Goal: Task Accomplishment & Management: Manage account settings

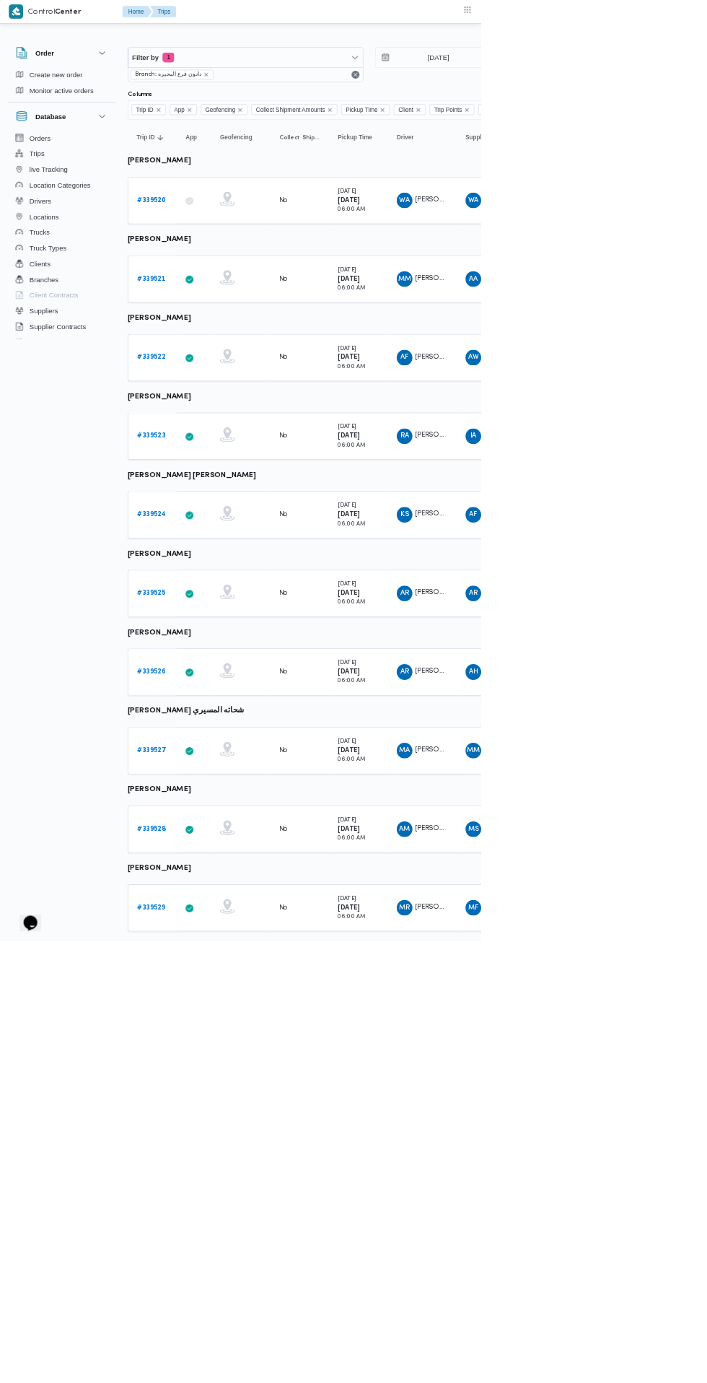
click at [222, 294] on b "# 339520" at bounding box center [222, 293] width 43 height 9
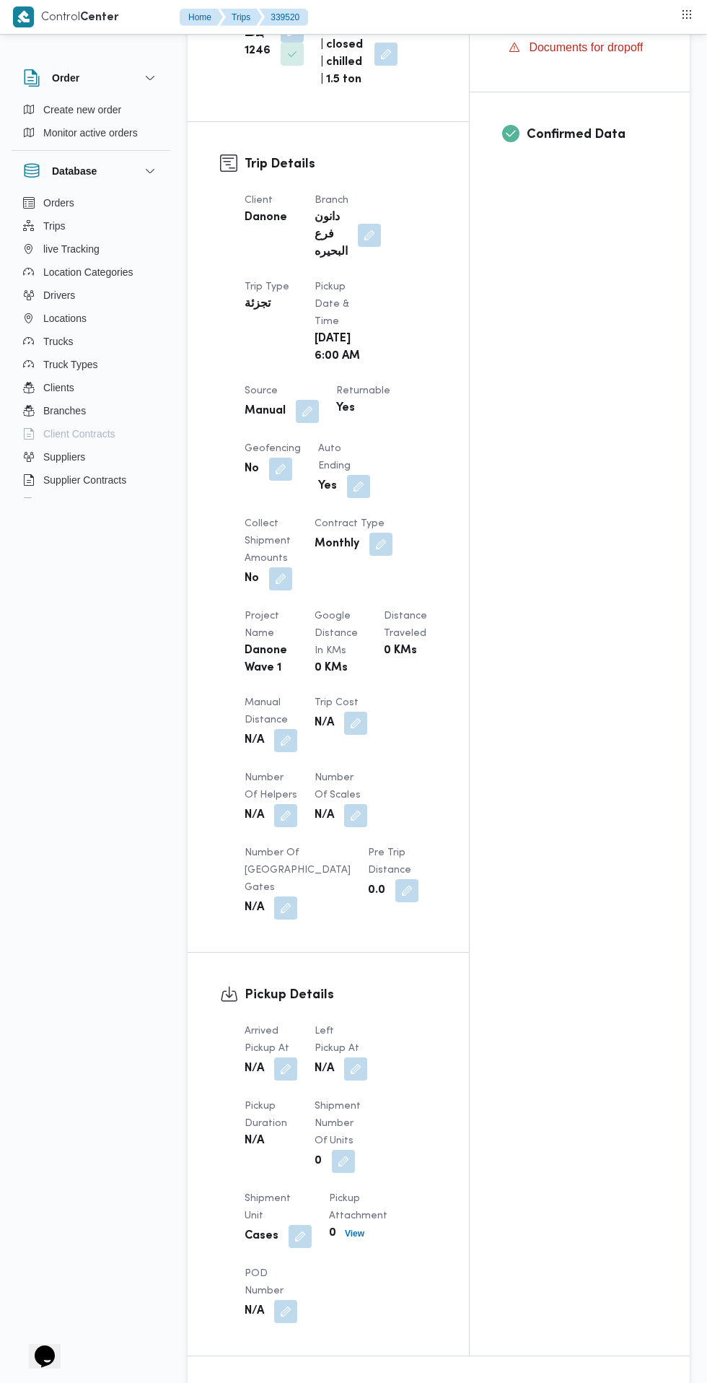
scroll to position [569, 0]
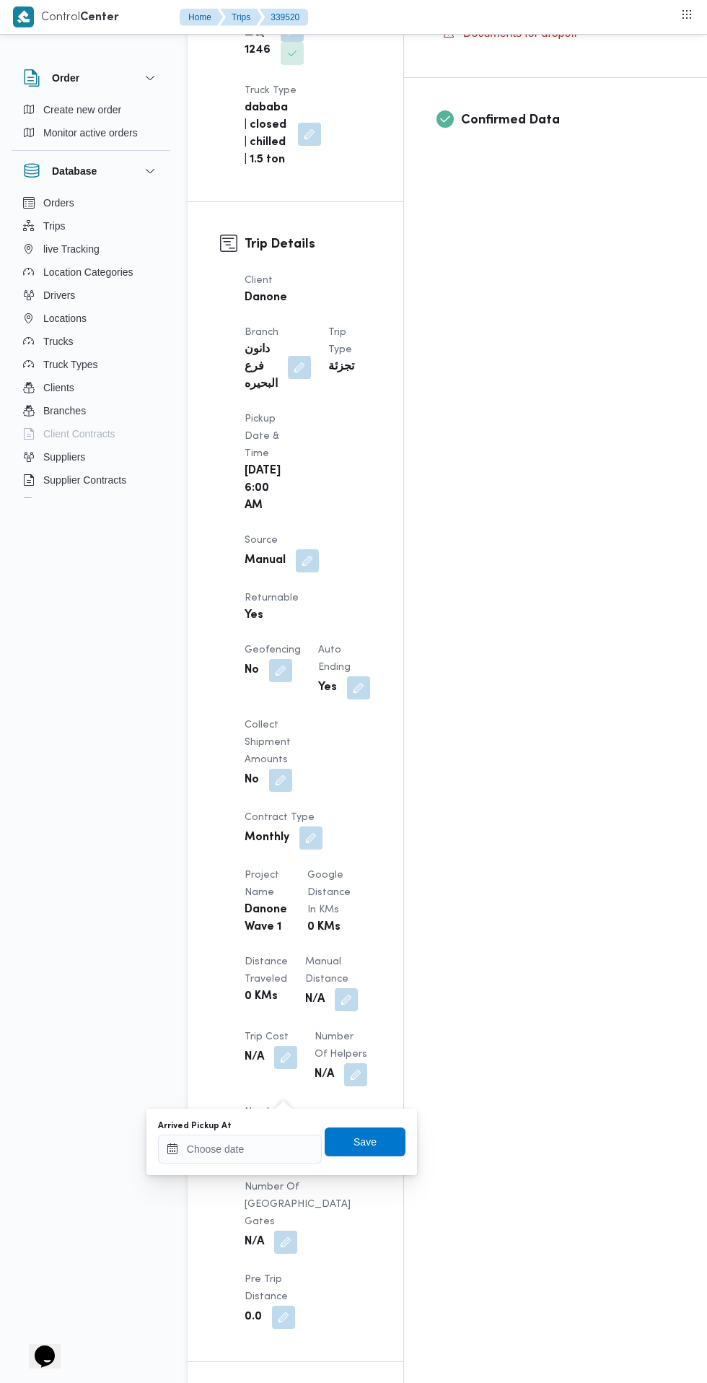
click at [286, 1148] on input "Arrived Pickup At" at bounding box center [240, 1148] width 164 height 29
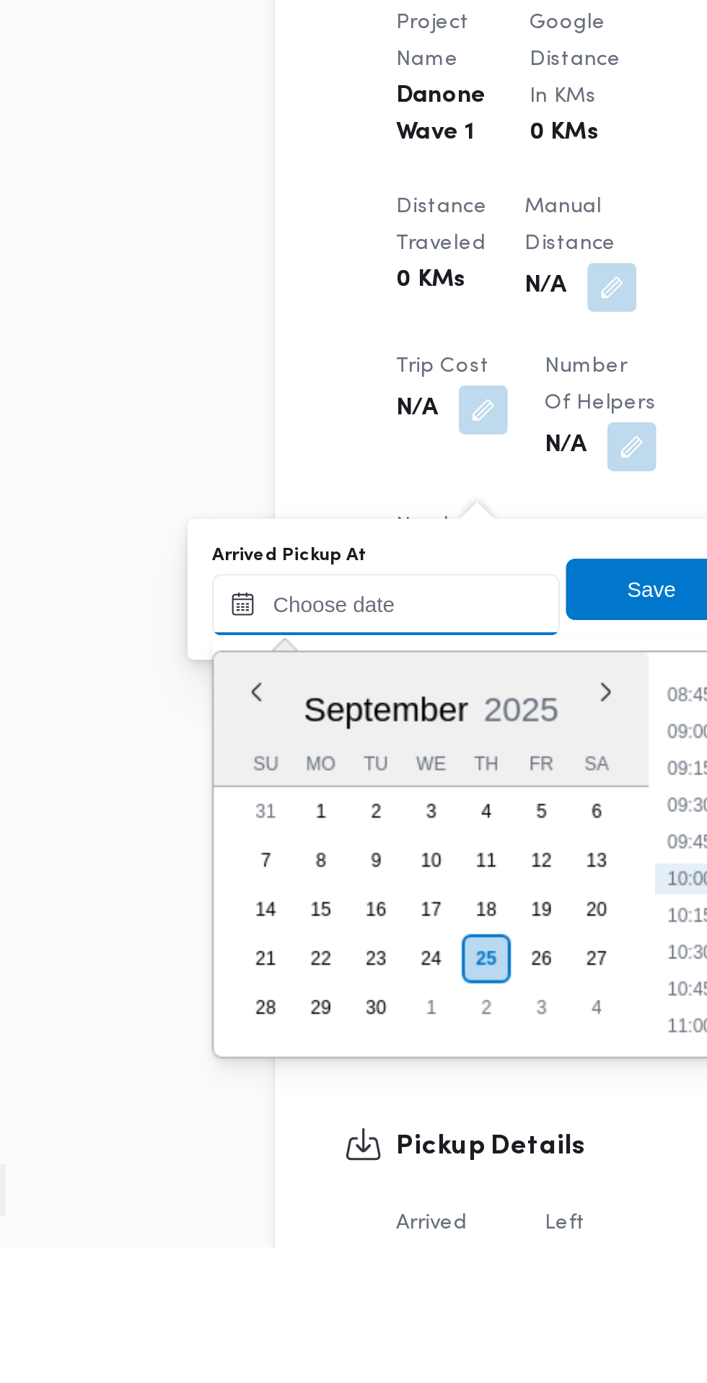
scroll to position [638, 0]
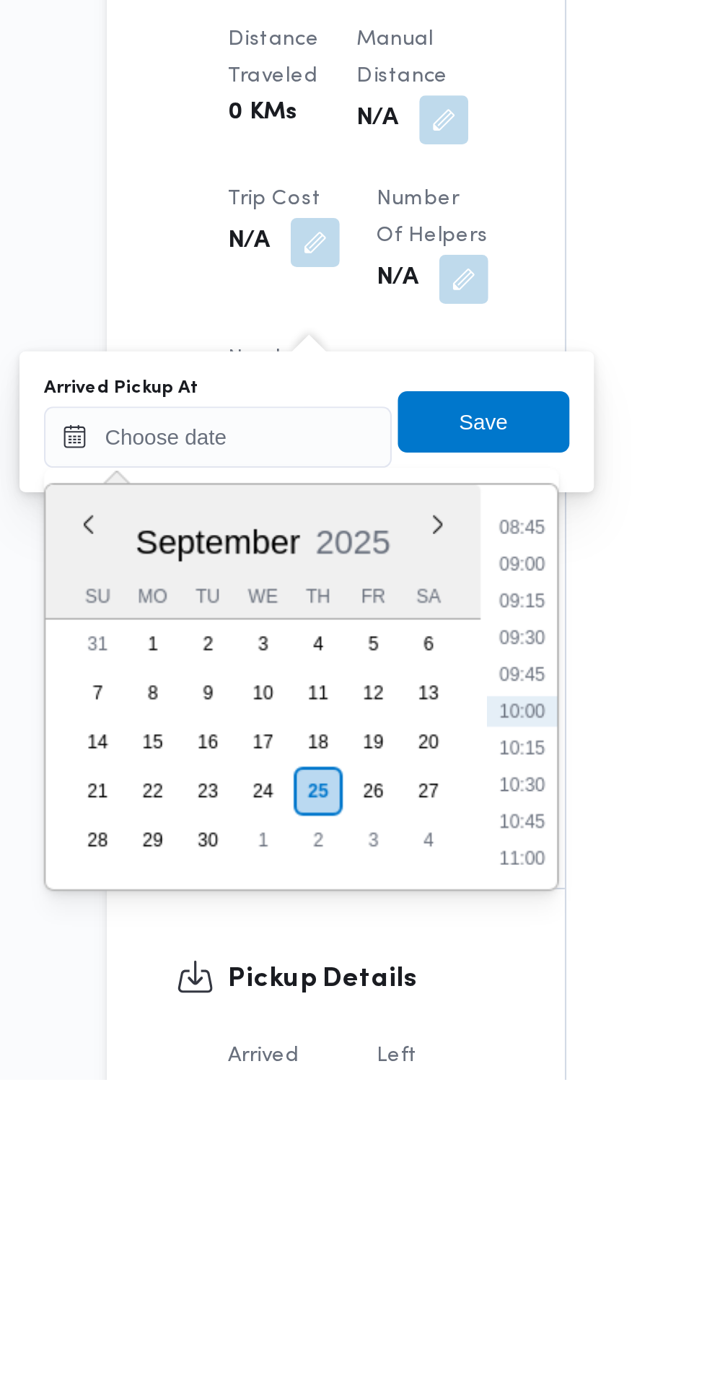
click at [382, 1127] on li "08:45" at bounding box center [383, 1123] width 33 height 14
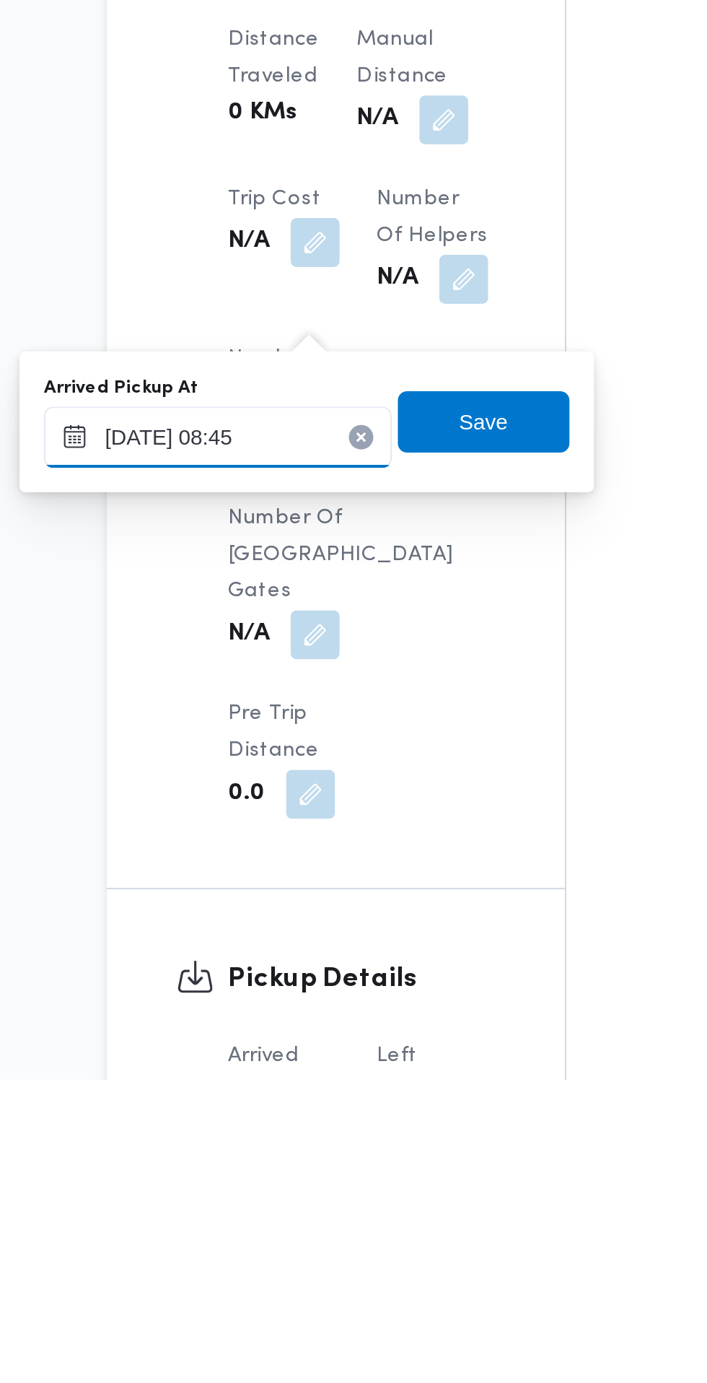
click at [263, 1080] on input "25/09/2025 08:45" at bounding box center [240, 1080] width 164 height 29
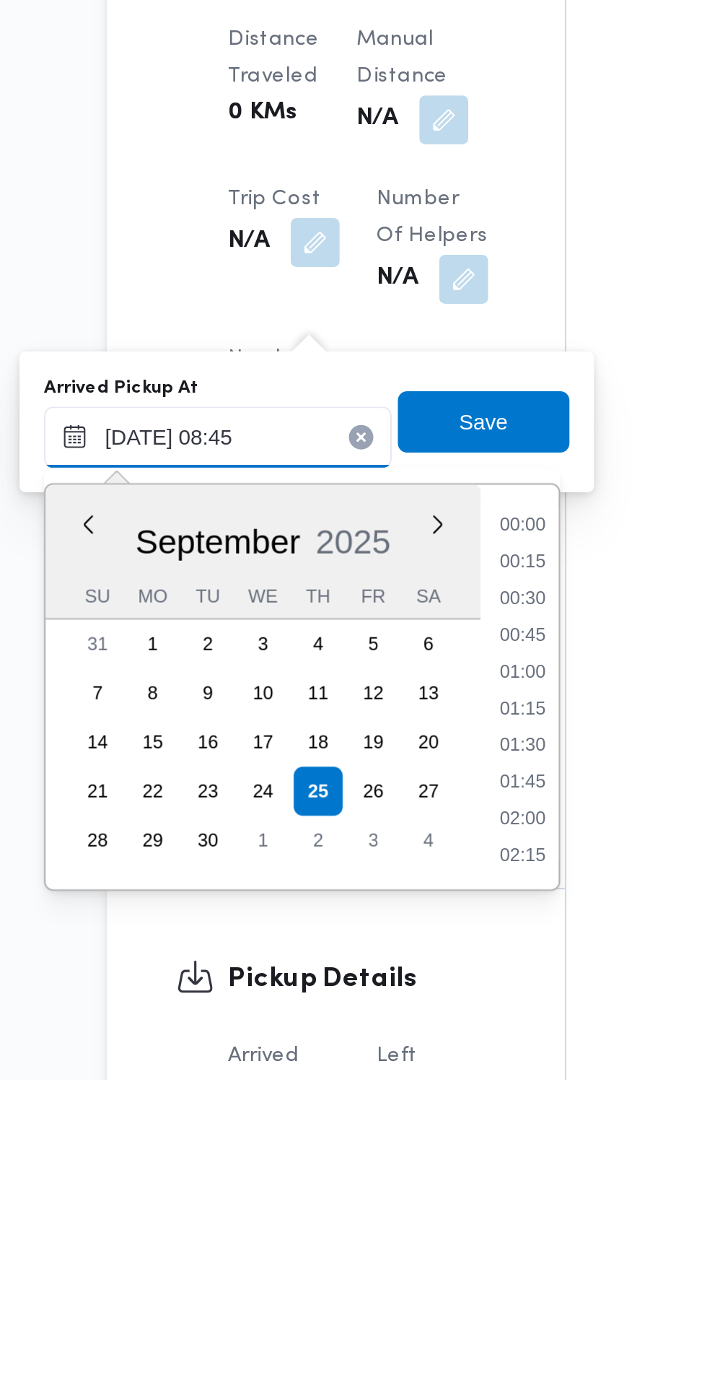
scroll to position [518, 0]
click at [385, 1119] on li "07:30" at bounding box center [383, 1123] width 33 height 14
type input "25/09/2025 07:30"
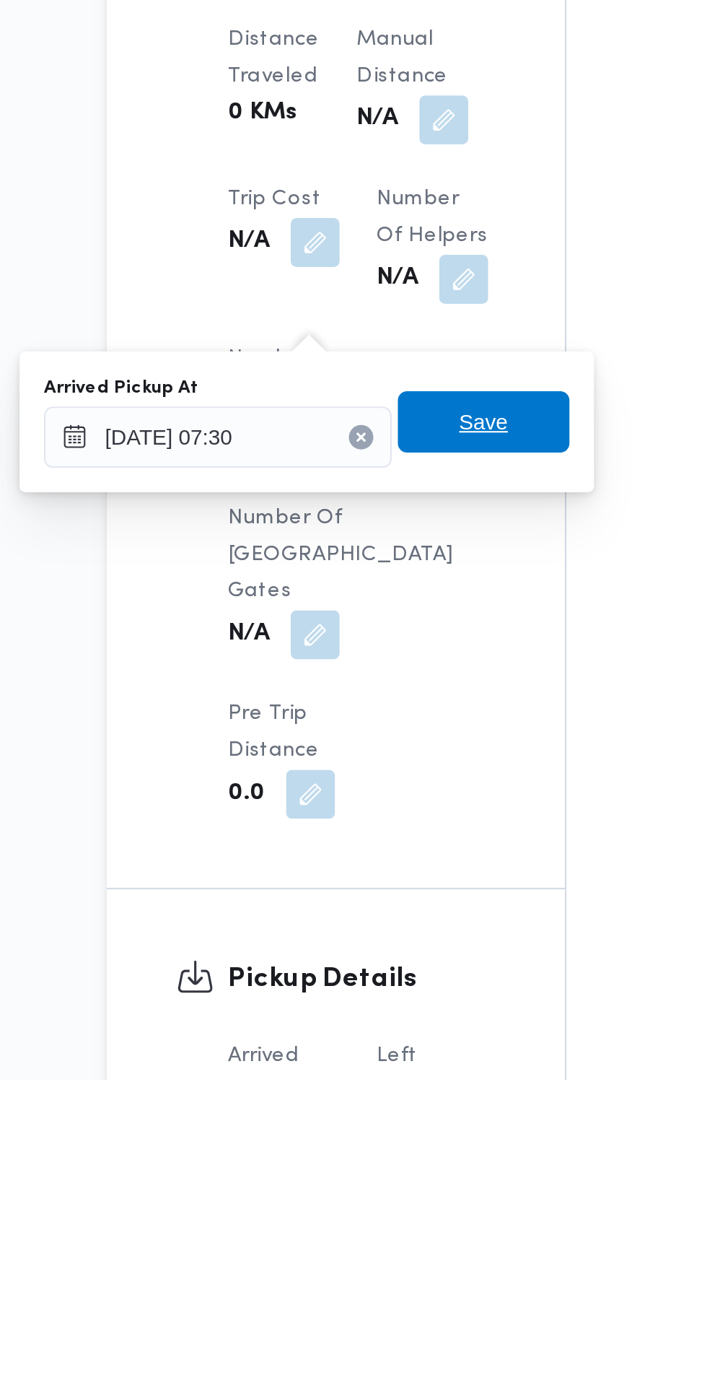
click at [388, 1086] on div "Save" at bounding box center [365, 1073] width 81 height 29
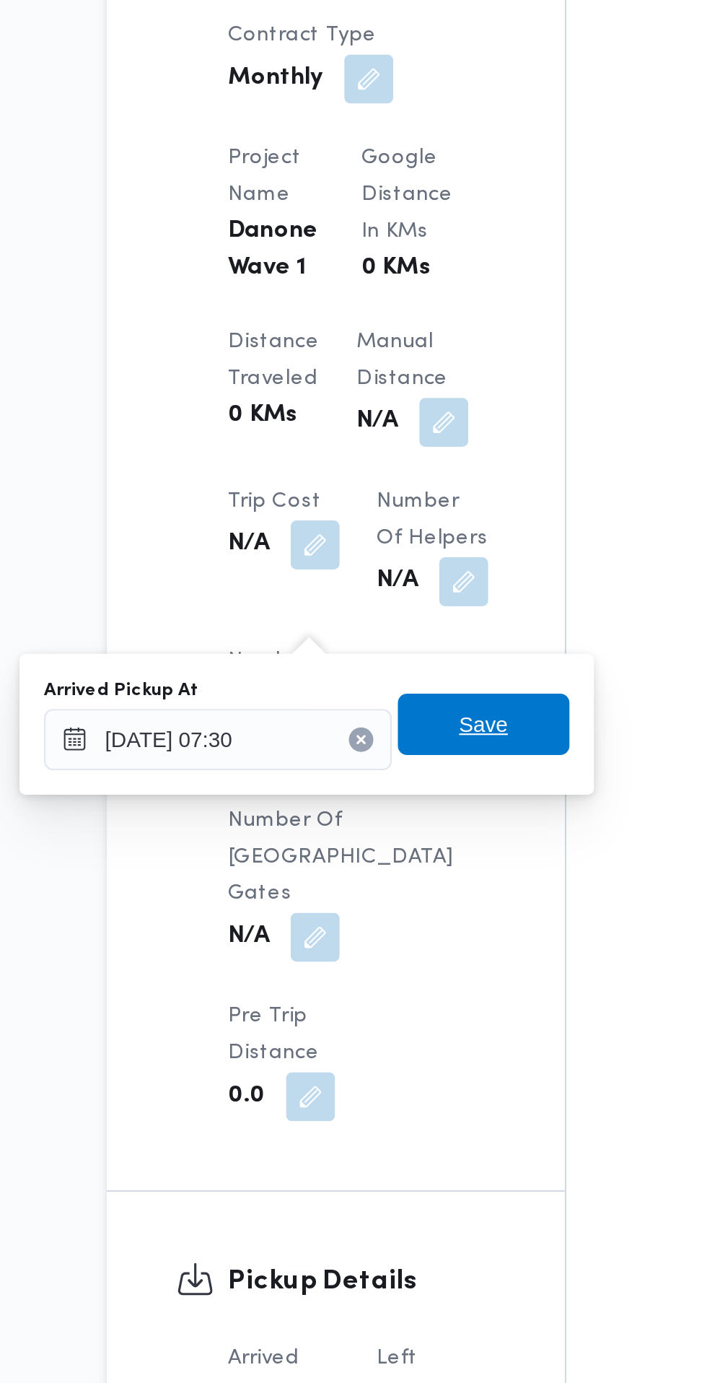
click at [377, 1073] on span "Save" at bounding box center [365, 1072] width 23 height 17
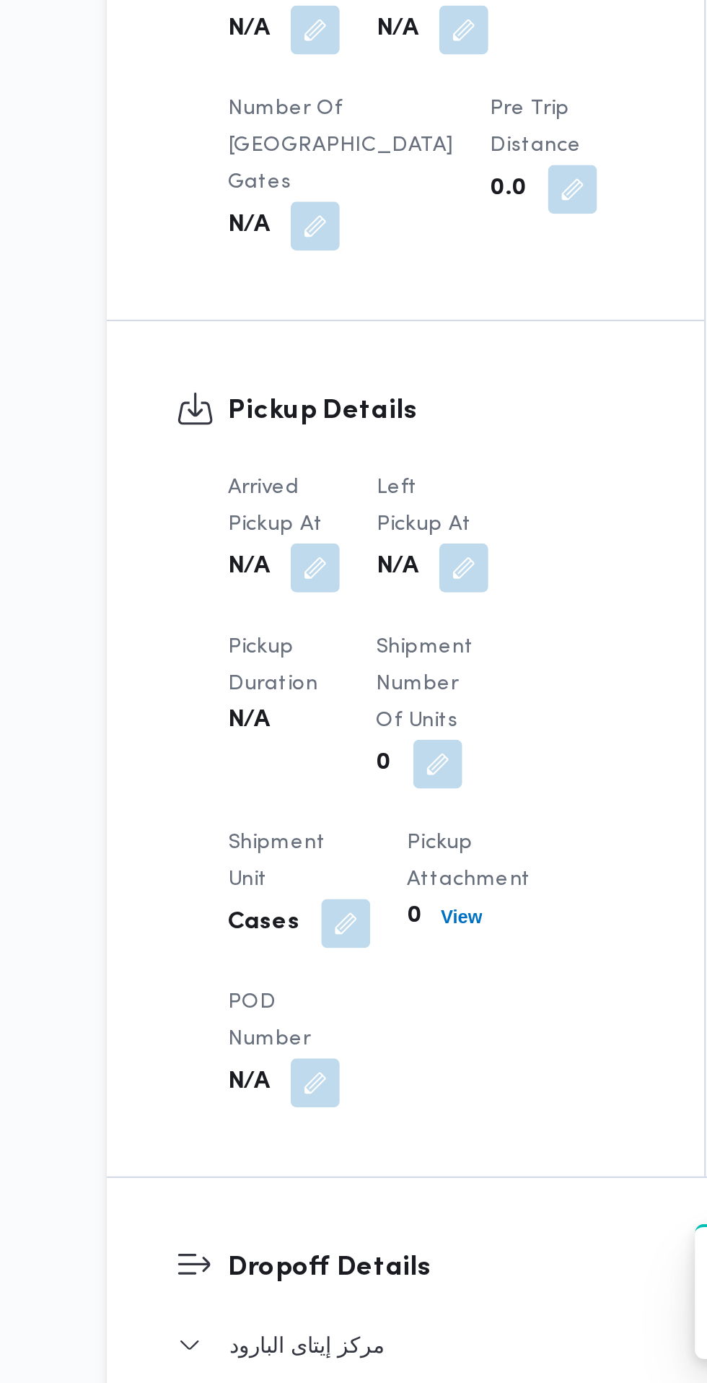
click at [356, 1028] on dt "Shipment Number of Units" at bounding box center [341, 1054] width 53 height 52
click at [349, 989] on button "button" at bounding box center [355, 998] width 23 height 23
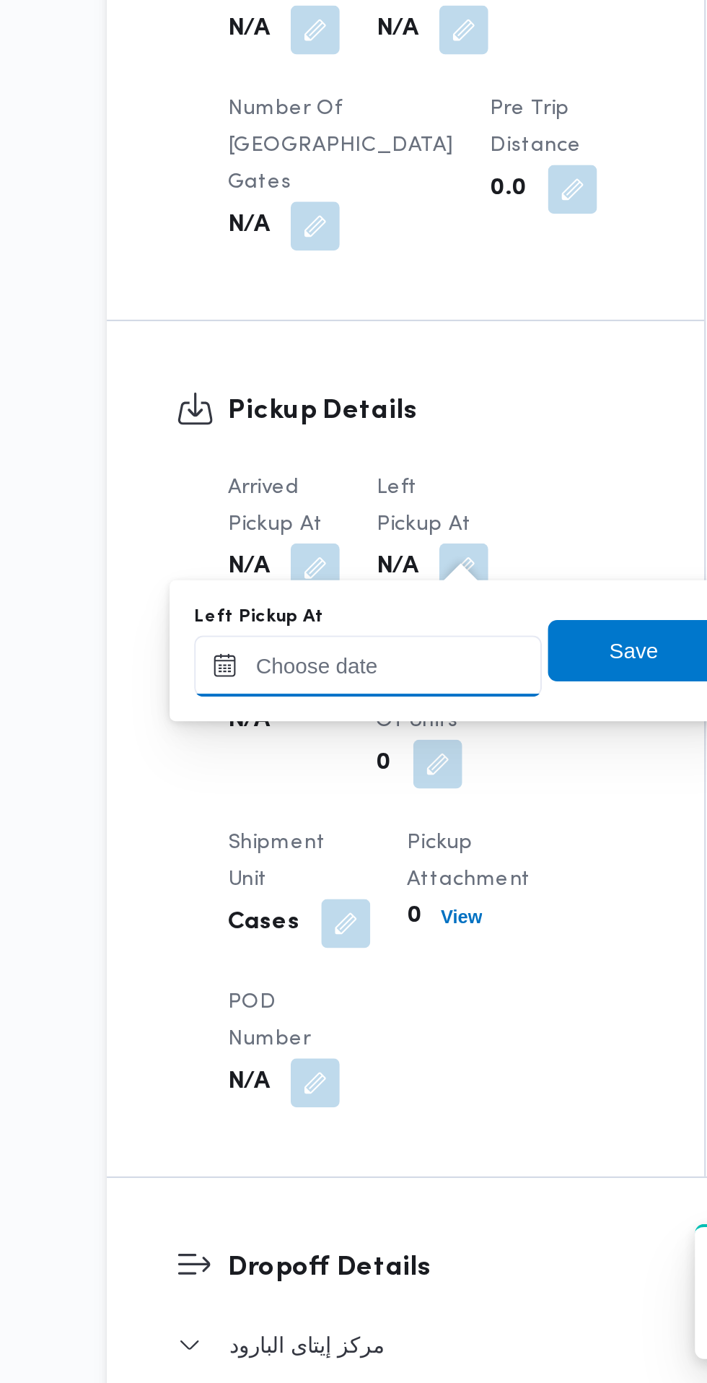
click at [331, 1045] on input "Left Pickup At" at bounding box center [311, 1044] width 164 height 29
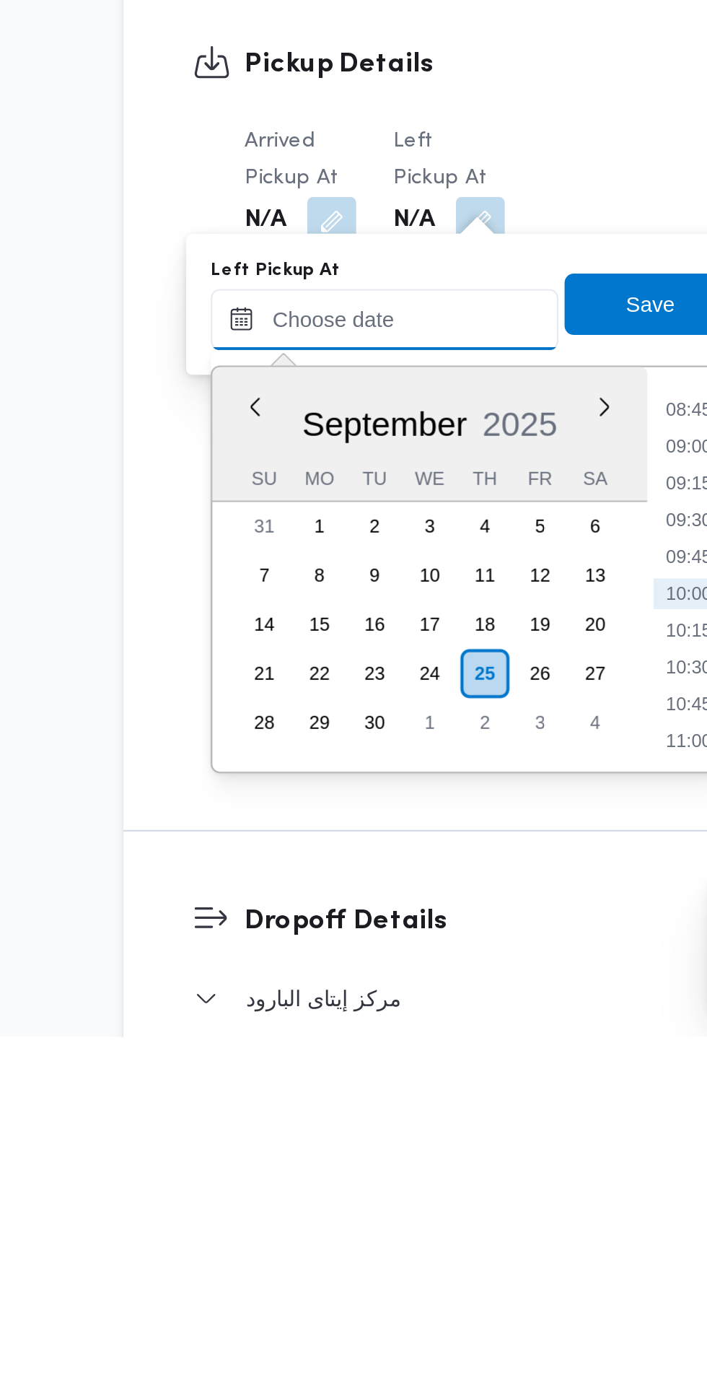
scroll to position [673, 0]
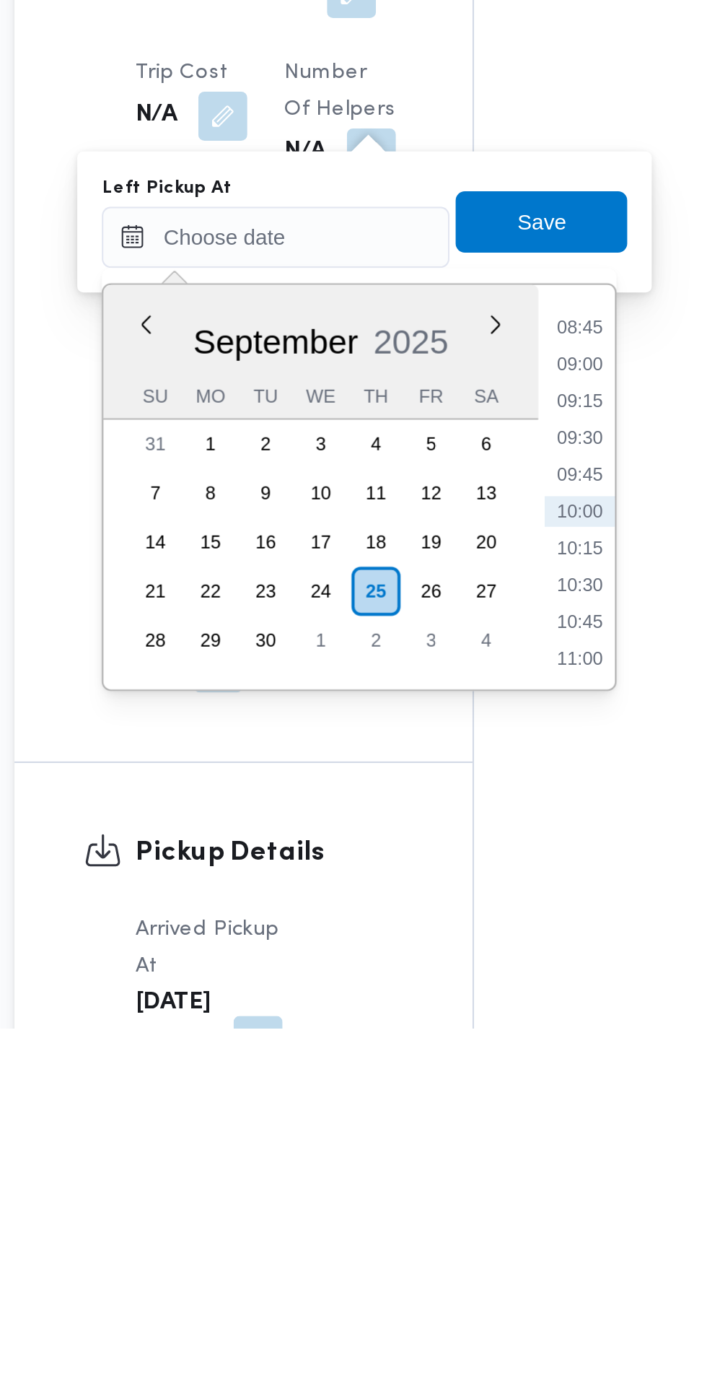
click at [452, 1026] on div "Left Pickup At Previous Month Next month September 2025 September 2025 Su Mo Tu…" at bounding box center [352, 1003] width 250 height 46
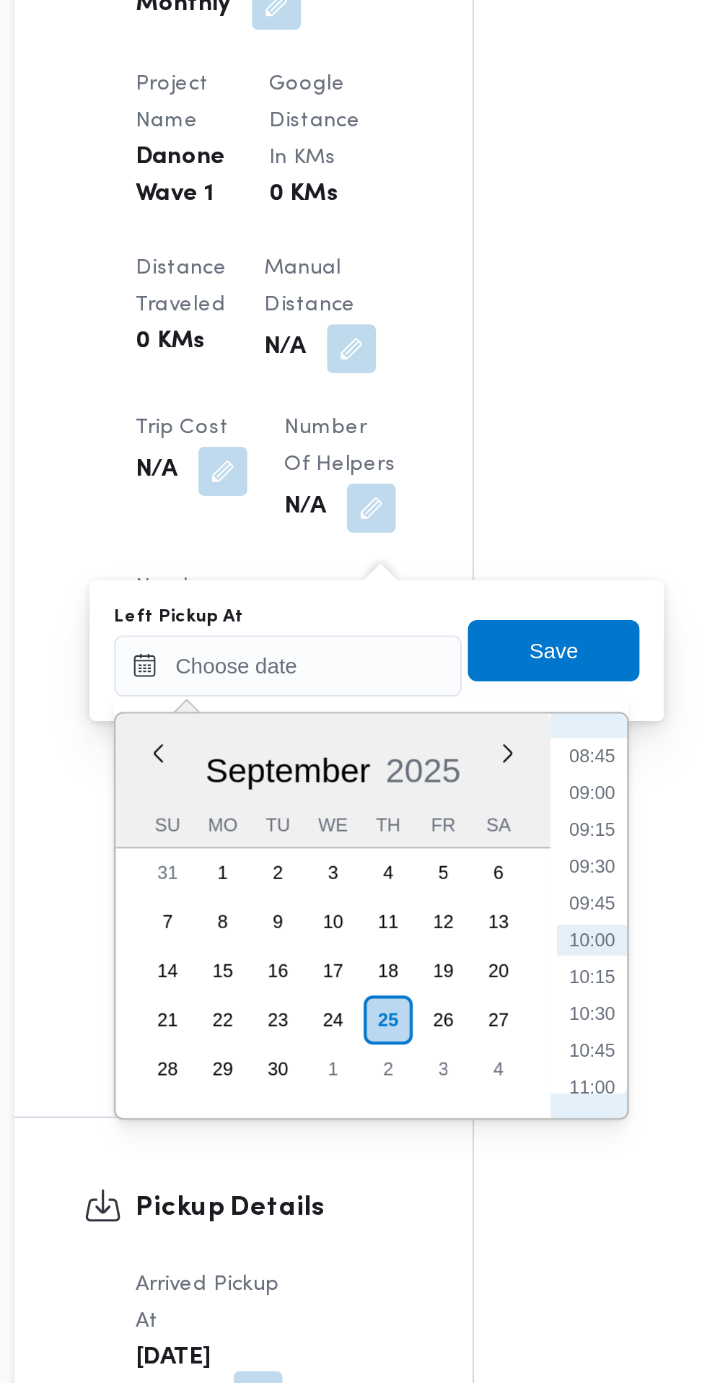
click at [473, 1092] on li "08:45" at bounding box center [459, 1087] width 33 height 14
type input "25/09/2025 08:45"
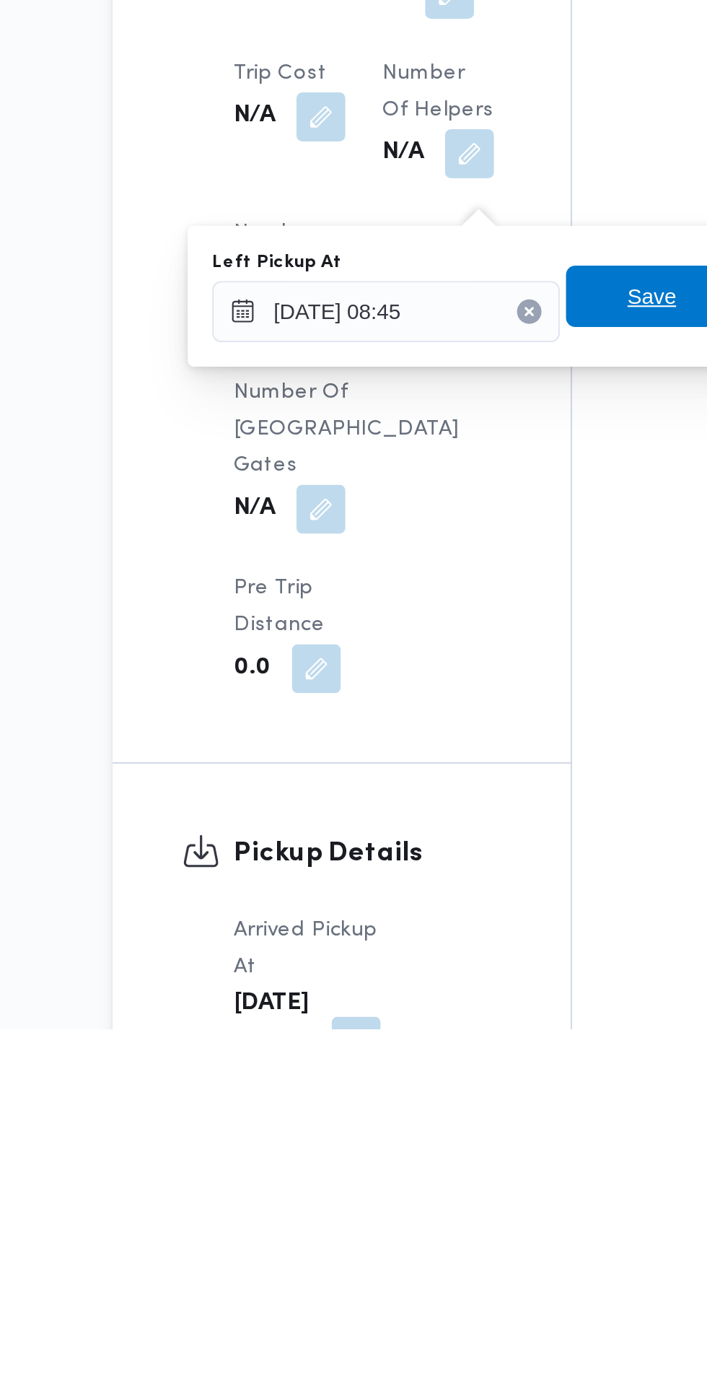
click at [443, 1038] on span "Save" at bounding box center [441, 1037] width 23 height 17
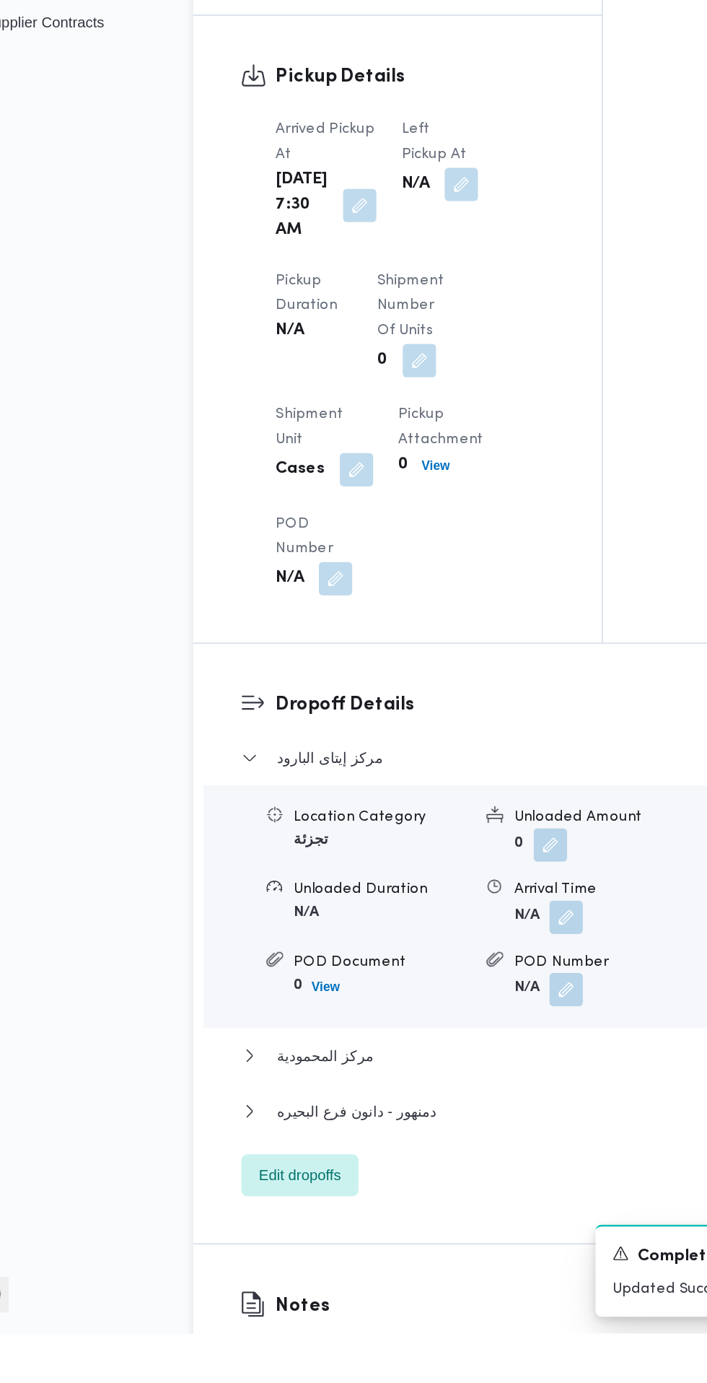
scroll to position [1080, 0]
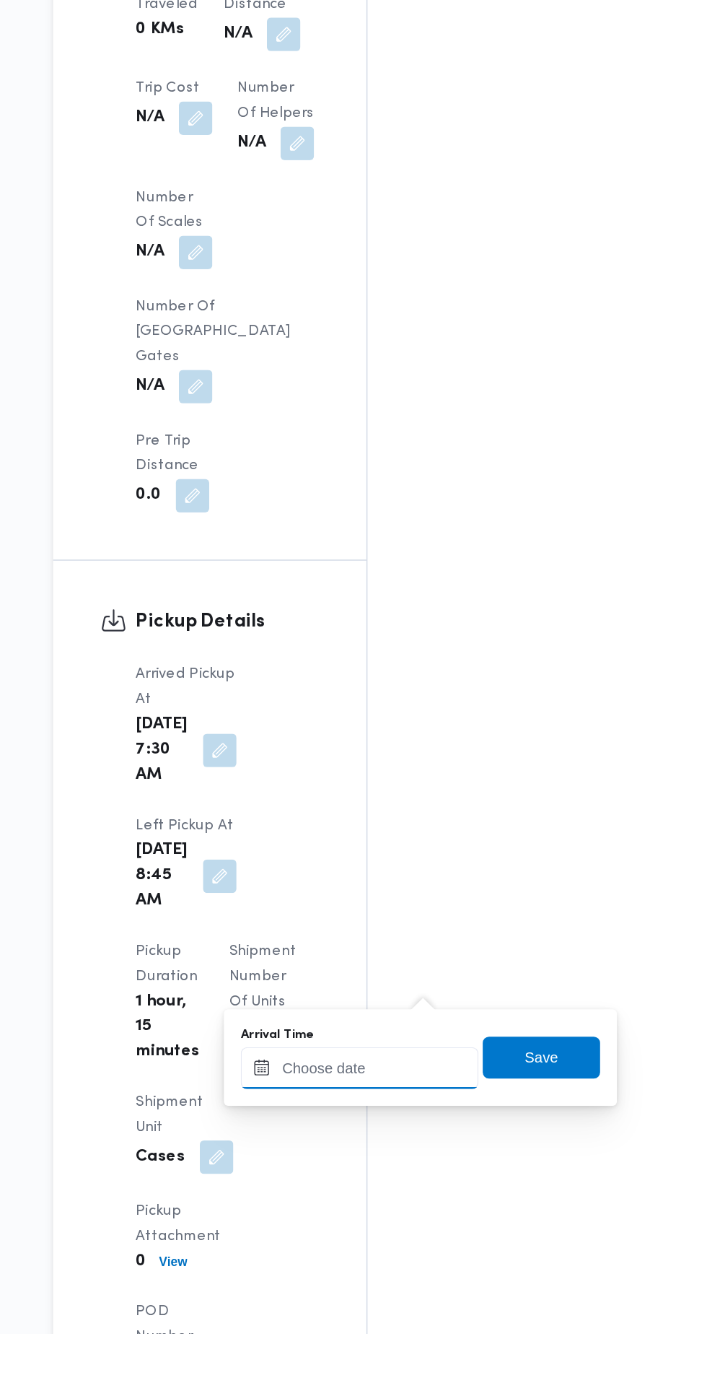
click at [434, 1203] on input "Arrival Time" at bounding box center [399, 1200] width 164 height 29
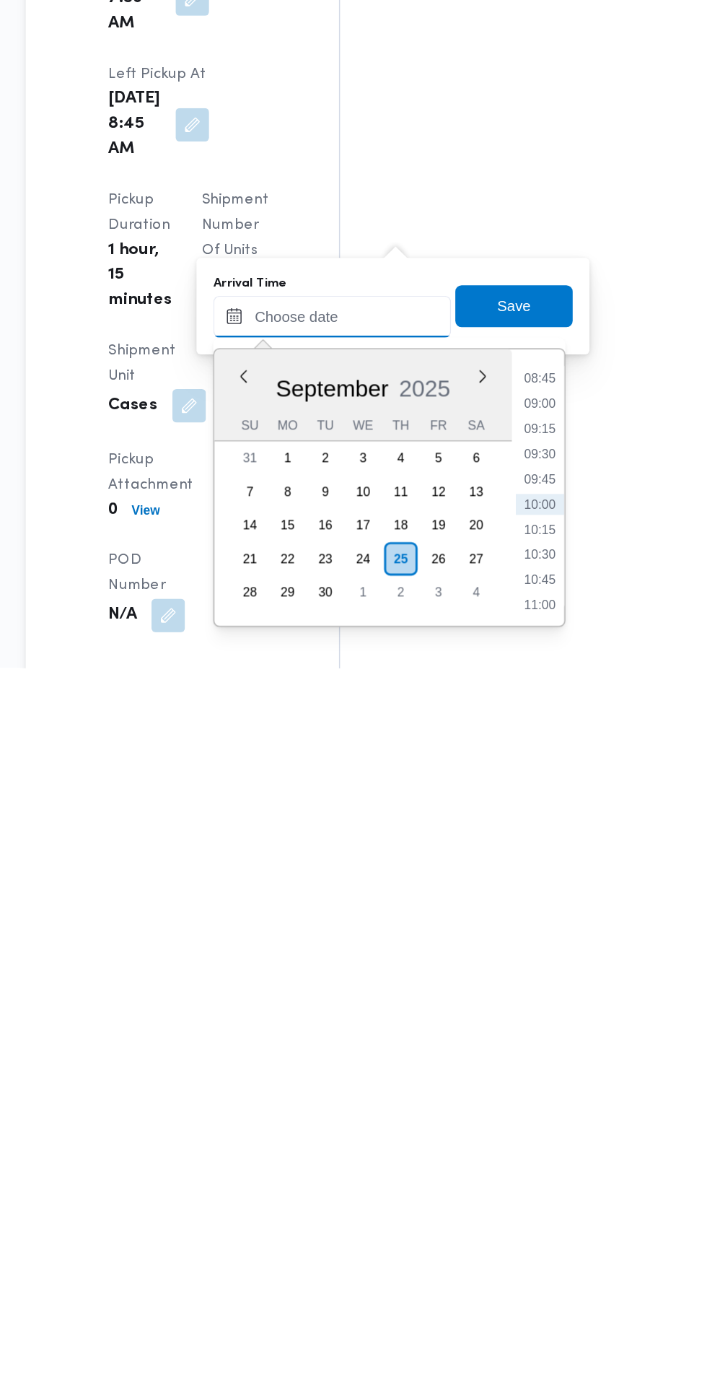
scroll to position [1139, 0]
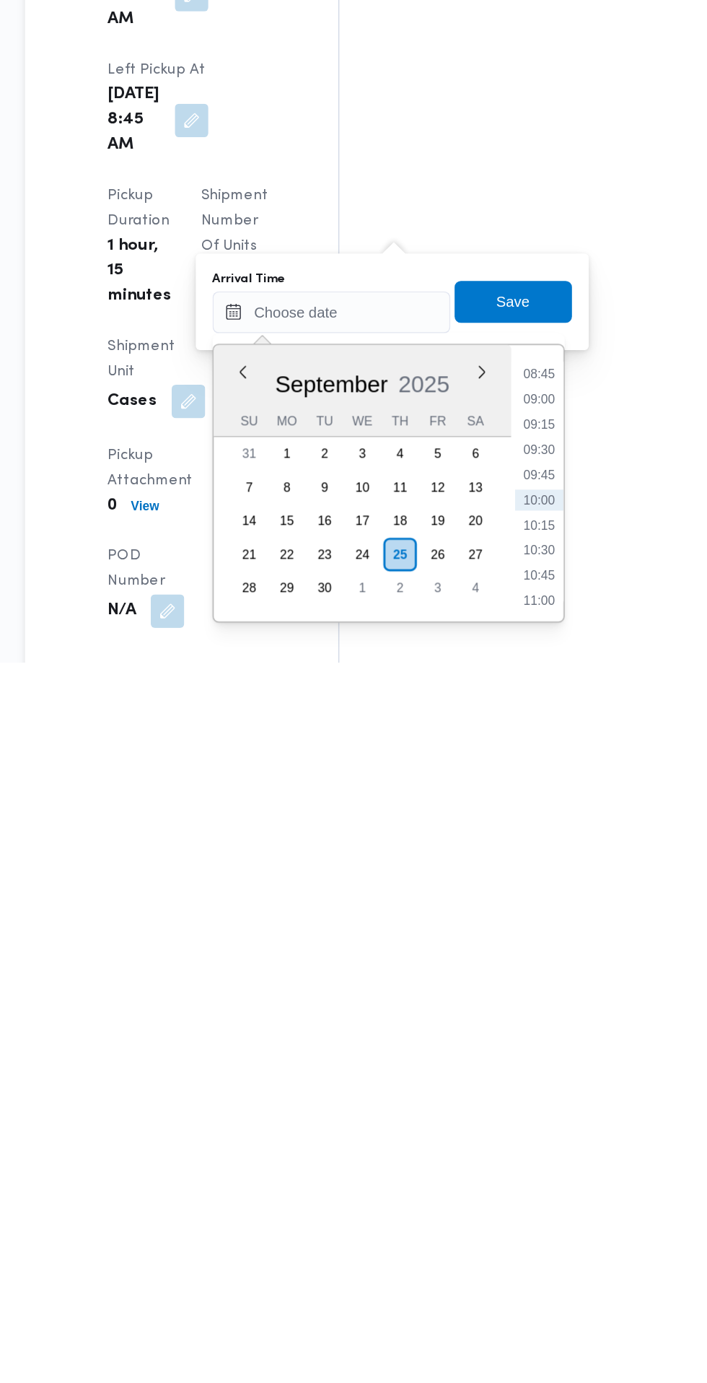
click at [548, 1224] on li "09:15" at bounding box center [541, 1219] width 33 height 14
type input "25/09/2025 09:15"
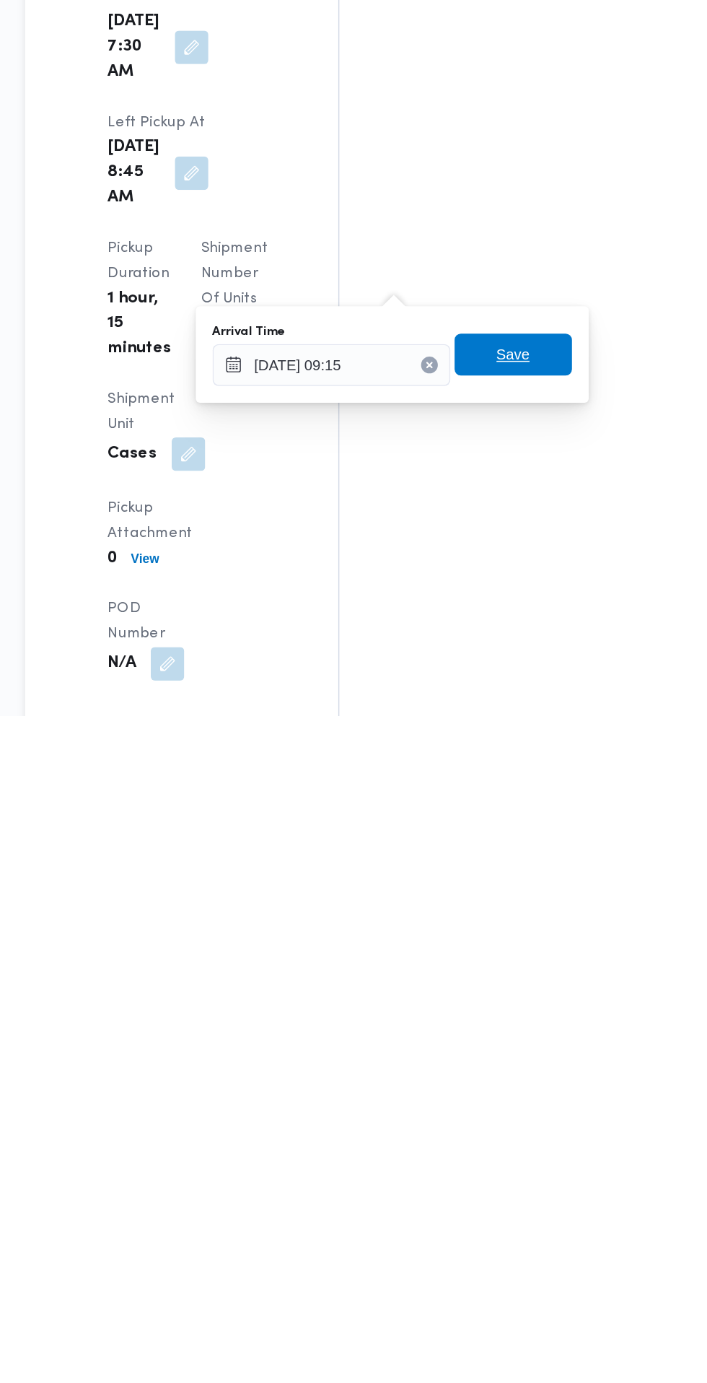
click at [538, 1131] on span "Save" at bounding box center [523, 1134] width 81 height 29
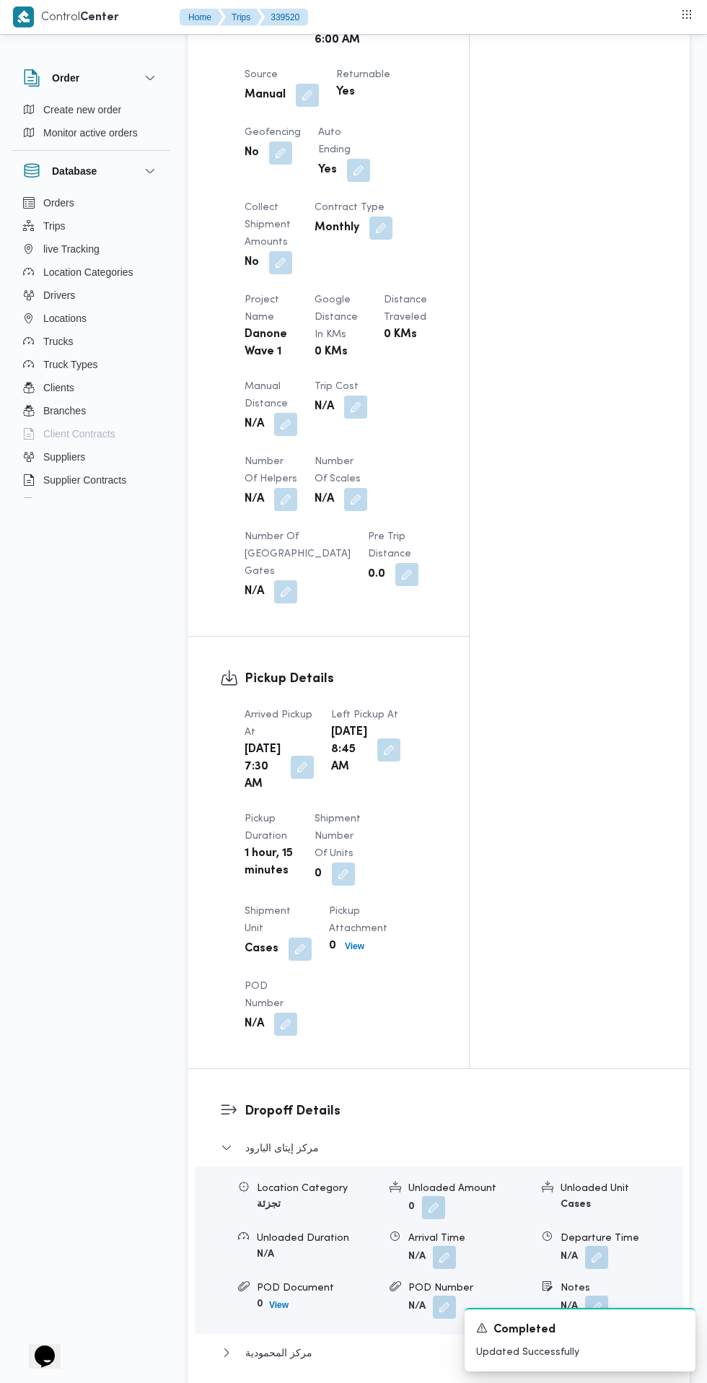
scroll to position [0, 0]
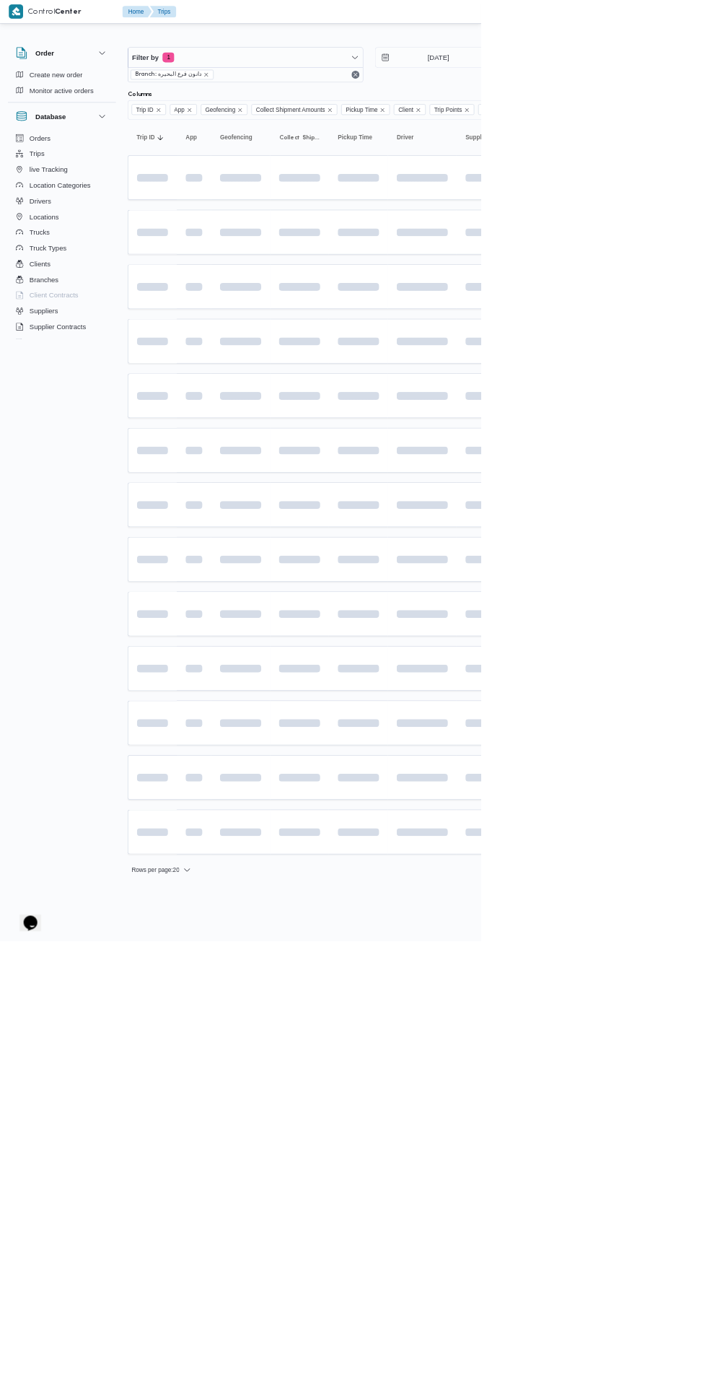
scroll to position [0, 23]
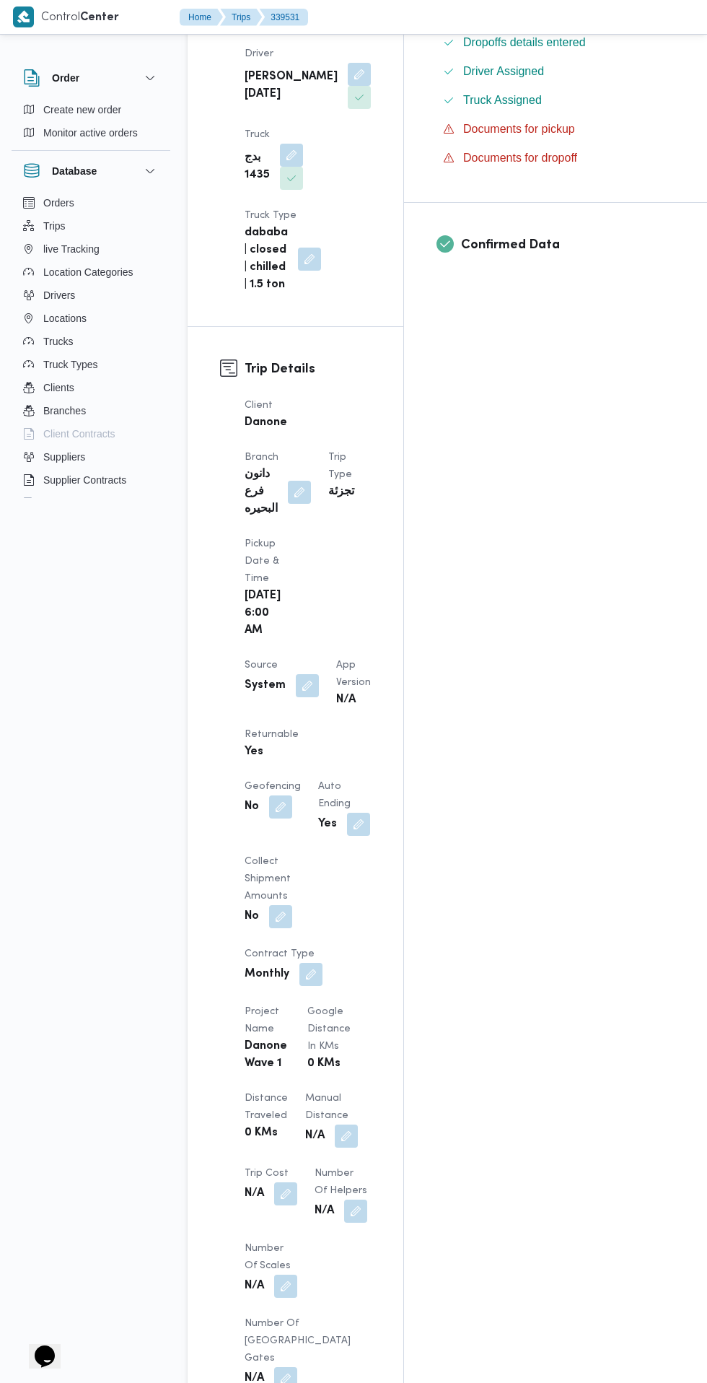
scroll to position [600, 0]
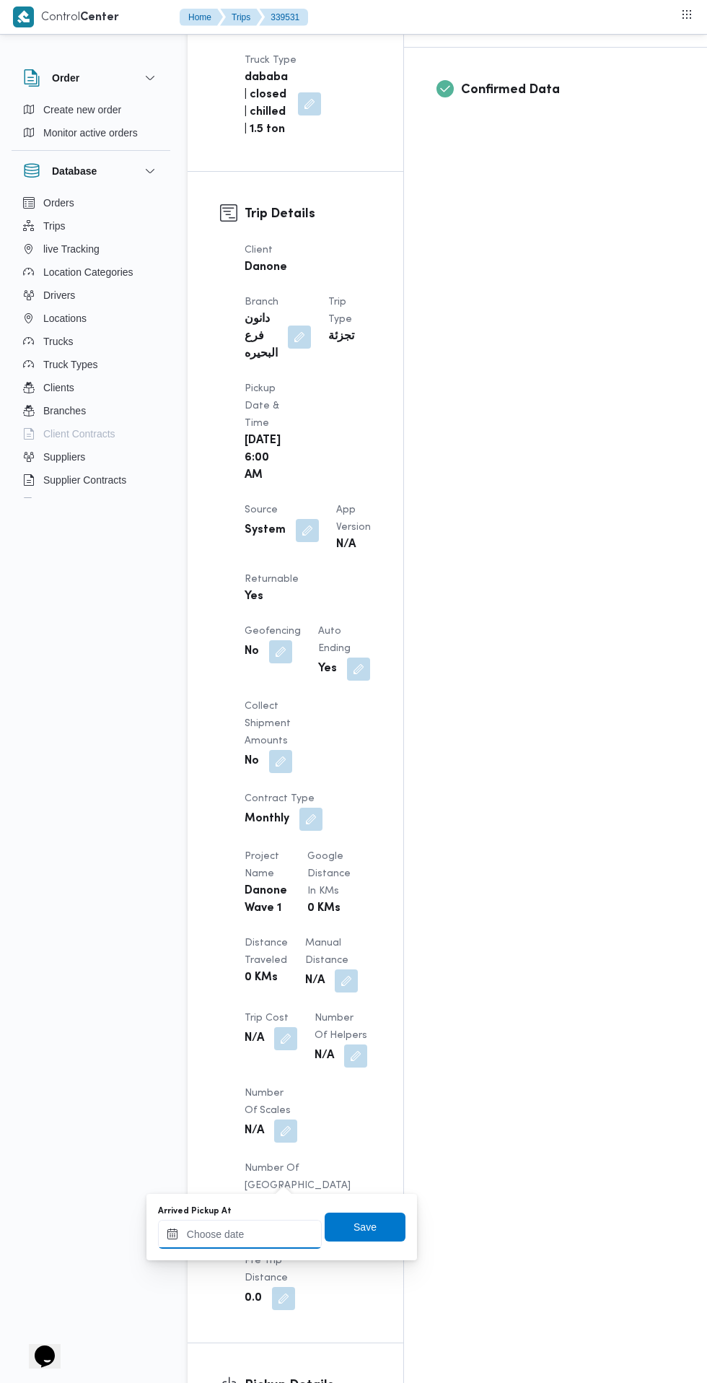
click at [286, 1229] on input "Arrived Pickup At" at bounding box center [240, 1234] width 164 height 29
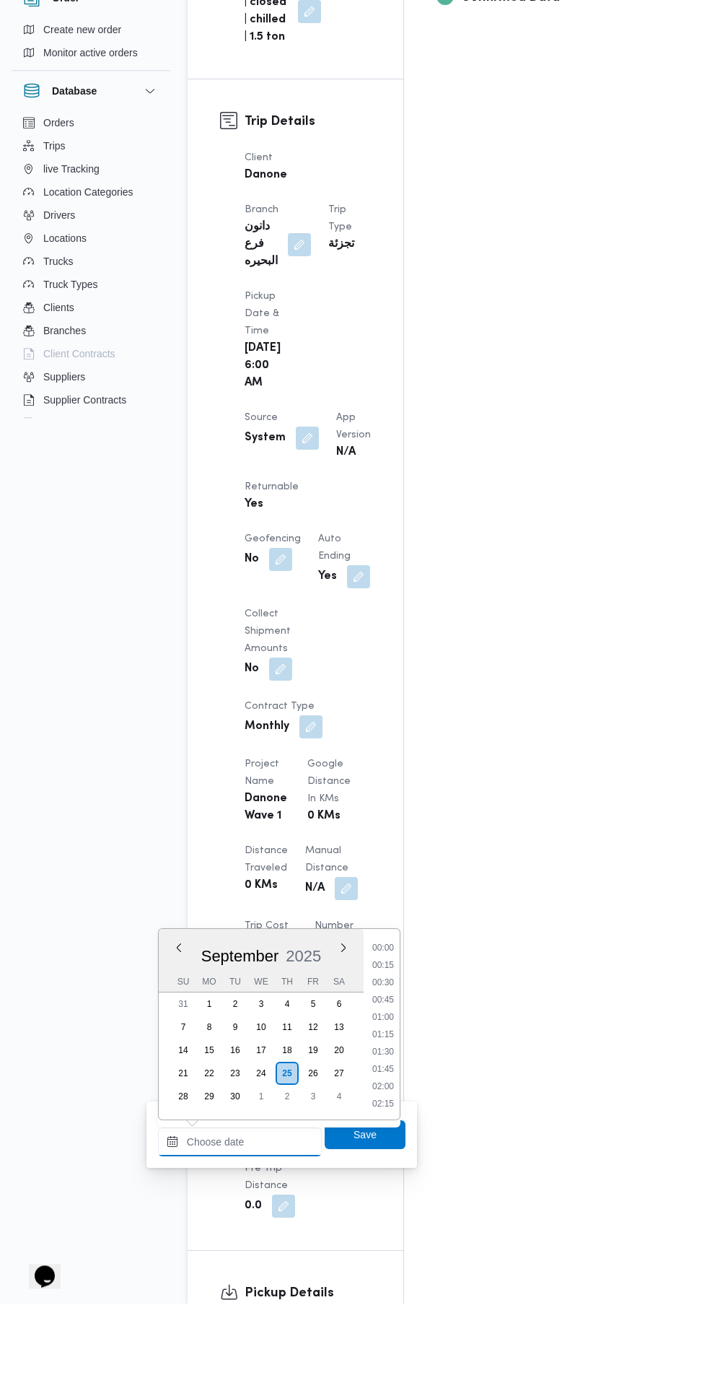
scroll to position [612, 0]
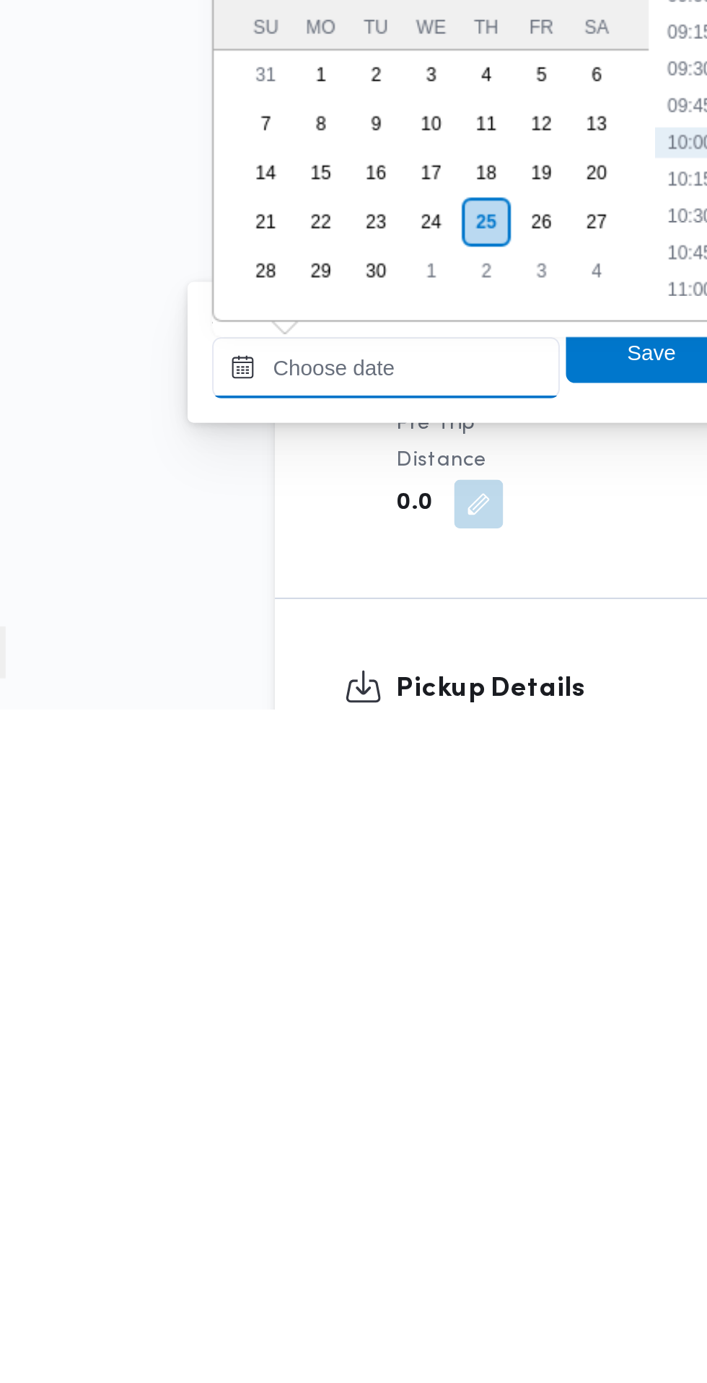
paste input "25/09/2025 07:30"
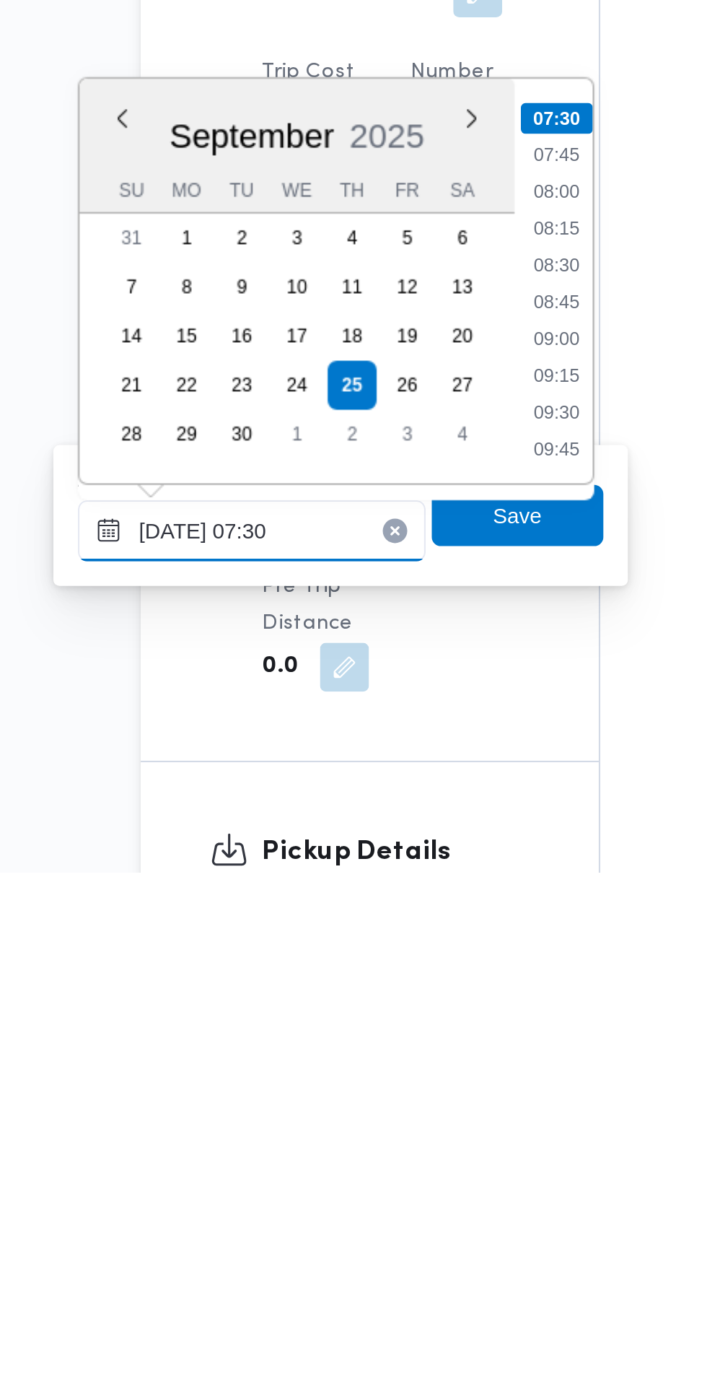
type input "25/09/2025 07:30"
click at [388, 1029] on li "07:30" at bounding box center [384, 1027] width 34 height 14
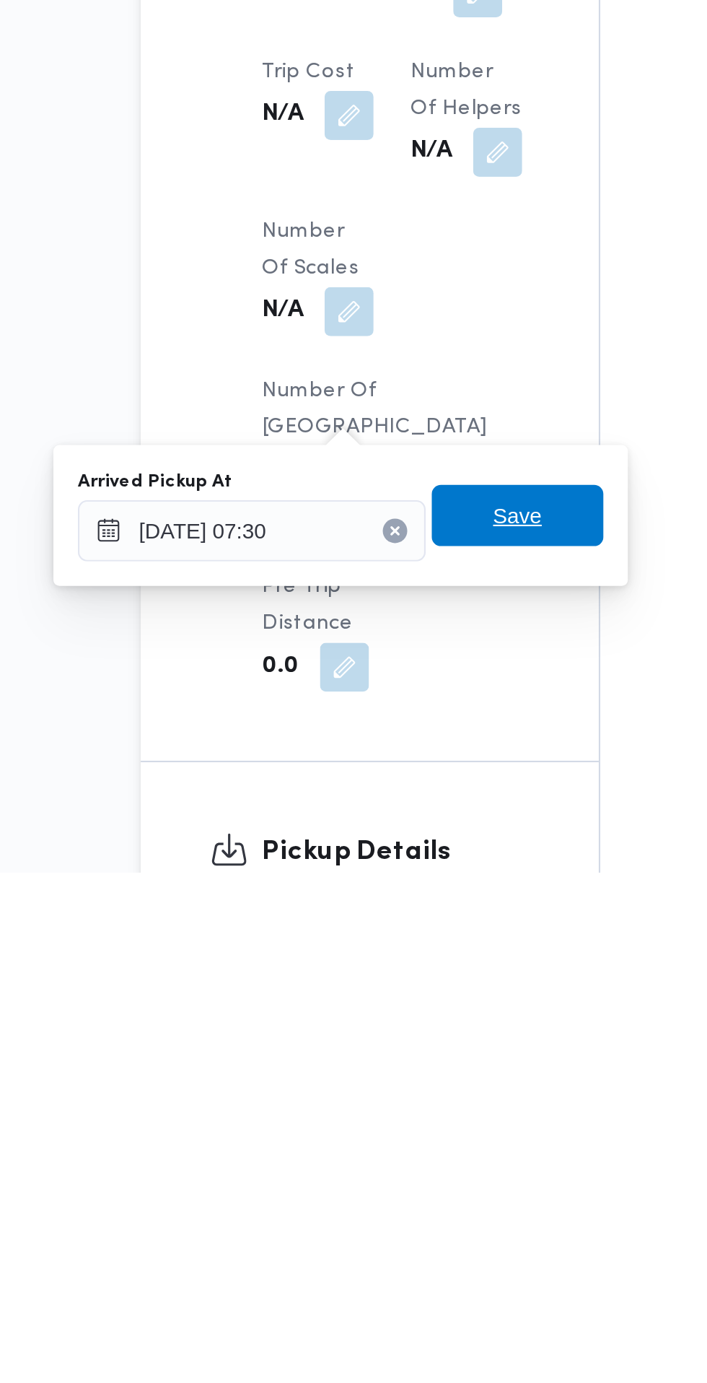
click at [387, 1218] on span "Save" at bounding box center [365, 1214] width 81 height 29
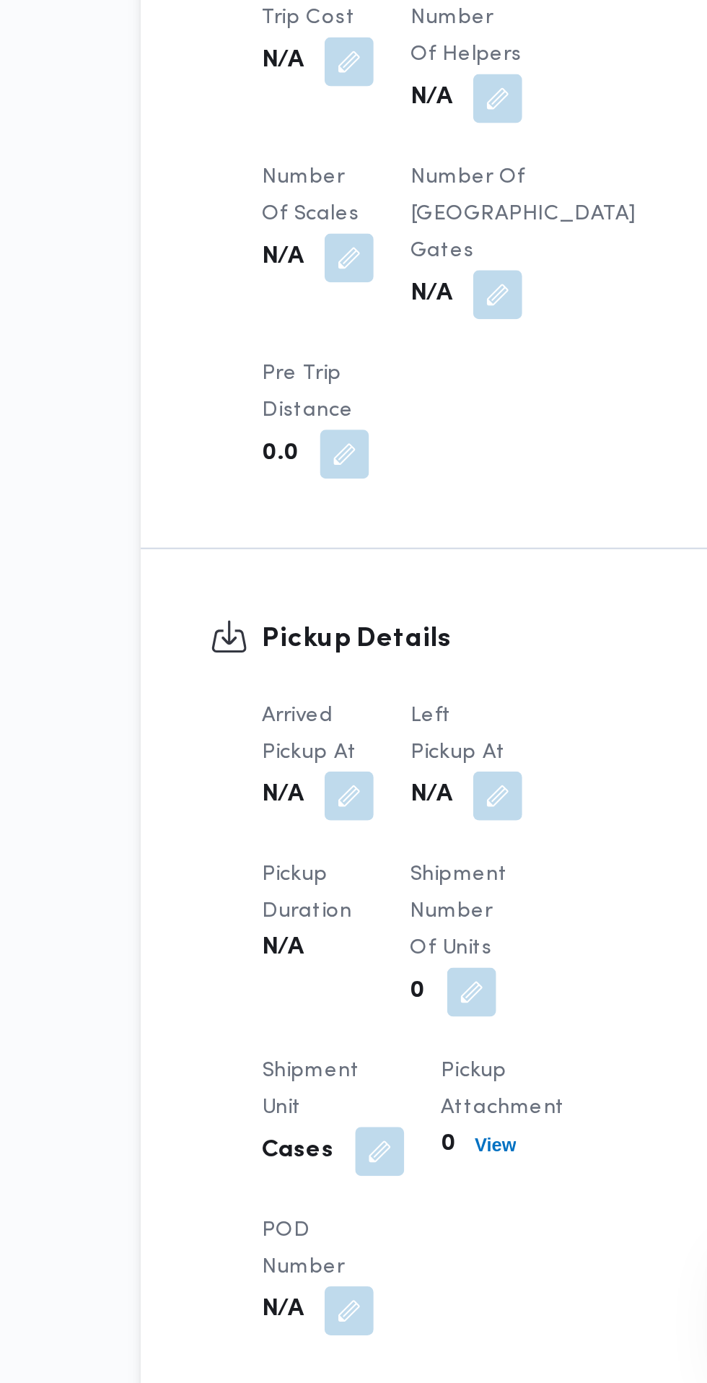
click at [362, 1118] on button "button" at bounding box center [355, 1106] width 23 height 23
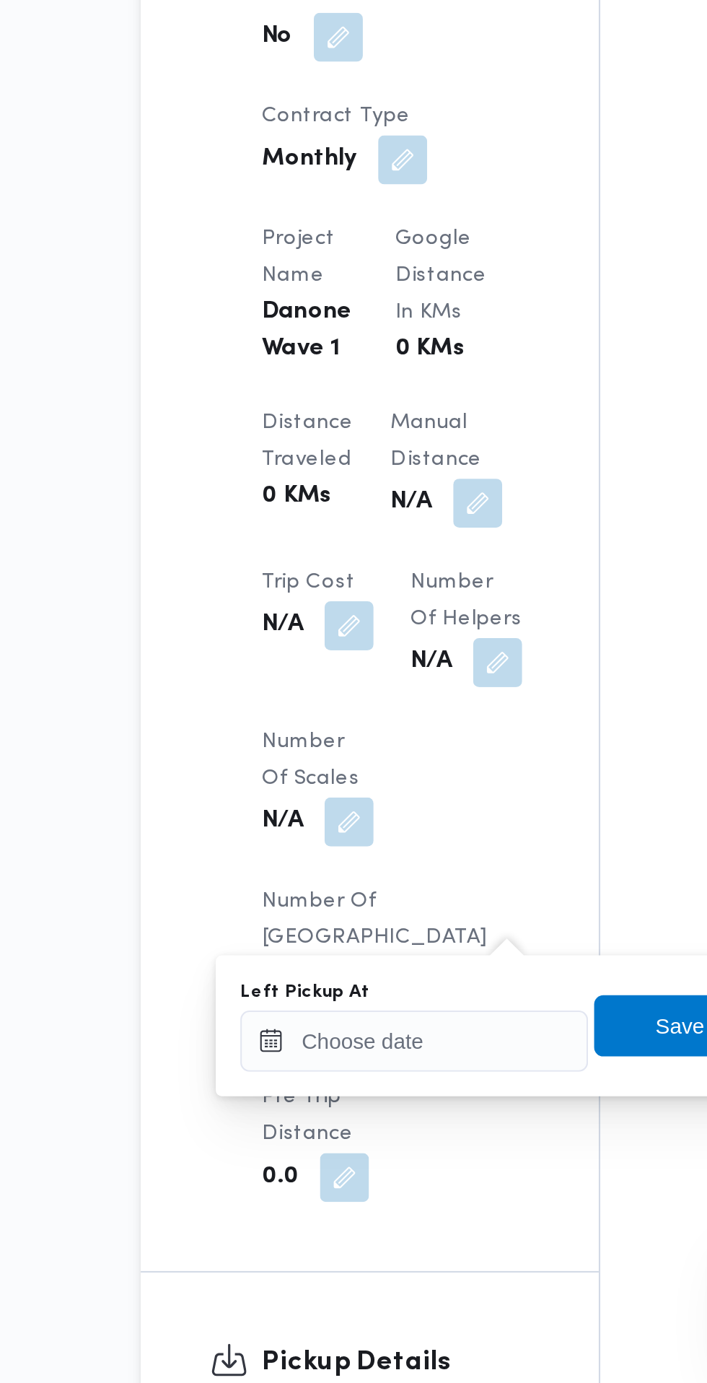
click at [336, 1183] on div "You are in a dialog. To close this dialog, hit escape. Left Pickup At Save" at bounding box center [358, 1214] width 271 height 66
click at [321, 1221] on input "Left Pickup At" at bounding box center [317, 1221] width 164 height 29
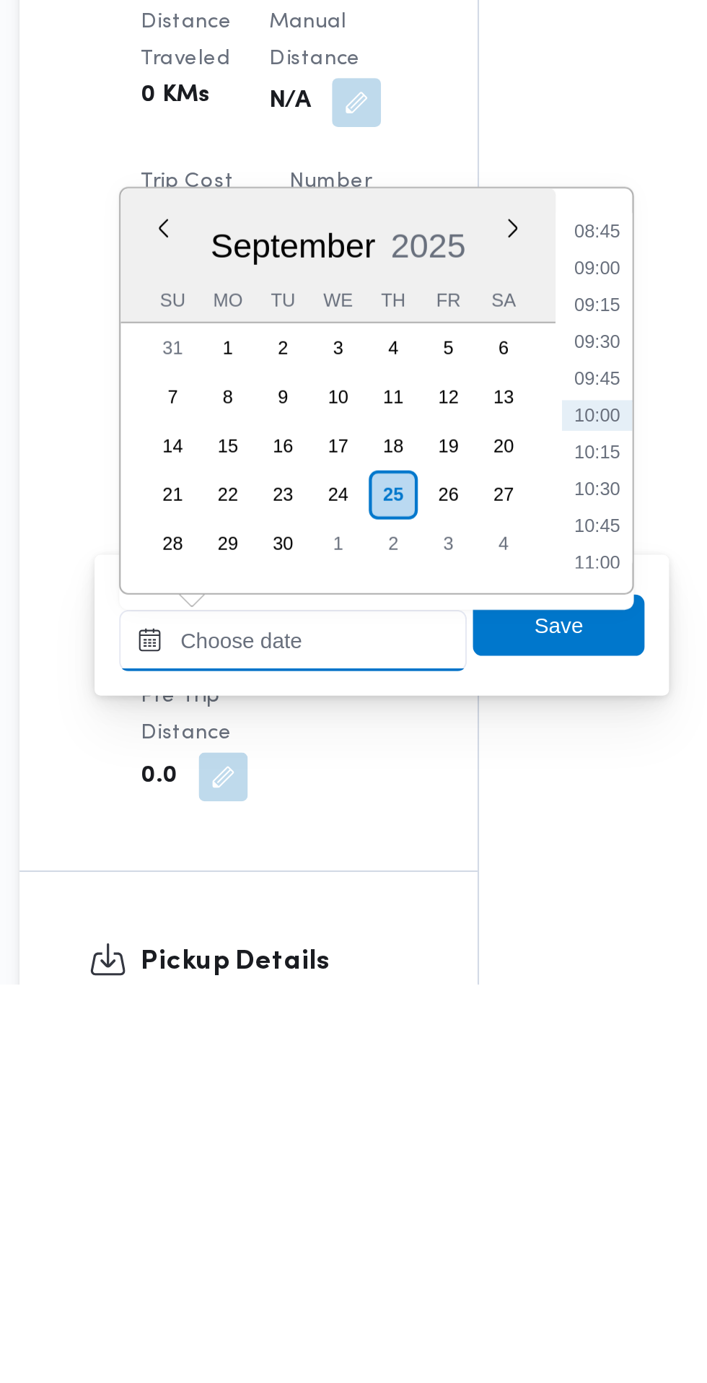
scroll to position [613, 0]
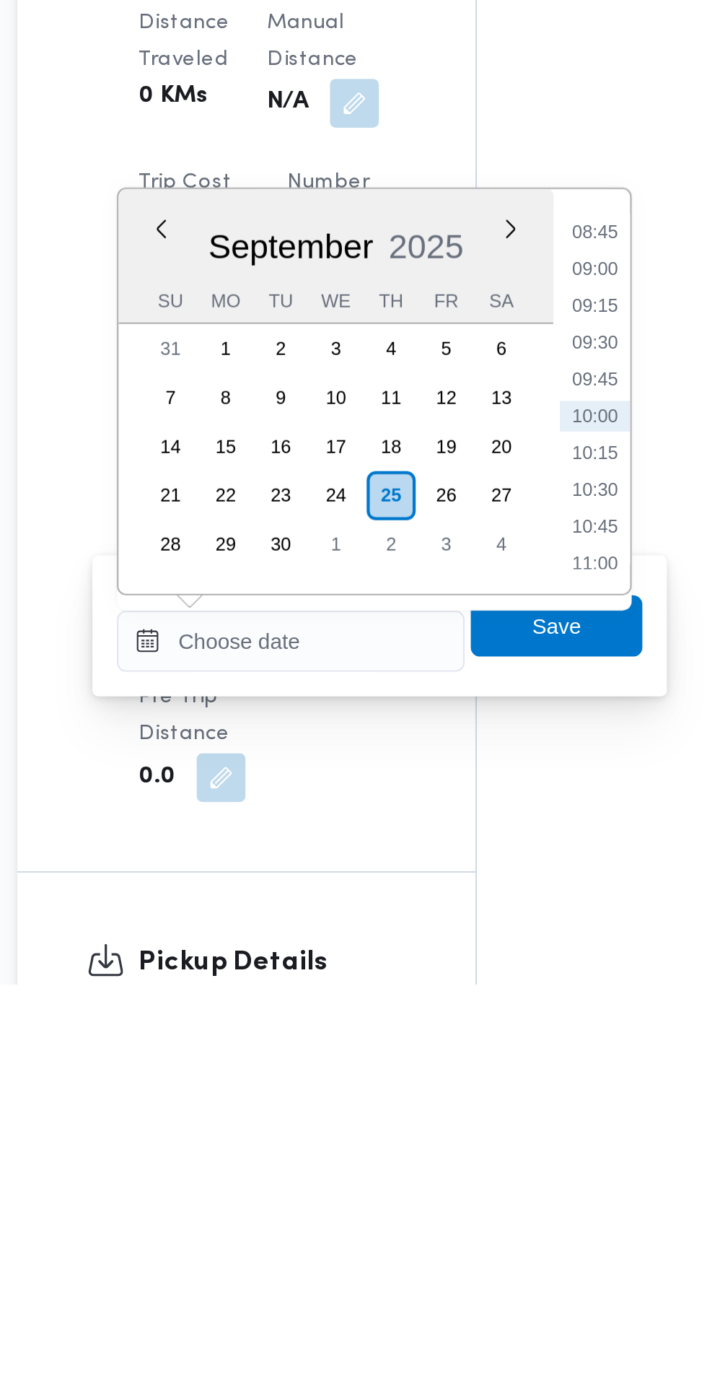
click at [465, 1029] on li "08:45" at bounding box center [459, 1028] width 33 height 14
type input "25/09/2025 08:45"
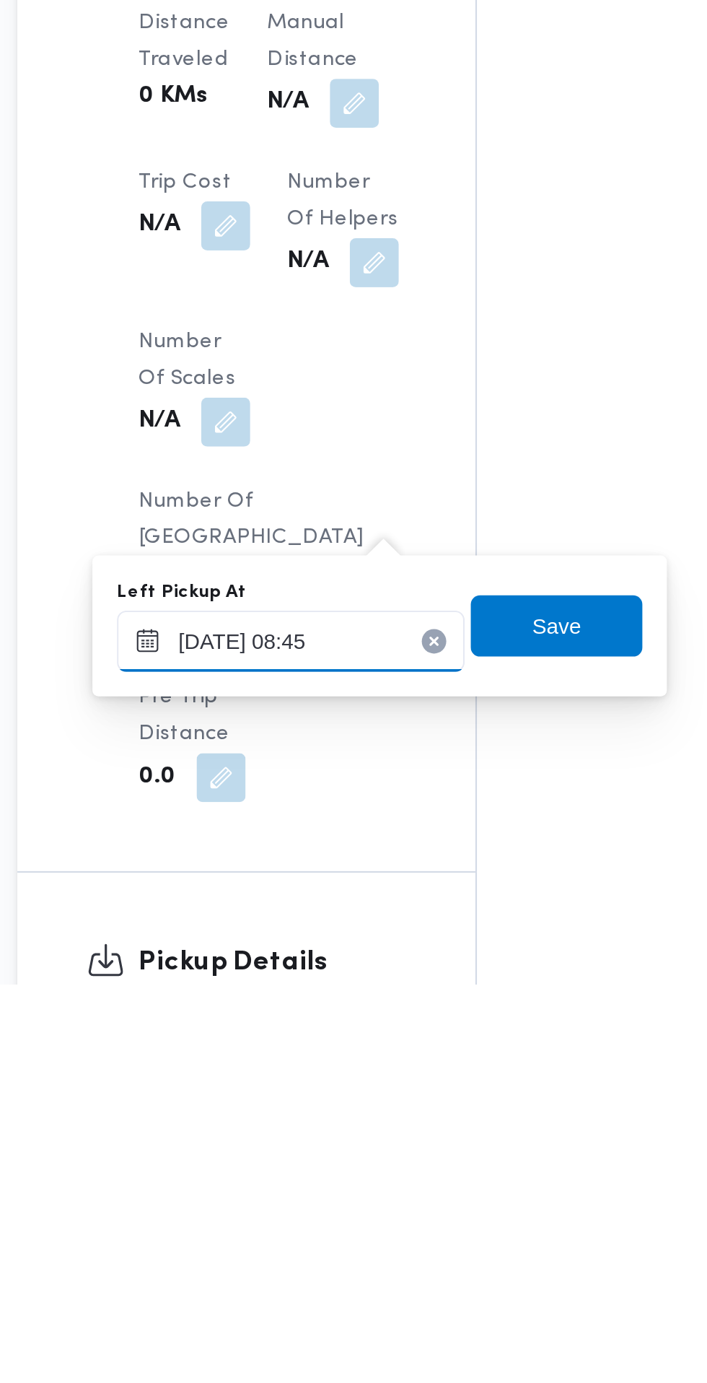
scroll to position [612, 0]
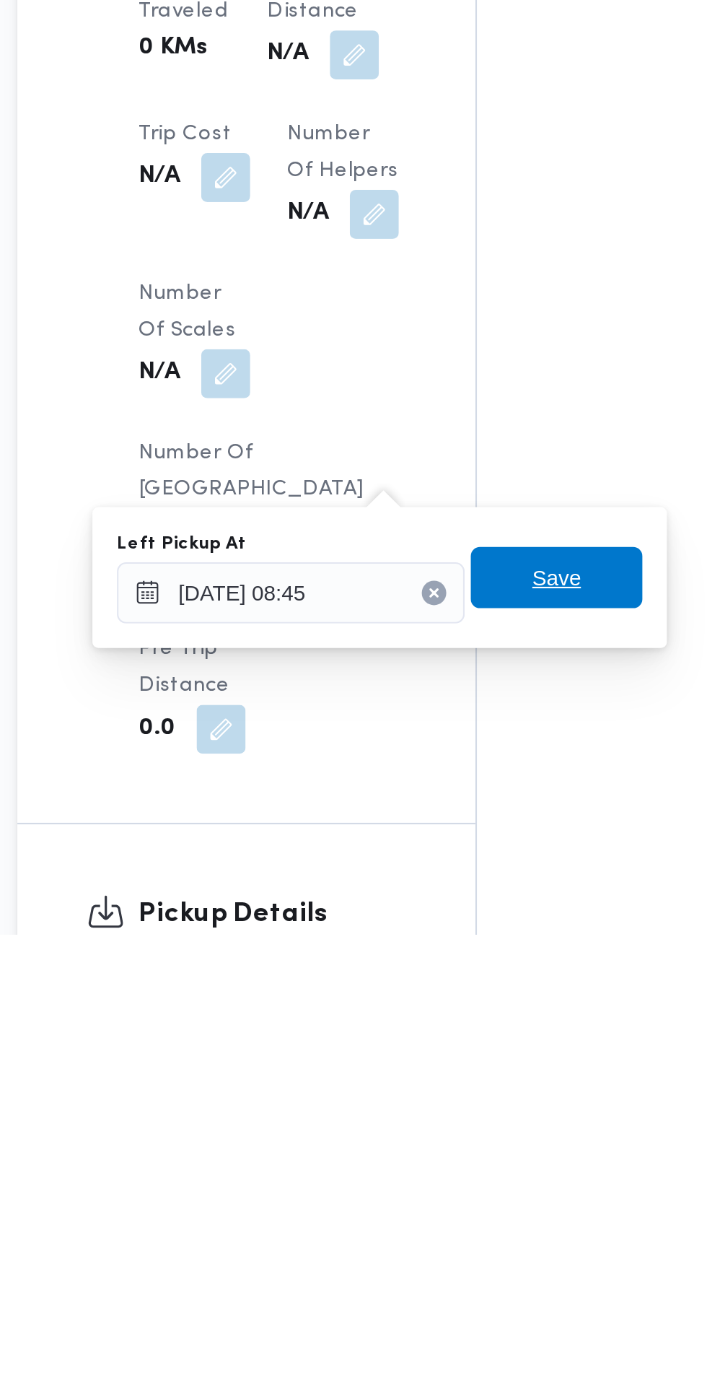
click at [453, 1220] on span "Save" at bounding box center [441, 1214] width 23 height 17
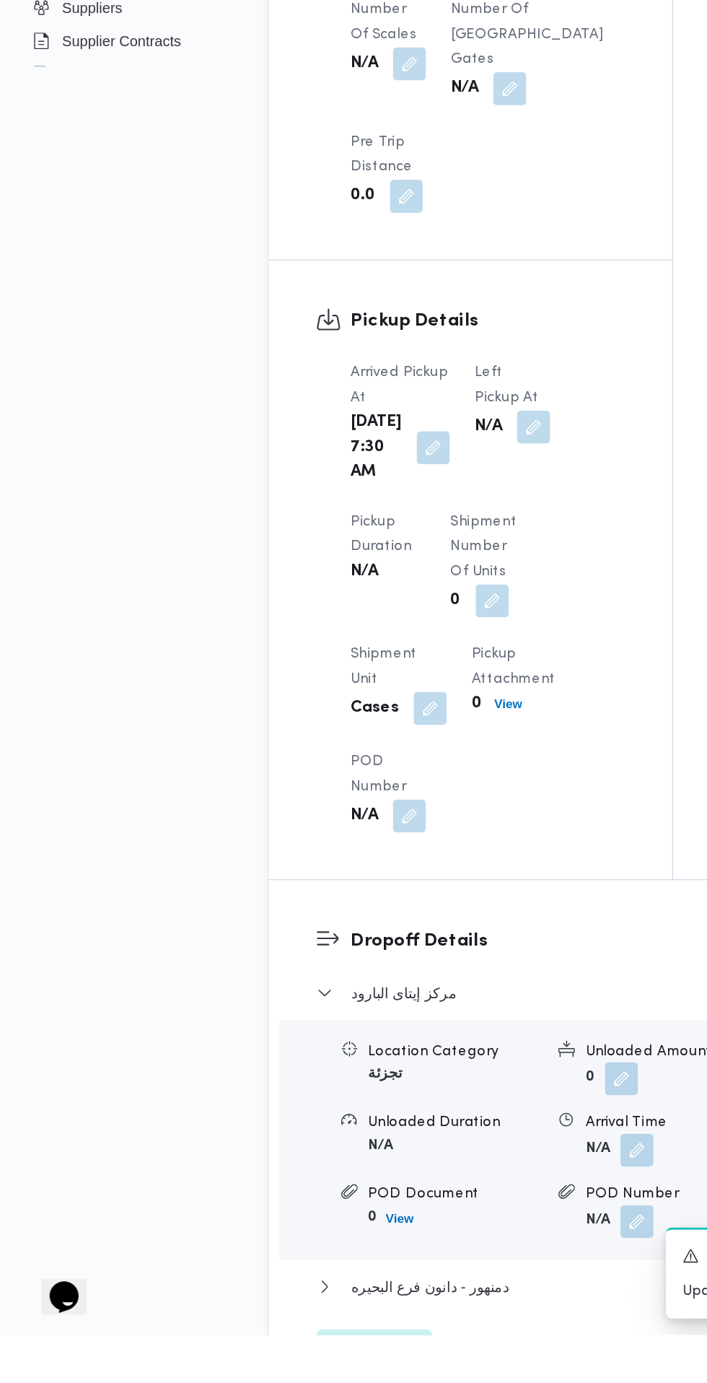
scroll to position [982, 0]
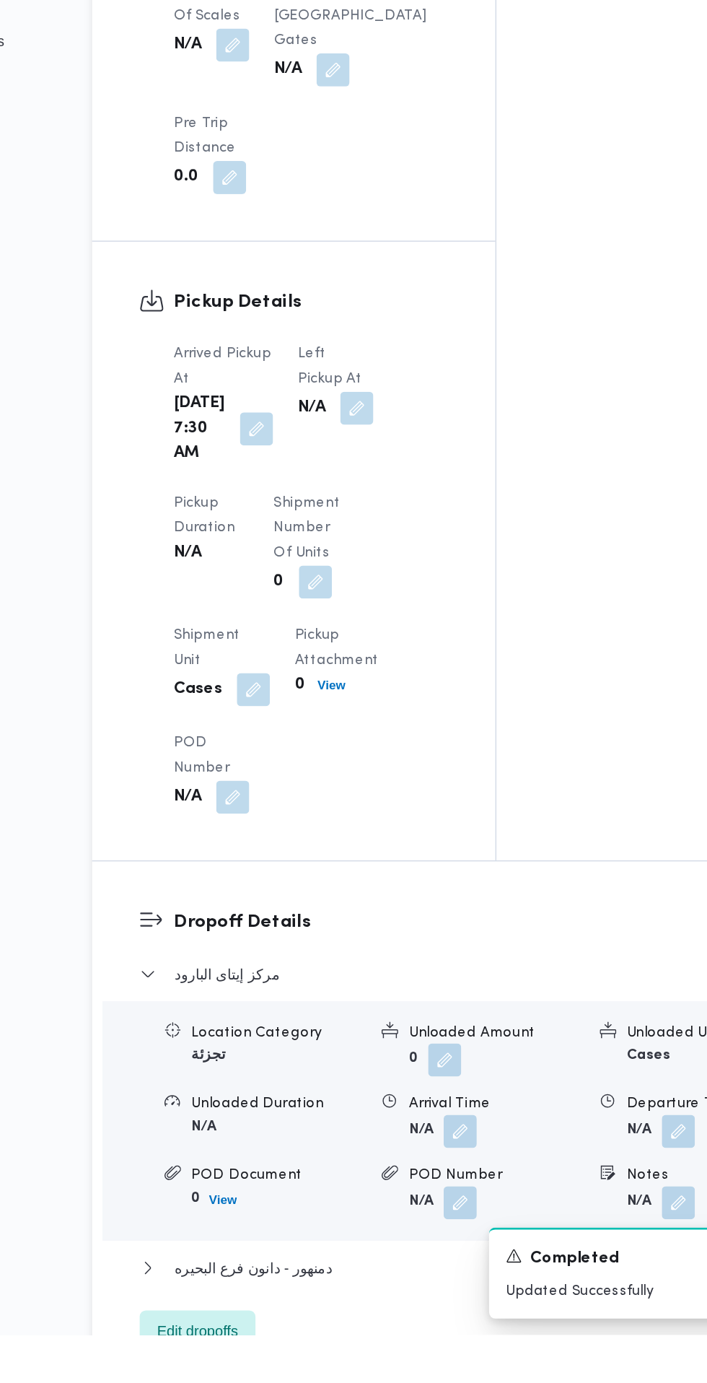
click at [450, 1252] on button "button" at bounding box center [444, 1240] width 23 height 23
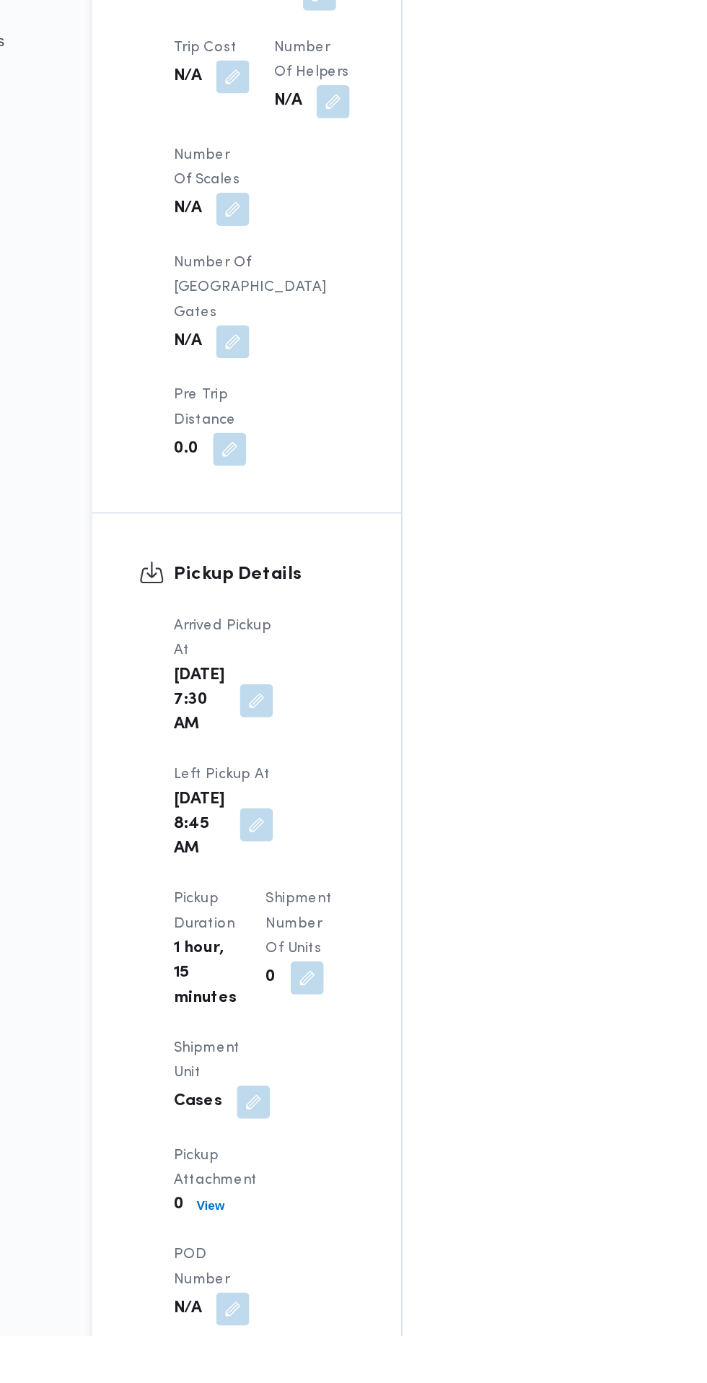
scroll to position [1134, 0]
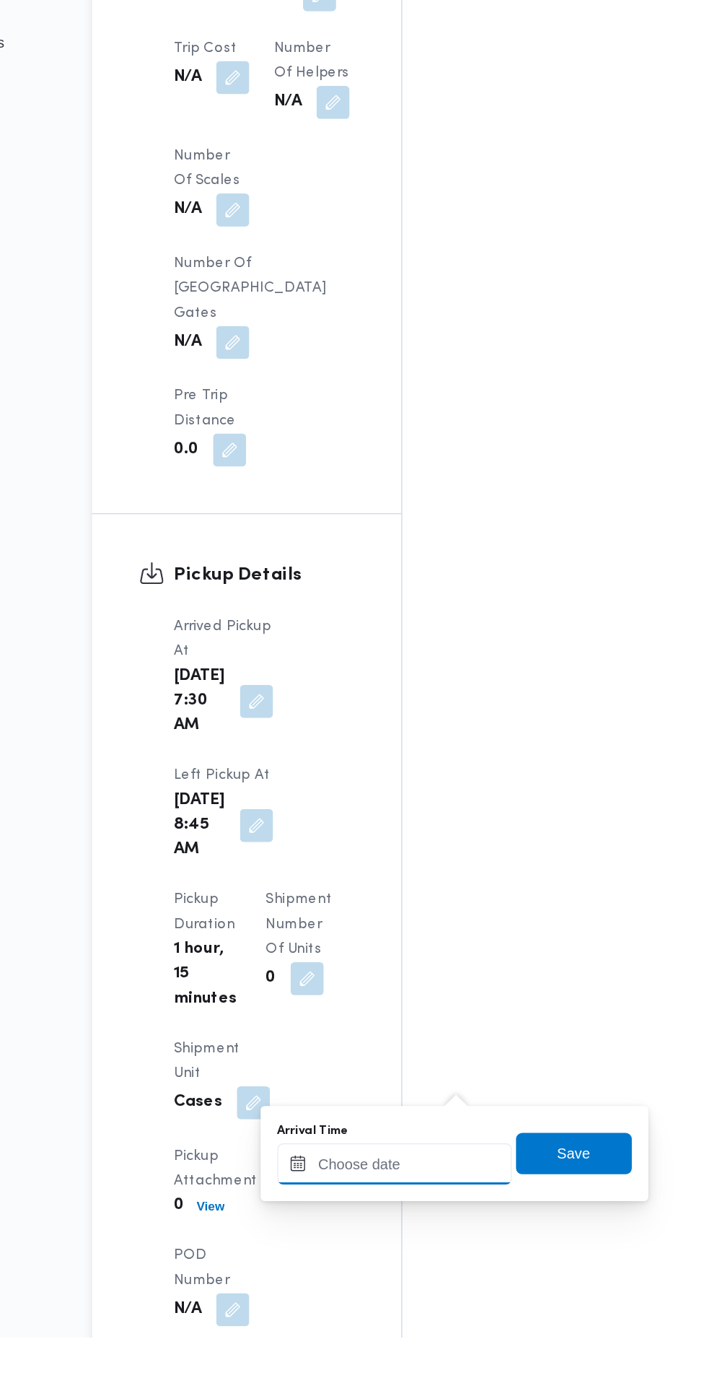
click at [398, 1261] on input "Arrival Time" at bounding box center [399, 1262] width 164 height 29
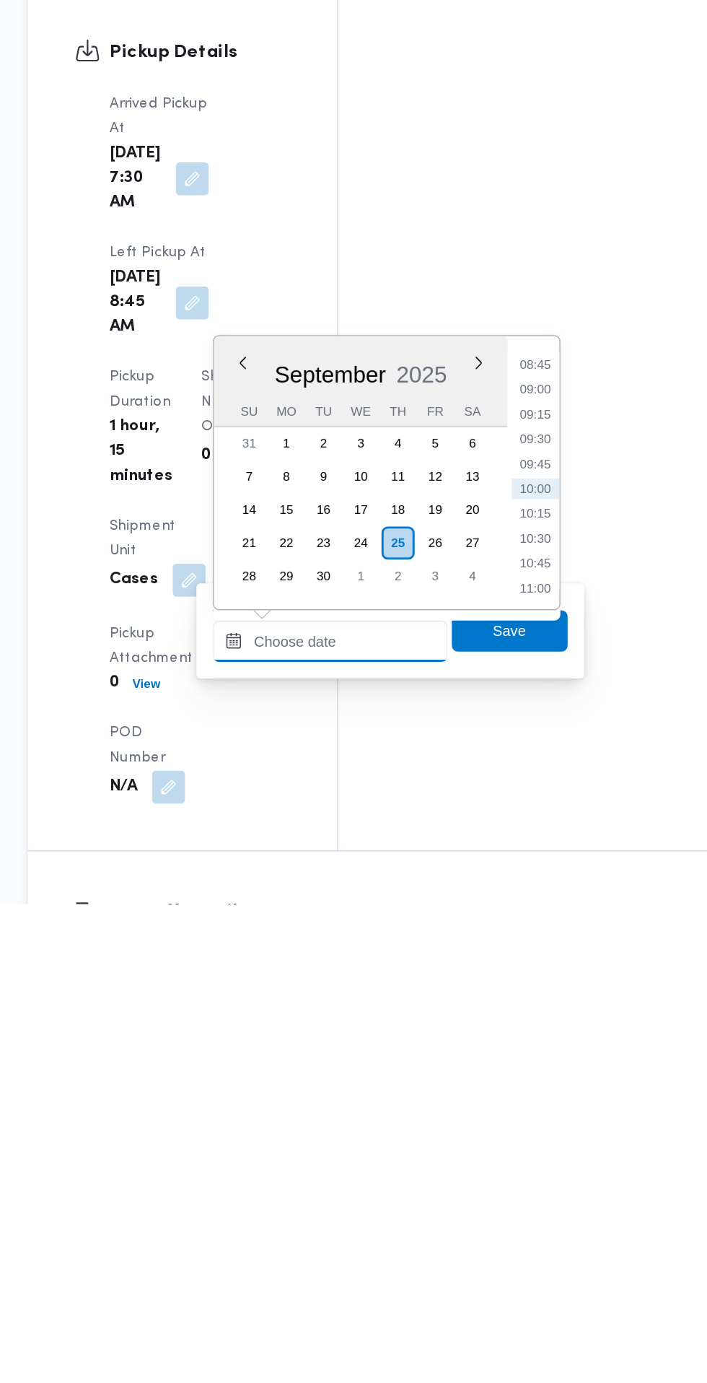
scroll to position [1197, 0]
click at [541, 1082] on li "09:45" at bounding box center [541, 1075] width 33 height 14
type input "25/09/2025 09:45"
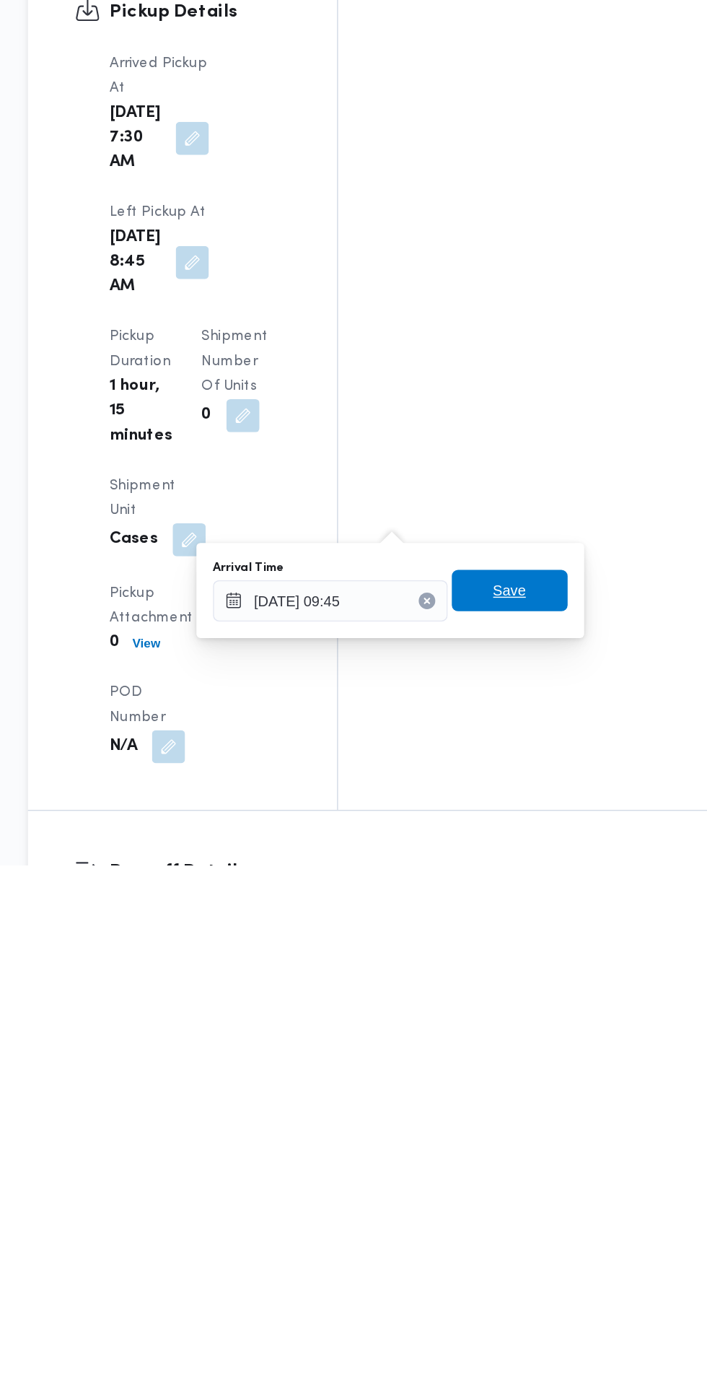
click at [533, 1196] on span "Save" at bounding box center [523, 1191] width 23 height 17
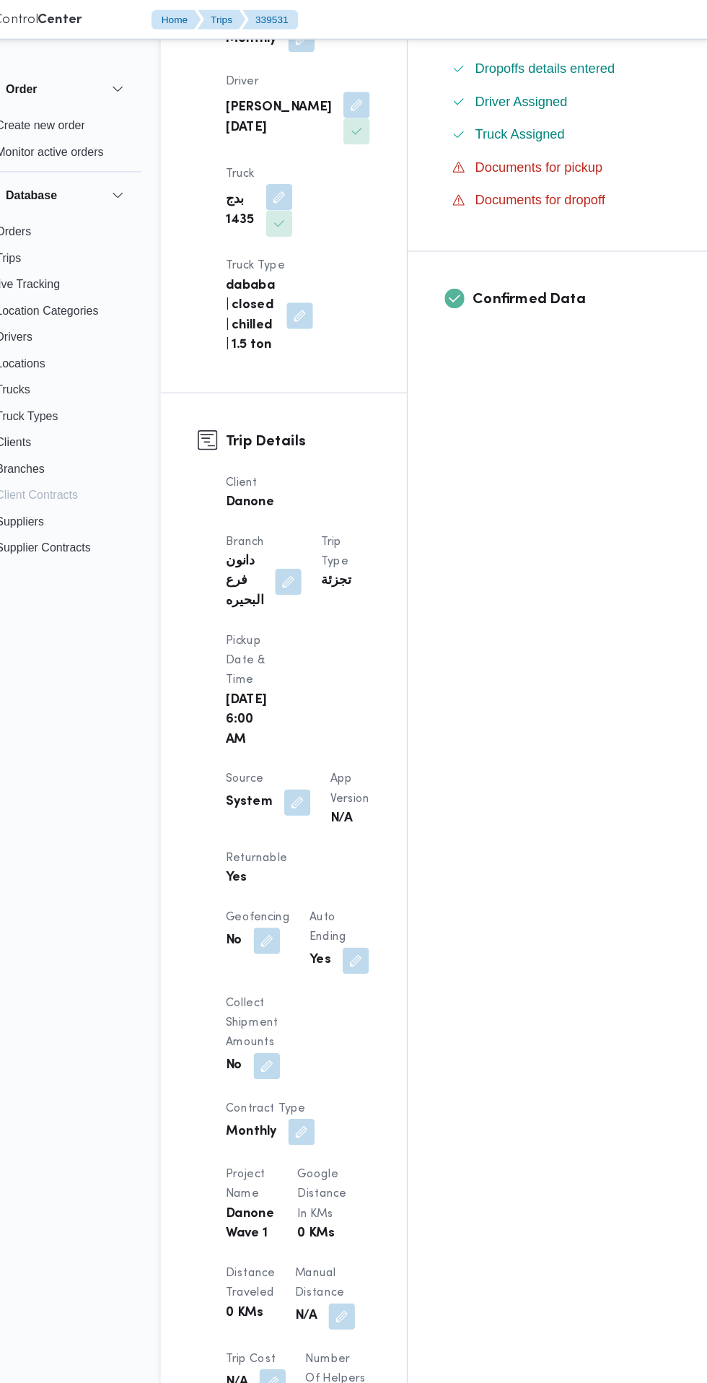
scroll to position [388, 0]
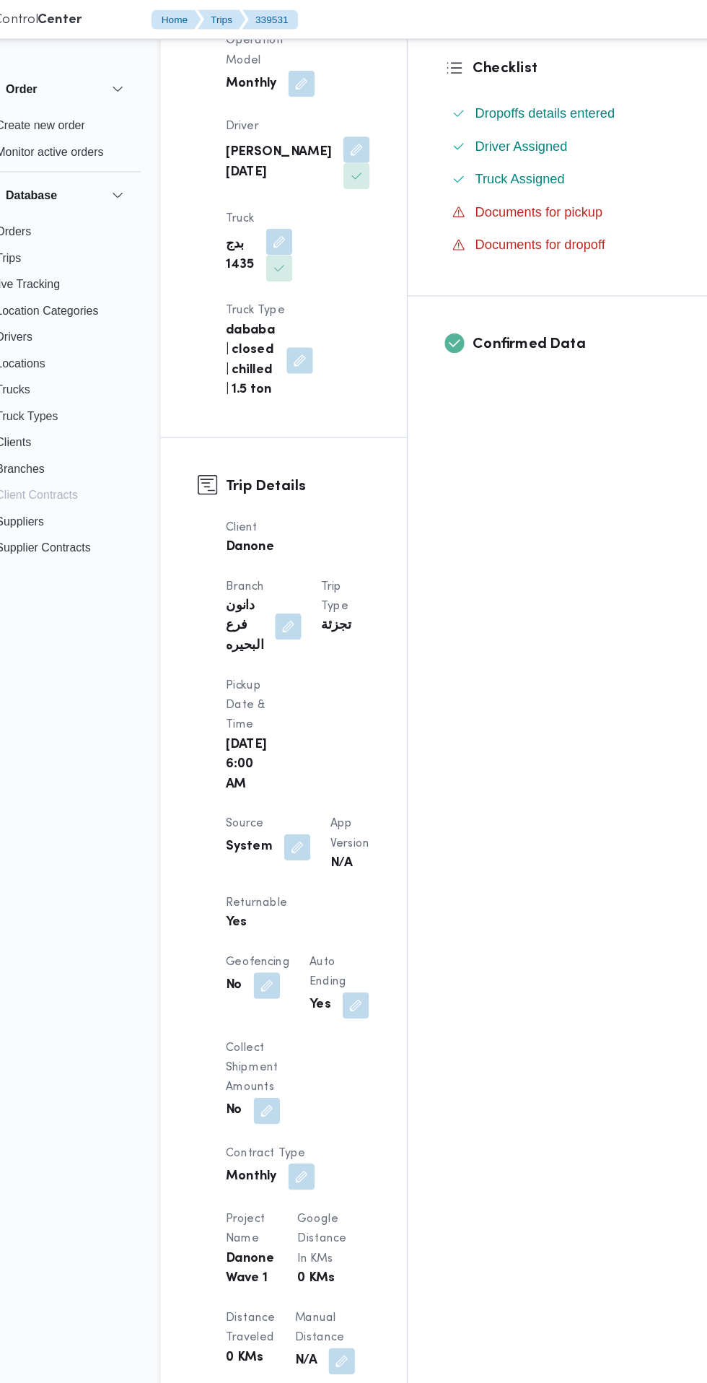
click at [505, 715] on div "Assignees • Account Manager abdallah.mohamed@illa.com.eg Checklist Dropoffs det…" at bounding box center [581, 1015] width 354 height 2277
click at [308, 731] on span at bounding box center [304, 742] width 30 height 23
click at [299, 696] on div "Client Danone Branch دانون فرع البحيره Trip Type تجزئة Pickup date & time Thu, …" at bounding box center [308, 987] width 144 height 1085
click at [312, 731] on button "button" at bounding box center [307, 742] width 23 height 23
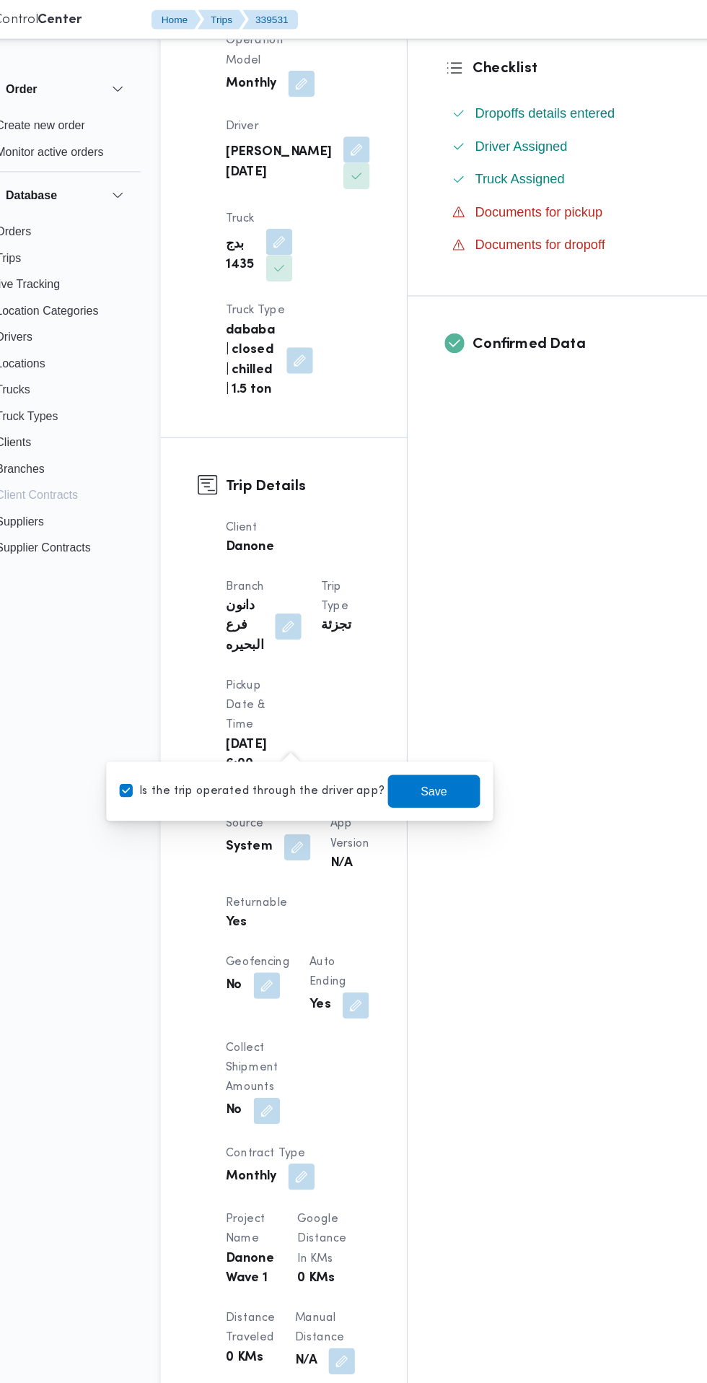
click at [297, 694] on label "Is the trip operated through the driver app?" at bounding box center [268, 693] width 232 height 17
checkbox input "false"
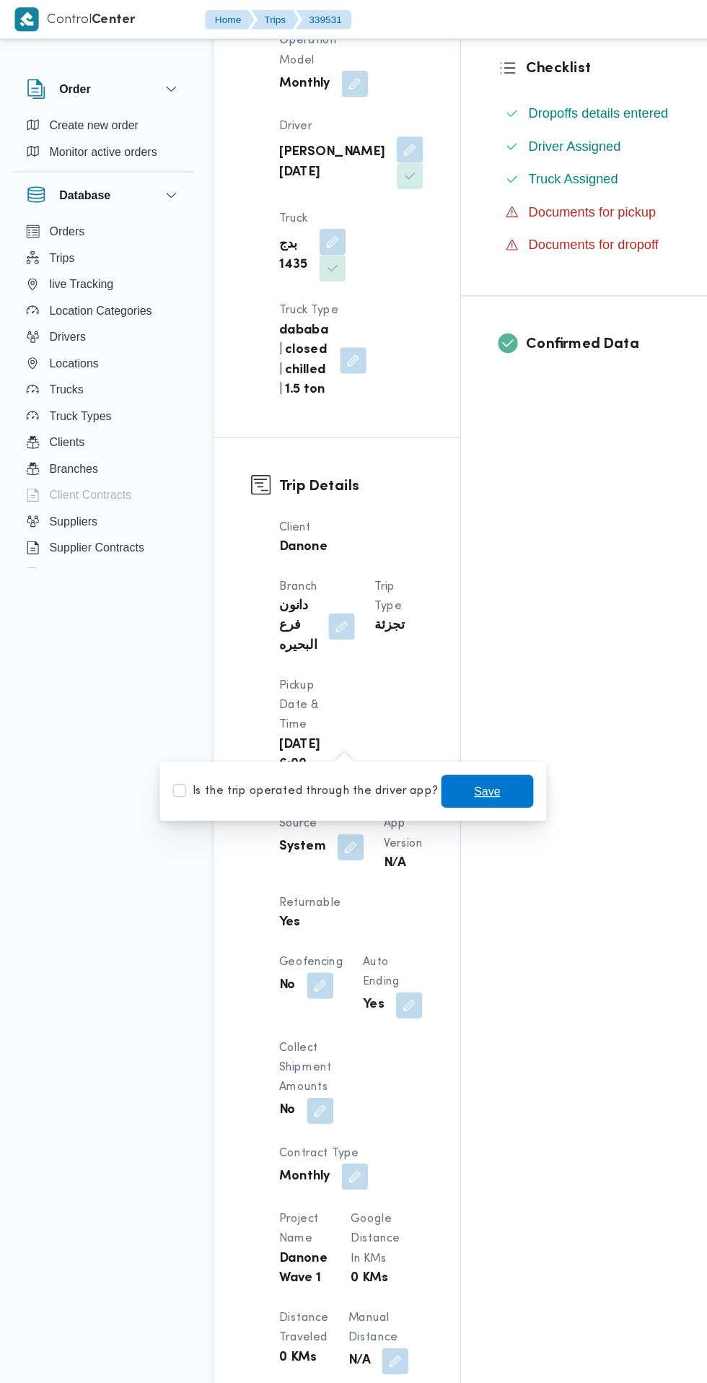
click at [421, 691] on span "Save" at bounding box center [427, 693] width 23 height 17
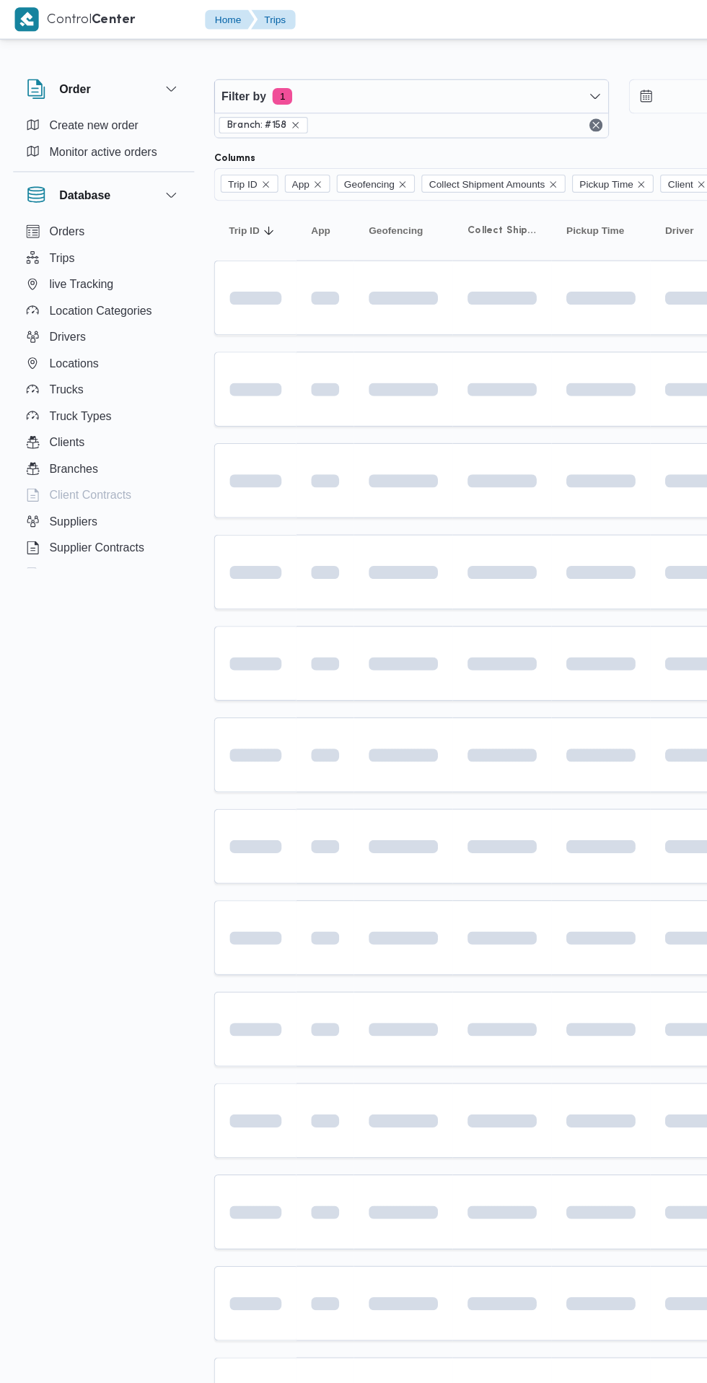
scroll to position [0, 23]
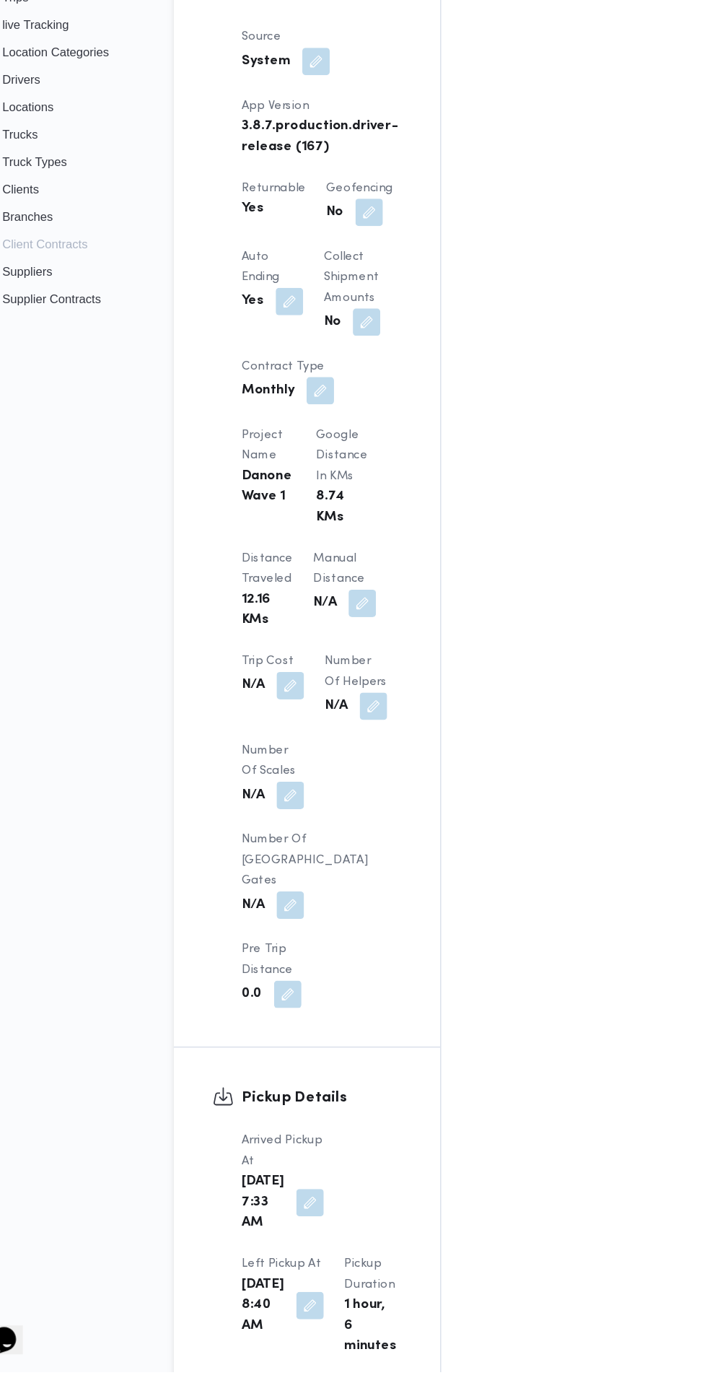
scroll to position [873, 0]
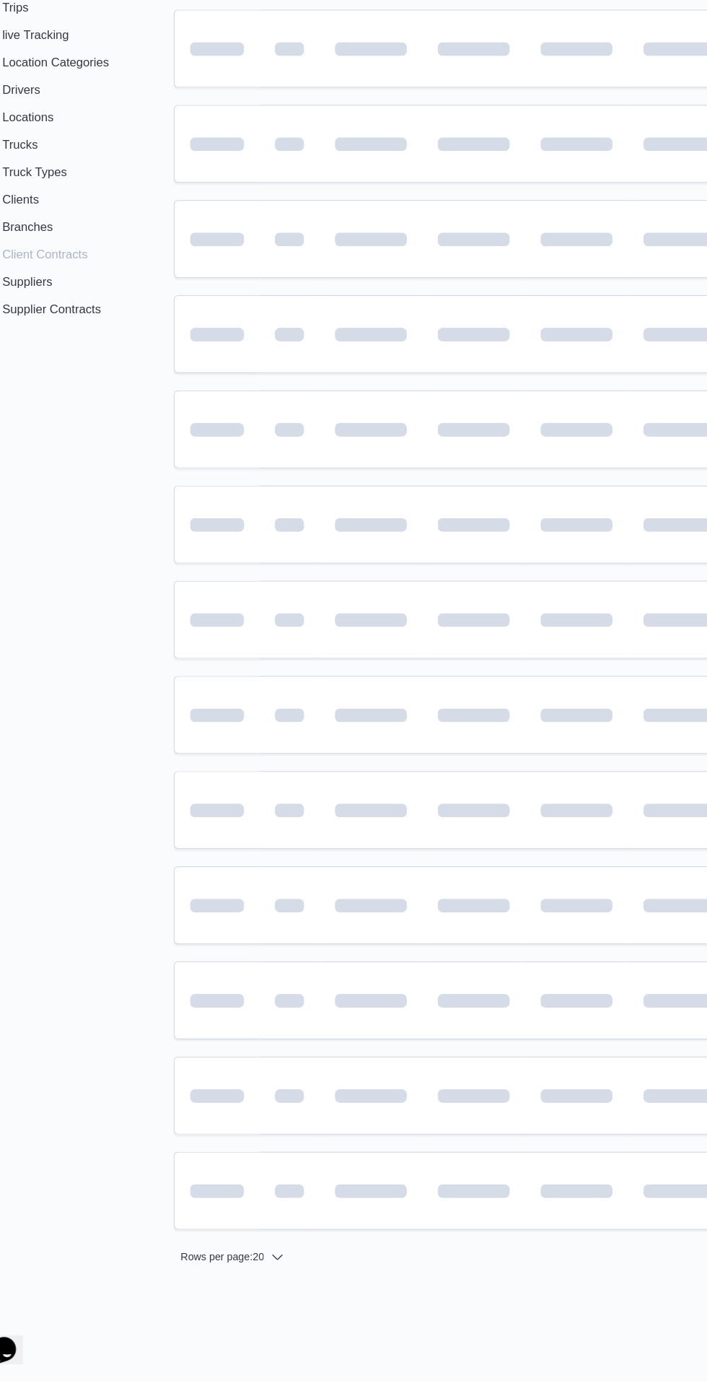
scroll to position [0, 23]
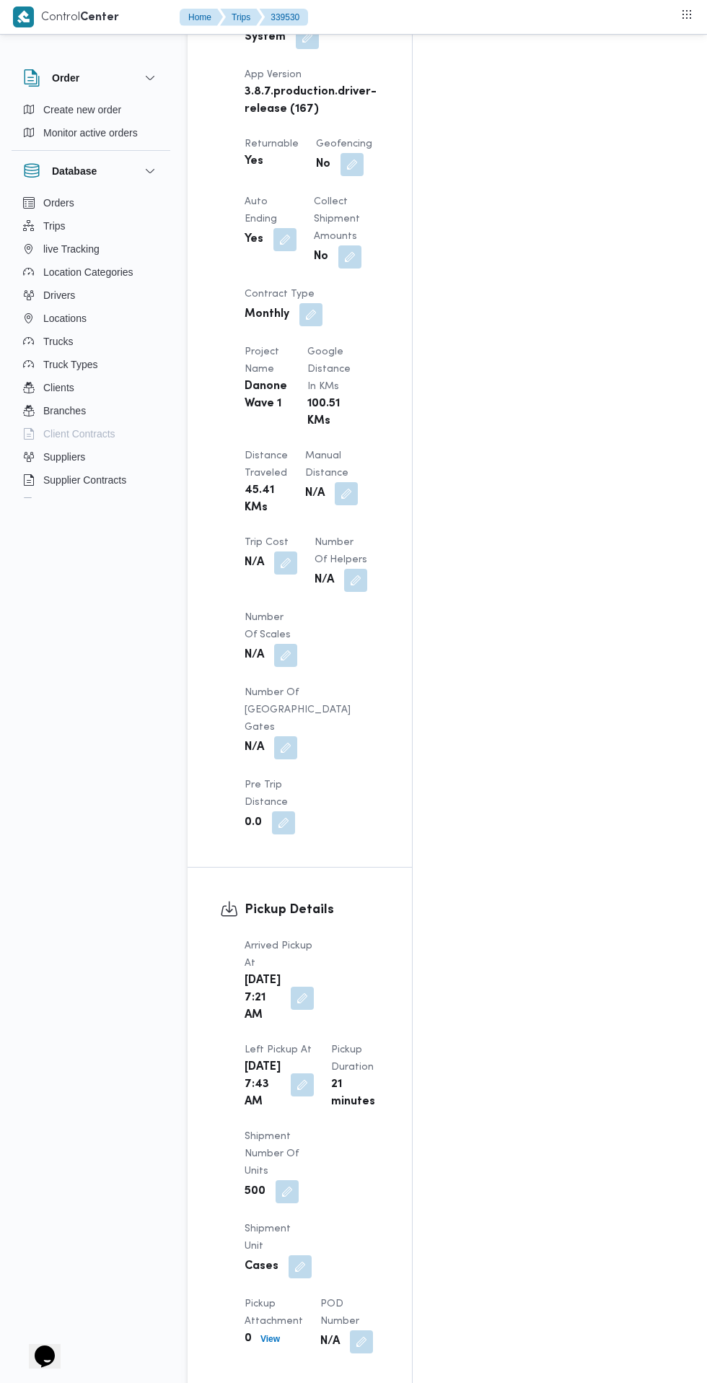
scroll to position [1041, 0]
click at [314, 1072] on button "button" at bounding box center [302, 1083] width 23 height 23
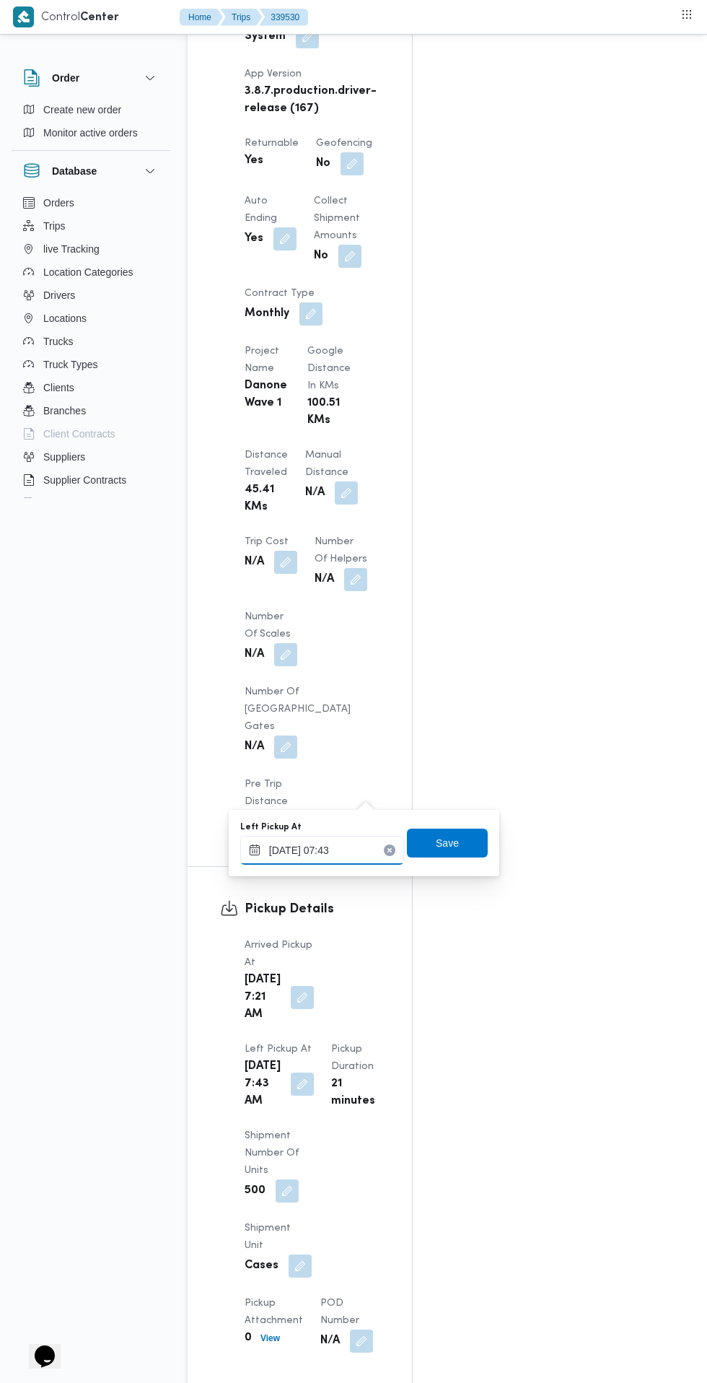
click at [325, 850] on input "25/09/2025 07:43" at bounding box center [322, 850] width 164 height 29
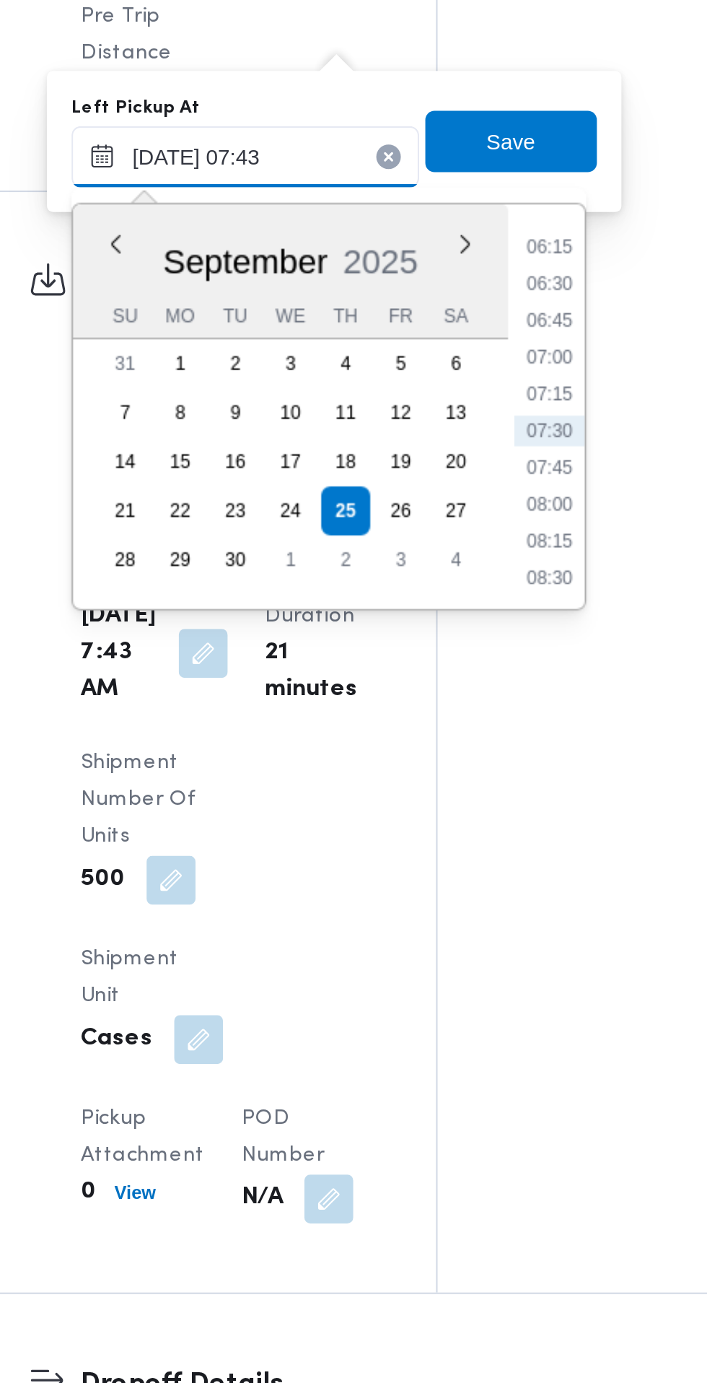
scroll to position [1152, 0]
click at [465, 939] on li "08:30" at bounding box center [465, 938] width 33 height 14
type input "25/09/2025 08:30"
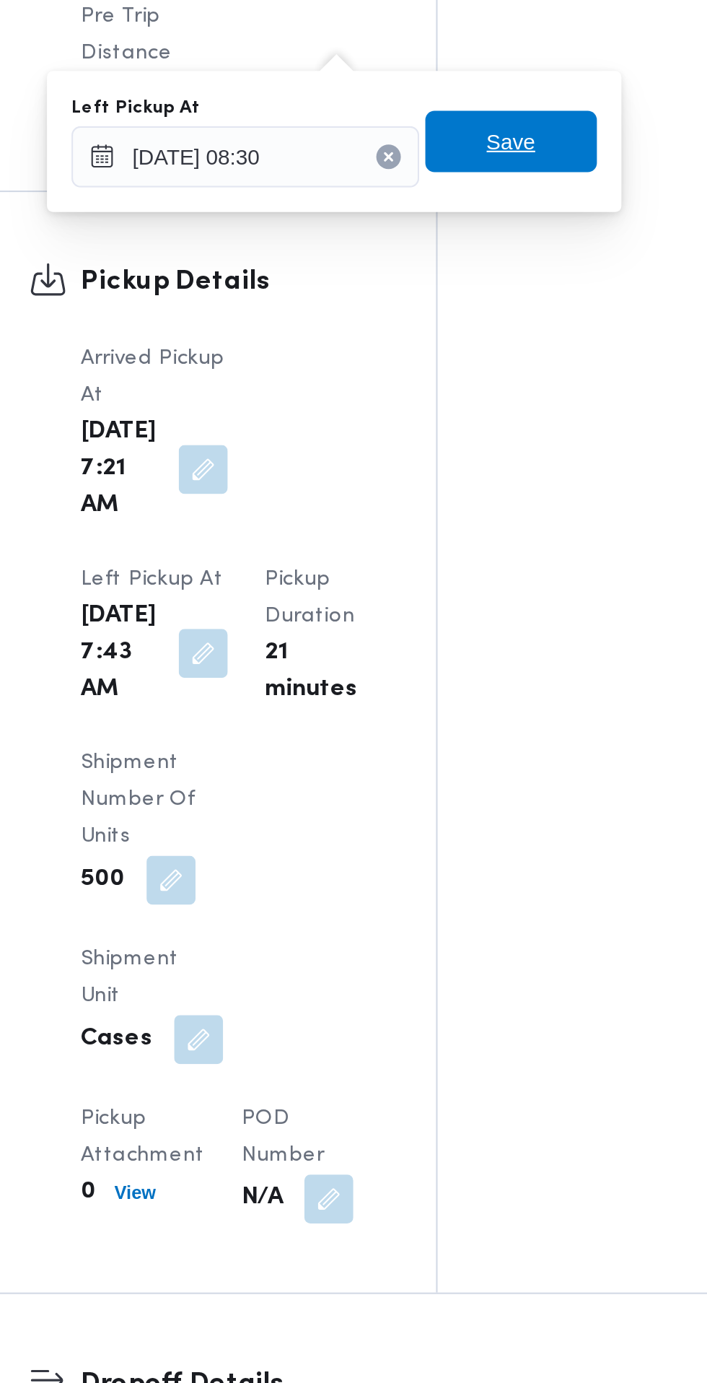
click at [453, 732] on span "Save" at bounding box center [447, 732] width 23 height 17
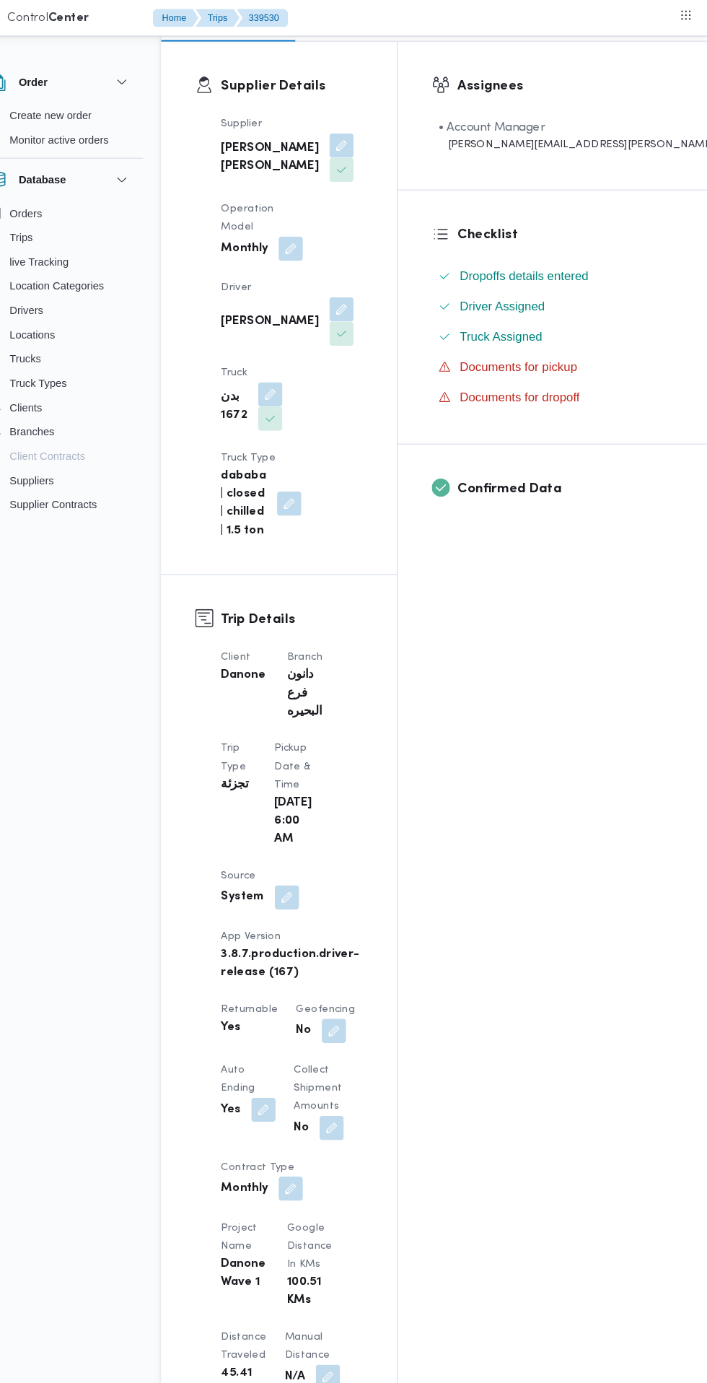
scroll to position [0, 0]
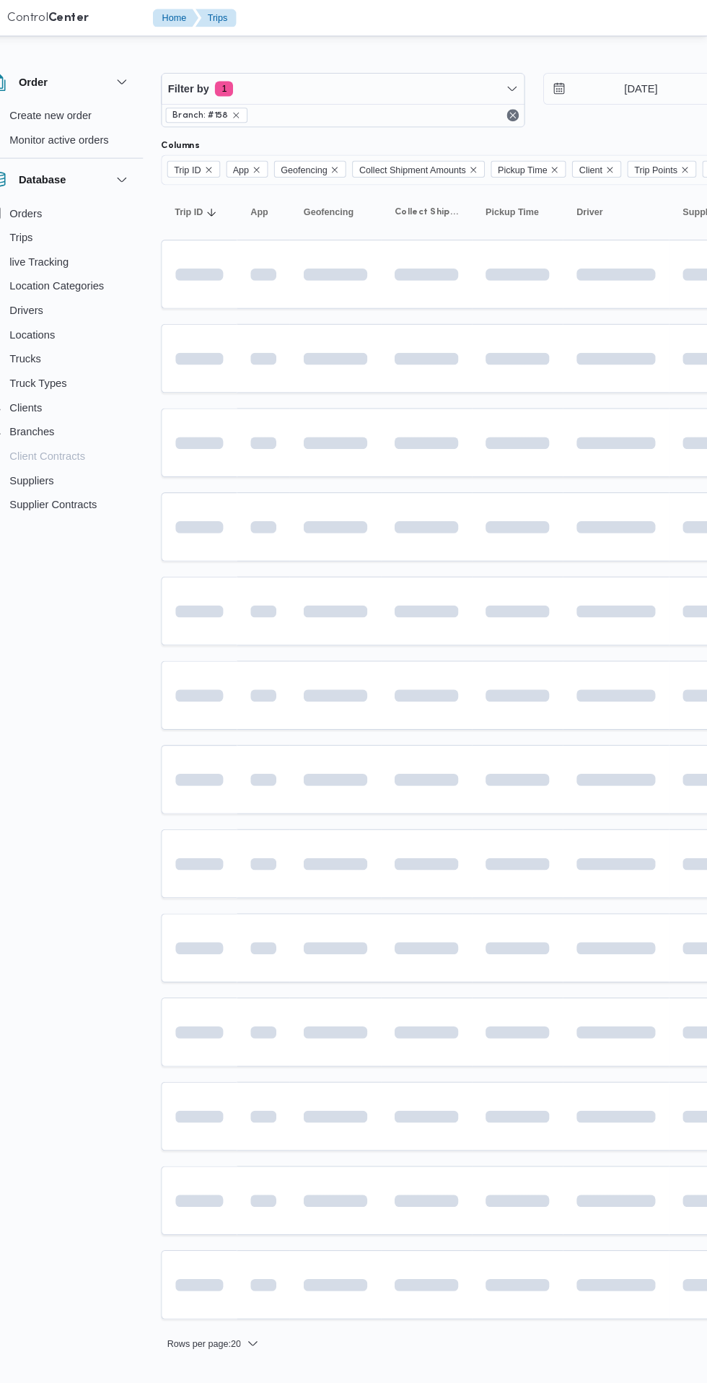
scroll to position [0, 23]
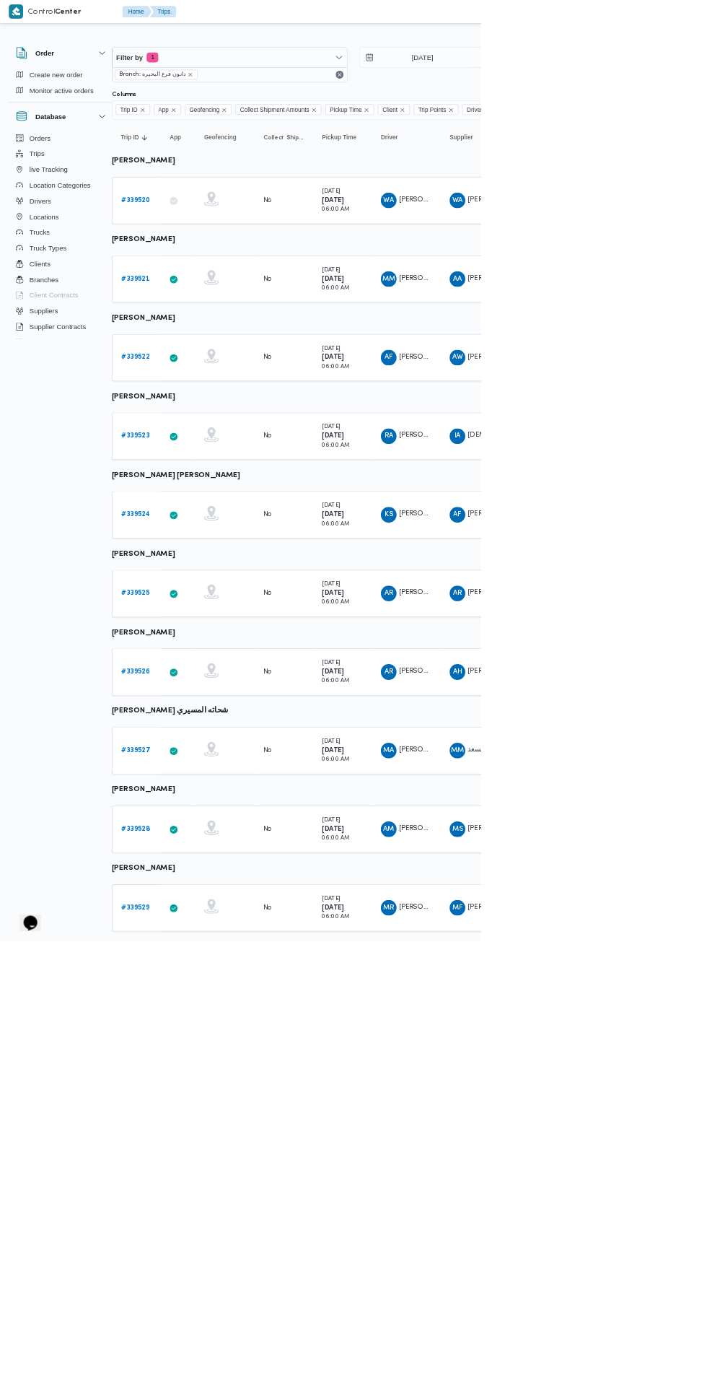
click at [199, 1331] on b "# 339529" at bounding box center [199, 1332] width 42 height 9
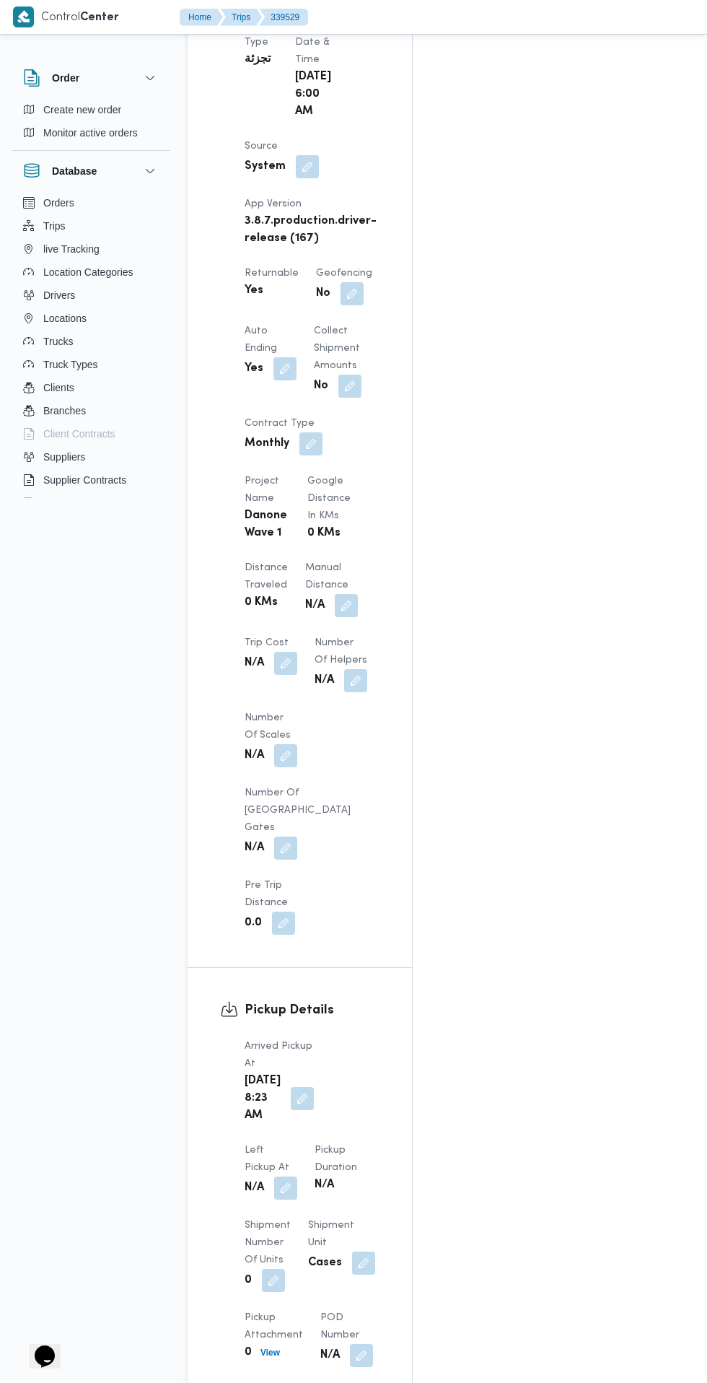
scroll to position [910, 0]
click at [292, 1088] on button "button" at bounding box center [302, 1099] width 23 height 23
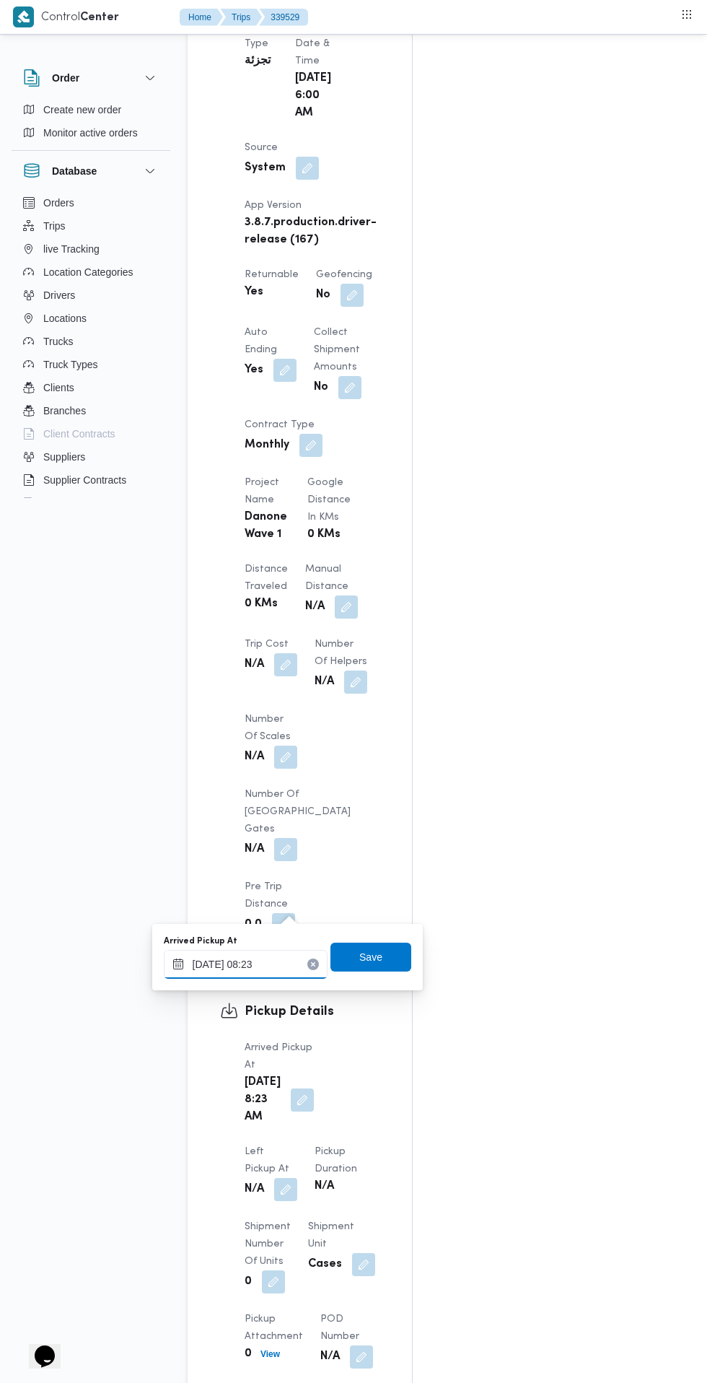
click at [273, 963] on input "25/09/2025 08:23" at bounding box center [246, 964] width 164 height 29
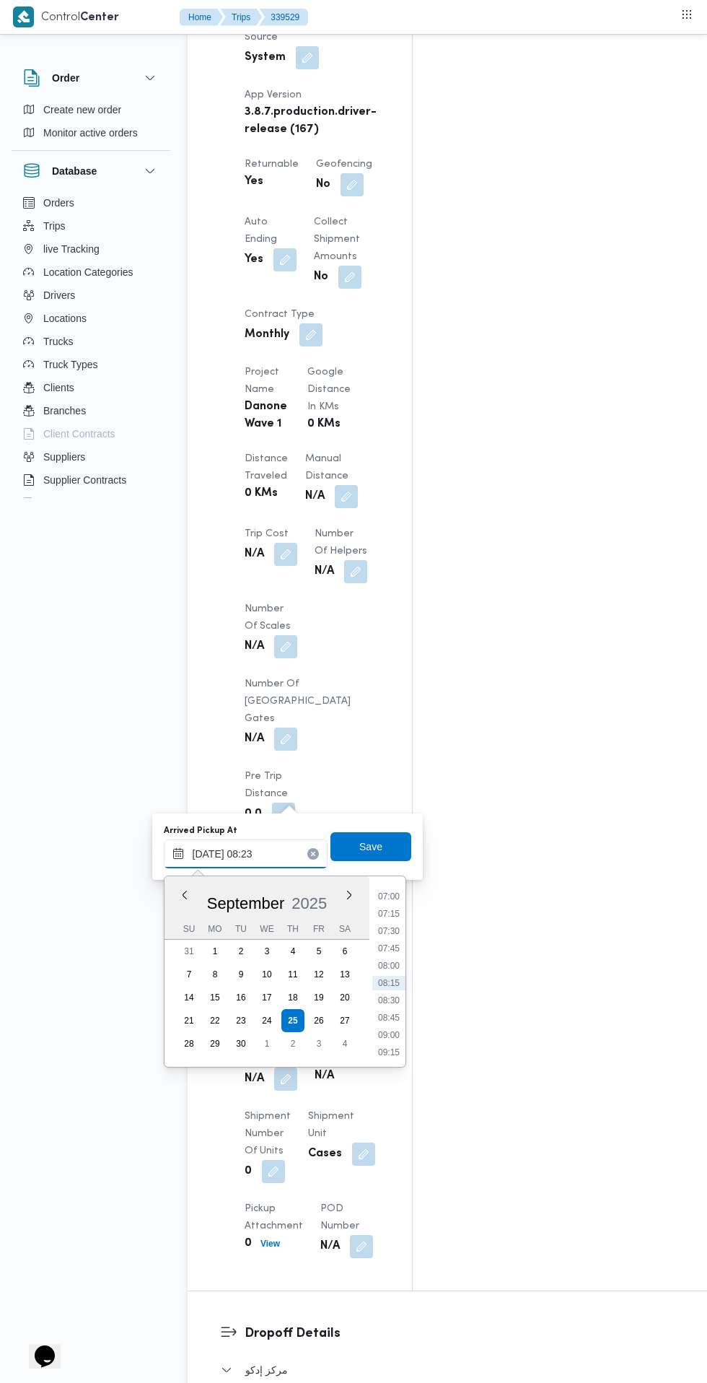
scroll to position [1020, 0]
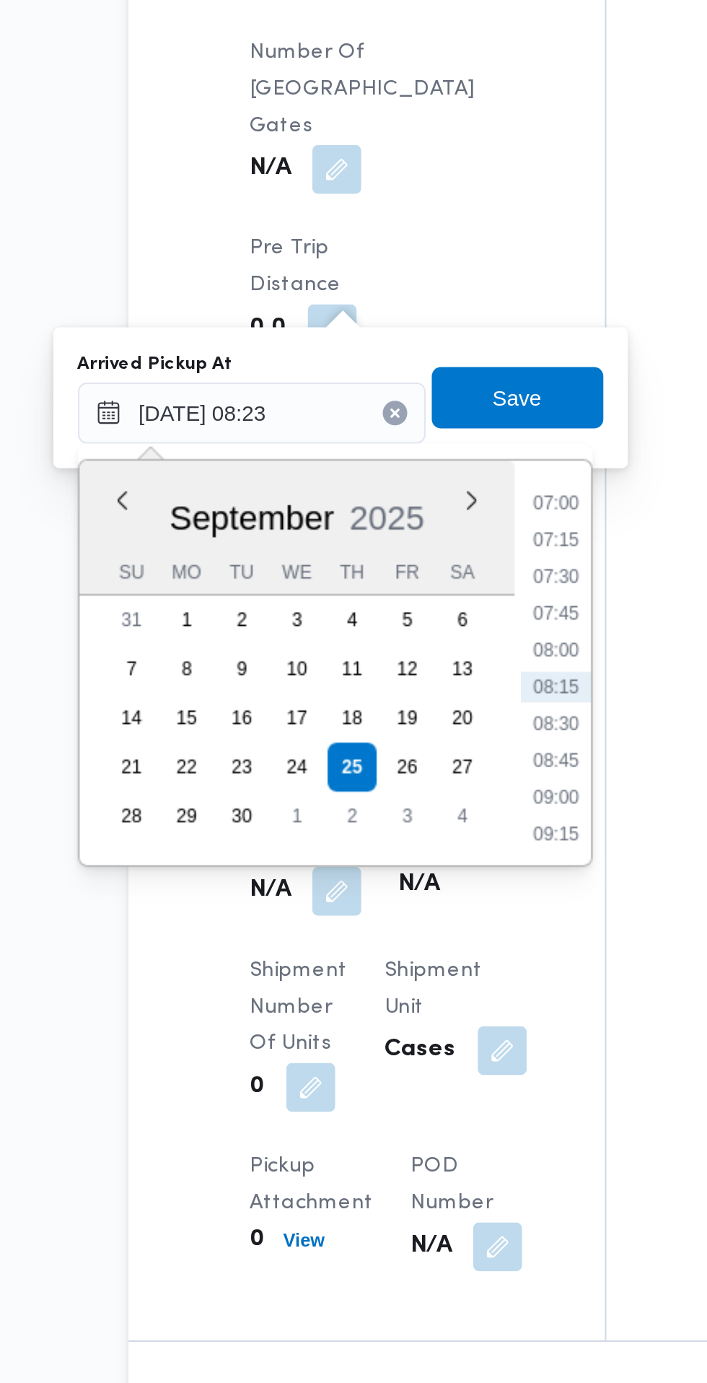
click at [392, 911] on li "07:15" at bounding box center [388, 913] width 33 height 14
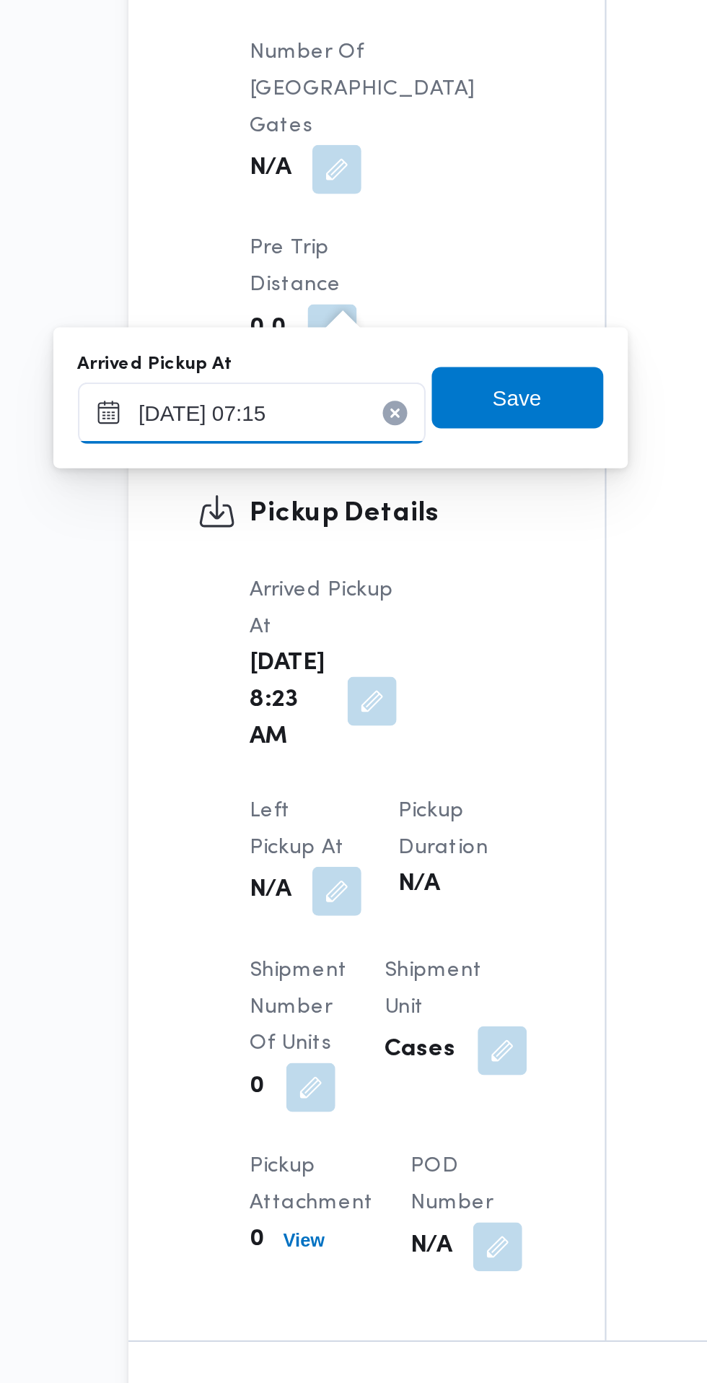
type input "25/09/2025 07:15"
click at [385, 846] on span "Save" at bounding box center [371, 846] width 81 height 29
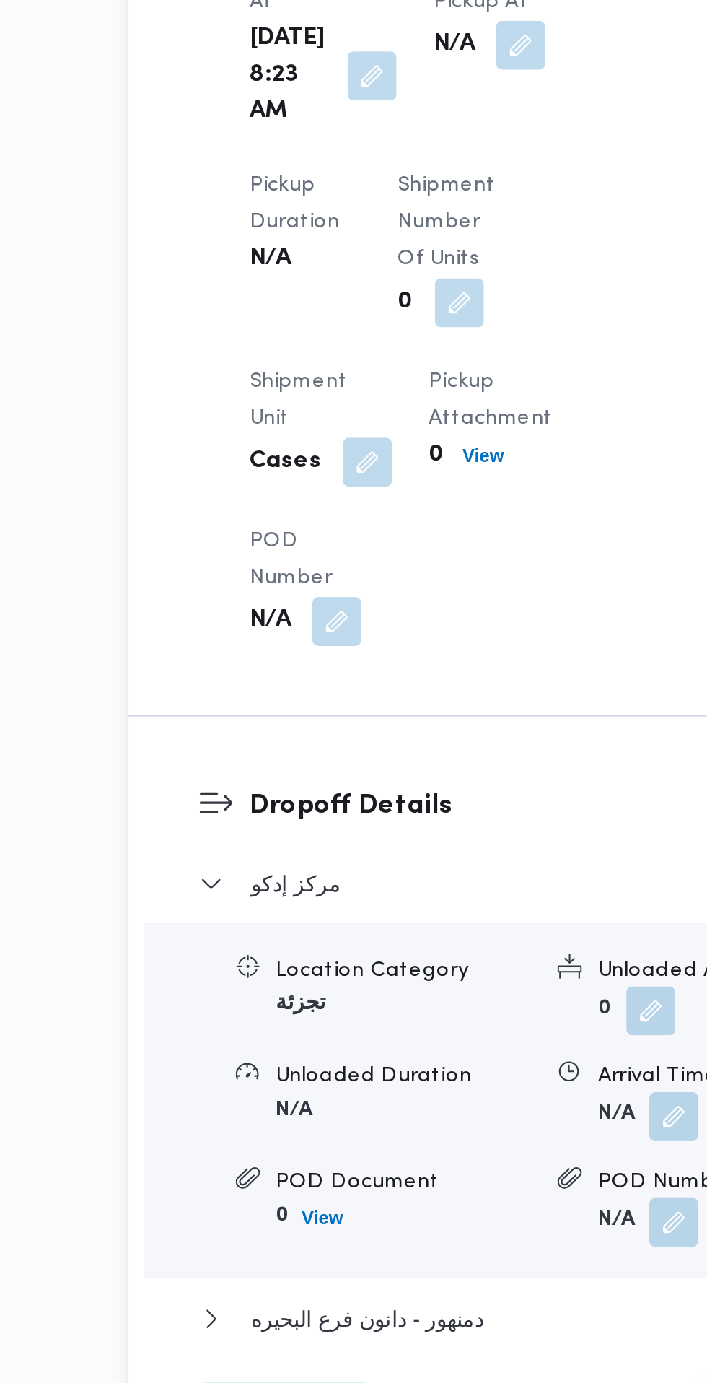
scroll to position [985, 0]
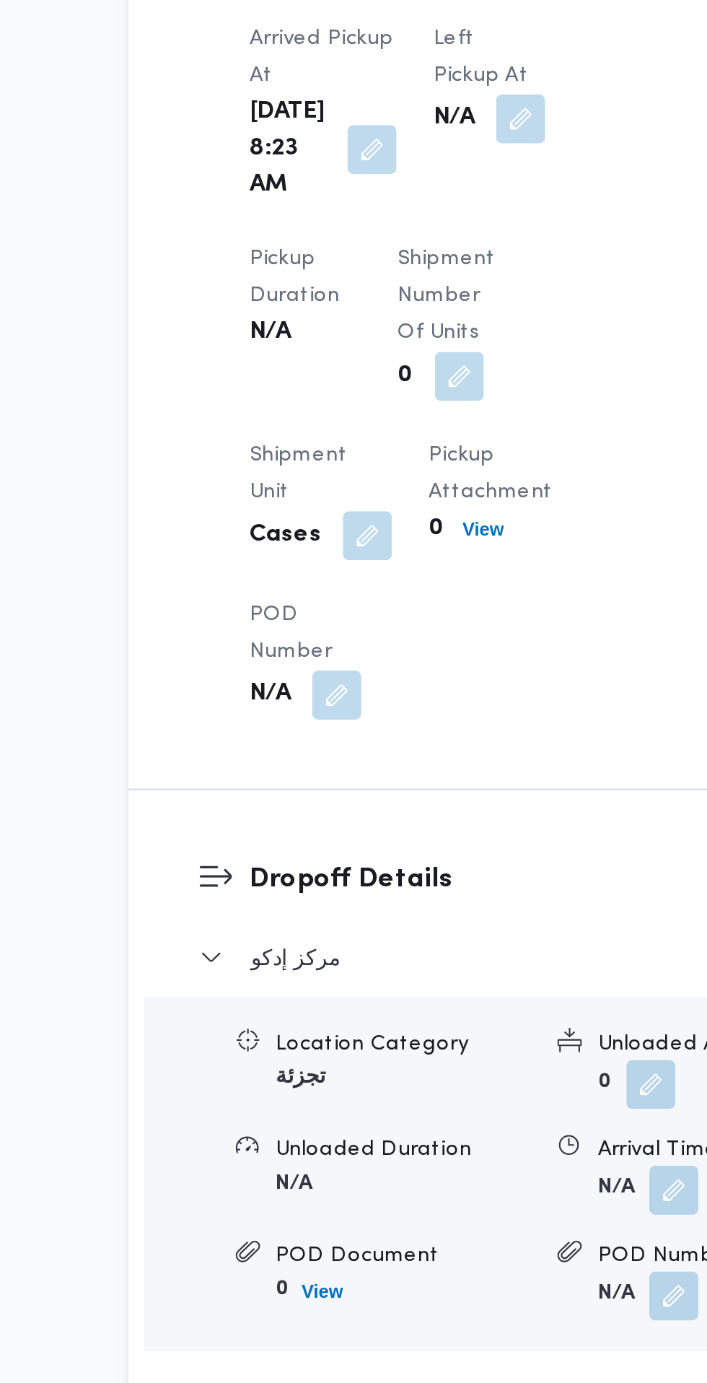
click at [361, 727] on button "button" at bounding box center [372, 715] width 23 height 23
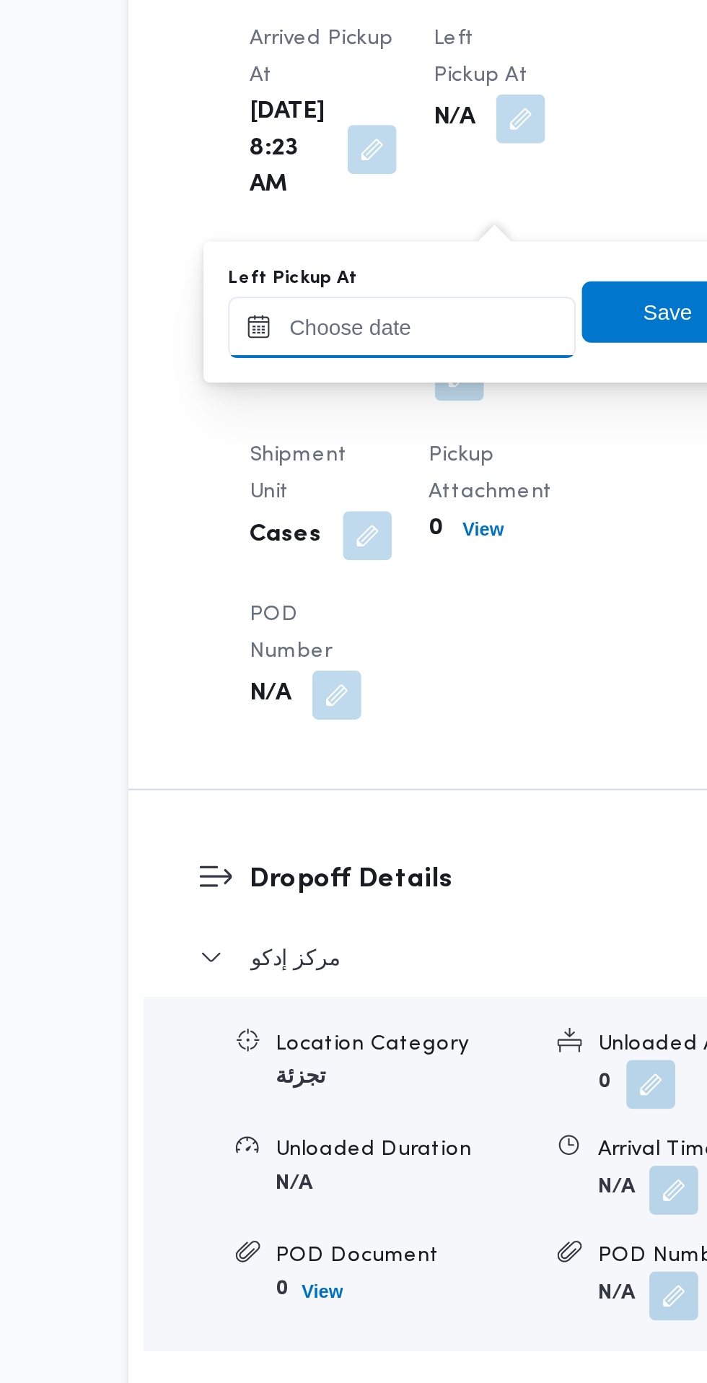
click at [349, 811] on input "Left Pickup At" at bounding box center [317, 813] width 164 height 29
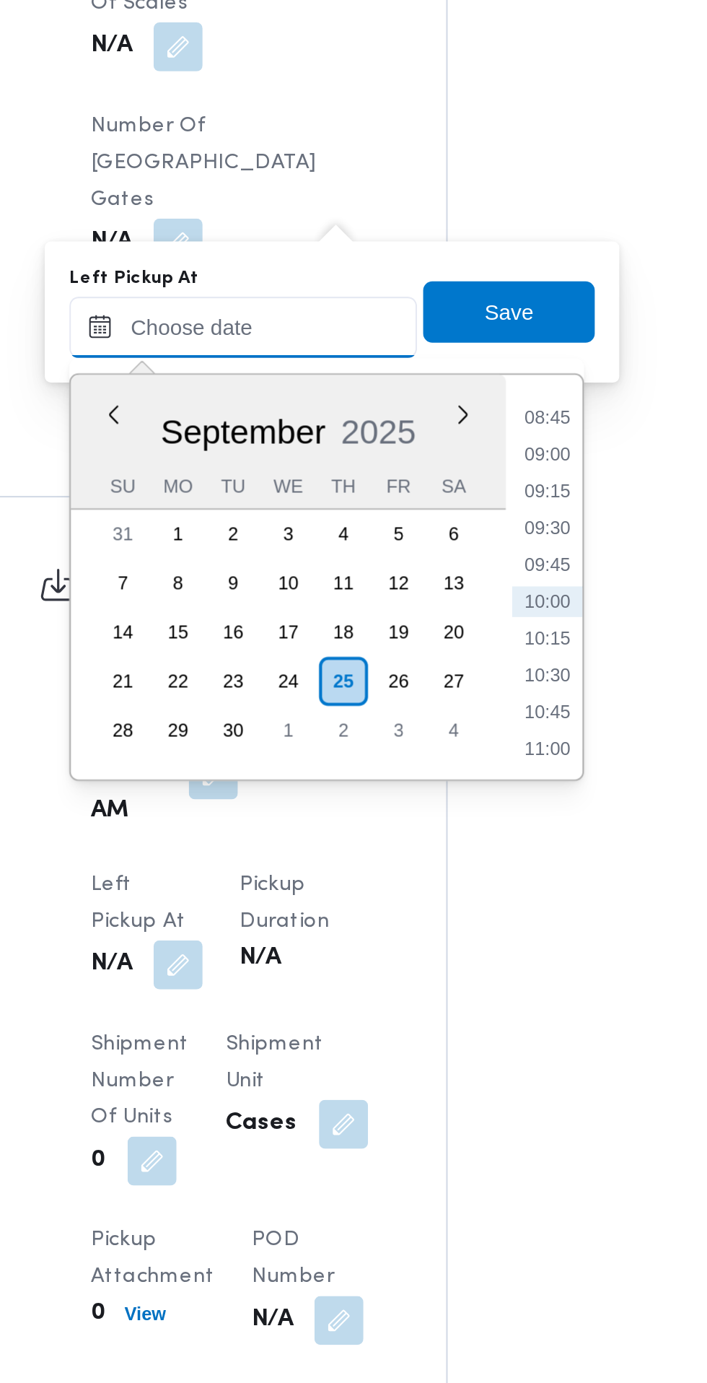
scroll to position [1020, 0]
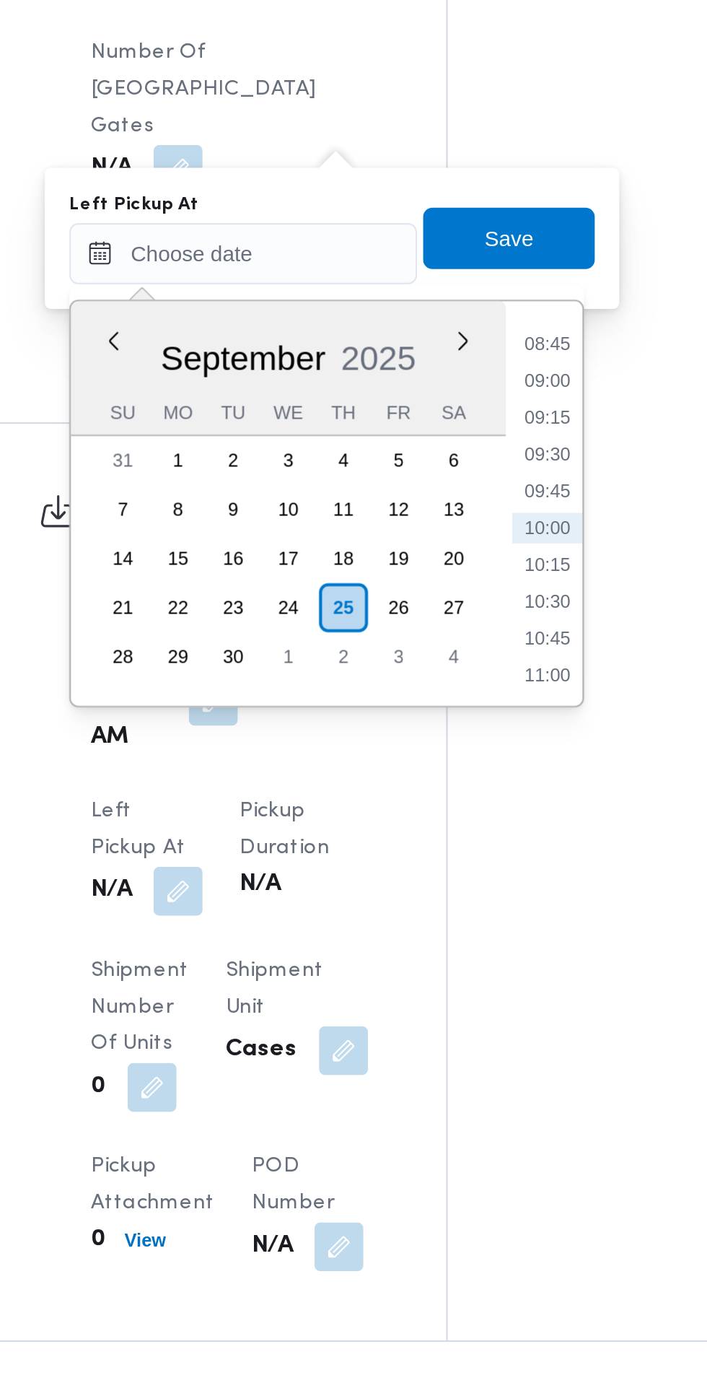
click at [468, 857] on ul "00:00 00:15 00:30 00:45 01:00 01:15 01:30 01:45 02:00 02:15 02:30 02:45 03:00 0…" at bounding box center [459, 896] width 33 height 167
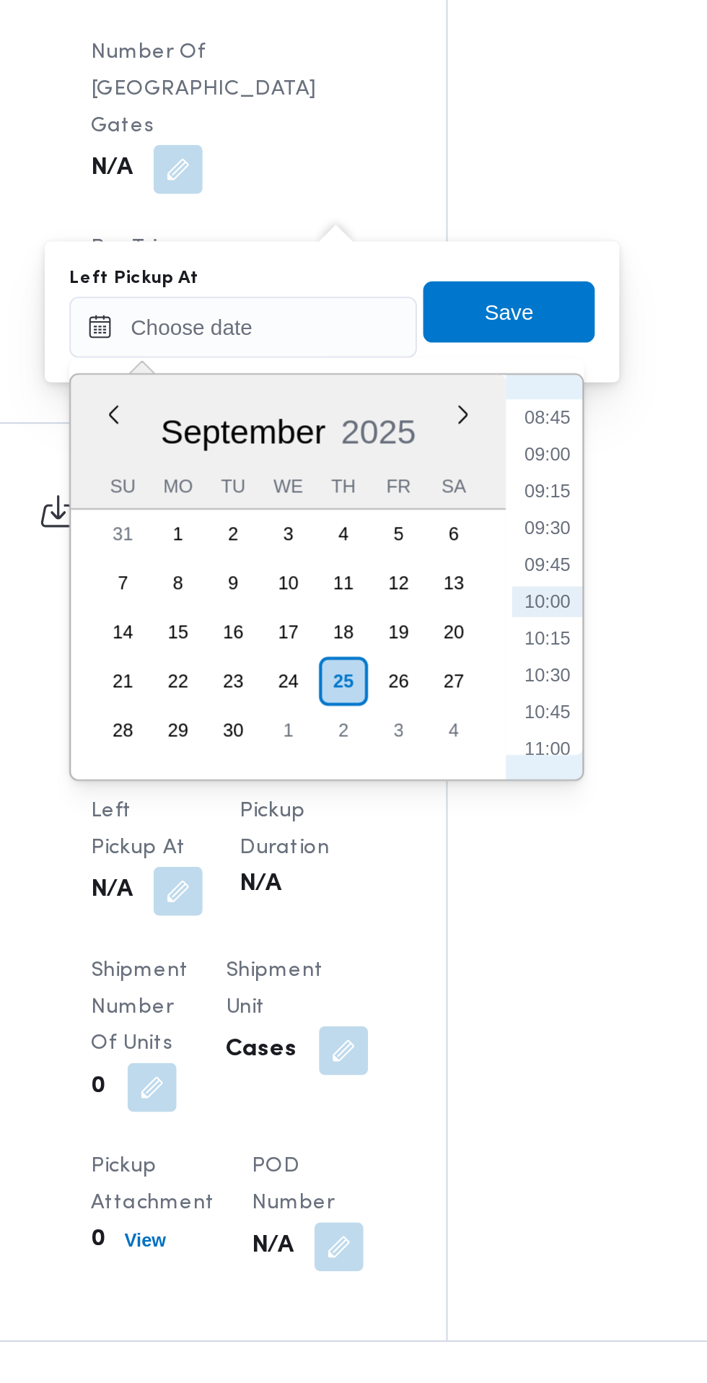
click at [461, 859] on li "08:45" at bounding box center [459, 856] width 33 height 14
type input "25/09/2025 08:45"
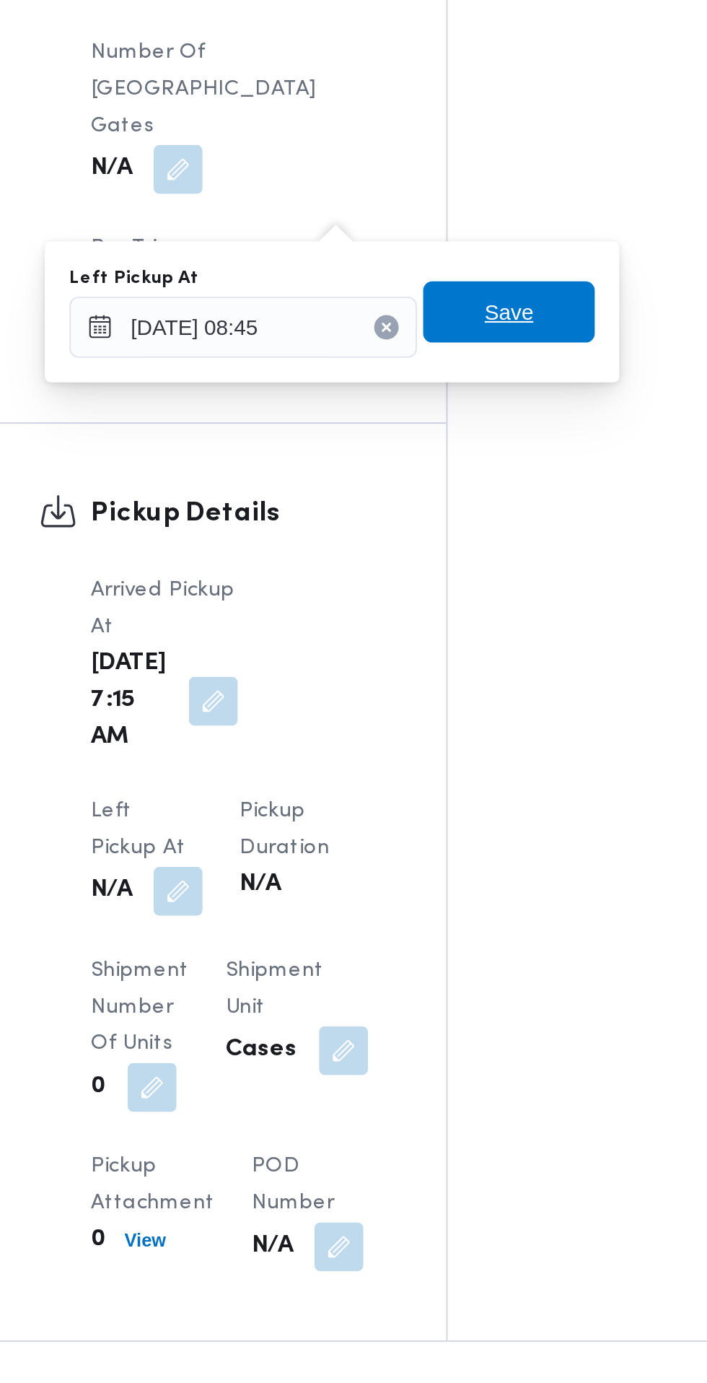
click at [453, 805] on span "Save" at bounding box center [441, 805] width 23 height 17
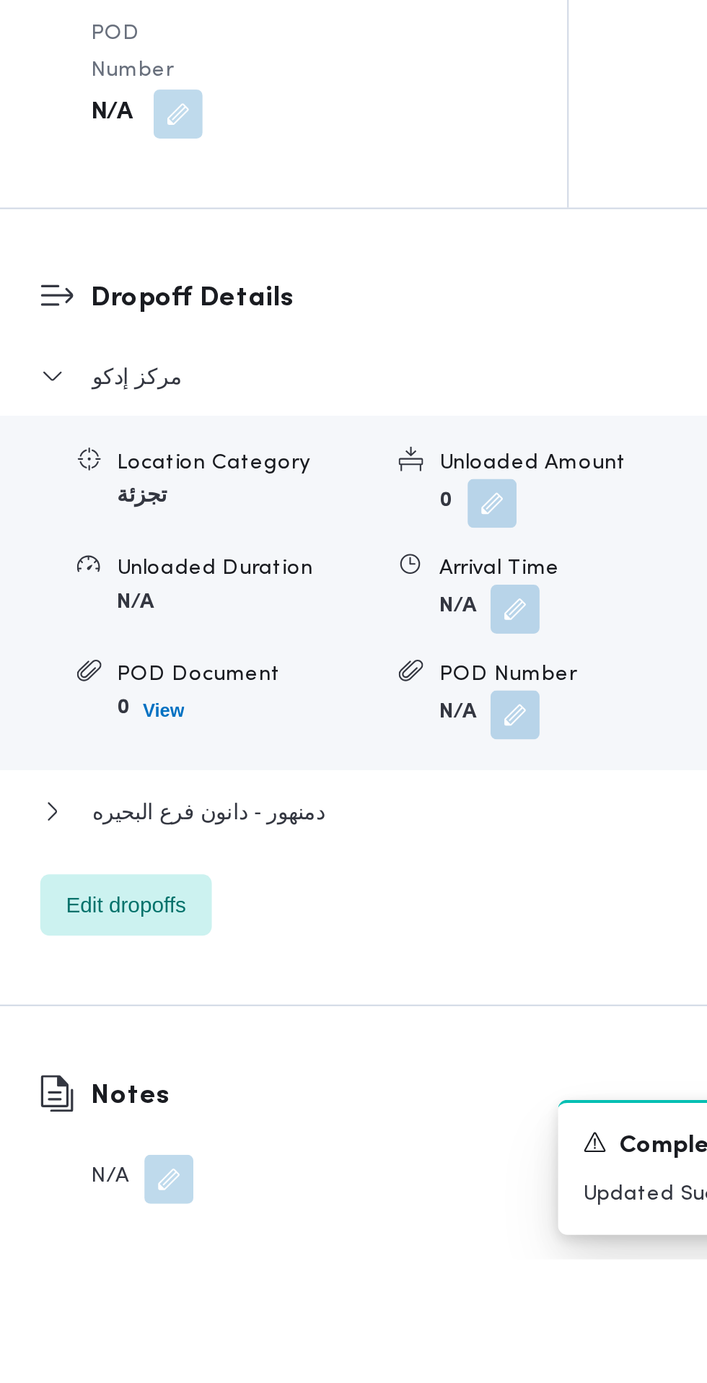
scroll to position [1140, 0]
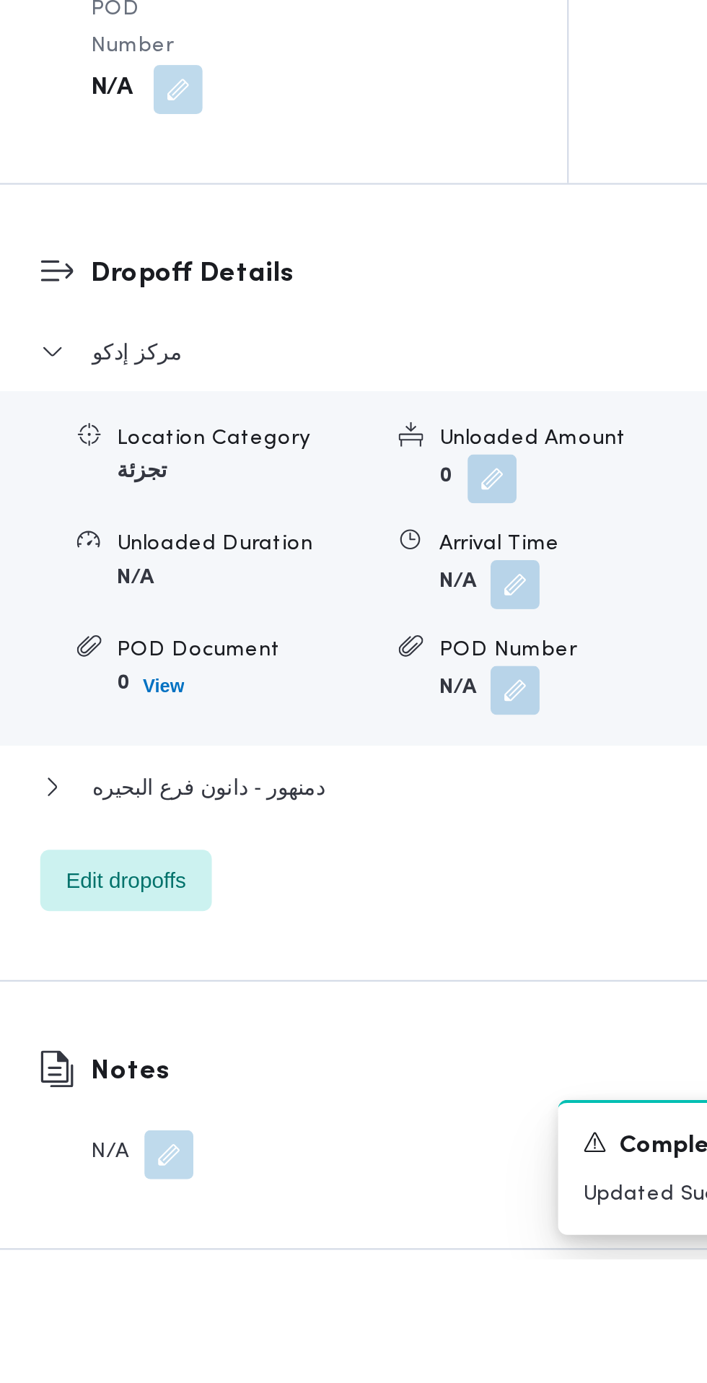
click at [445, 1077] on button "button" at bounding box center [444, 1065] width 23 height 23
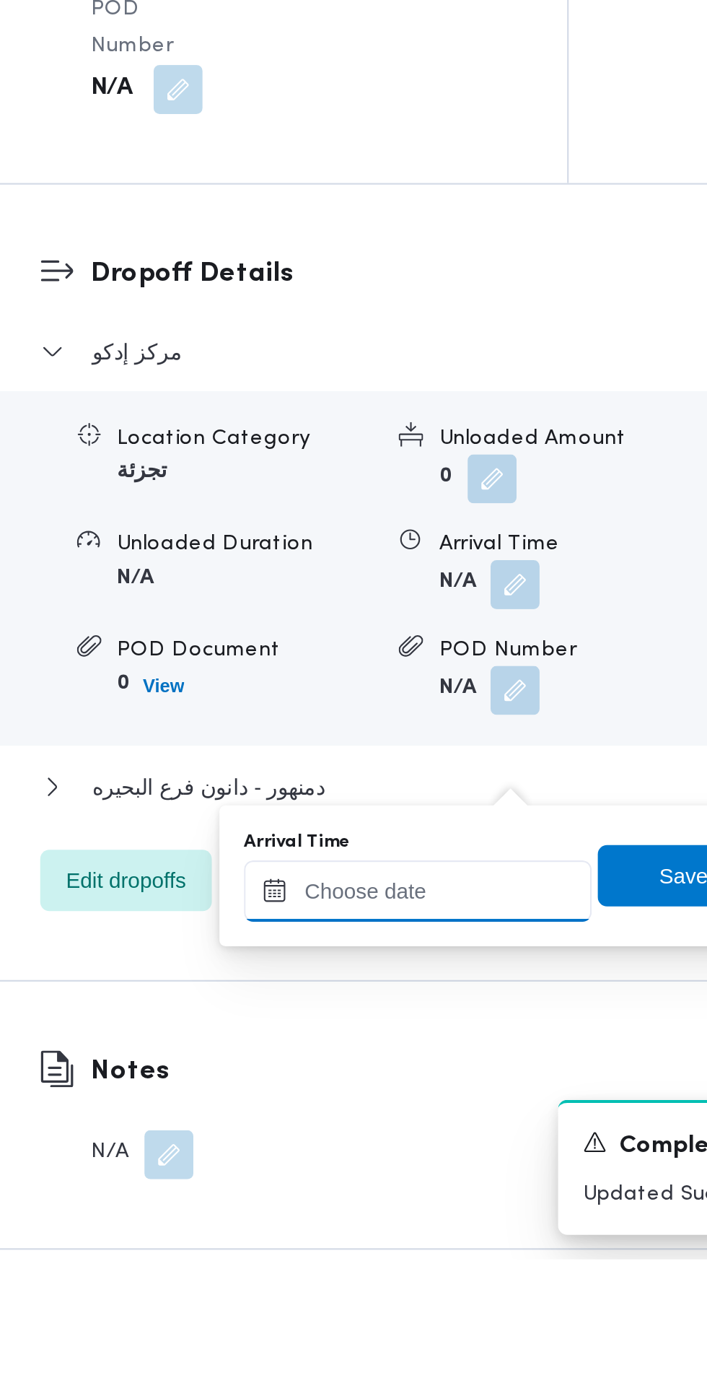
click at [403, 1205] on input "Arrival Time" at bounding box center [399, 1209] width 164 height 29
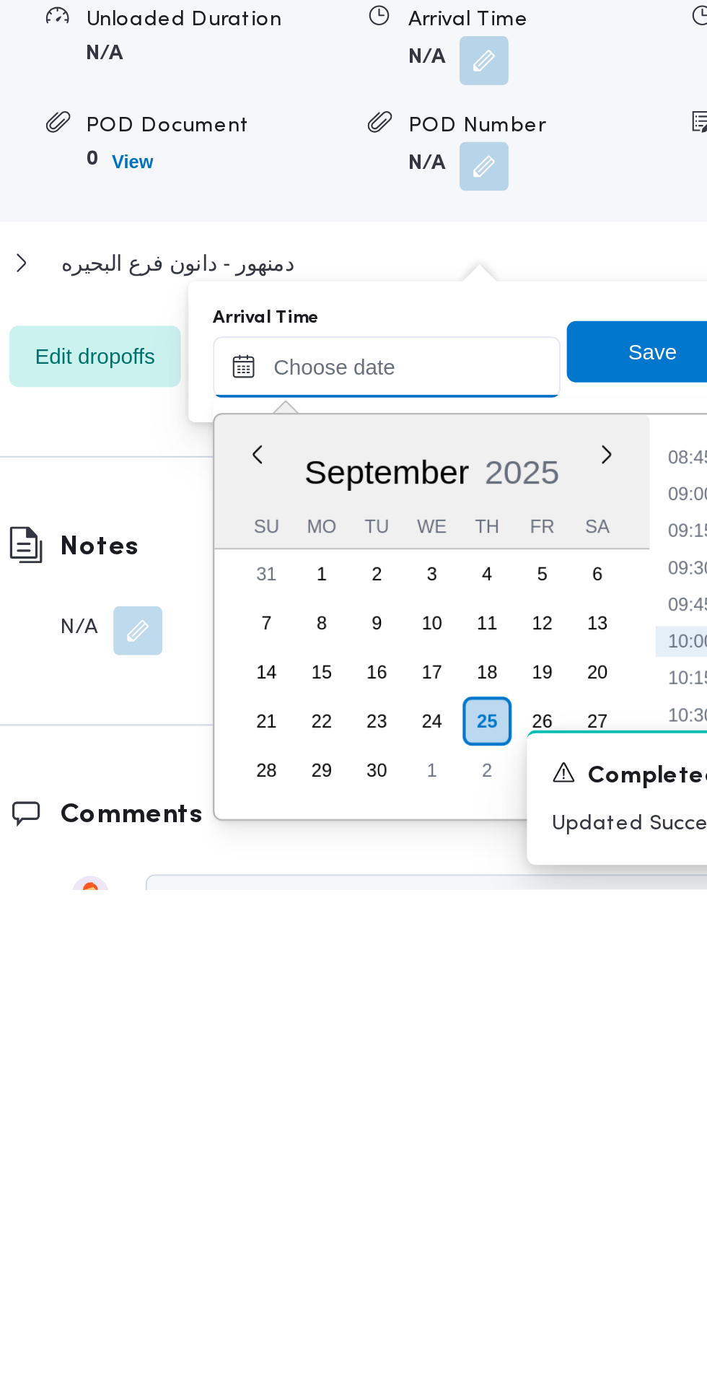
scroll to position [1259, 0]
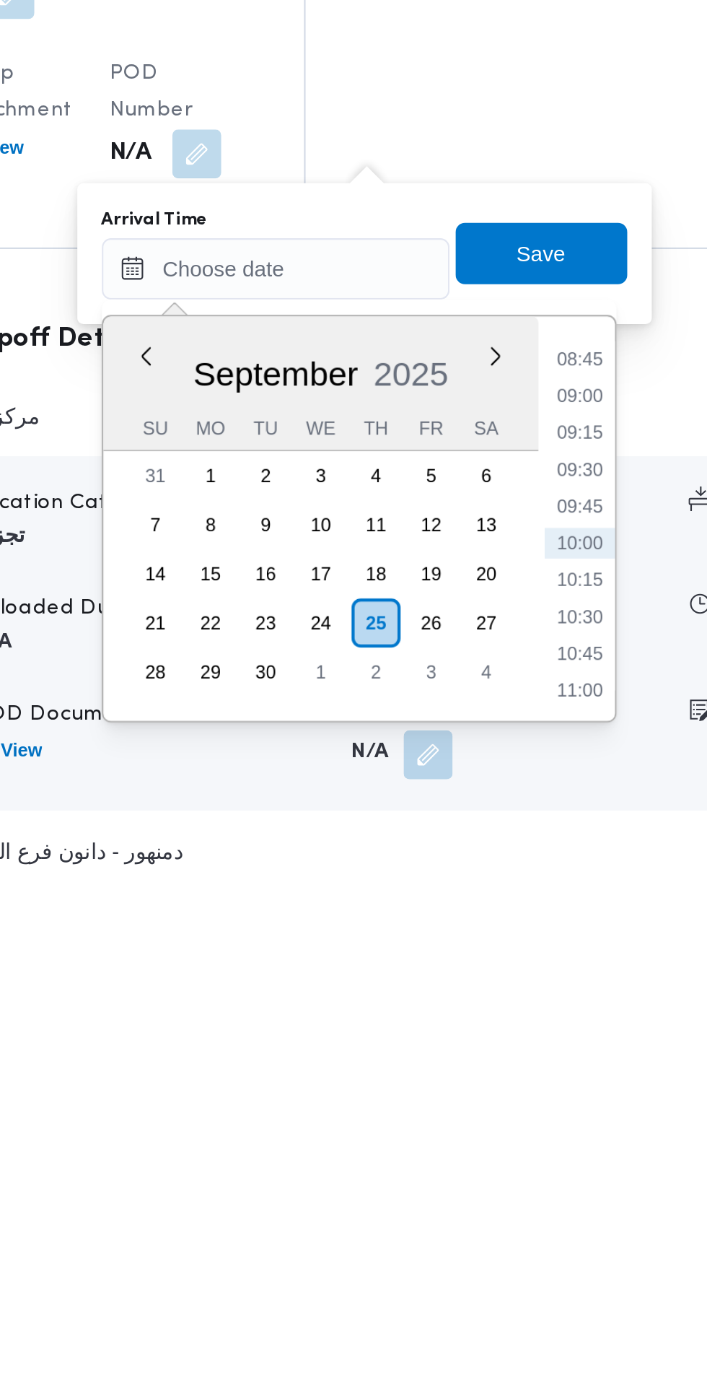
click at [544, 1203] on ul "00:00 00:15 00:30 00:45 01:00 01:15 01:30 01:45 02:00 02:15 02:30 02:45 03:00 0…" at bounding box center [541, 1207] width 33 height 167
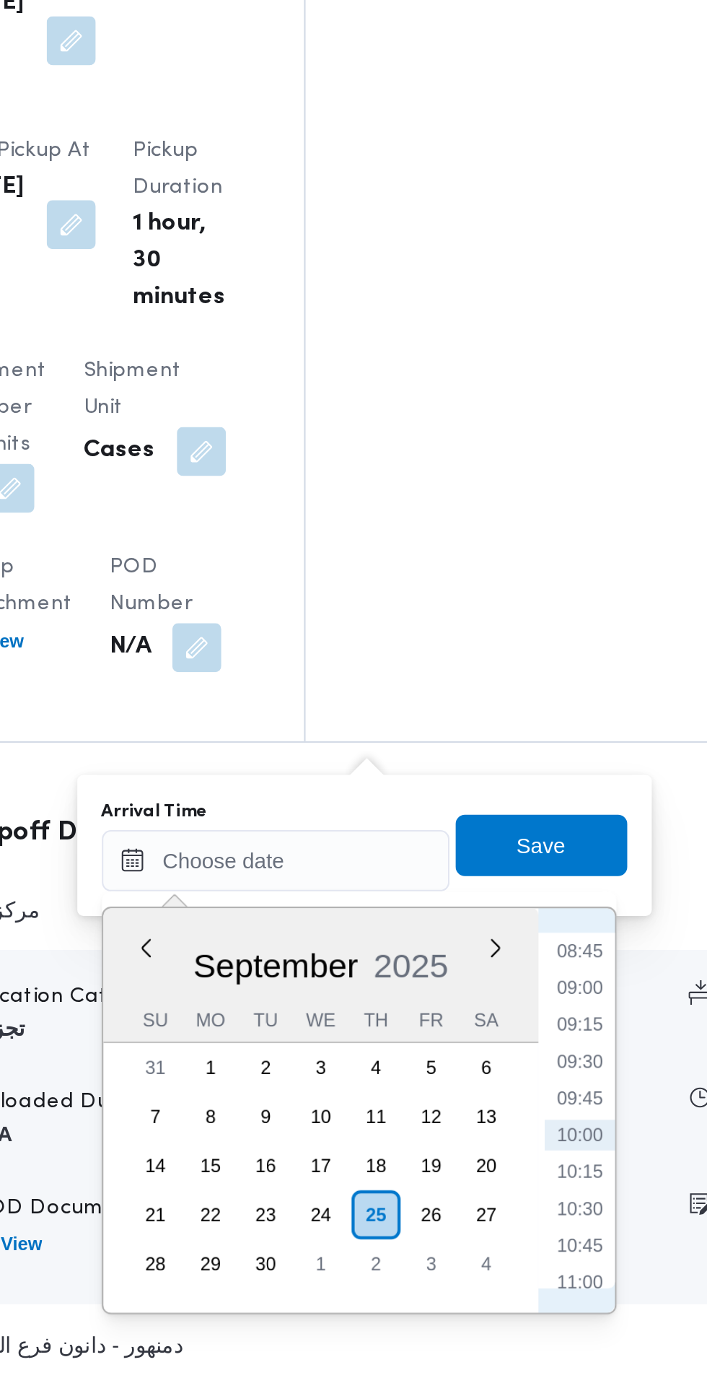
click at [542, 1248] on li "09:45" at bounding box center [541, 1248] width 33 height 14
type input "25/09/2025 09:45"
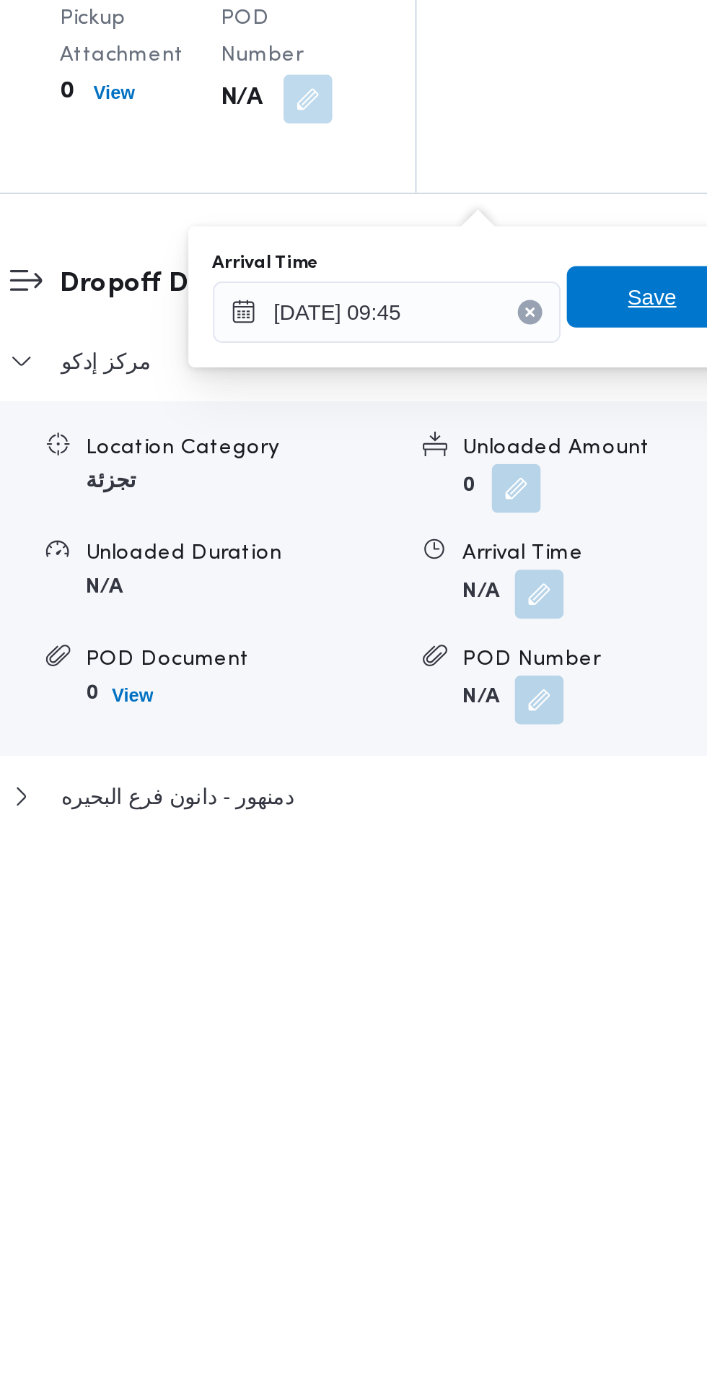
click at [527, 1131] on span "Save" at bounding box center [523, 1129] width 23 height 17
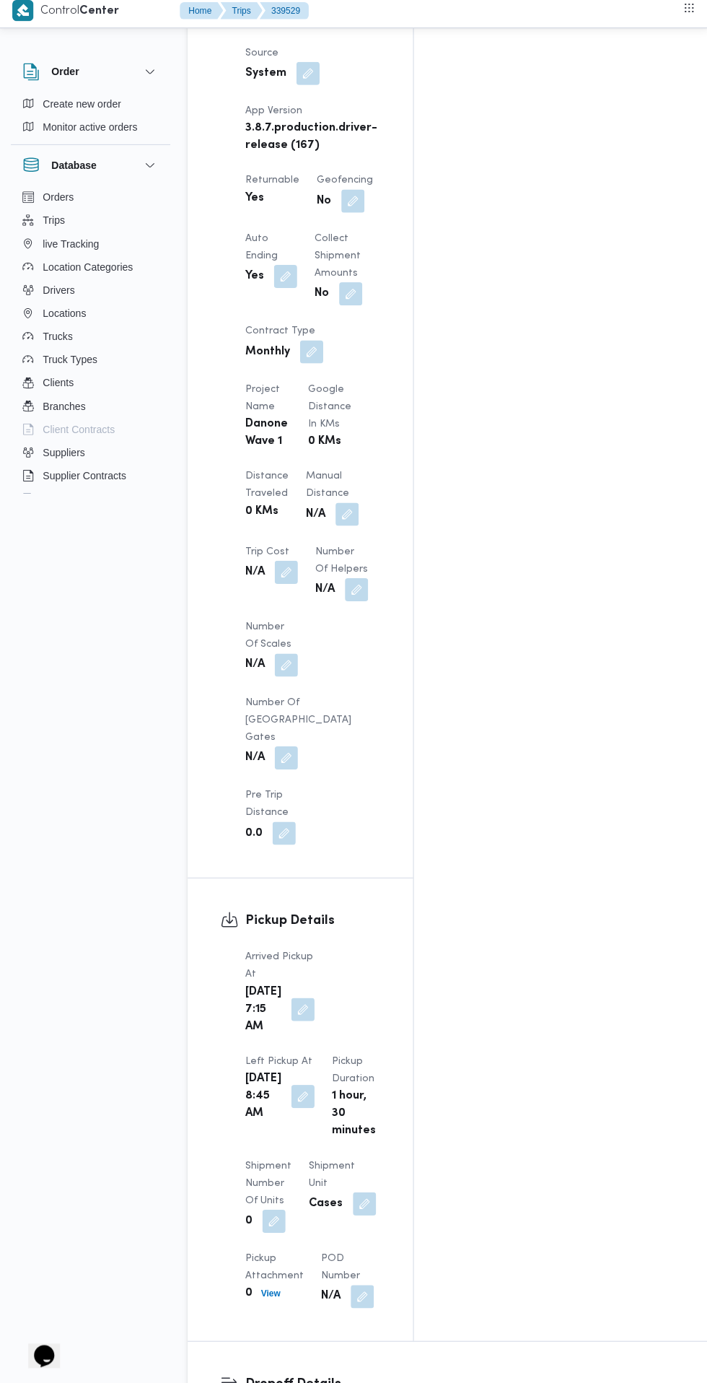
scroll to position [1100, 0]
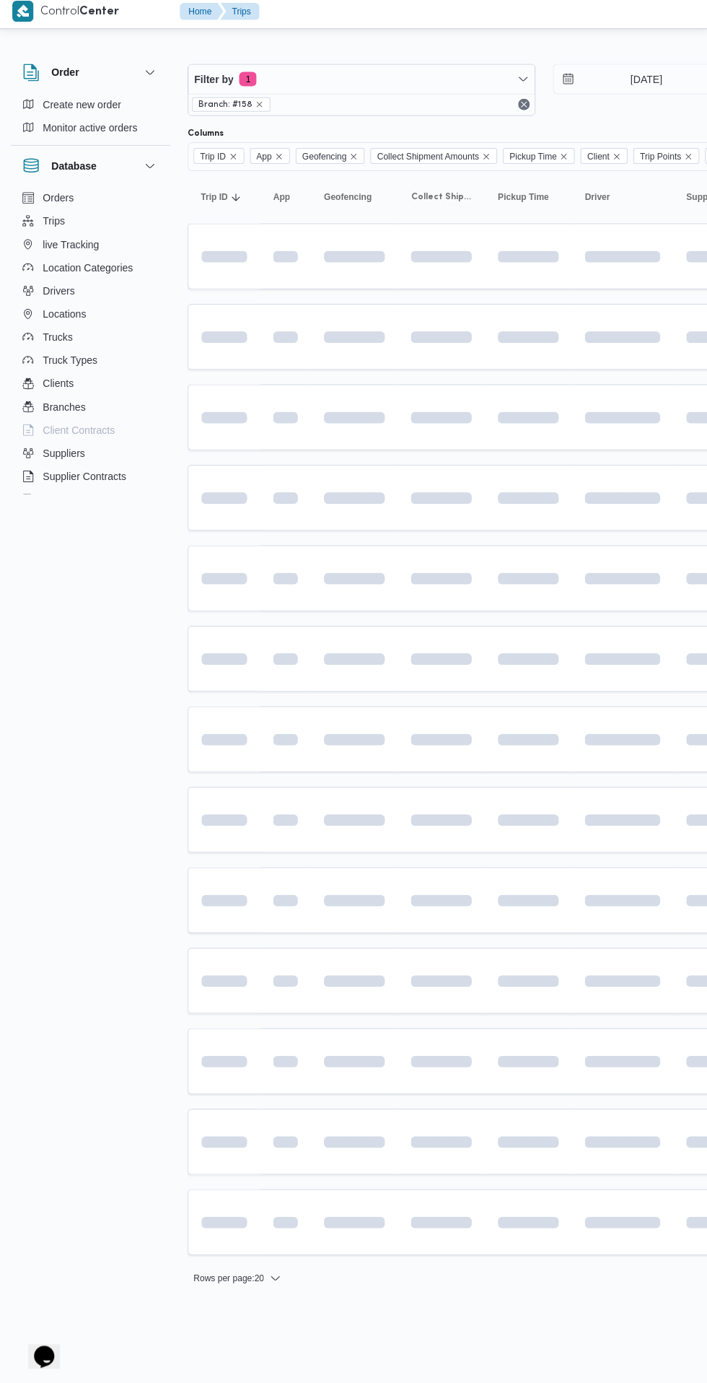
scroll to position [0, 23]
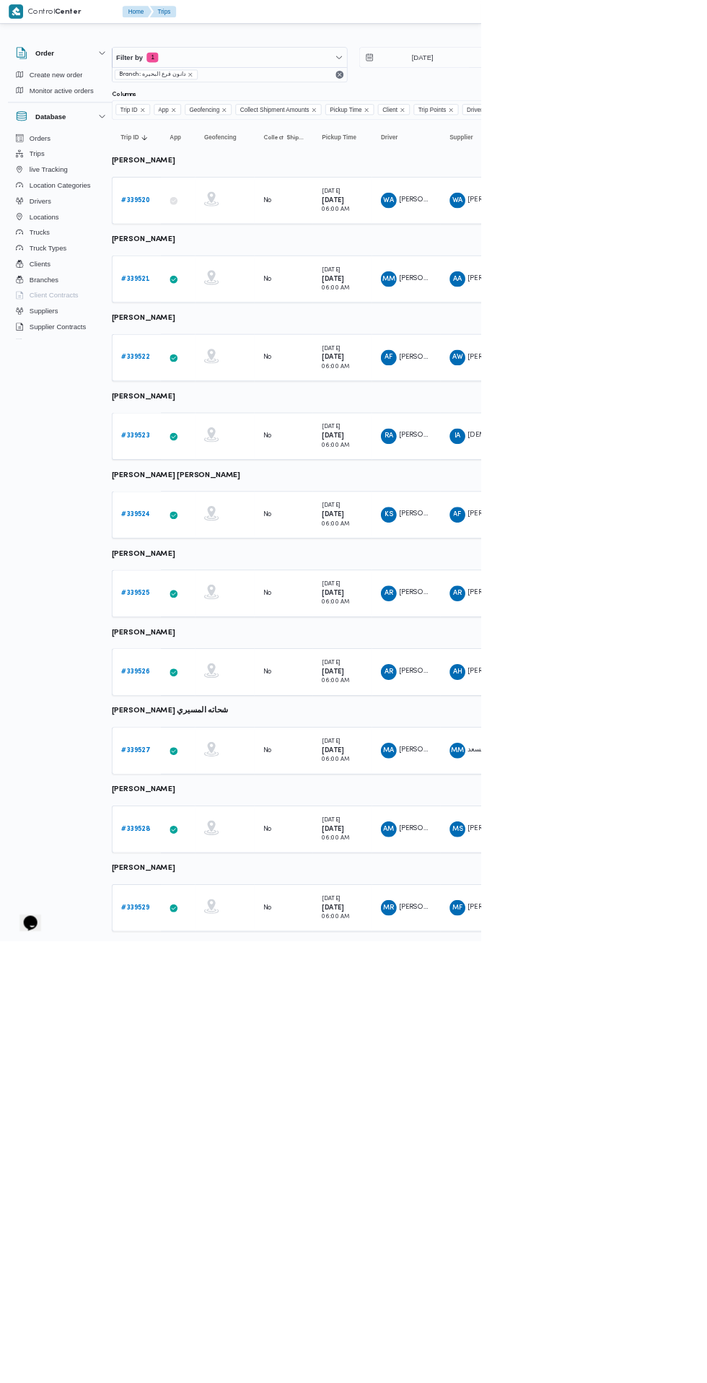
click at [203, 1216] on b "# 339528" at bounding box center [199, 1217] width 43 height 9
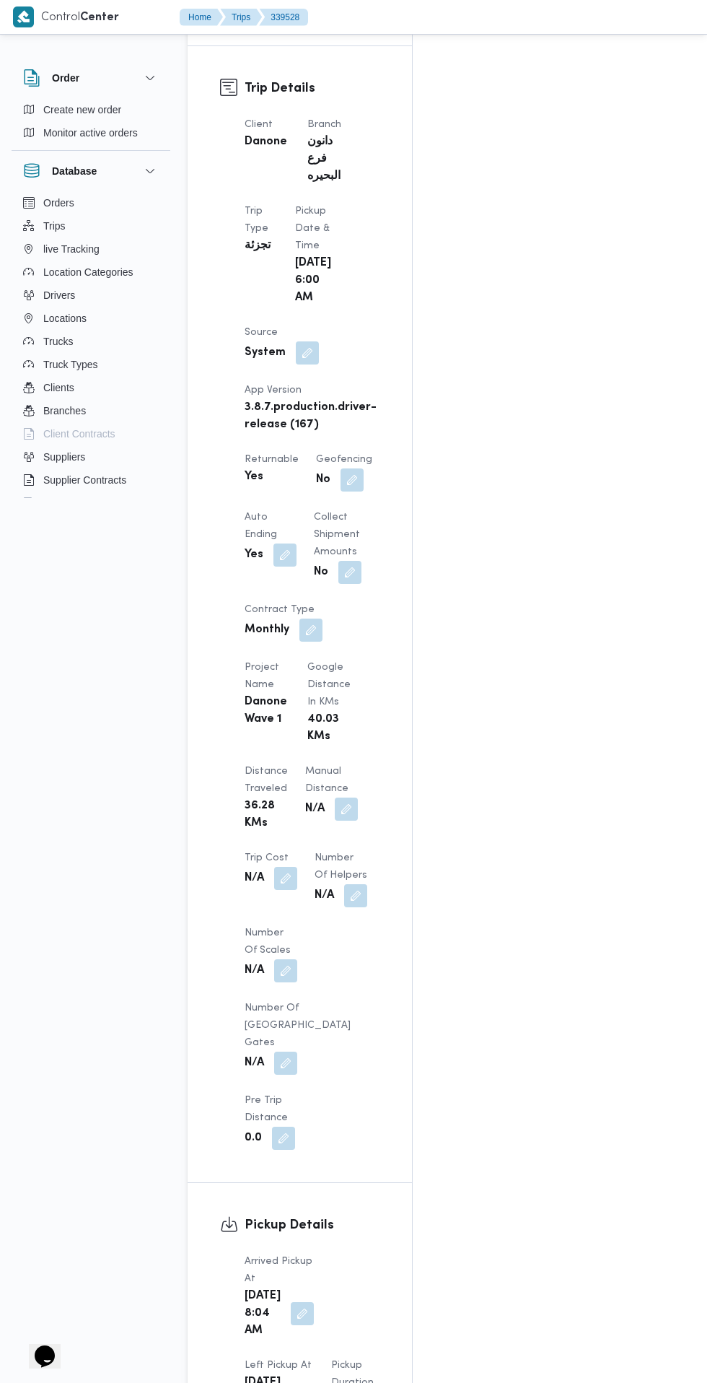
scroll to position [825, 0]
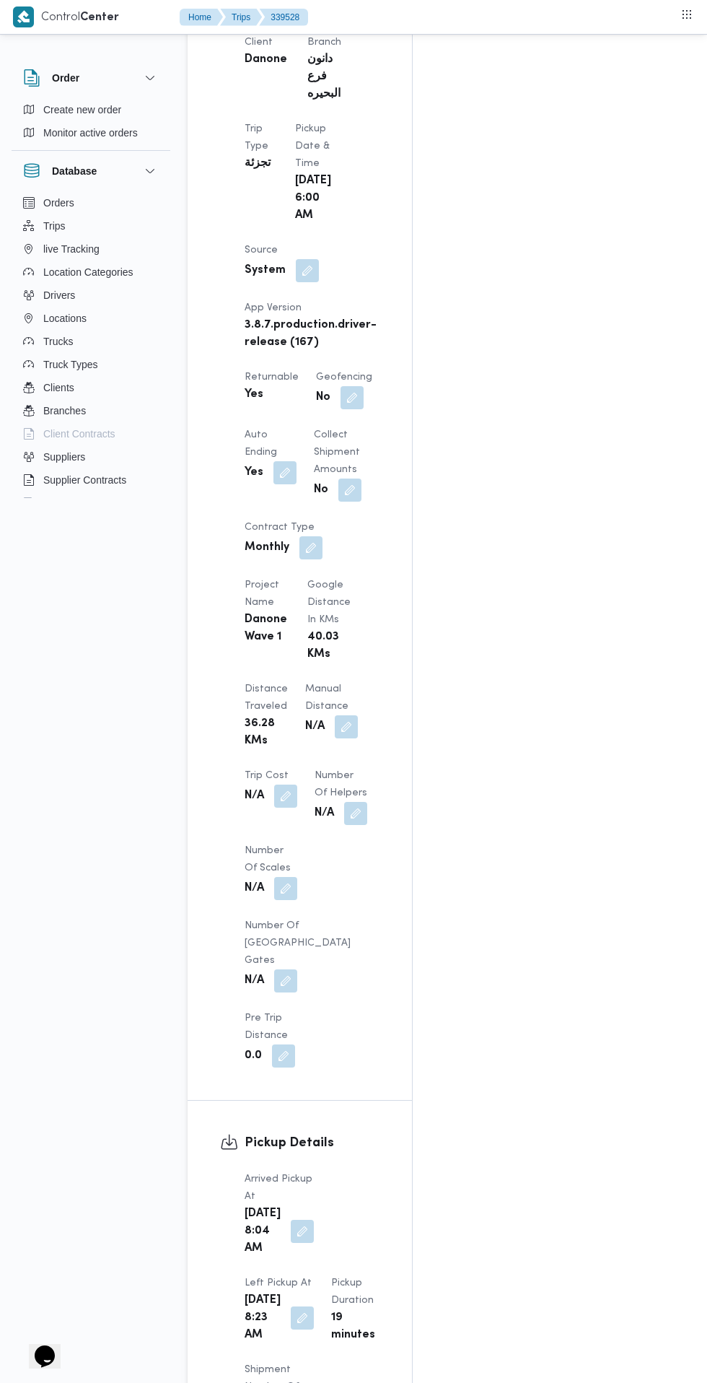
click at [292, 1220] on button "button" at bounding box center [302, 1231] width 23 height 23
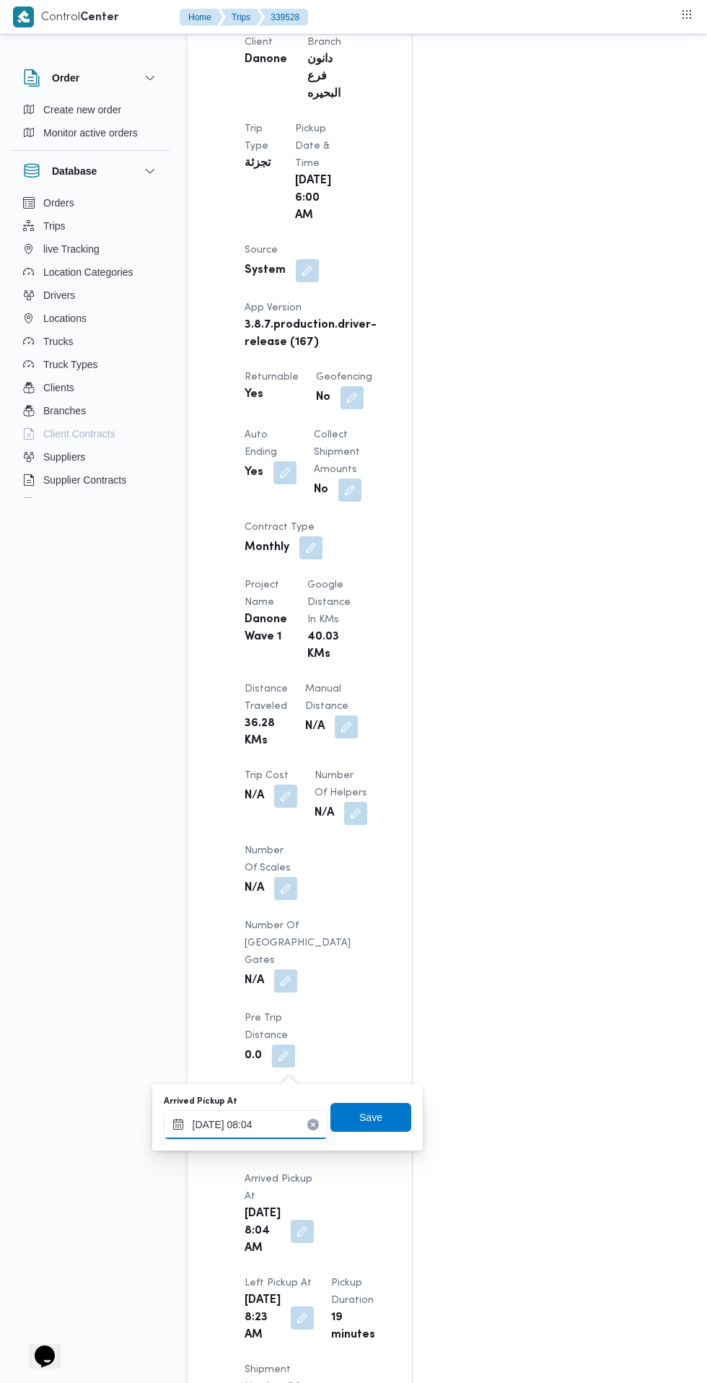
click at [231, 1128] on input "25/09/2025 08:04" at bounding box center [246, 1124] width 164 height 29
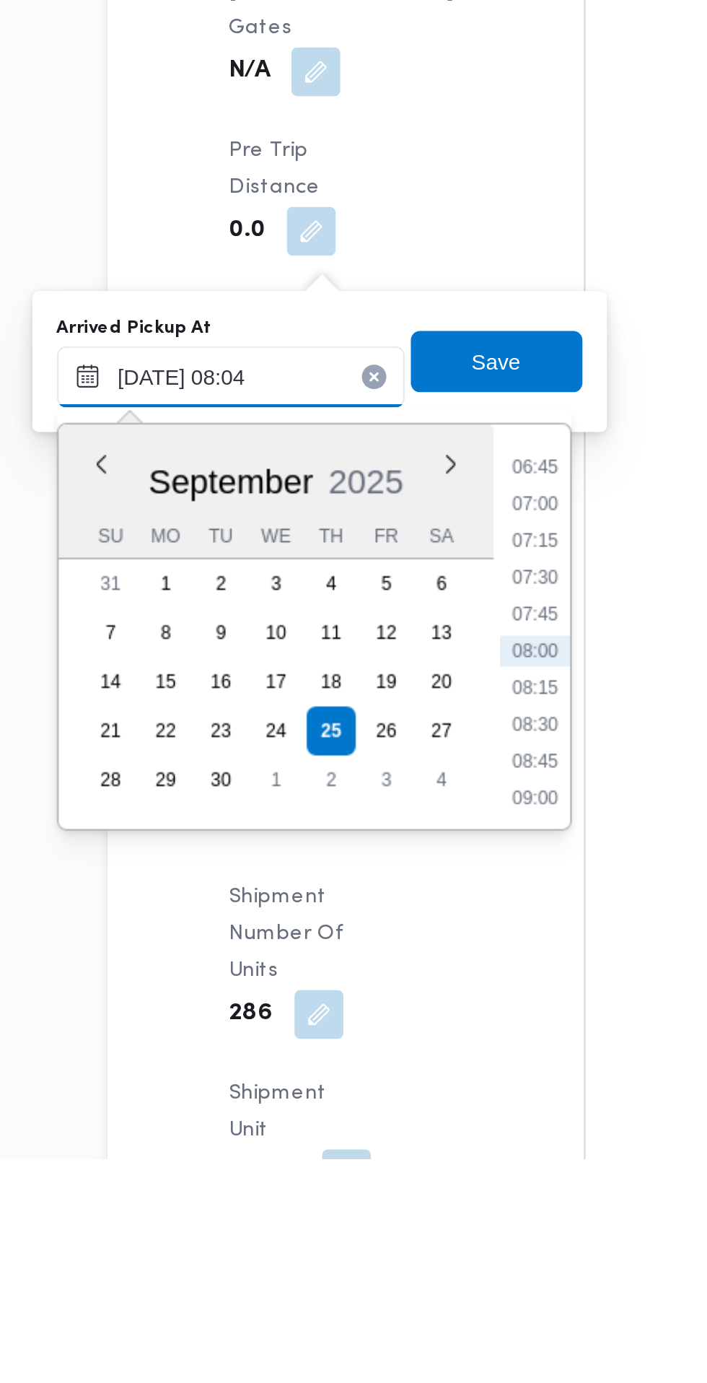
scroll to position [934, 0]
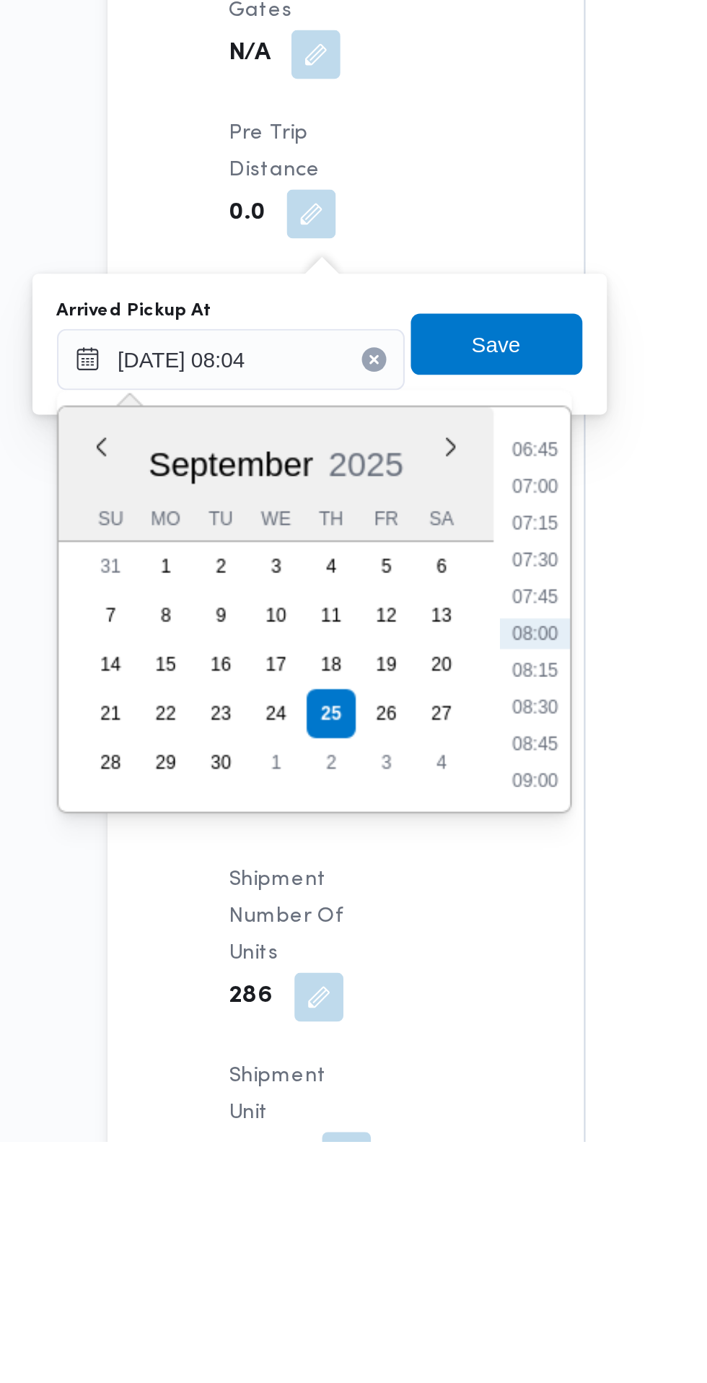
click at [390, 1113] on li "07:30" at bounding box center [388, 1109] width 33 height 14
type input "25/09/2025 07:30"
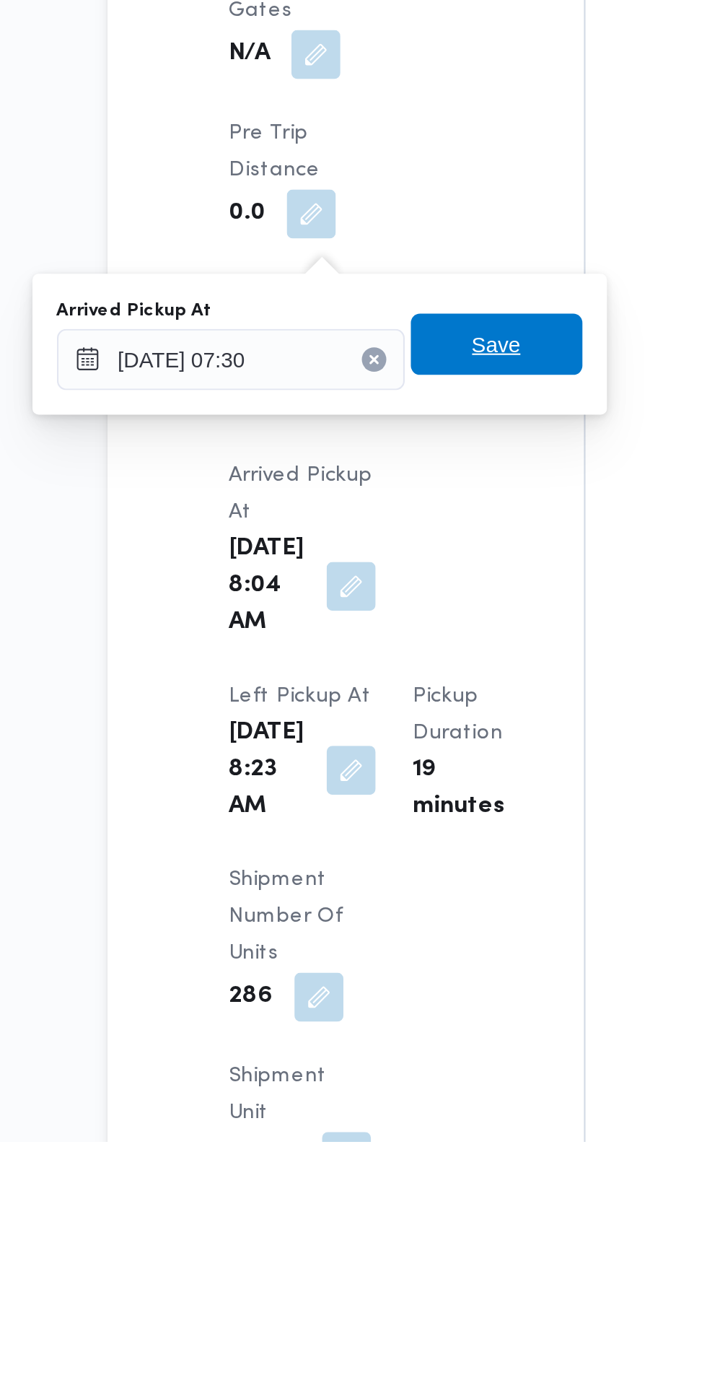
click at [387, 1004] on span "Save" at bounding box center [371, 1007] width 81 height 29
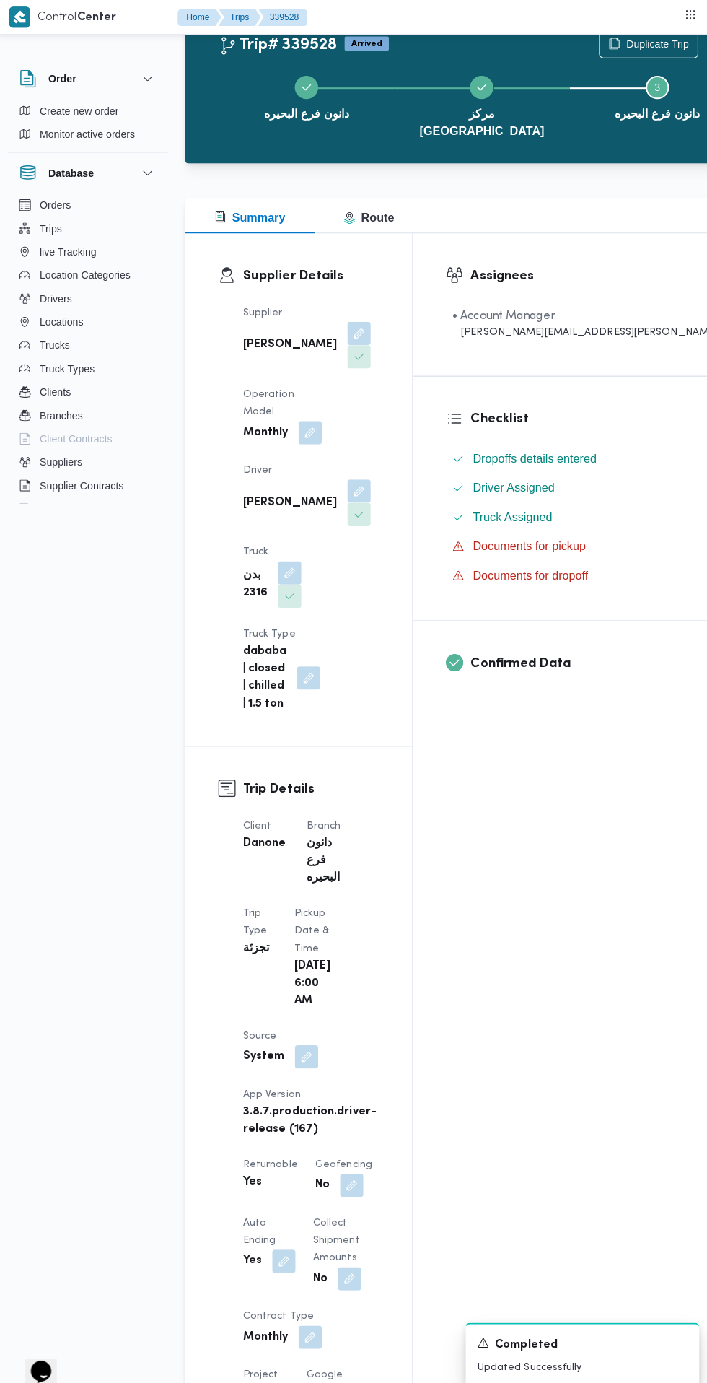
scroll to position [0, 0]
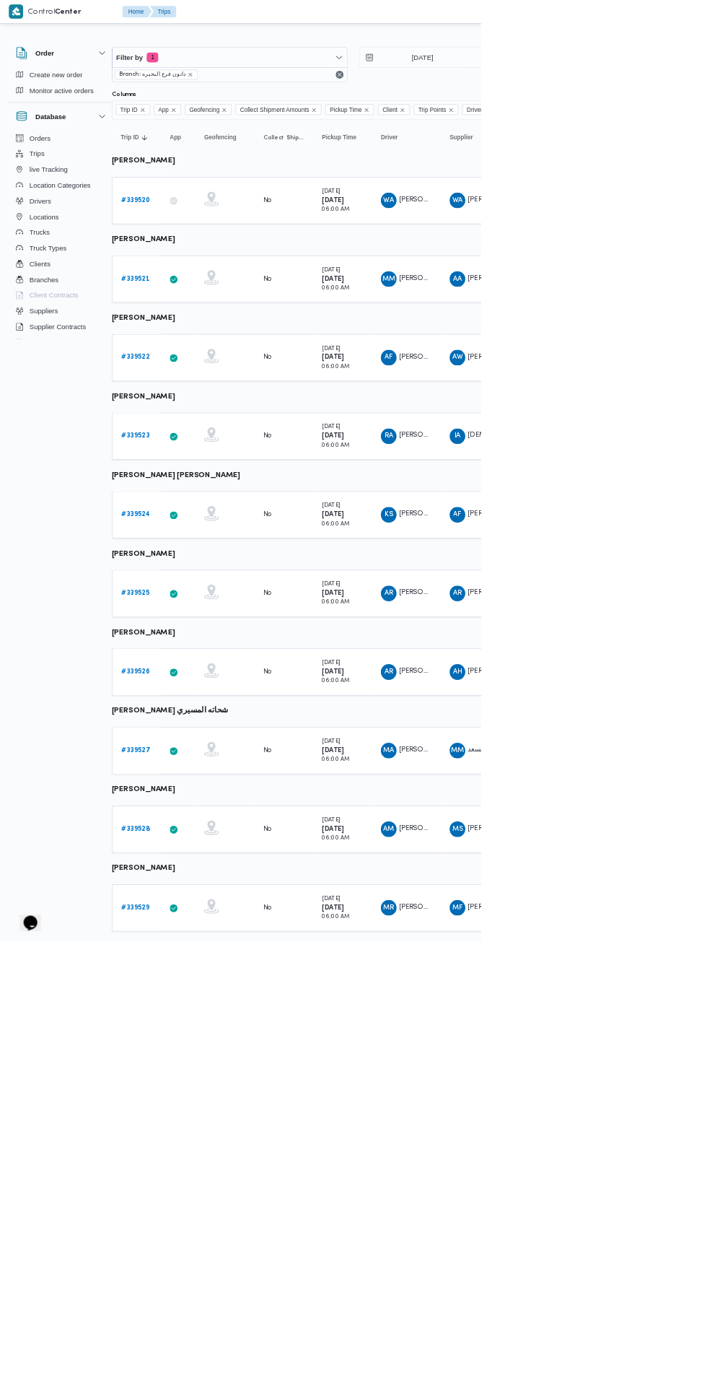
click at [205, 1100] on b "# 339527" at bounding box center [199, 1102] width 43 height 9
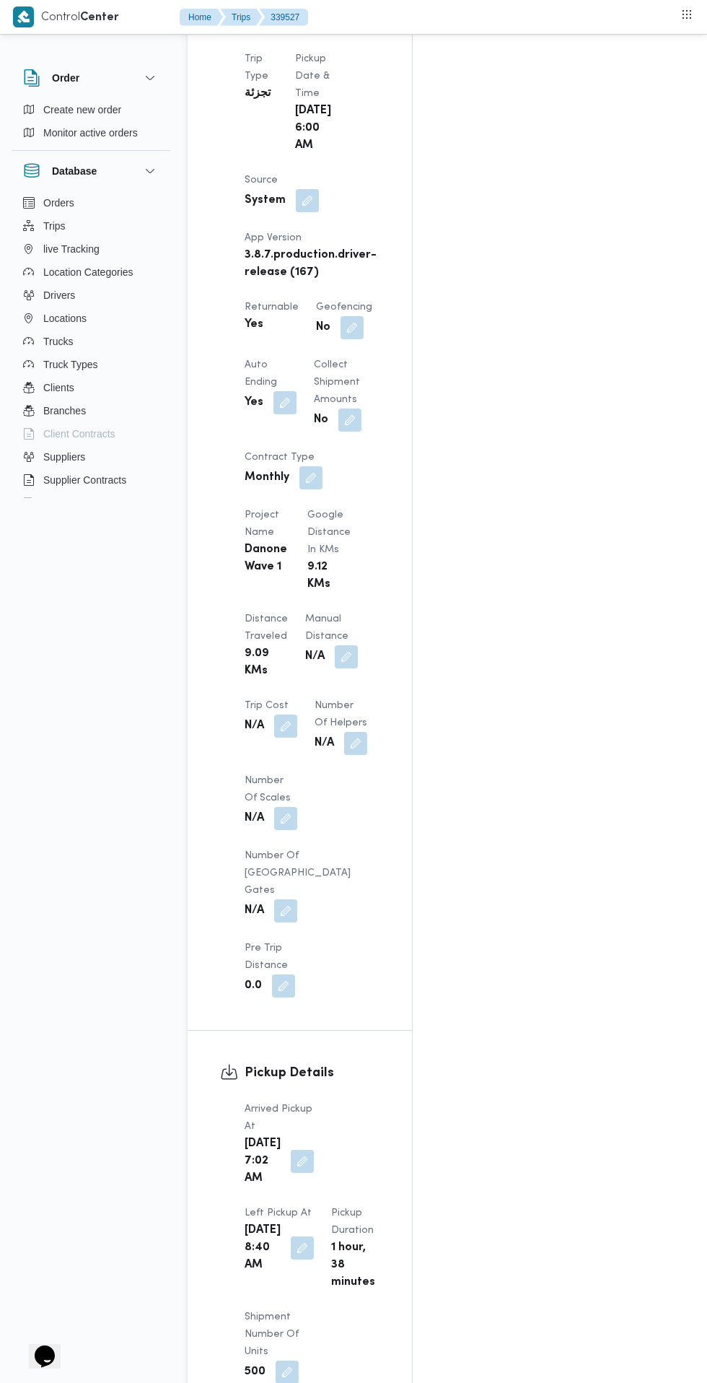
scroll to position [914, 0]
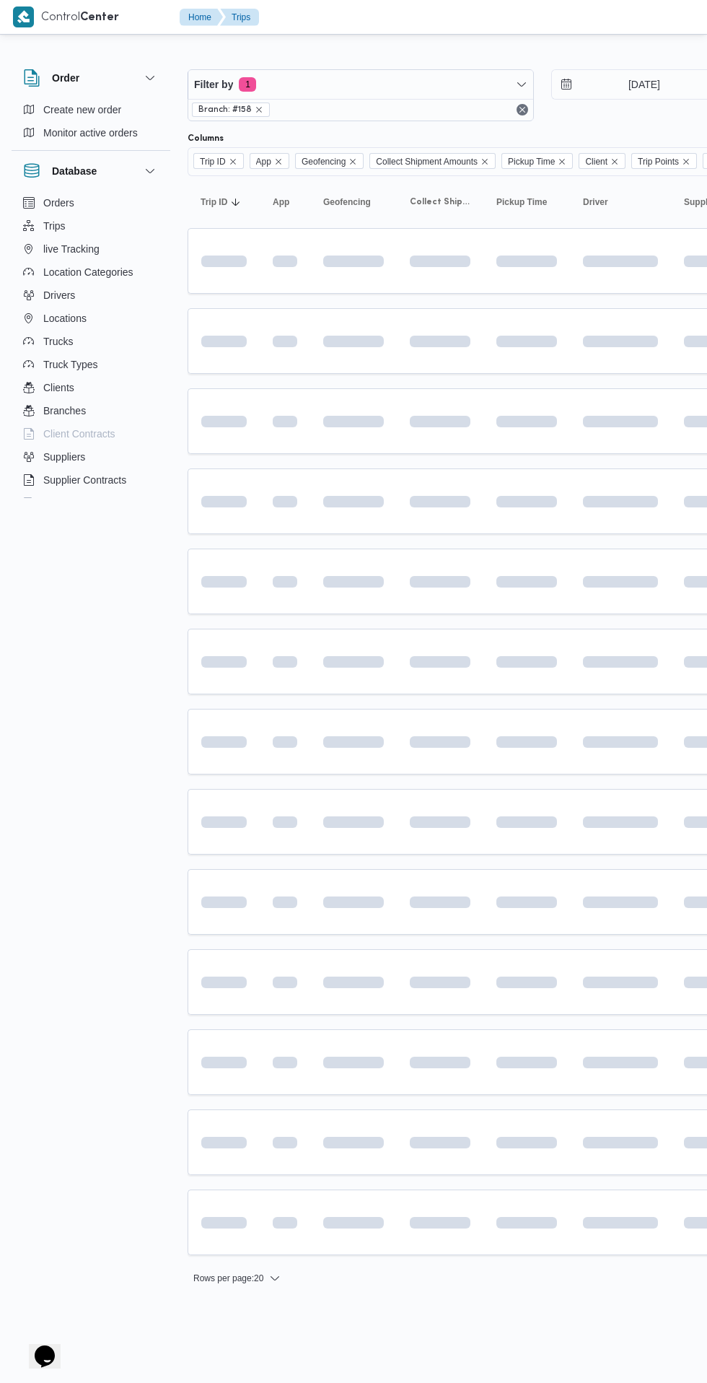
scroll to position [0, 23]
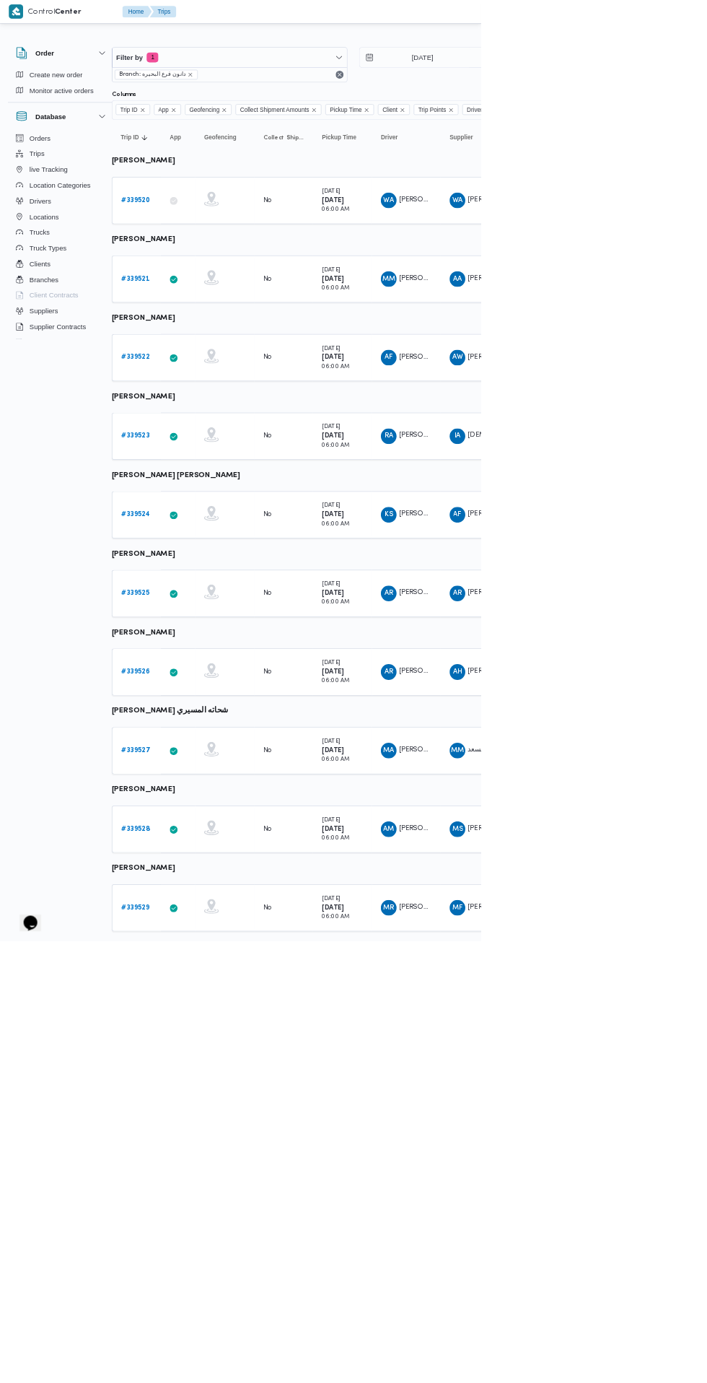
click at [199, 986] on b "# 339526" at bounding box center [199, 986] width 43 height 9
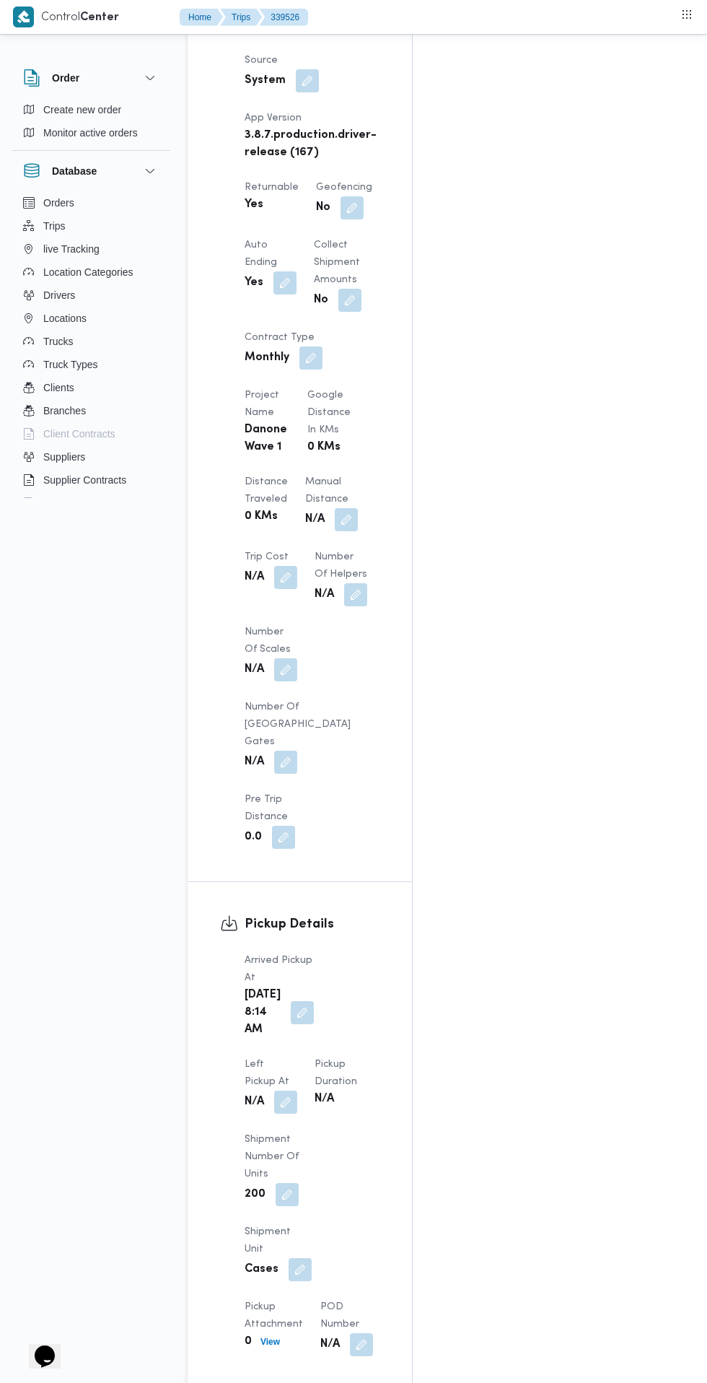
click at [298, 1001] on button "button" at bounding box center [302, 1012] width 23 height 23
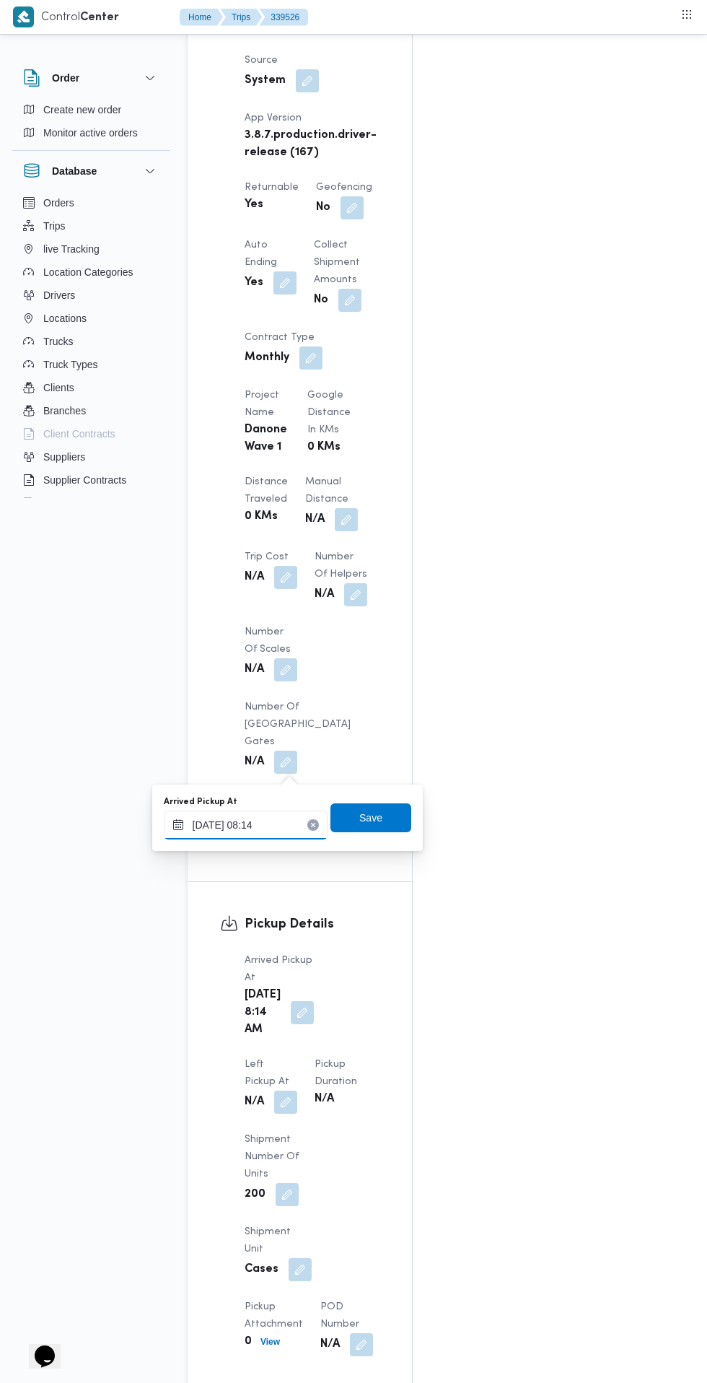
click at [271, 824] on input "25/09/2025 08:14" at bounding box center [246, 824] width 164 height 29
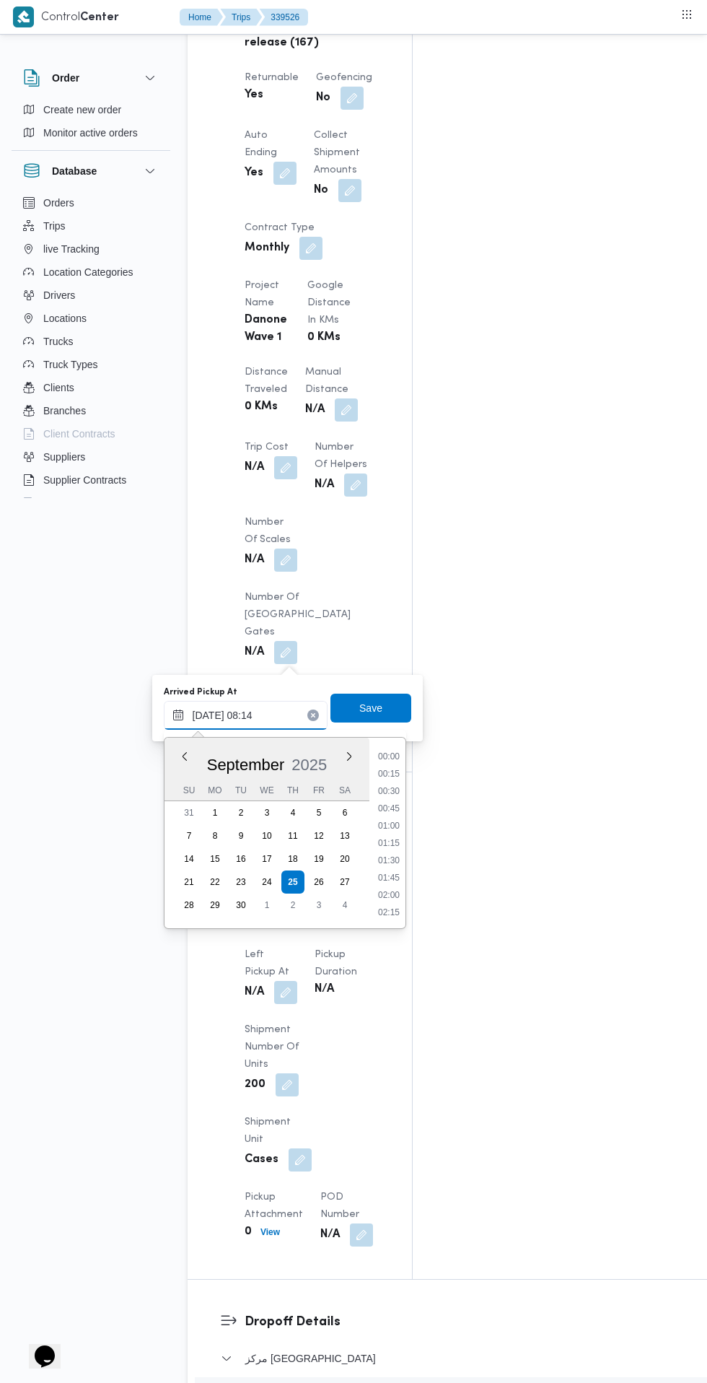
scroll to position [466, 0]
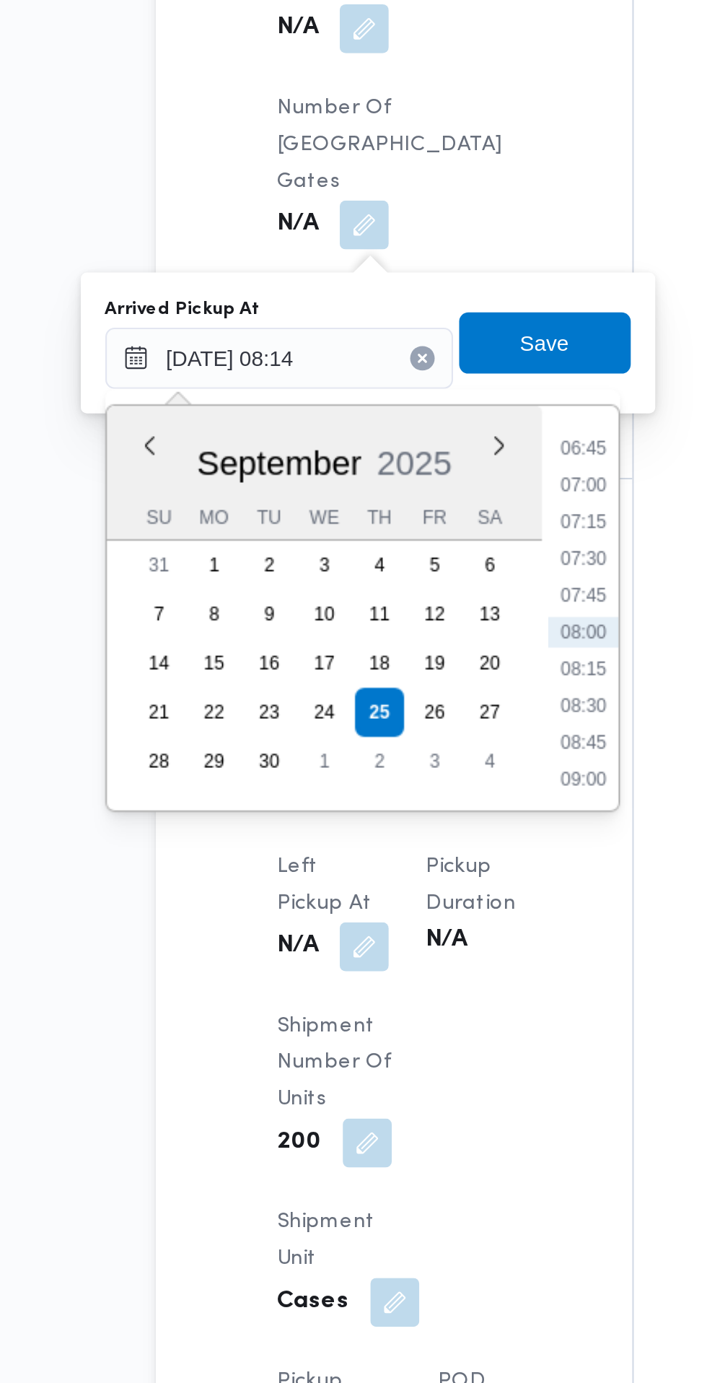
click at [394, 814] on li "07:30" at bounding box center [388, 809] width 33 height 14
type input "25/09/2025 07:30"
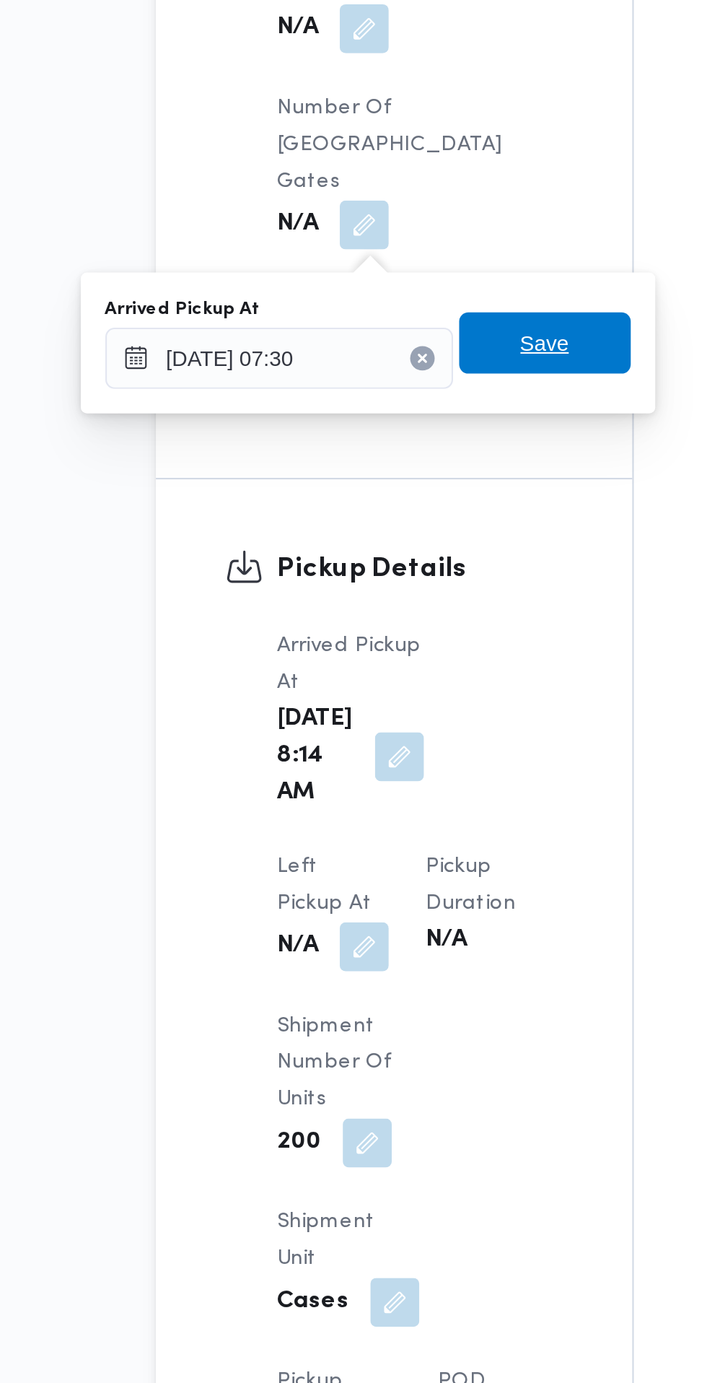
click at [385, 705] on span "Save" at bounding box center [371, 707] width 81 height 29
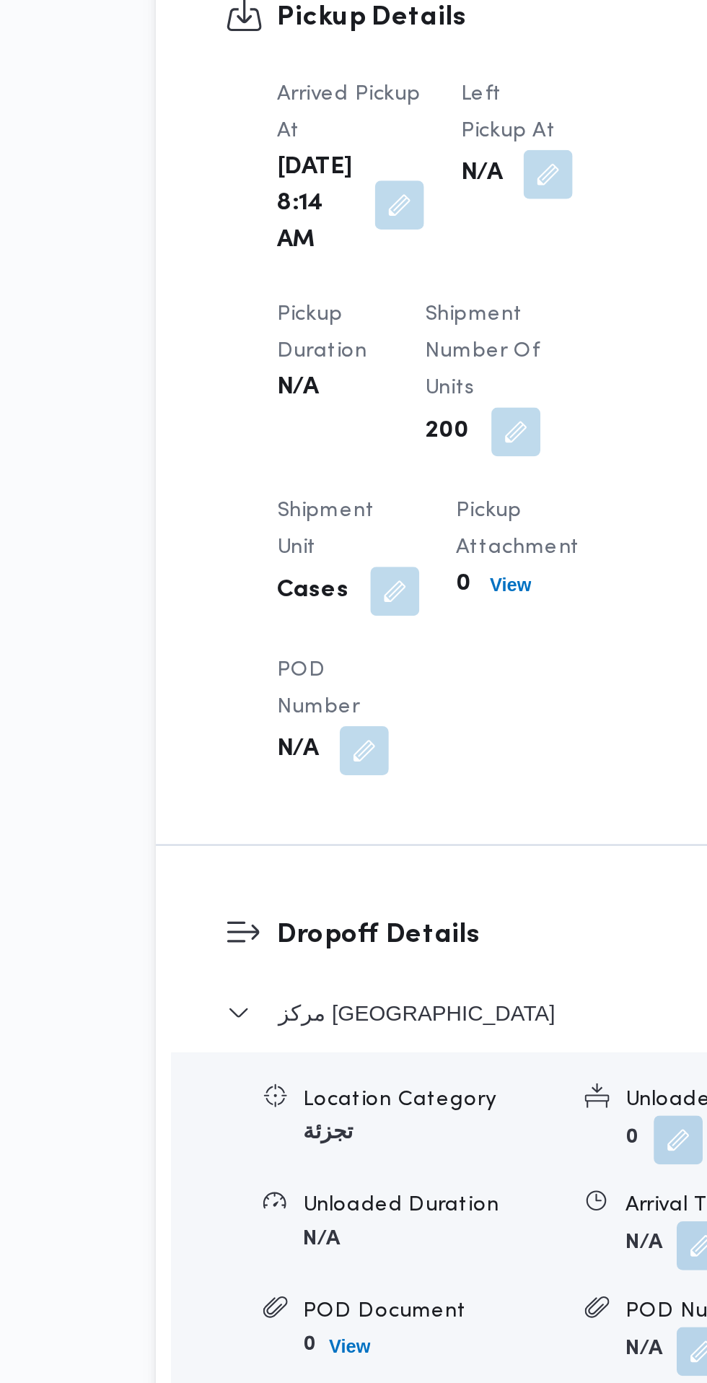
click at [361, 619] on button "button" at bounding box center [372, 628] width 23 height 23
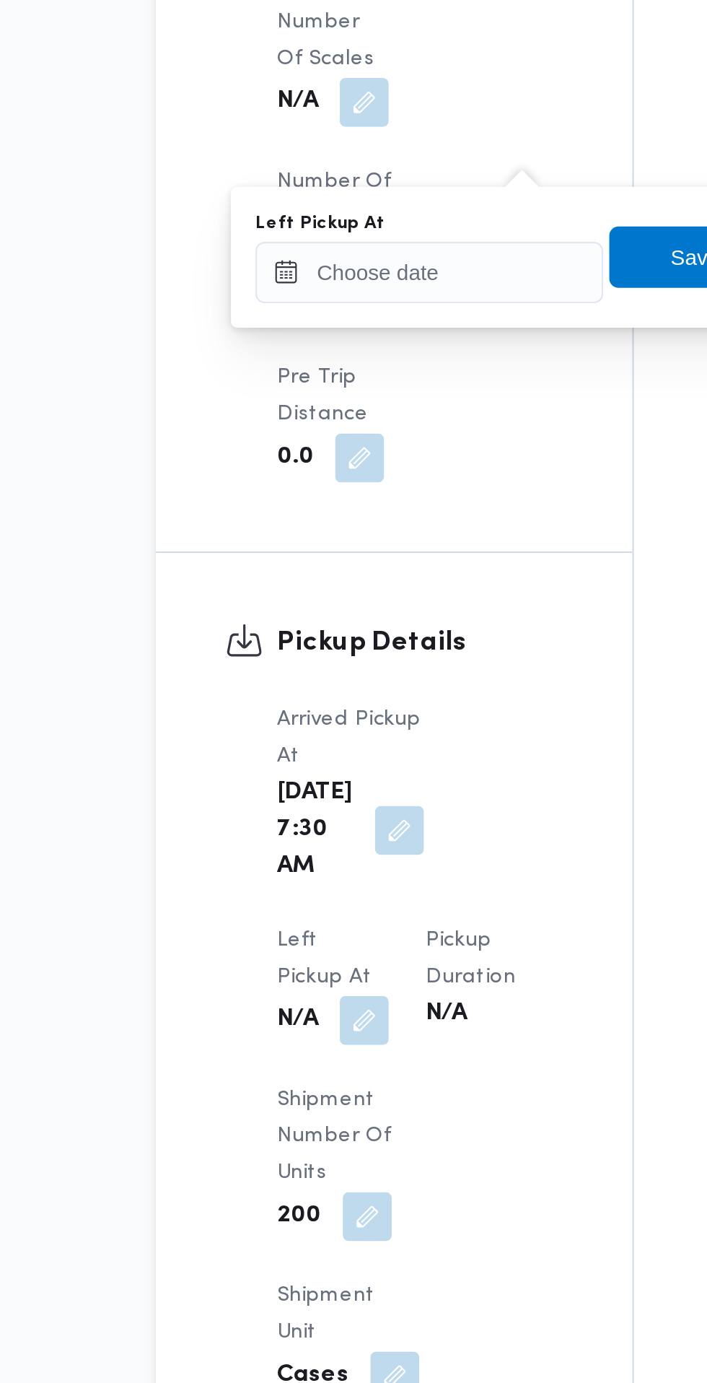
scroll to position [1124, 0]
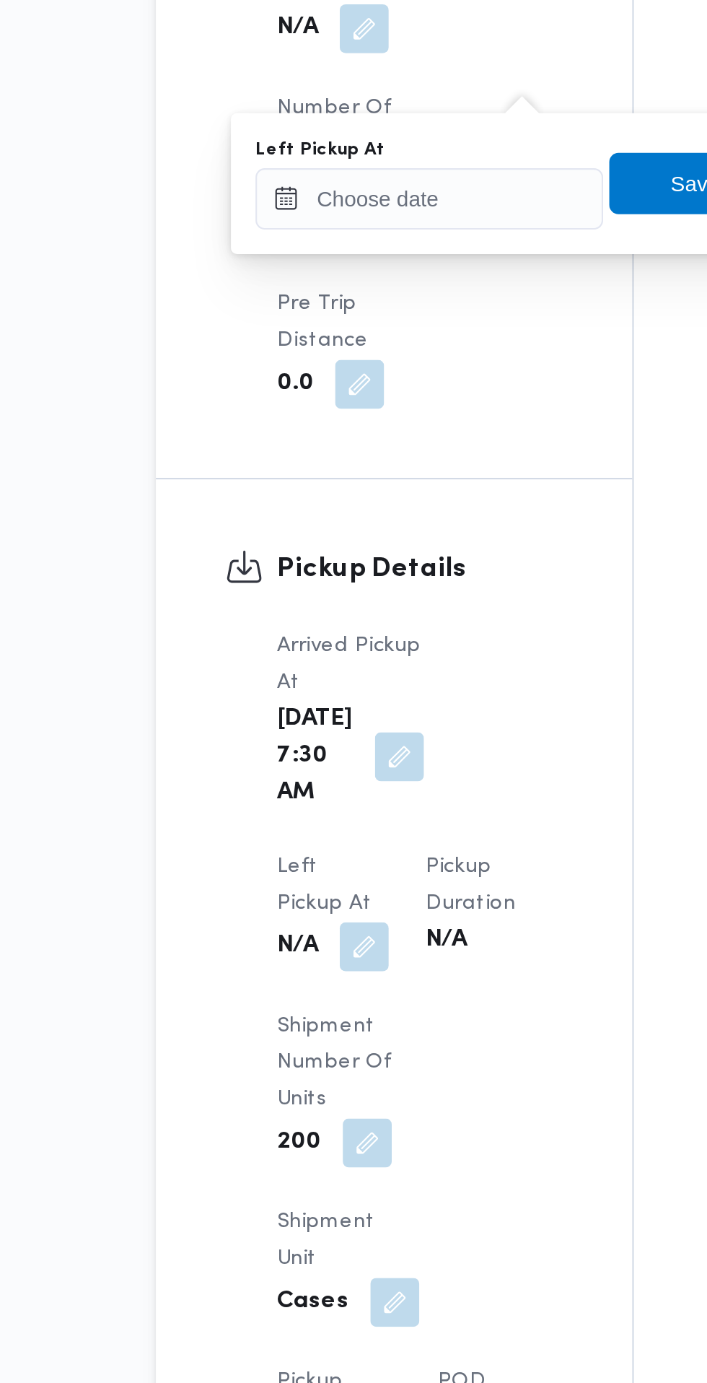
click at [341, 660] on div "You are in a dialog. To close this dialog, hit escape. Left Pickup At Save" at bounding box center [358, 633] width 271 height 66
click at [344, 644] on div "You are in a dialog. To close this dialog, hit escape. Left Pickup At Save" at bounding box center [358, 633] width 271 height 66
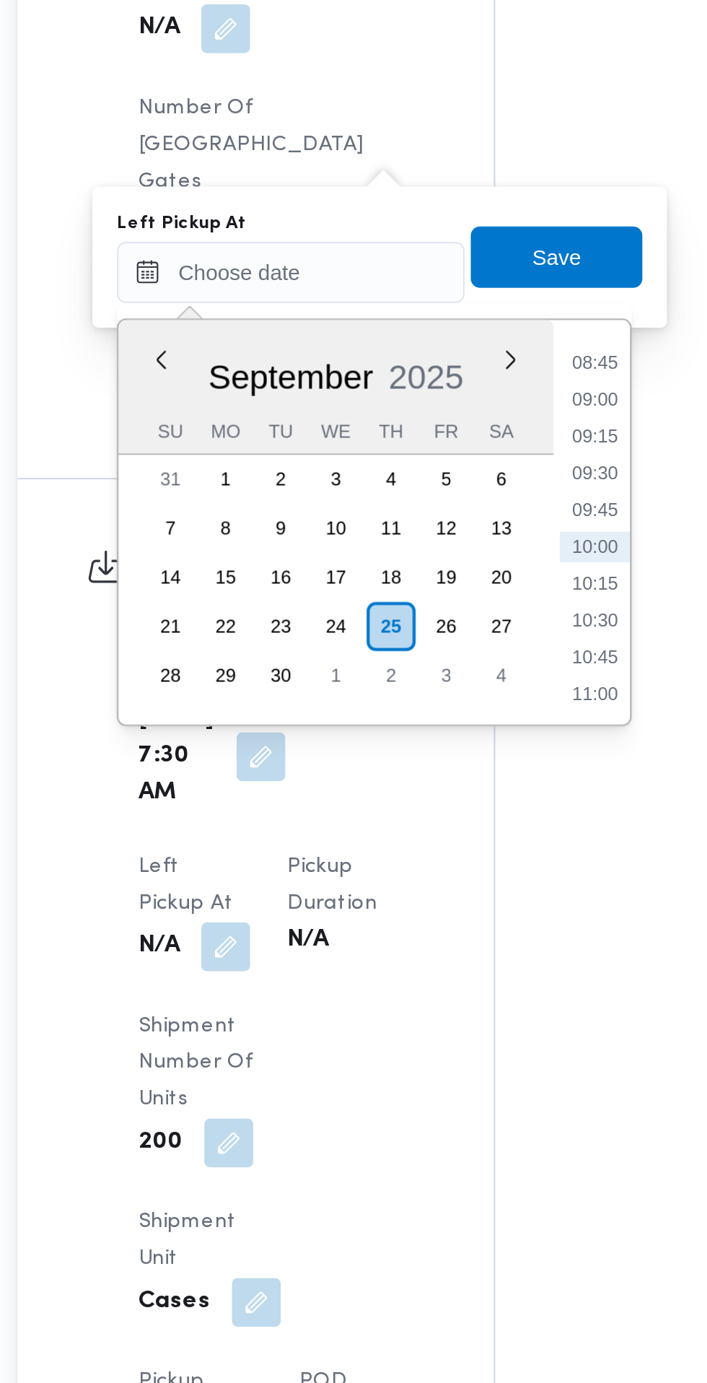
click at [465, 718] on li "08:45" at bounding box center [459, 717] width 33 height 14
type input "25/09/2025 08:45"
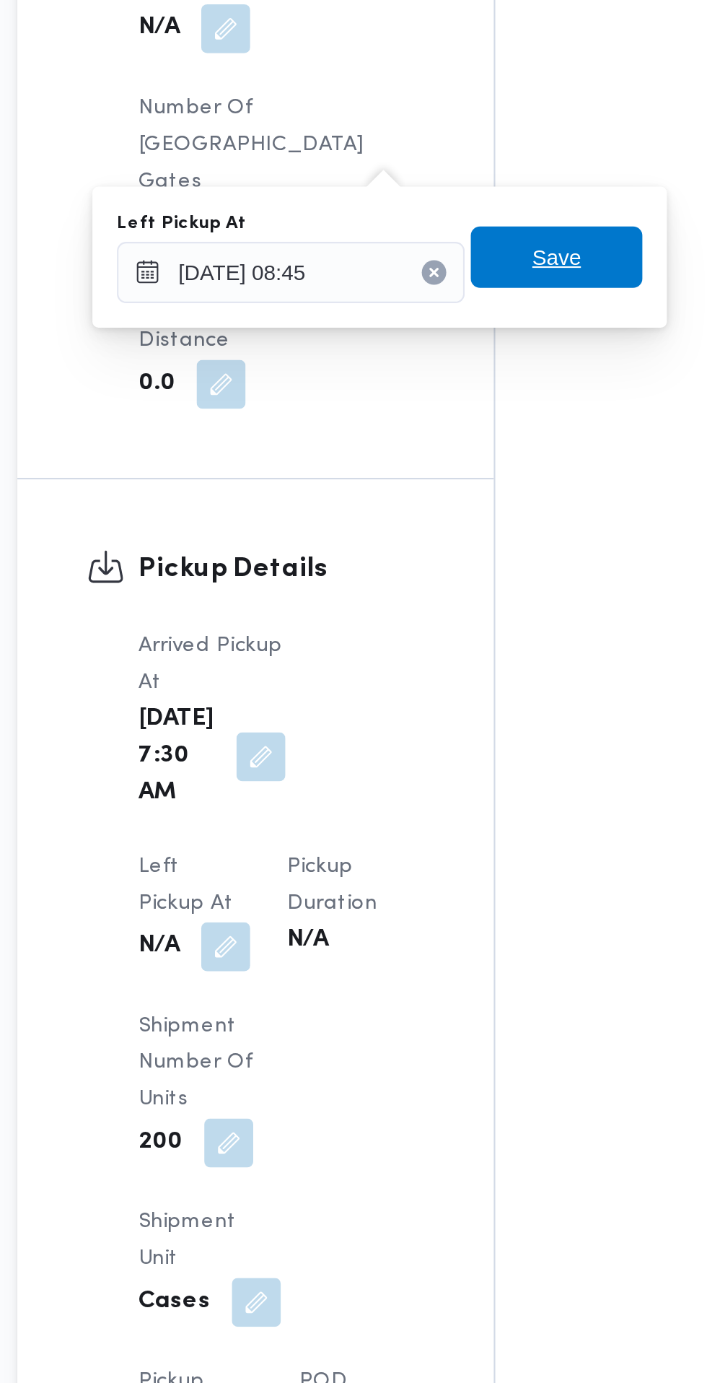
click at [452, 670] on span "Save" at bounding box center [441, 667] width 23 height 17
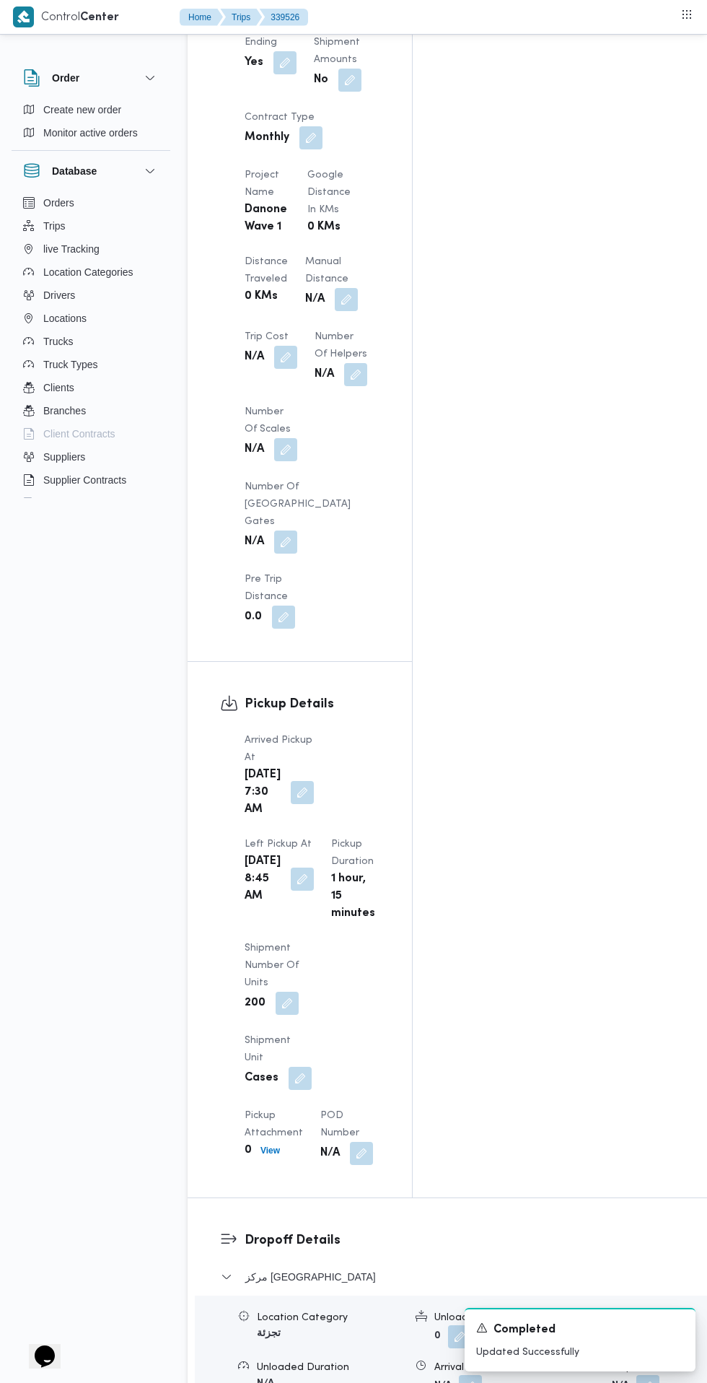
scroll to position [1235, 0]
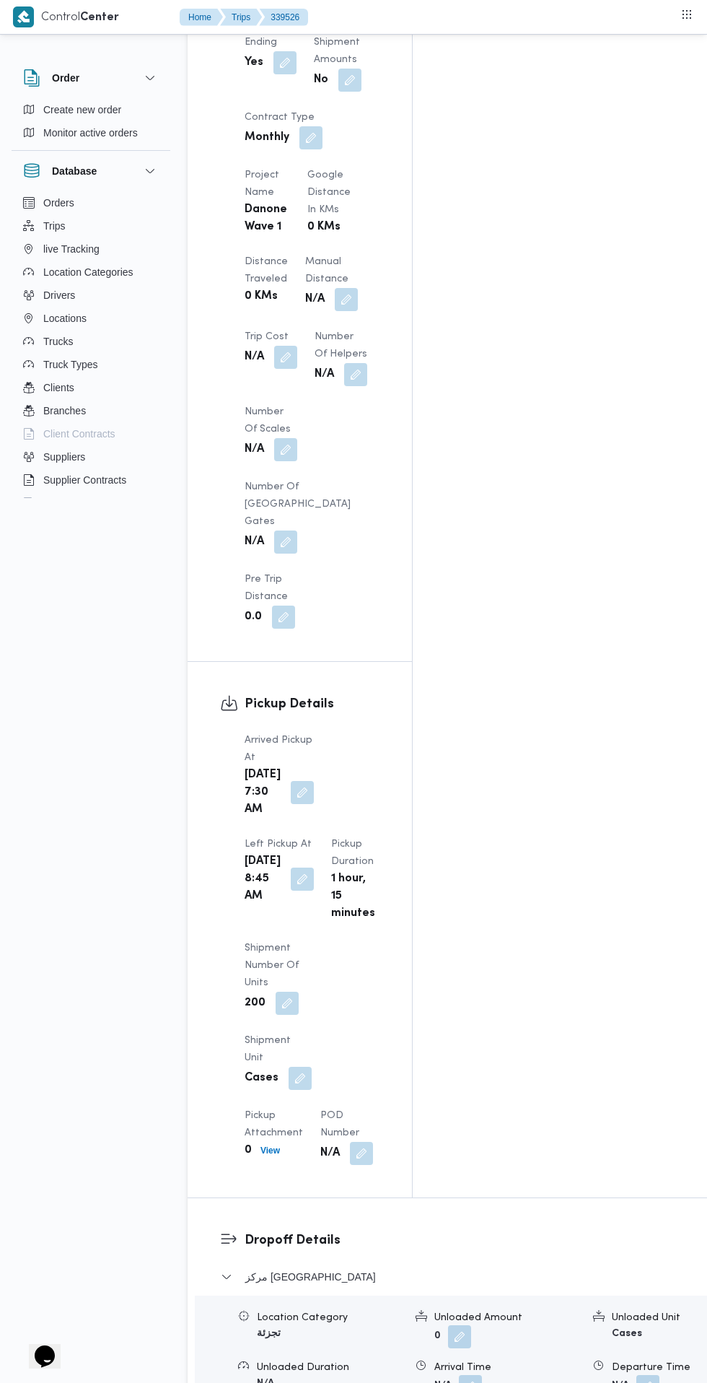
click at [459, 1375] on button "button" at bounding box center [470, 1386] width 23 height 23
click at [411, 1121] on input "Arrival Time" at bounding box center [399, 1126] width 164 height 29
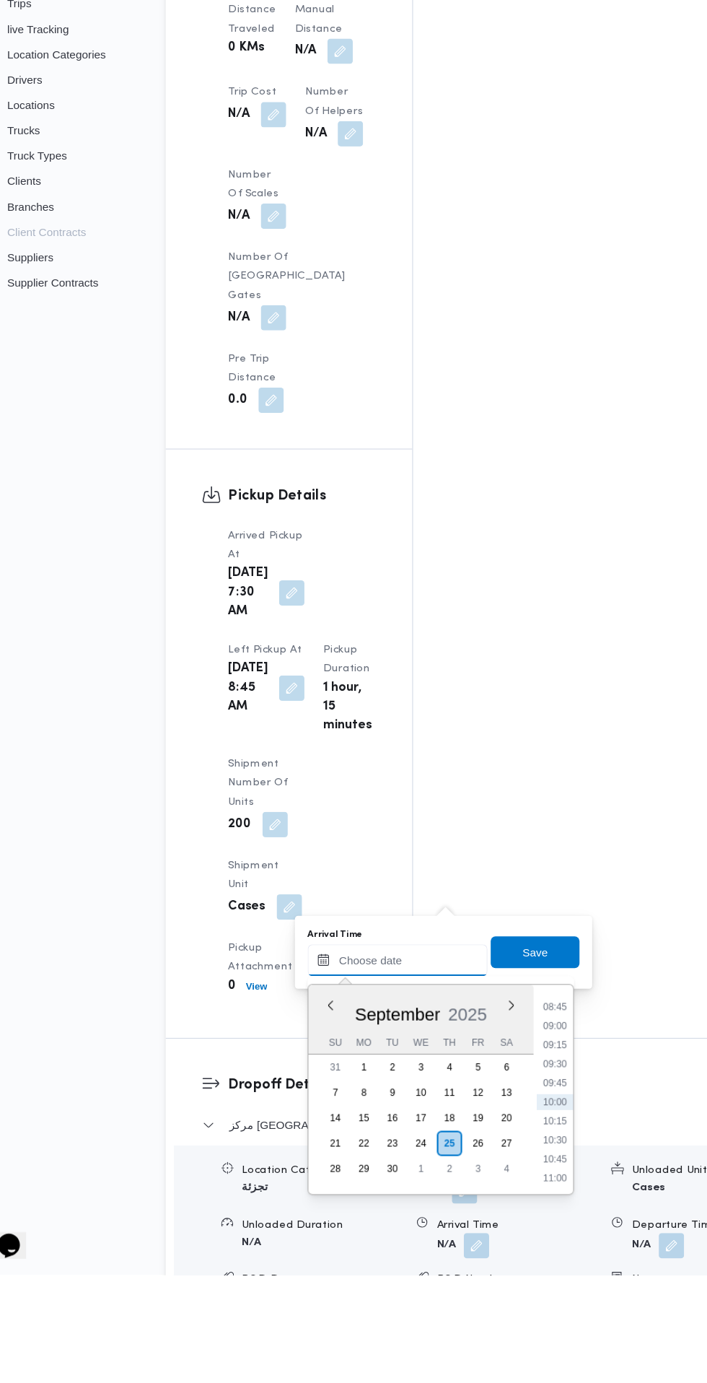
scroll to position [1265, 0]
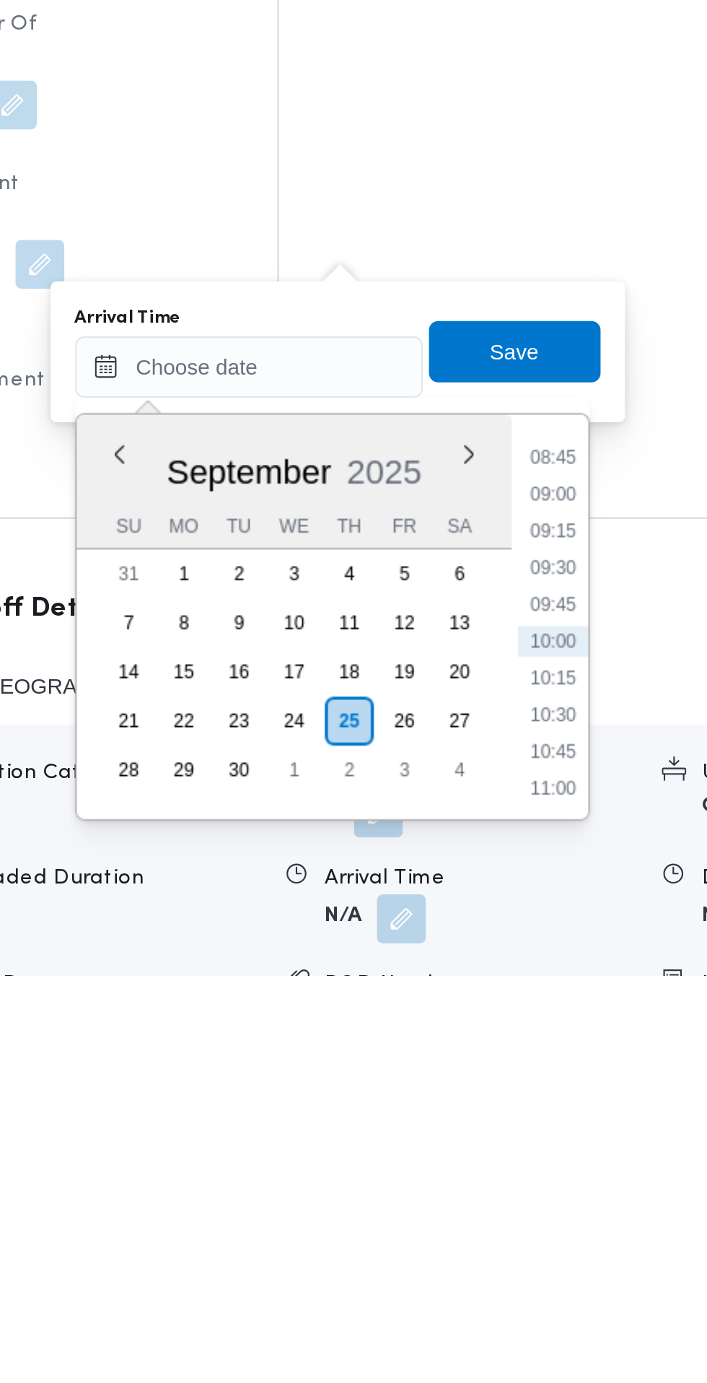
click at [543, 1157] on li "09:00" at bounding box center [541, 1156] width 33 height 14
type input "25/09/2025 09:00"
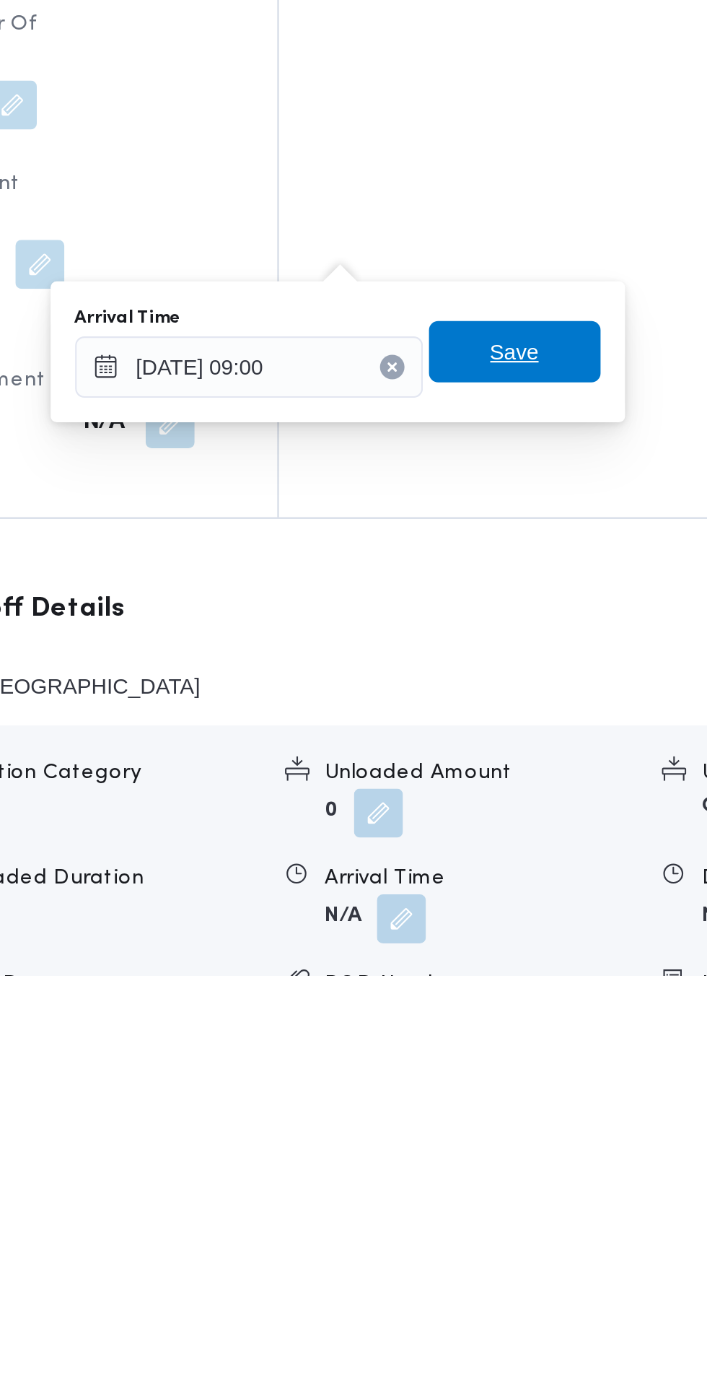
click at [535, 1089] on span "Save" at bounding box center [523, 1088] width 23 height 17
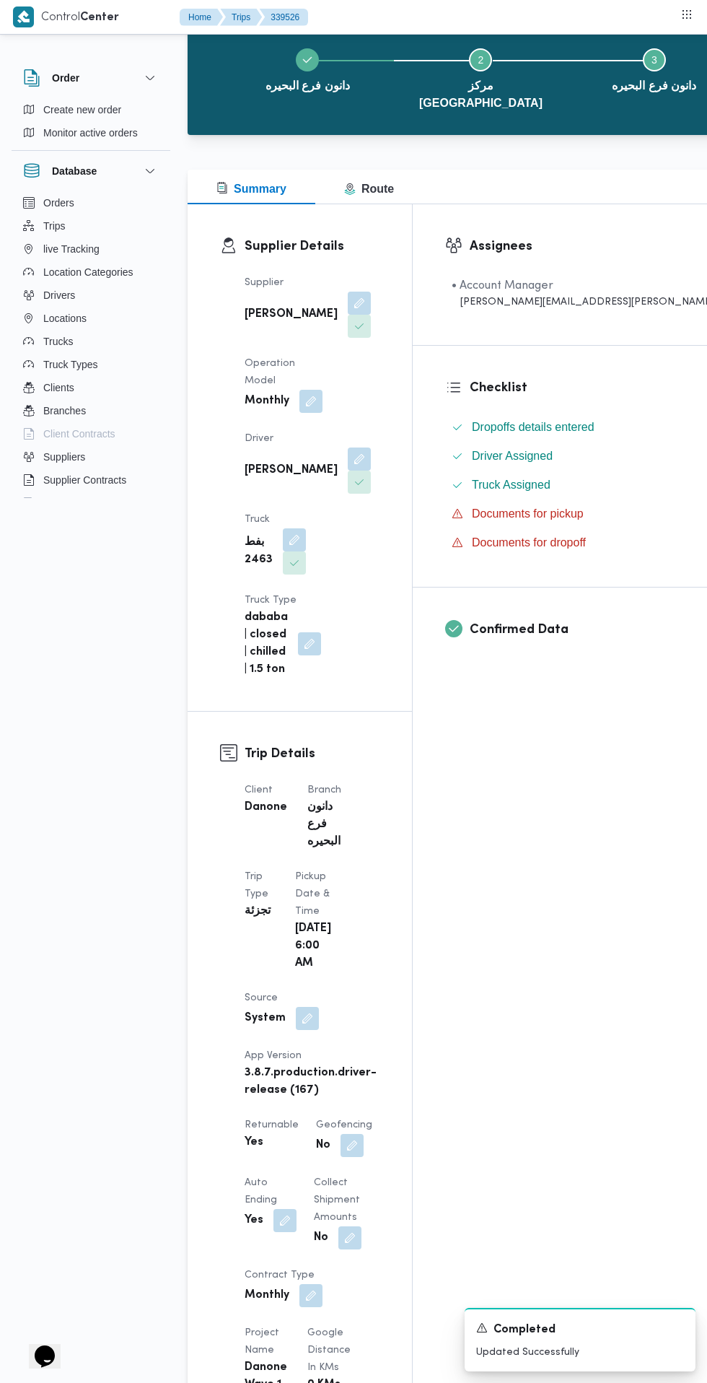
scroll to position [0, 0]
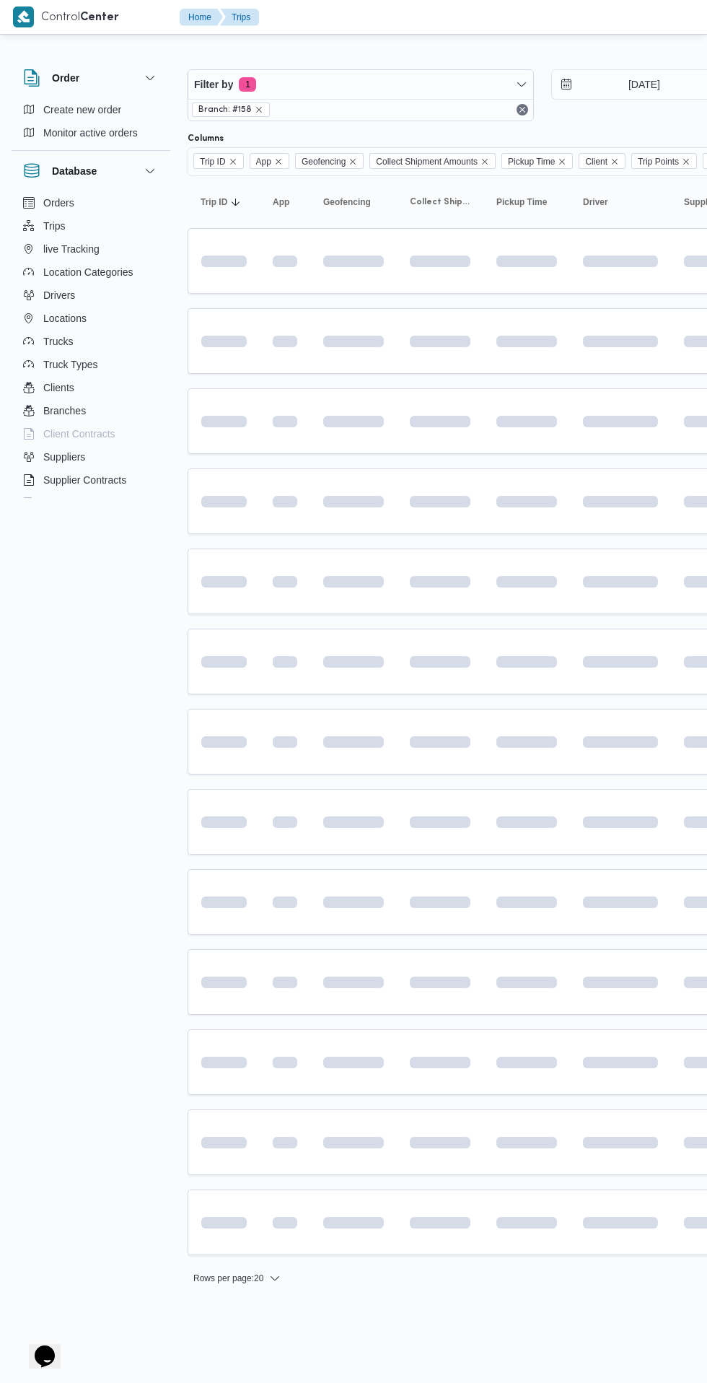
scroll to position [0, 23]
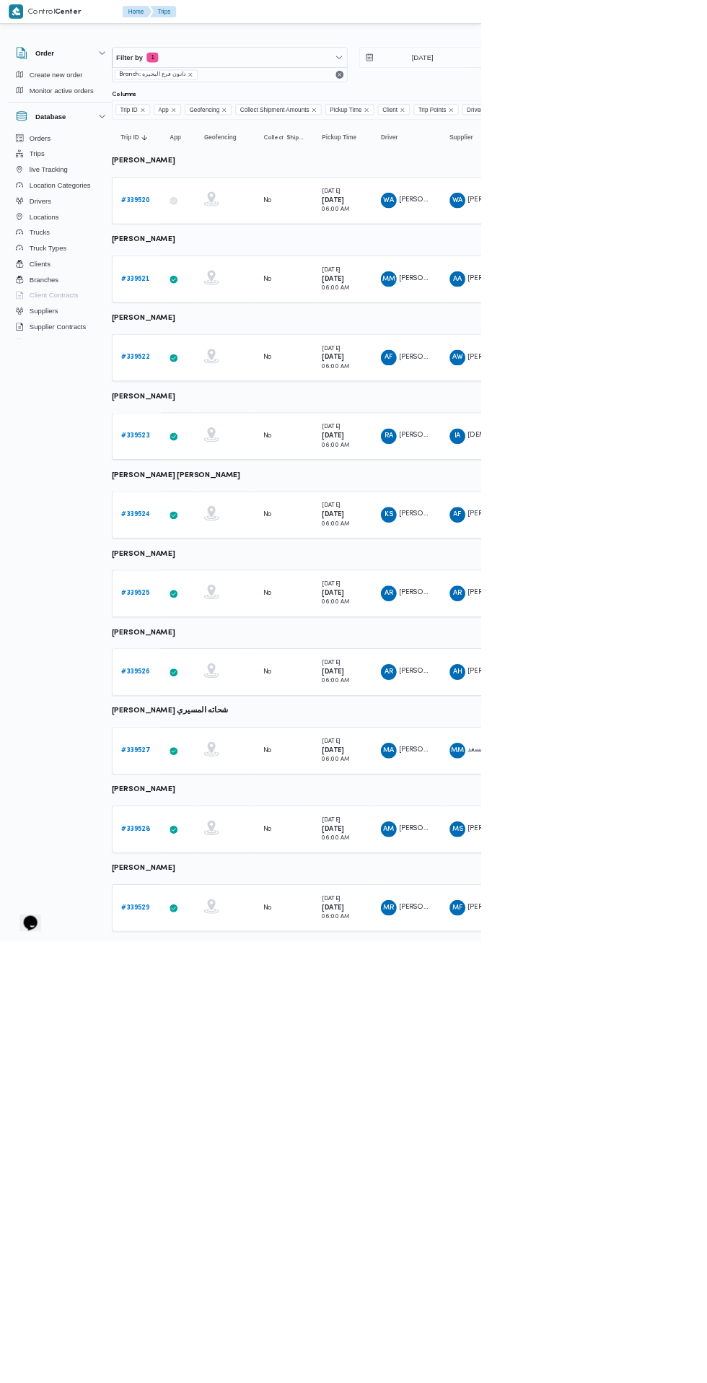
click at [203, 984] on b "# 339526" at bounding box center [199, 986] width 43 height 9
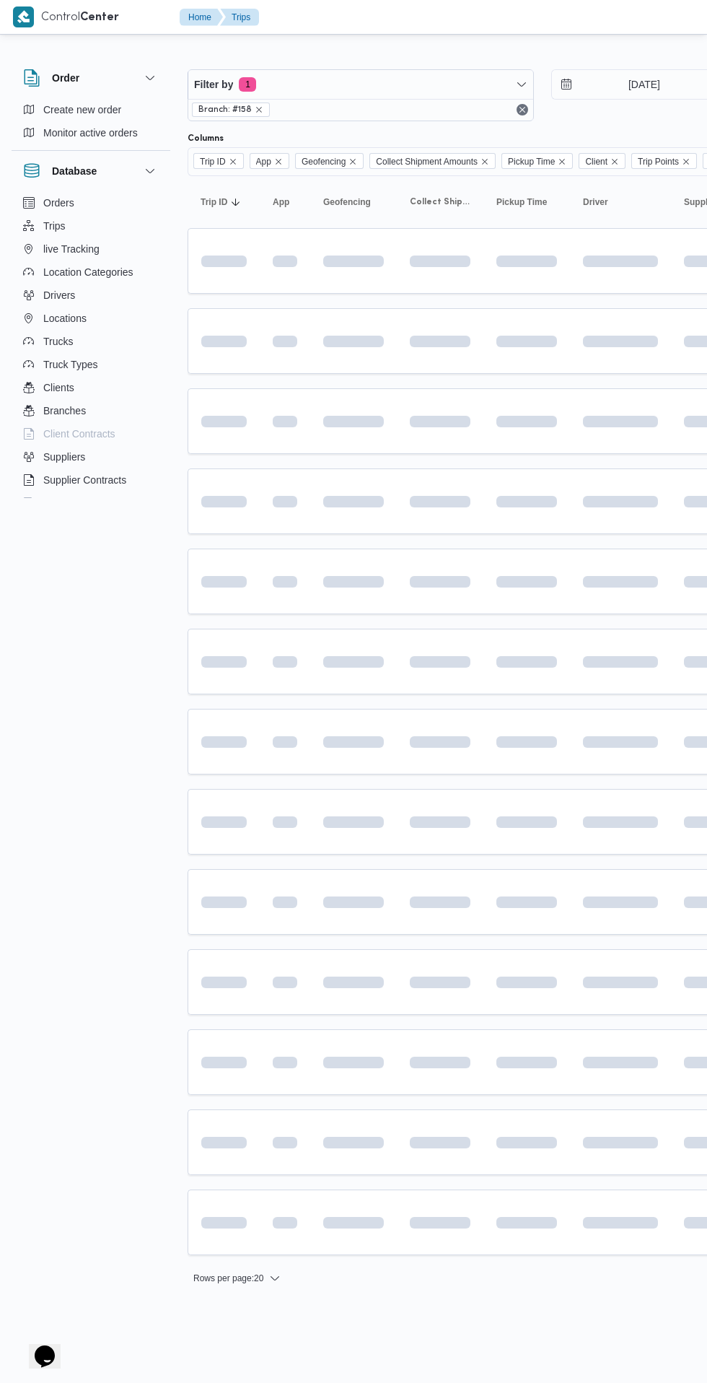
scroll to position [0, 23]
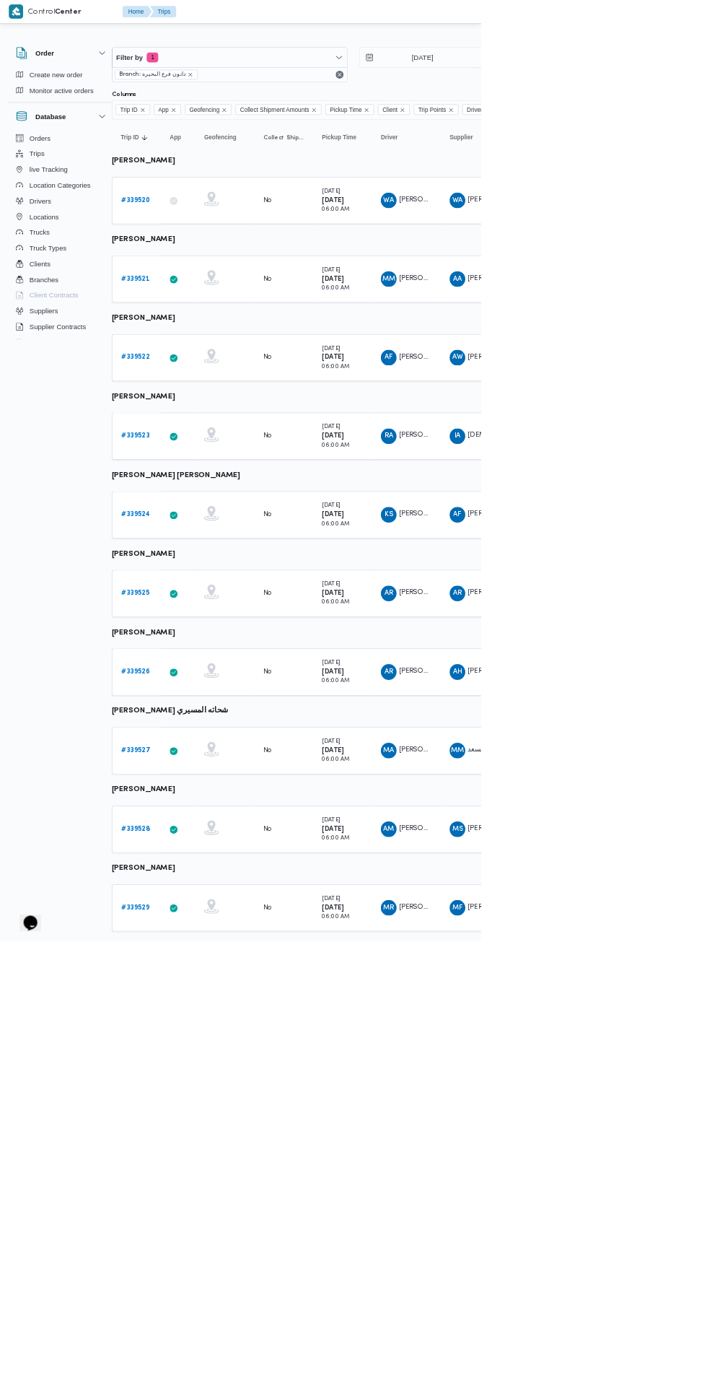
click at [199, 870] on b "# 339525" at bounding box center [199, 871] width 42 height 9
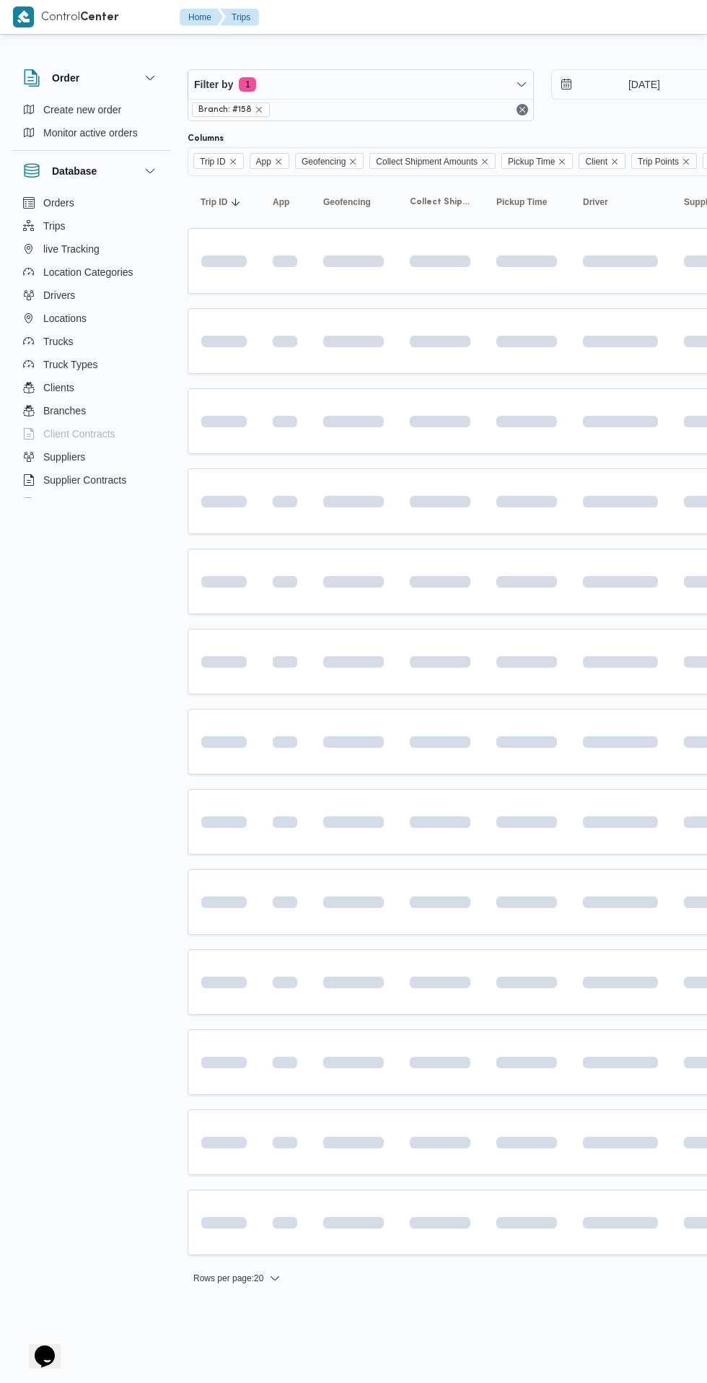
scroll to position [0, 23]
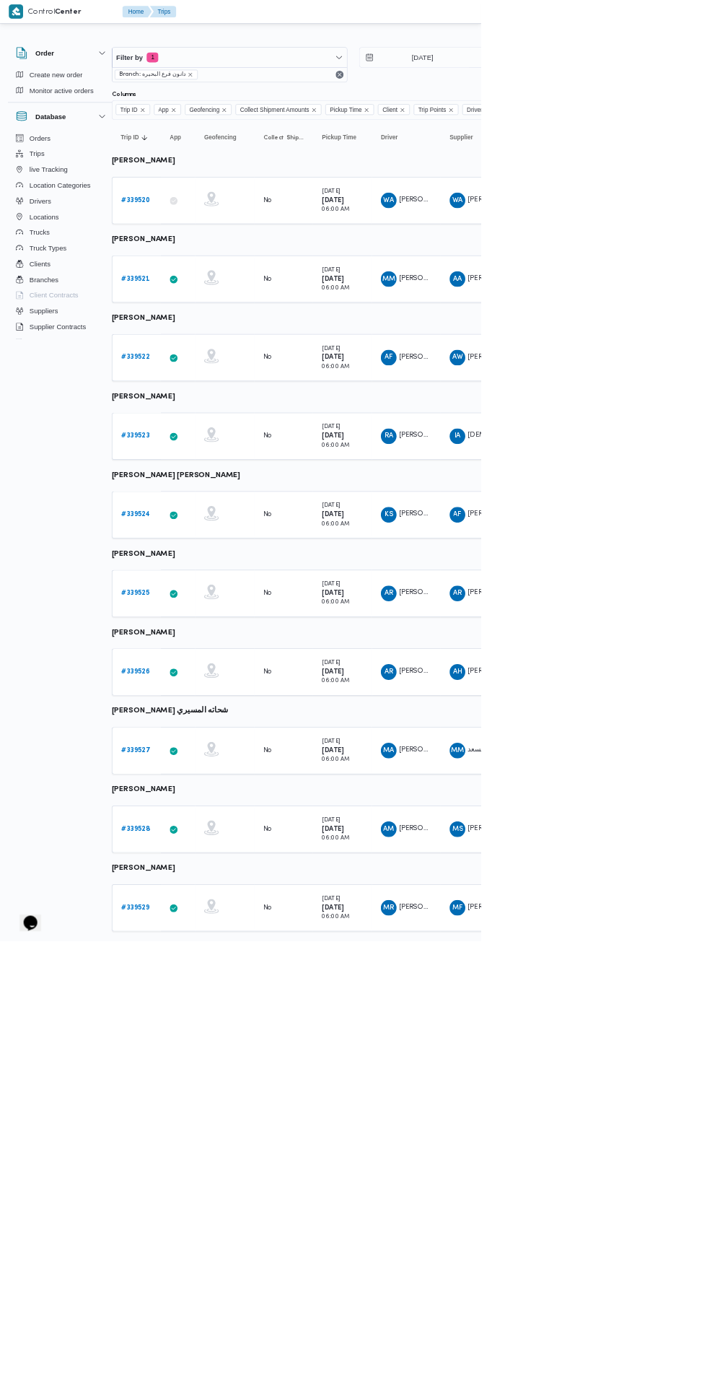
click at [201, 758] on b "# 339524" at bounding box center [199, 755] width 43 height 9
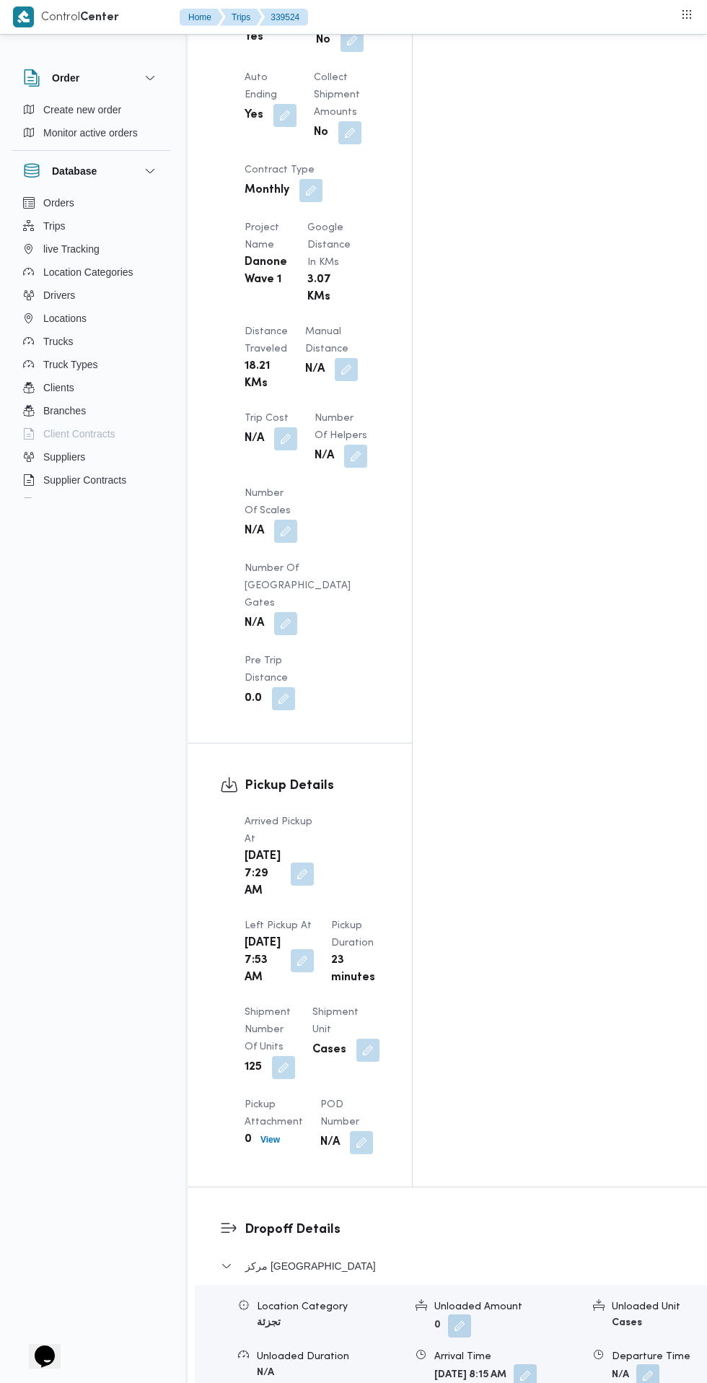
scroll to position [1183, 0]
click at [514, 1363] on button "button" at bounding box center [525, 1374] width 23 height 23
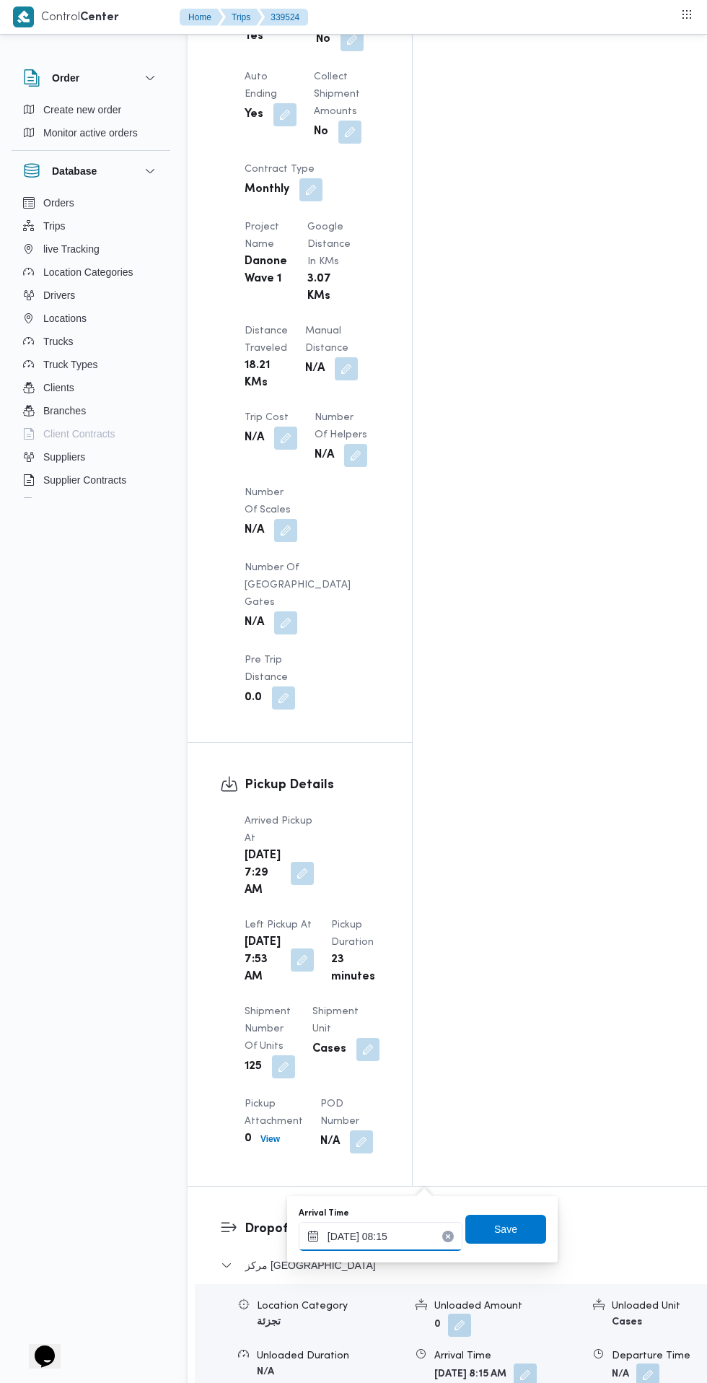
click at [405, 1238] on input "25/09/2025 08:15" at bounding box center [381, 1236] width 164 height 29
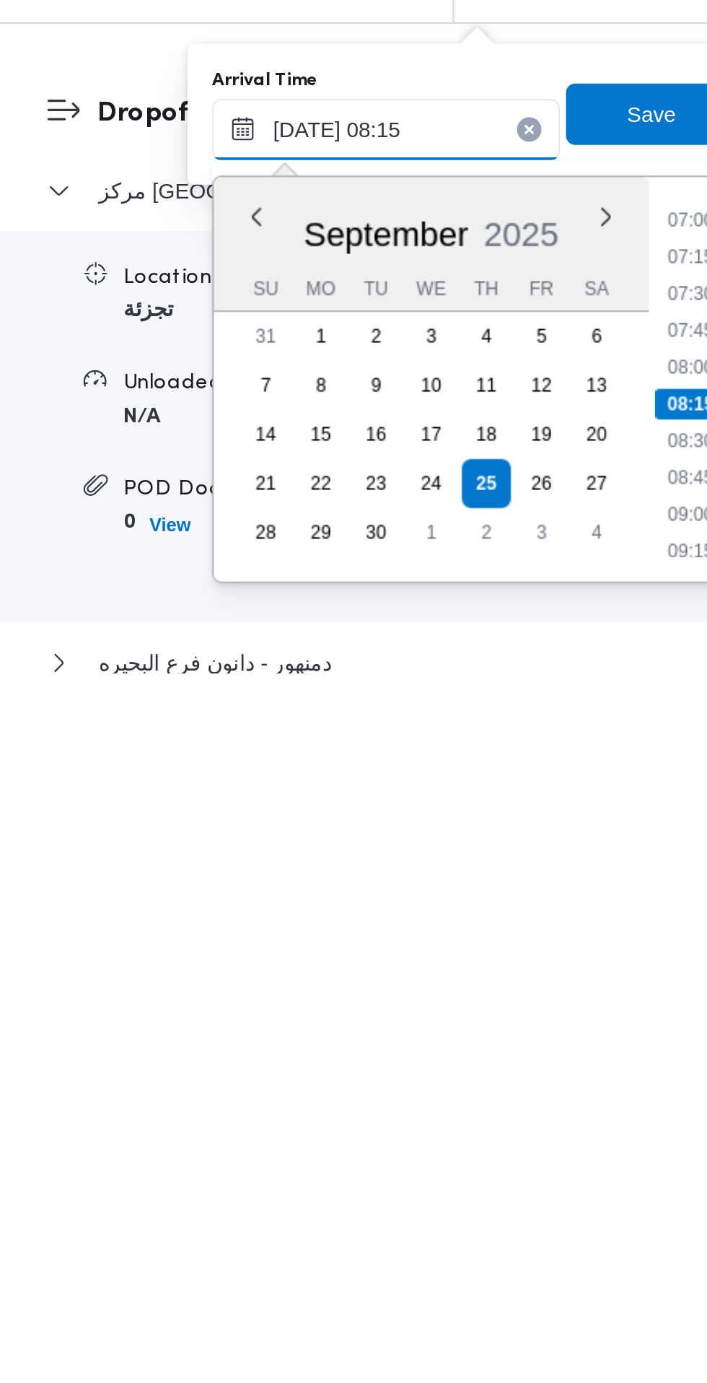
scroll to position [1293, 0]
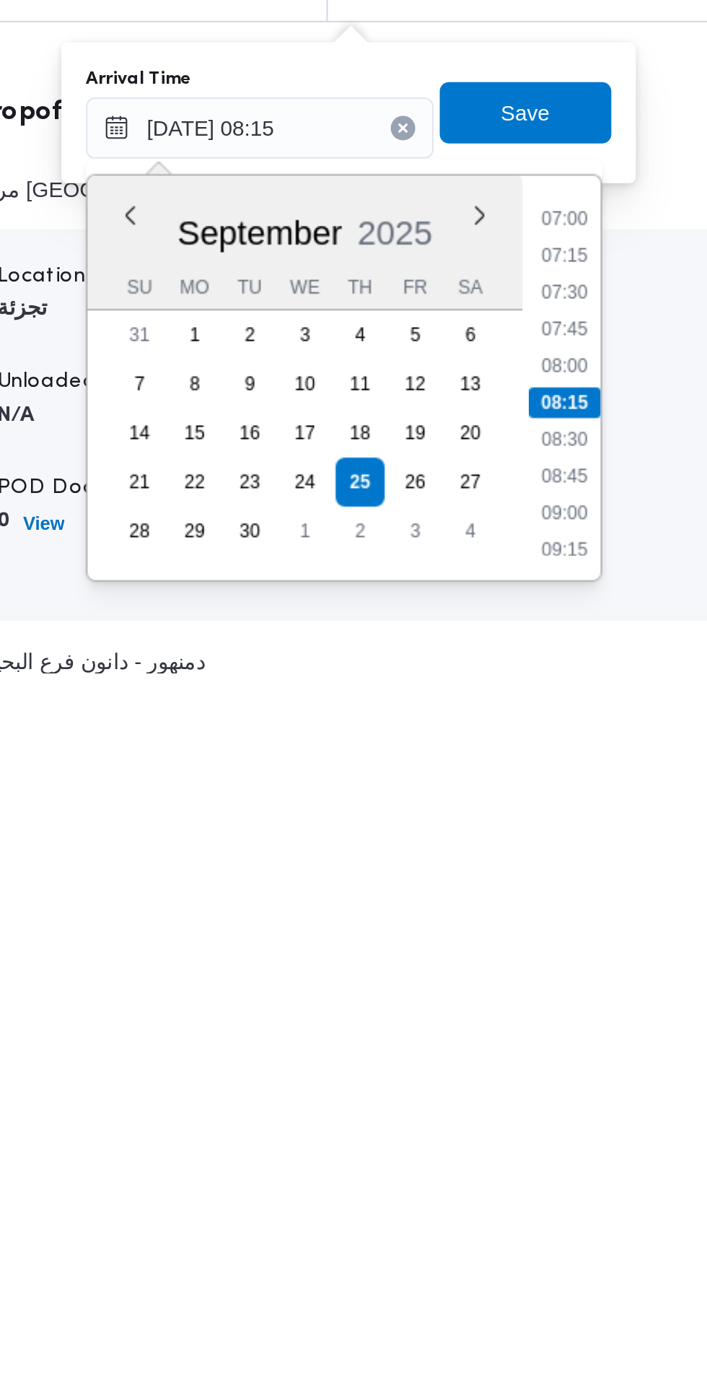
click at [528, 1326] on li "09:15" at bounding box center [523, 1324] width 33 height 14
type input "25/09/2025 09:15"
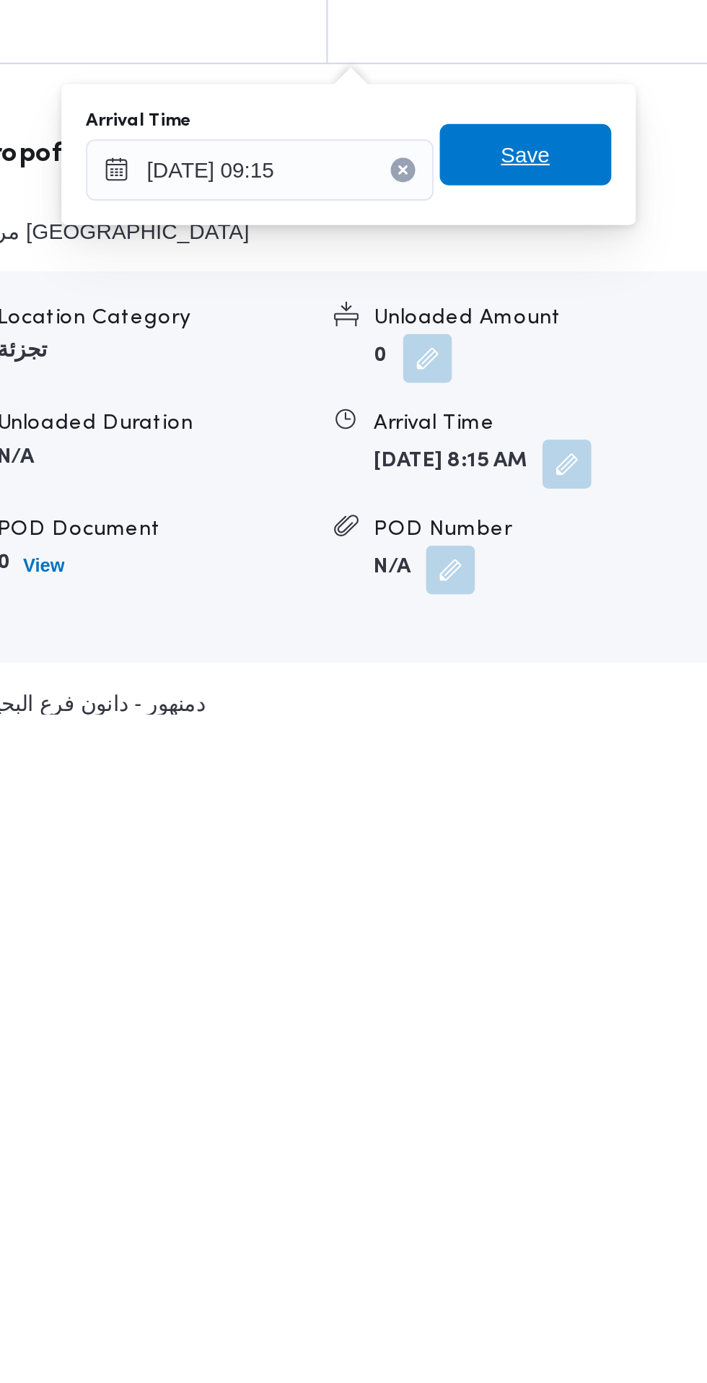
click at [521, 1122] on span "Save" at bounding box center [505, 1119] width 81 height 29
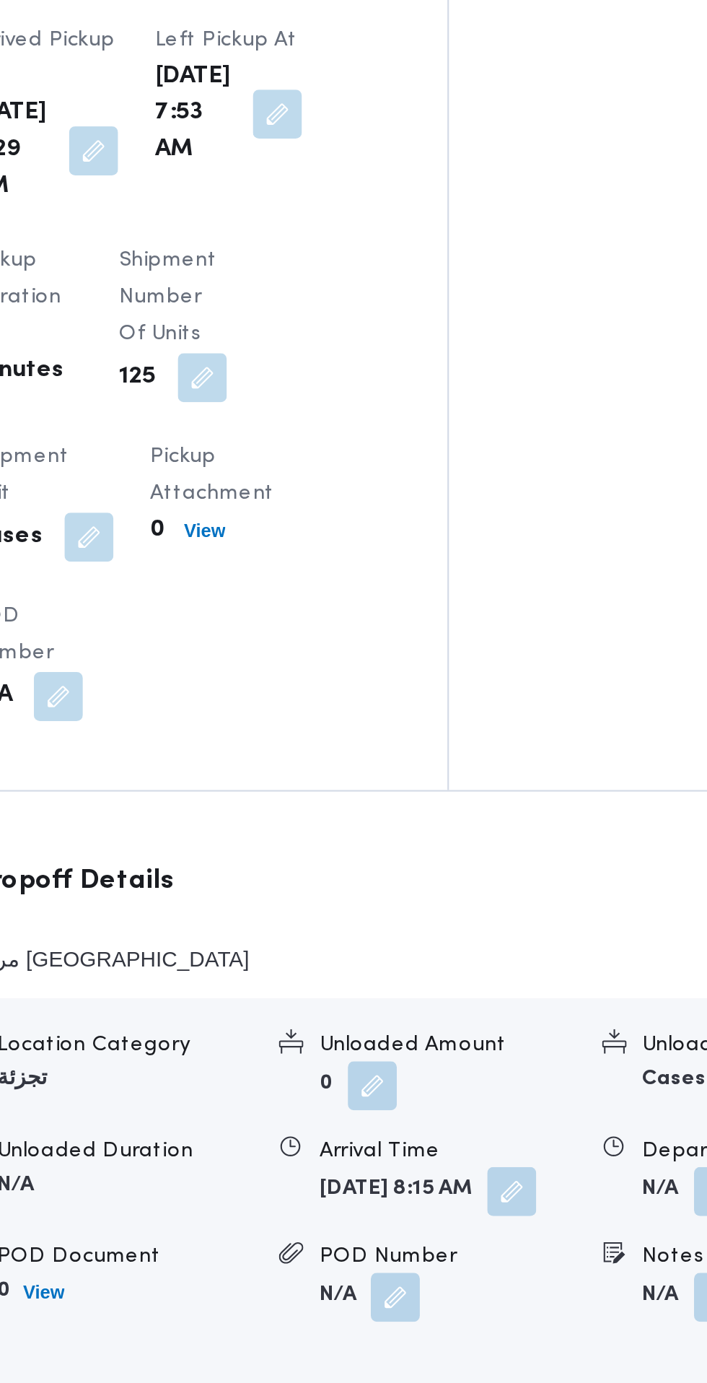
scroll to position [1258, 0]
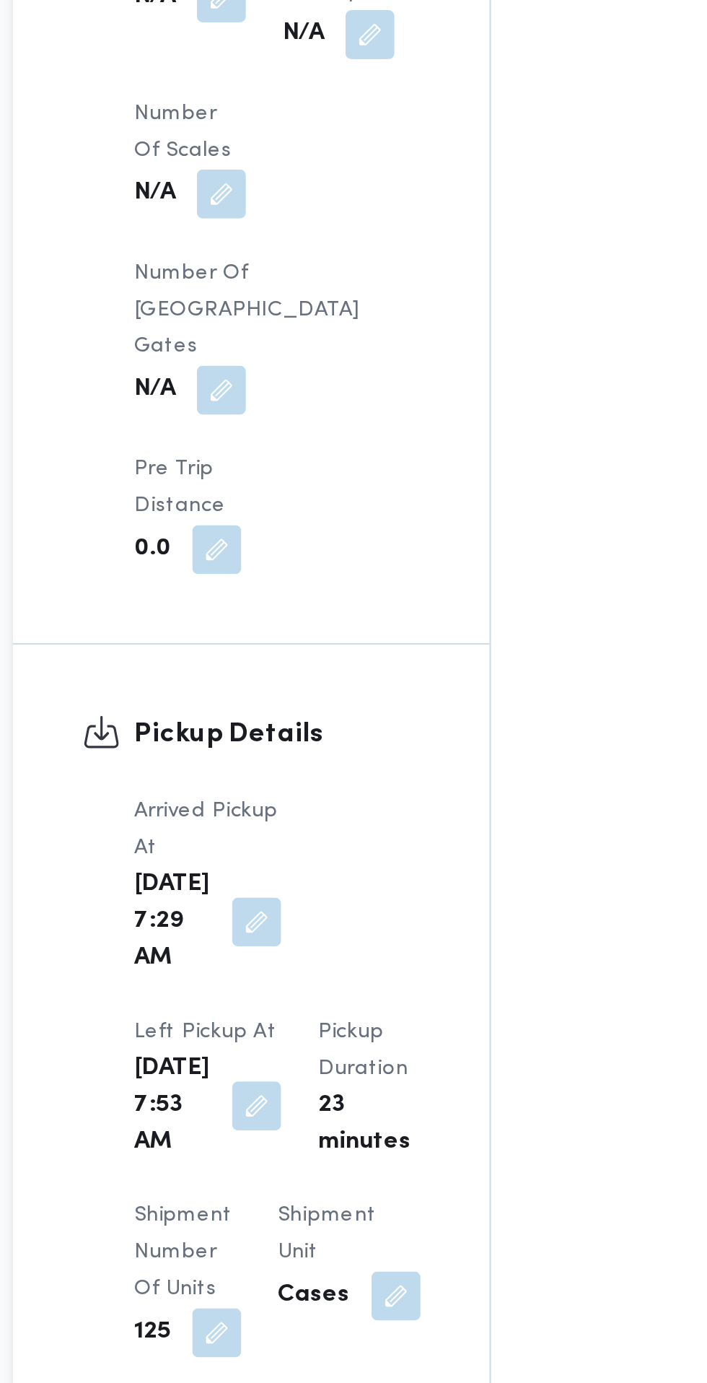
click at [314, 873] on button "button" at bounding box center [302, 884] width 23 height 23
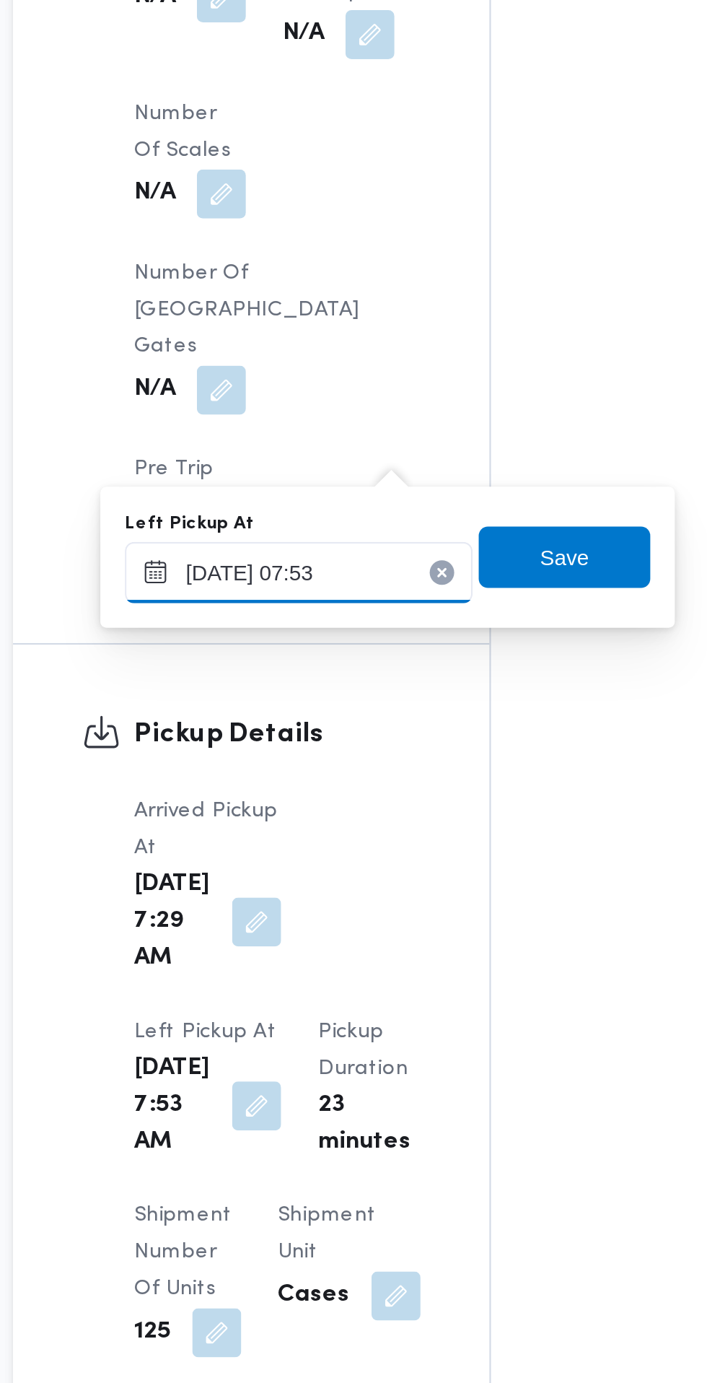
click at [347, 637] on input "25/09/2025 07:53" at bounding box center [322, 633] width 164 height 29
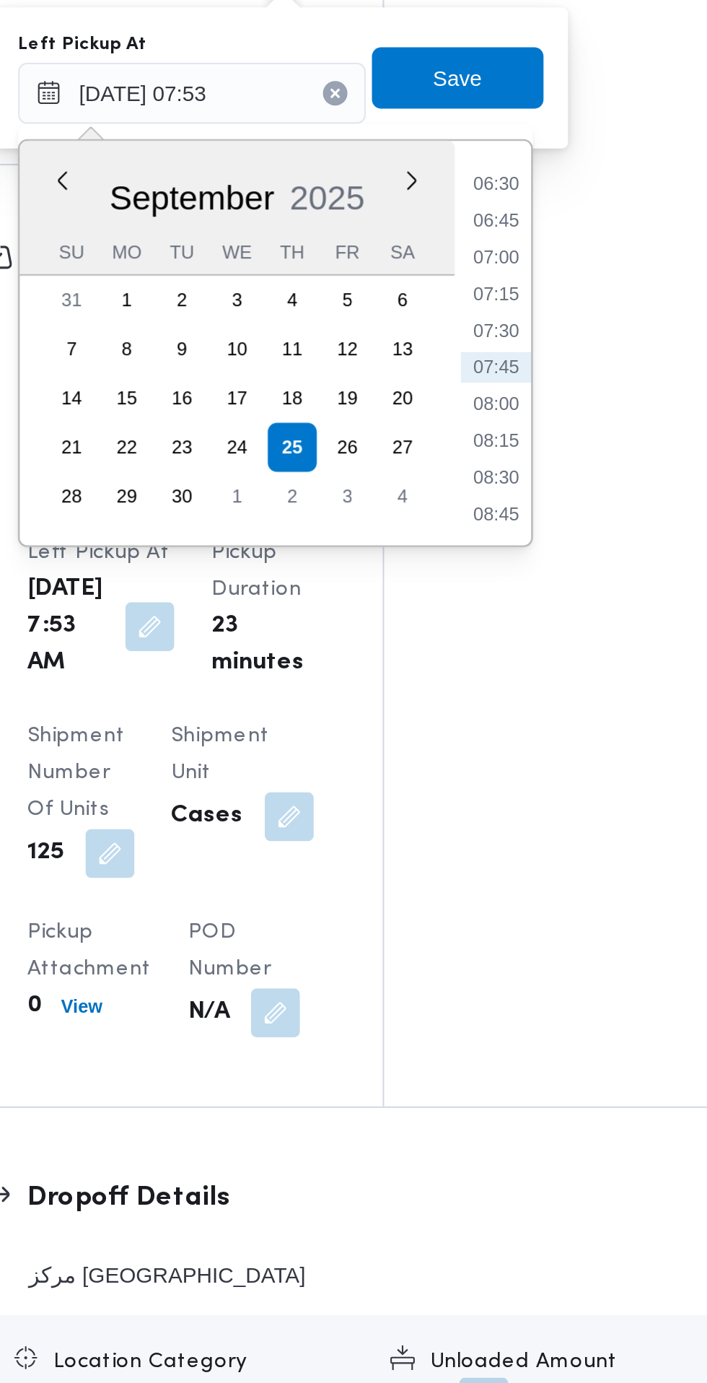
click at [469, 828] on li "08:45" at bounding box center [465, 832] width 33 height 14
type input "25/09/2025 08:45"
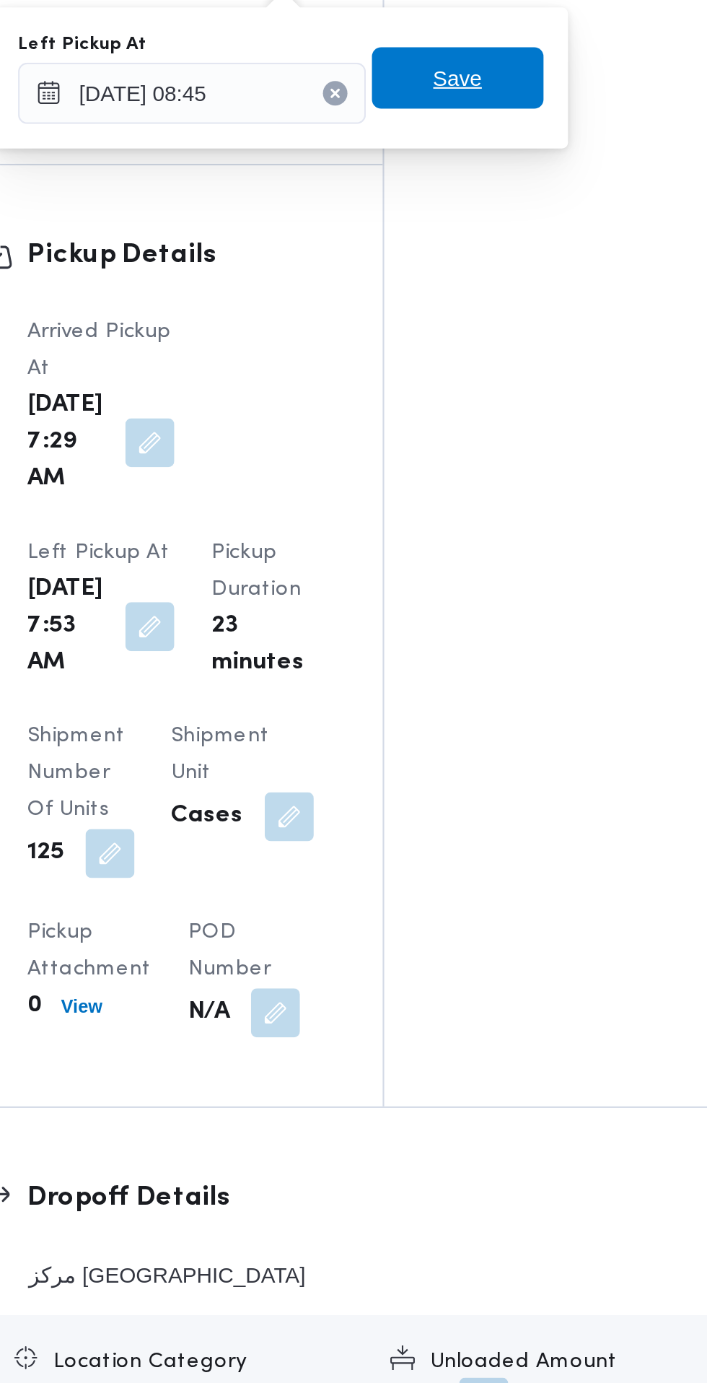
click at [455, 623] on span "Save" at bounding box center [447, 626] width 23 height 17
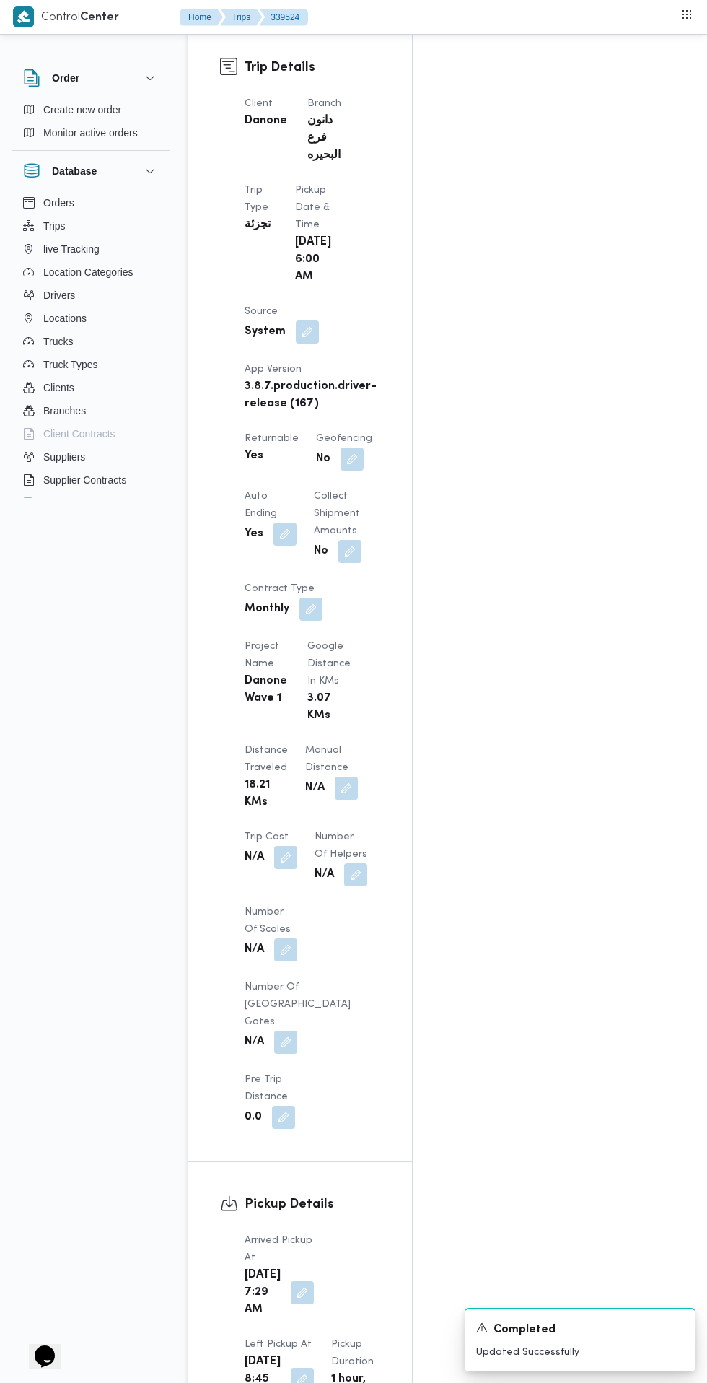
scroll to position [0, 0]
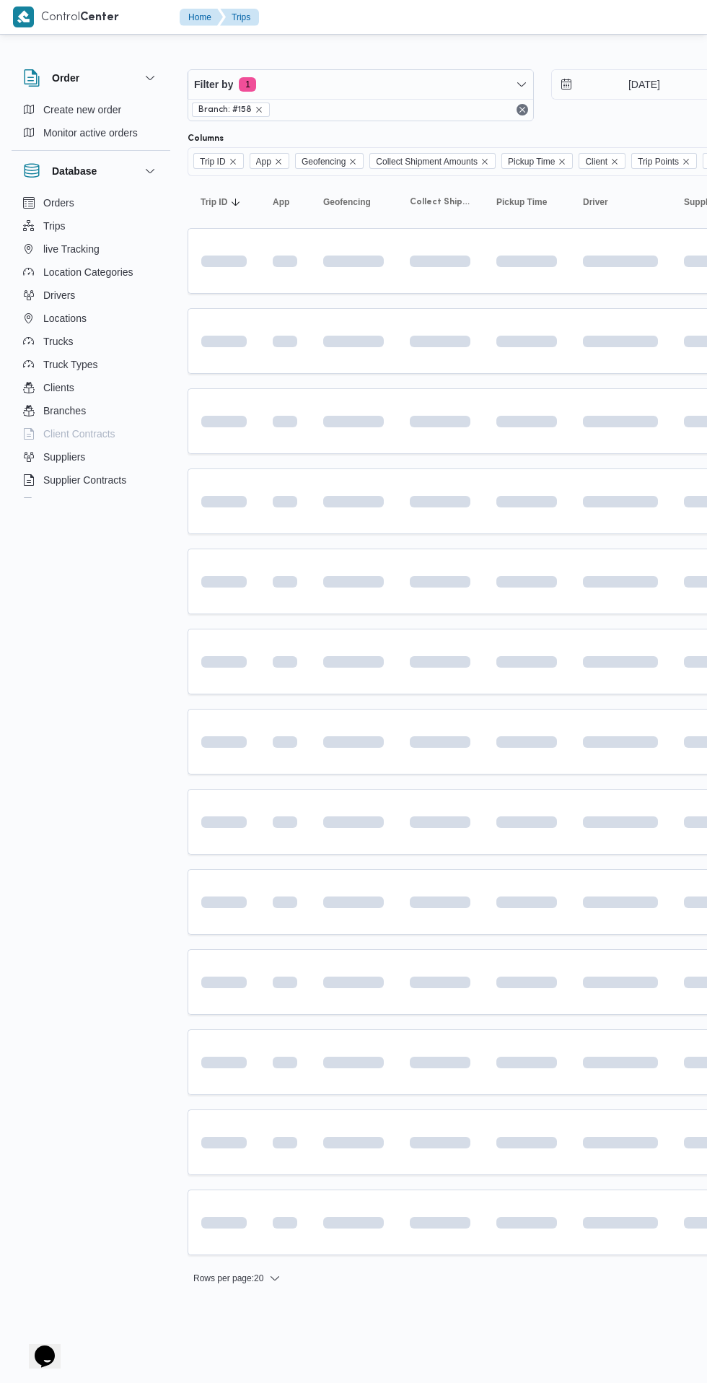
scroll to position [0, 23]
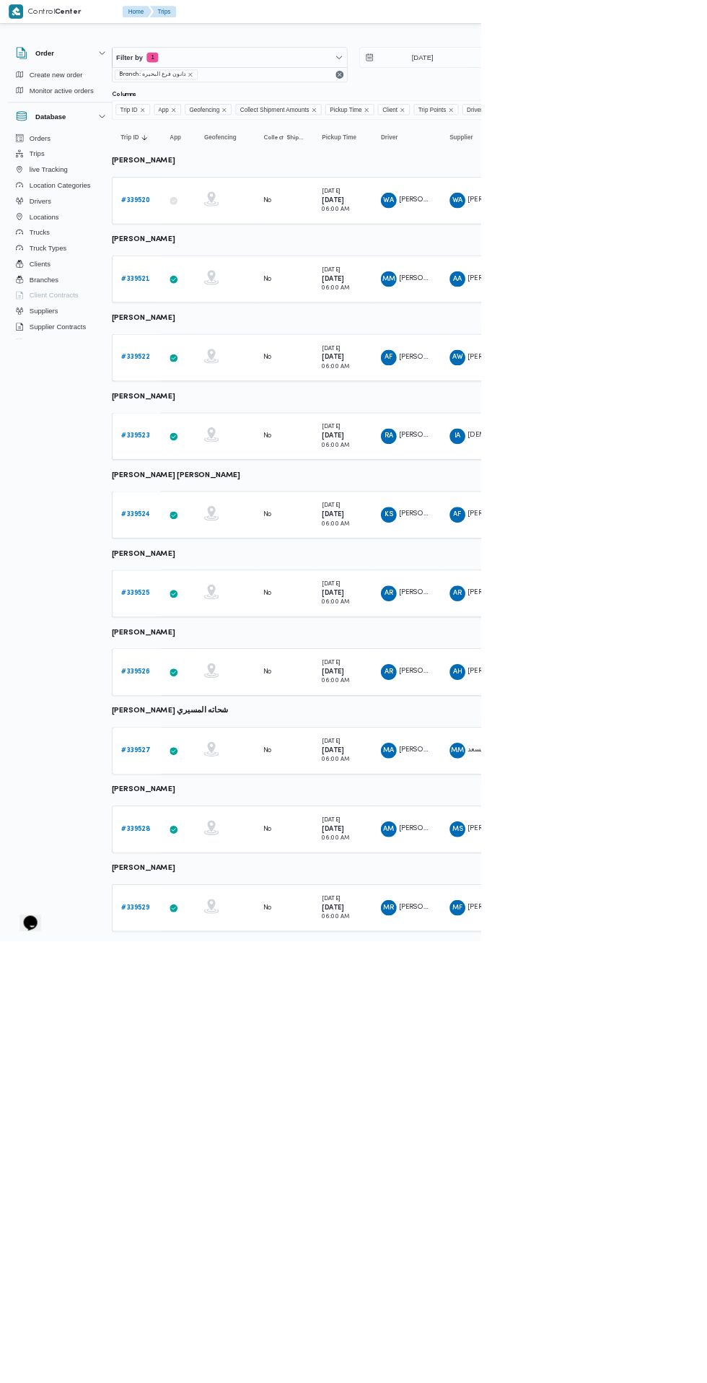
click at [218, 636] on b "# 339523" at bounding box center [199, 640] width 42 height 9
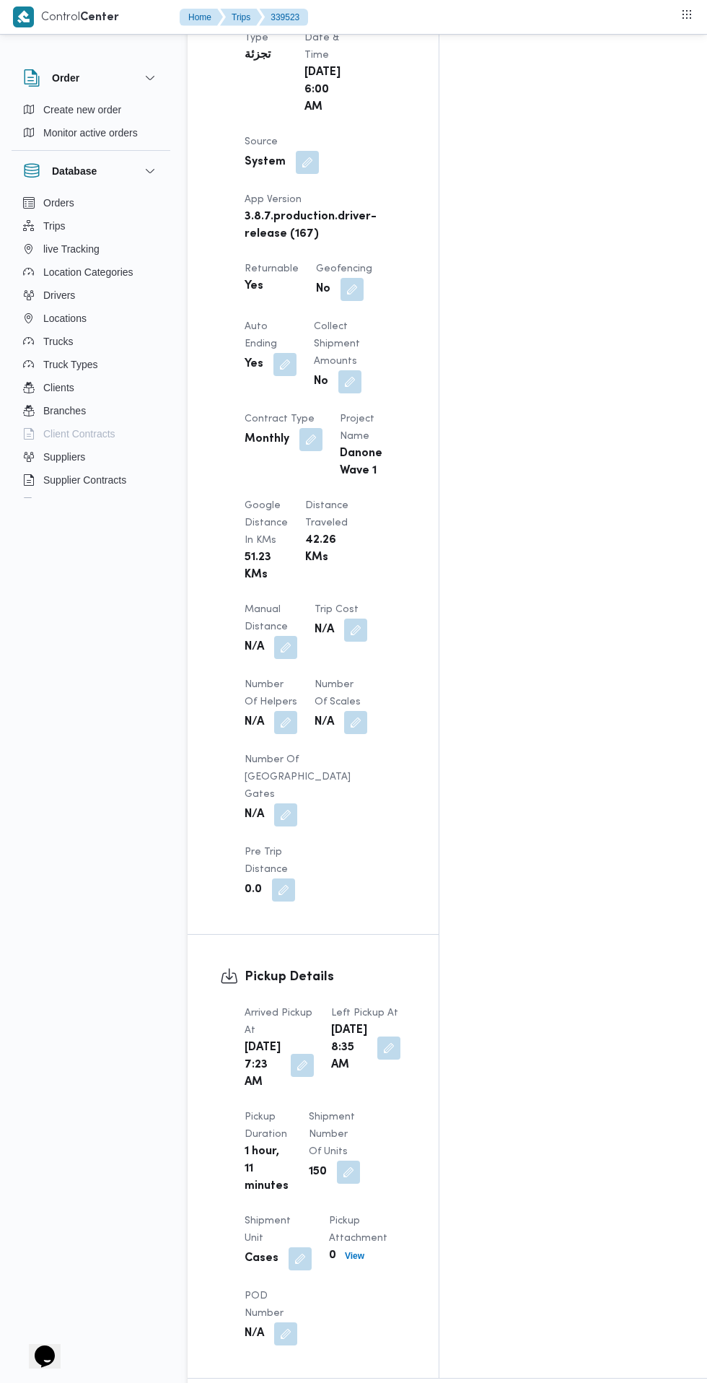
scroll to position [884, 0]
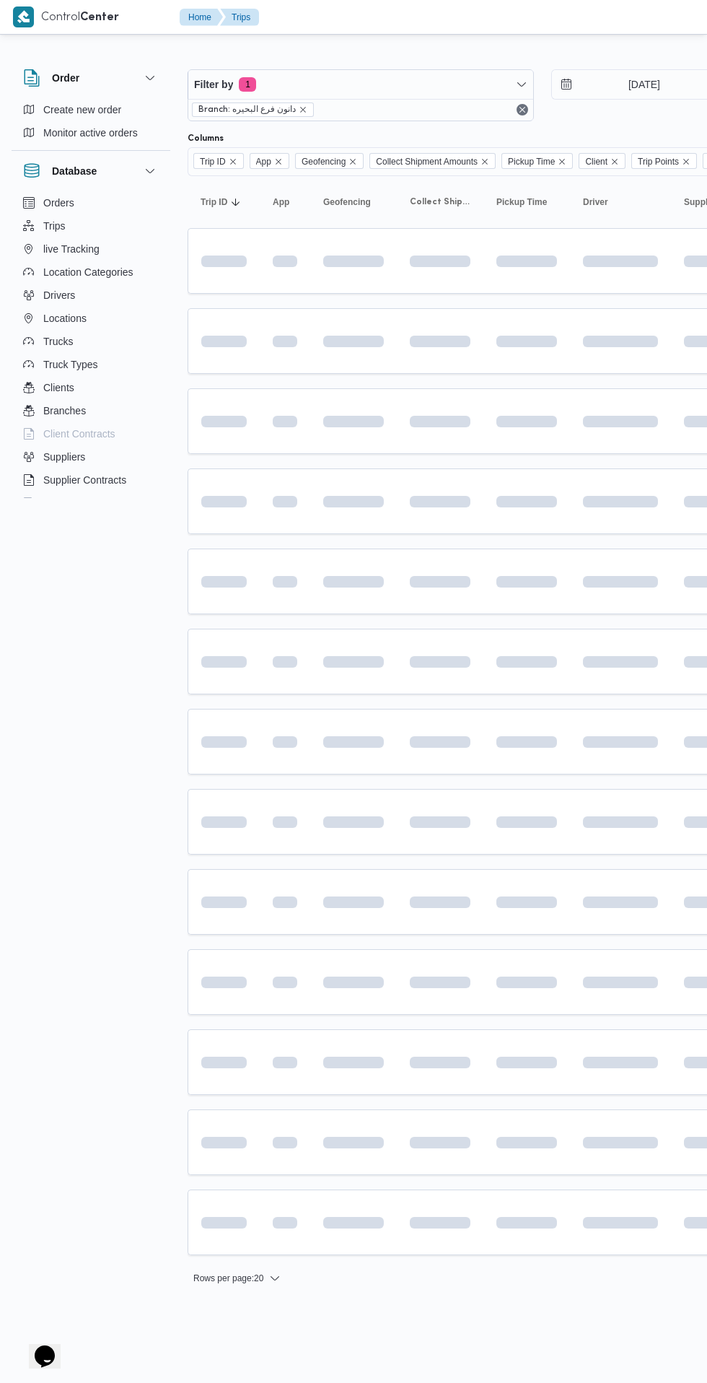
scroll to position [0, 23]
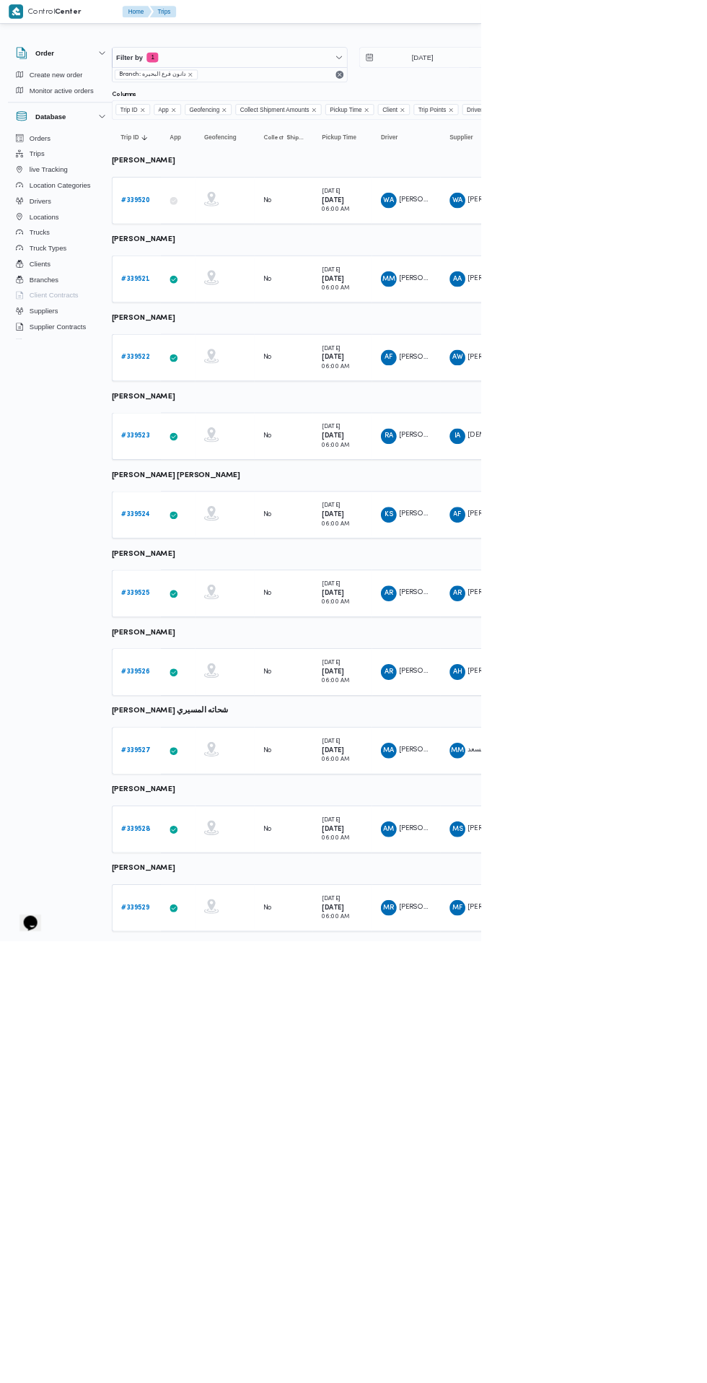
click at [199, 525] on b "# 339522" at bounding box center [199, 524] width 42 height 9
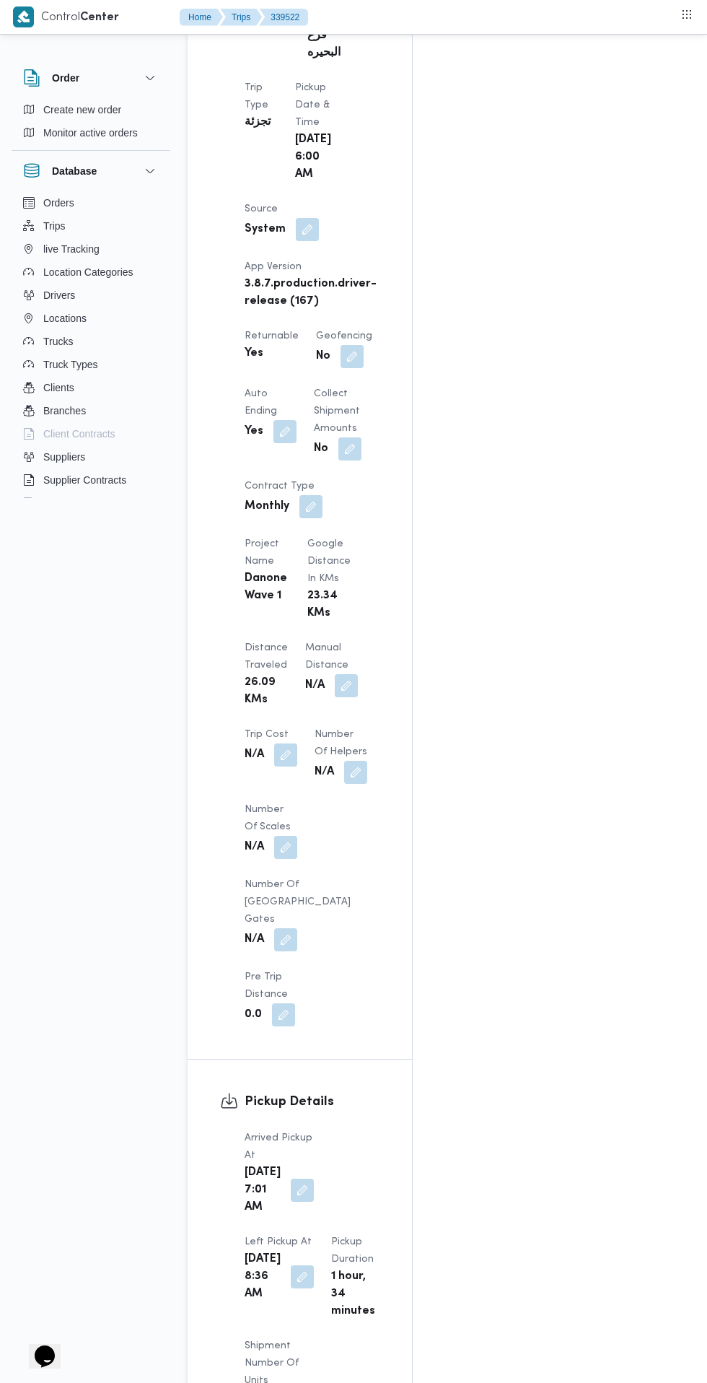
scroll to position [898, 0]
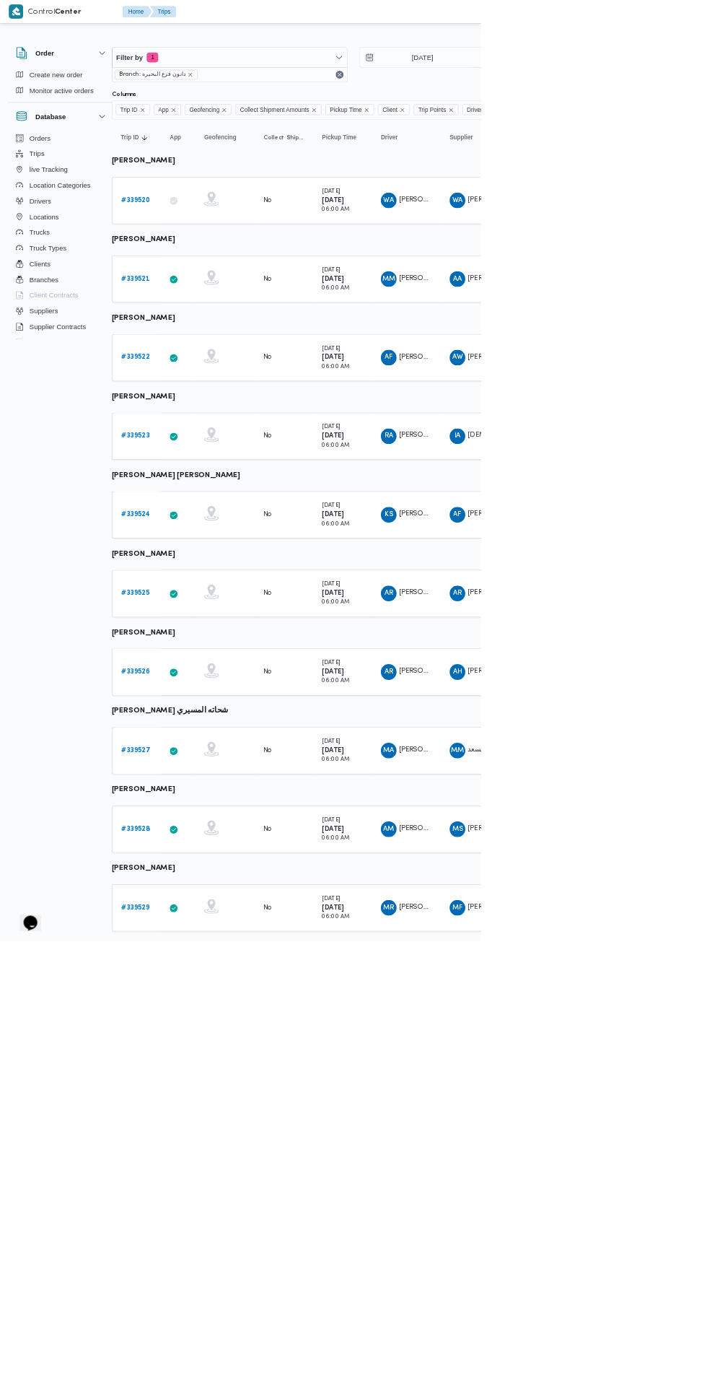
click at [194, 403] on link "# 339521" at bounding box center [199, 409] width 42 height 17
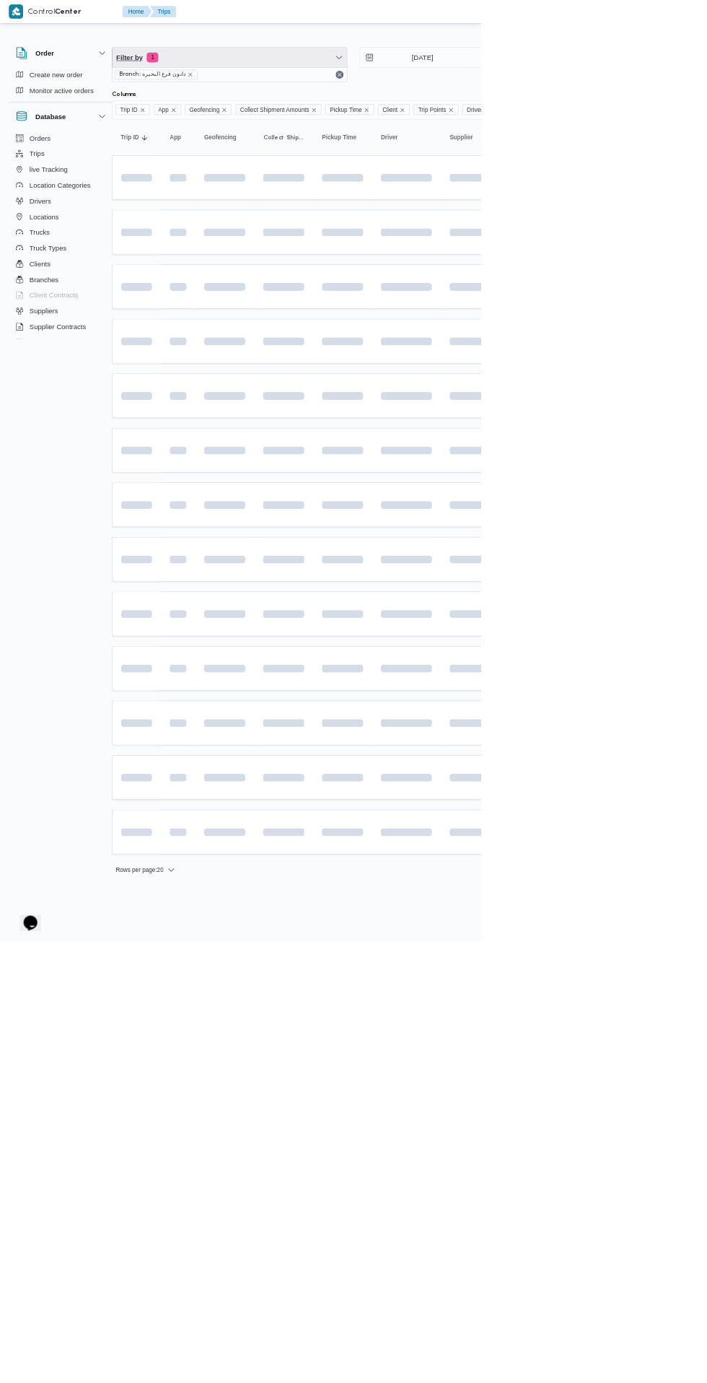
click at [274, 84] on span "Filter by 1" at bounding box center [337, 84] width 345 height 29
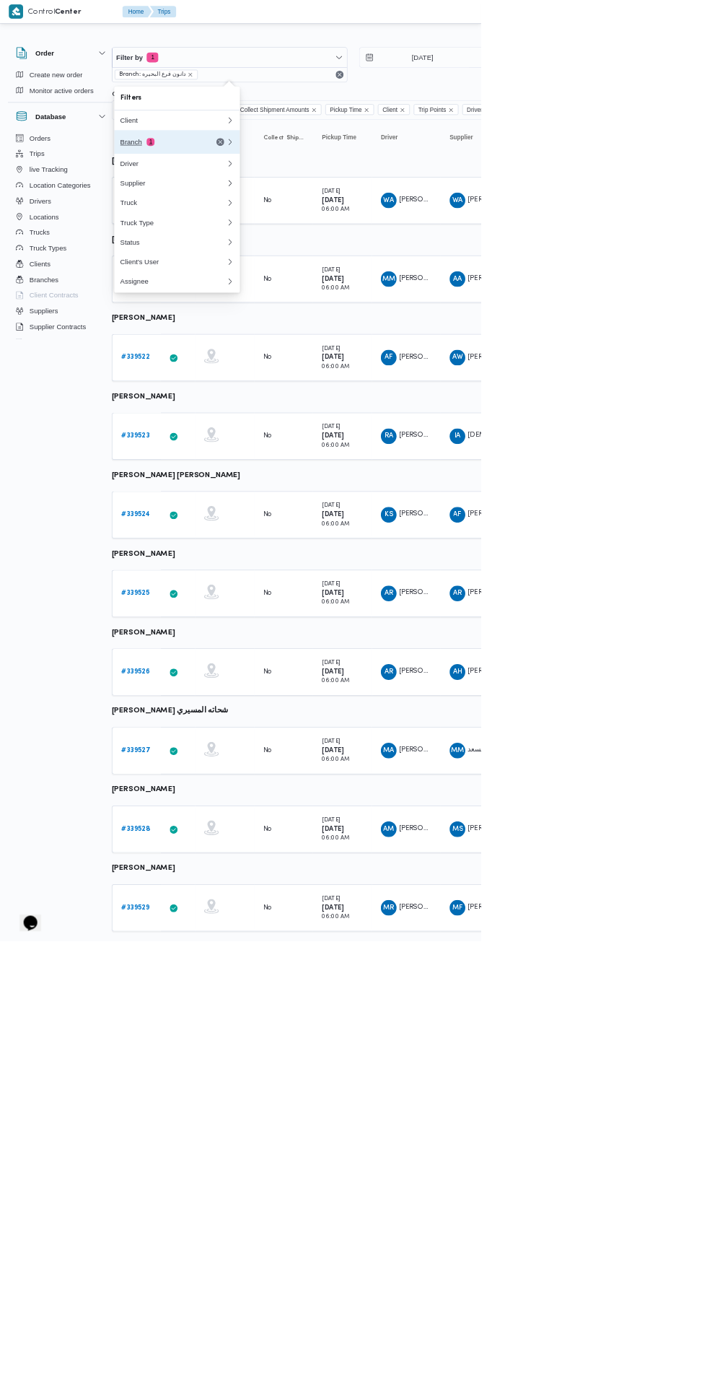
click at [232, 209] on div "Branch 1" at bounding box center [237, 209] width 121 height 12
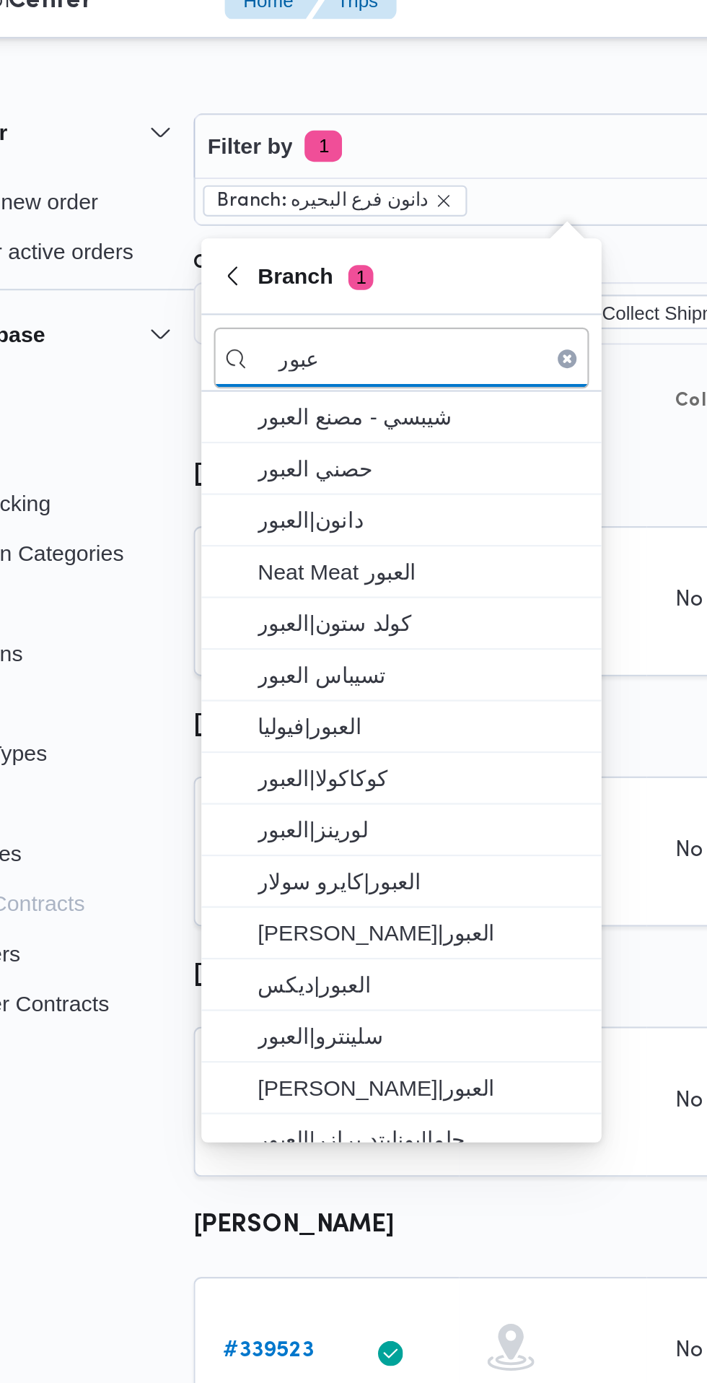
type input "عبور"
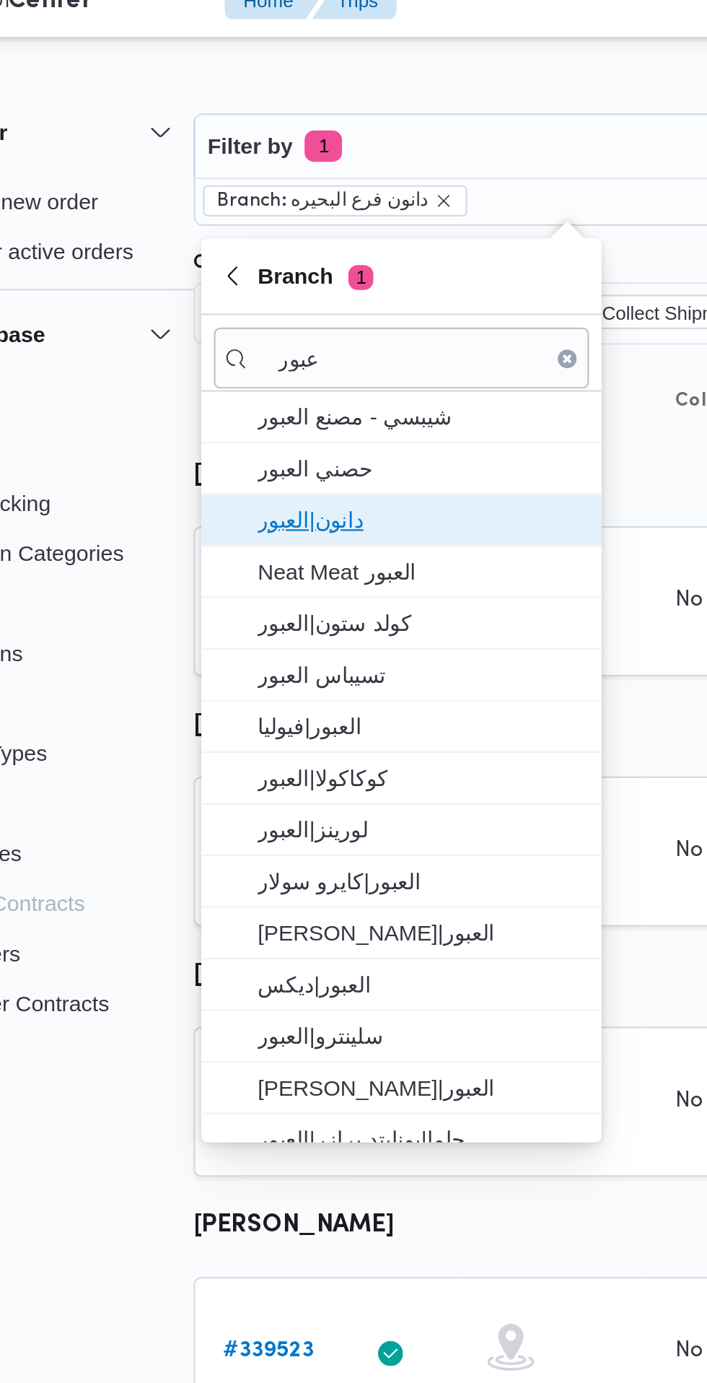
click at [274, 257] on span "دانون|العبور" at bounding box center [270, 256] width 150 height 17
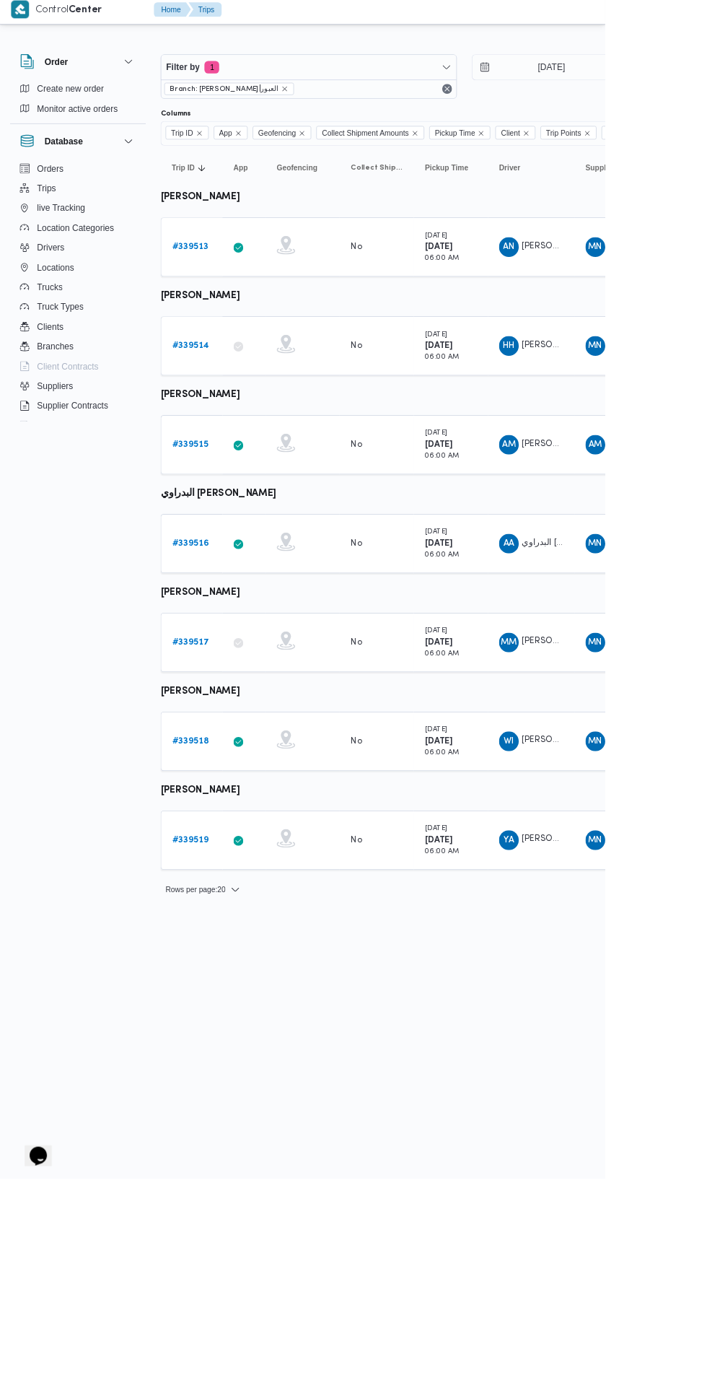
click at [226, 409] on b "# 339514" at bounding box center [222, 409] width 43 height 9
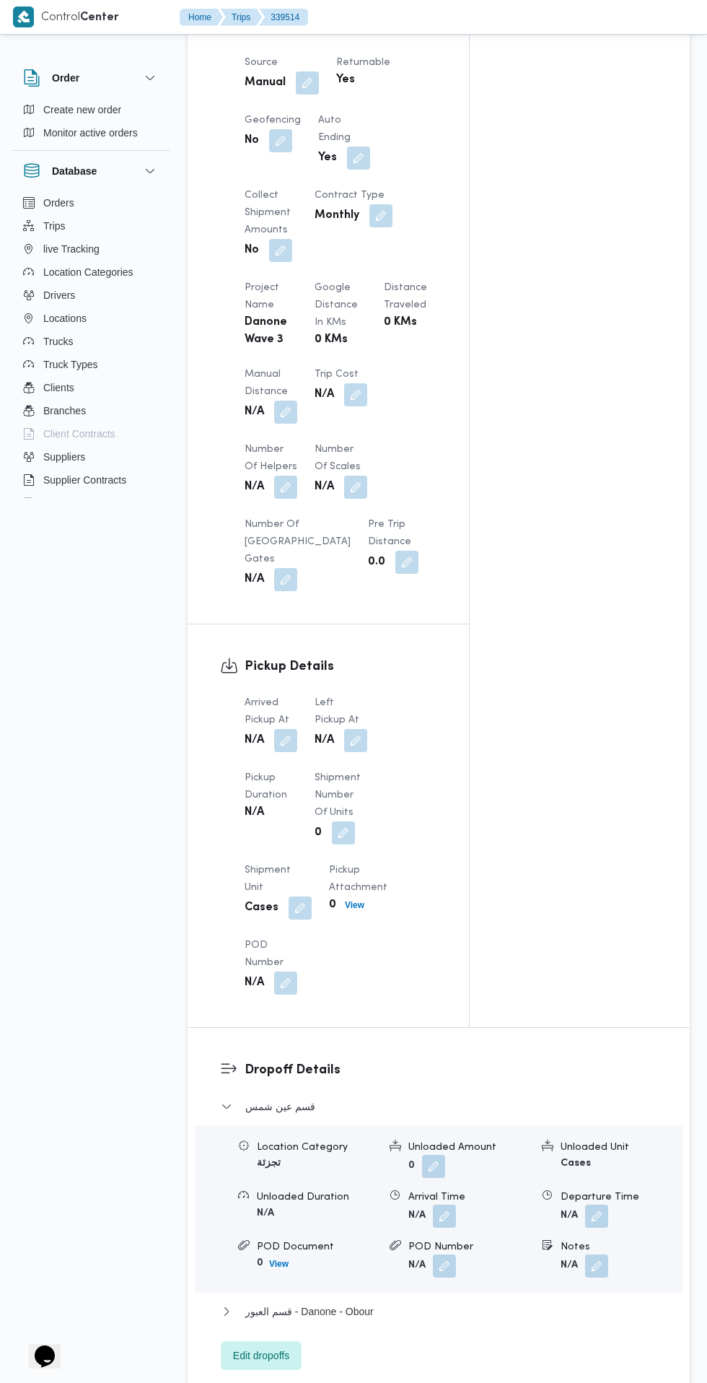
scroll to position [882, 0]
click at [286, 730] on button "button" at bounding box center [285, 738] width 23 height 23
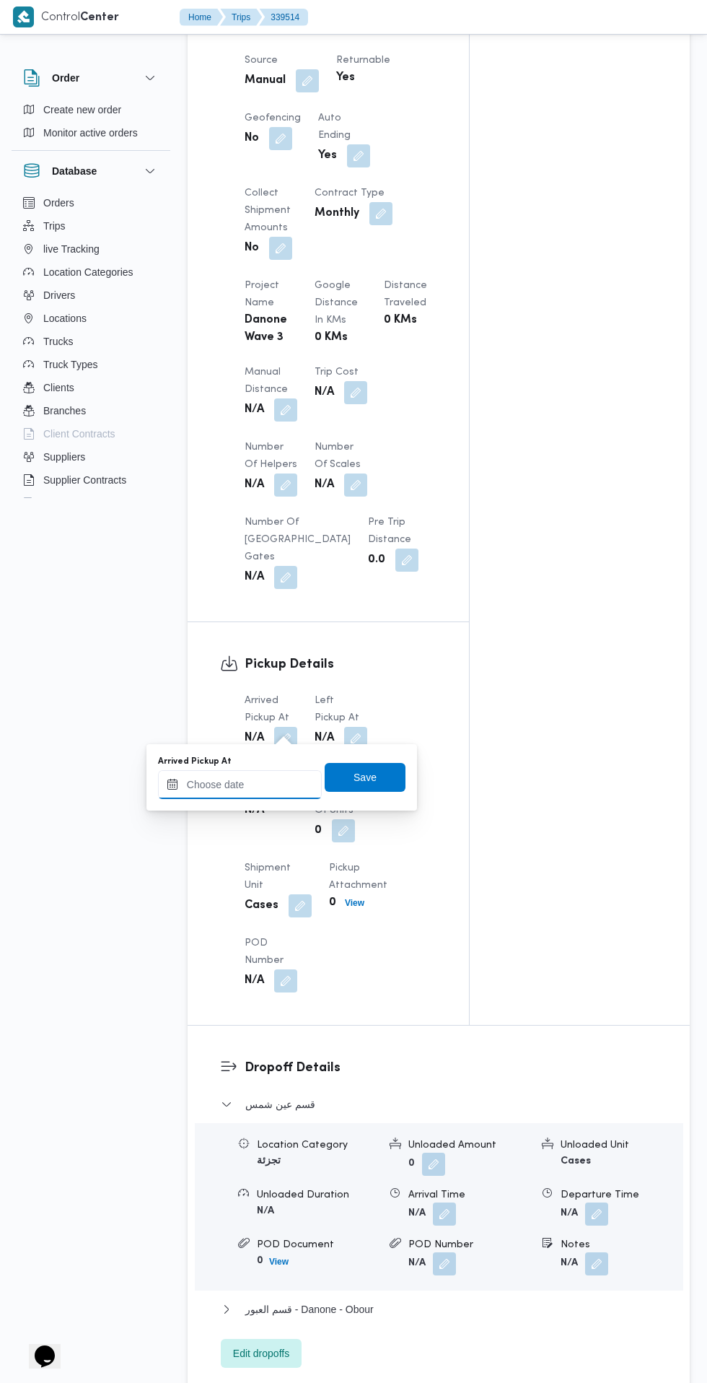
click at [272, 784] on input "Arrived Pickup At" at bounding box center [240, 784] width 164 height 29
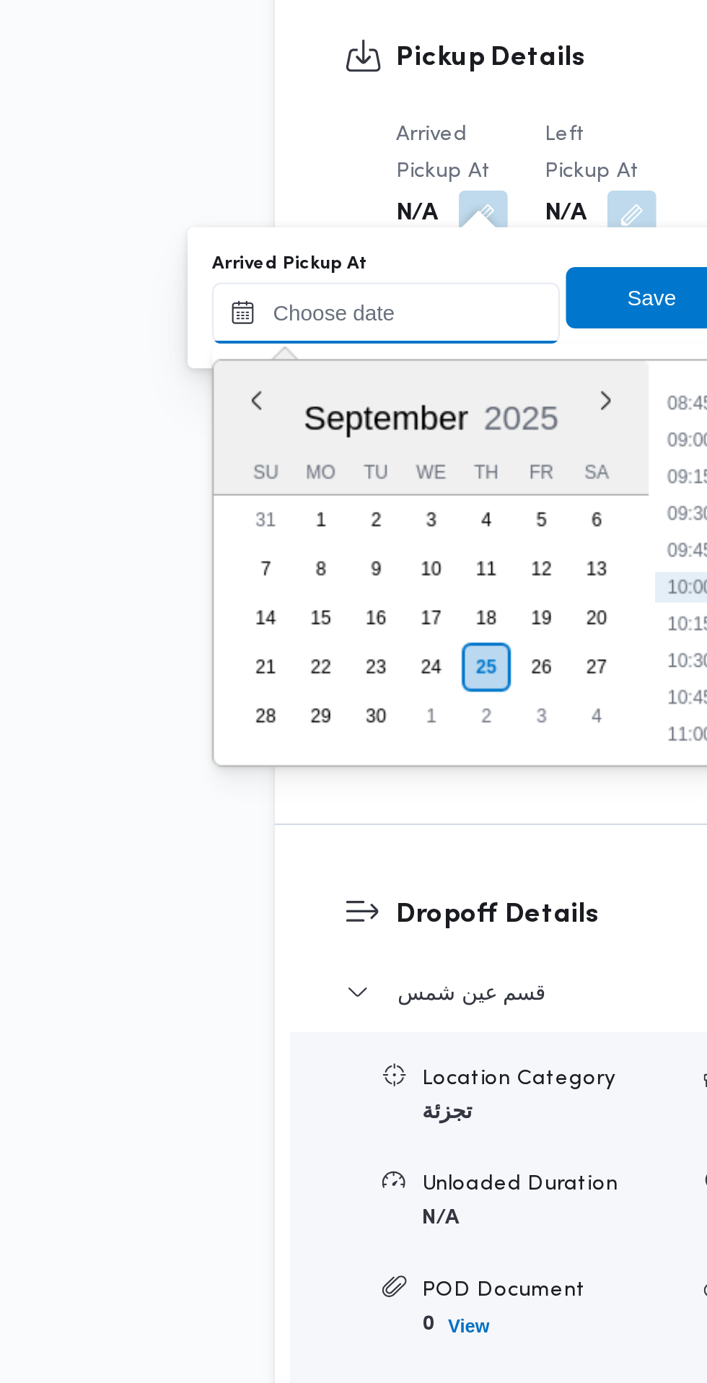
scroll to position [925, 0]
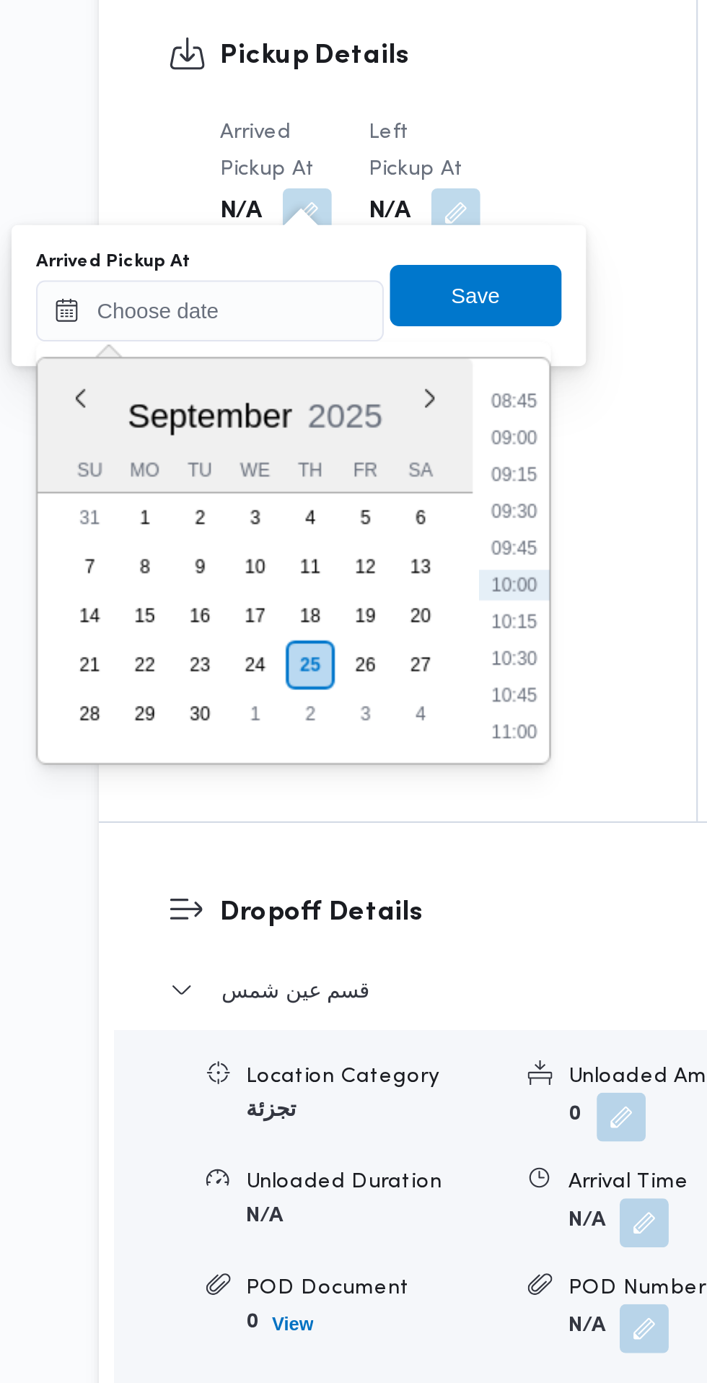
click at [391, 789] on li "08:45" at bounding box center [383, 783] width 33 height 14
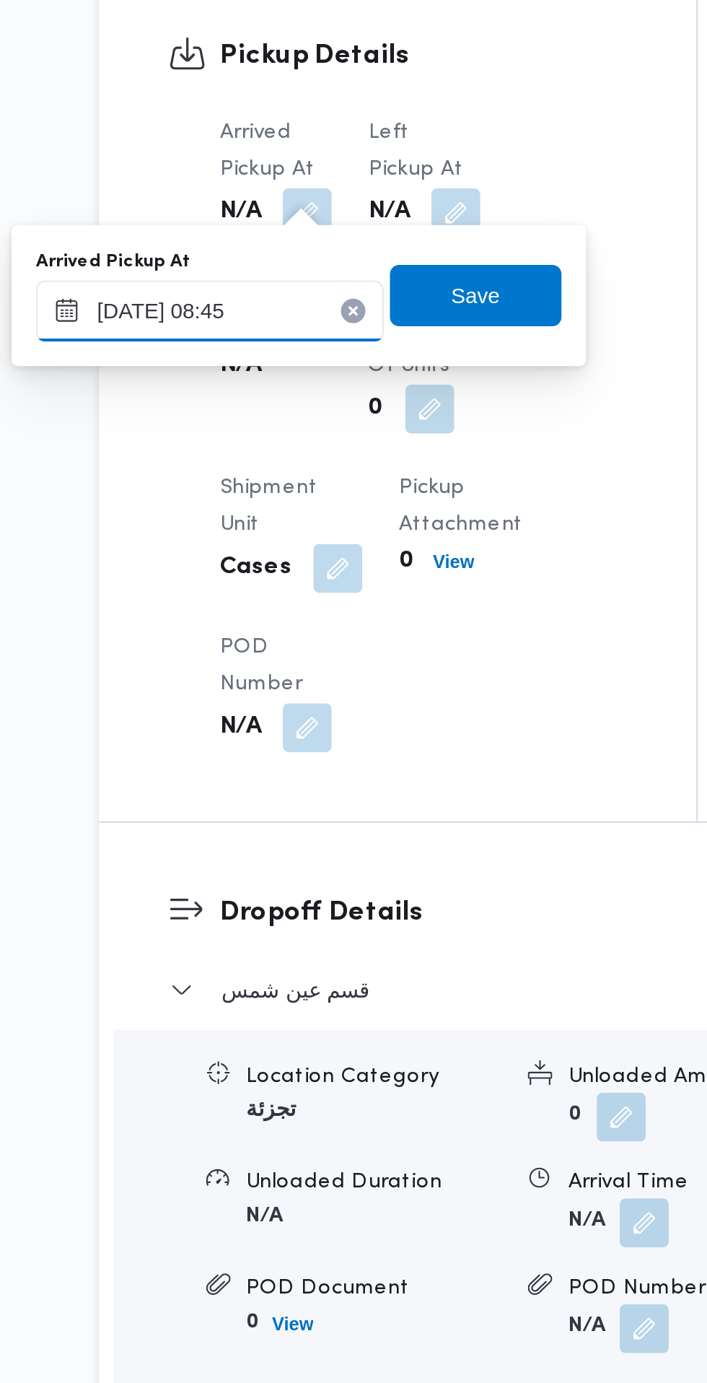
click at [243, 741] on input "25/09/2025 08:45" at bounding box center [240, 741] width 164 height 29
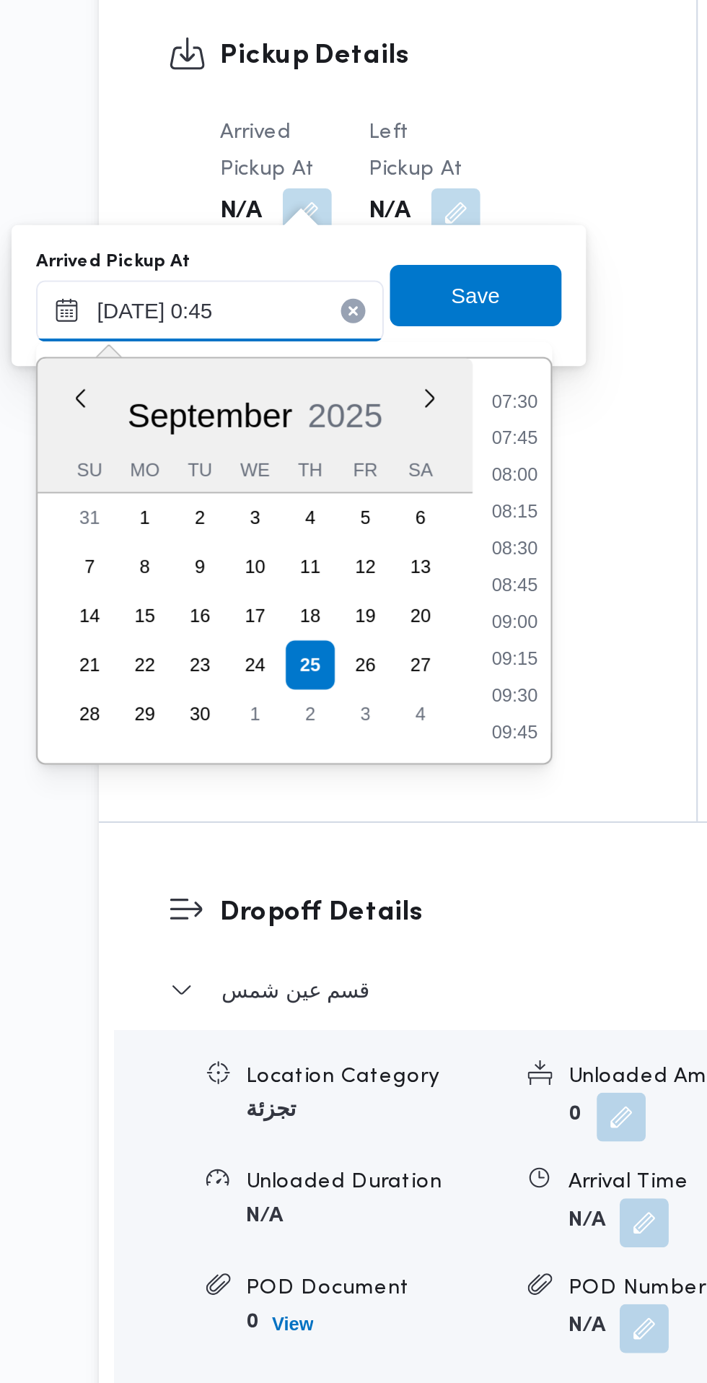
scroll to position [52, 0]
click at [245, 737] on input "25/09/2025 0:45" at bounding box center [240, 741] width 164 height 29
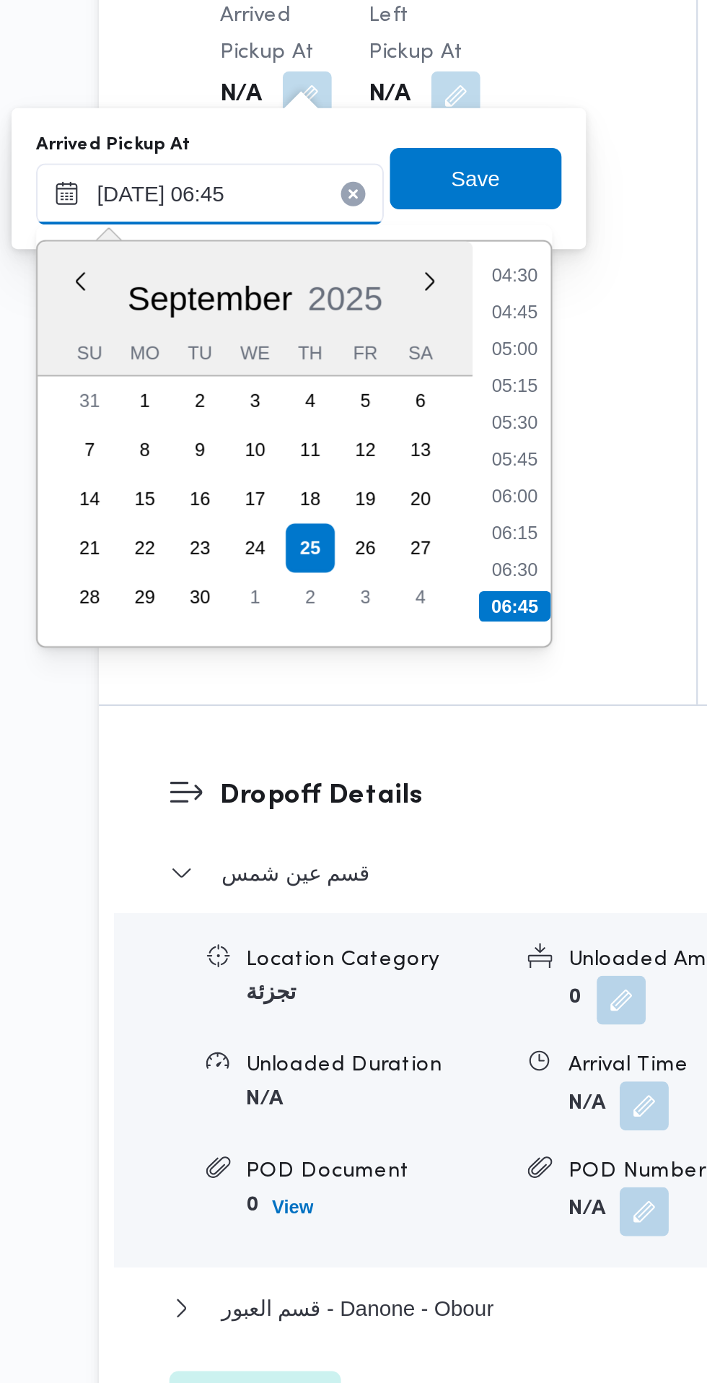
scroll to position [925, 0]
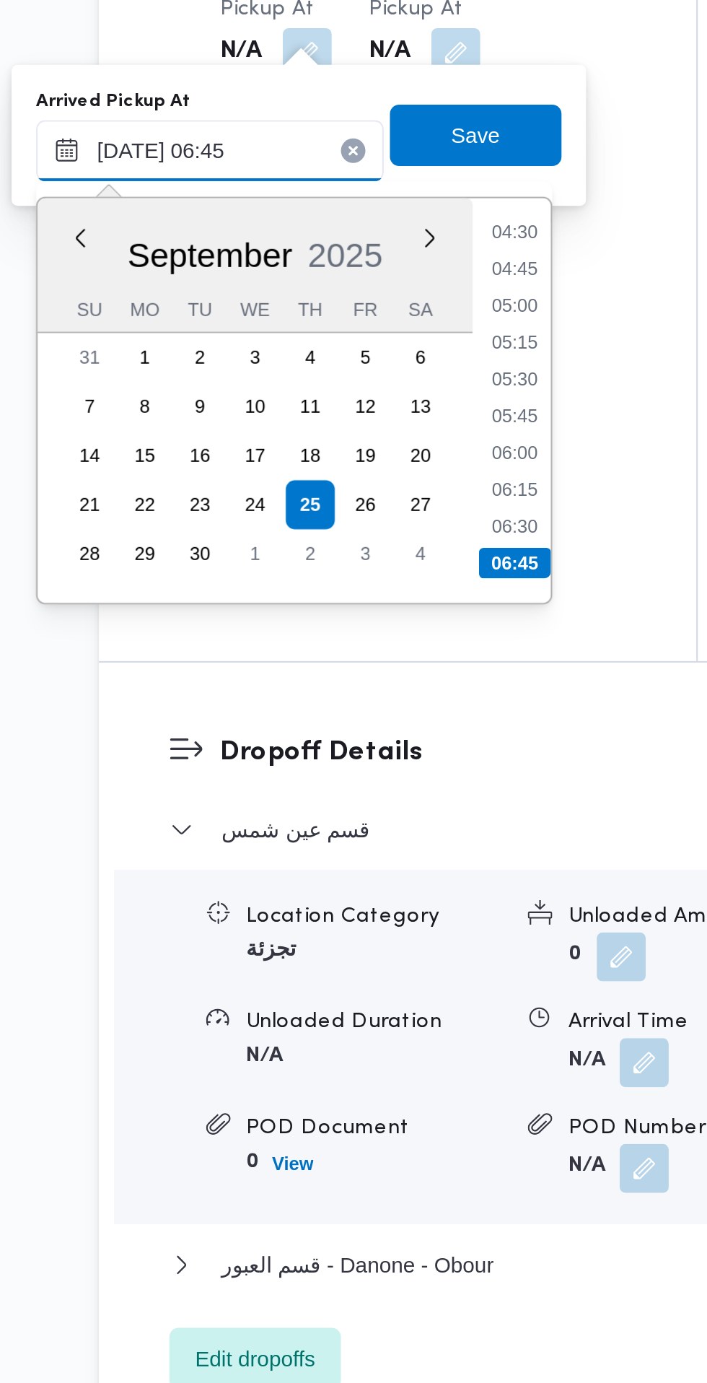
type input "25/09/2025 06:45"
click at [388, 940] on li "06:45" at bounding box center [384, 935] width 34 height 14
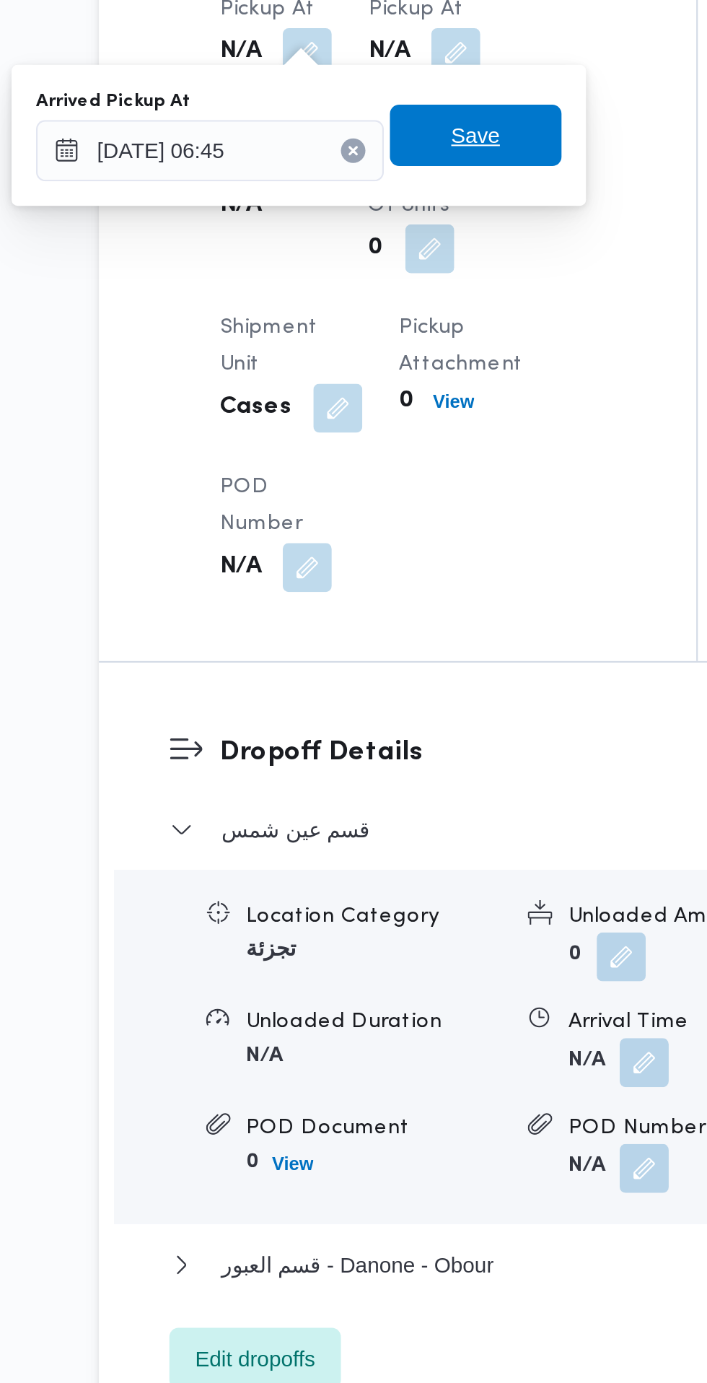
click at [385, 735] on span "Save" at bounding box center [365, 733] width 81 height 29
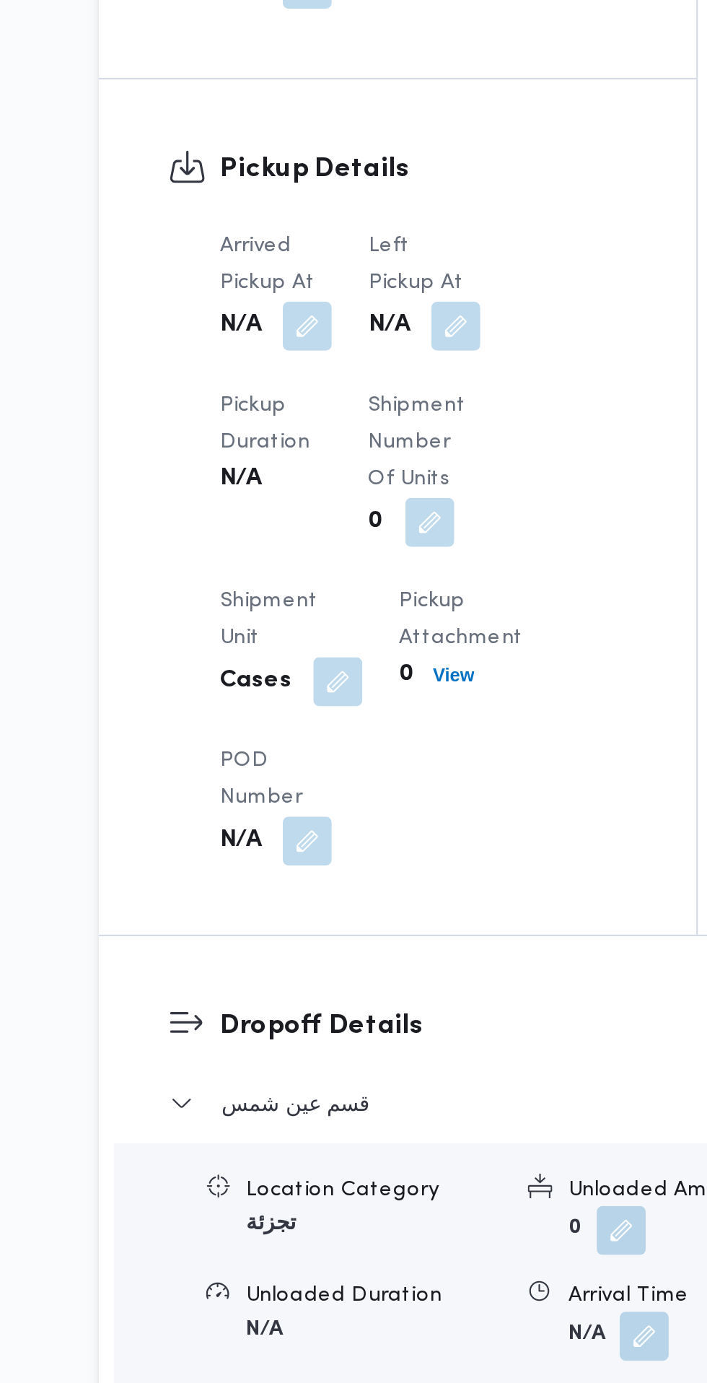
scroll to position [924, 0]
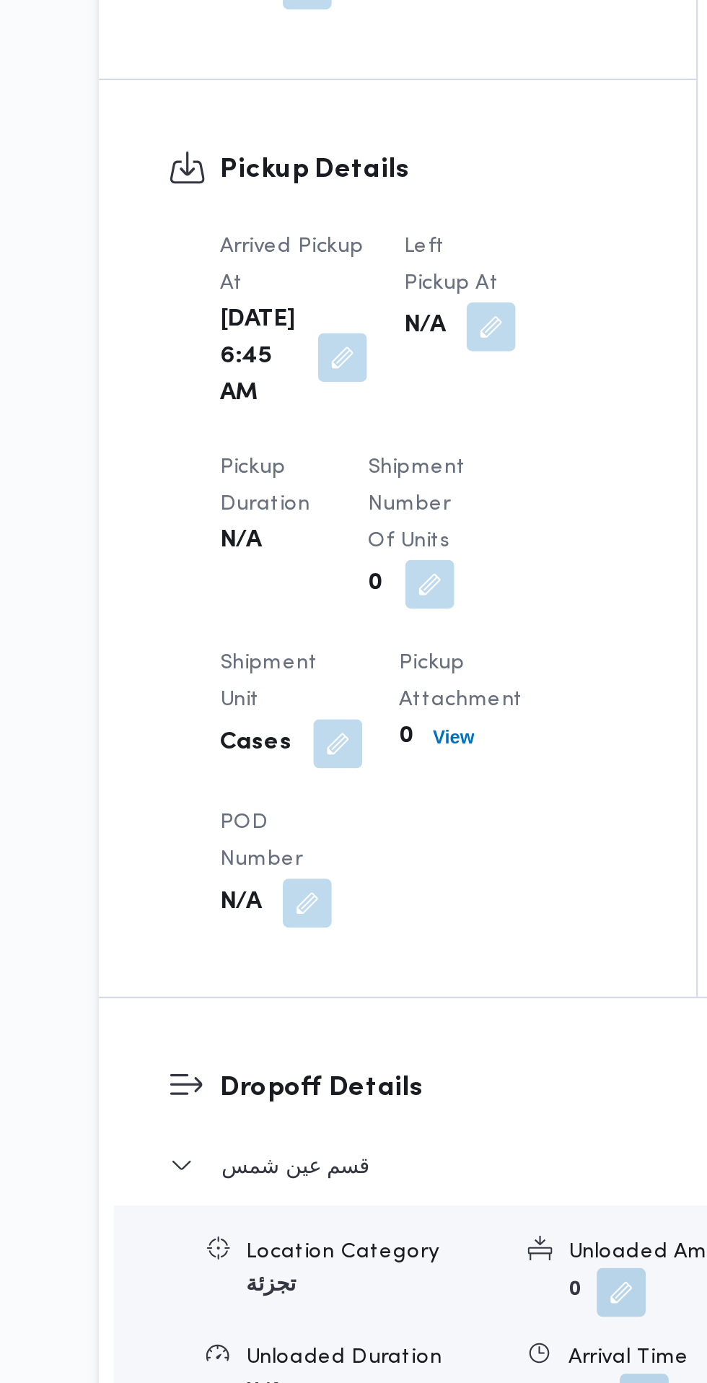
click at [361, 691] on button "button" at bounding box center [372, 694] width 23 height 23
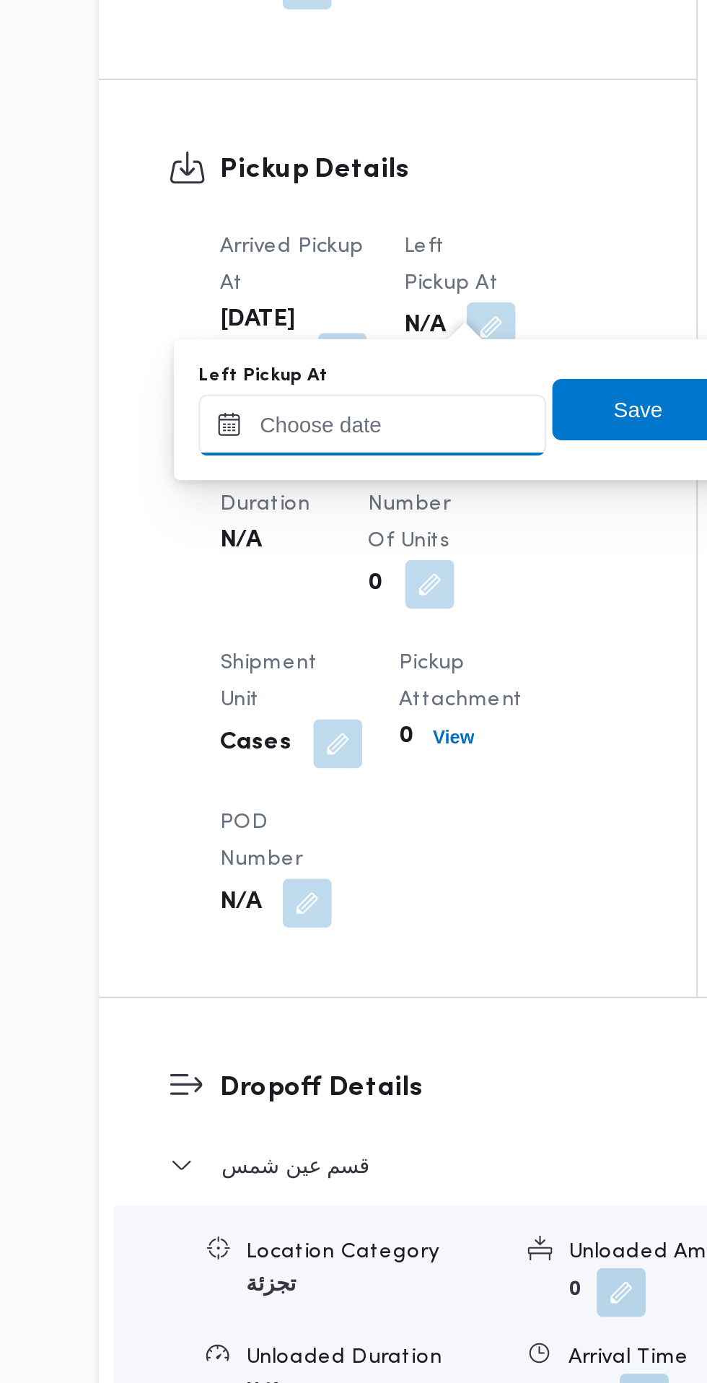
click at [349, 742] on input "Left Pickup At" at bounding box center [317, 741] width 164 height 29
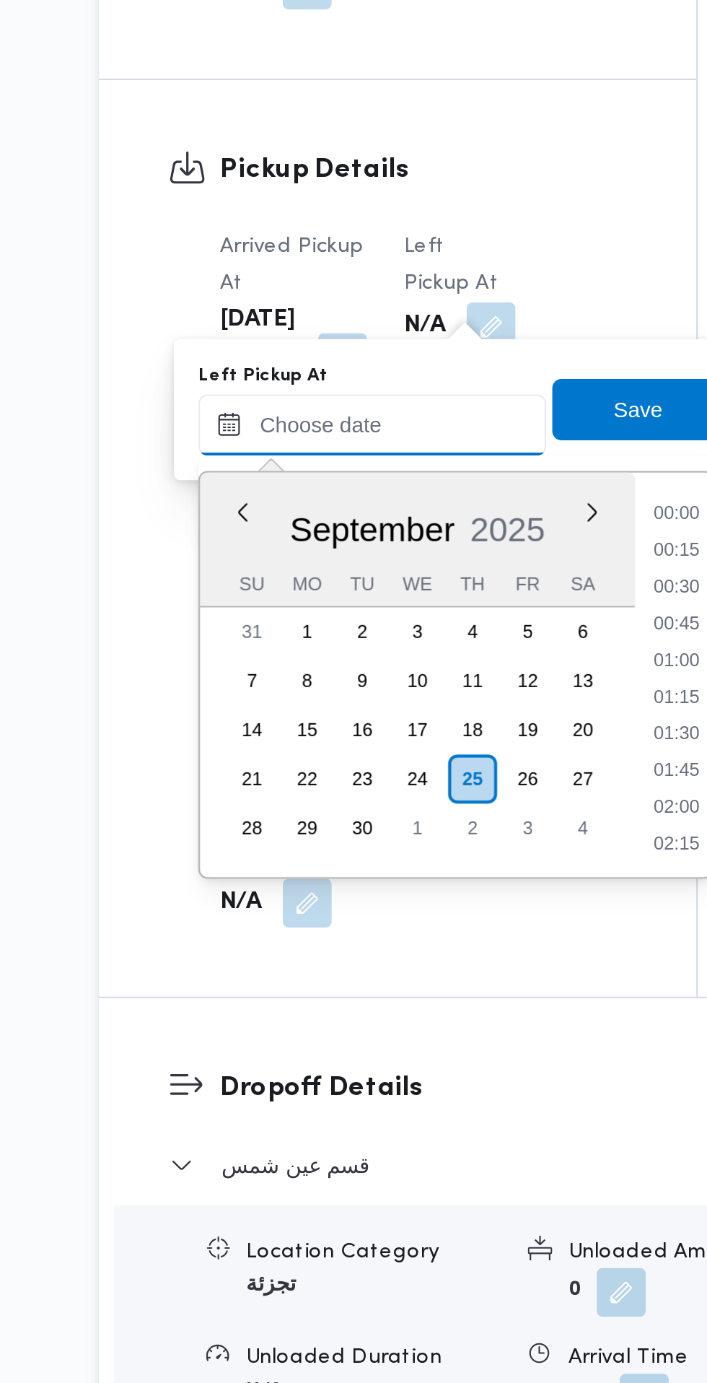
scroll to position [605, 0]
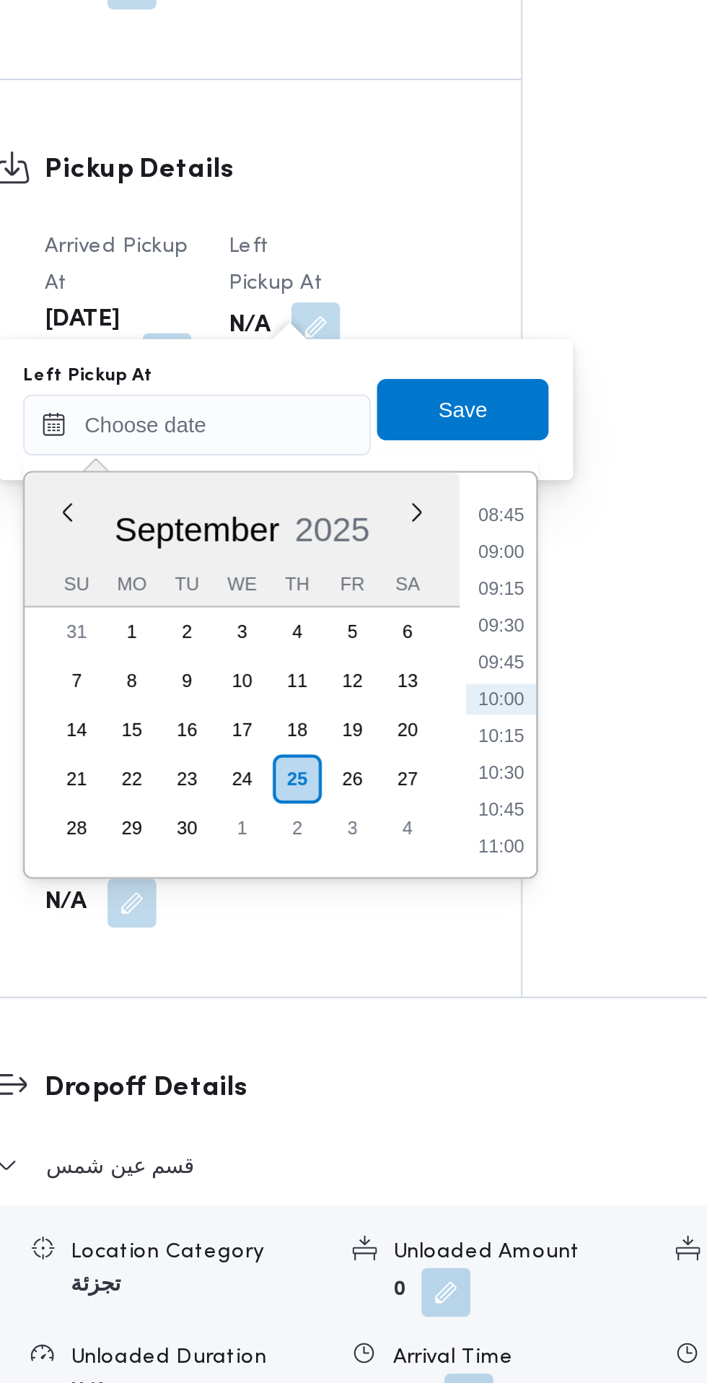
click at [467, 787] on li "08:45" at bounding box center [459, 783] width 33 height 14
type input "25/09/2025 08:45"
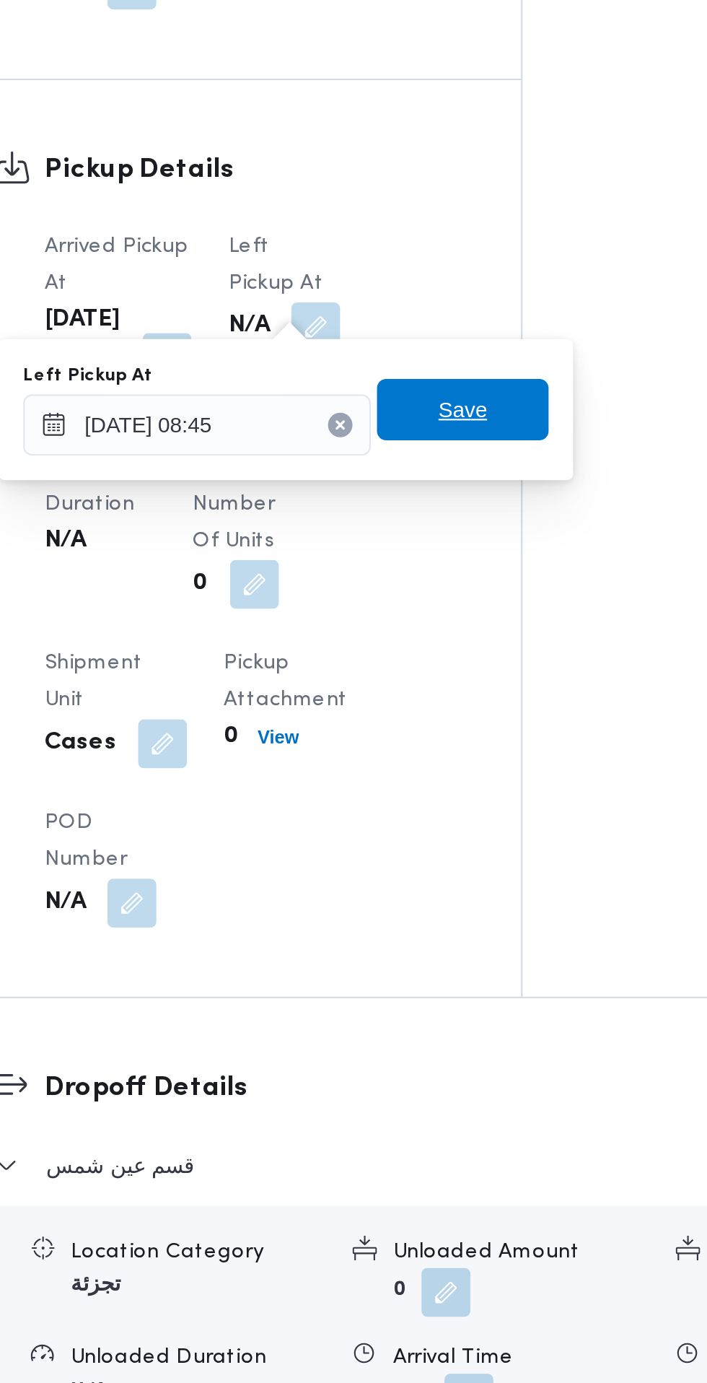
click at [463, 735] on span "Save" at bounding box center [441, 733] width 81 height 29
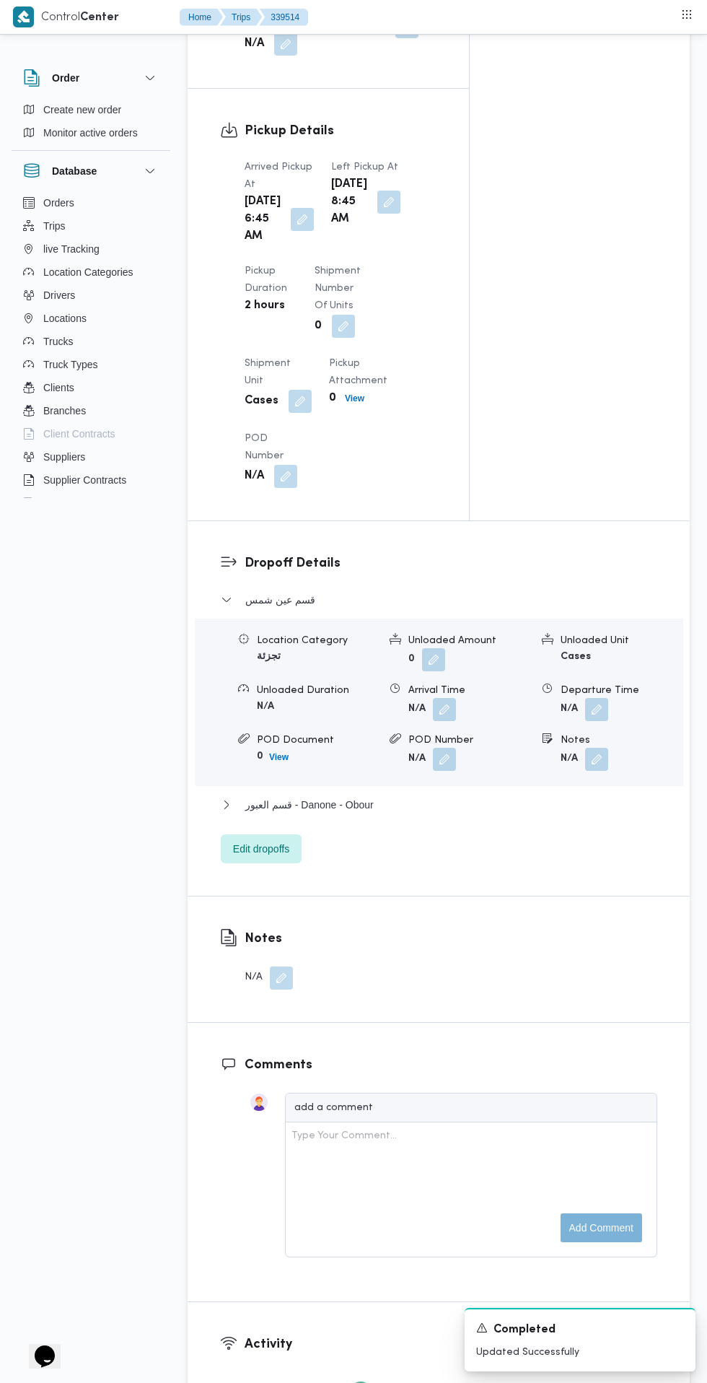
scroll to position [1533, 0]
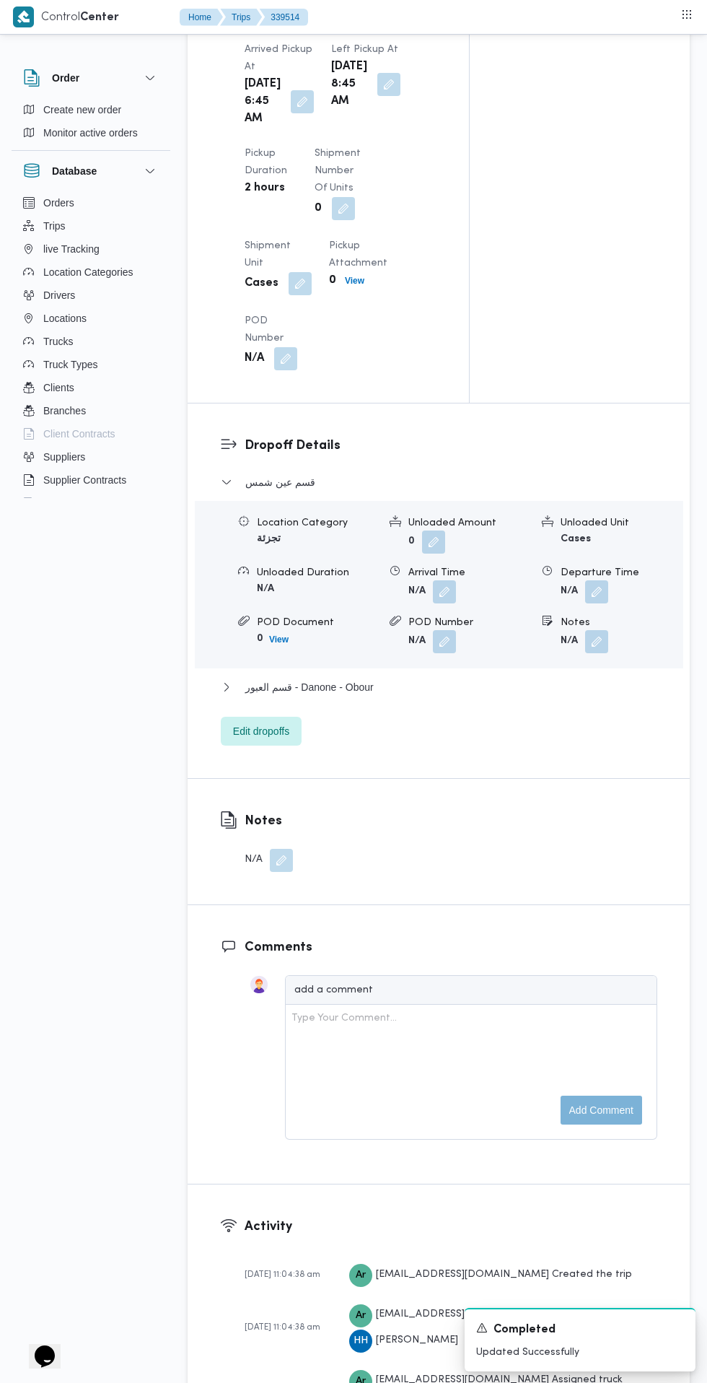
click at [443, 603] on button "button" at bounding box center [444, 591] width 23 height 23
click at [406, 696] on button "قسم العبور - Danone - Obour" at bounding box center [439, 686] width 437 height 17
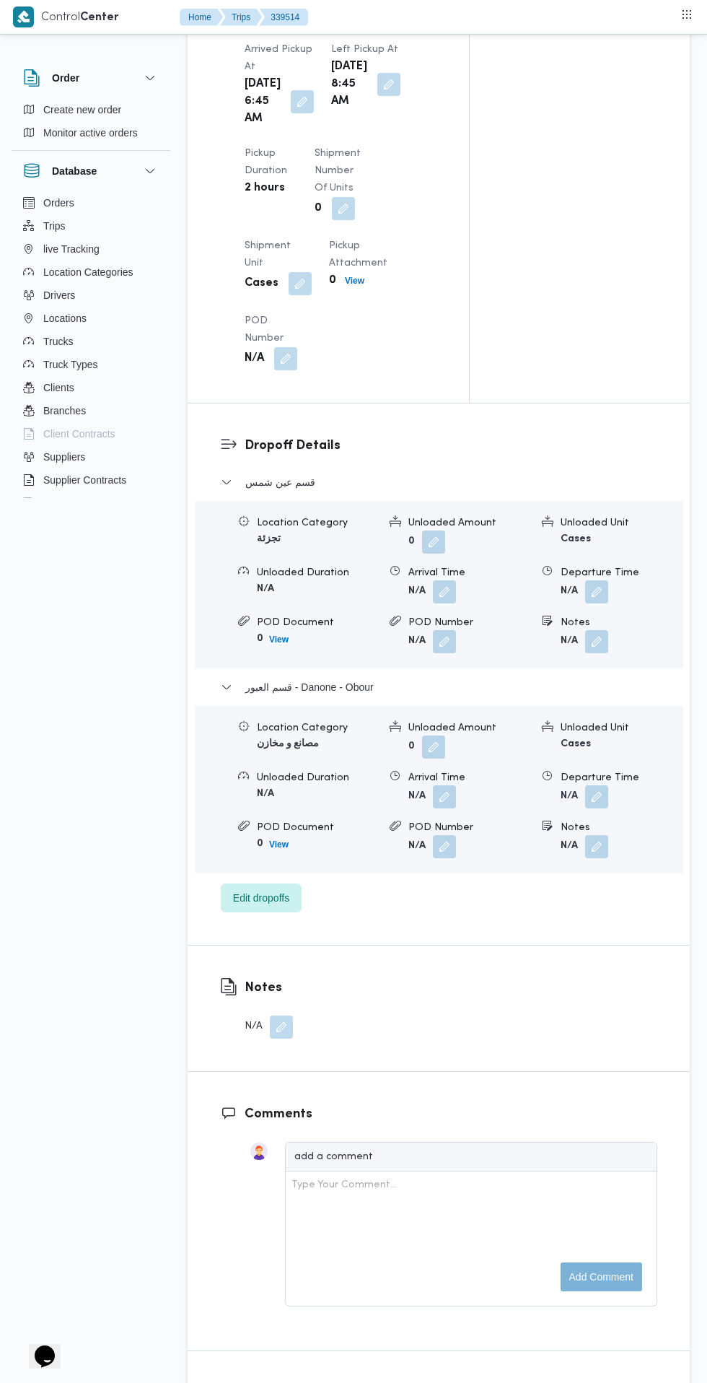
click at [445, 603] on button "button" at bounding box center [444, 591] width 23 height 23
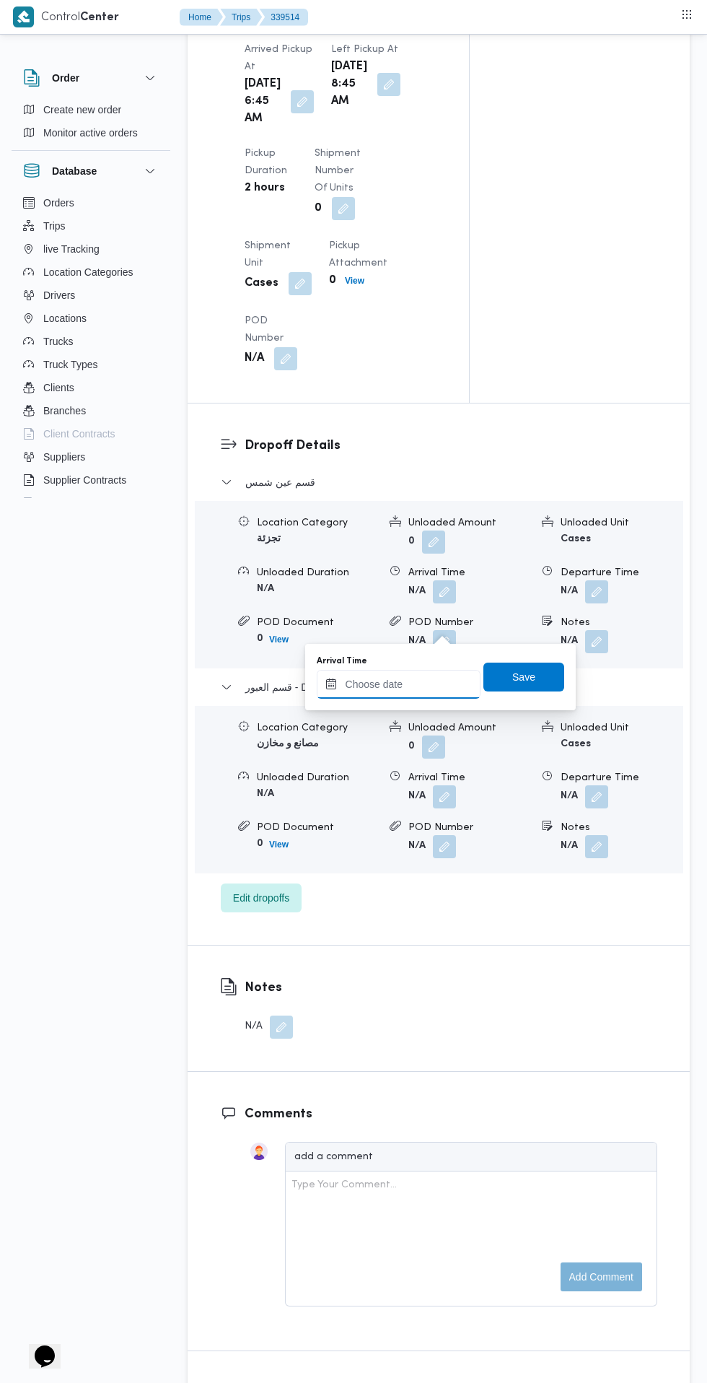
click at [438, 682] on input "Arrival Time" at bounding box center [399, 684] width 164 height 29
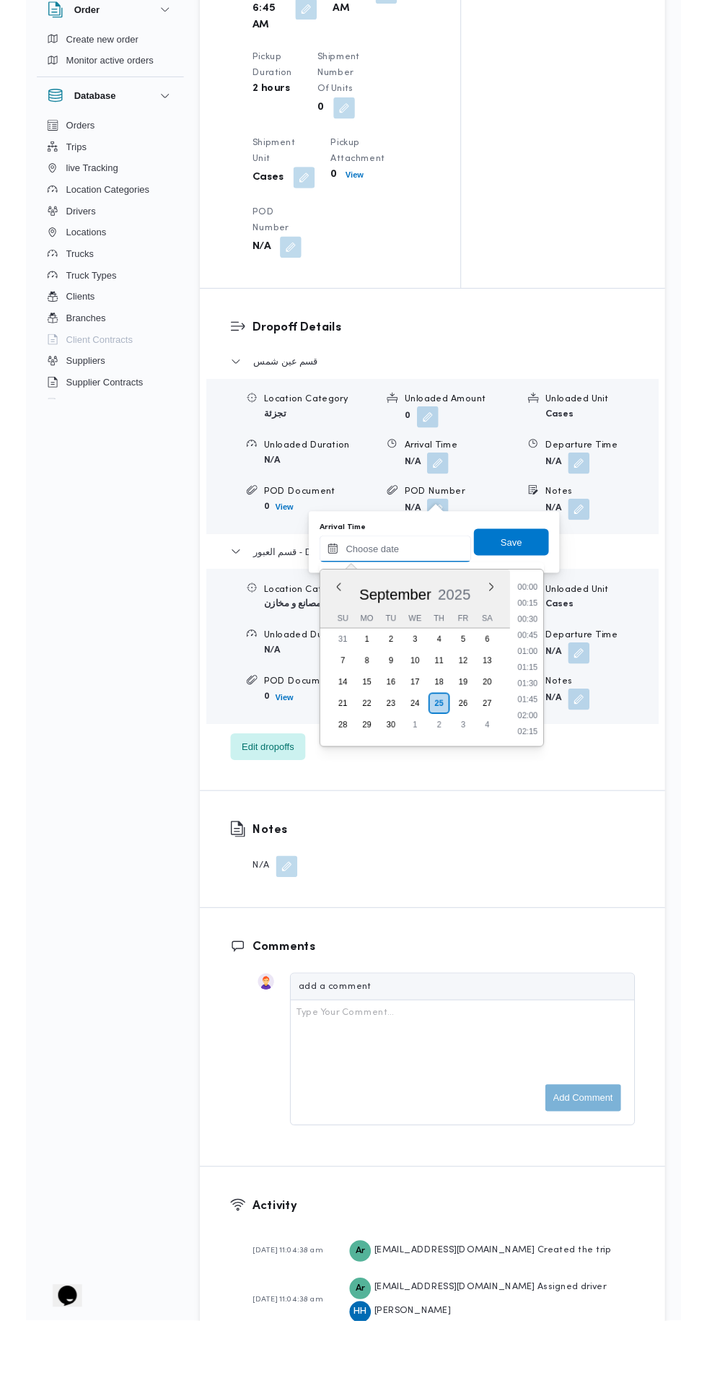
scroll to position [605, 0]
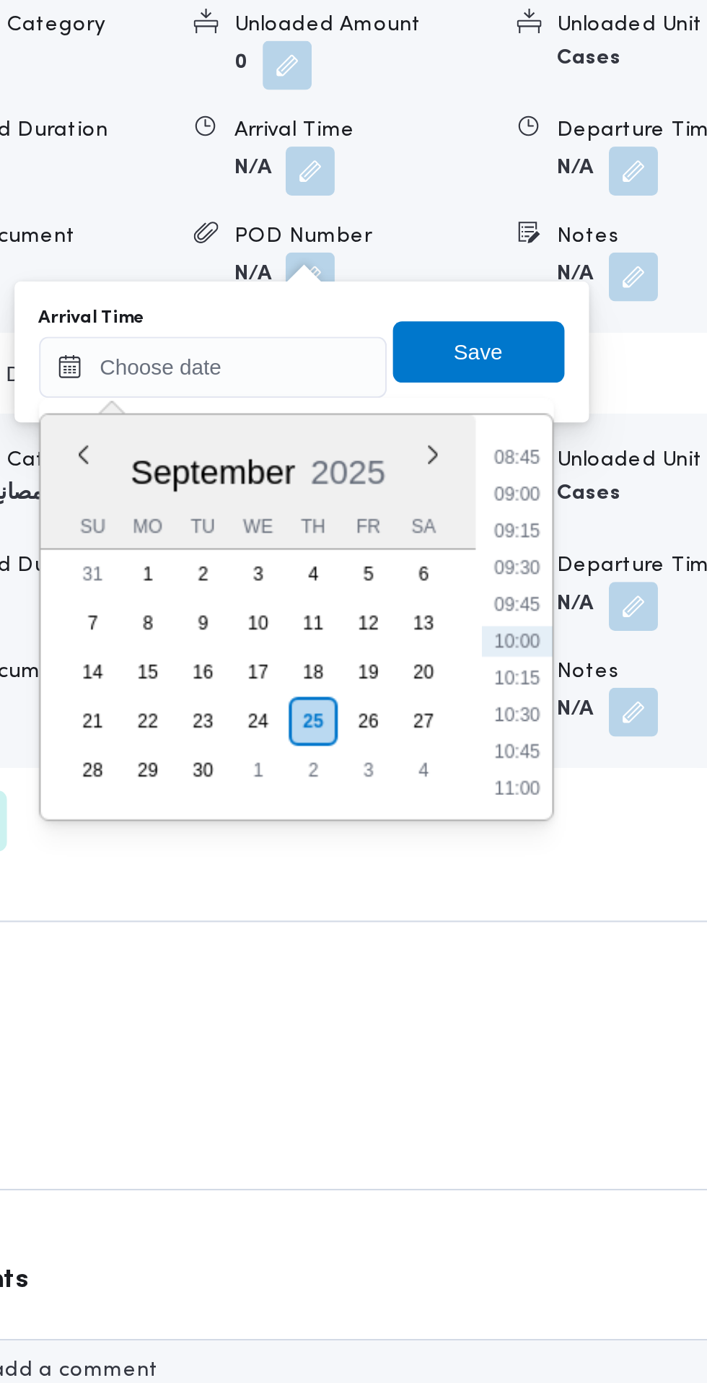
click at [548, 756] on li "09:30" at bounding box center [541, 754] width 33 height 14
type input "25/09/2025 09:30"
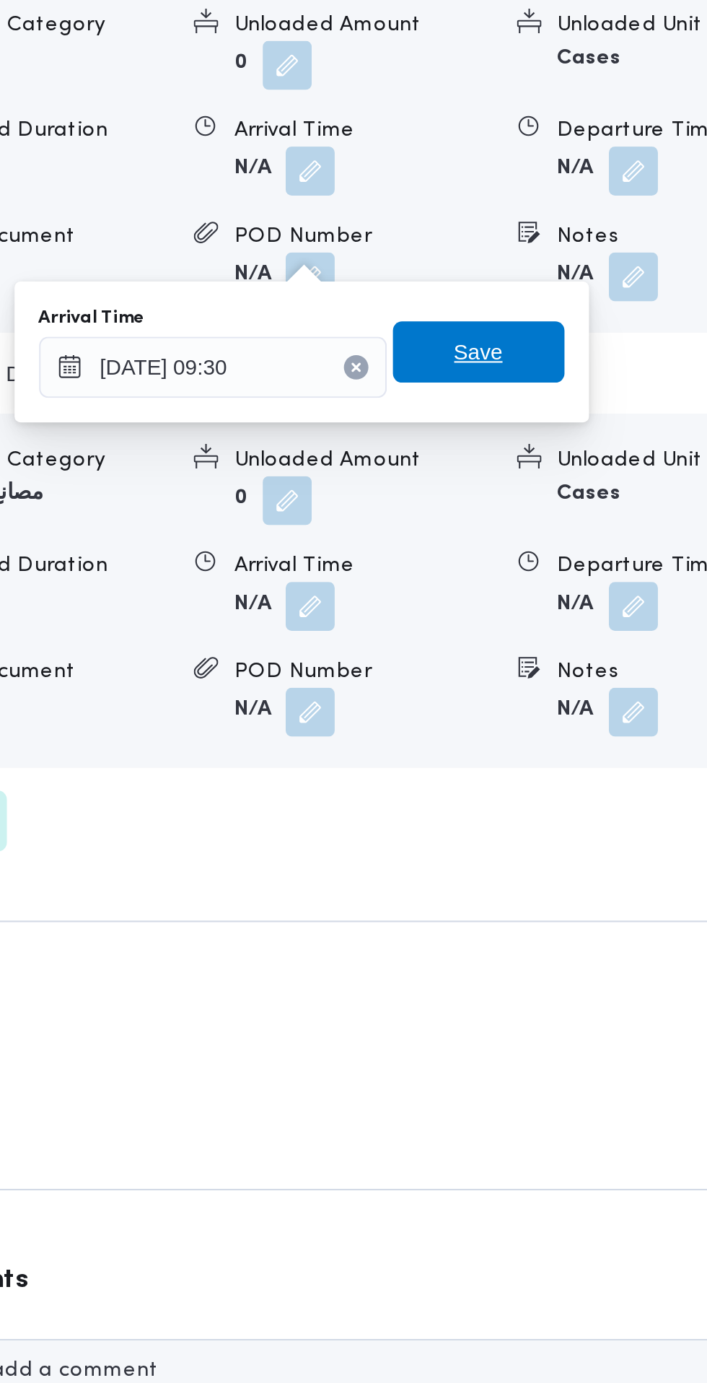
click at [549, 652] on span "Save" at bounding box center [523, 652] width 81 height 29
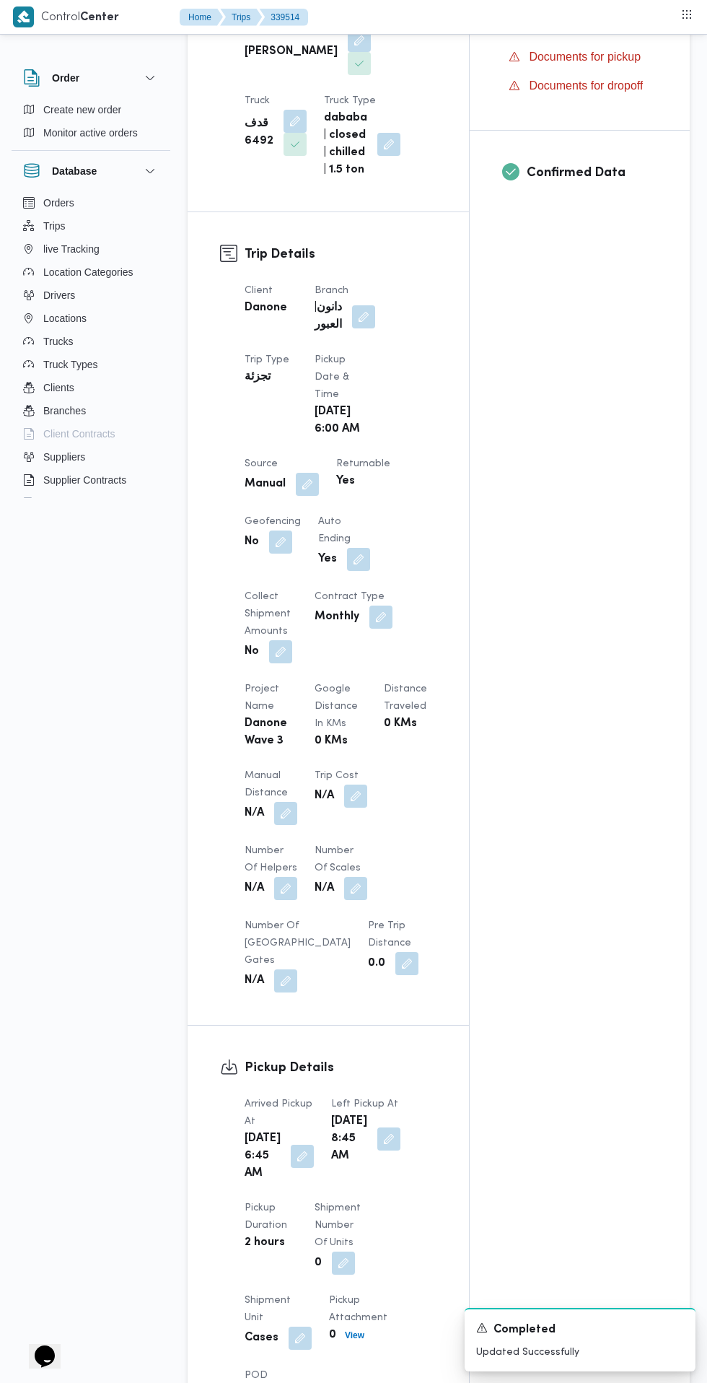
scroll to position [0, 0]
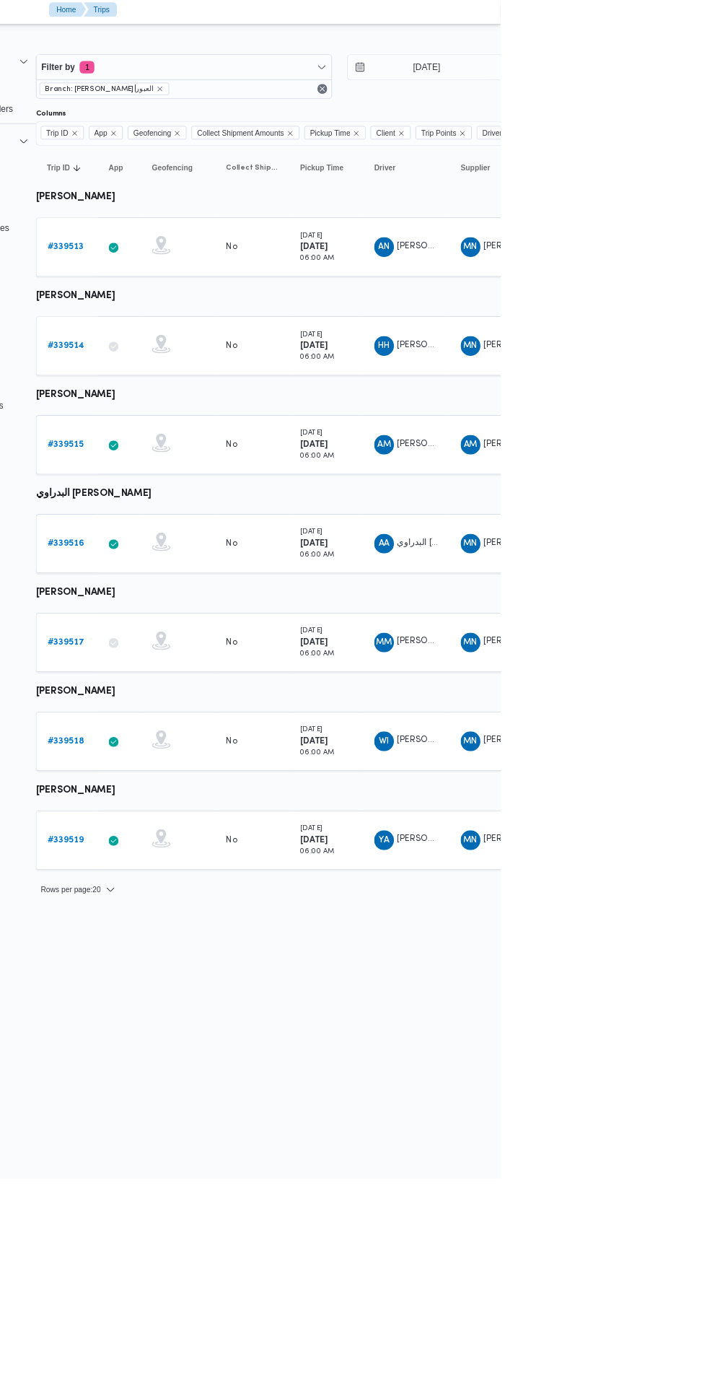
scroll to position [0, 23]
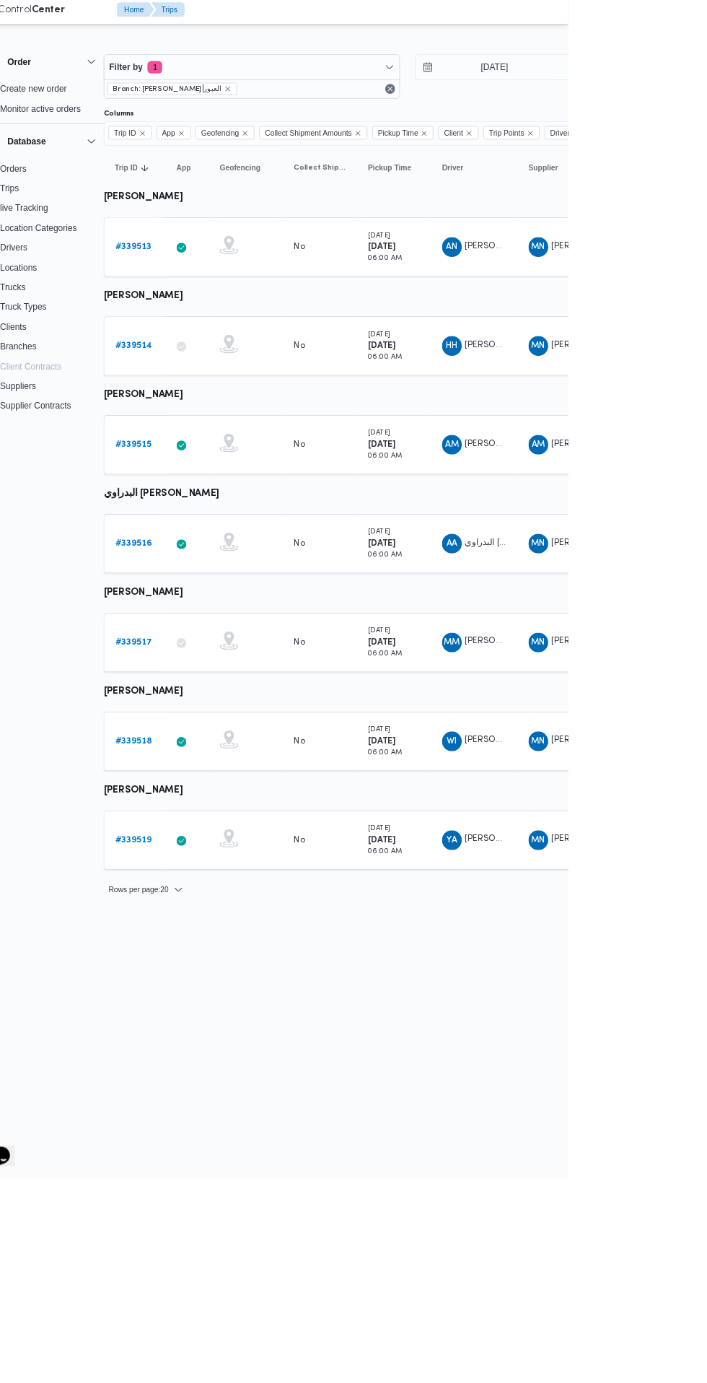
click at [209, 755] on b "# 339517" at bounding box center [199, 755] width 43 height 9
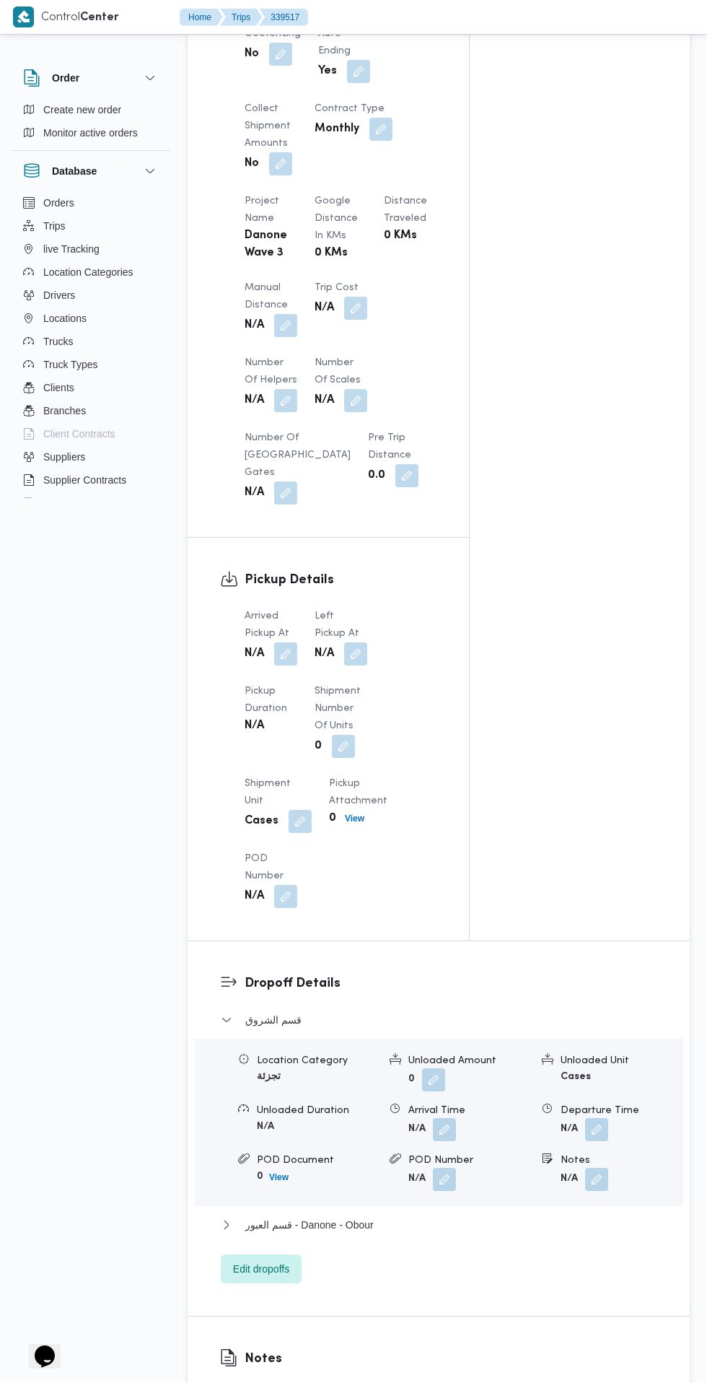
scroll to position [994, 0]
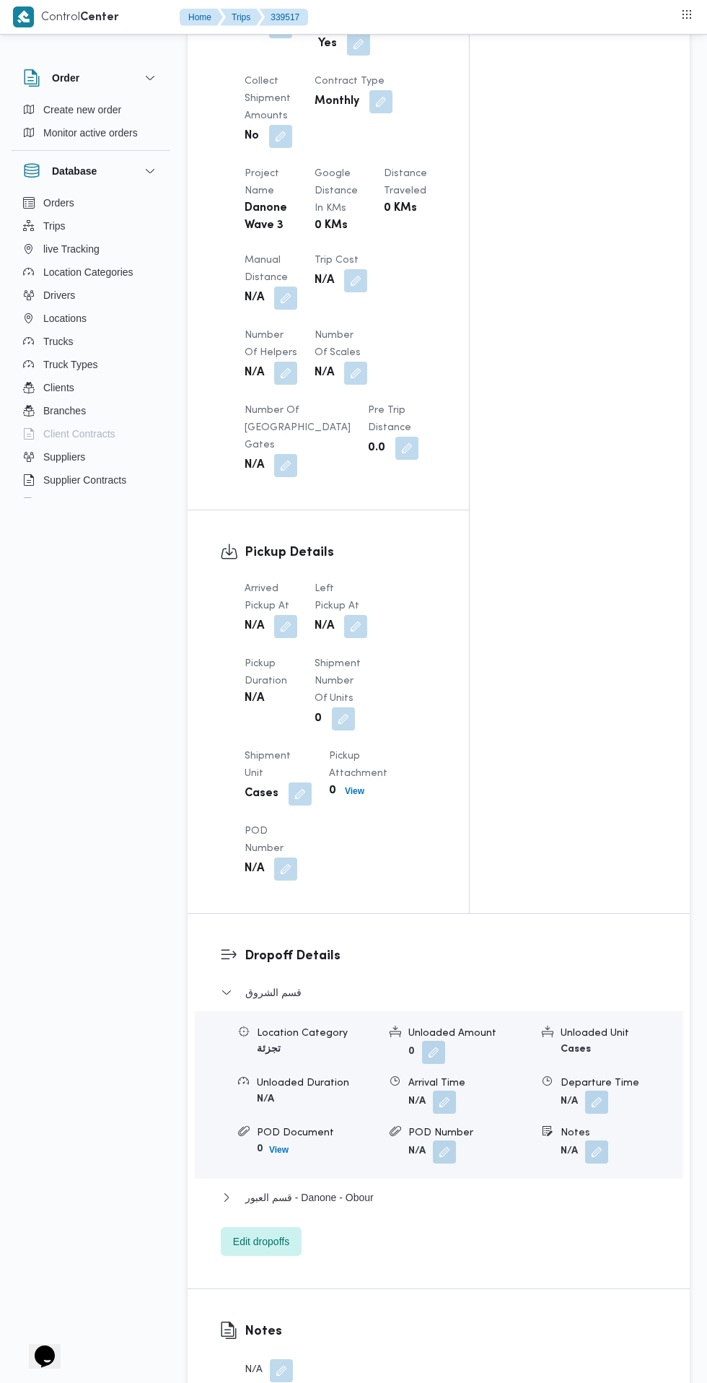
click at [286, 615] on button "button" at bounding box center [285, 626] width 23 height 23
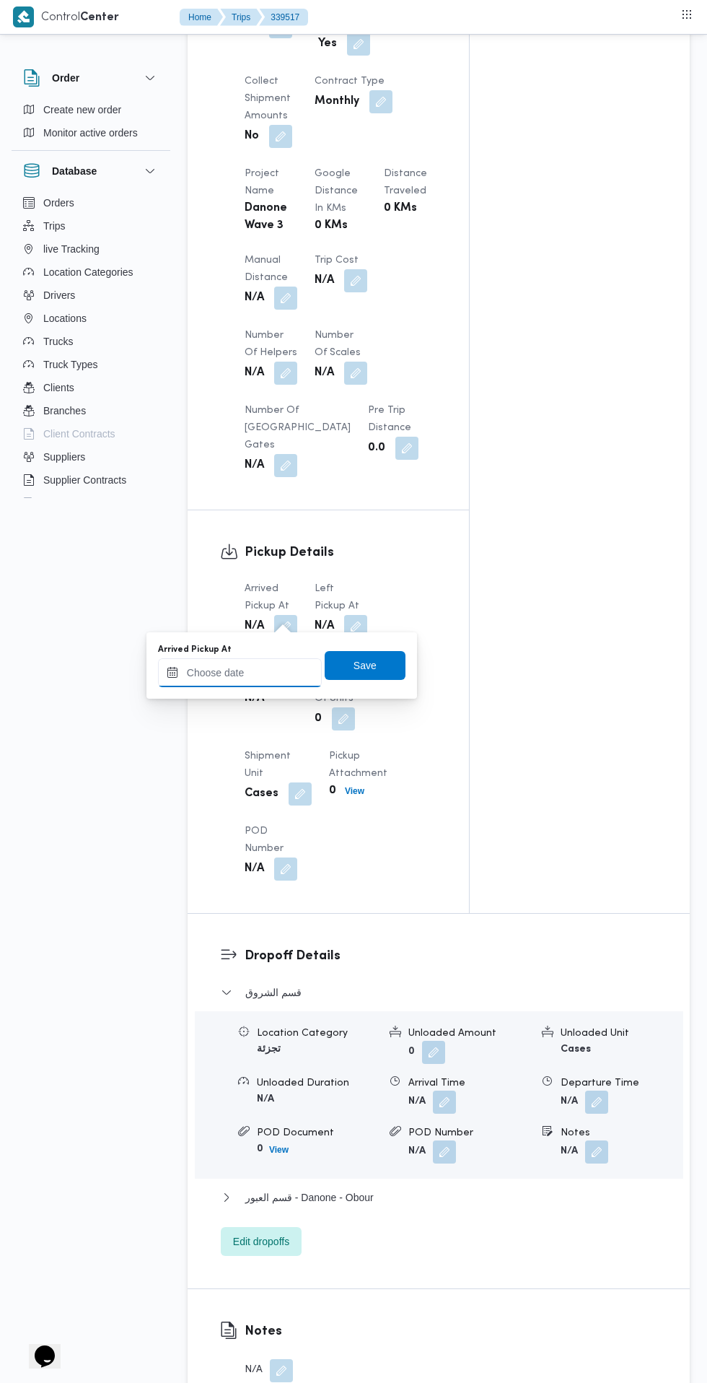
click at [276, 667] on input "Arrived Pickup At" at bounding box center [240, 672] width 164 height 29
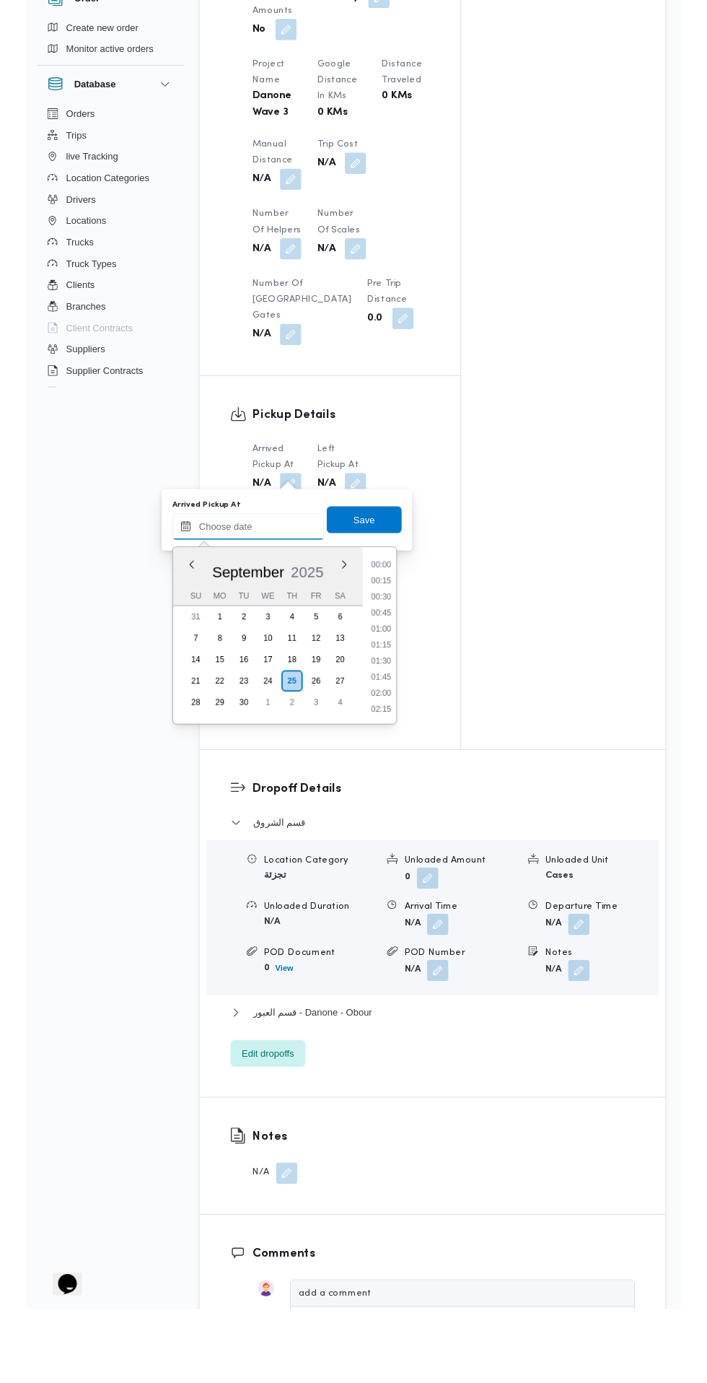
scroll to position [1018, 0]
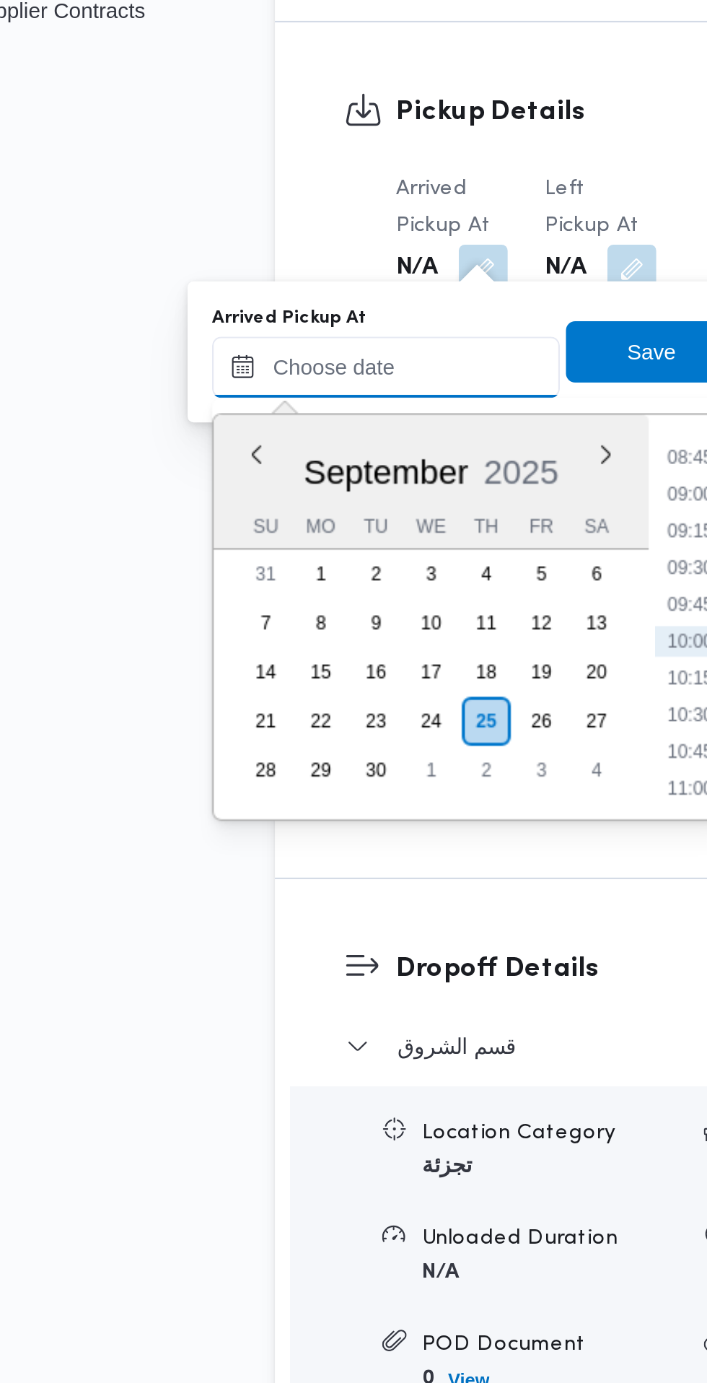
paste input "25/09/2025 07:30"
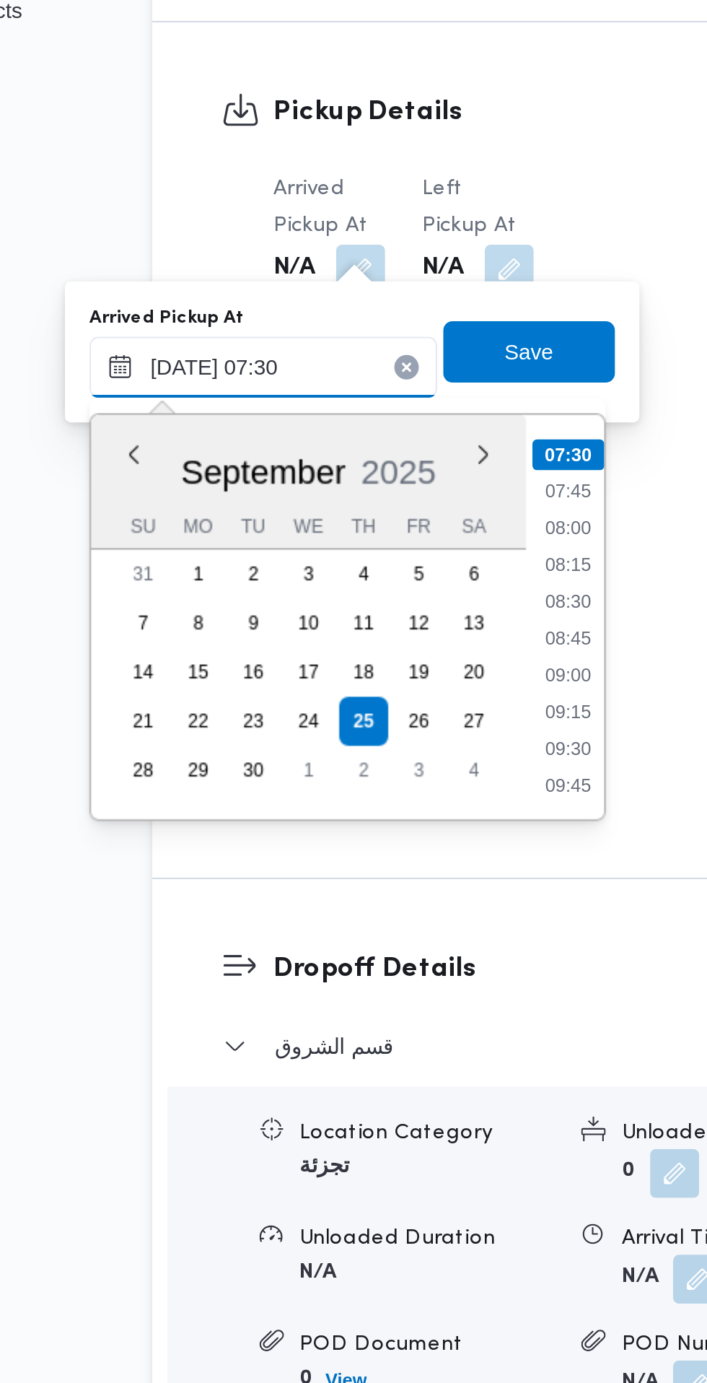
type input "25/09/2025 07:30"
click at [384, 695] on li "07:30" at bounding box center [384, 689] width 34 height 14
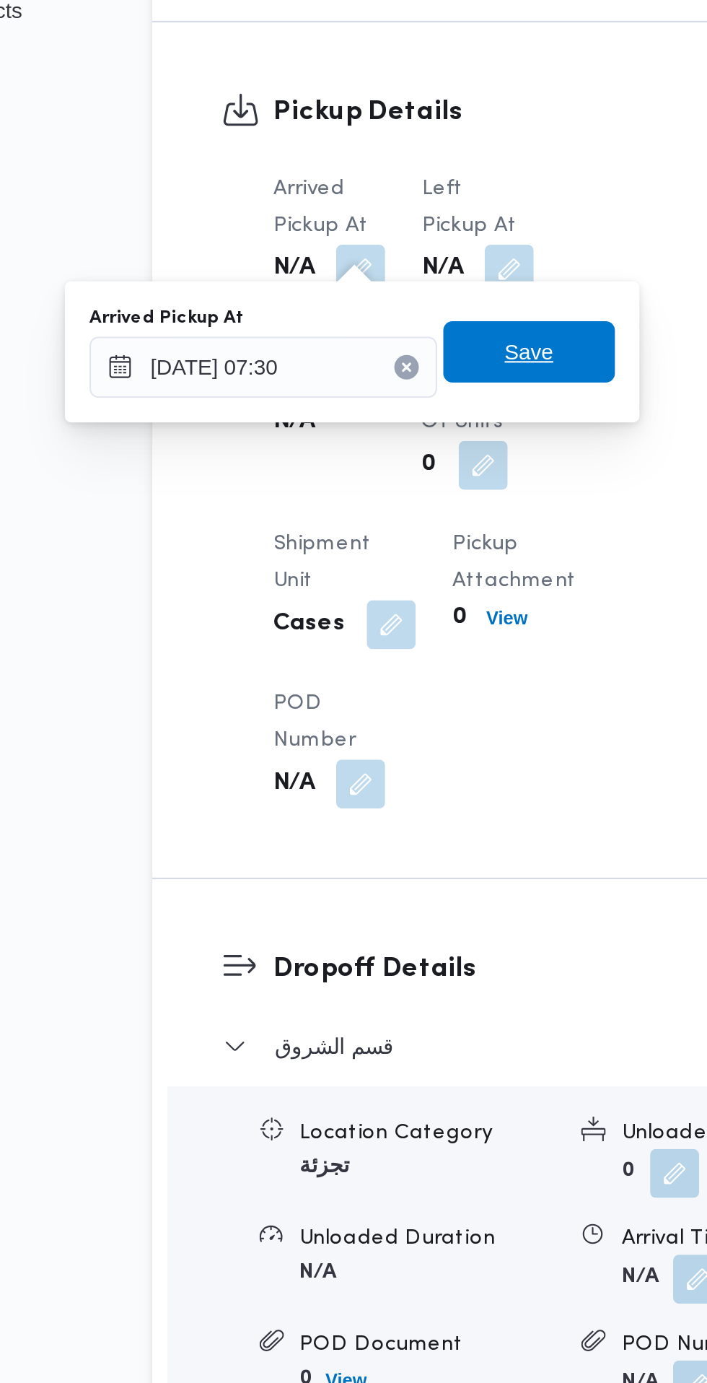
click at [375, 645] on span "Save" at bounding box center [365, 640] width 23 height 17
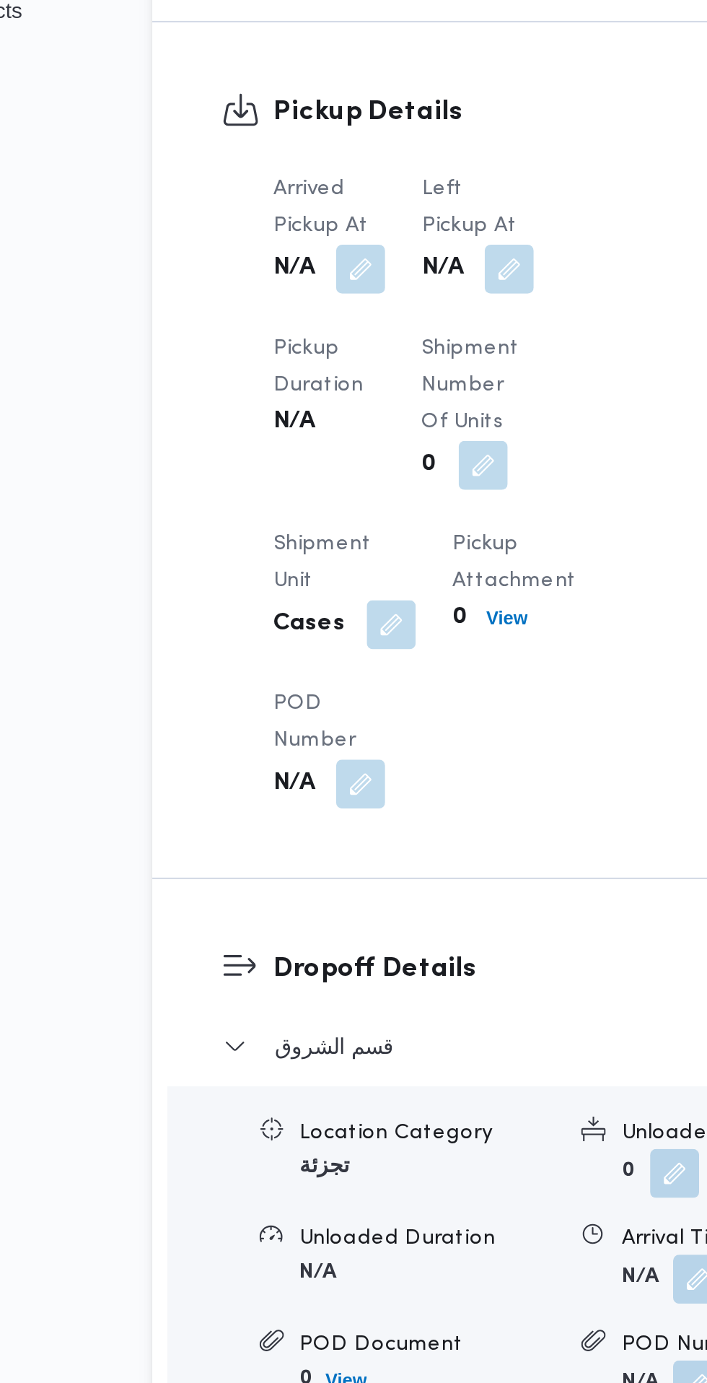
click at [349, 596] on span at bounding box center [352, 601] width 30 height 23
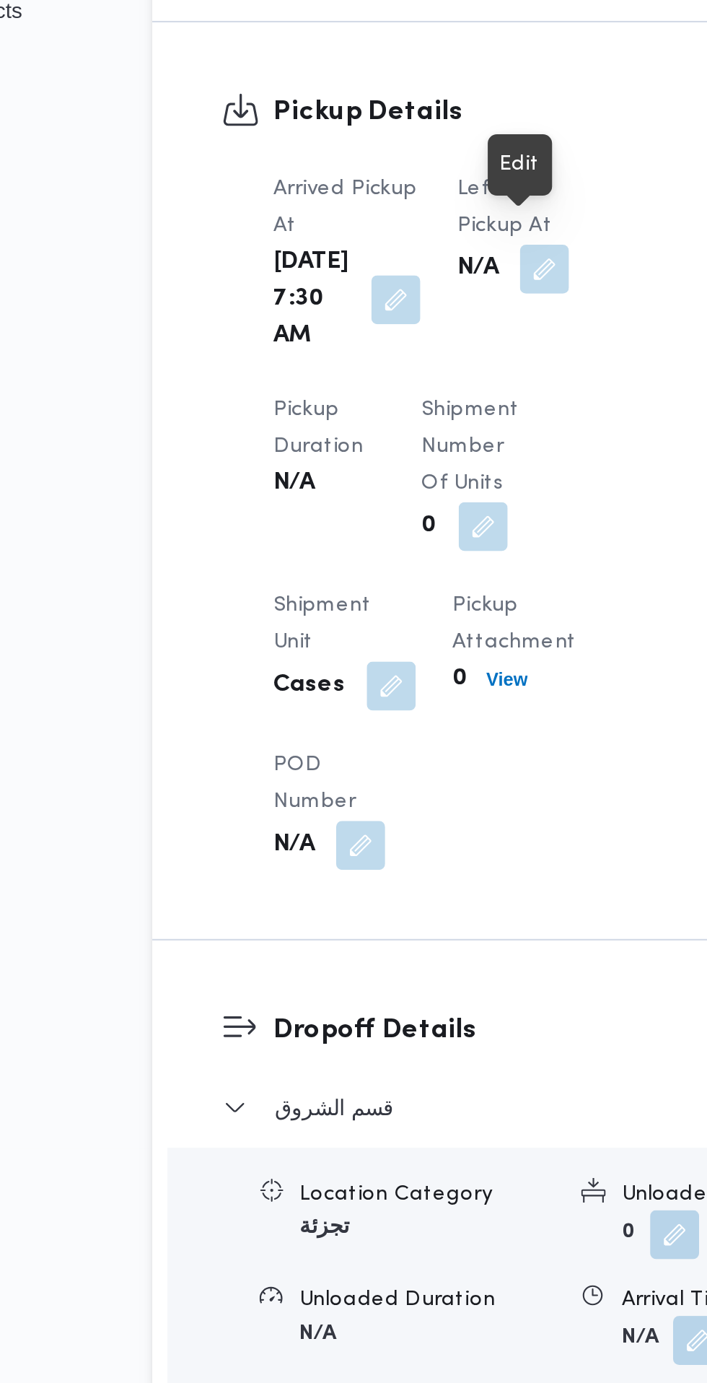
click at [370, 590] on button "button" at bounding box center [372, 601] width 23 height 23
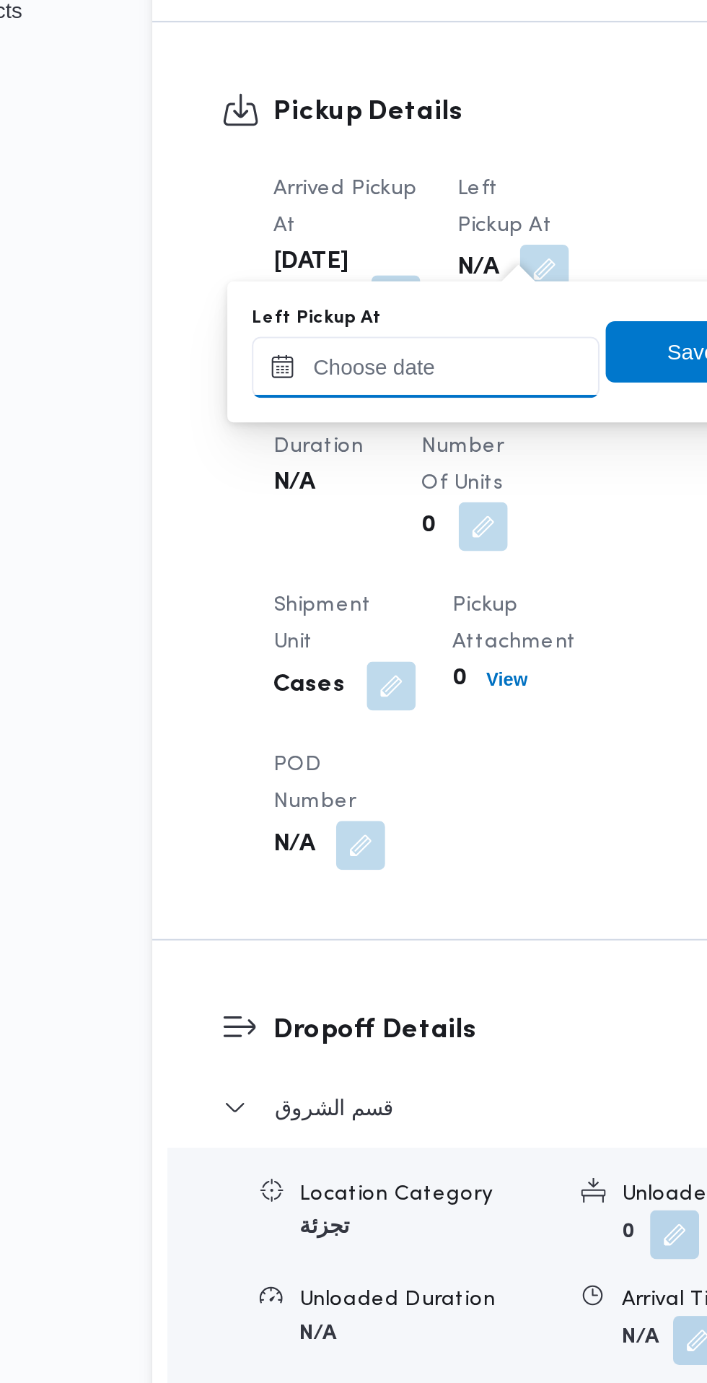
click at [349, 652] on input "Left Pickup At" at bounding box center [317, 648] width 164 height 29
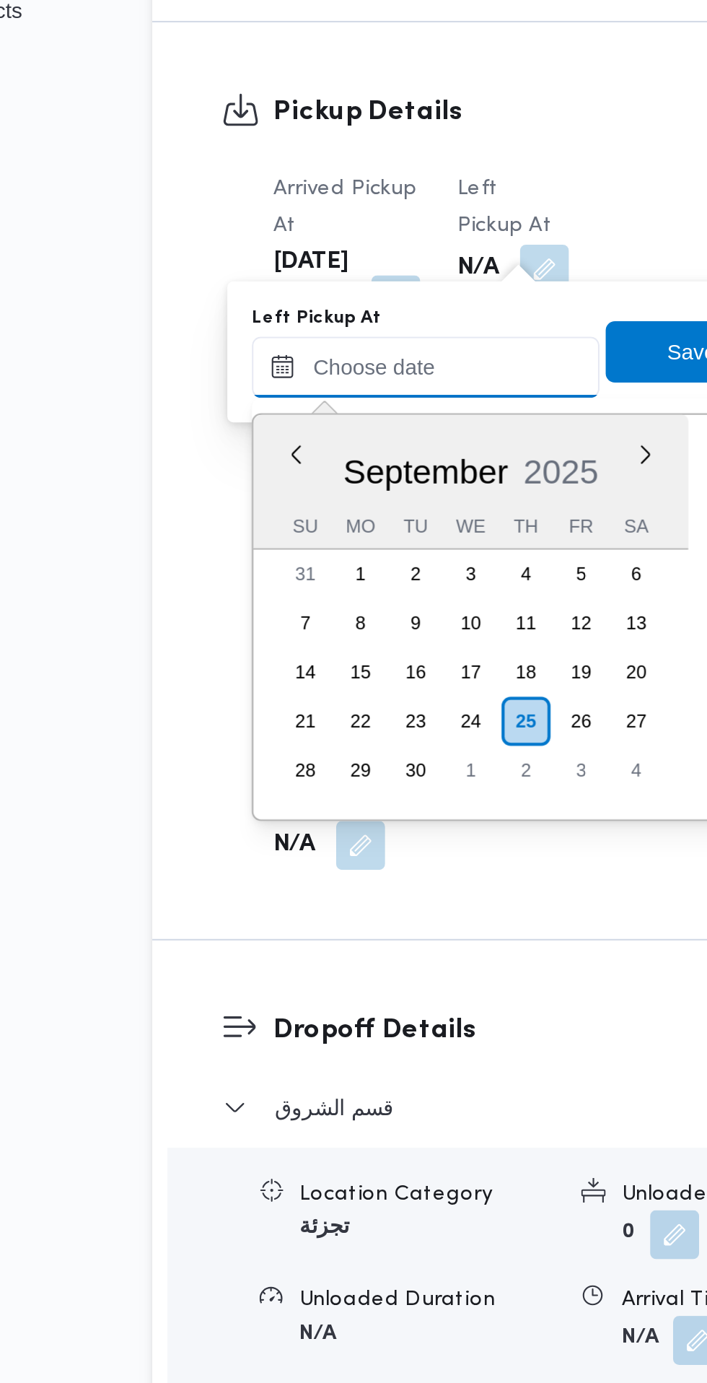
scroll to position [605, 0]
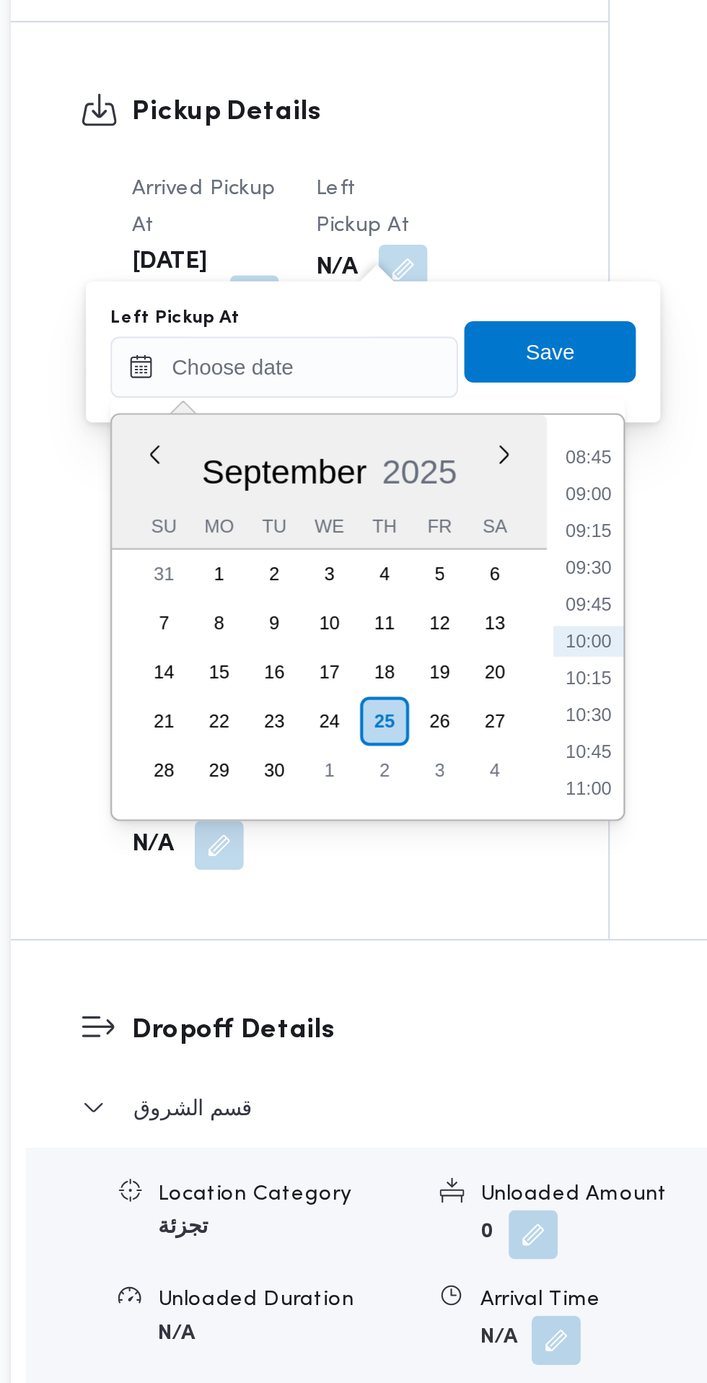
click at [470, 695] on li "08:45" at bounding box center [459, 690] width 33 height 14
type input "25/09/2025 08:45"
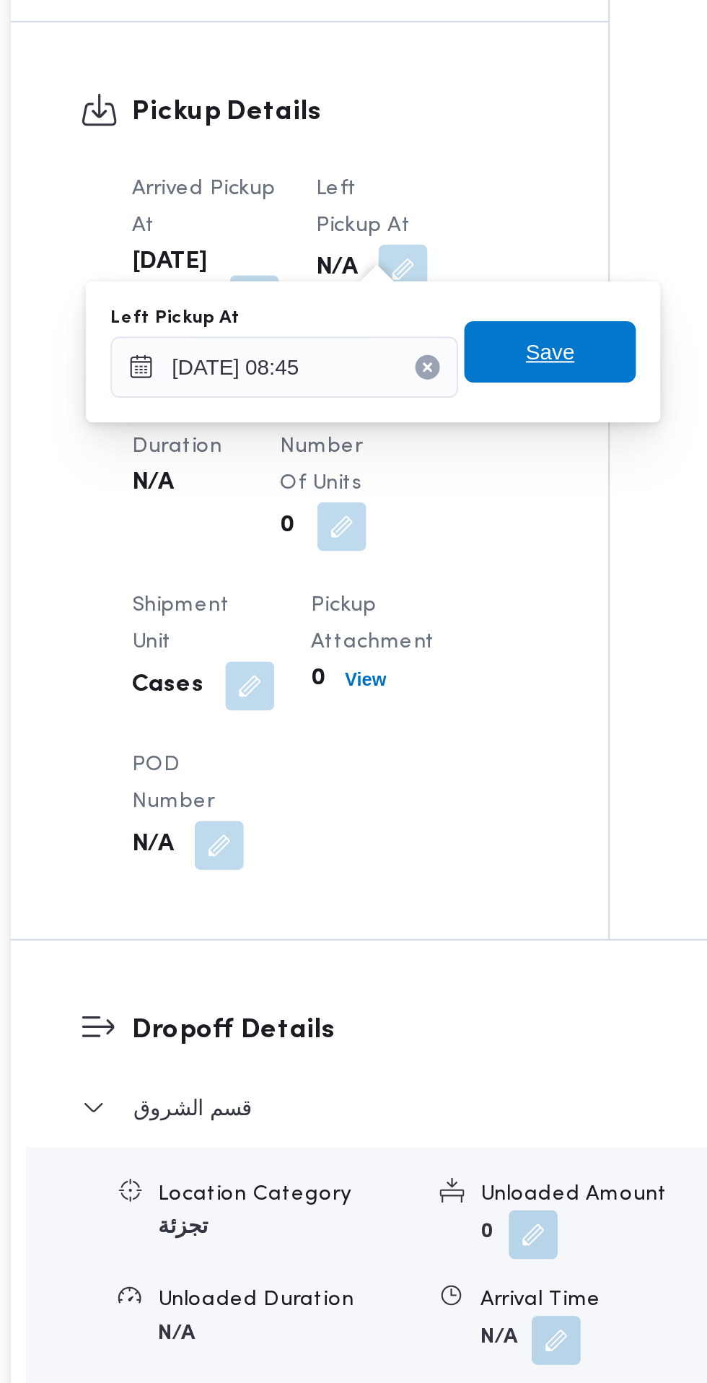
click at [471, 638] on span "Save" at bounding box center [441, 640] width 81 height 29
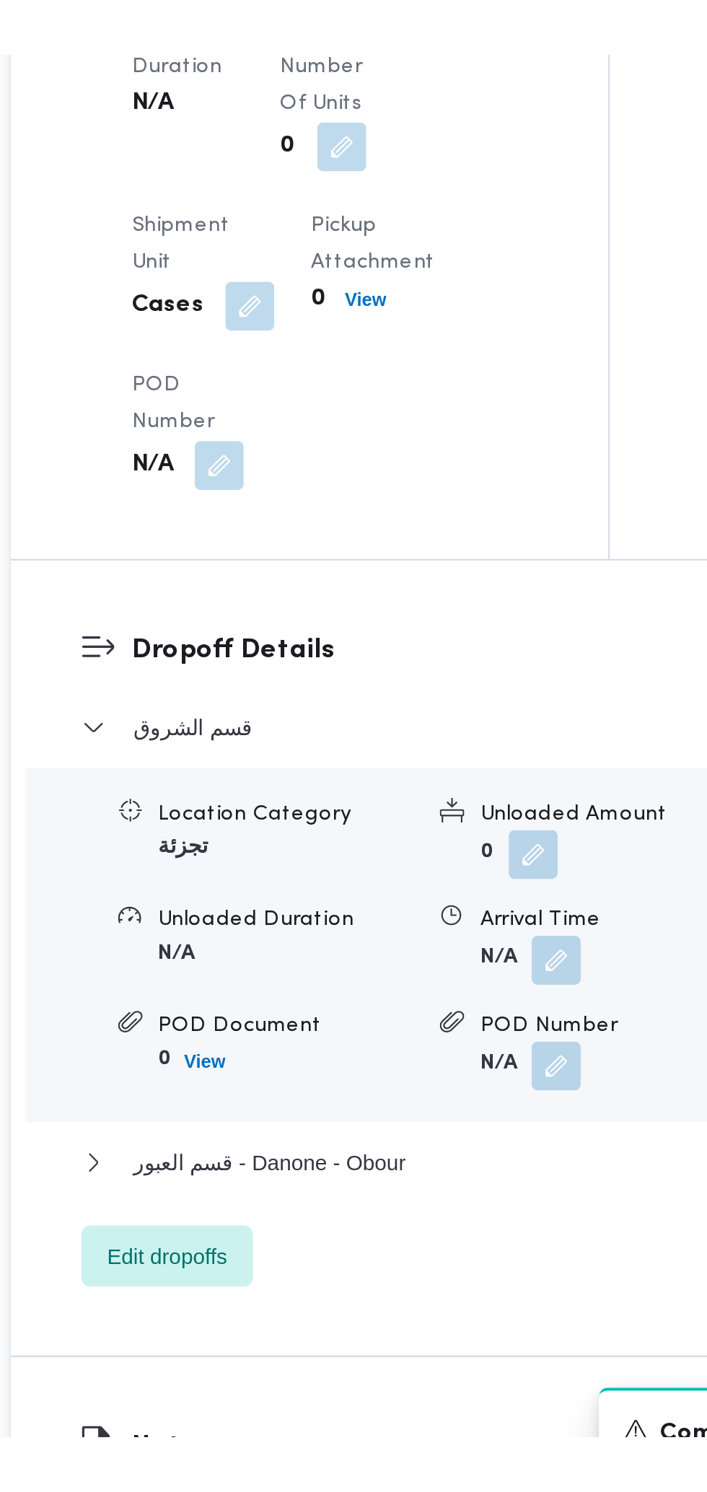
scroll to position [1018, 0]
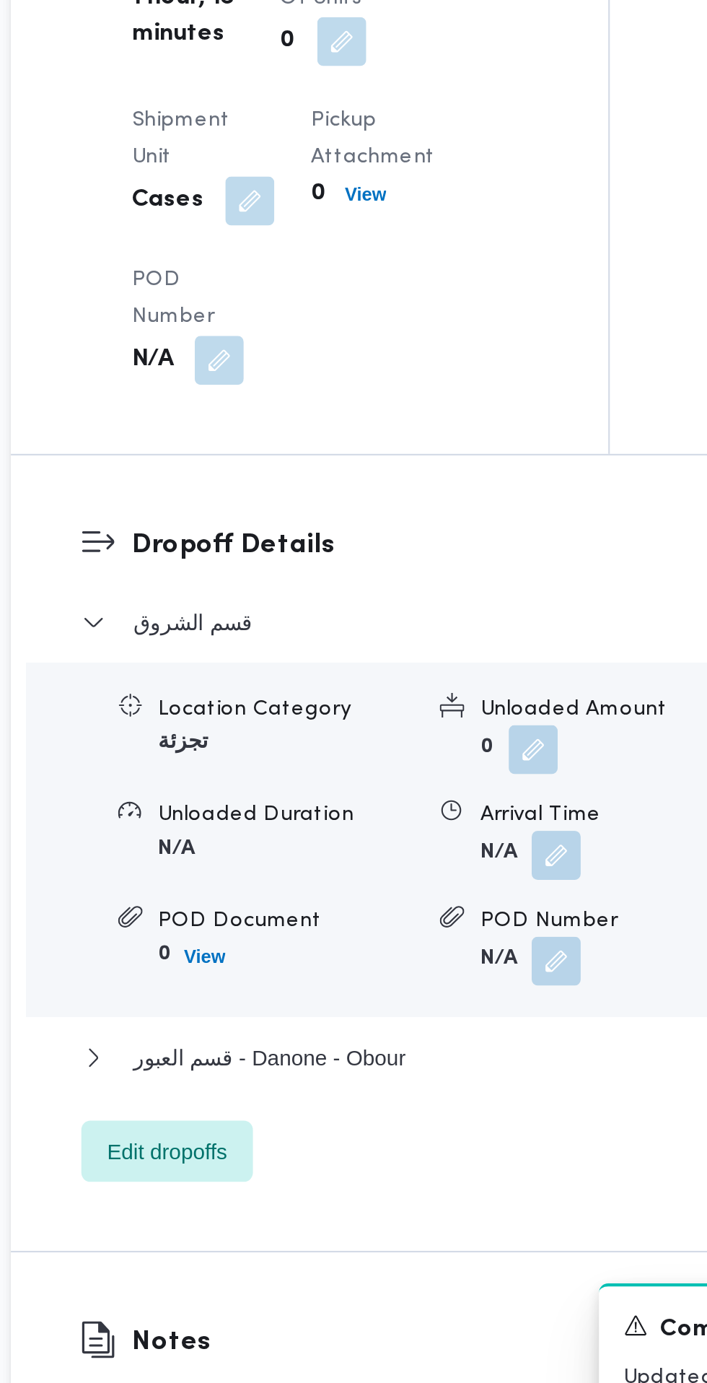
click at [452, 1118] on button "button" at bounding box center [444, 1106] width 23 height 23
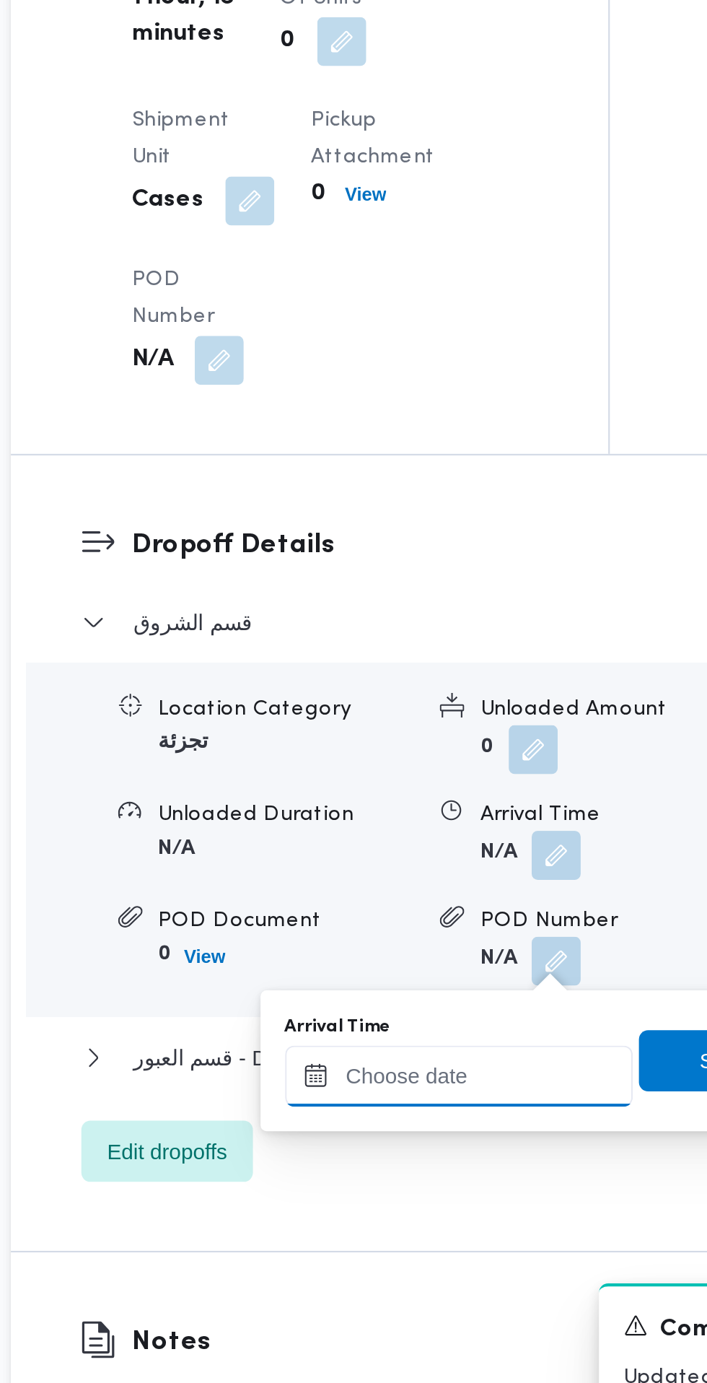
click at [400, 1213] on input "Arrival Time" at bounding box center [399, 1210] width 164 height 29
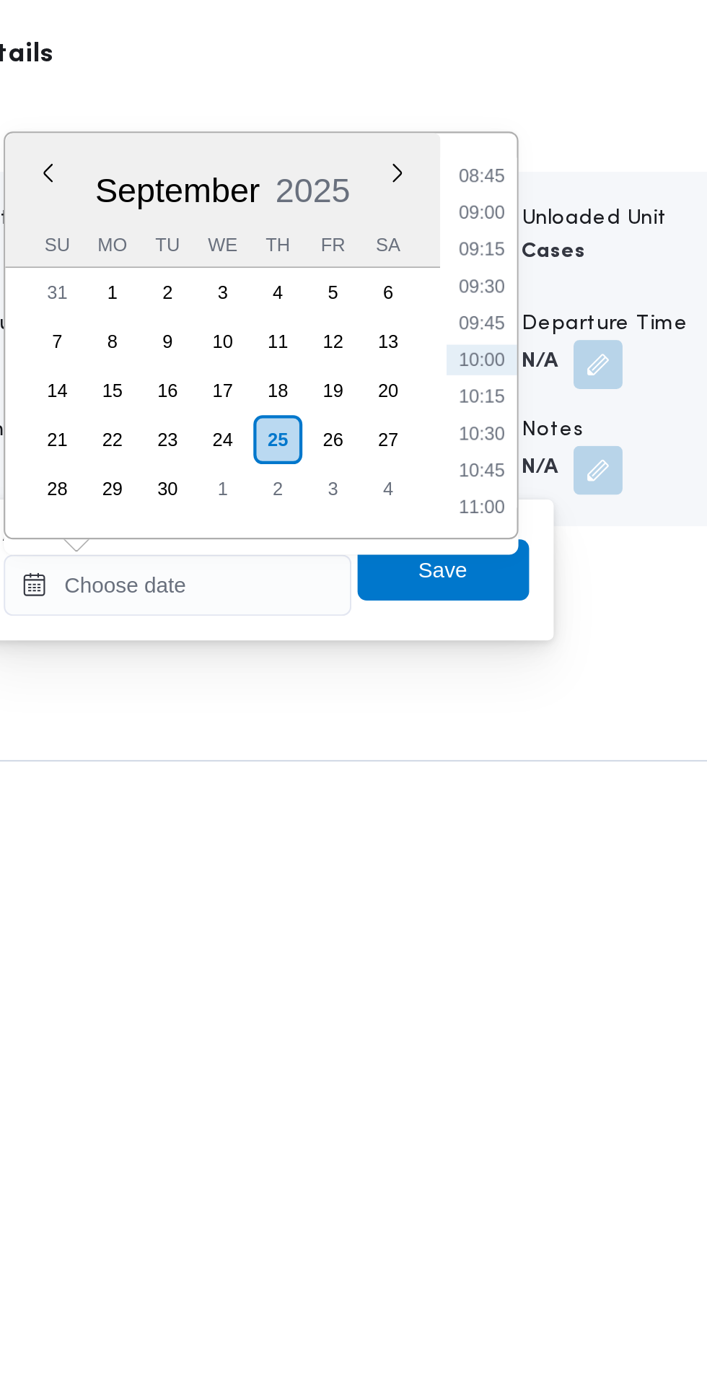
click at [545, 1064] on li "09:30" at bounding box center [541, 1069] width 33 height 14
type input "25/09/2025 09:30"
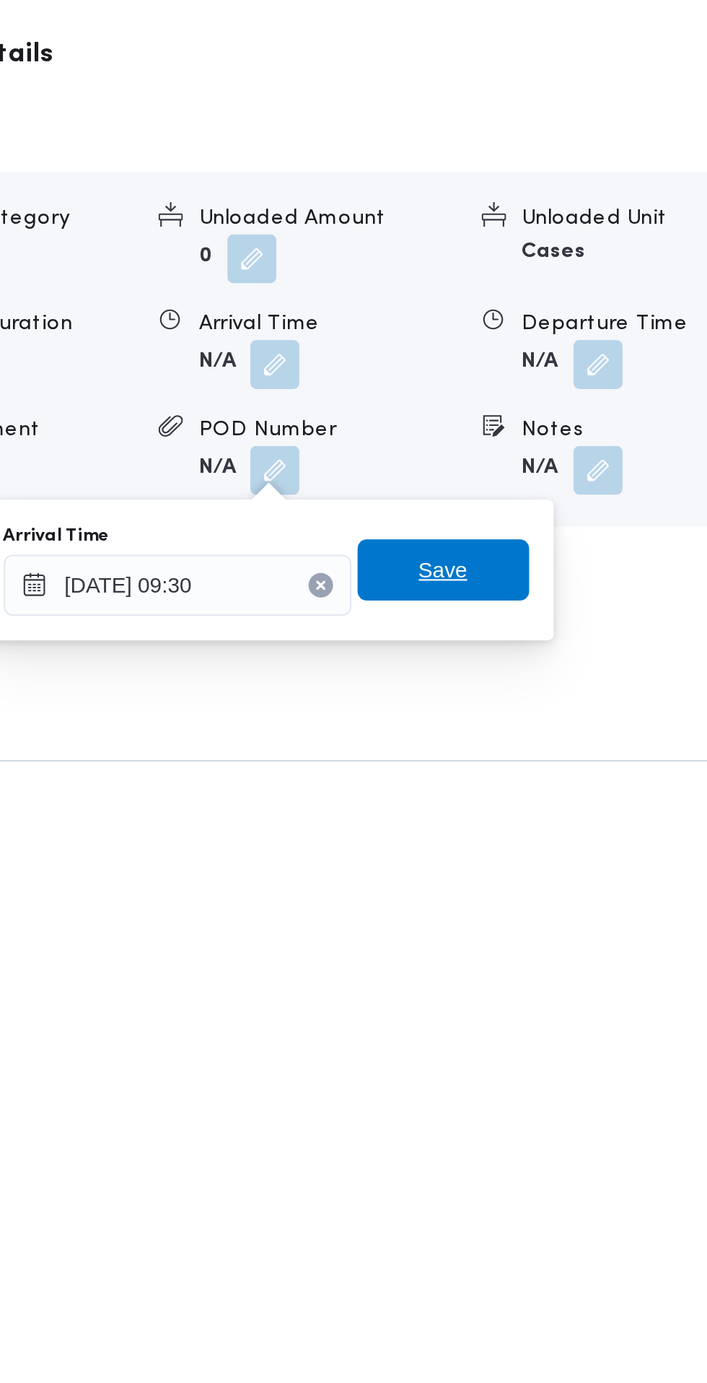
click at [540, 1208] on span "Save" at bounding box center [523, 1203] width 81 height 29
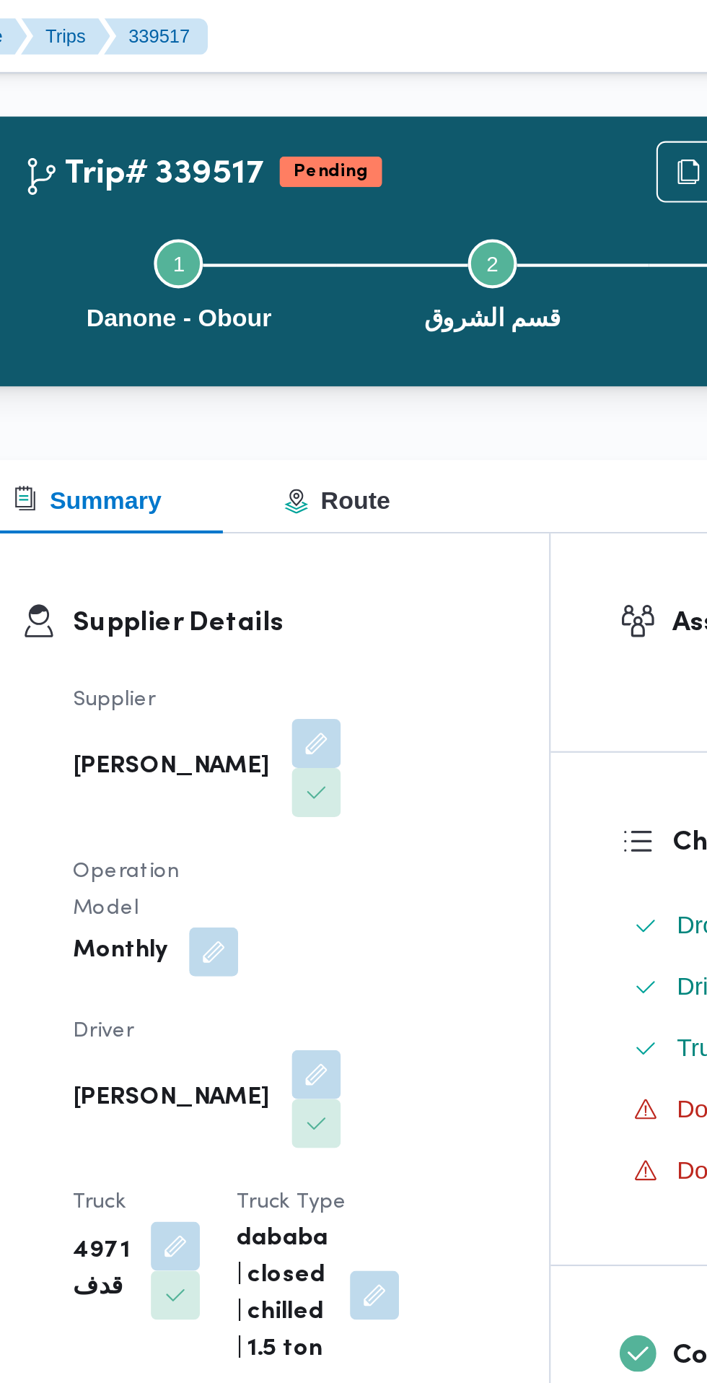
scroll to position [0, 0]
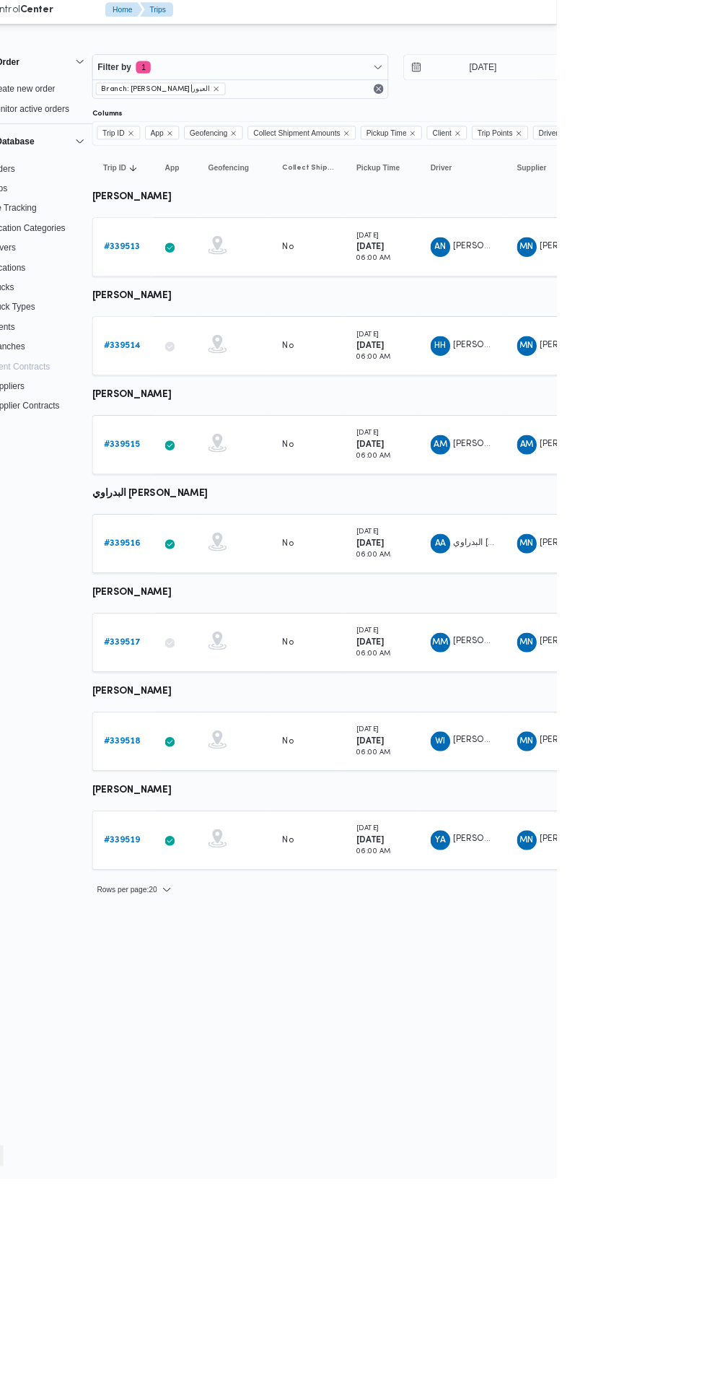
scroll to position [0, 23]
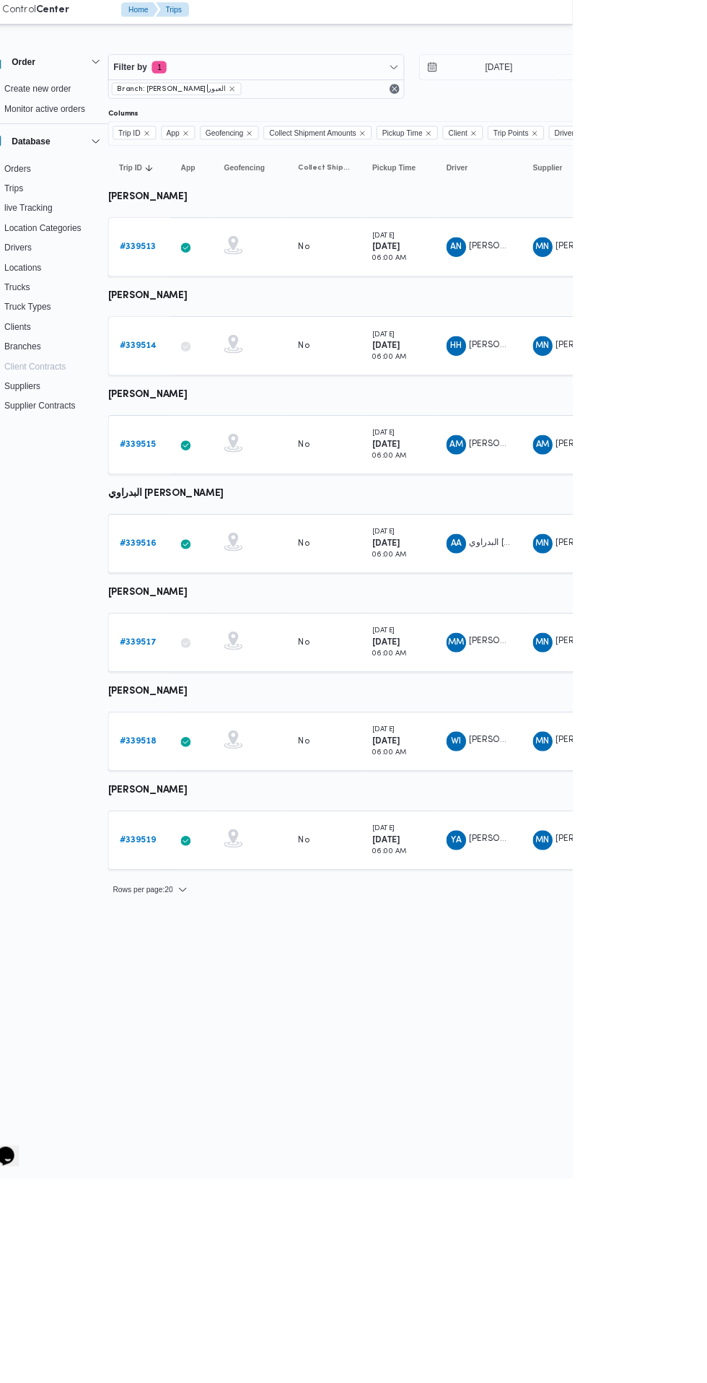
click at [199, 755] on b "# 339517" at bounding box center [199, 755] width 43 height 9
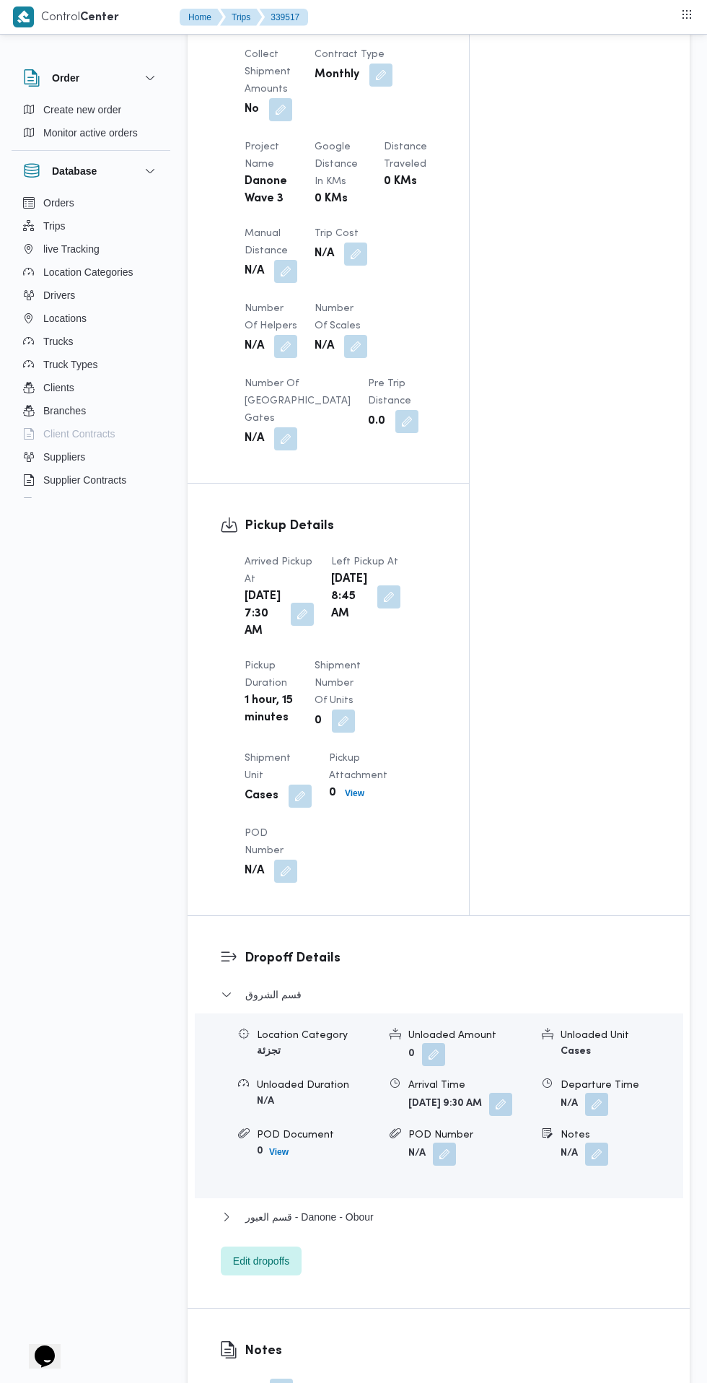
scroll to position [1045, 0]
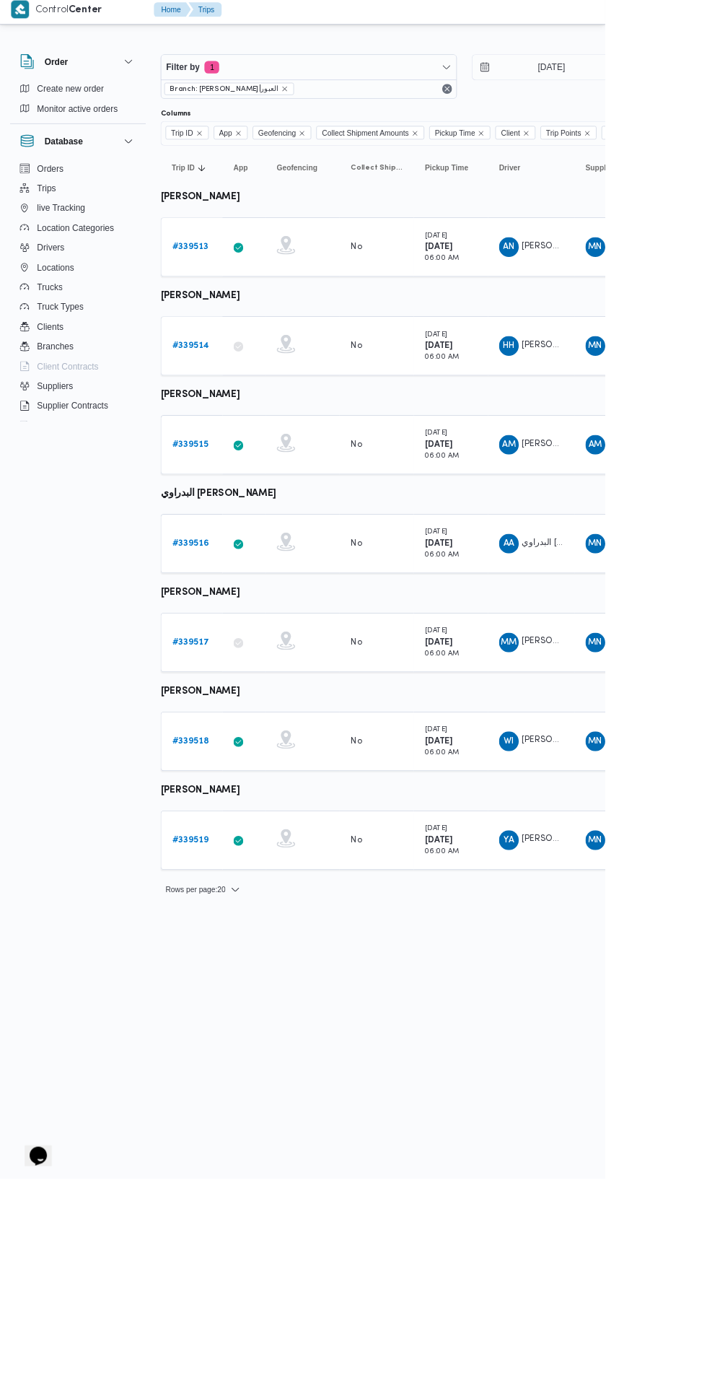
click at [222, 986] on b "# 339519" at bounding box center [222, 986] width 42 height 9
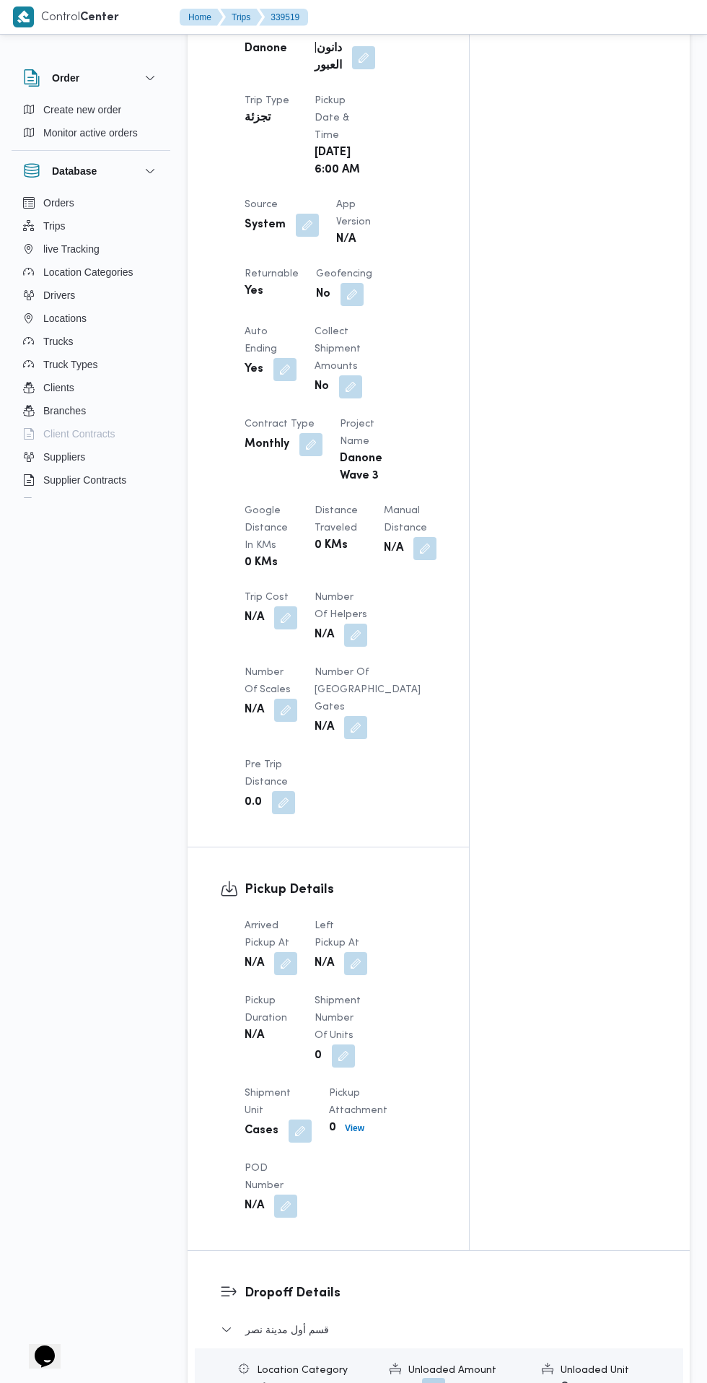
scroll to position [834, 0]
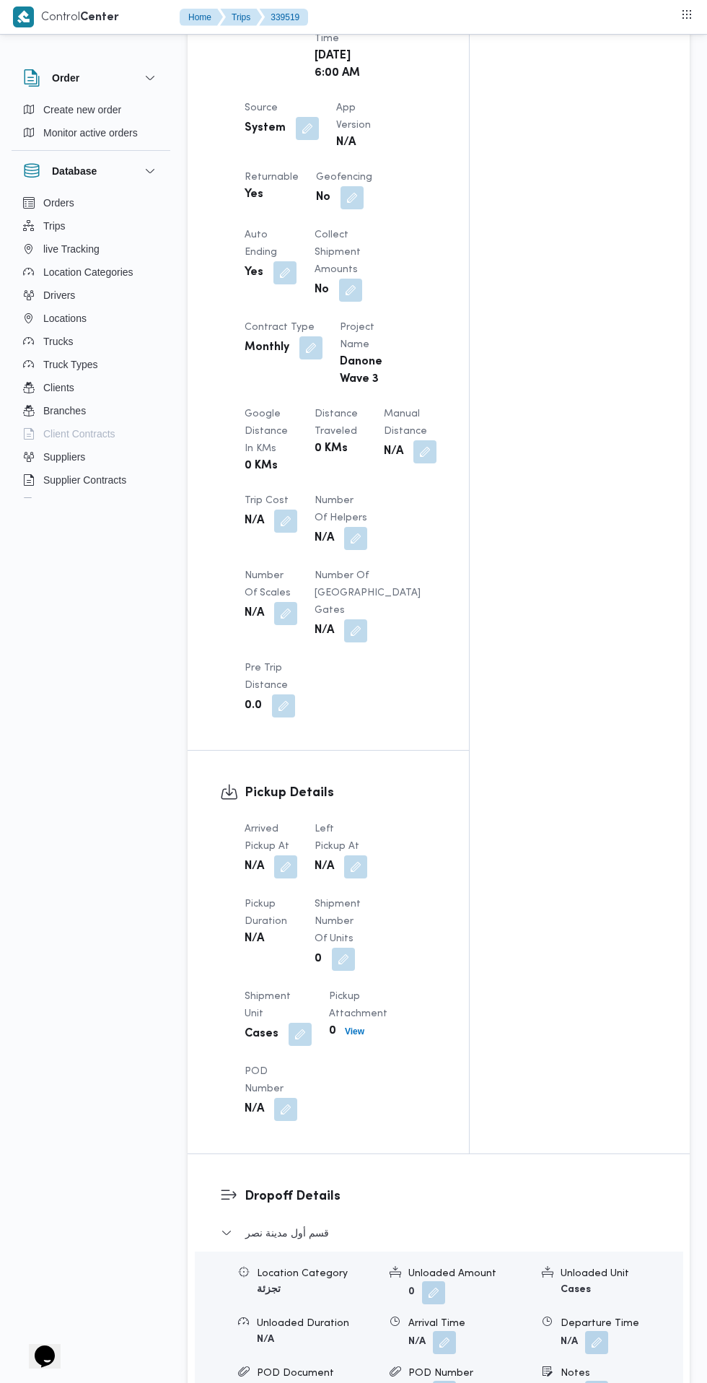
click at [286, 872] on button "button" at bounding box center [285, 866] width 23 height 23
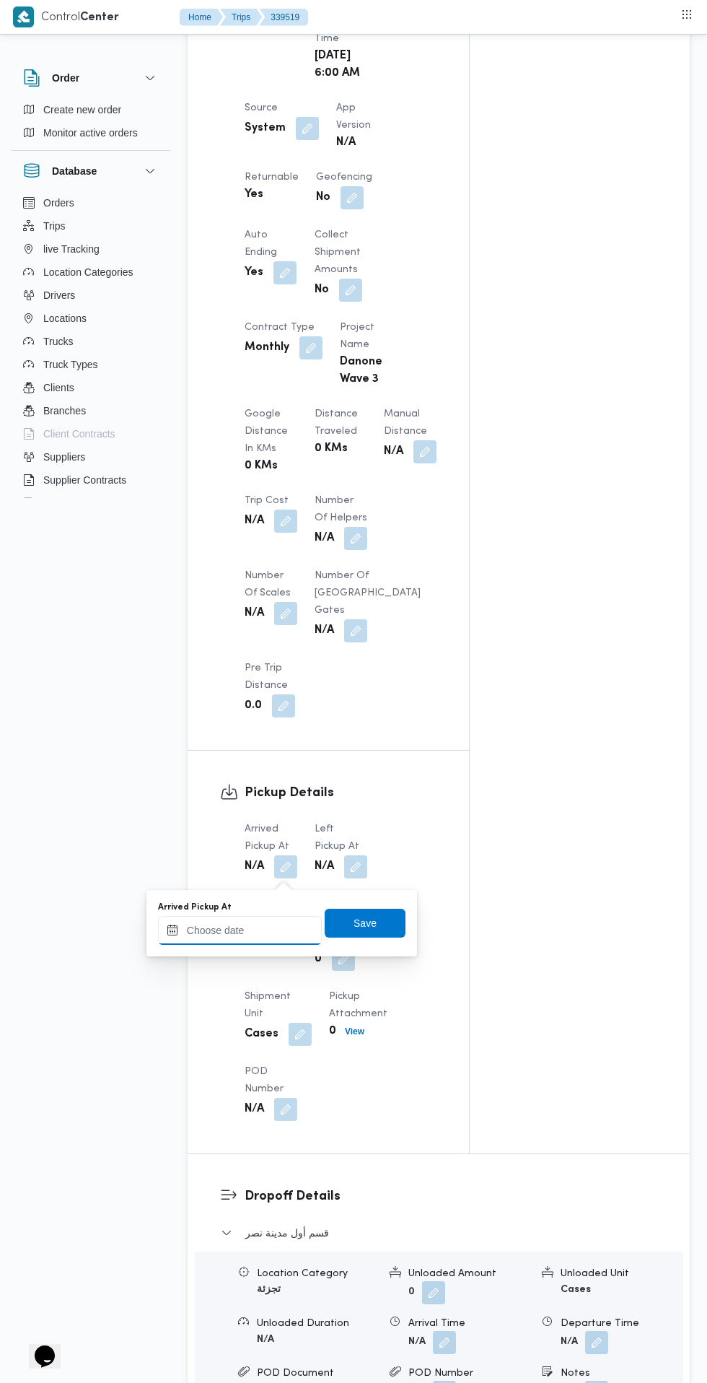
click at [269, 929] on input "Arrived Pickup At" at bounding box center [240, 930] width 164 height 29
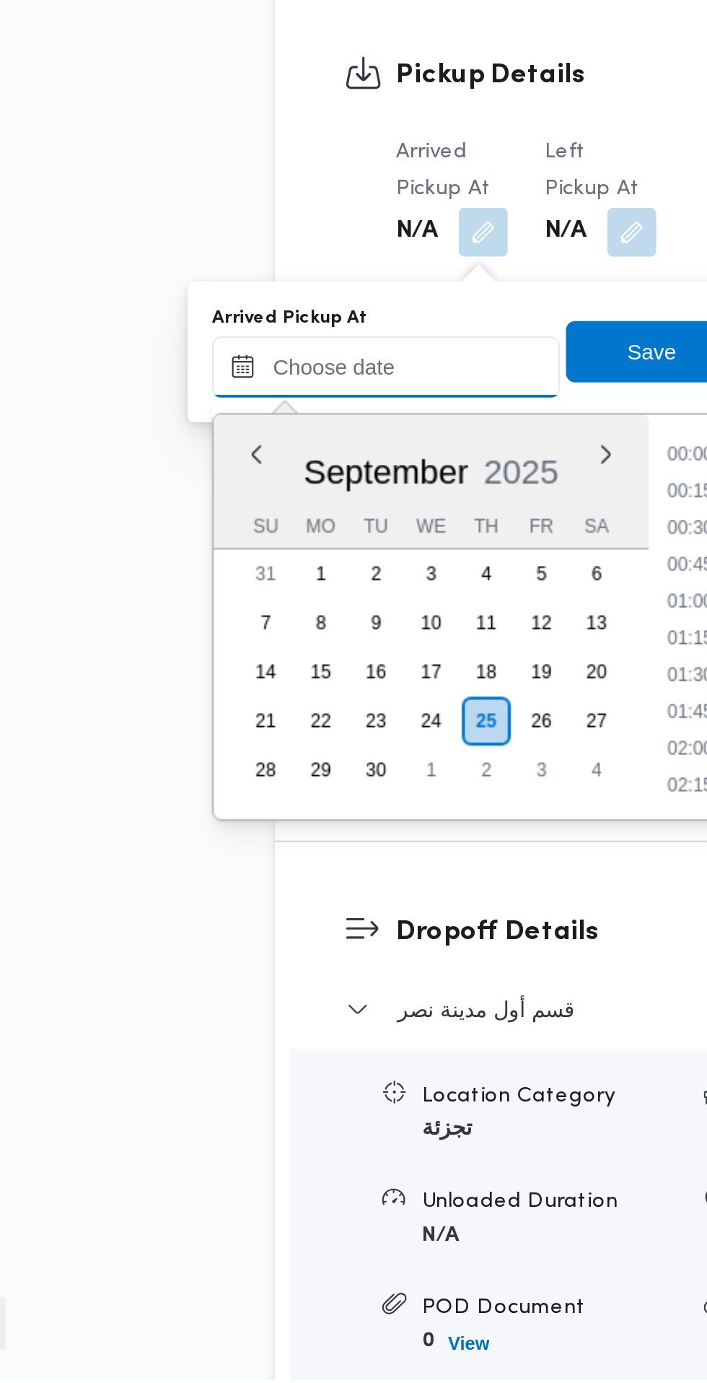
scroll to position [605, 0]
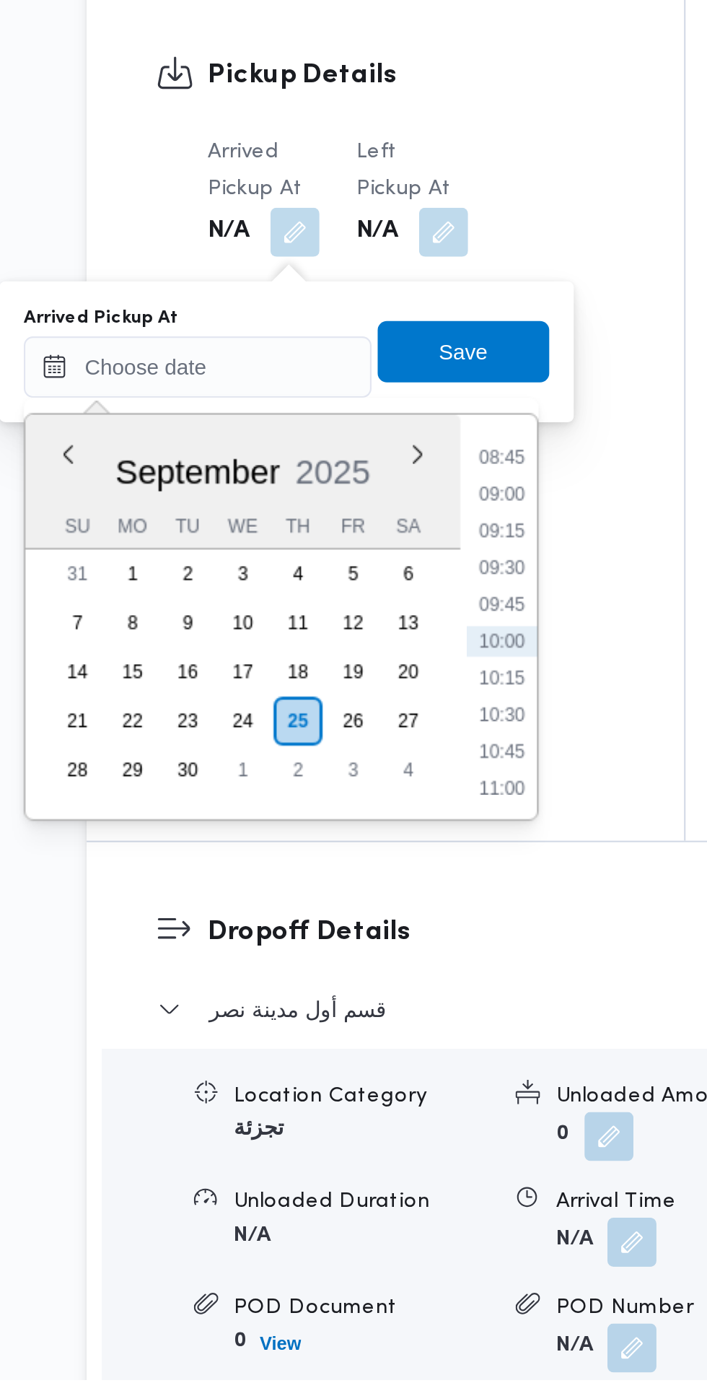
click at [385, 947] on li "08:45" at bounding box center [383, 948] width 33 height 14
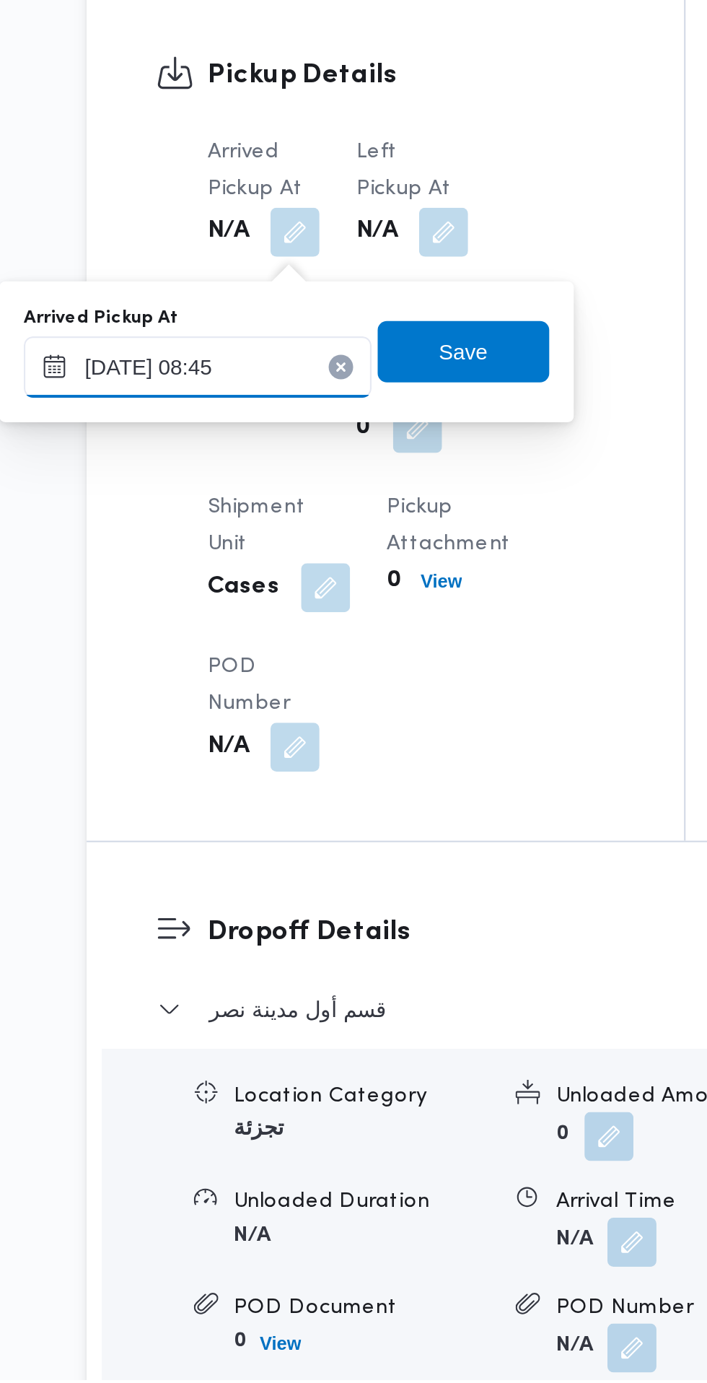
click at [288, 907] on input "25/09/2025 08:45" at bounding box center [240, 905] width 164 height 29
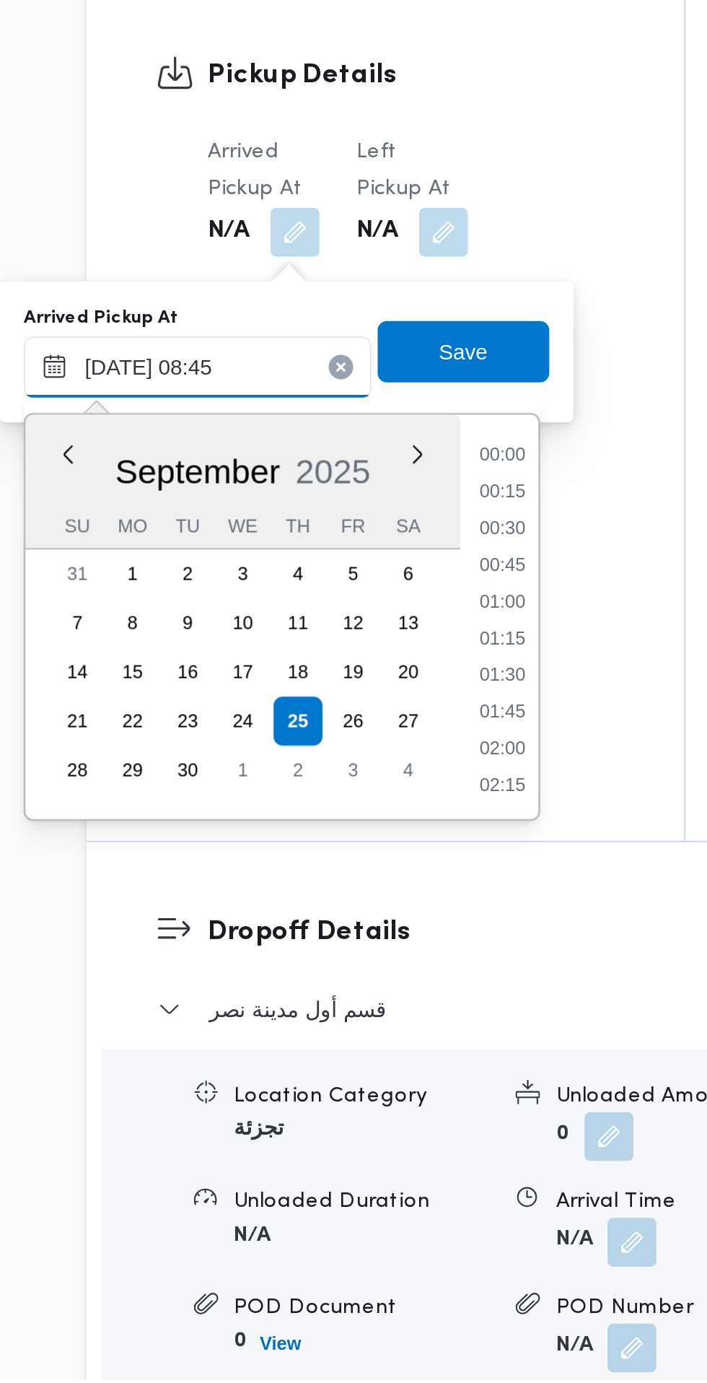
scroll to position [518, 0]
click at [386, 953] on li "07:30" at bounding box center [383, 948] width 33 height 14
type input "25/09/2025 07:30"
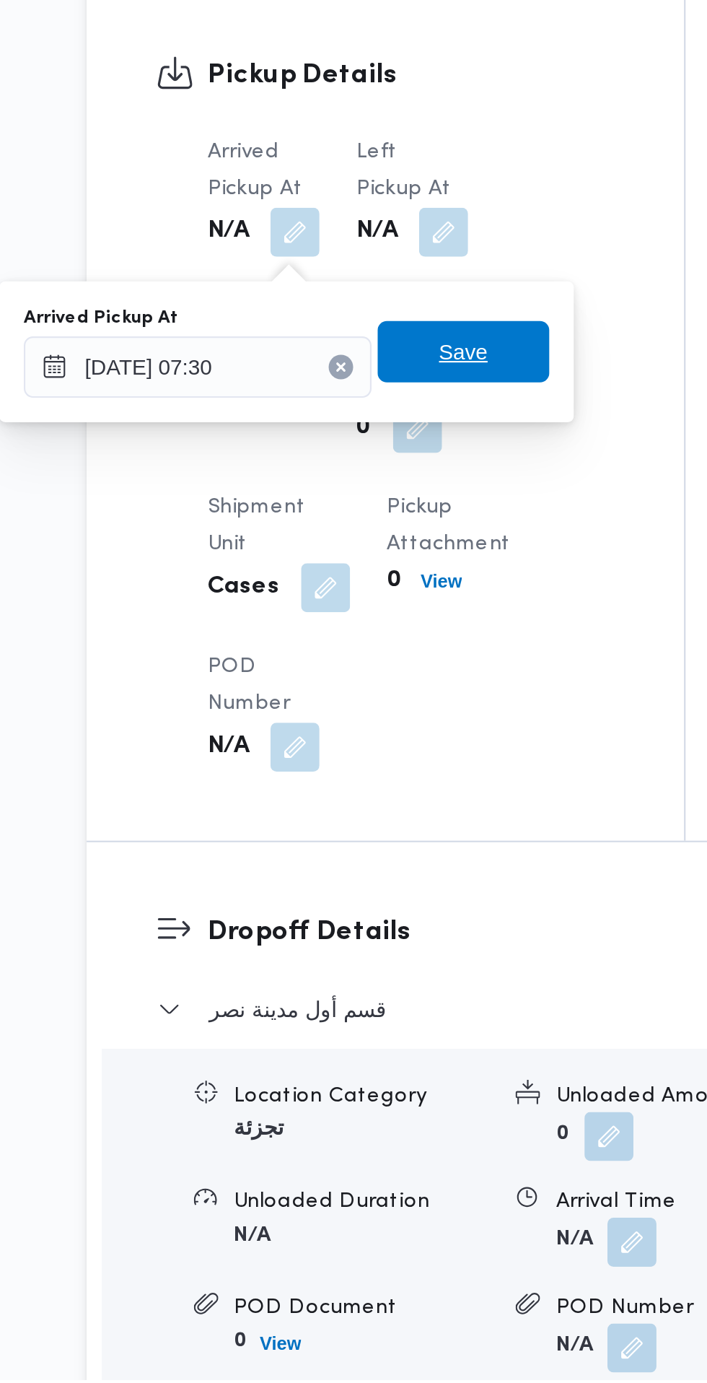
click at [377, 903] on span "Save" at bounding box center [365, 898] width 23 height 17
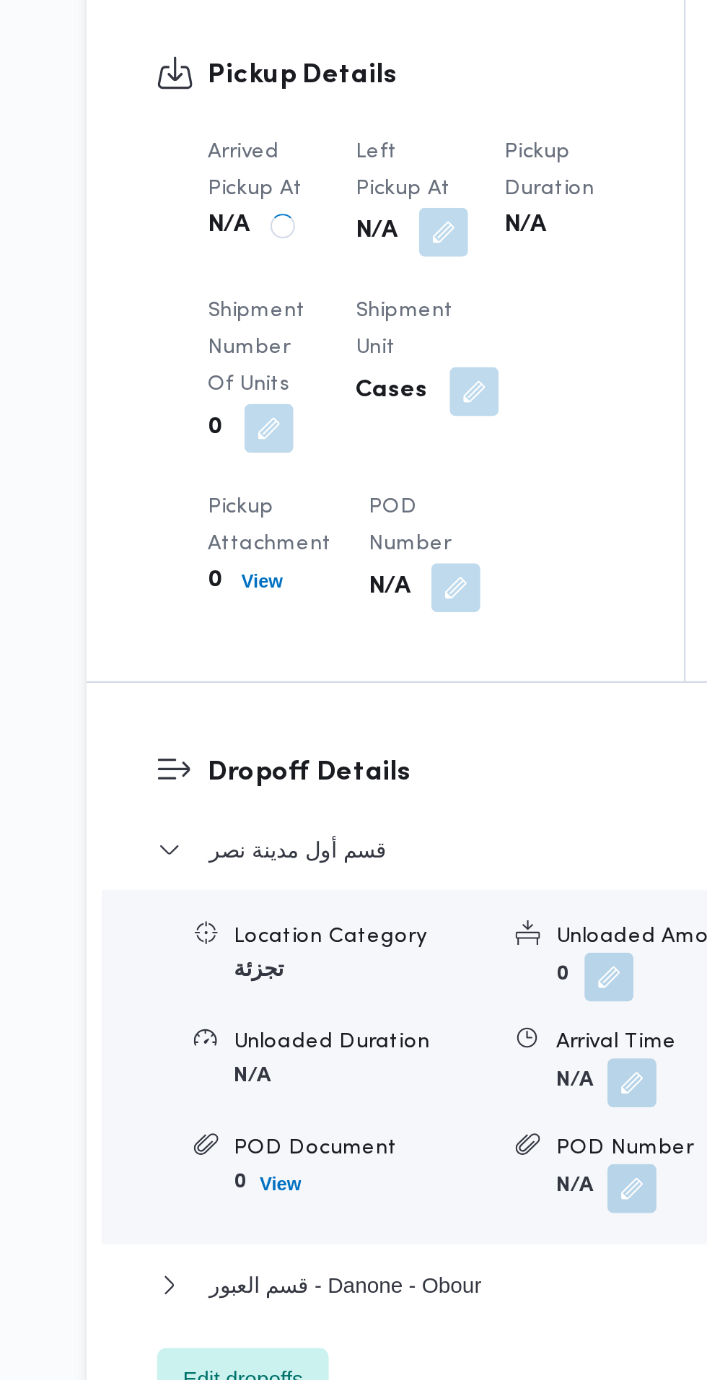
scroll to position [859, 0]
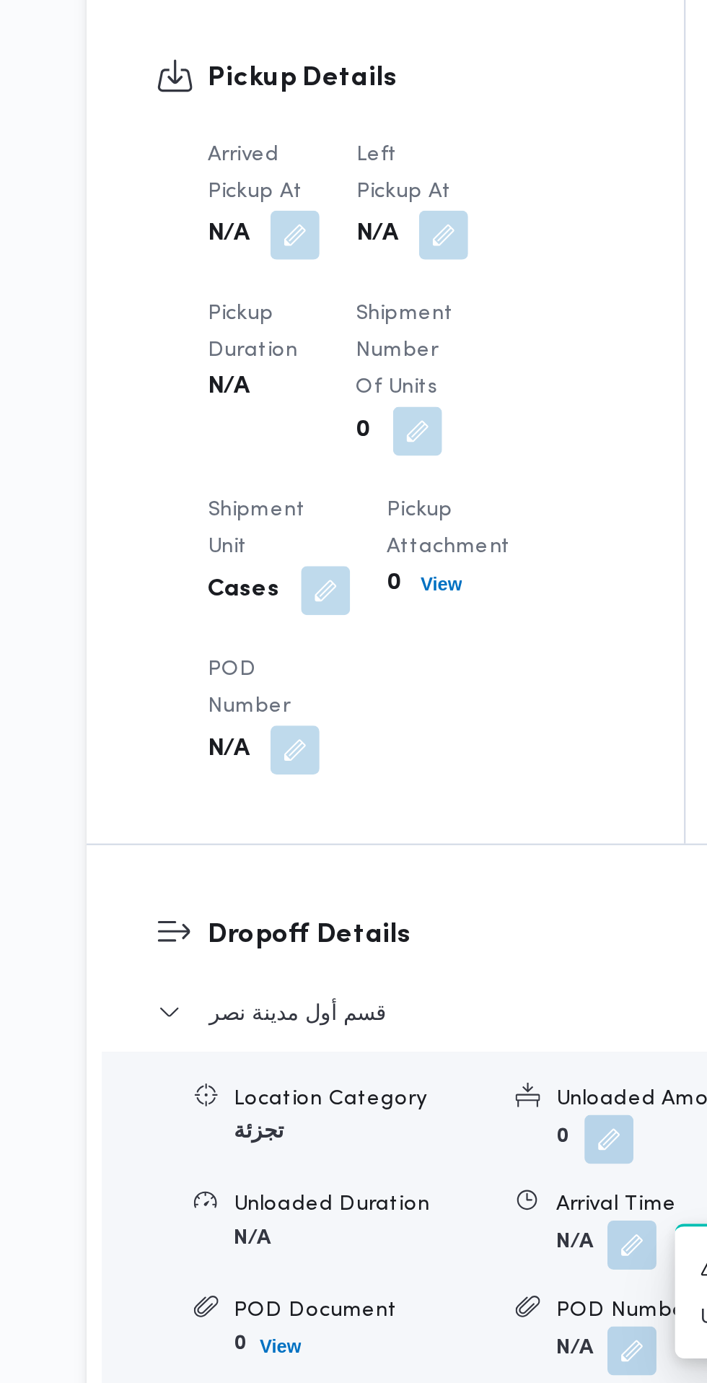
click at [360, 854] on button "button" at bounding box center [355, 842] width 23 height 23
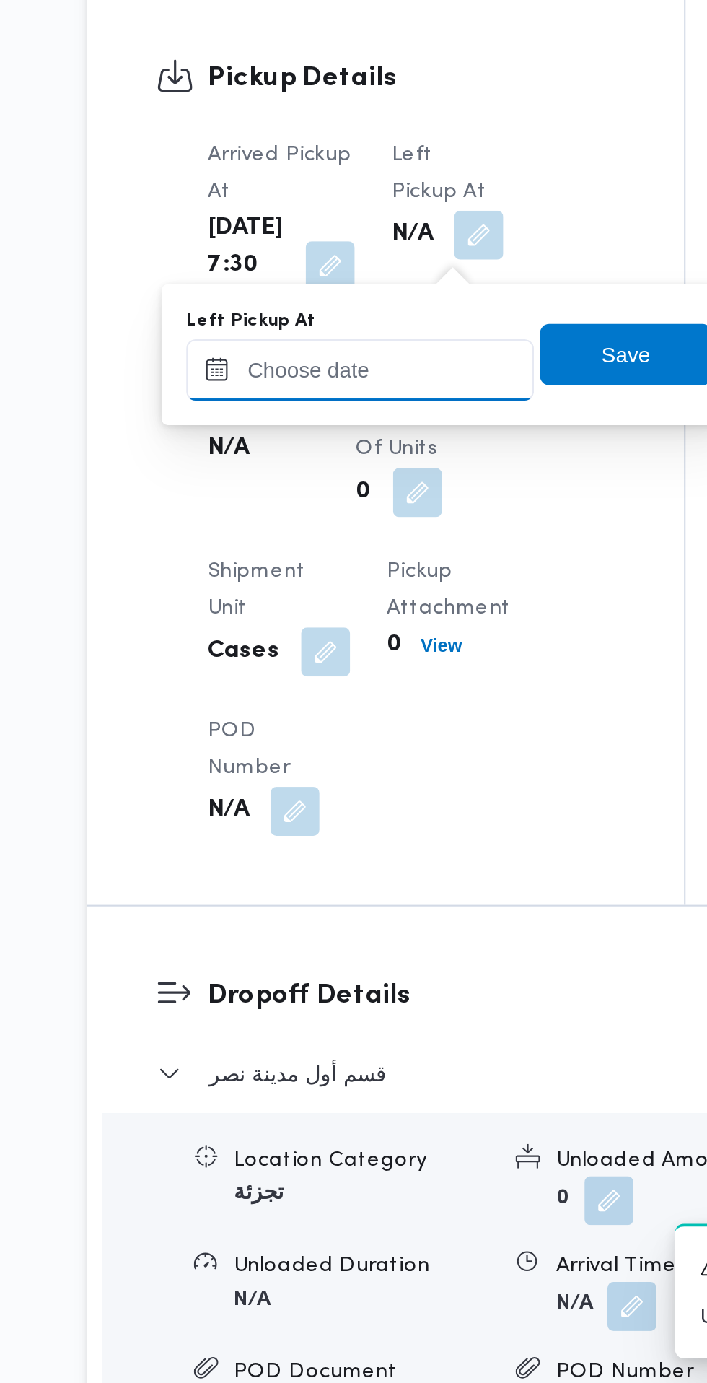
click at [339, 908] on input "Left Pickup At" at bounding box center [317, 905] width 164 height 29
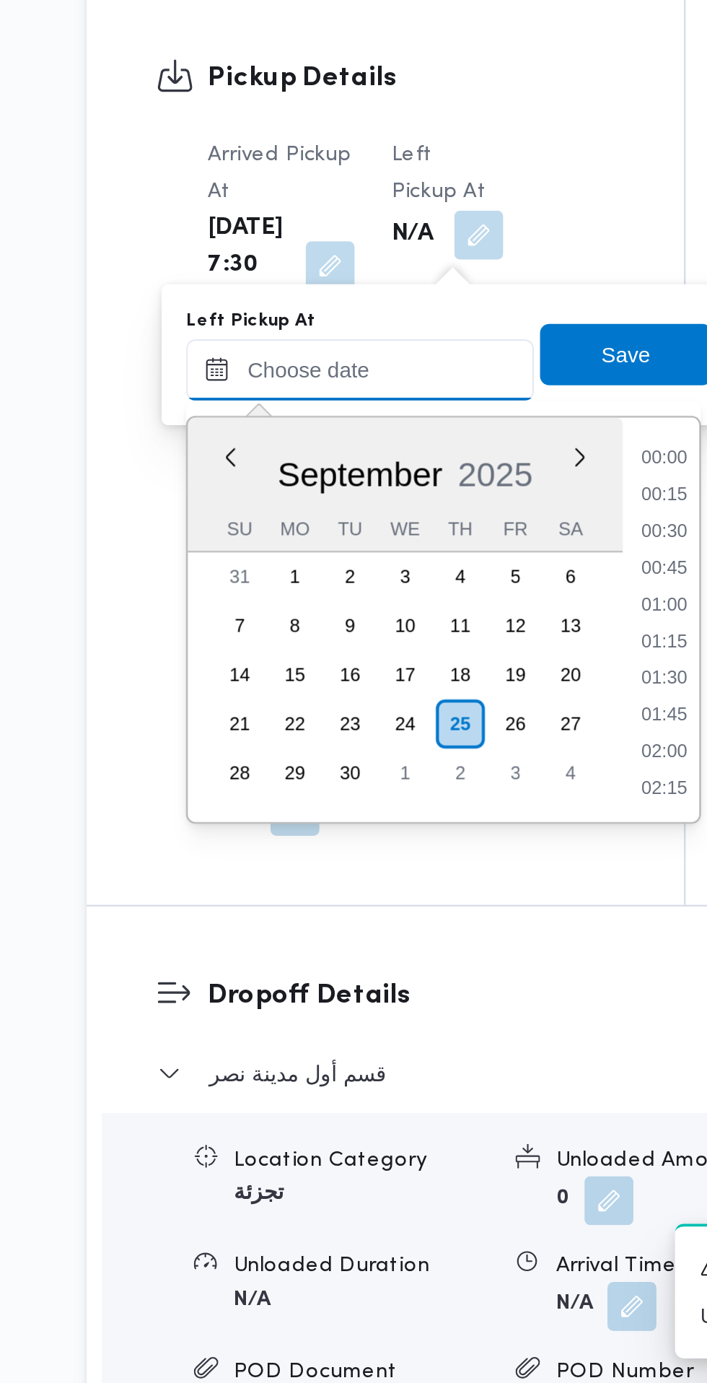
scroll to position [605, 0]
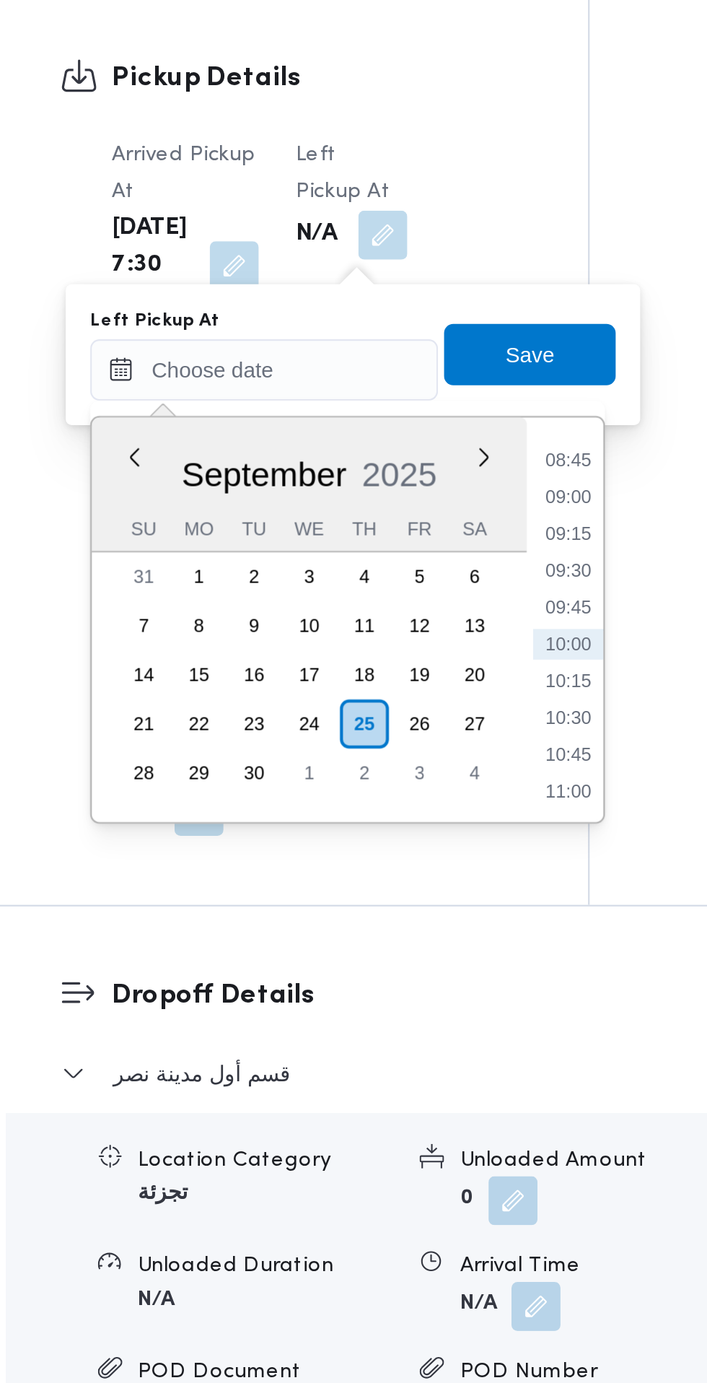
click at [462, 949] on li "08:45" at bounding box center [459, 948] width 33 height 14
type input "25/09/2025 08:45"
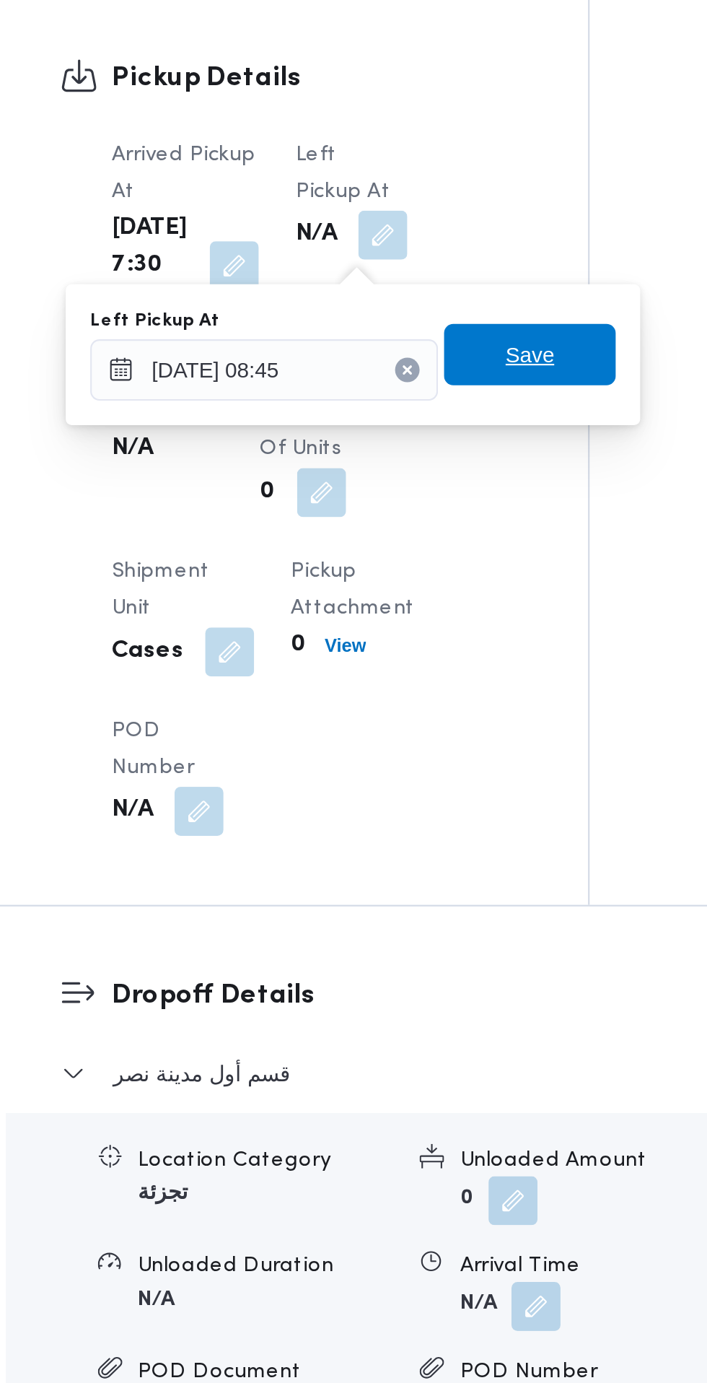
click at [459, 901] on span "Save" at bounding box center [441, 898] width 81 height 29
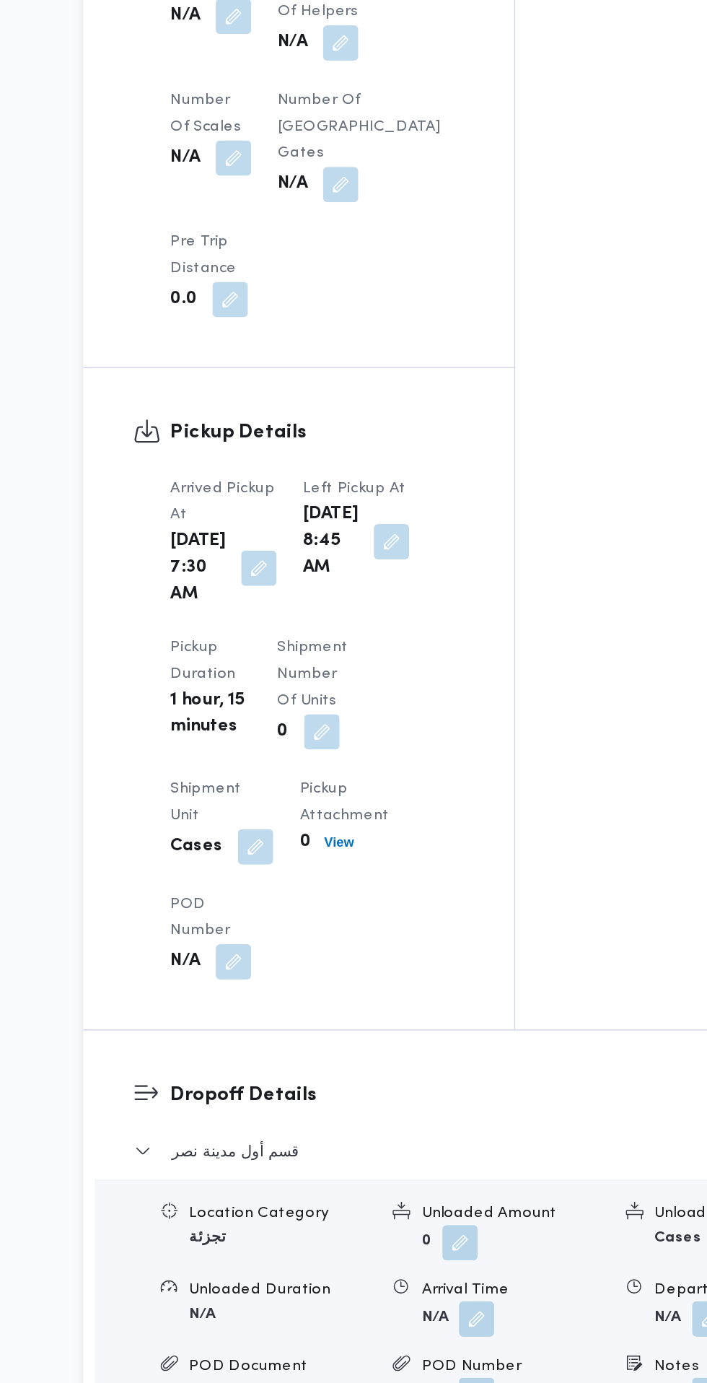
scroll to position [871, 0]
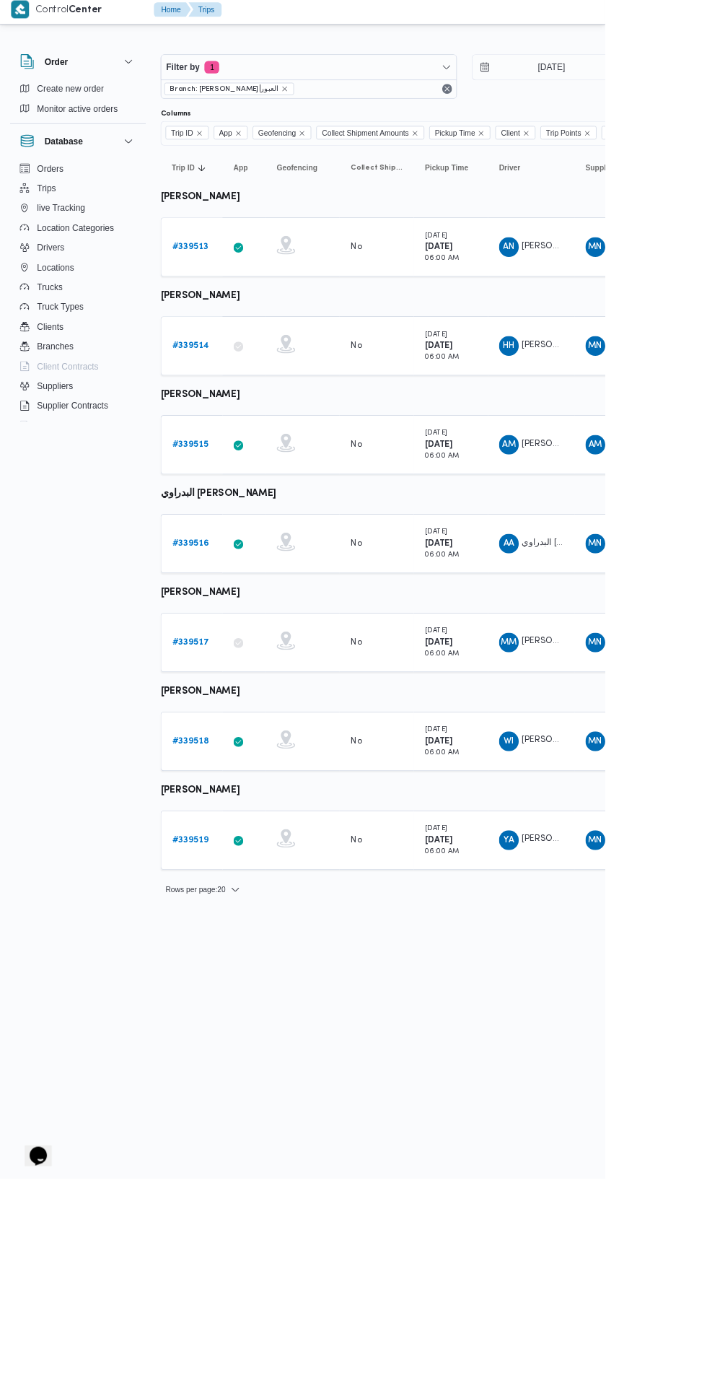
click at [226, 870] on b "# 339518" at bounding box center [222, 871] width 43 height 9
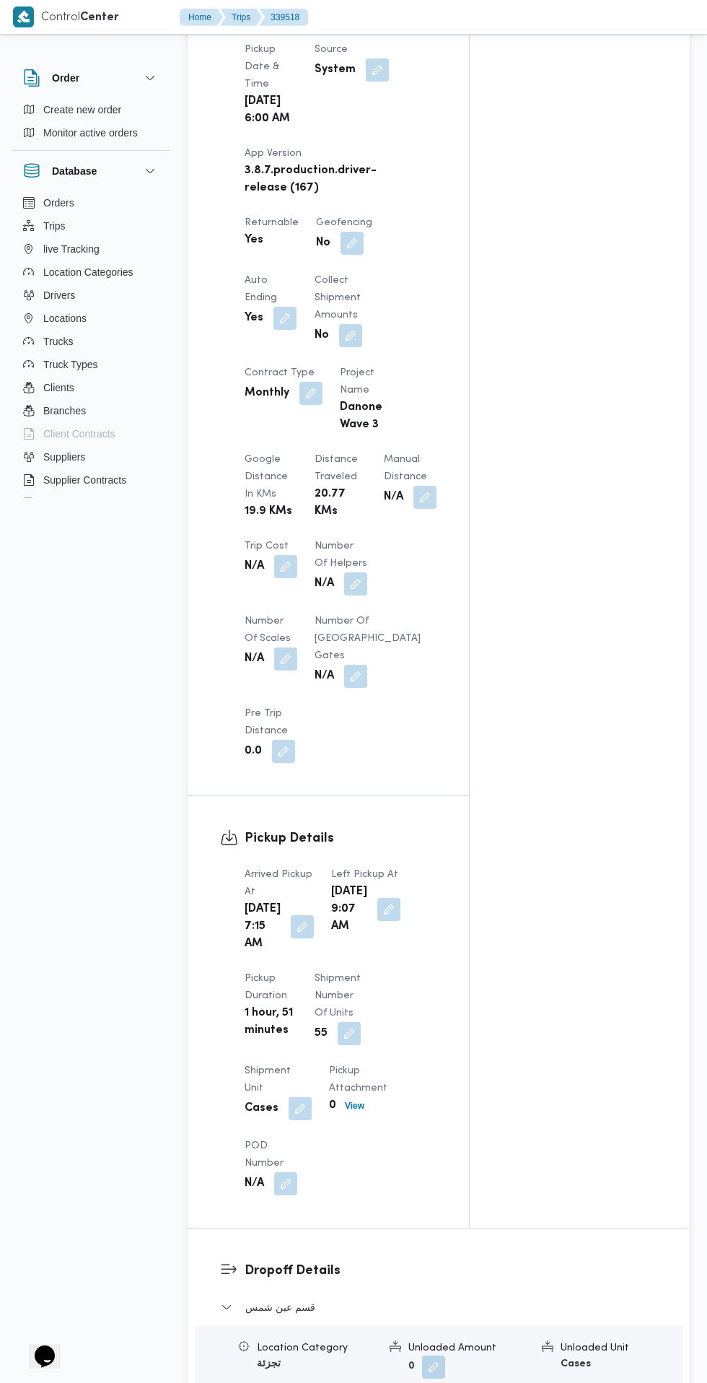
scroll to position [791, 0]
click at [292, 936] on button "button" at bounding box center [302, 924] width 23 height 23
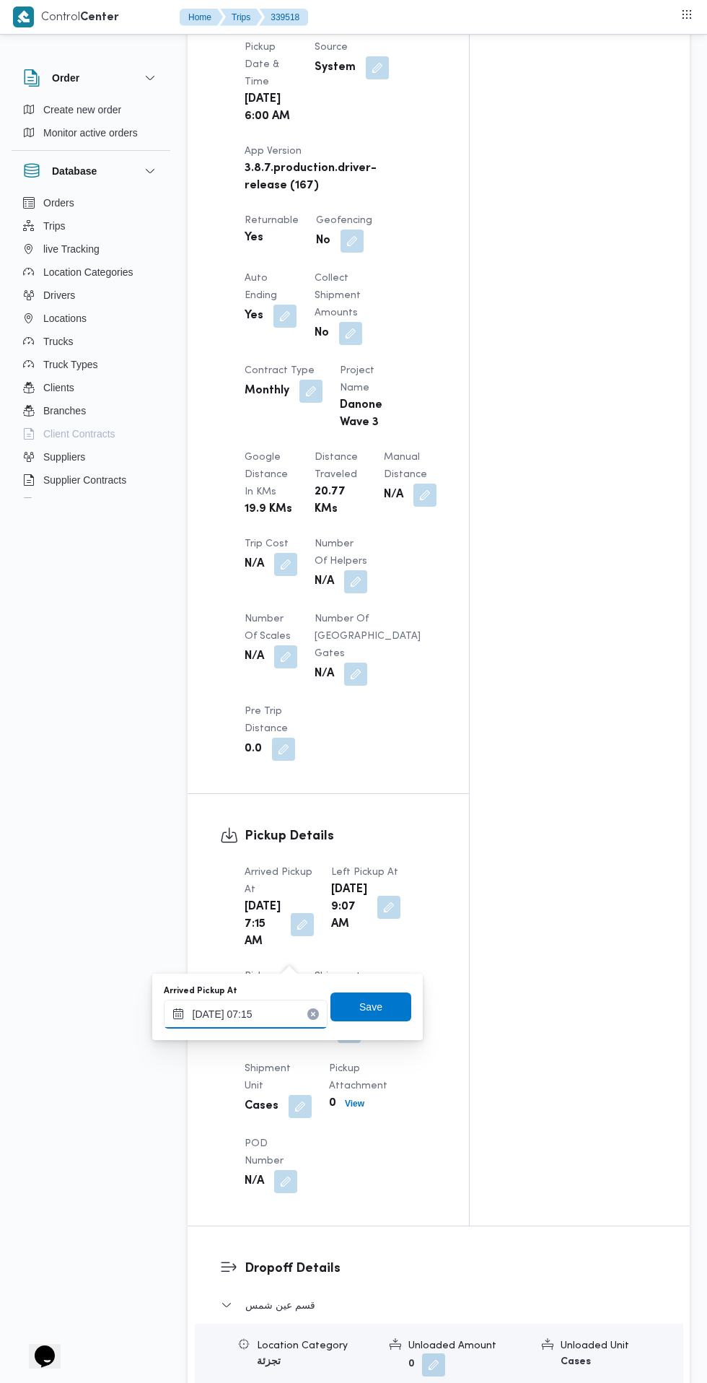
click at [282, 1017] on input "25/09/2025 07:15" at bounding box center [246, 1013] width 164 height 29
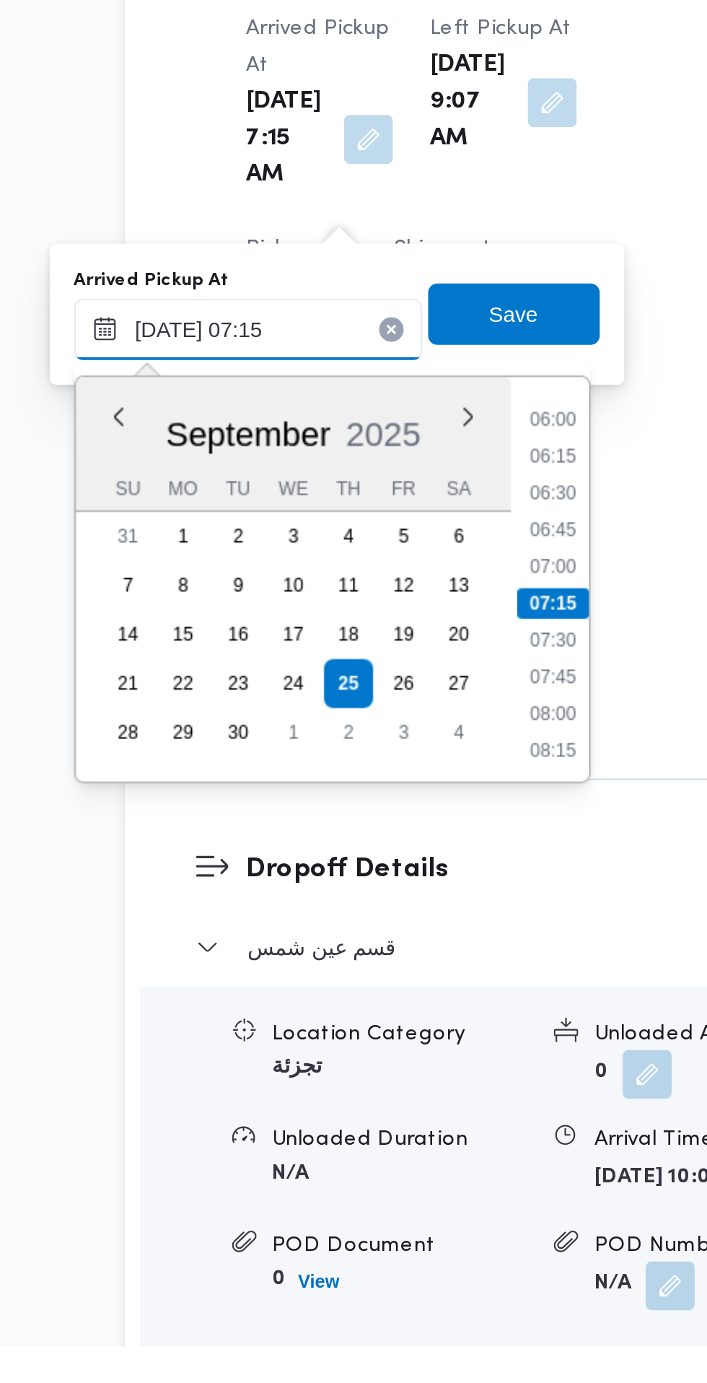
scroll to position [901, 0]
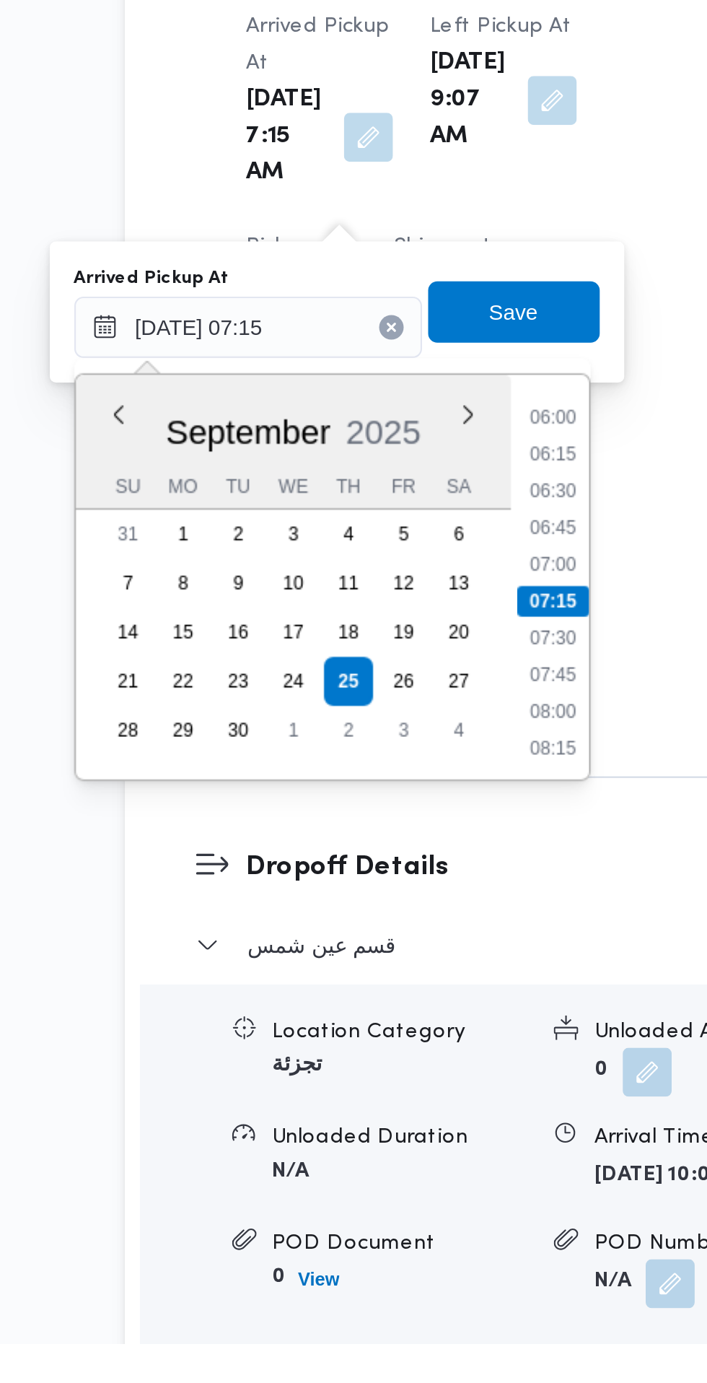
click at [382, 1017] on li "07:00" at bounding box center [388, 1016] width 33 height 14
type input "25/09/2025 07:00"
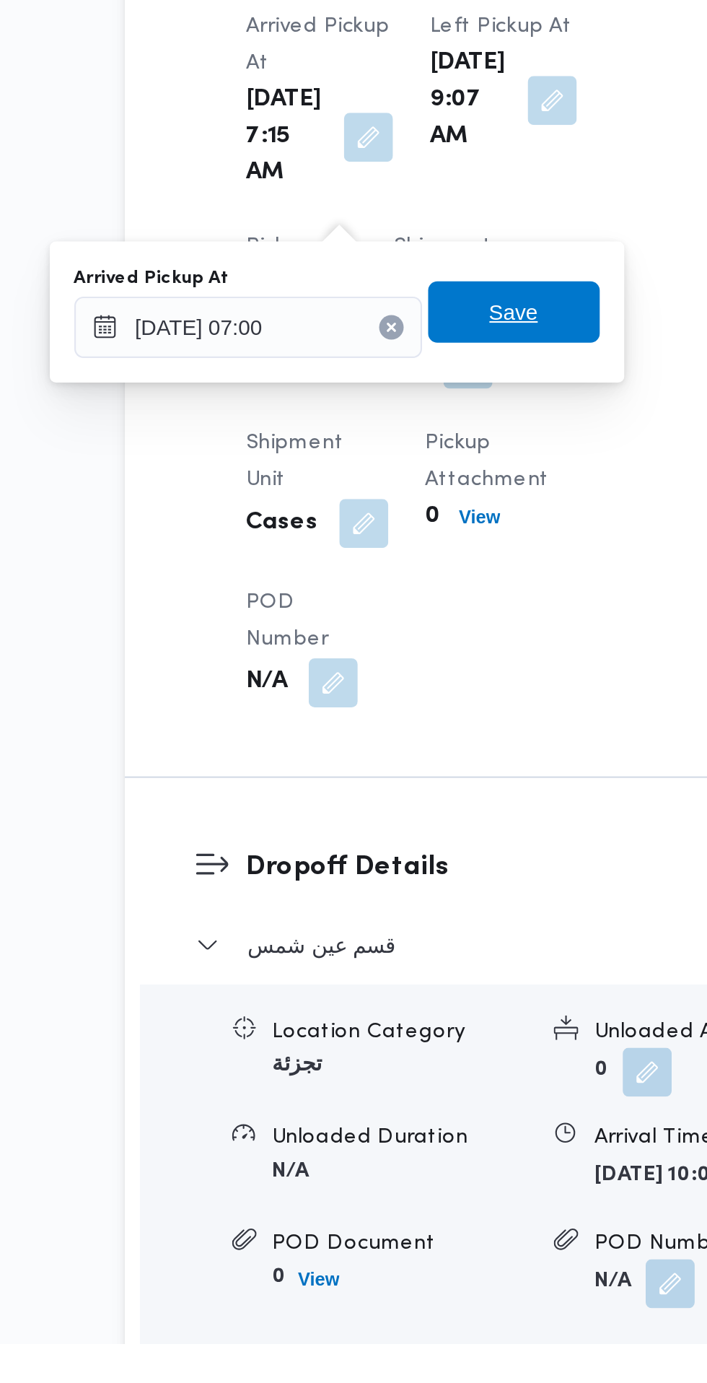
click at [382, 901] on span "Save" at bounding box center [370, 896] width 23 height 17
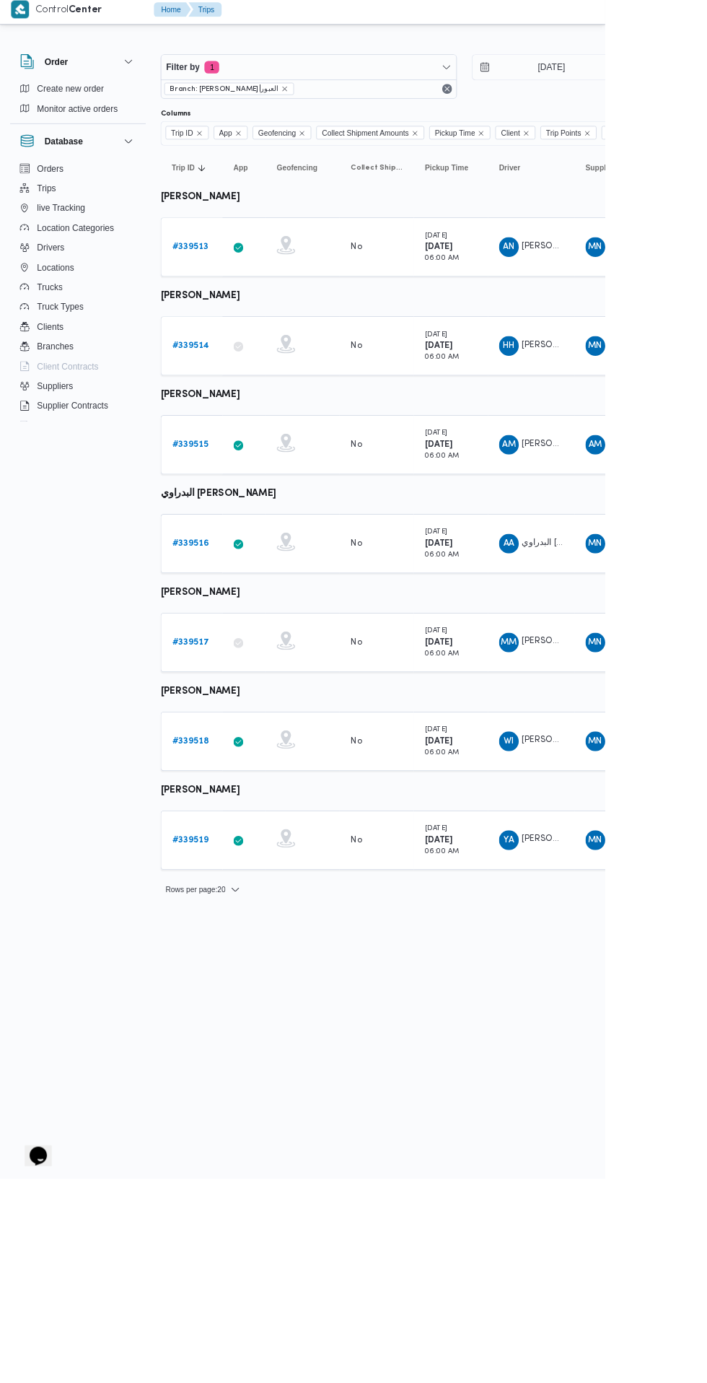
click at [205, 640] on b "# 339516" at bounding box center [222, 640] width 43 height 9
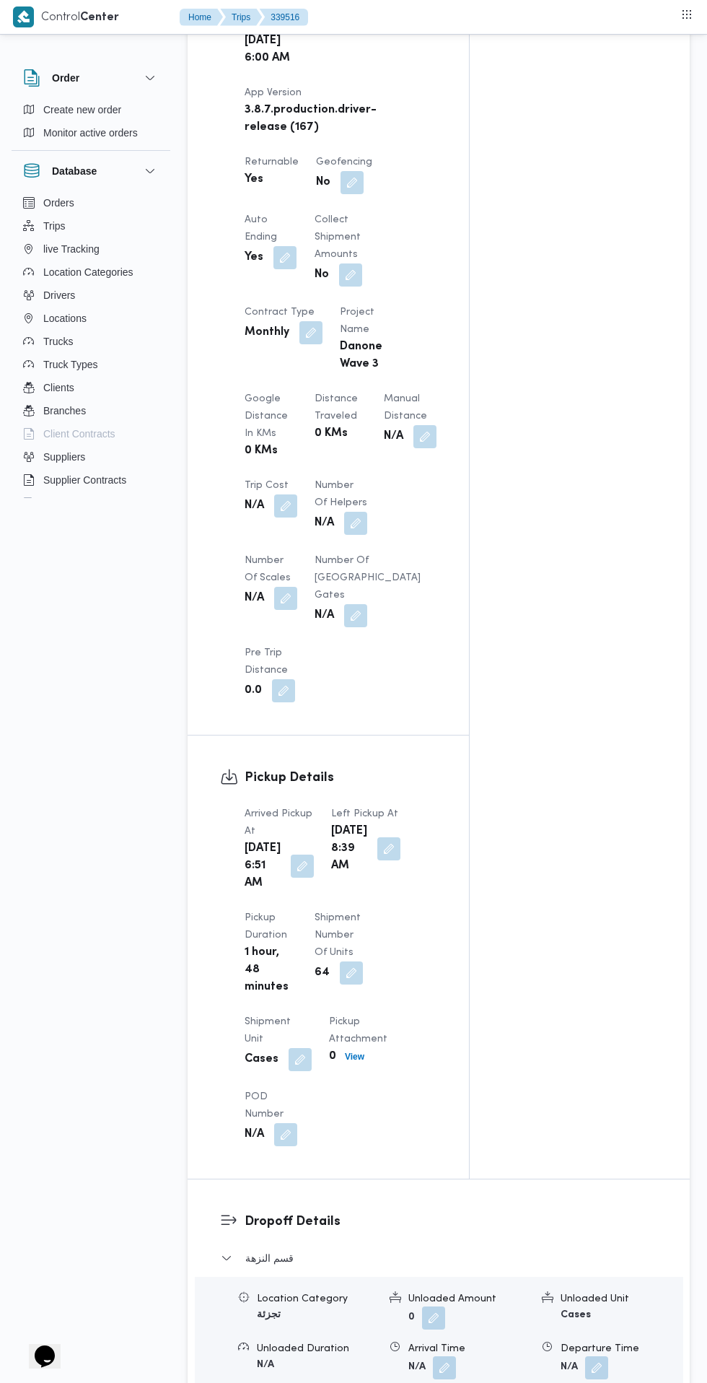
scroll to position [898, 0]
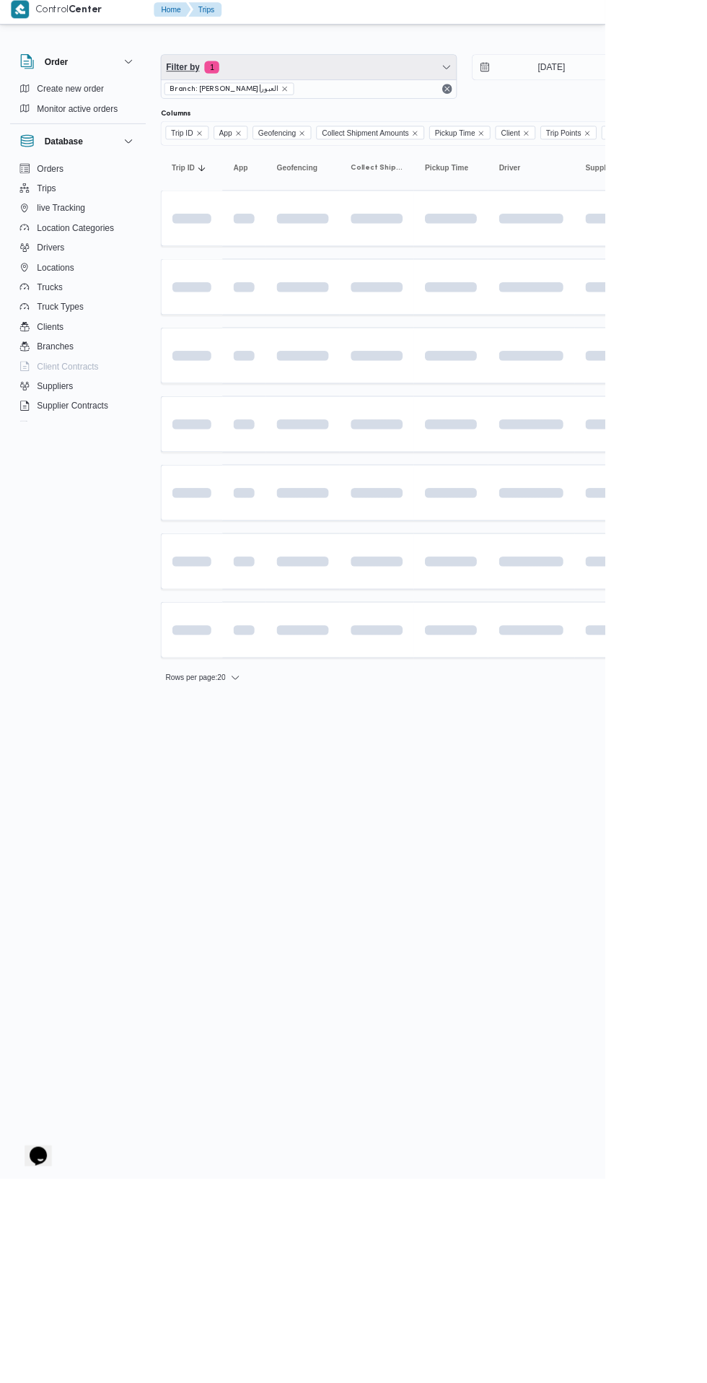
click at [434, 95] on span "Filter by 1" at bounding box center [360, 84] width 345 height 29
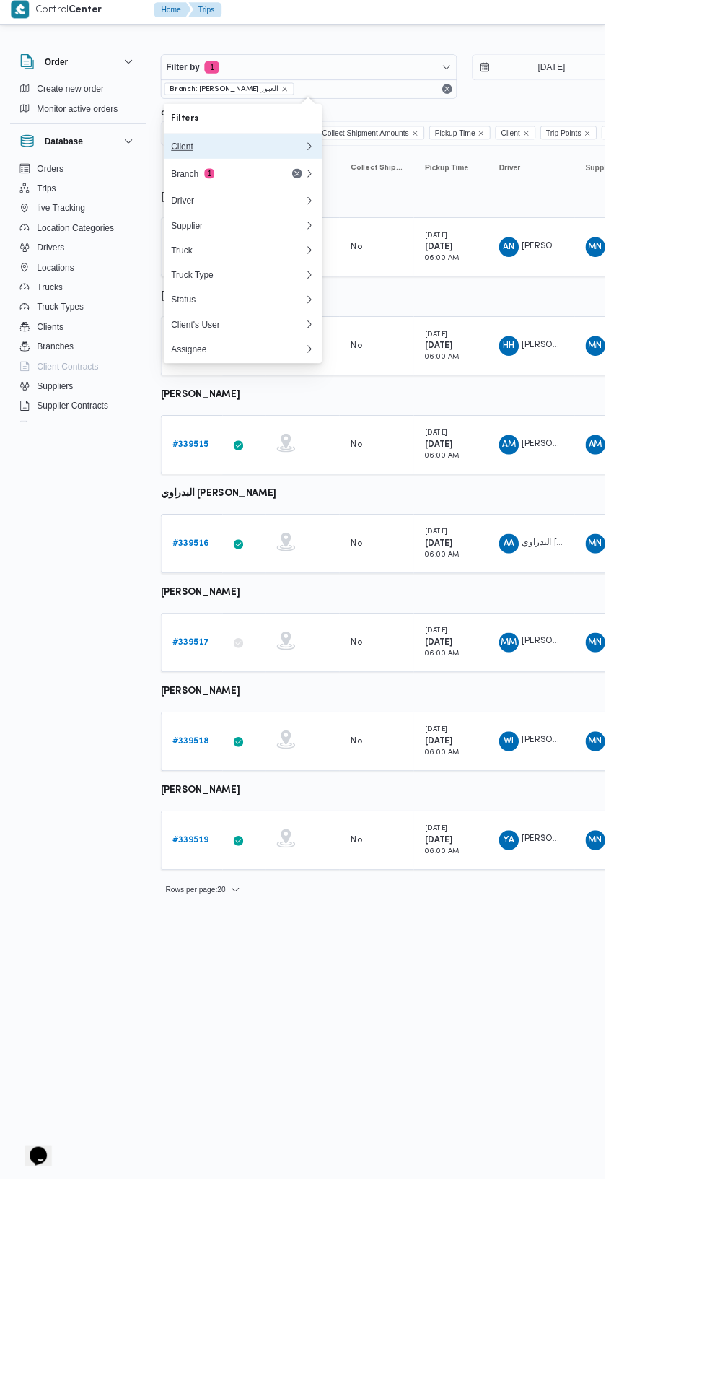
click at [312, 177] on div "Client" at bounding box center [278, 177] width 156 height 12
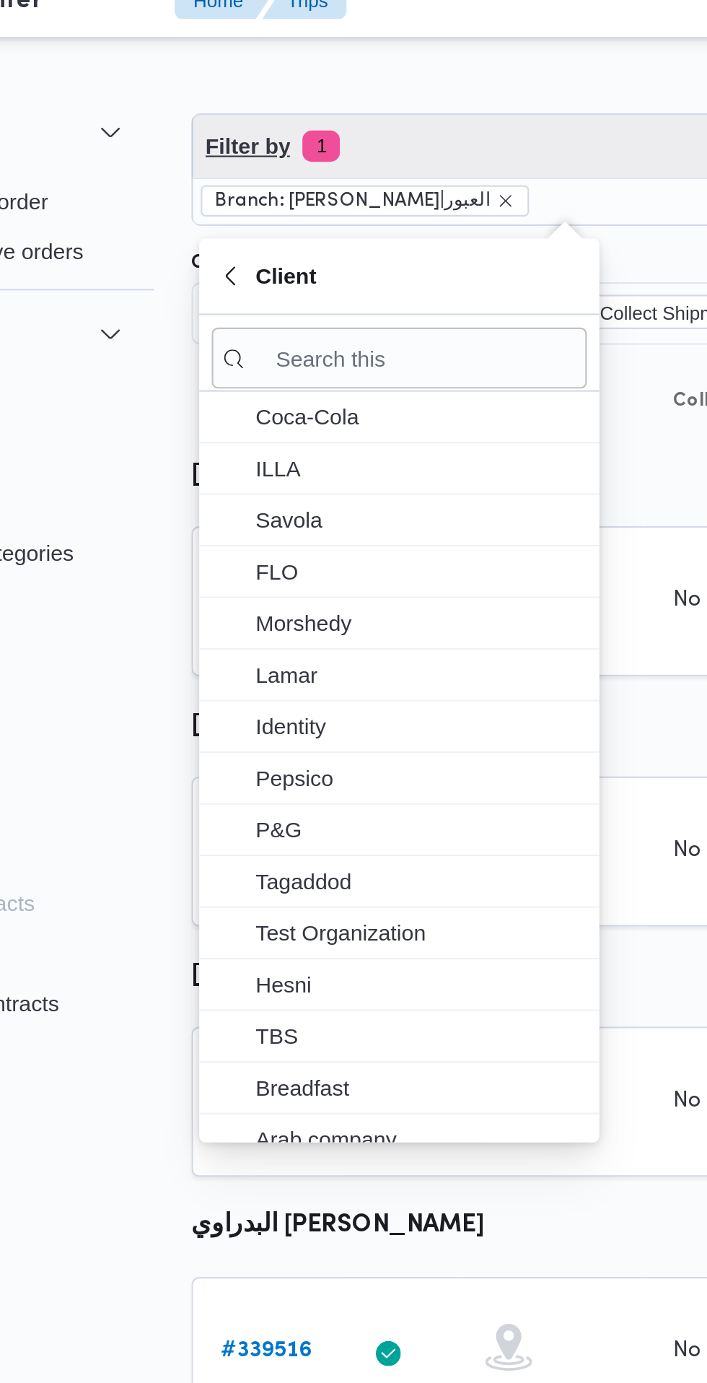
click at [298, 96] on span "Filter by 1" at bounding box center [360, 84] width 345 height 29
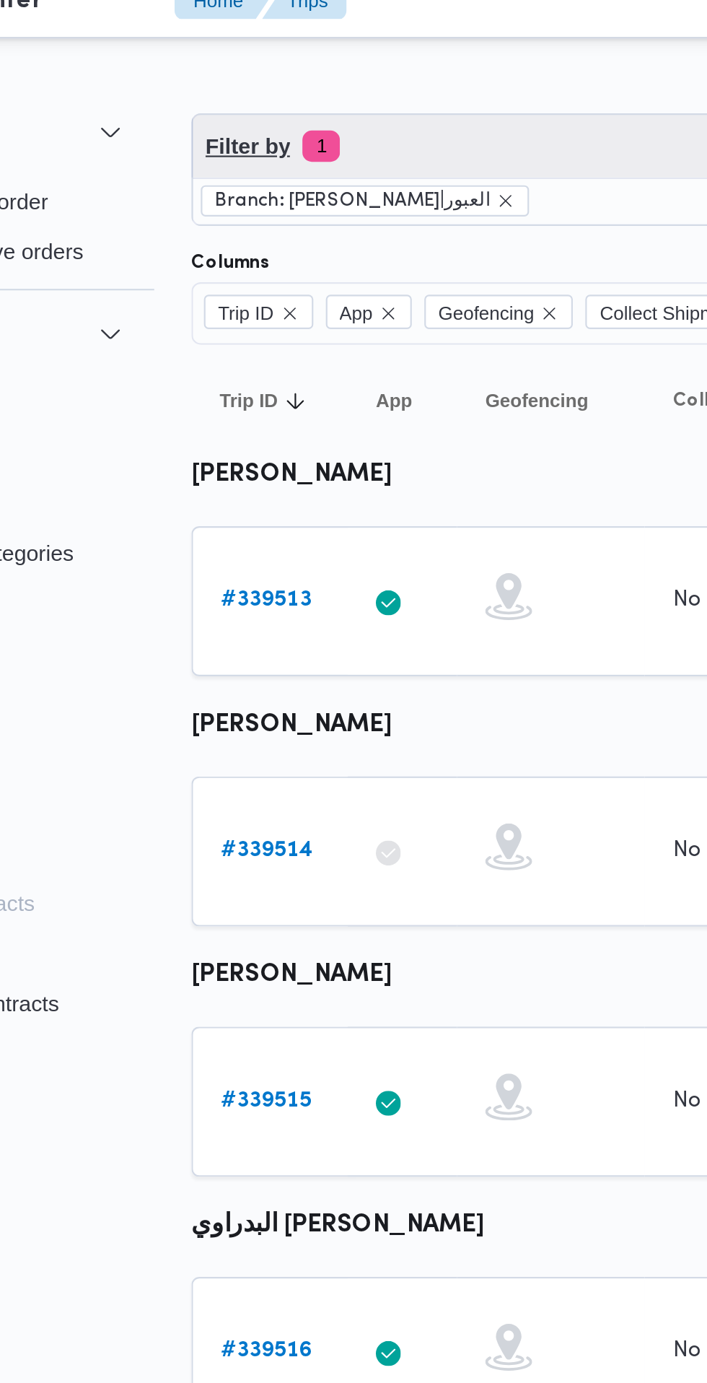
click at [307, 86] on span "Filter by 1" at bounding box center [360, 84] width 345 height 29
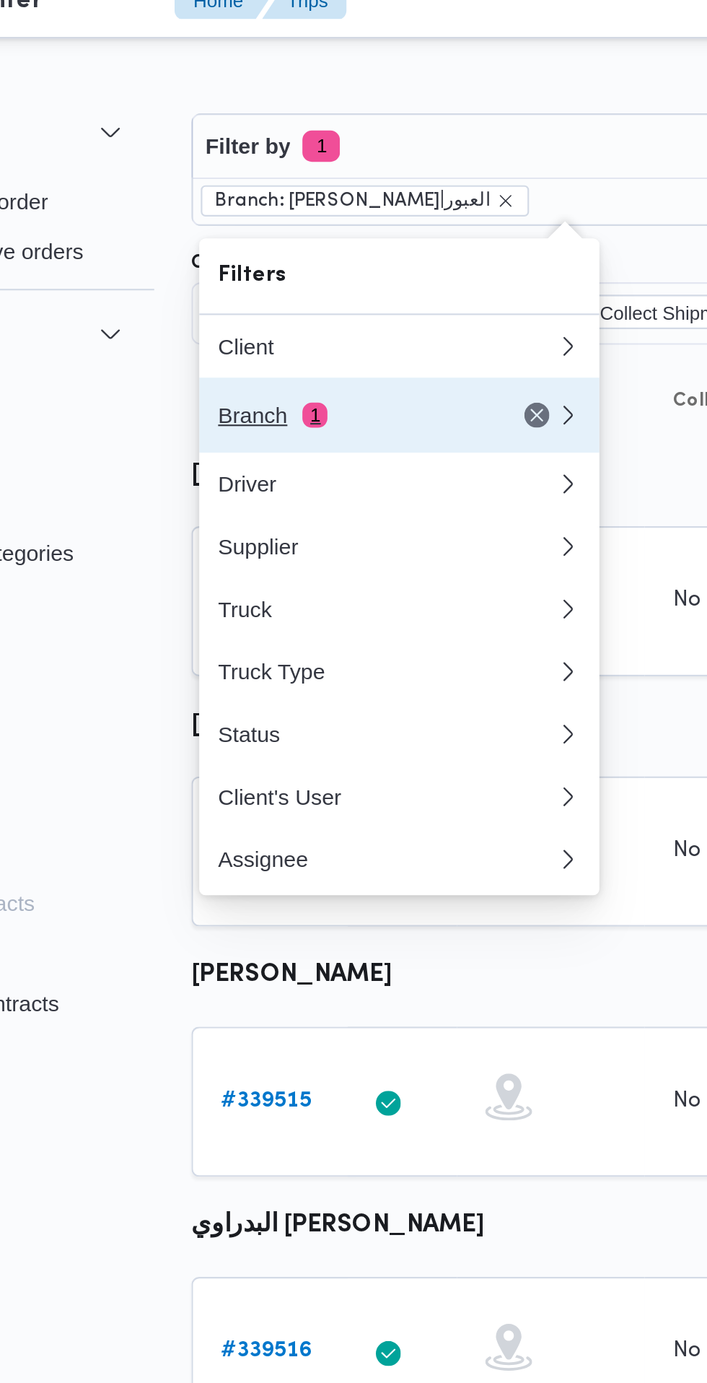
click at [271, 206] on div "Branch 1" at bounding box center [260, 209] width 121 height 12
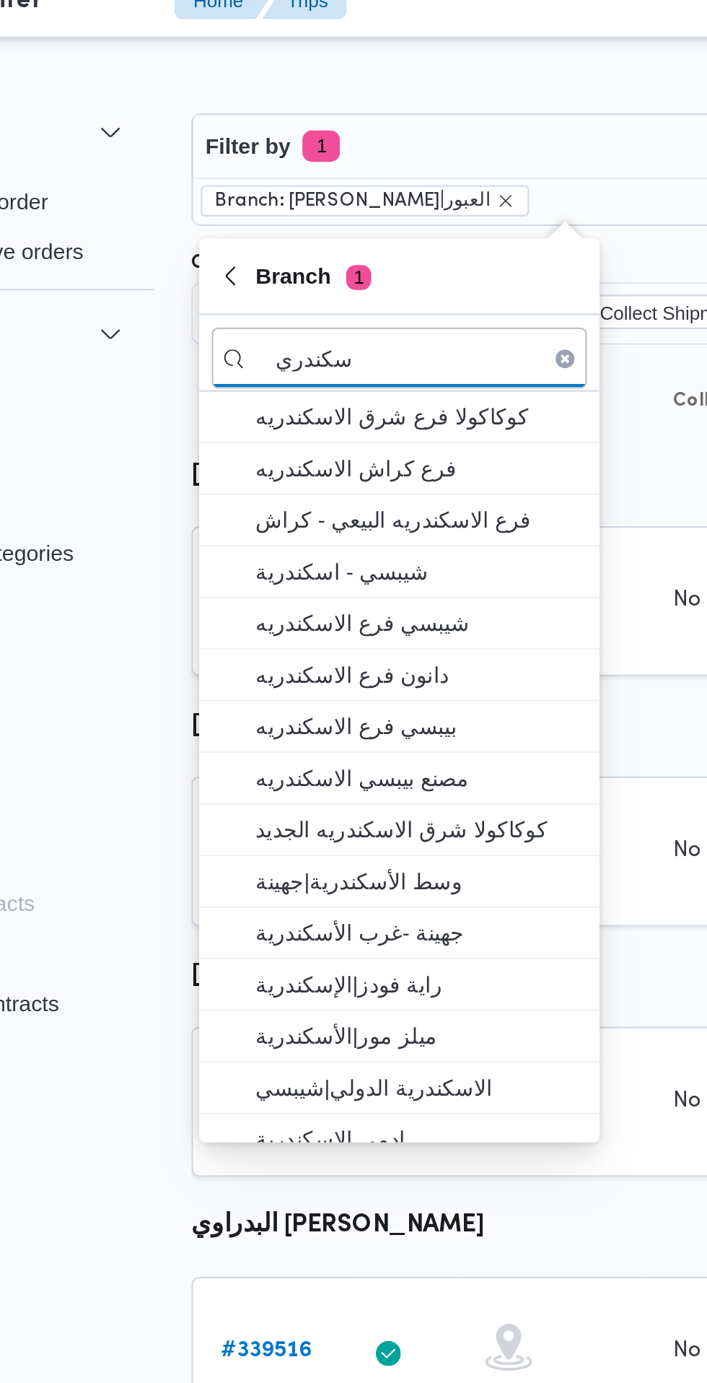
type input "سكندري"
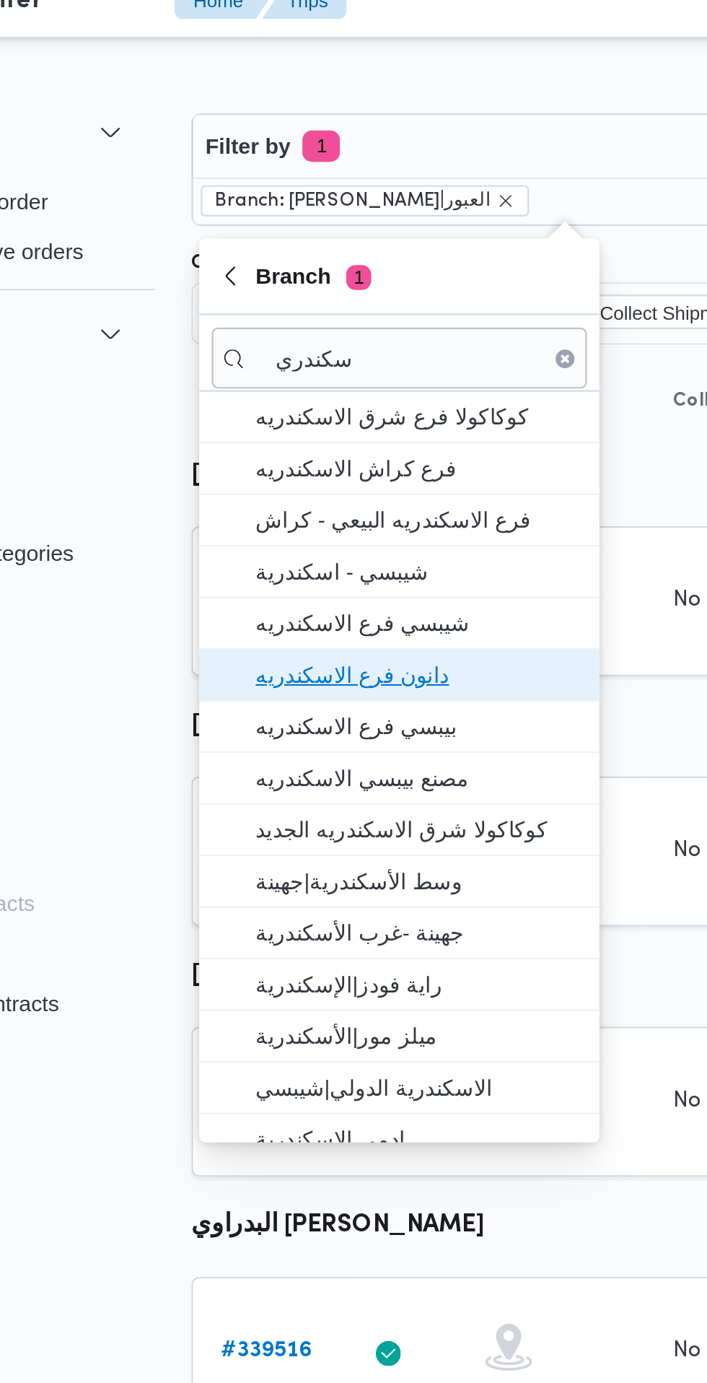
click at [307, 333] on span "دانون فرع الاسكندريه" at bounding box center [292, 328] width 150 height 17
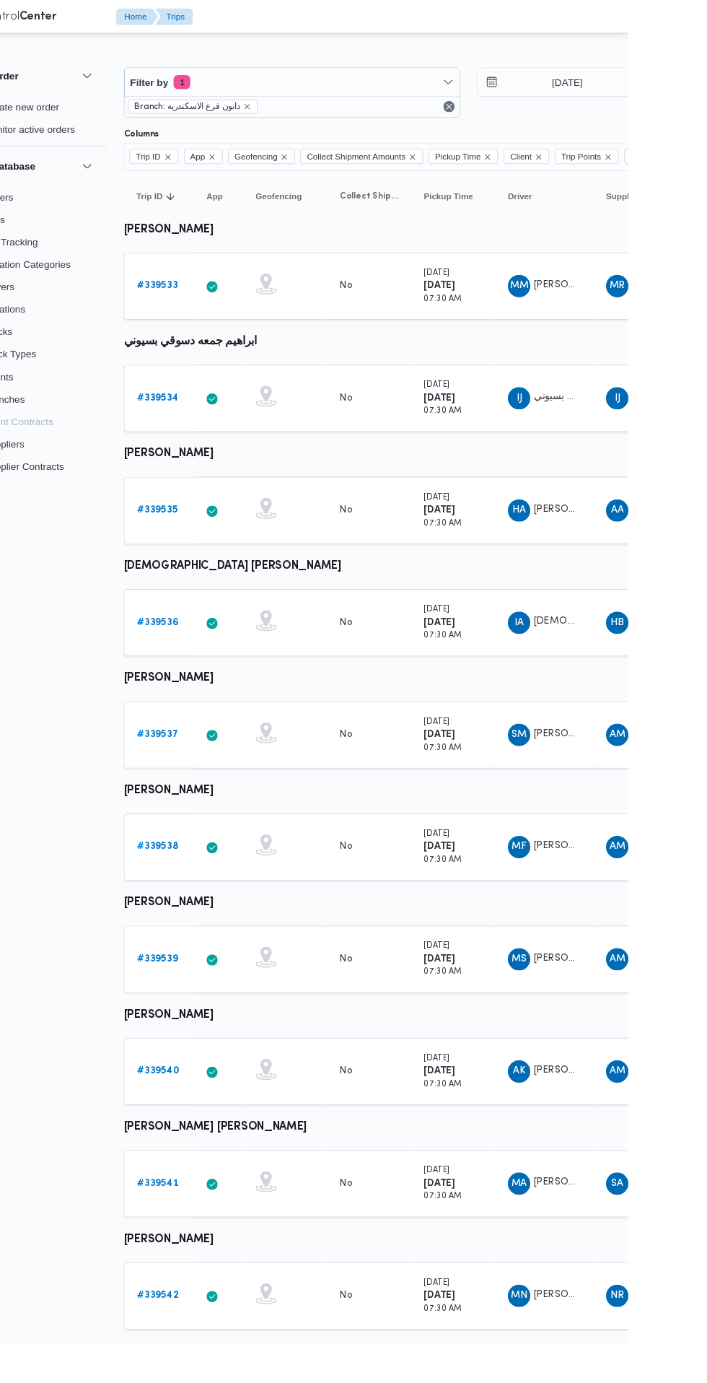
click at [222, 986] on b "# 339539" at bounding box center [222, 986] width 42 height 9
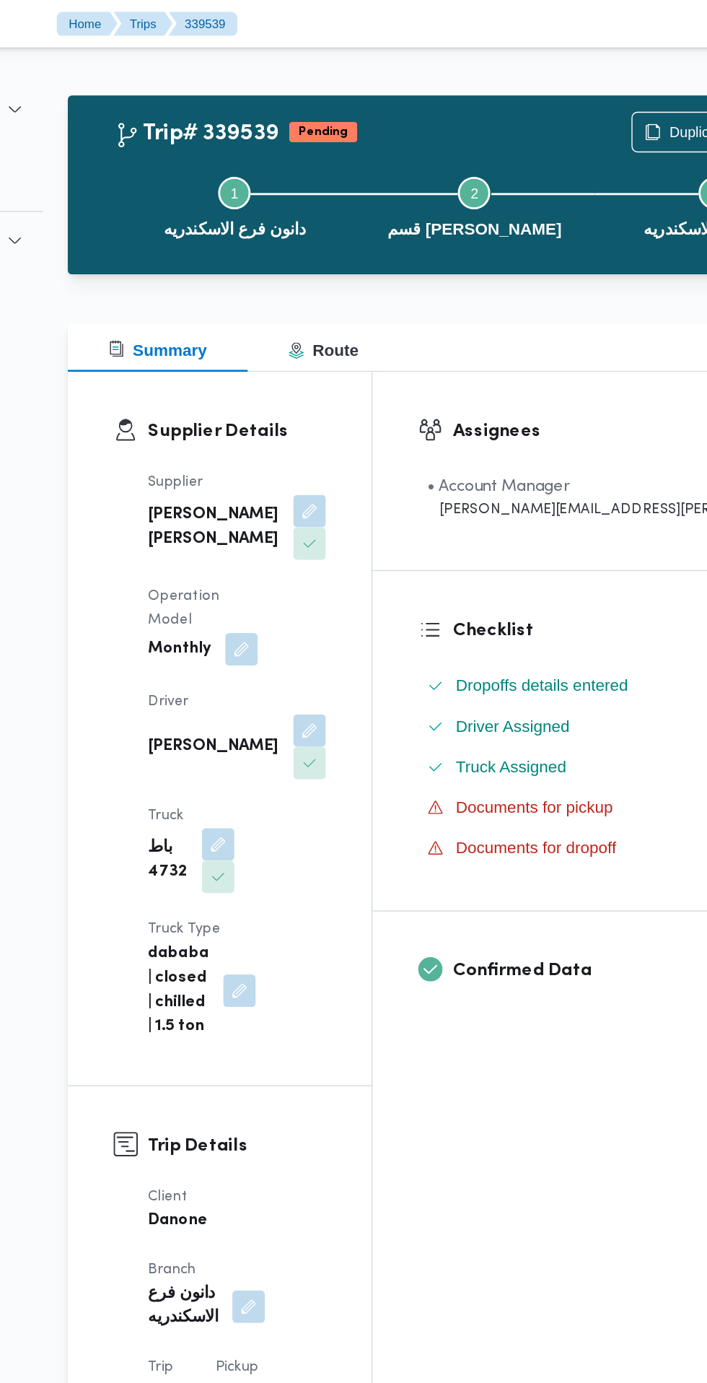
click at [371, 507] on button "button" at bounding box center [359, 518] width 23 height 23
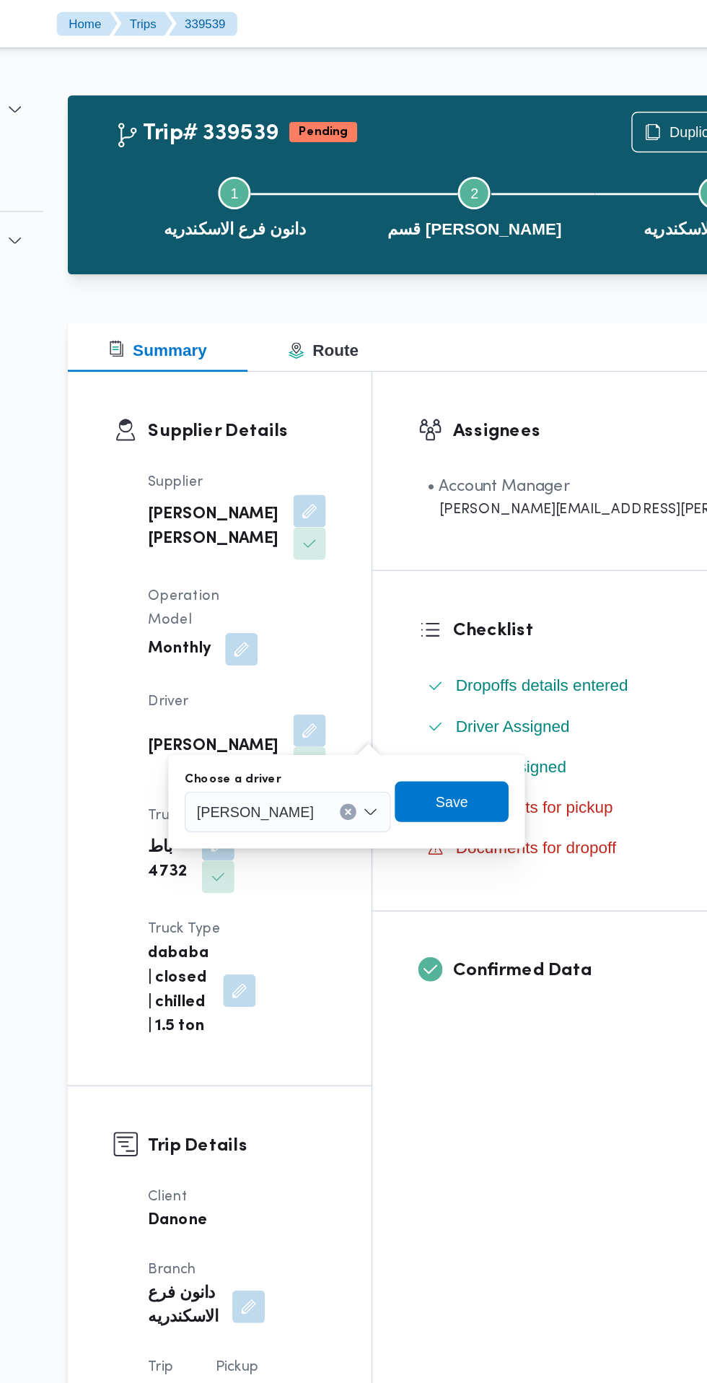
click at [362, 570] on span "محمد صبحي محمد اسماعيل" at bounding box center [320, 576] width 83 height 16
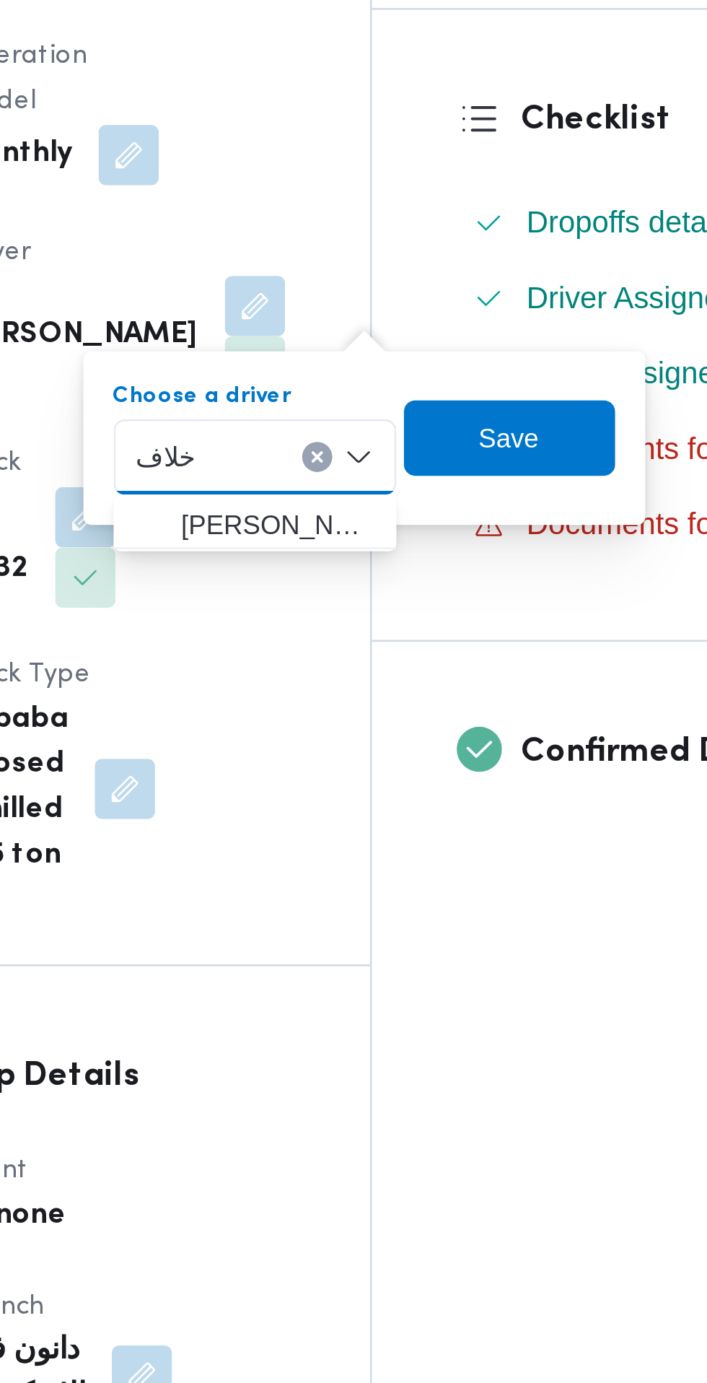
type input "خلاف"
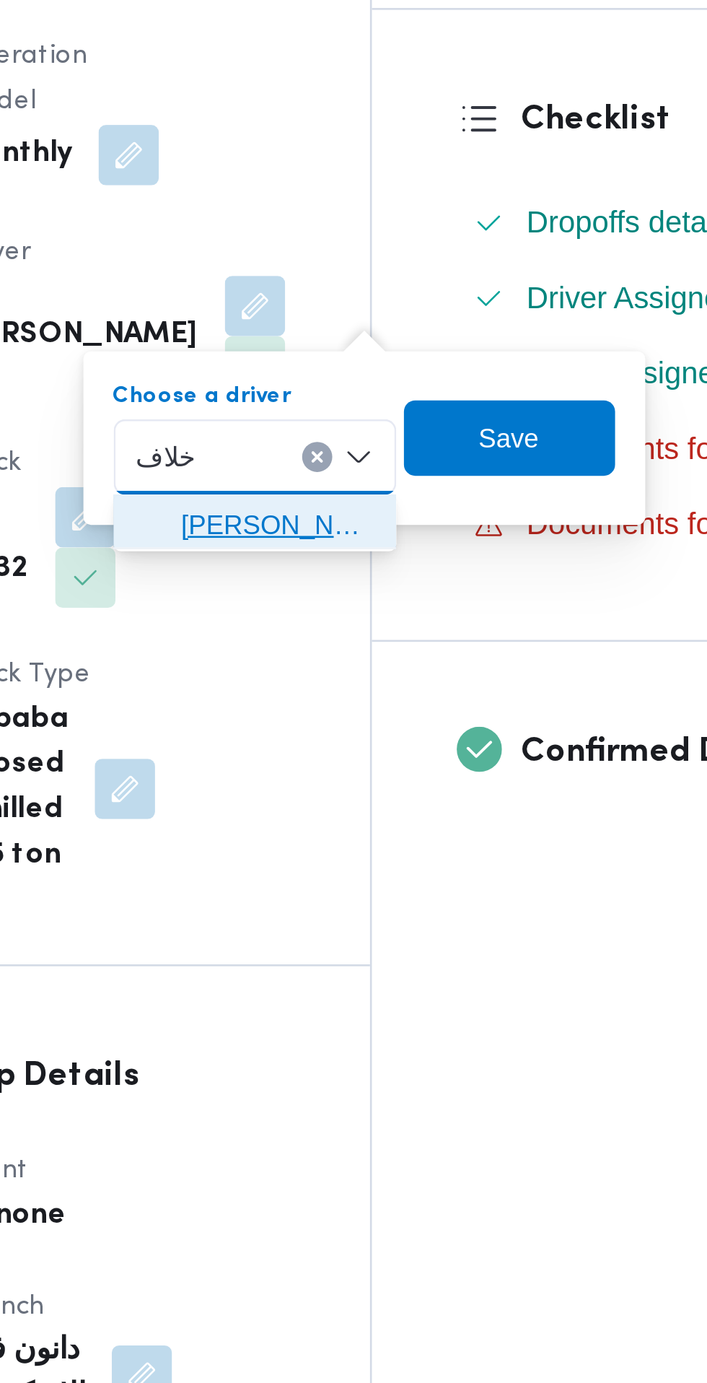
click at [375, 607] on span "احمد السيد رمضان السيد خلاف" at bounding box center [368, 602] width 74 height 17
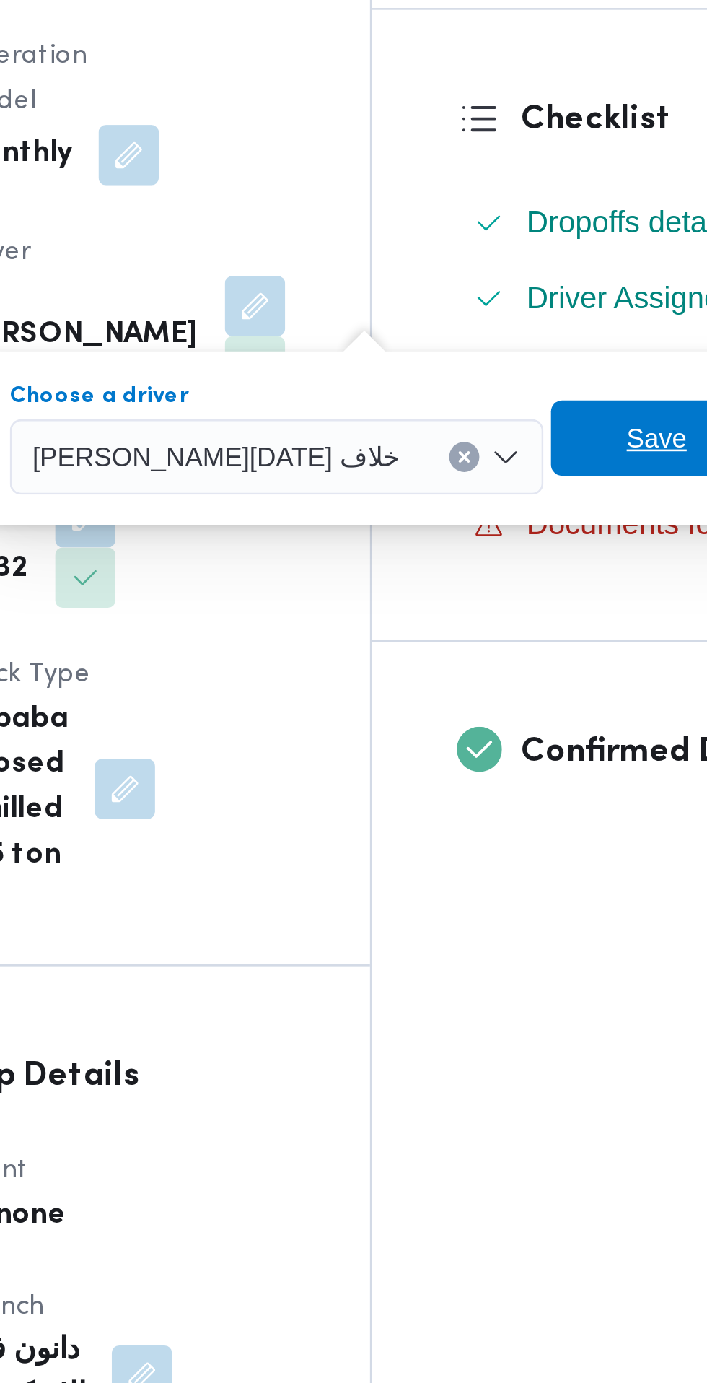
click at [502, 570] on span "Save" at bounding box center [513, 569] width 23 height 17
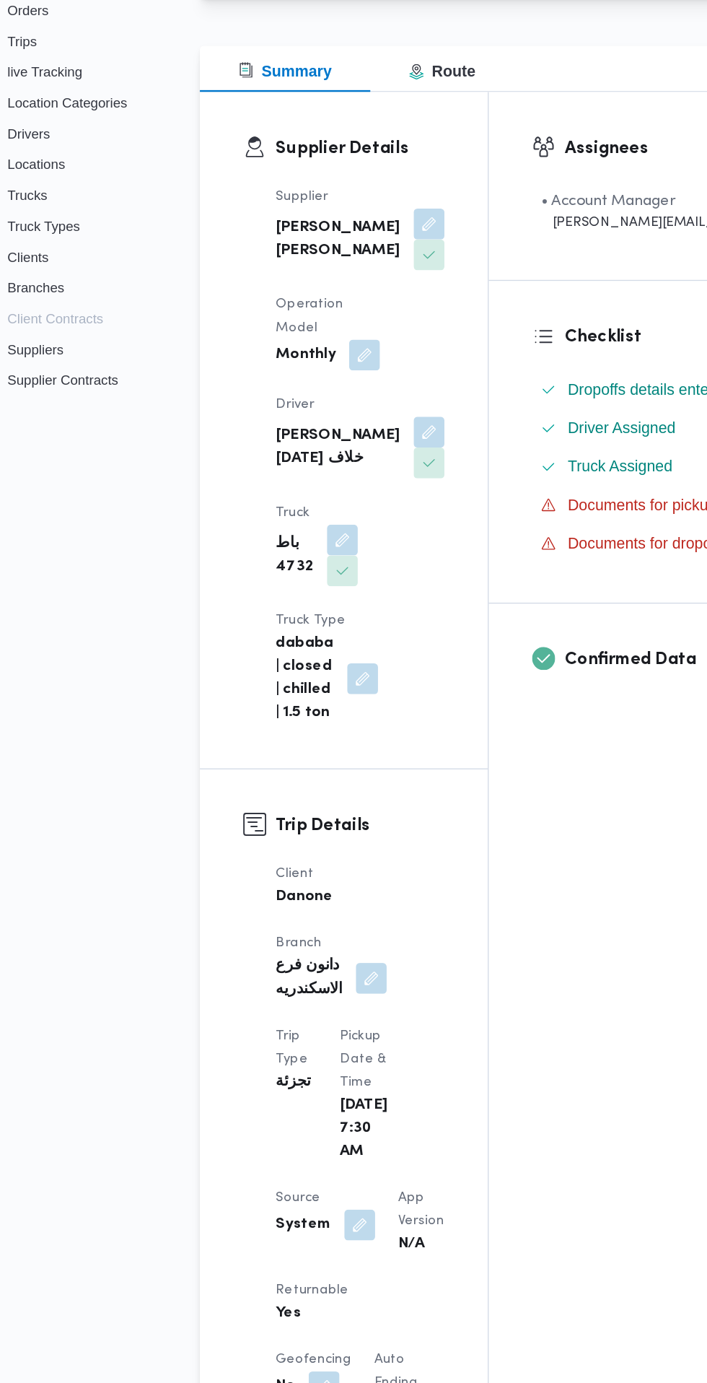
click at [304, 1101] on button "button" at bounding box center [307, 1112] width 23 height 23
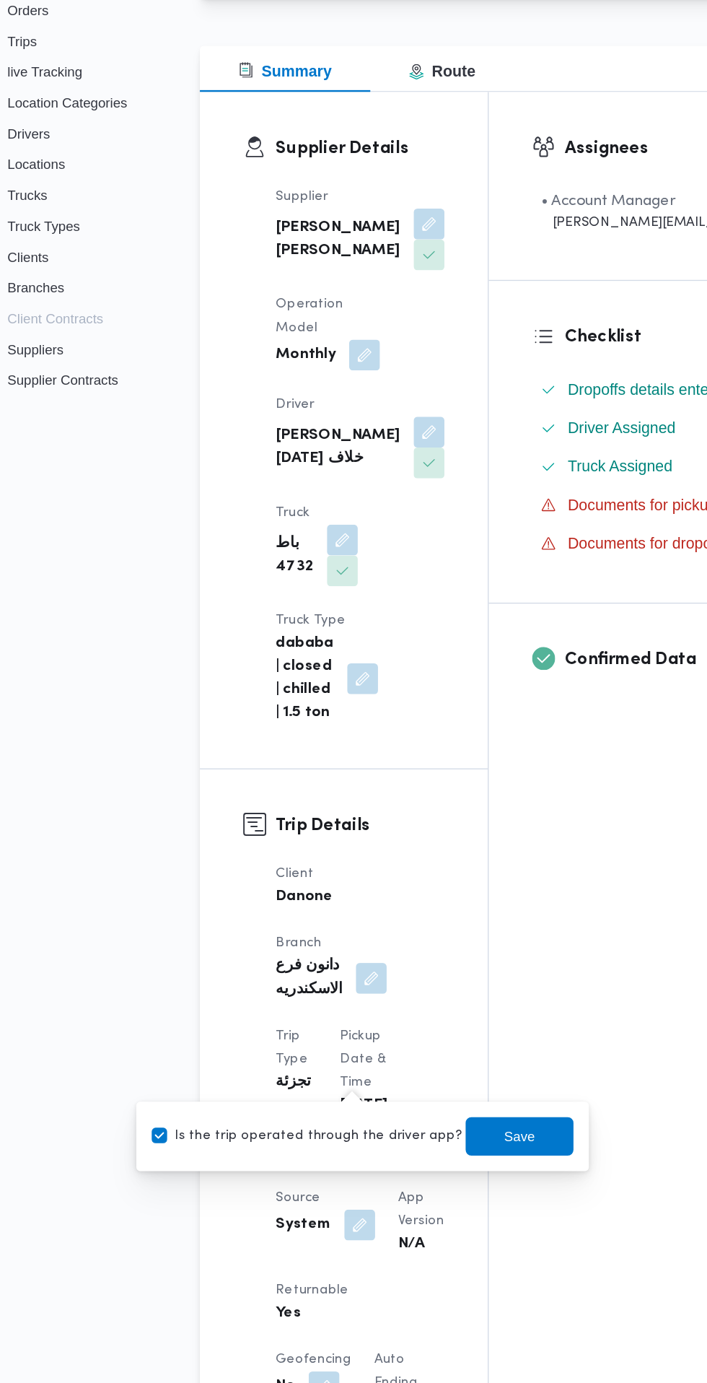
click at [302, 1049] on label "Is the trip operated through the driver app?" at bounding box center [268, 1046] width 232 height 17
checkbox input "false"
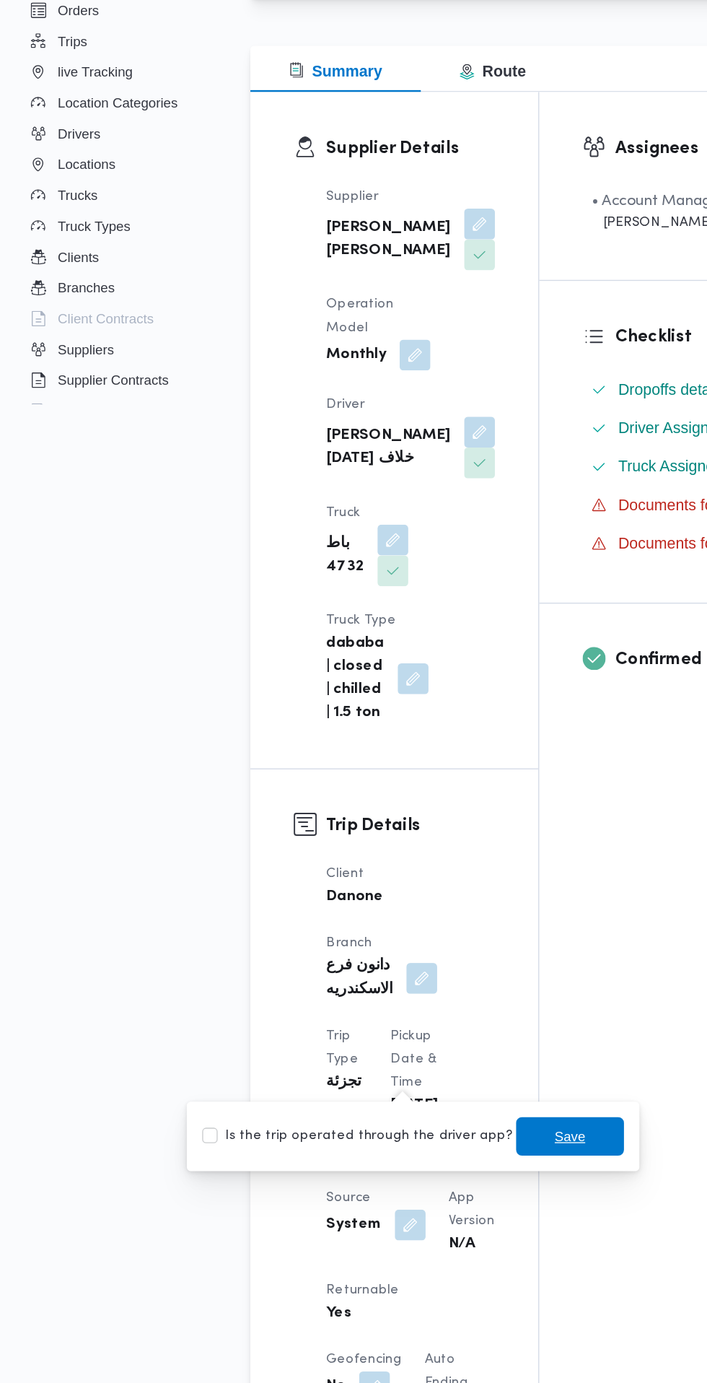
click at [416, 1052] on span "Save" at bounding box center [427, 1046] width 23 height 17
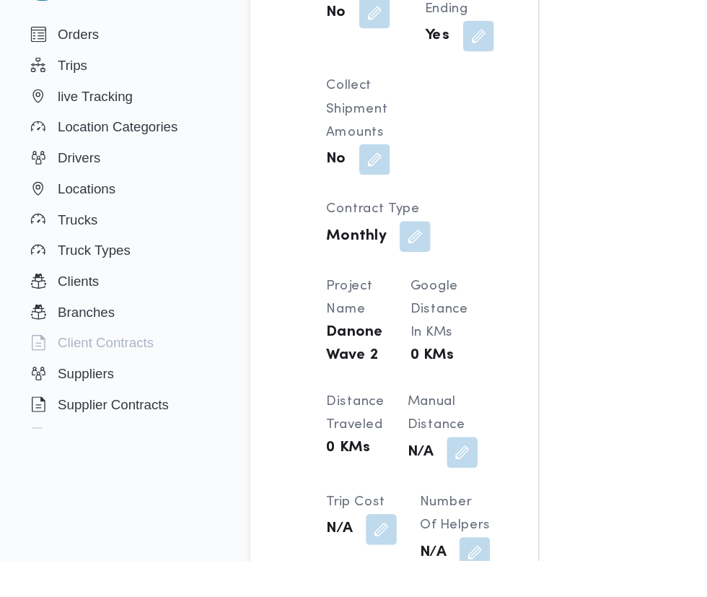
scroll to position [1043, 0]
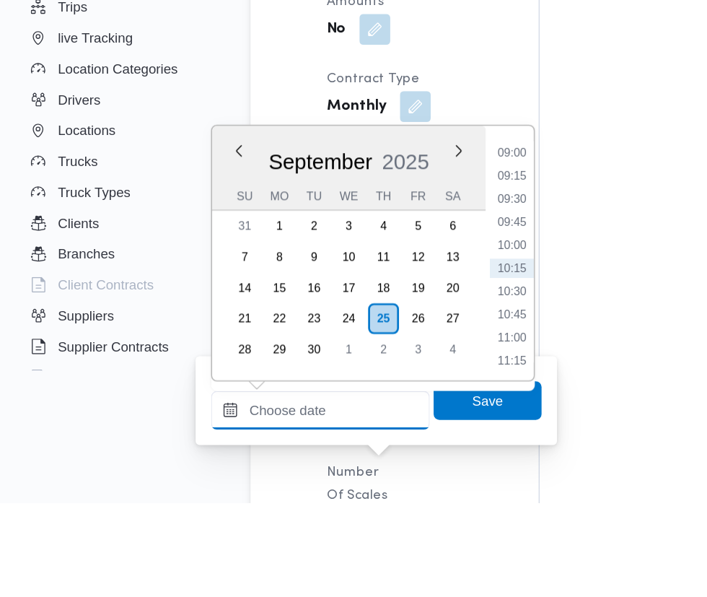
scroll to position [1112, 0]
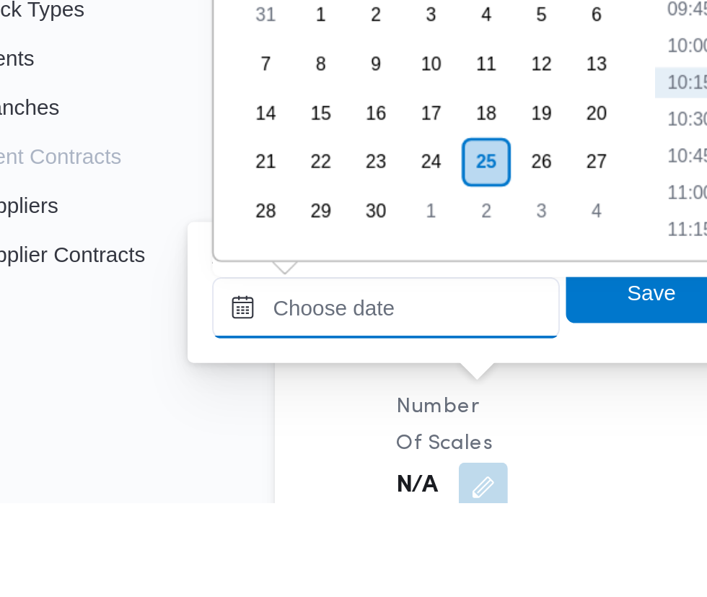
paste input "25/09/2025 07:30"
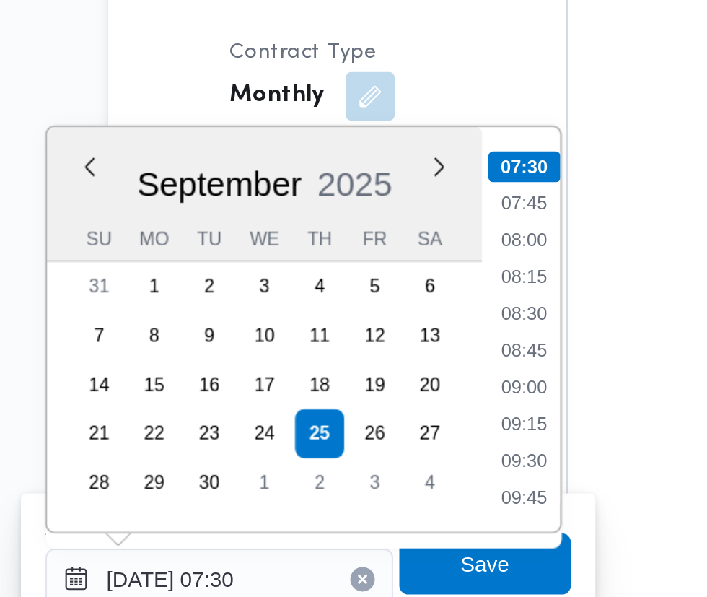
click at [384, 328] on li "07:45" at bounding box center [383, 328] width 33 height 14
type input "25/09/2025 07:45"
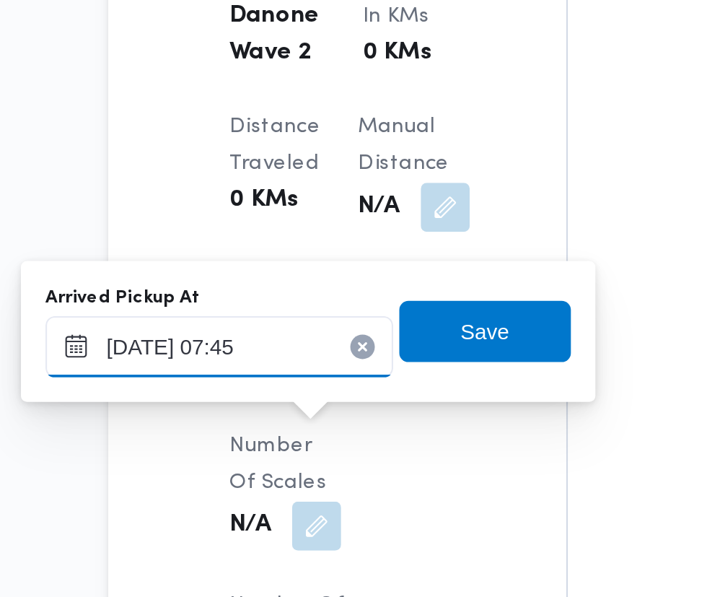
scroll to position [1138, 0]
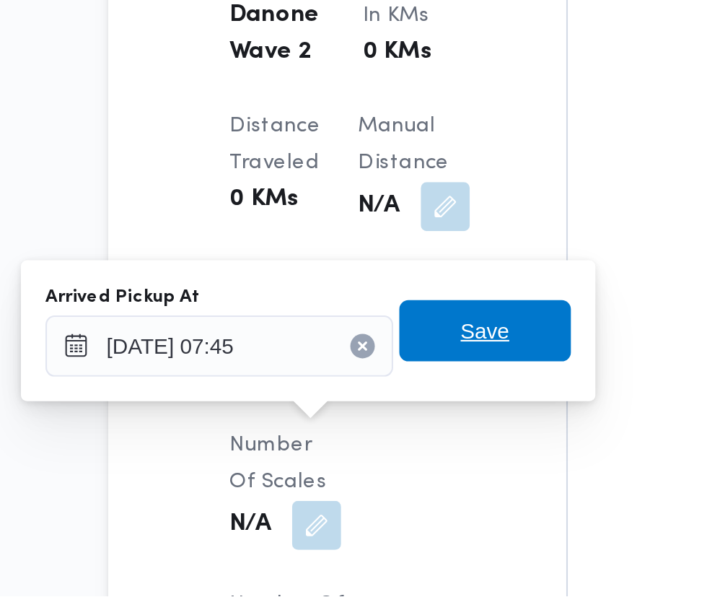
click at [382, 478] on span "Save" at bounding box center [365, 472] width 81 height 29
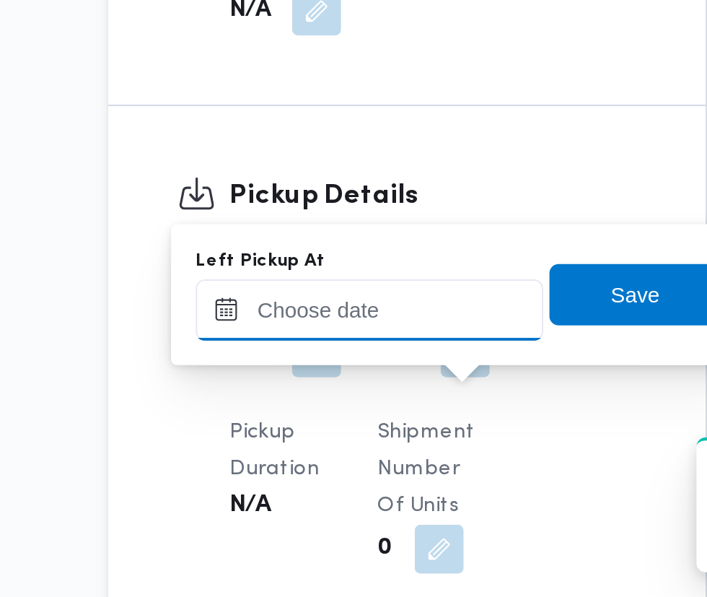
click at [349, 463] on input "Left Pickup At" at bounding box center [311, 461] width 164 height 29
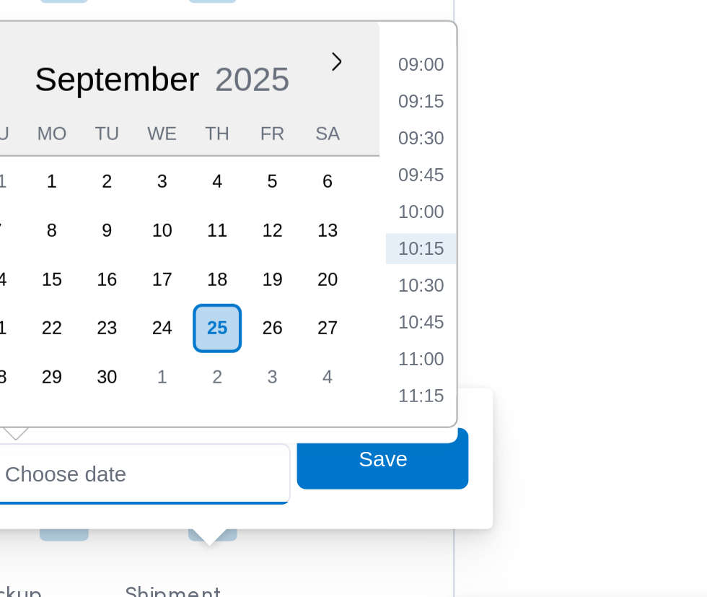
scroll to position [1137, 0]
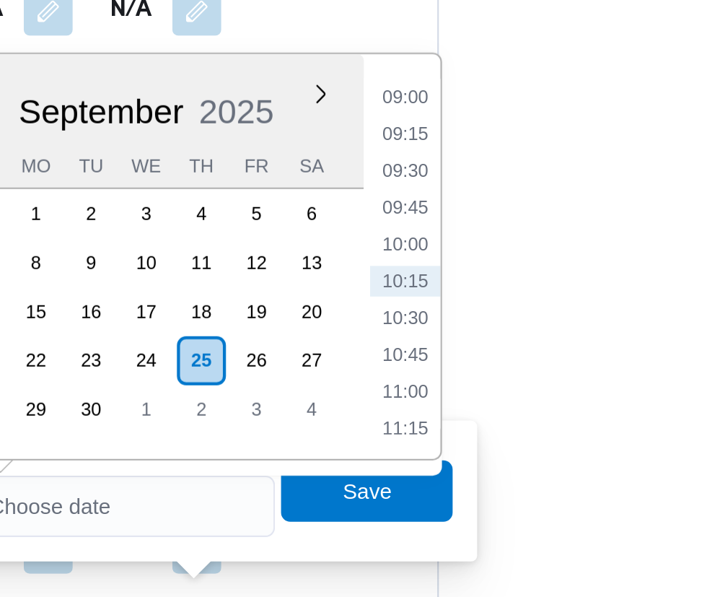
click at [463, 308] on li "09:30" at bounding box center [453, 304] width 33 height 14
type input "25/09/2025 09:30"
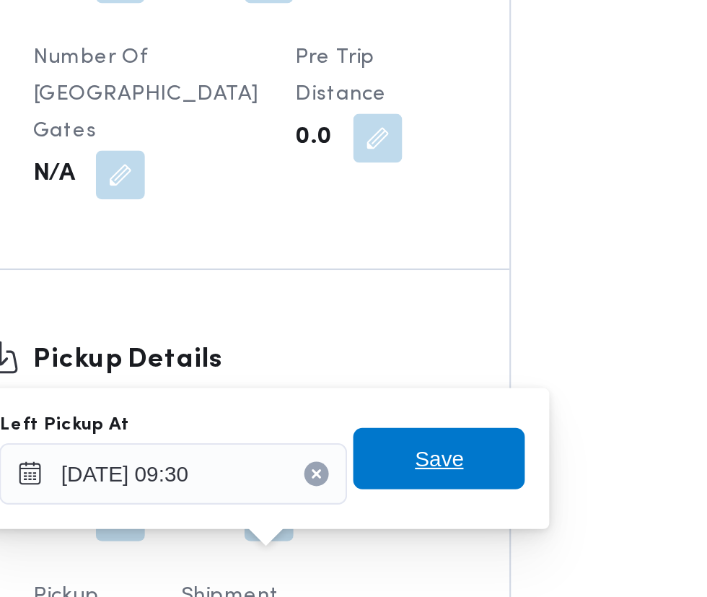
click at [443, 461] on span "Save" at bounding box center [435, 455] width 23 height 17
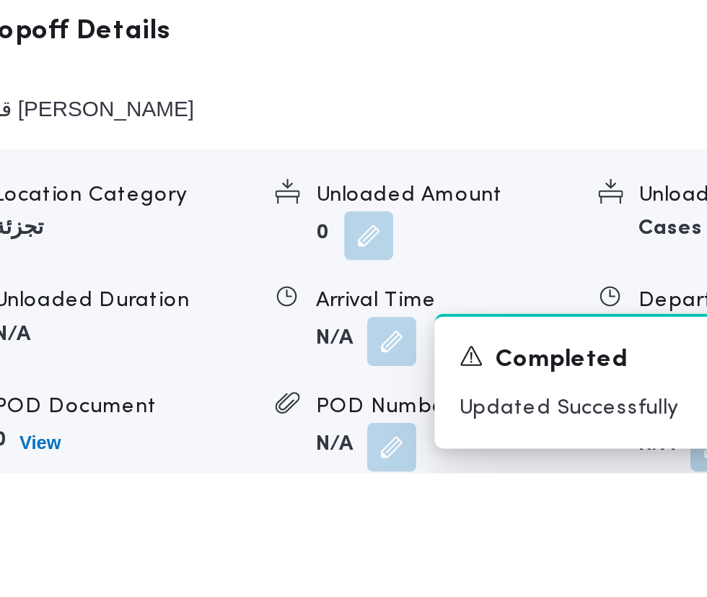
scroll to position [1590, 0]
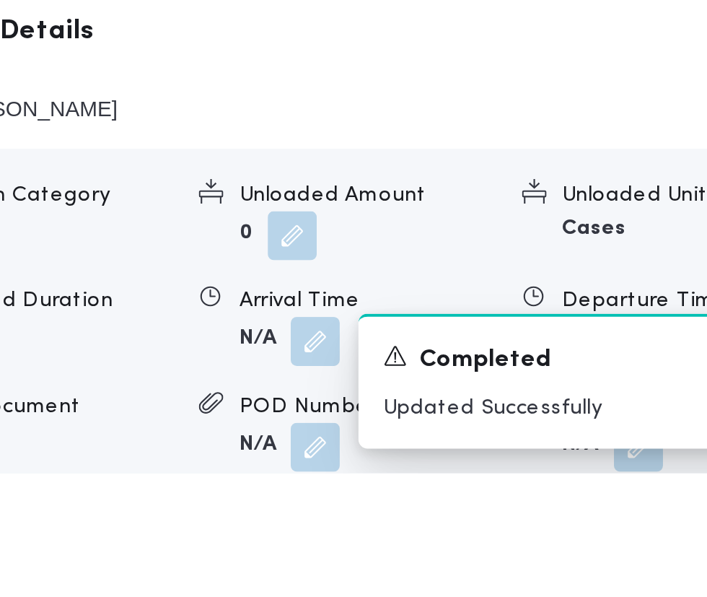
click at [439, 546] on button "button" at bounding box center [444, 534] width 23 height 23
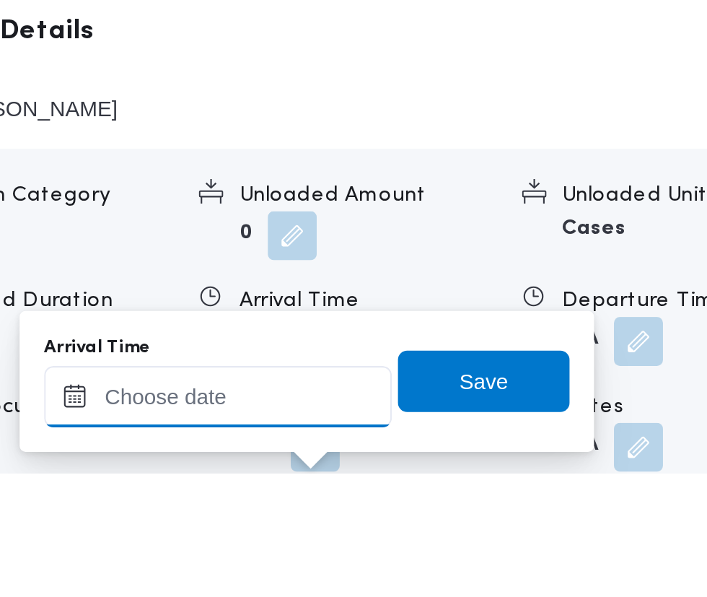
click at [435, 560] on input "Arrival Time" at bounding box center [399, 560] width 164 height 29
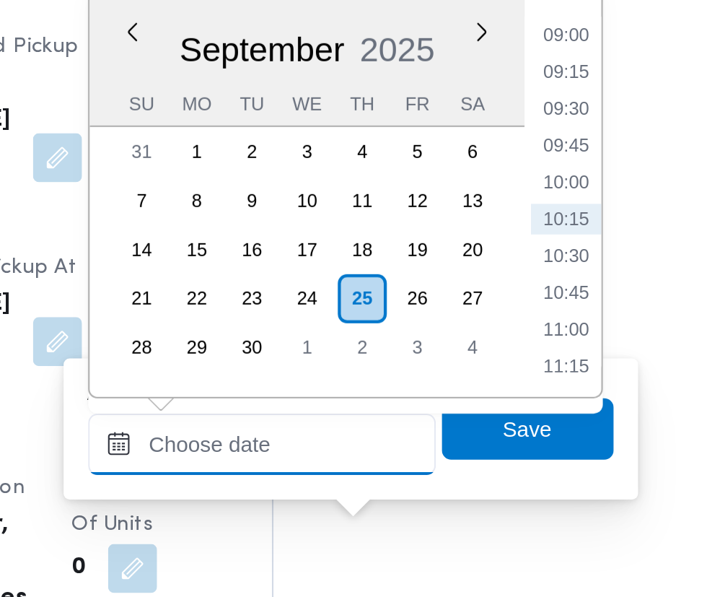
scroll to position [1777, 0]
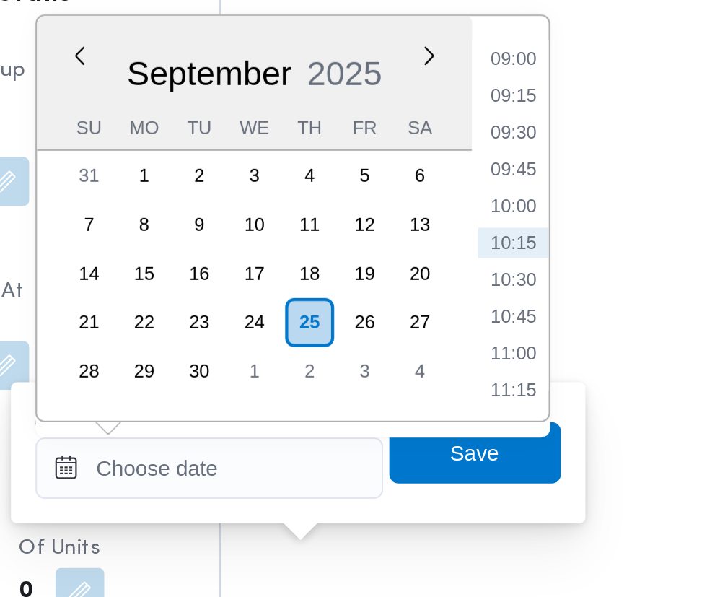
click at [548, 282] on li "10:00" at bounding box center [541, 279] width 33 height 14
type input "25/09/2025 10:00"
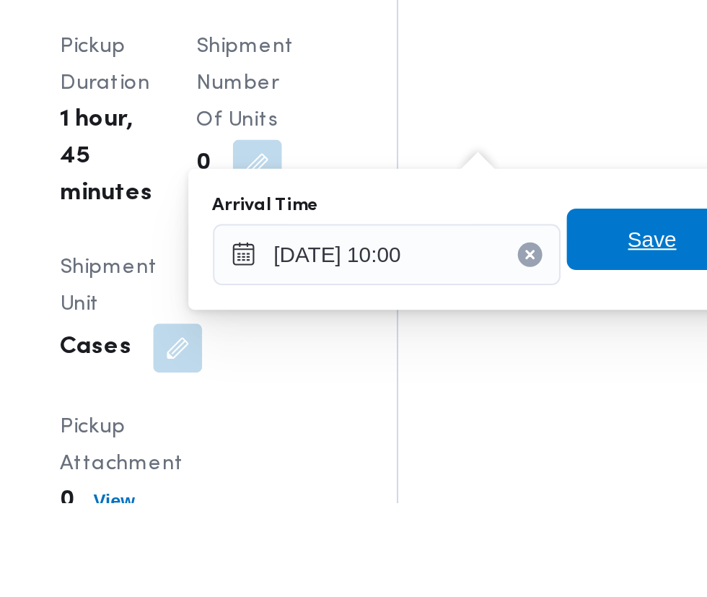
click at [525, 472] on span "Save" at bounding box center [523, 472] width 23 height 17
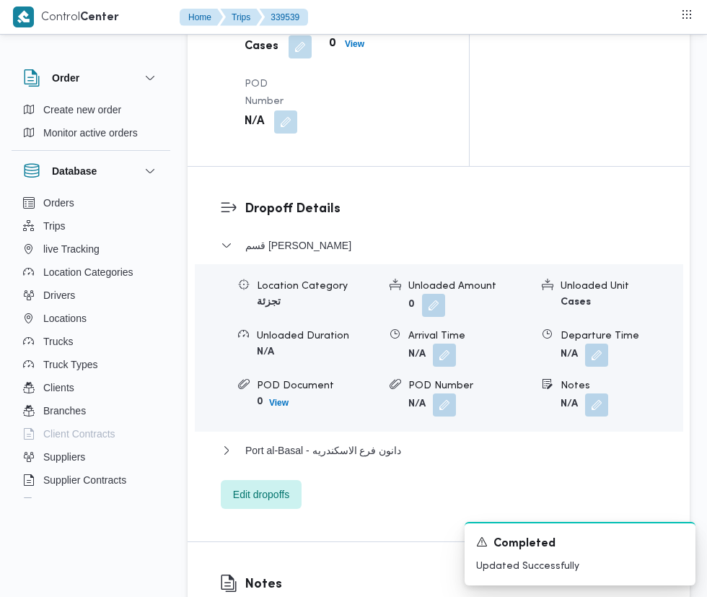
scroll to position [1781, 0]
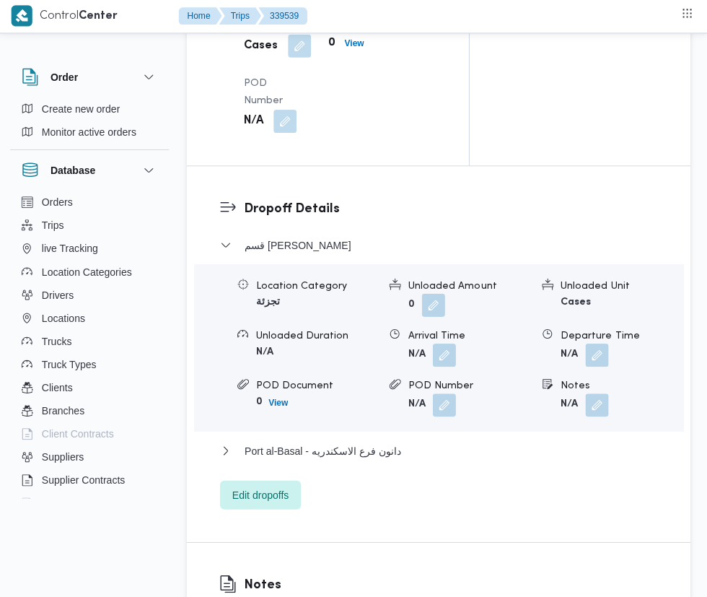
click at [445, 367] on button "button" at bounding box center [444, 354] width 23 height 23
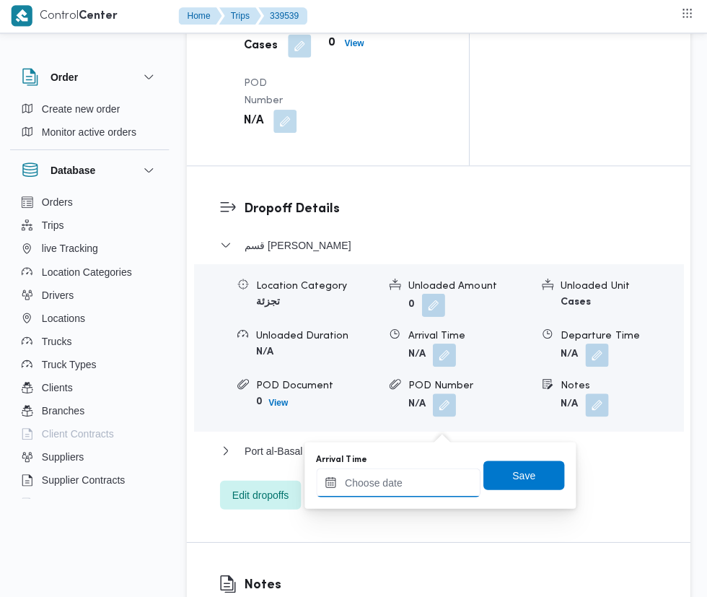
click at [414, 476] on input "Arrival Time" at bounding box center [399, 482] width 164 height 29
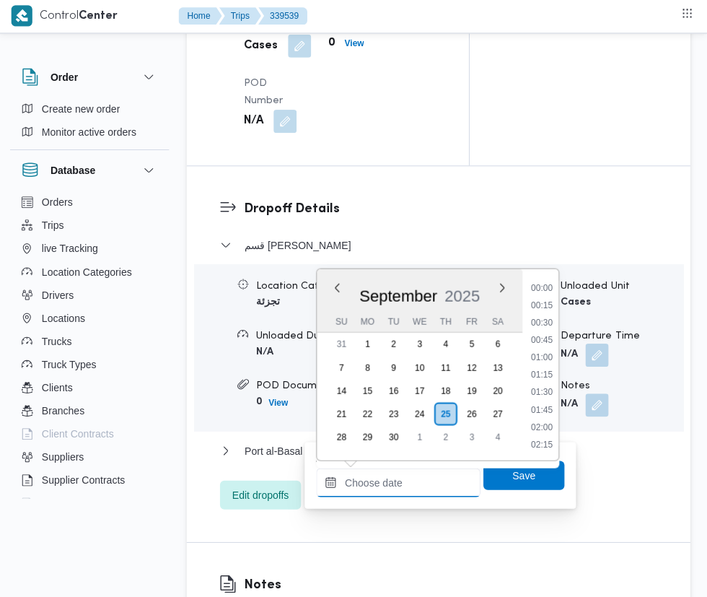
scroll to position [622, 0]
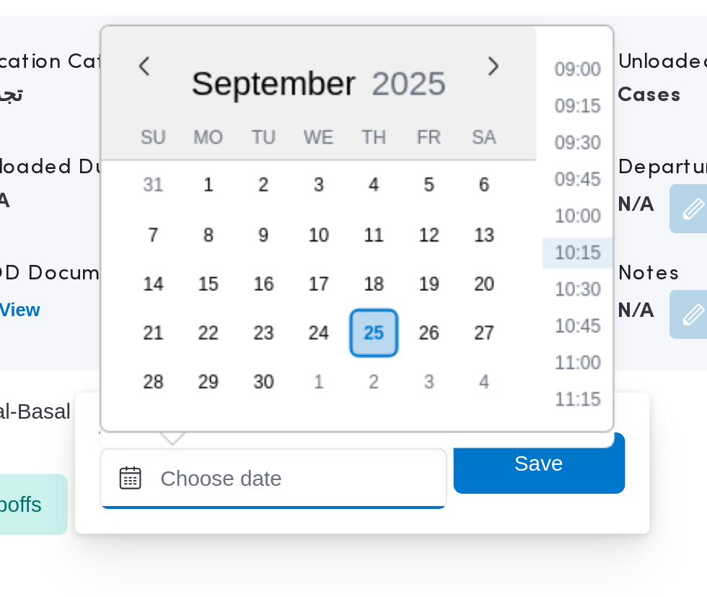
type input "25/09/2025 10:00"
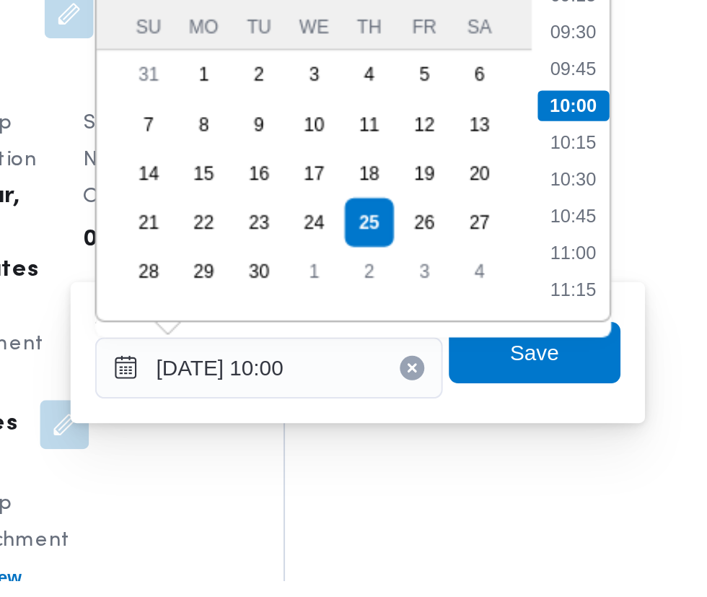
scroll to position [1801, 0]
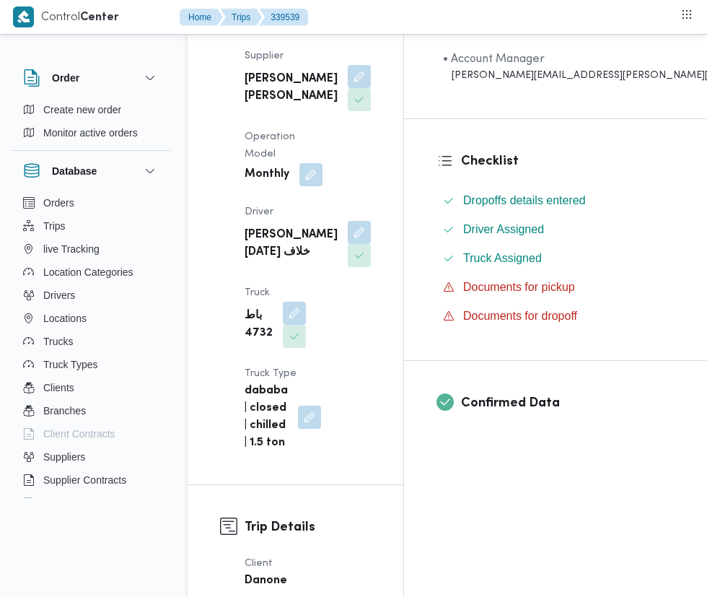
scroll to position [0, 0]
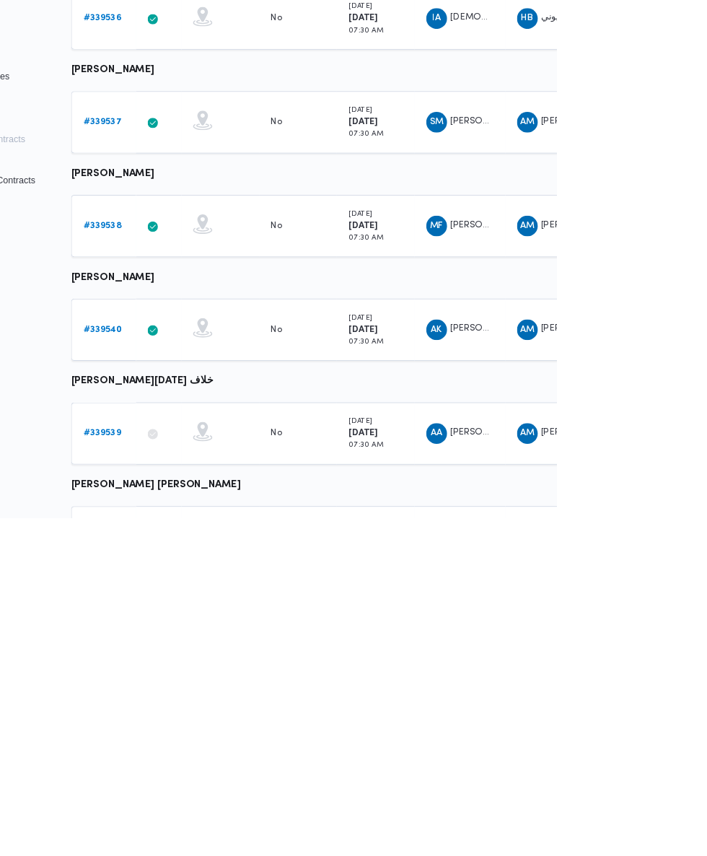
scroll to position [341, 22]
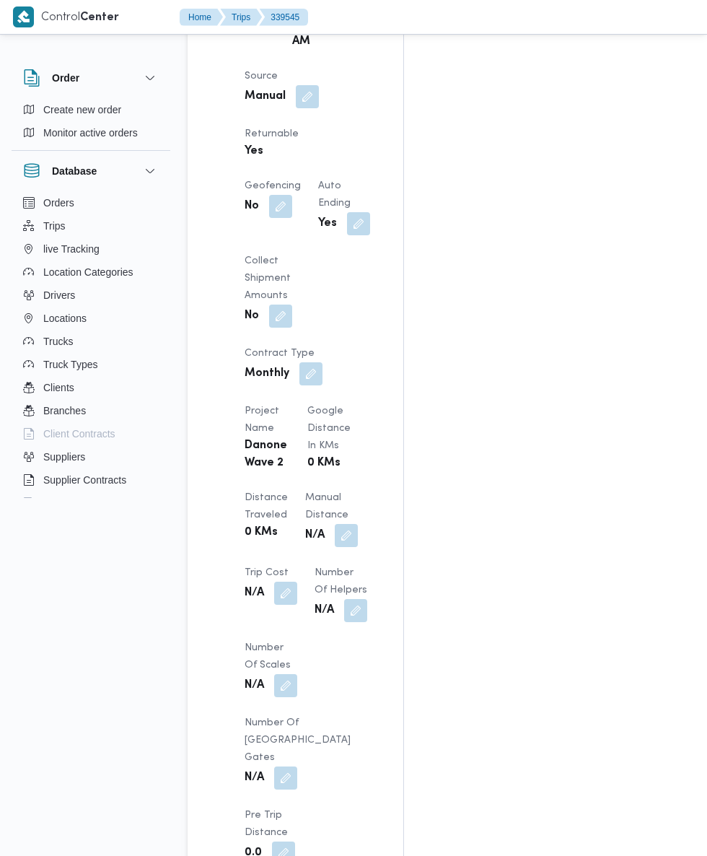
scroll to position [1037, 0]
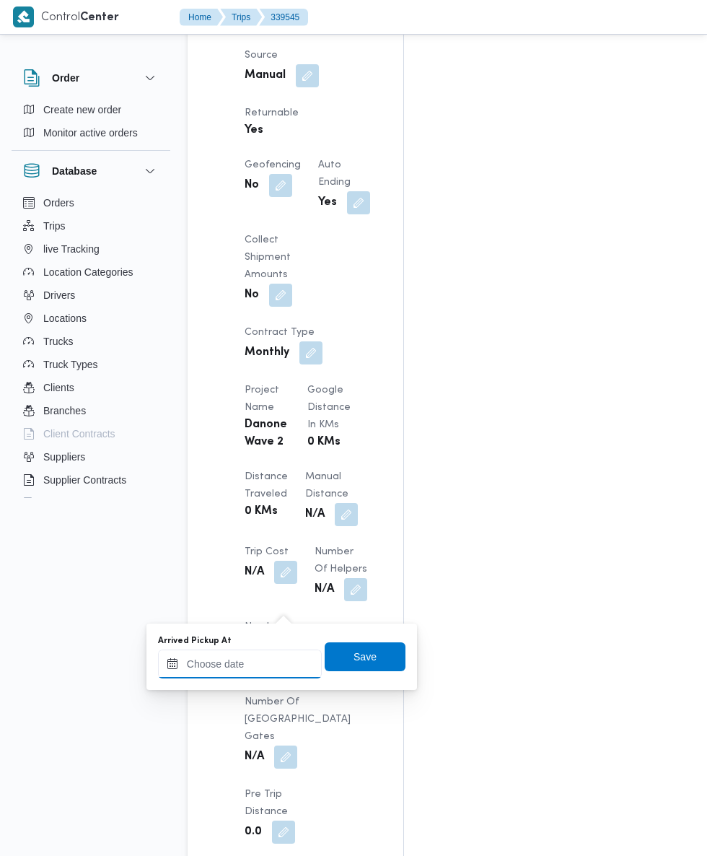
click at [237, 663] on input "Arrived Pickup At" at bounding box center [240, 663] width 164 height 29
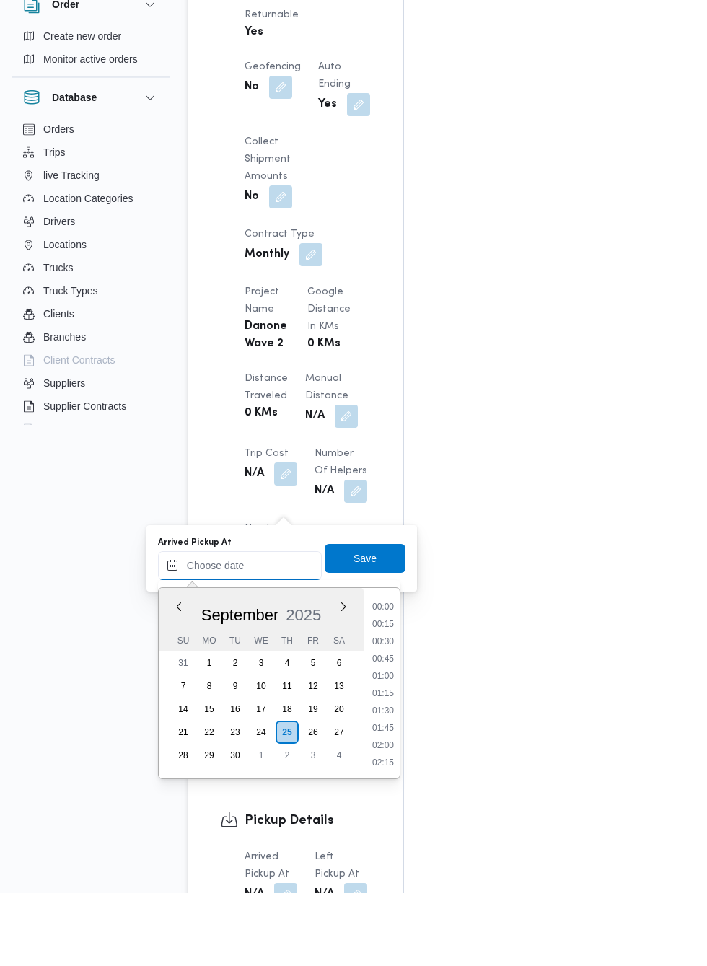
scroll to position [622, 0]
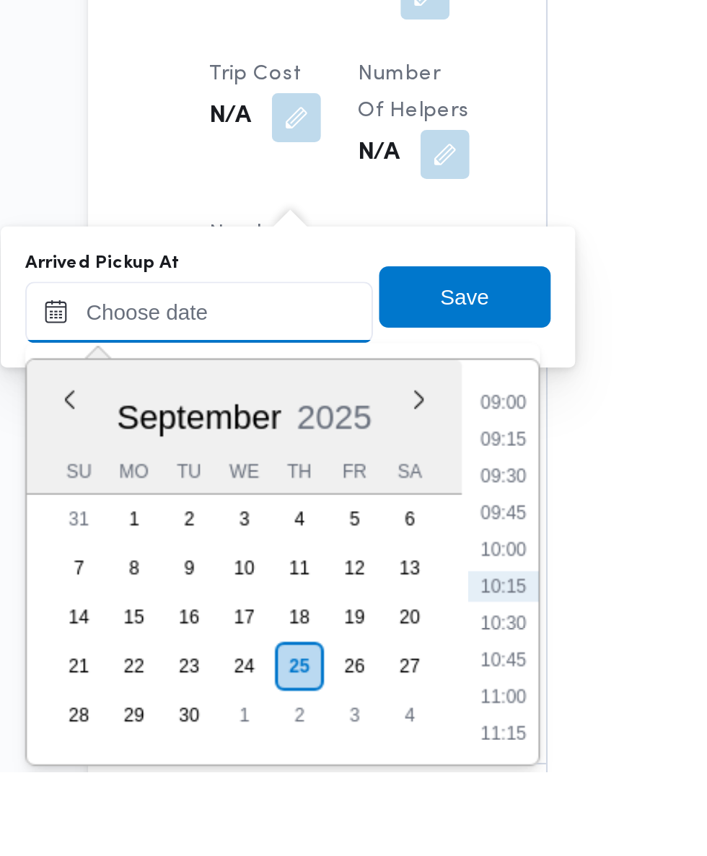
paste input "25/09/2025 07:30"
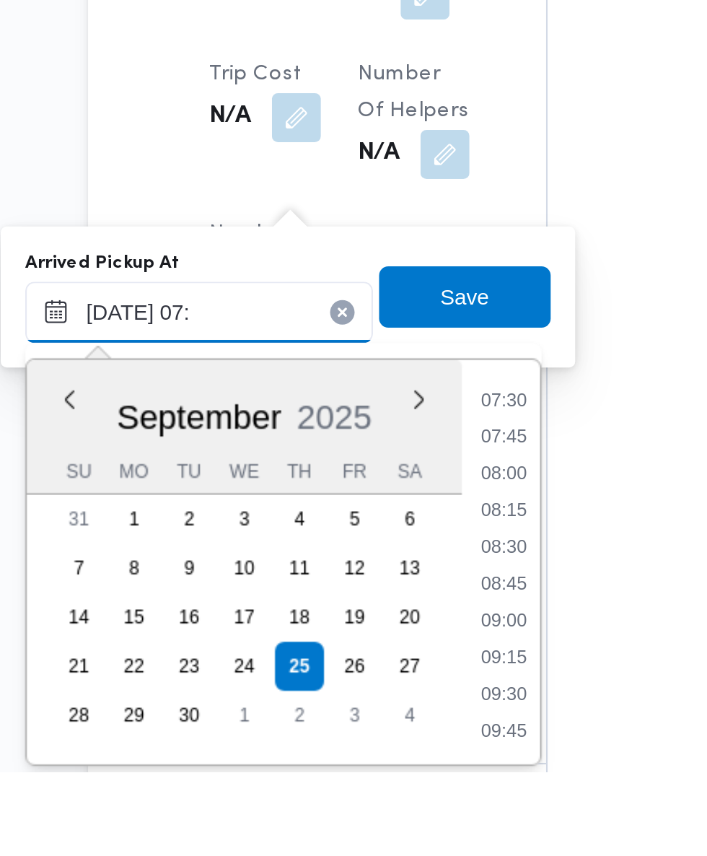
scroll to position [485, 0]
click at [384, 703] on li "07:15" at bounding box center [383, 698] width 33 height 14
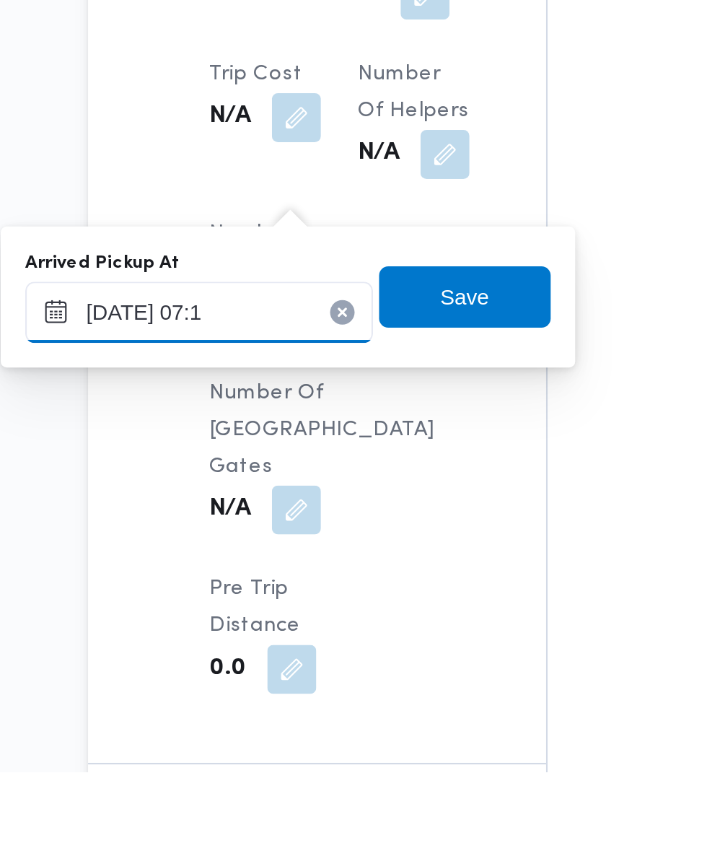
type input "25/09/2025 07:10"
click at [383, 635] on span "Save" at bounding box center [365, 632] width 81 height 29
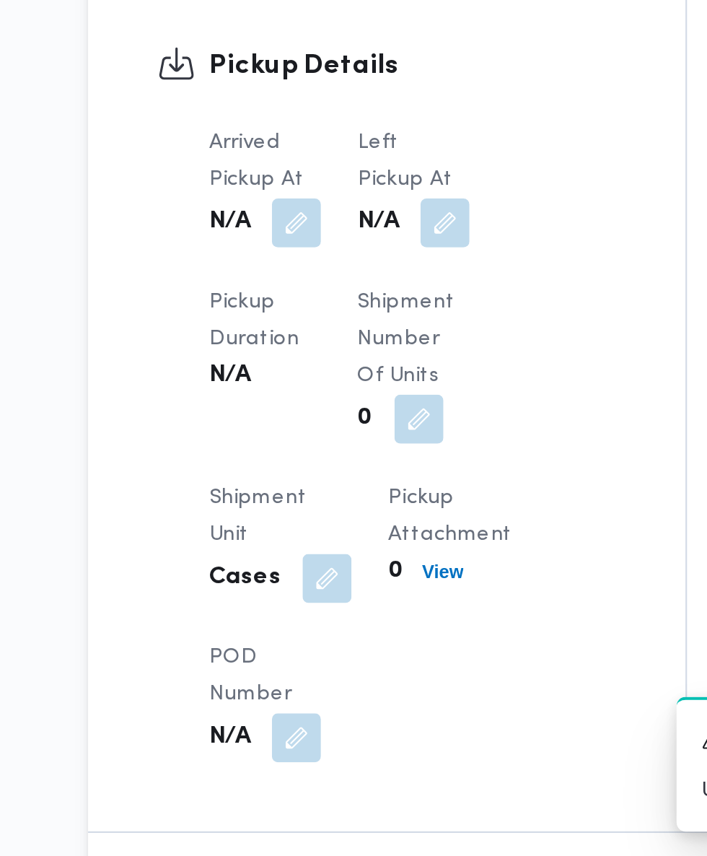
click at [356, 569] on button "button" at bounding box center [355, 557] width 23 height 23
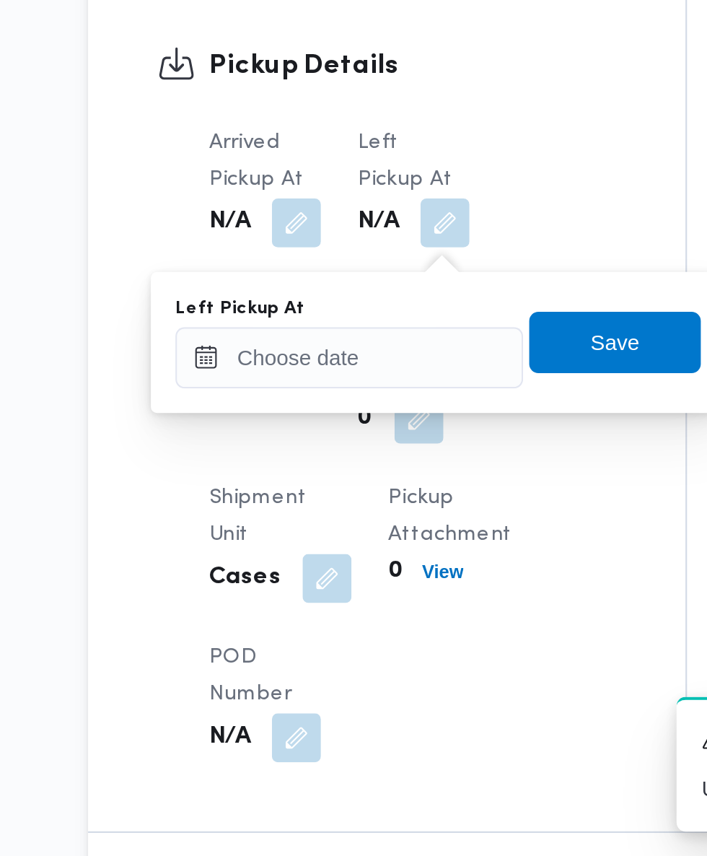
click at [336, 624] on div "You are in a dialog. To close this dialog, hit escape. Left Pickup At Save" at bounding box center [352, 614] width 271 height 66
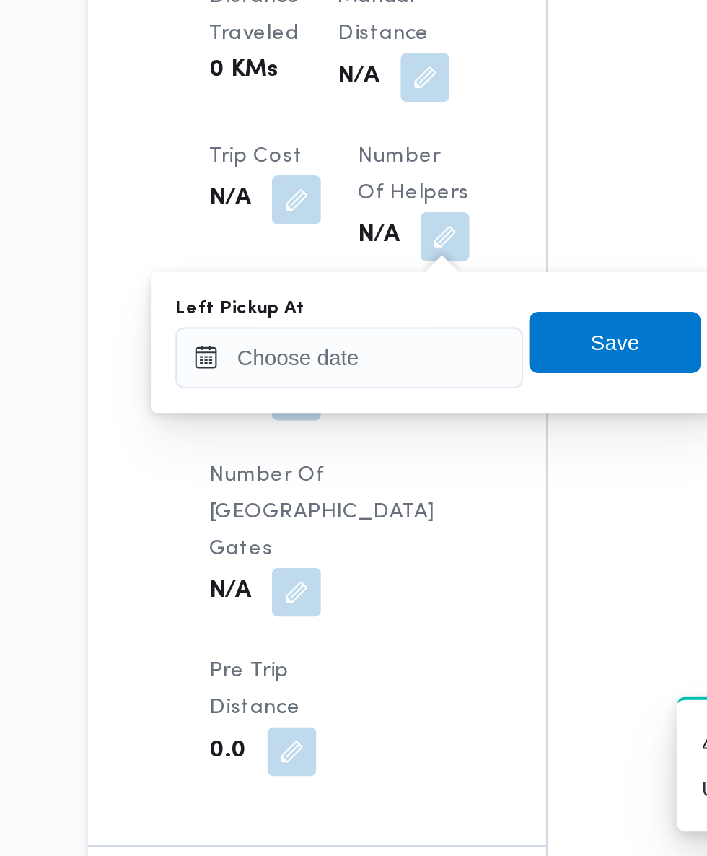
scroll to position [1079, 0]
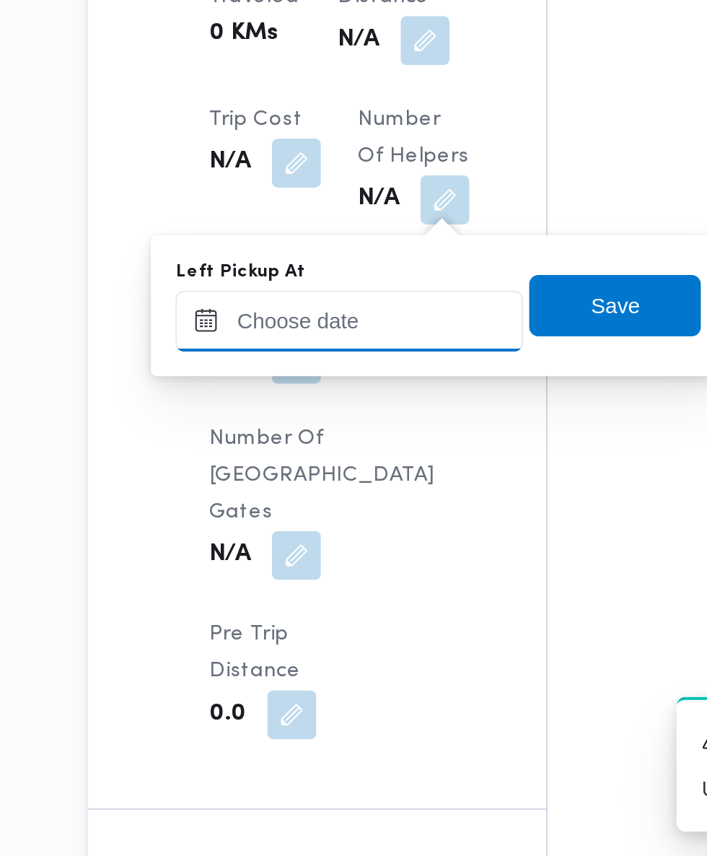
click at [349, 604] on div "Left Pickup At" at bounding box center [311, 596] width 164 height 43
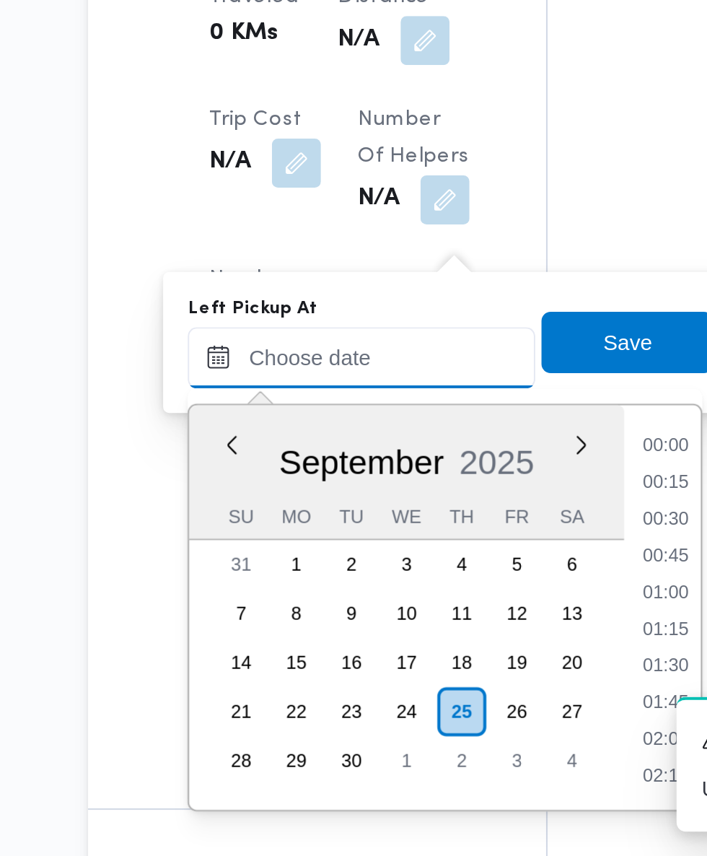
scroll to position [622, 0]
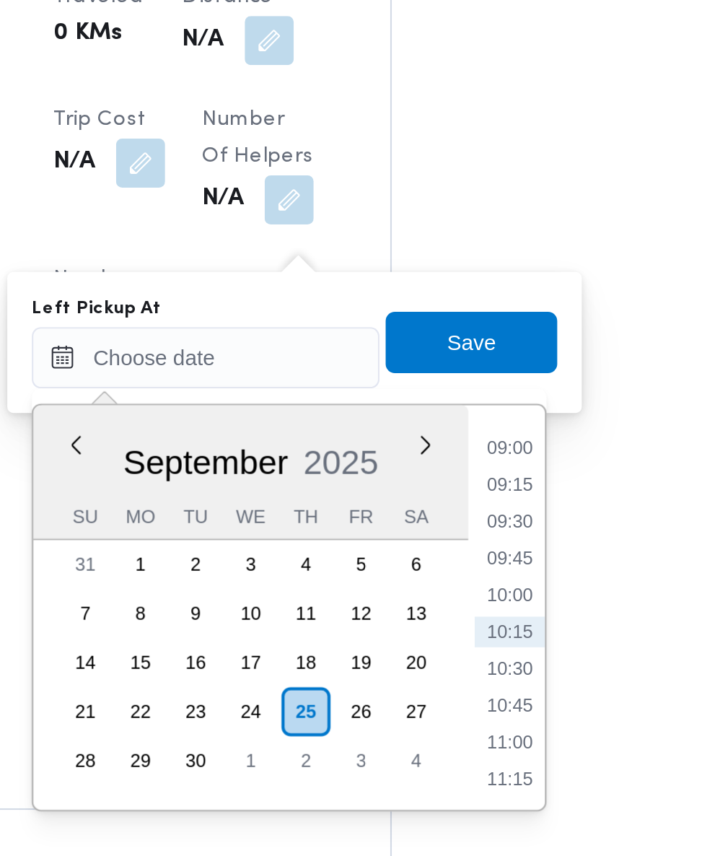
click at [465, 660] on li "09:00" at bounding box center [459, 664] width 33 height 14
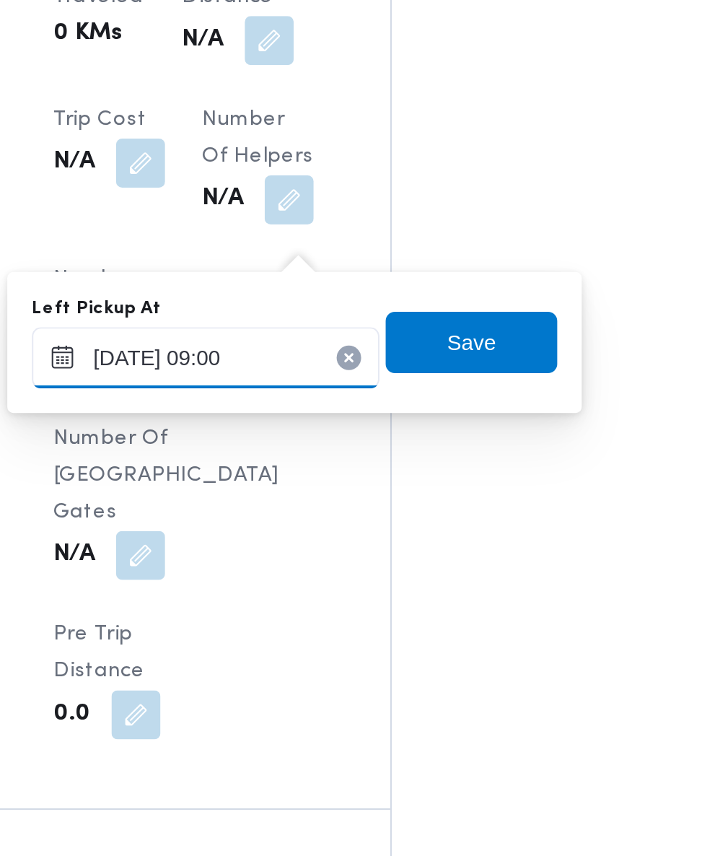
type input "25/09/2025 09:00"
click at [465, 614] on span "Save" at bounding box center [441, 614] width 81 height 29
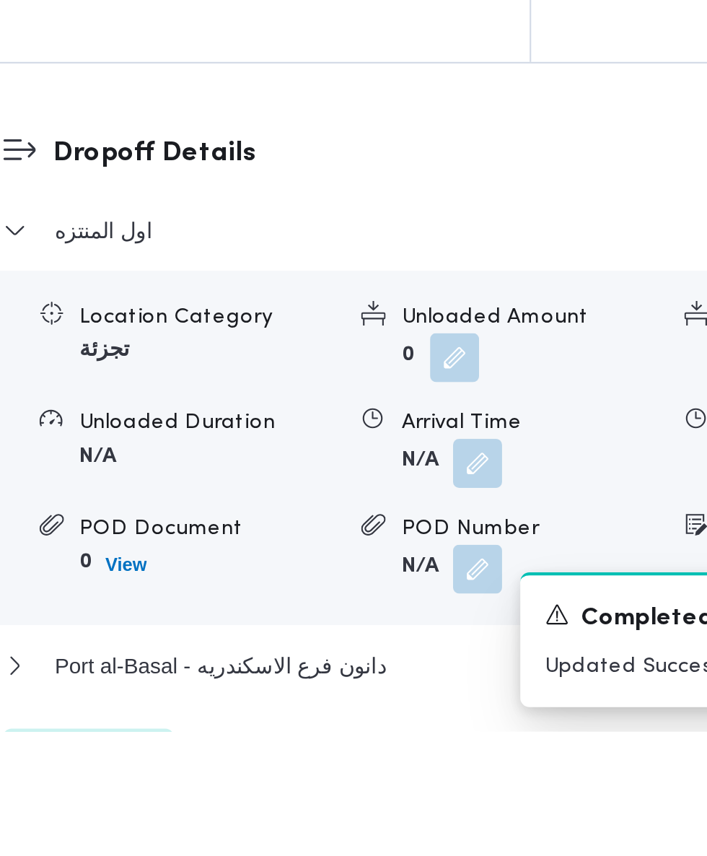
scroll to position [1413, 0]
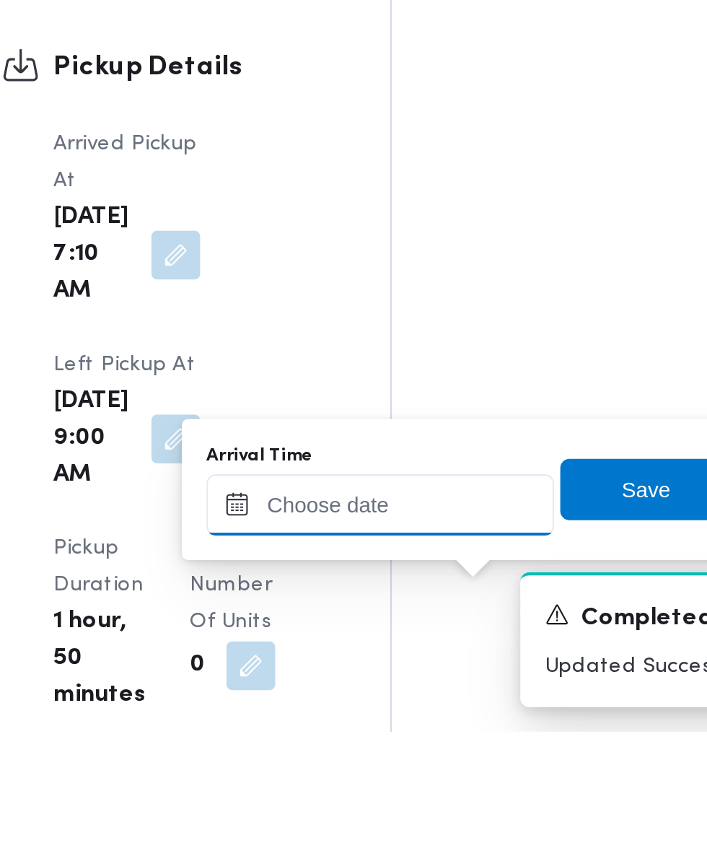
click at [425, 750] on input "Arrival Time" at bounding box center [399, 749] width 164 height 29
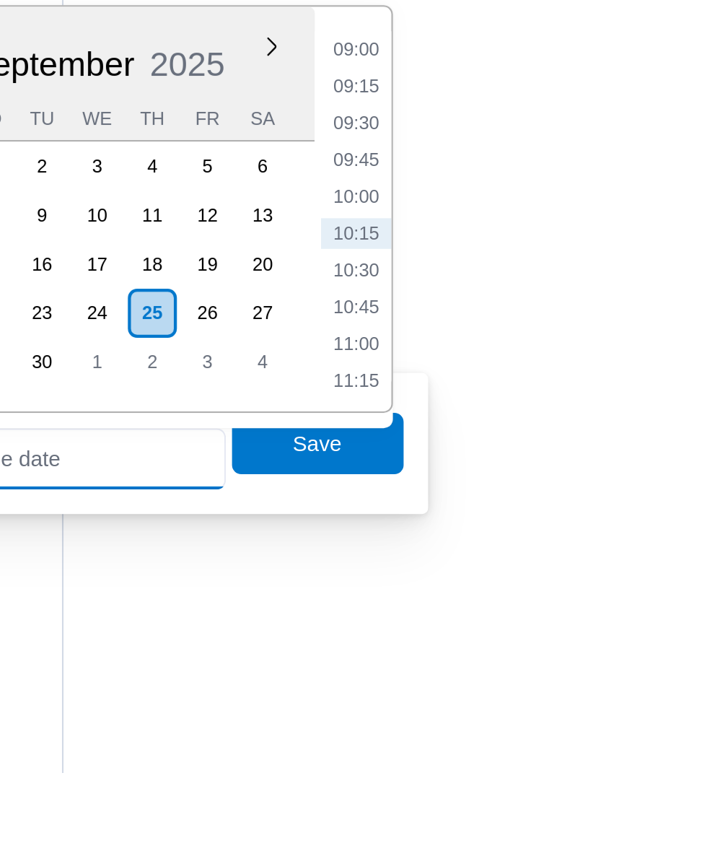
scroll to position [1555, 0]
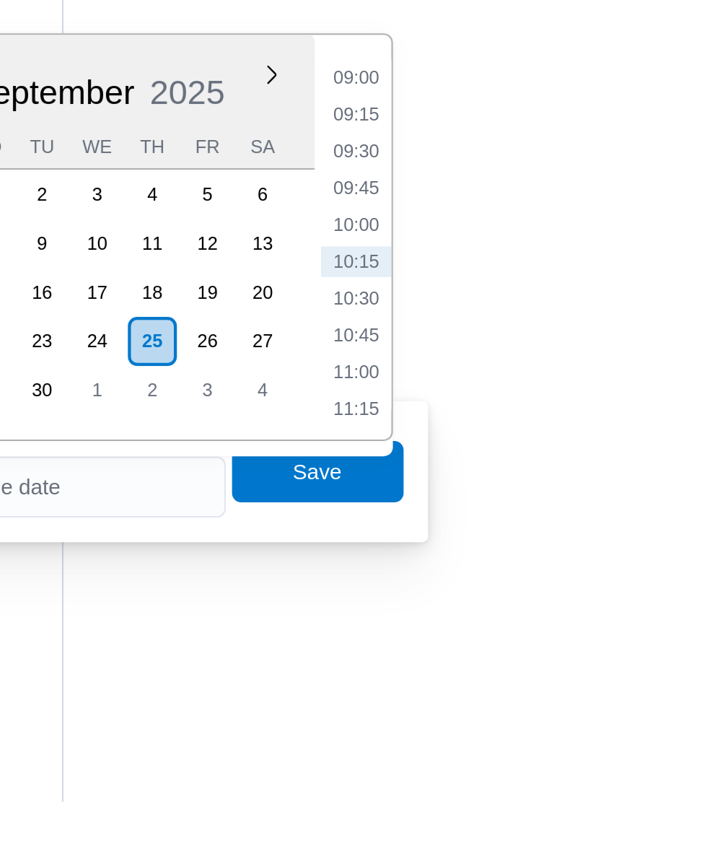
click at [544, 614] on li "10:30" at bounding box center [541, 619] width 33 height 14
type input "25/09/2025 10:30"
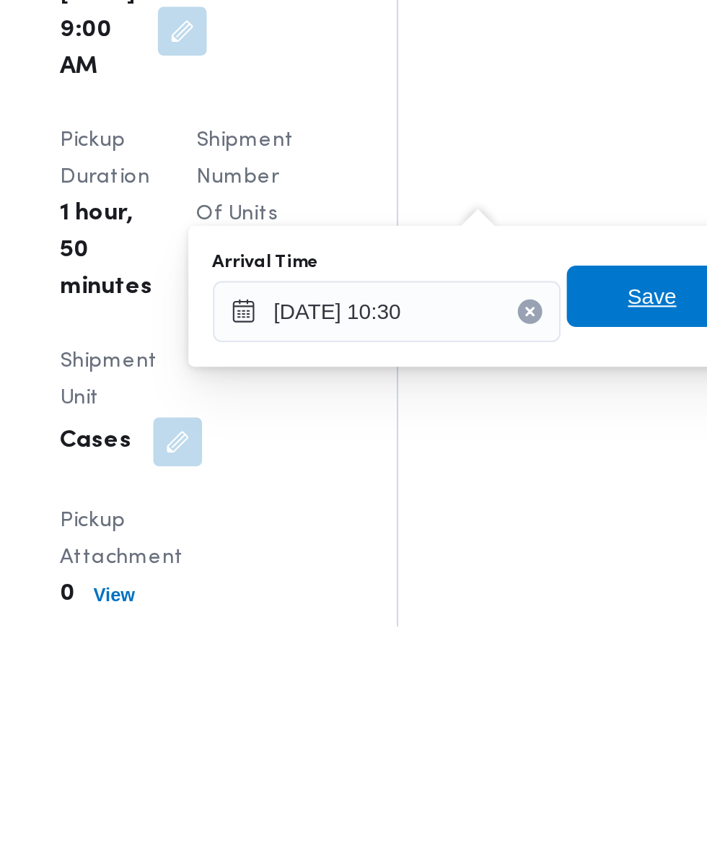
click at [512, 706] on span "Save" at bounding box center [523, 700] width 81 height 29
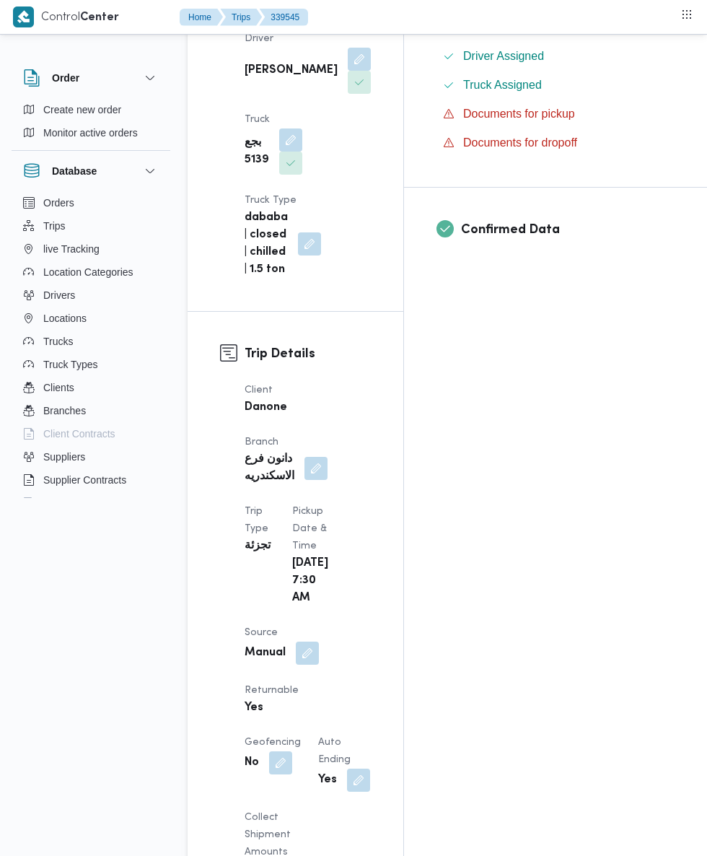
scroll to position [0, 0]
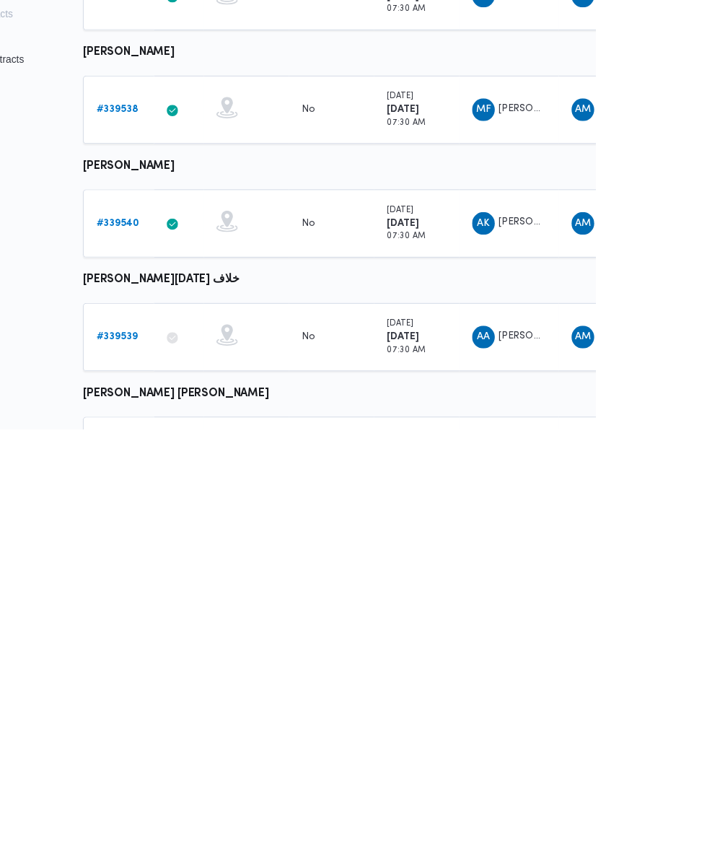
scroll to position [341, 1]
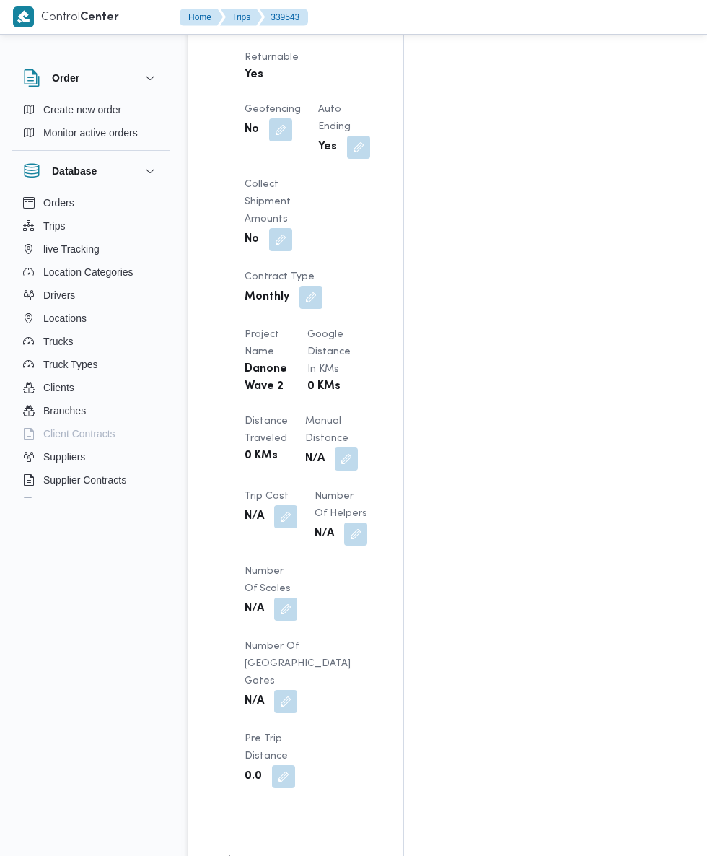
scroll to position [1095, 0]
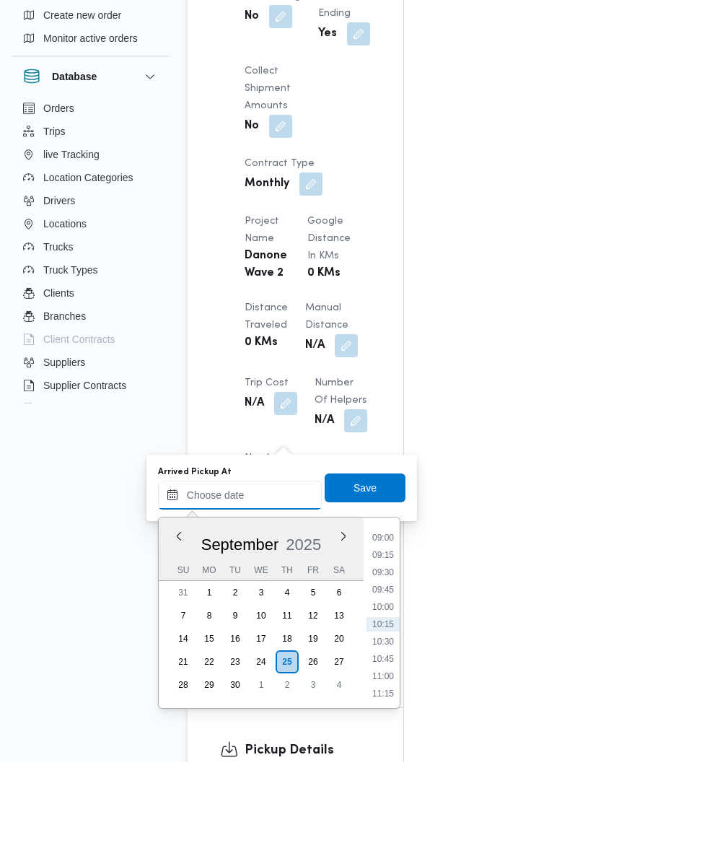
scroll to position [1111, 0]
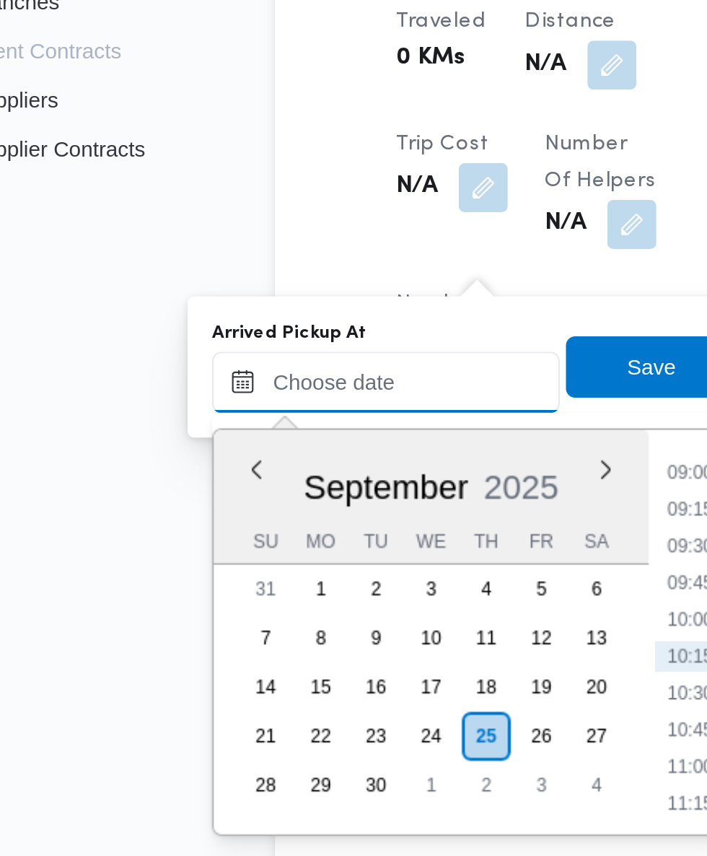
paste input "25/09/2025 07:30"
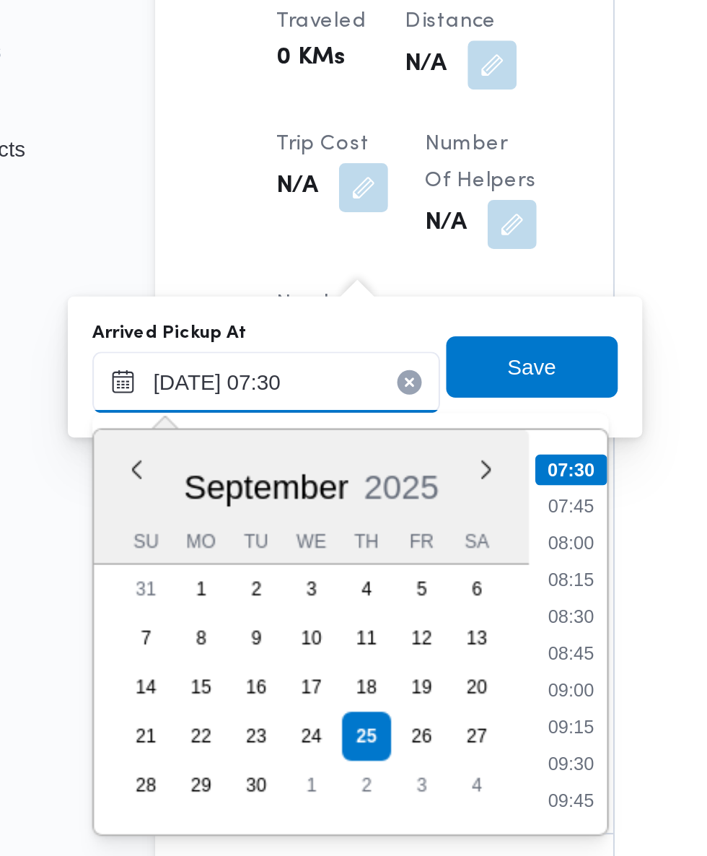
type input "25/09/2025 07:30"
click at [387, 635] on li "07:30" at bounding box center [384, 630] width 34 height 14
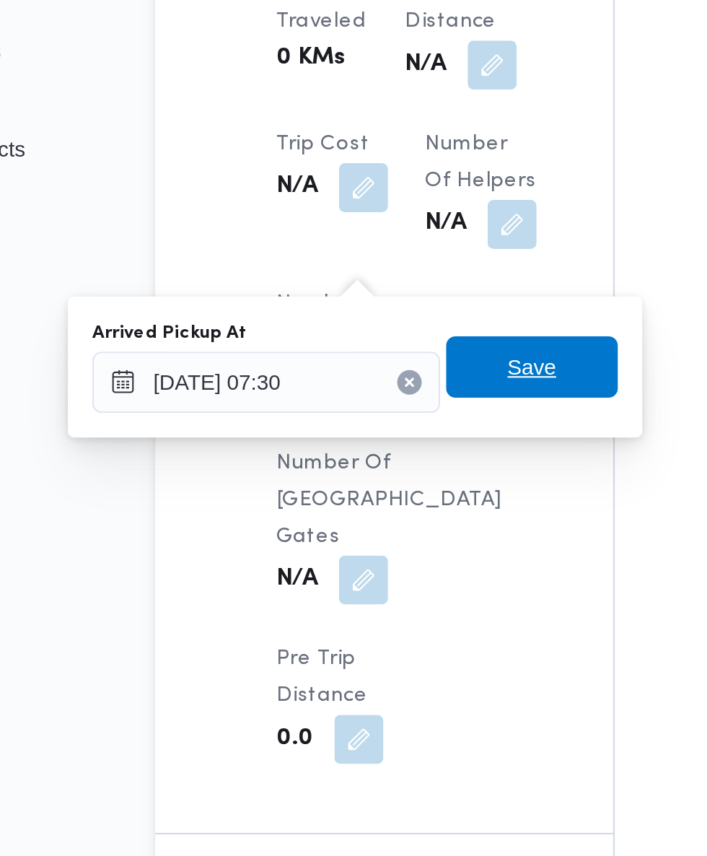
click at [375, 586] on span "Save" at bounding box center [365, 582] width 23 height 17
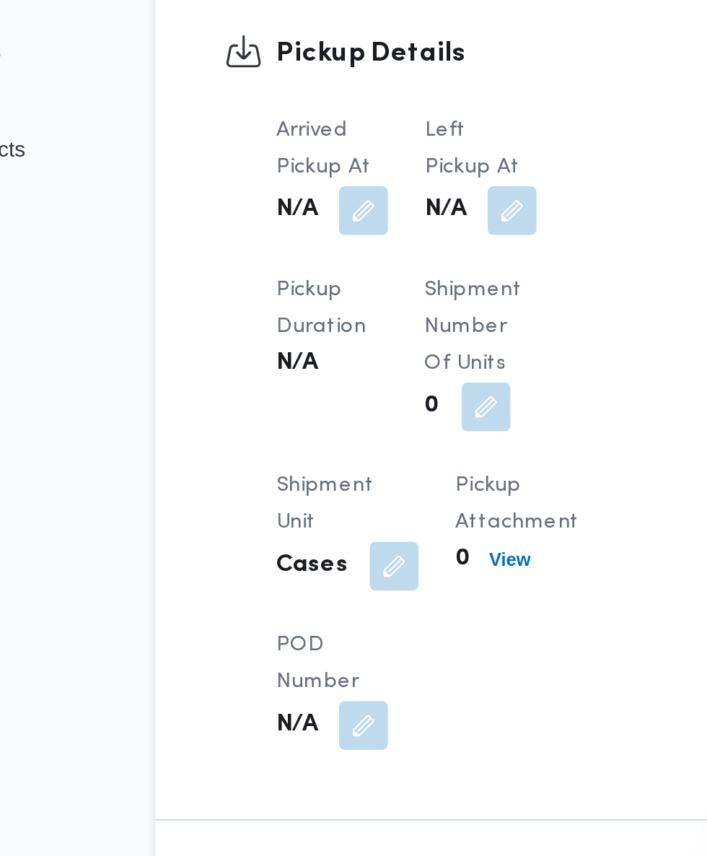
click at [354, 520] on button "button" at bounding box center [355, 508] width 23 height 23
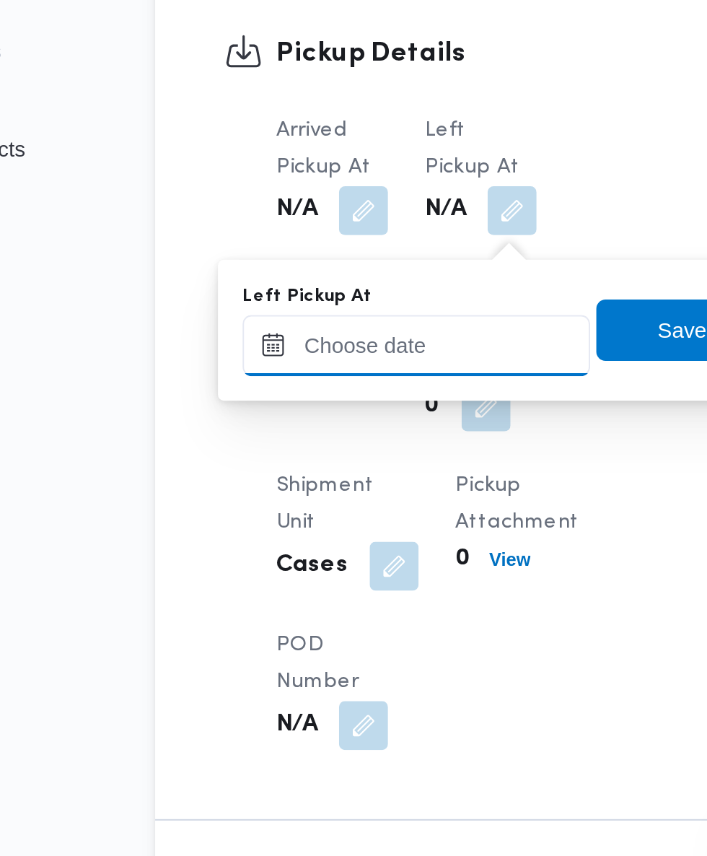
click at [328, 574] on input "Left Pickup At" at bounding box center [311, 572] width 164 height 29
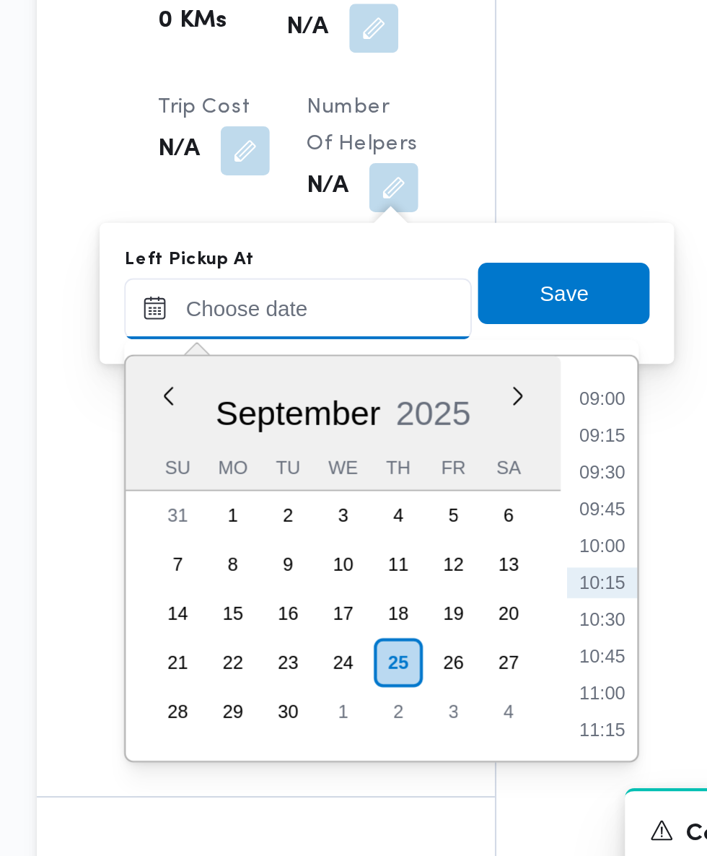
scroll to position [1129, 0]
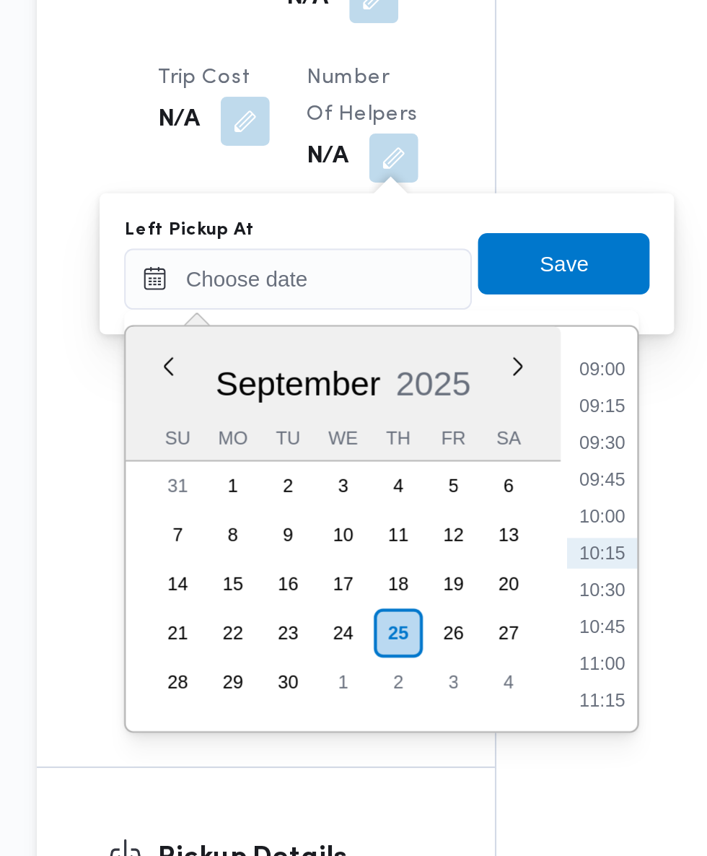
click at [457, 595] on div "Time 00:00 00:15 00:30 00:45 01:00 01:15 01:30 01:45 02:00 02:15 02:30 02:45 03…" at bounding box center [452, 672] width 36 height 191
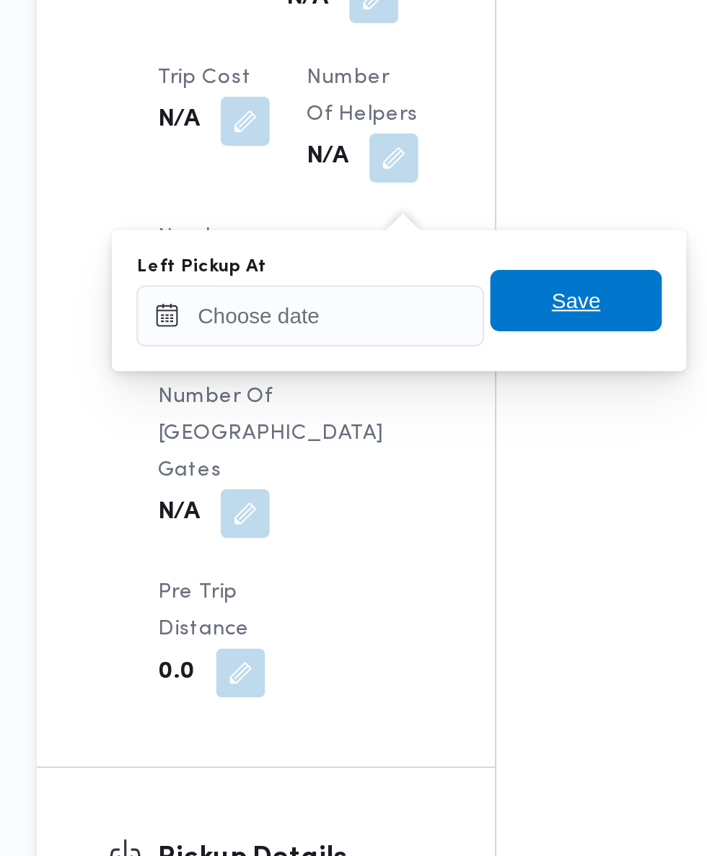
click at [451, 564] on span "Save" at bounding box center [441, 564] width 23 height 17
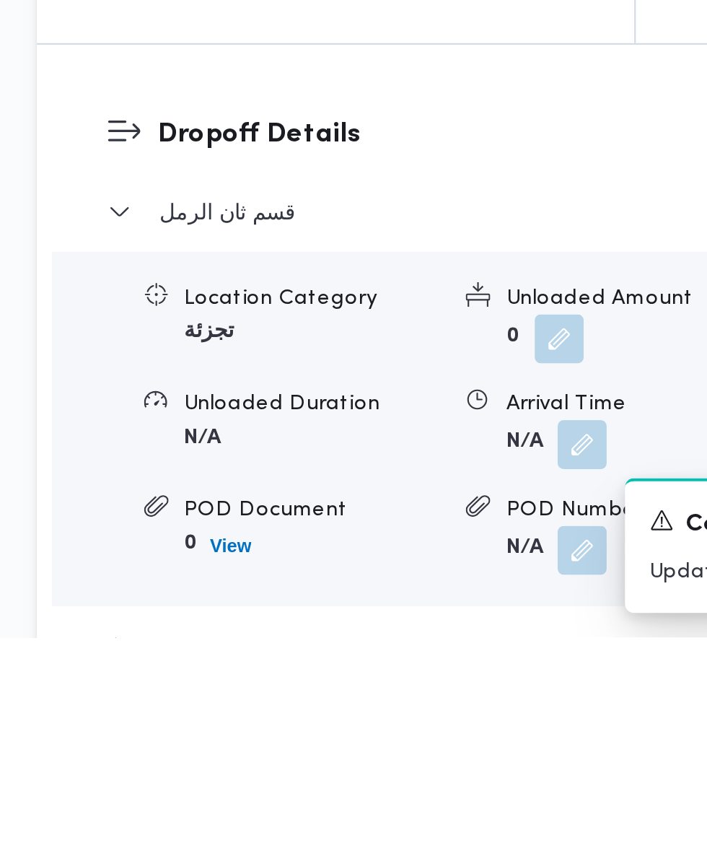
scroll to position [1391, 0]
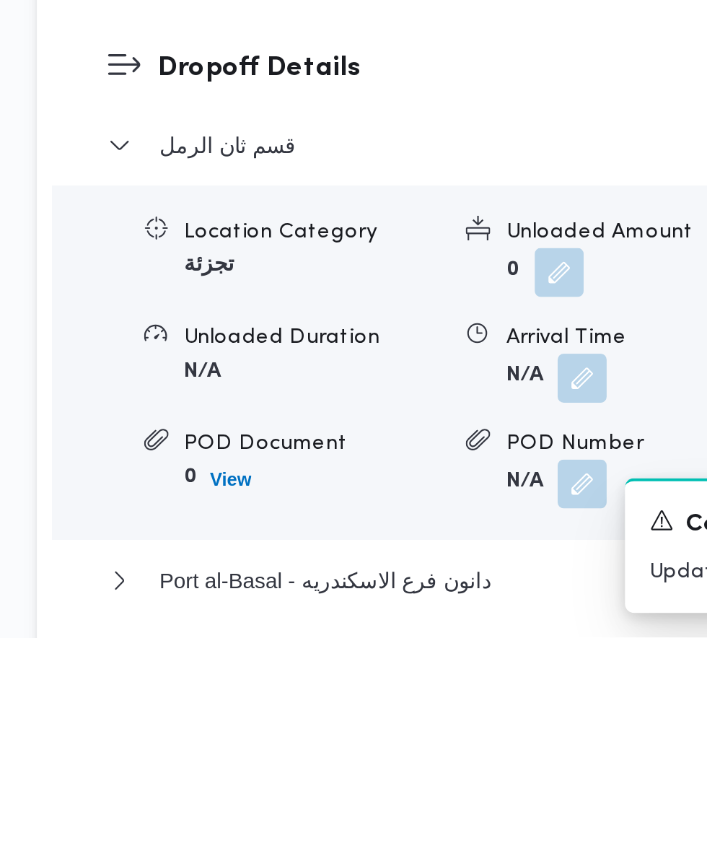
click at [435, 745] on span at bounding box center [441, 733] width 30 height 23
click at [437, 745] on button "button" at bounding box center [444, 733] width 23 height 23
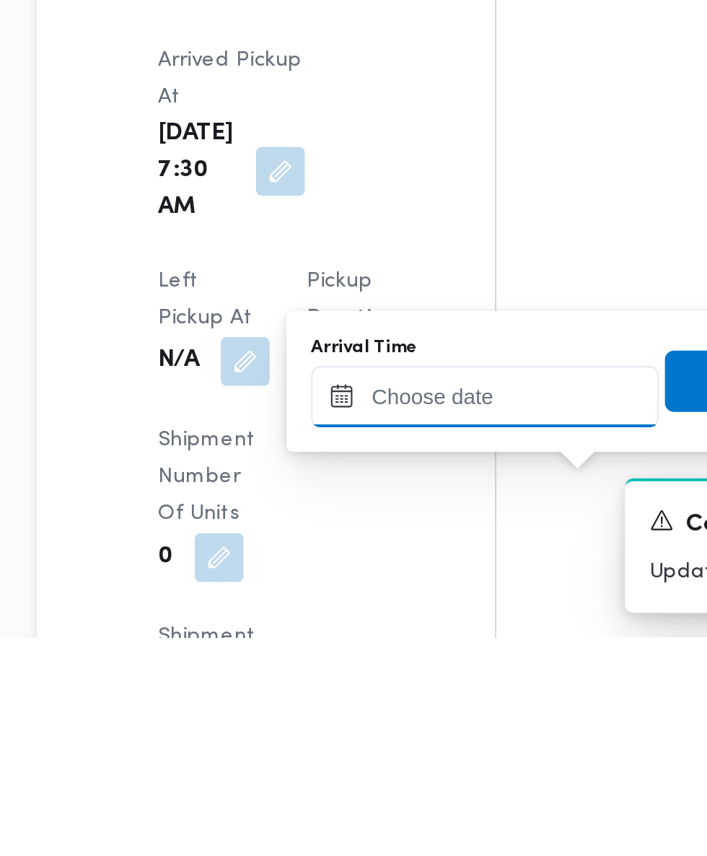
click at [405, 742] on input "Arrival Time" at bounding box center [399, 742] width 164 height 29
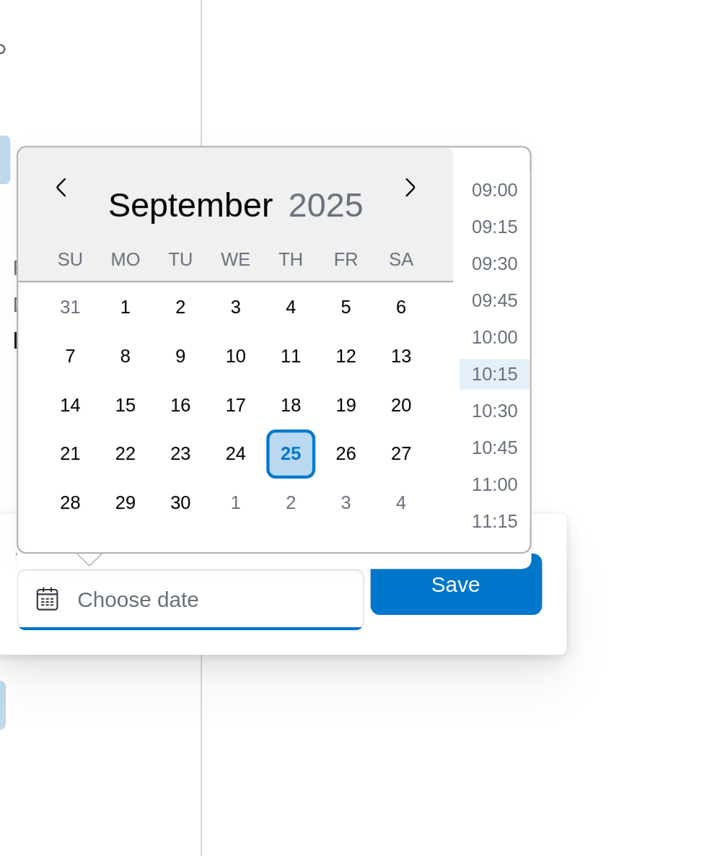
scroll to position [1541, 0]
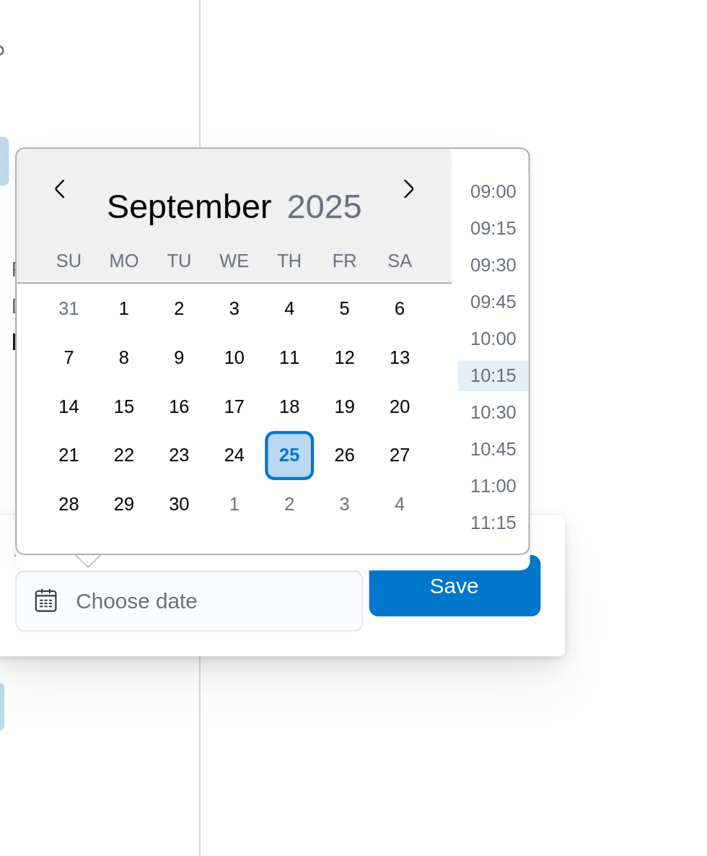
click at [543, 573] on li "09:45" at bounding box center [541, 570] width 33 height 14
type input "25/09/2025 09:45"
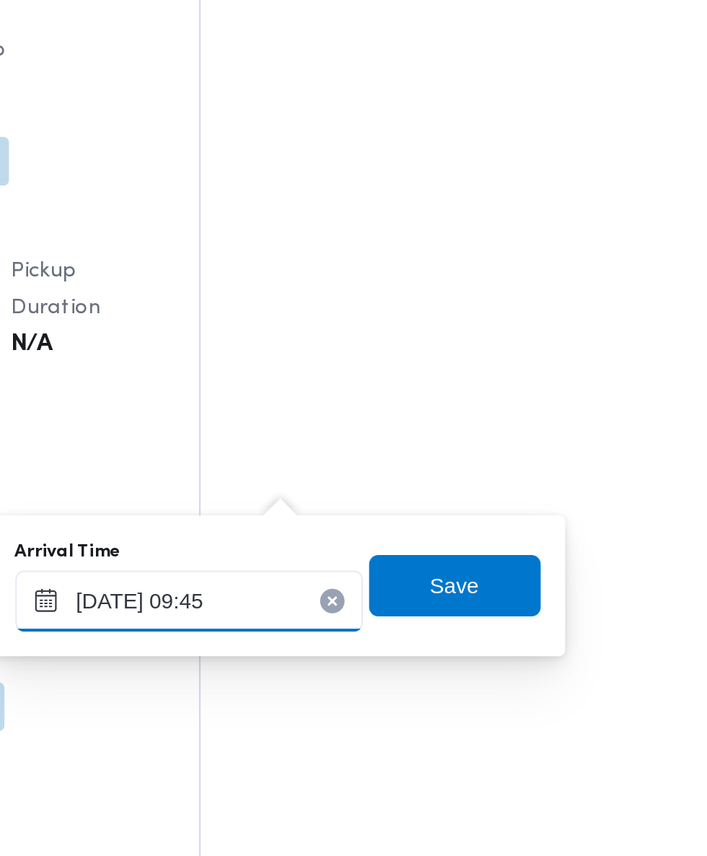
scroll to position [1540, 0]
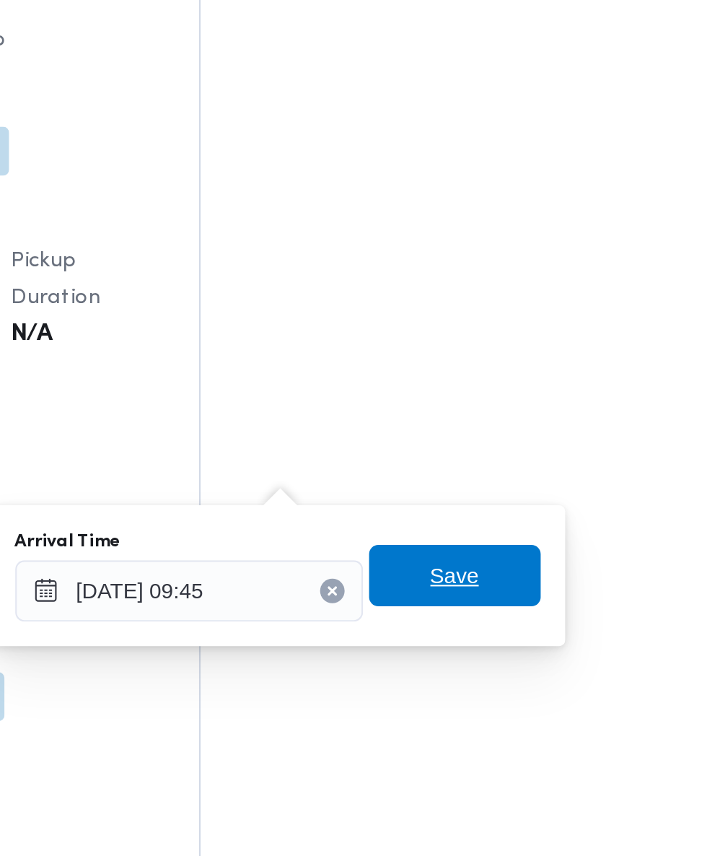
click at [534, 706] on span "Save" at bounding box center [523, 703] width 23 height 17
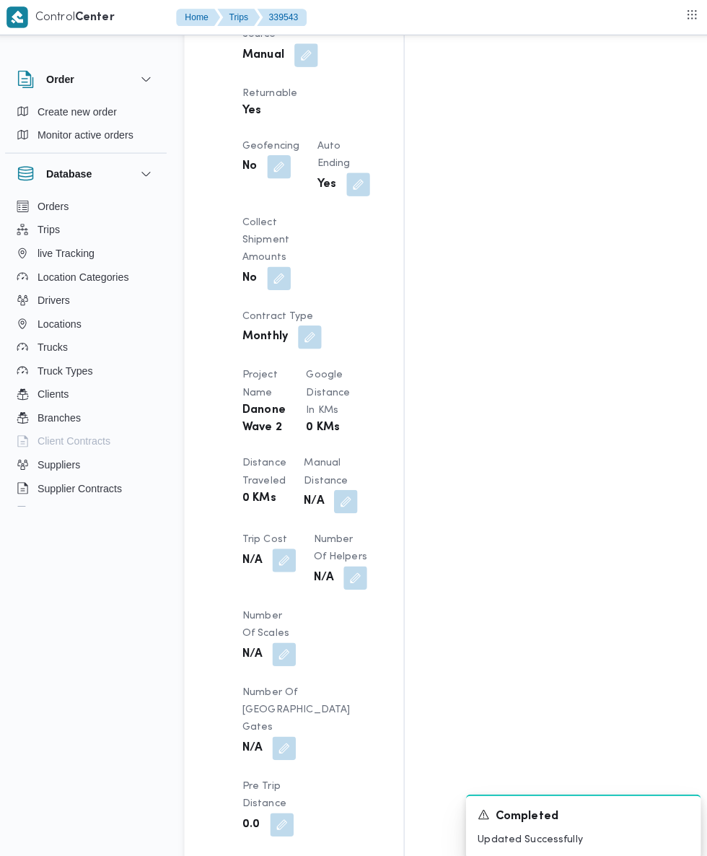
scroll to position [1054, 0]
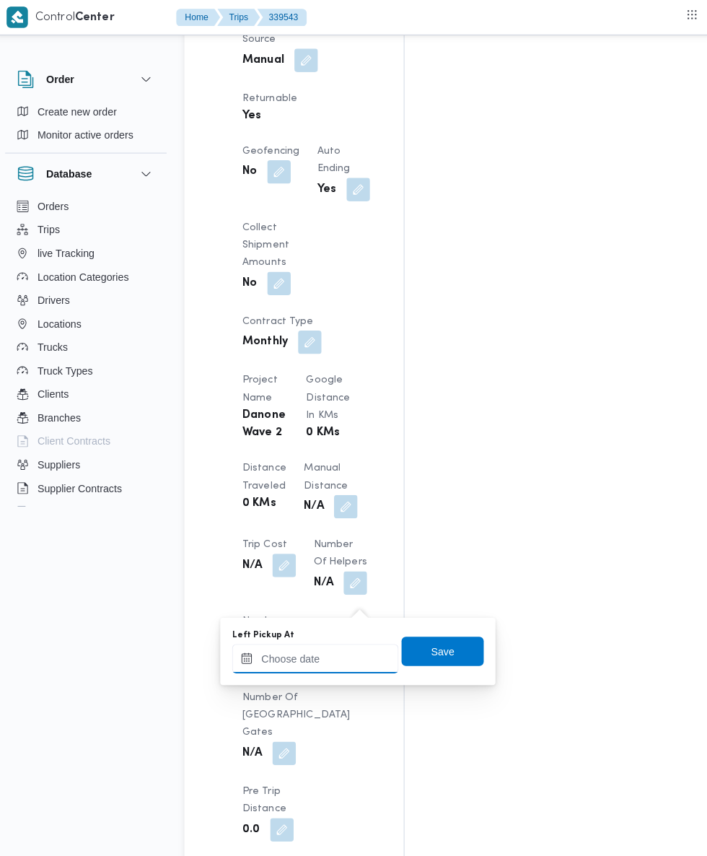
click at [325, 647] on input "Left Pickup At" at bounding box center [317, 647] width 164 height 29
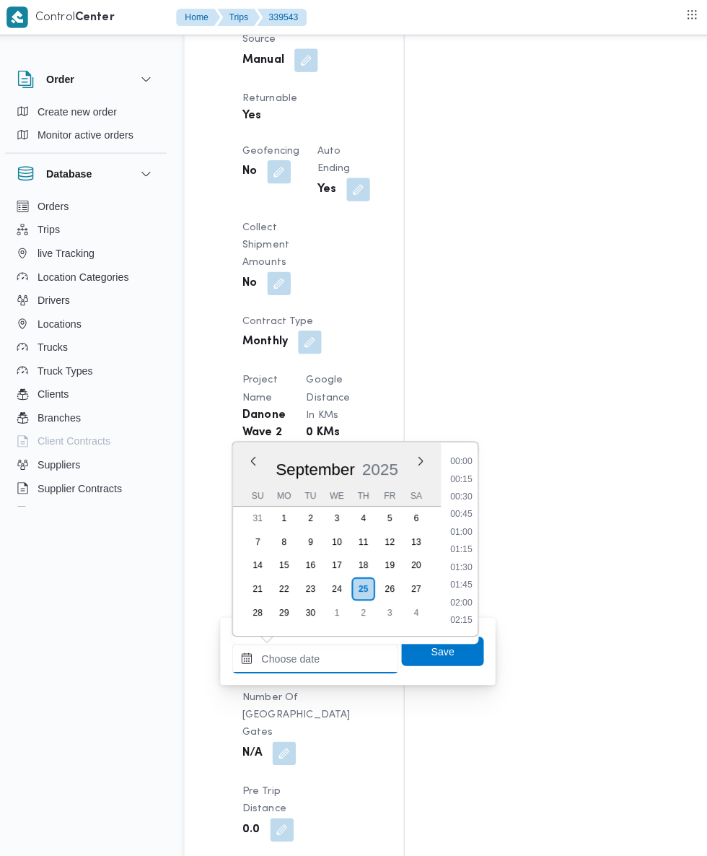
scroll to position [622, 0]
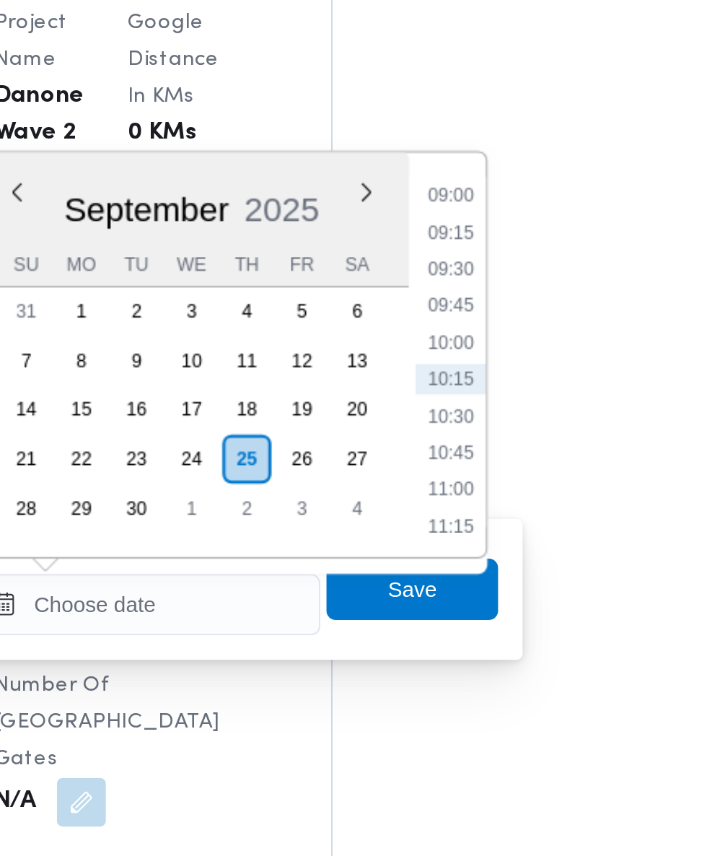
click at [465, 471] on li "09:15" at bounding box center [459, 472] width 33 height 14
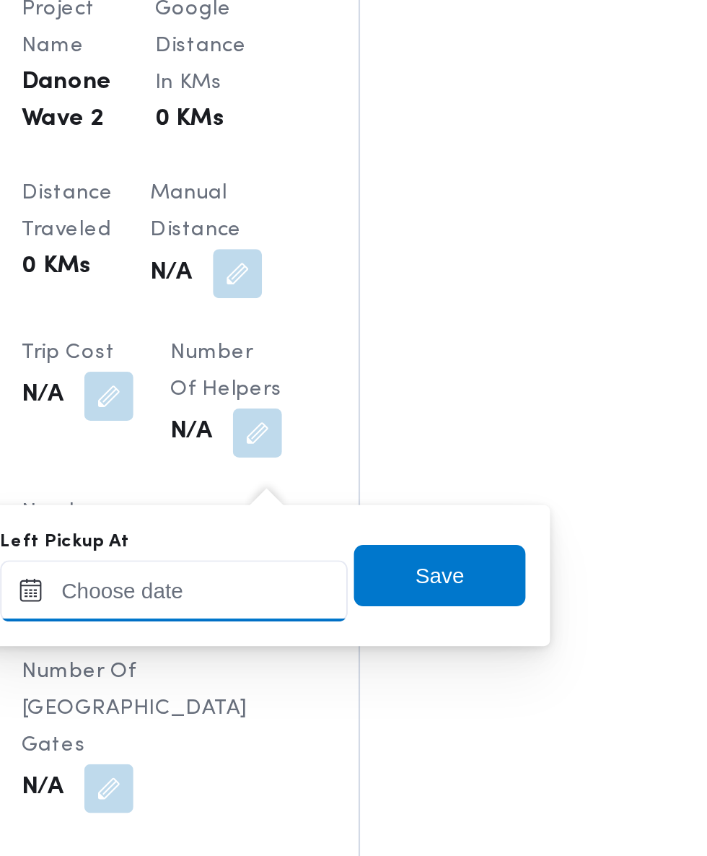
click at [349, 648] on input "Left Pickup At" at bounding box center [317, 647] width 164 height 29
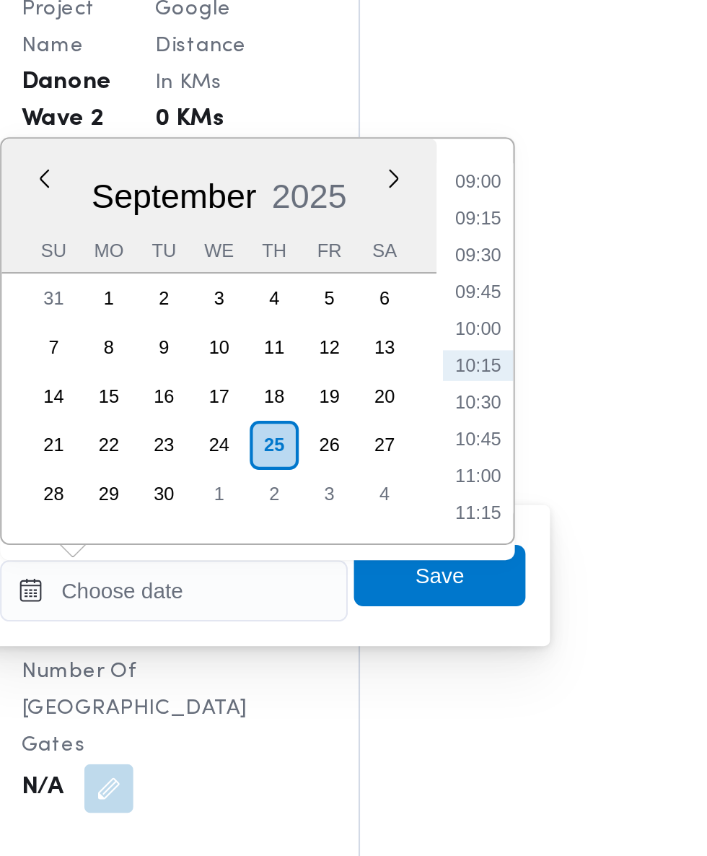
click at [466, 473] on li "09:15" at bounding box center [459, 472] width 33 height 14
type input "25/09/2025 09:15"
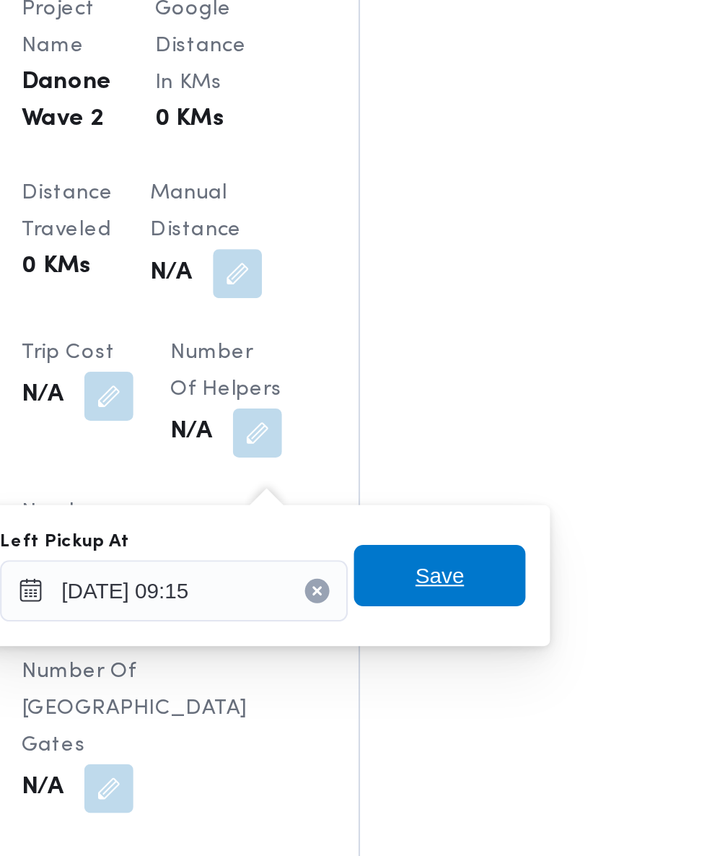
click at [439, 642] on span "Save" at bounding box center [441, 639] width 23 height 17
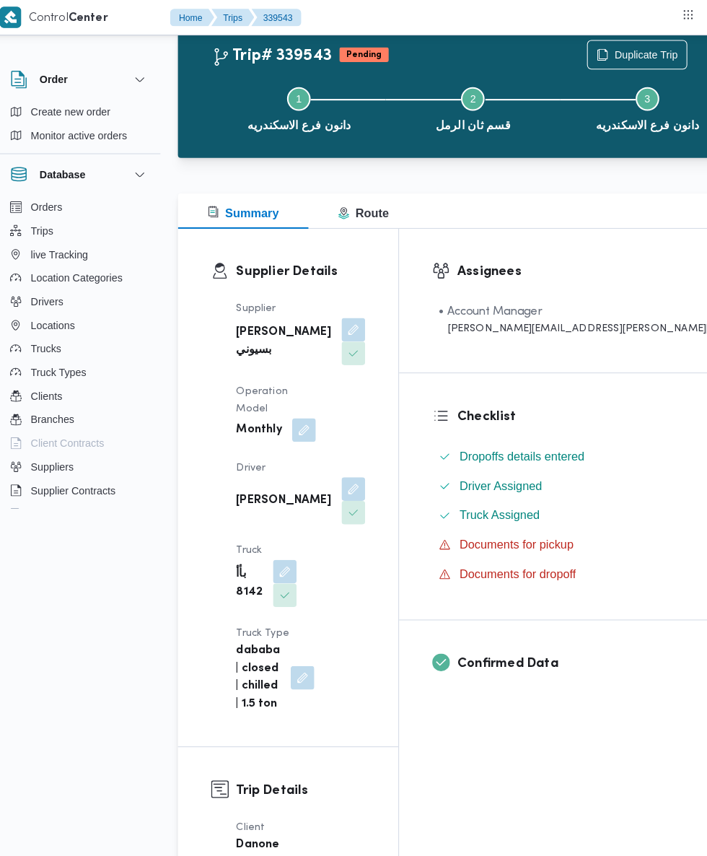
scroll to position [0, 0]
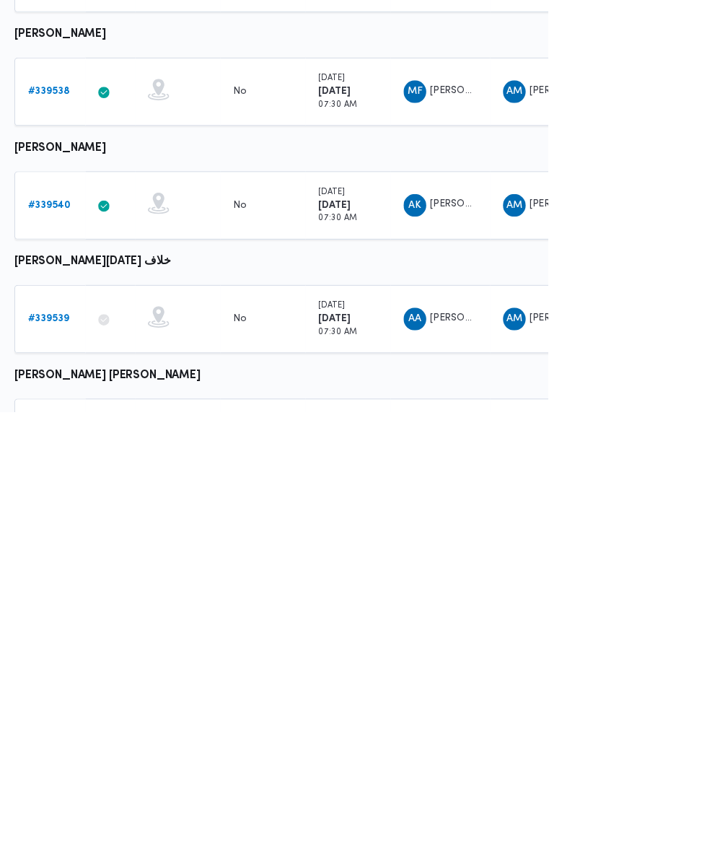
scroll to position [341, 0]
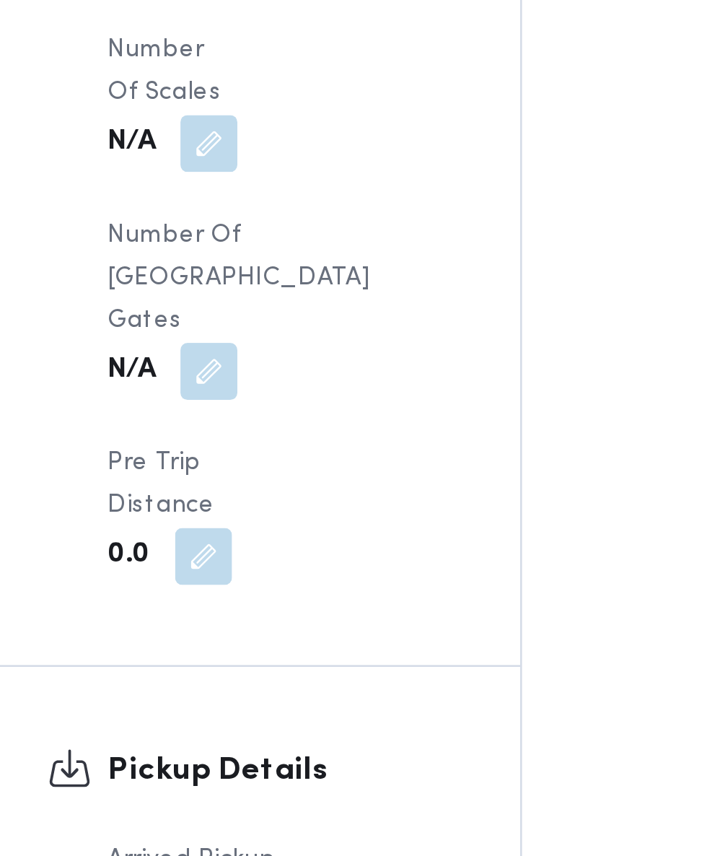
scroll to position [1216, 0]
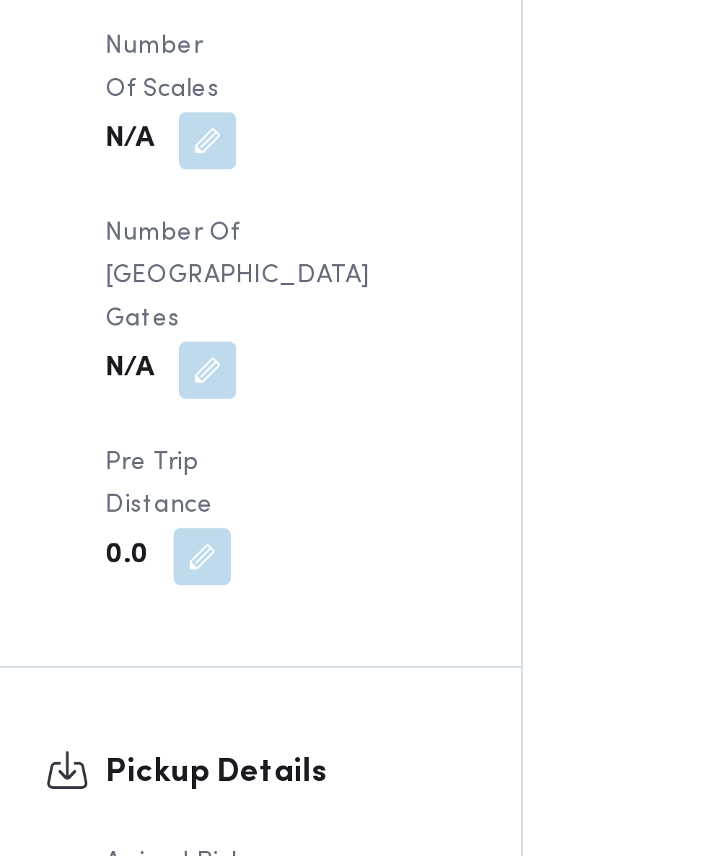
click at [292, 794] on button "button" at bounding box center [302, 805] width 23 height 23
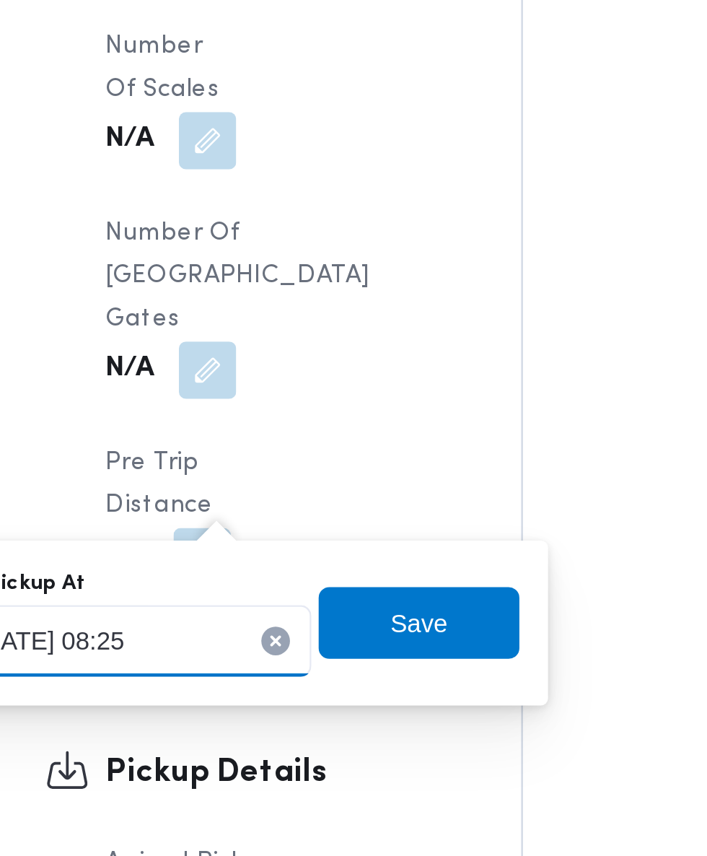
click at [274, 663] on input "25/09/2025 08:25" at bounding box center [246, 663] width 164 height 29
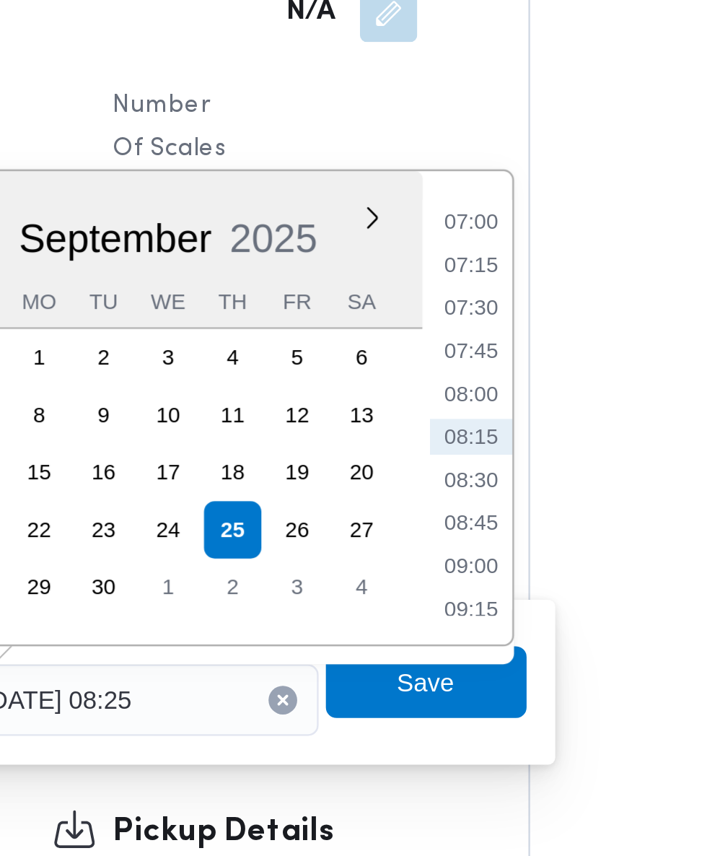
click at [386, 511] on li "07:30" at bounding box center [388, 506] width 33 height 14
type input "25/09/2025 07:30"
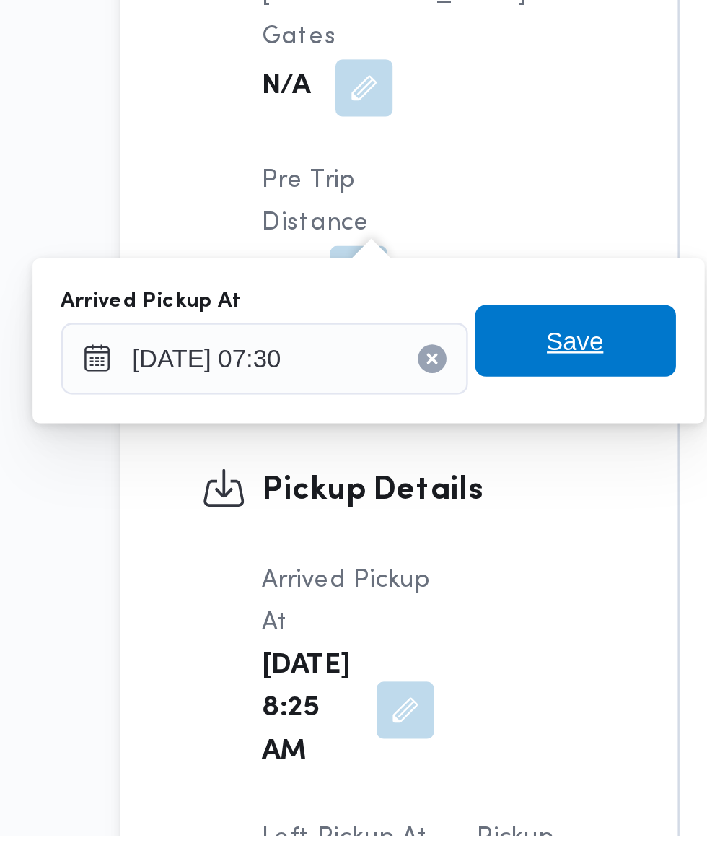
click at [373, 657] on span "Save" at bounding box center [370, 656] width 23 height 17
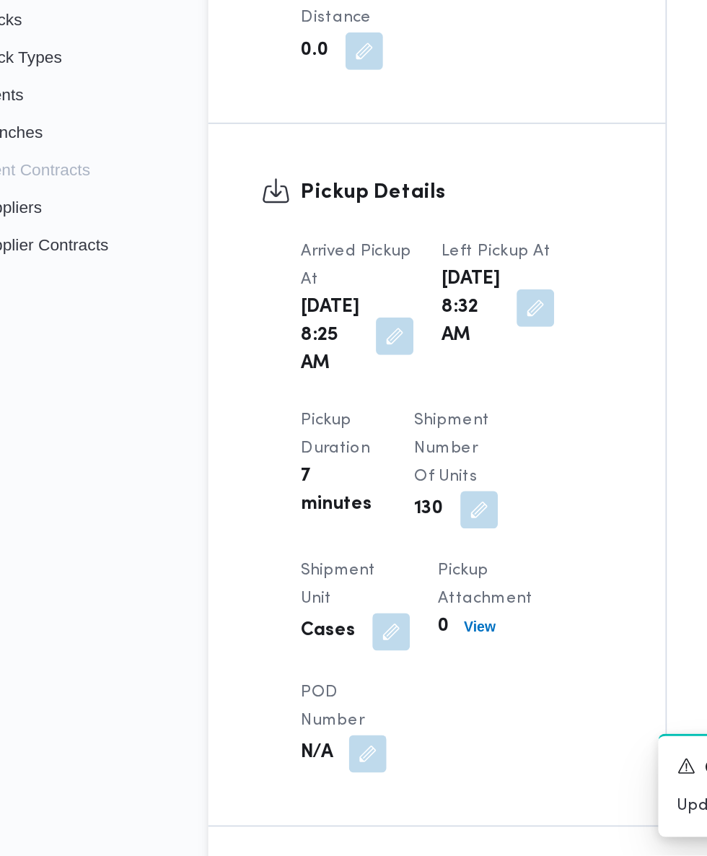
scroll to position [1196, 0]
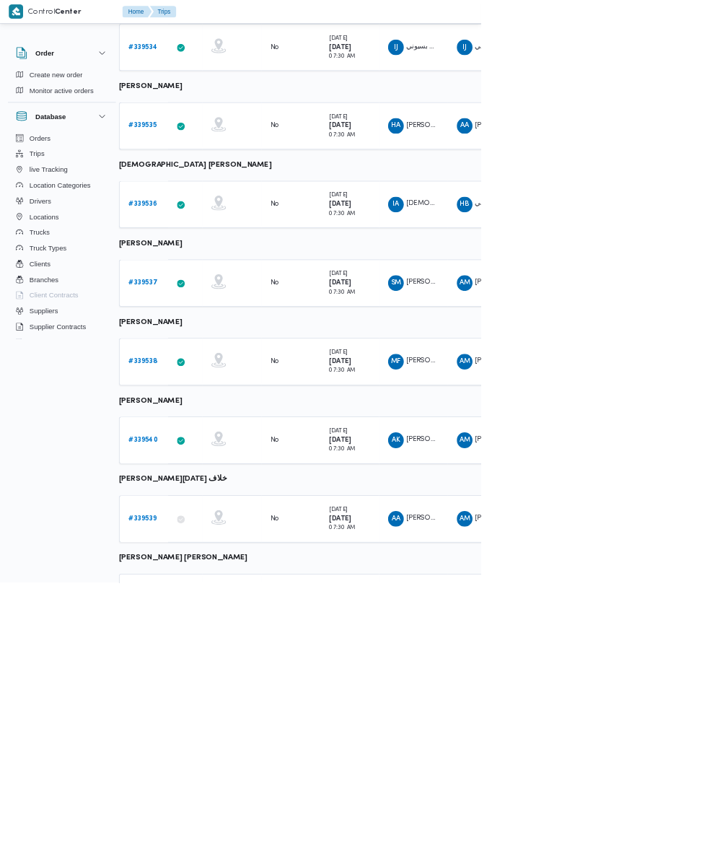
scroll to position [340, 5]
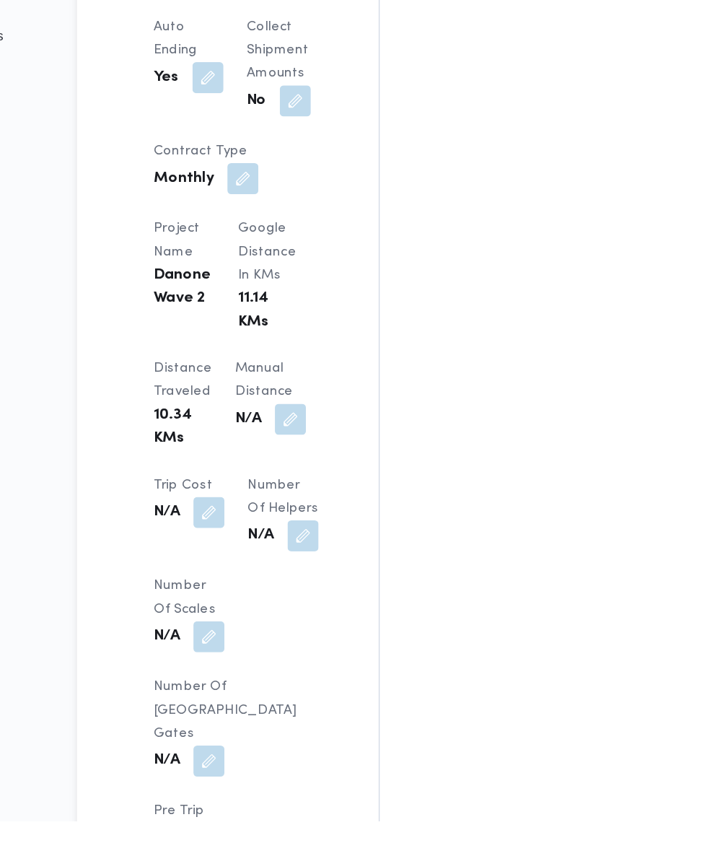
scroll to position [960, 0]
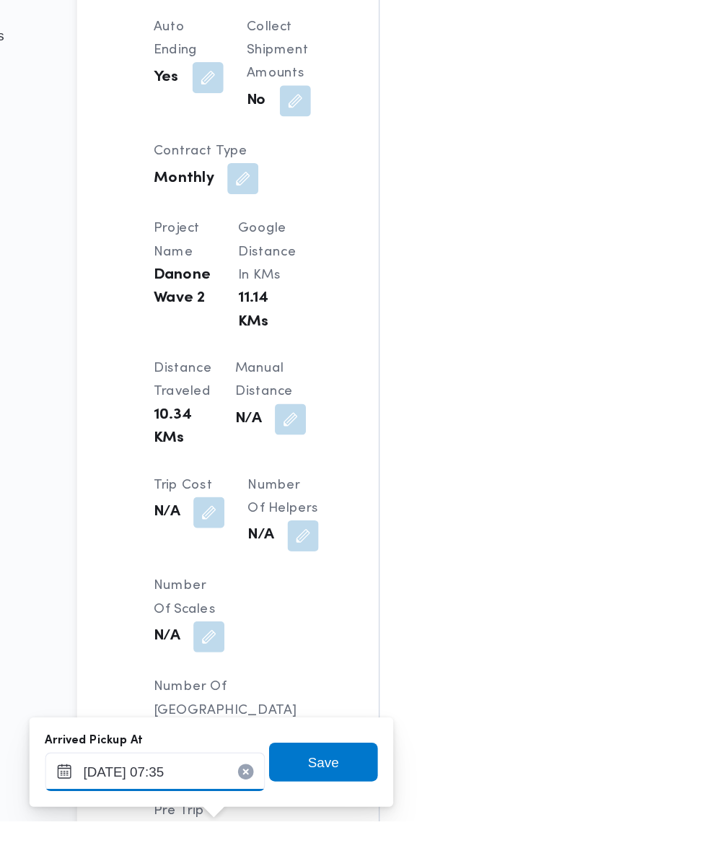
click at [245, 819] on input "25/09/2025 07:35" at bounding box center [246, 819] width 164 height 29
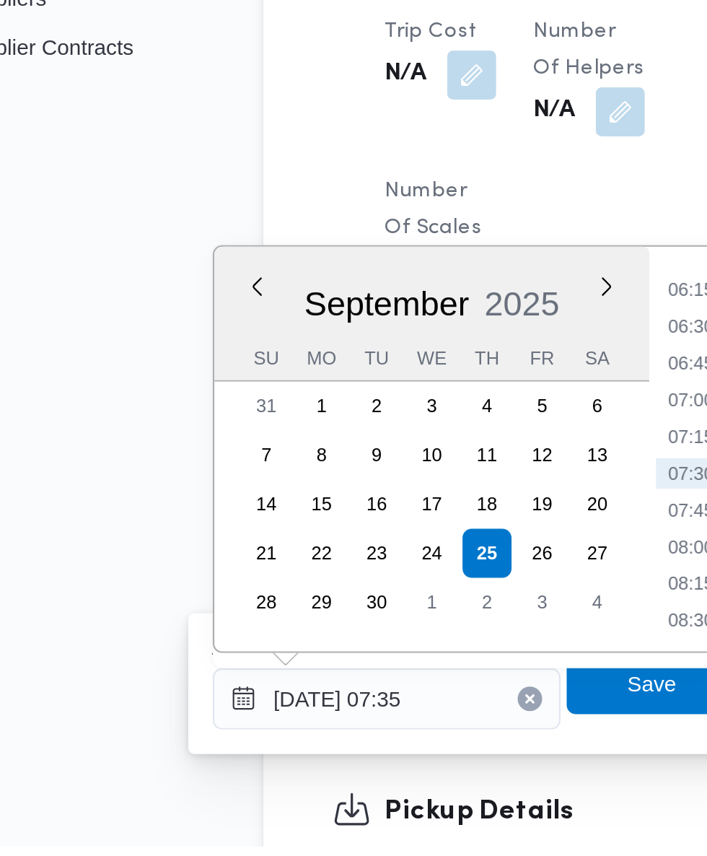
scroll to position [1169, 0]
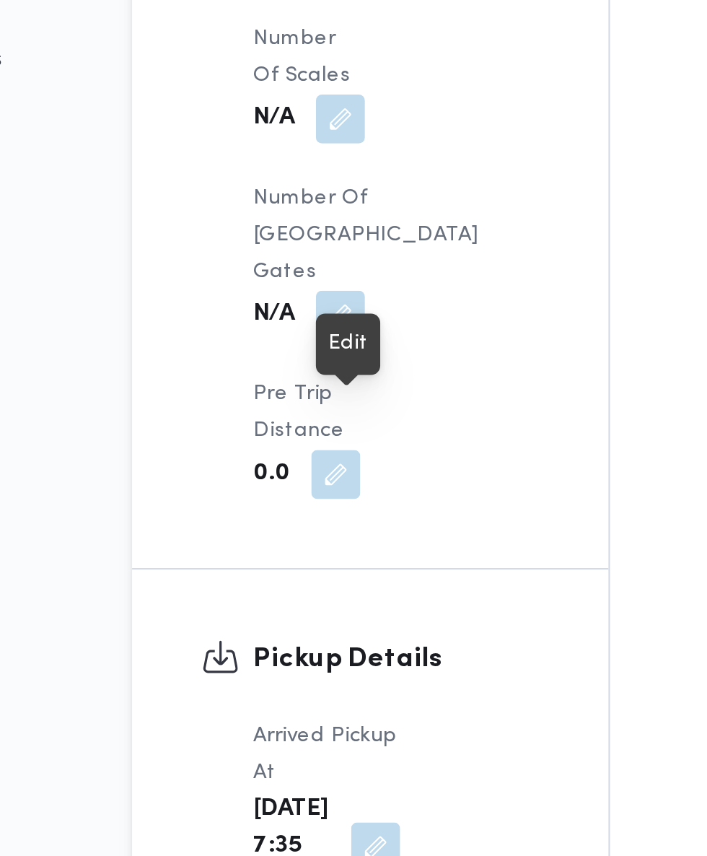
click at [291, 840] on button "button" at bounding box center [302, 851] width 23 height 23
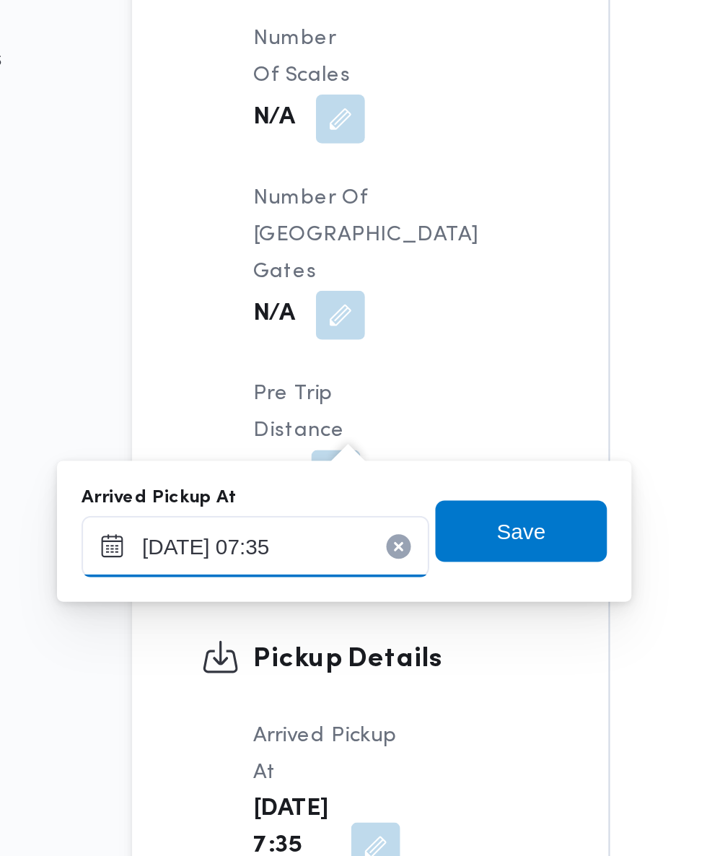
click at [273, 714] on input "25/09/2025 07:35" at bounding box center [246, 710] width 164 height 29
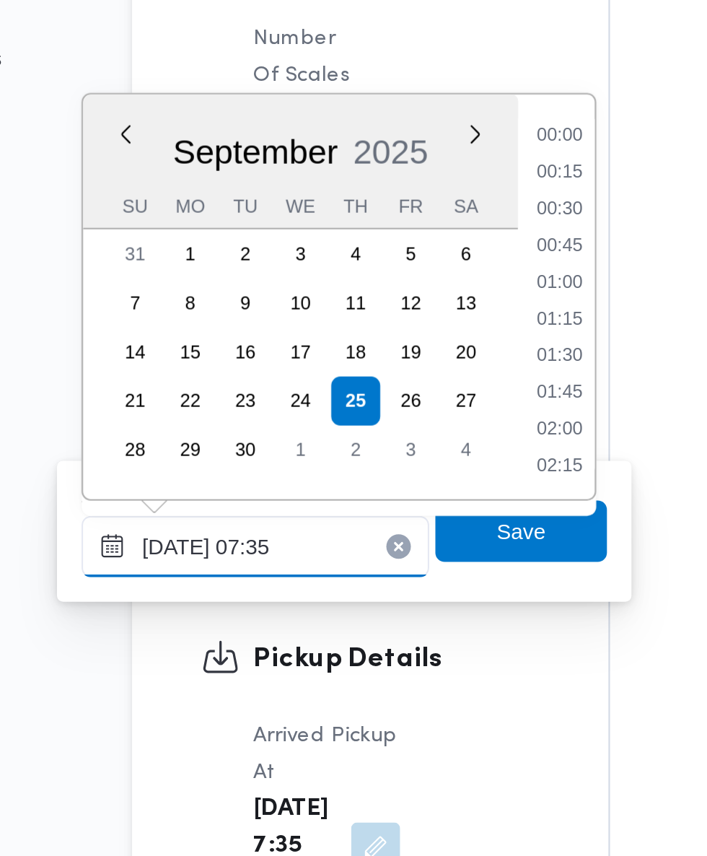
scroll to position [432, 0]
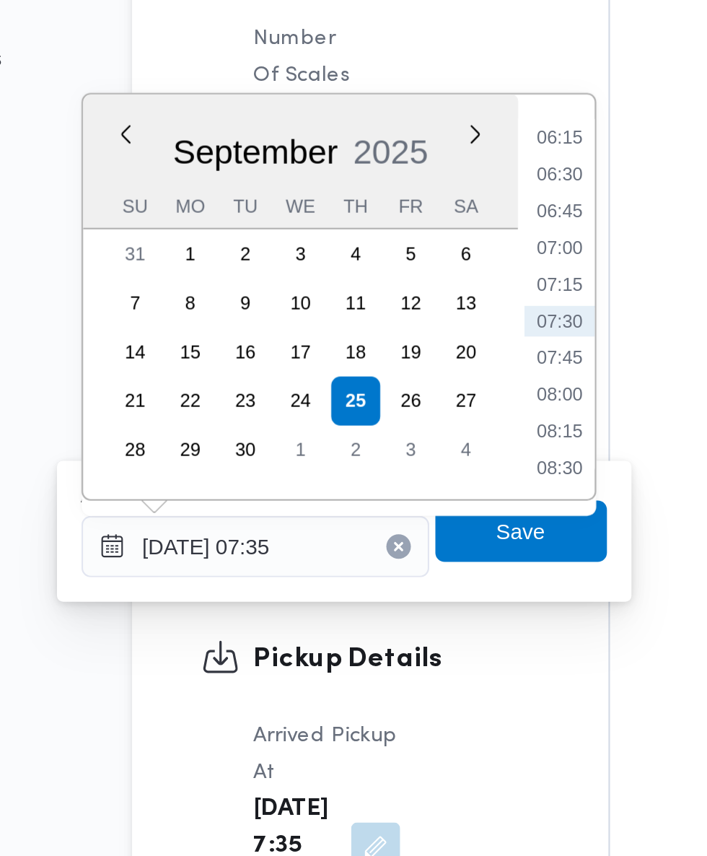
click at [393, 585] on li "07:15" at bounding box center [388, 586] width 33 height 14
type input "25/09/2025 07:15"
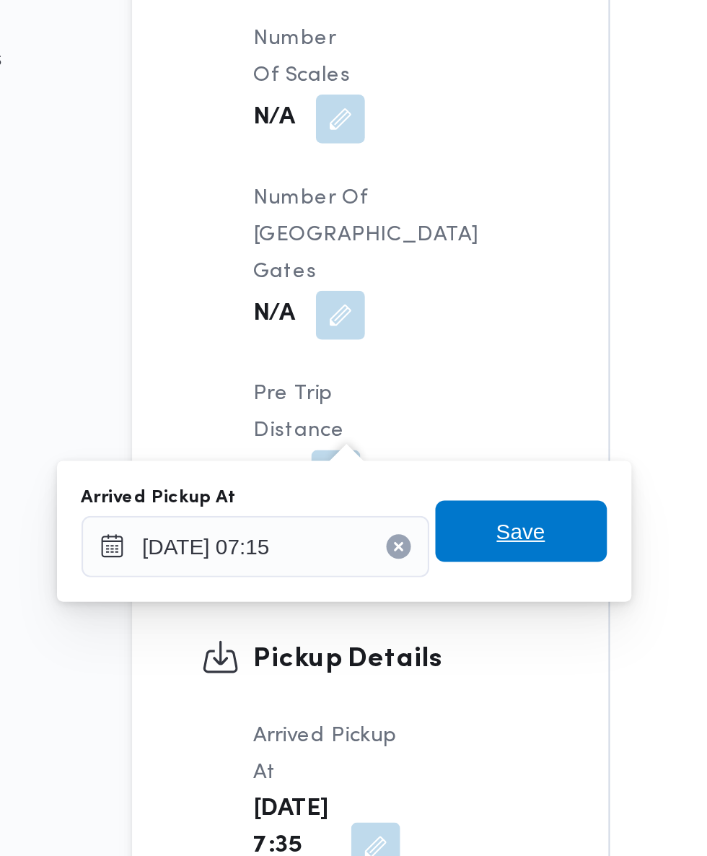
click at [377, 707] on span "Save" at bounding box center [370, 702] width 23 height 17
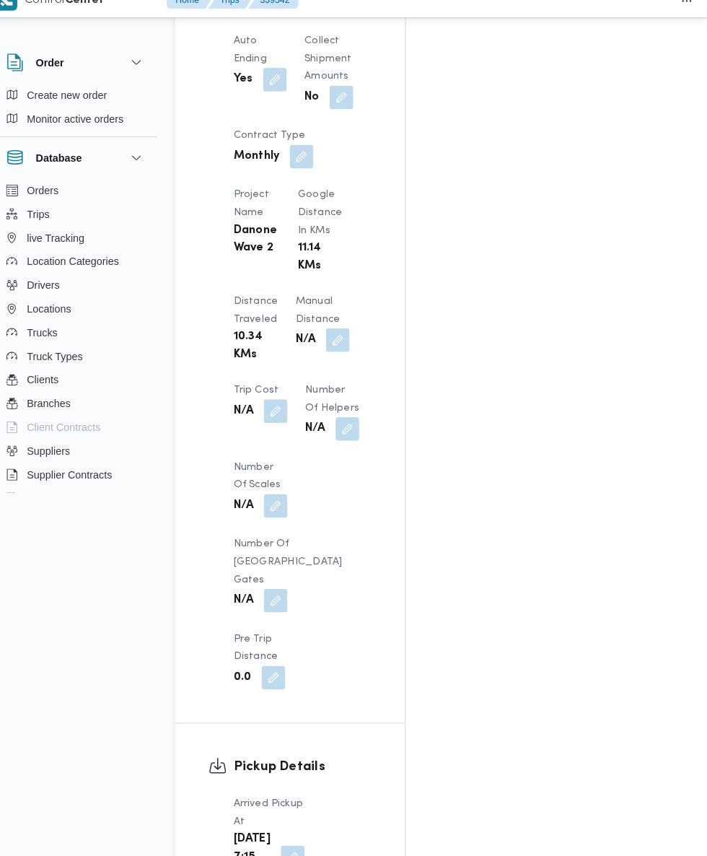
scroll to position [1168, 0]
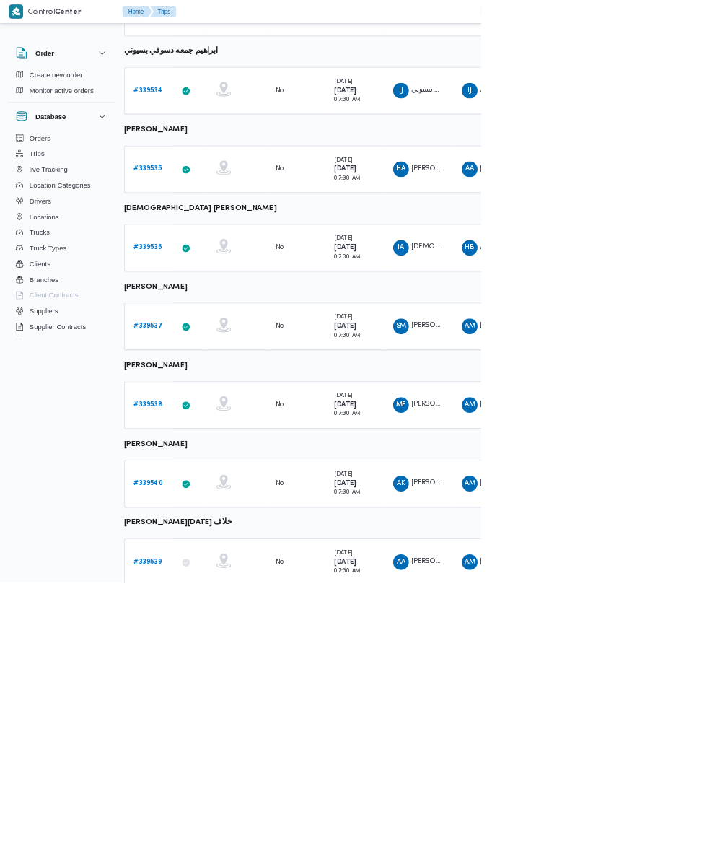
scroll to position [341, 5]
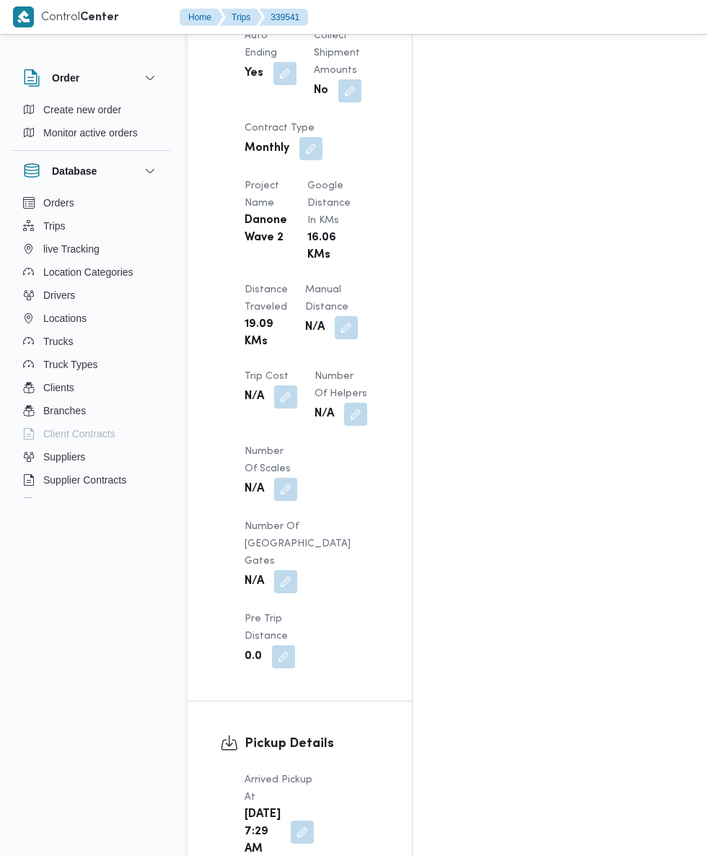
scroll to position [1238, 0]
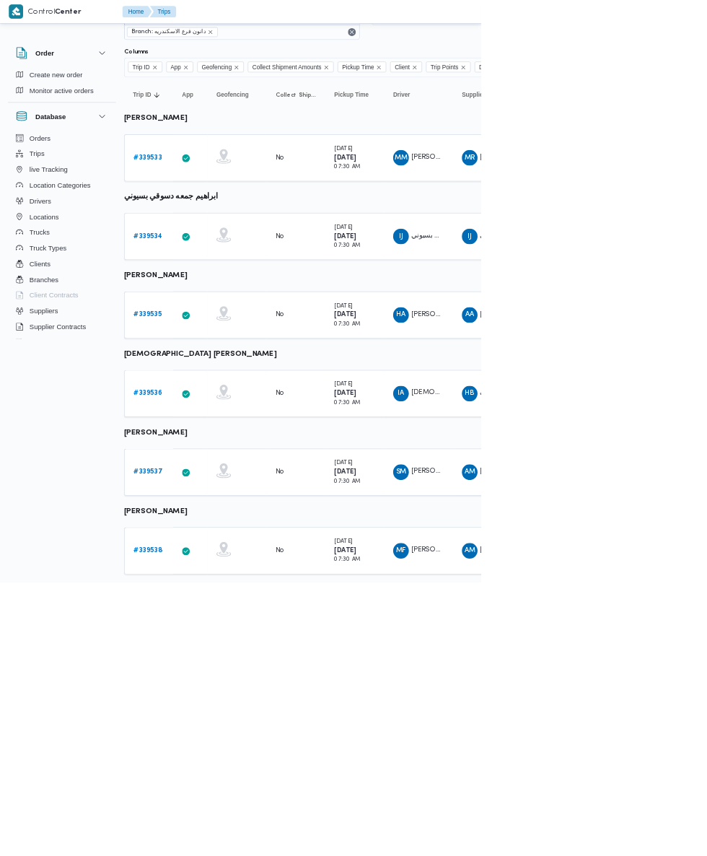
scroll to position [67, 5]
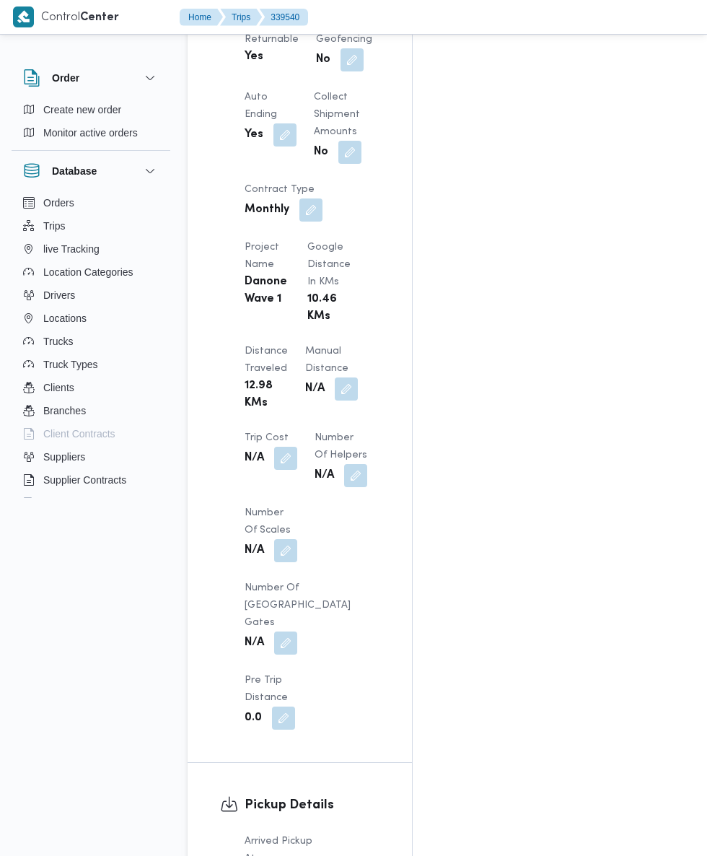
scroll to position [1166, 0]
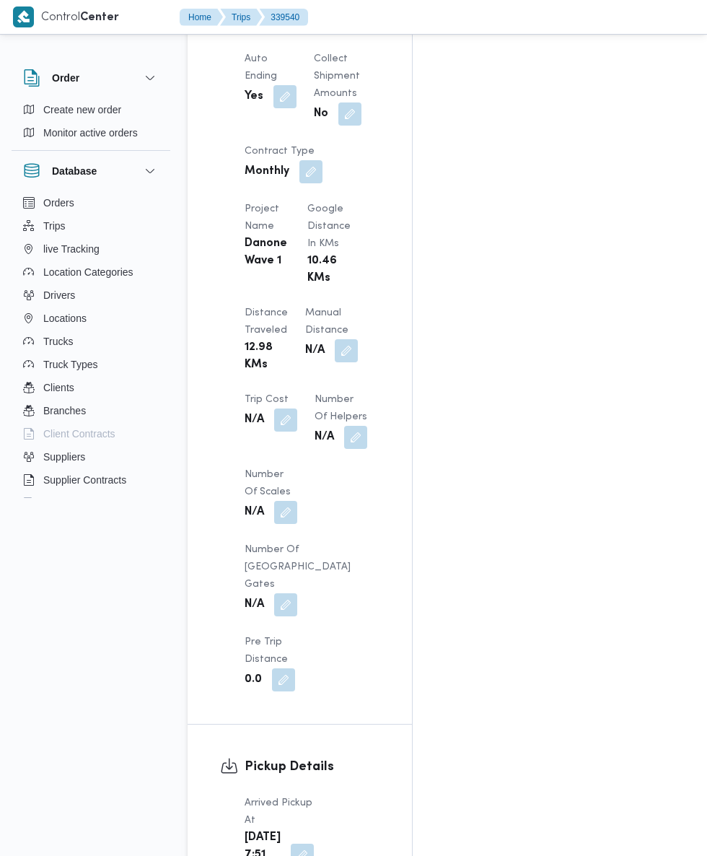
click at [292, 844] on button "button" at bounding box center [302, 855] width 23 height 23
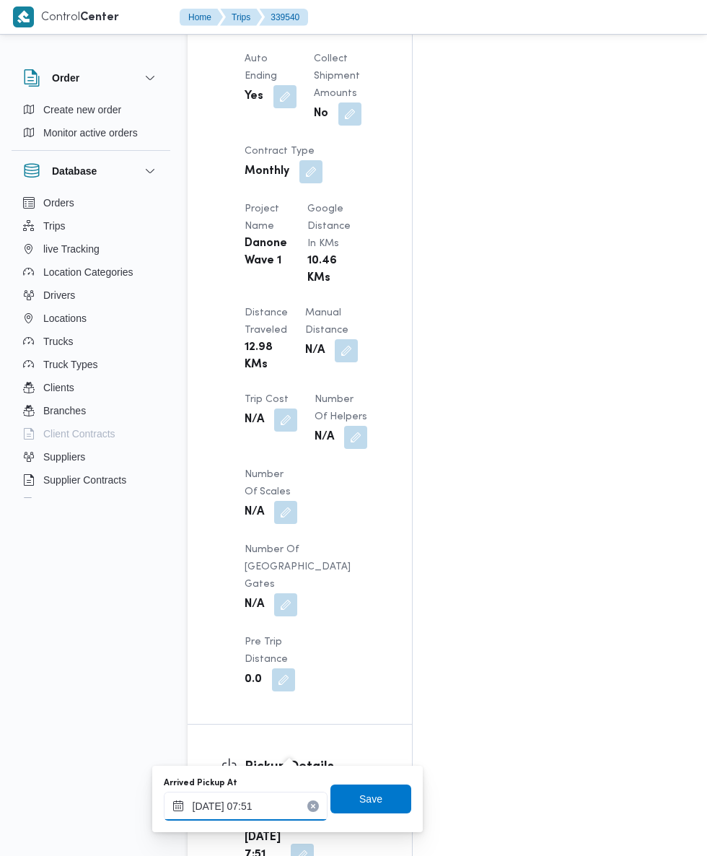
click at [277, 807] on input "25/09/2025 07:51" at bounding box center [246, 806] width 164 height 29
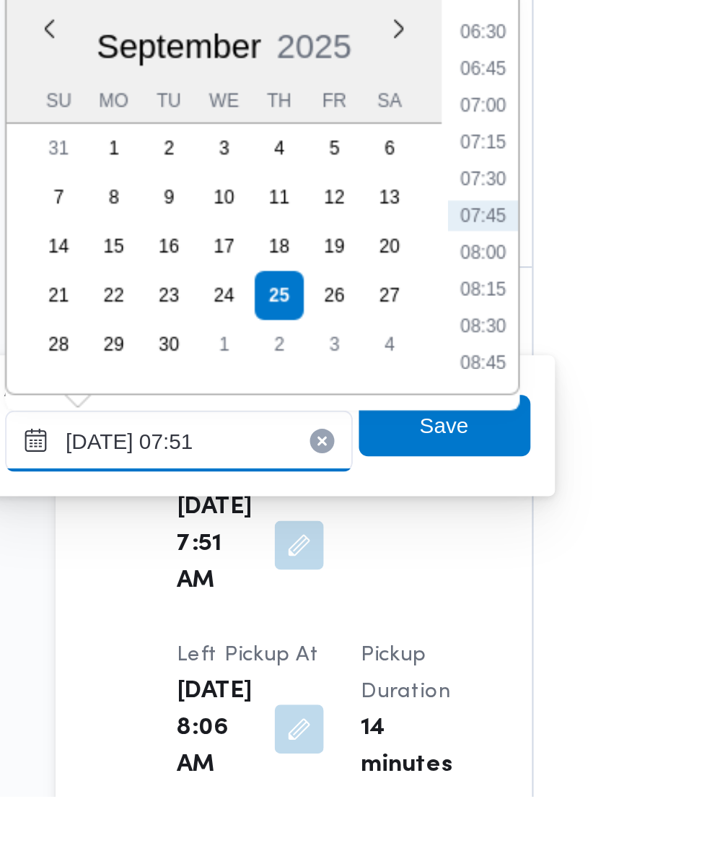
scroll to position [1284, 0]
click at [394, 563] on li "07:30" at bounding box center [388, 565] width 33 height 14
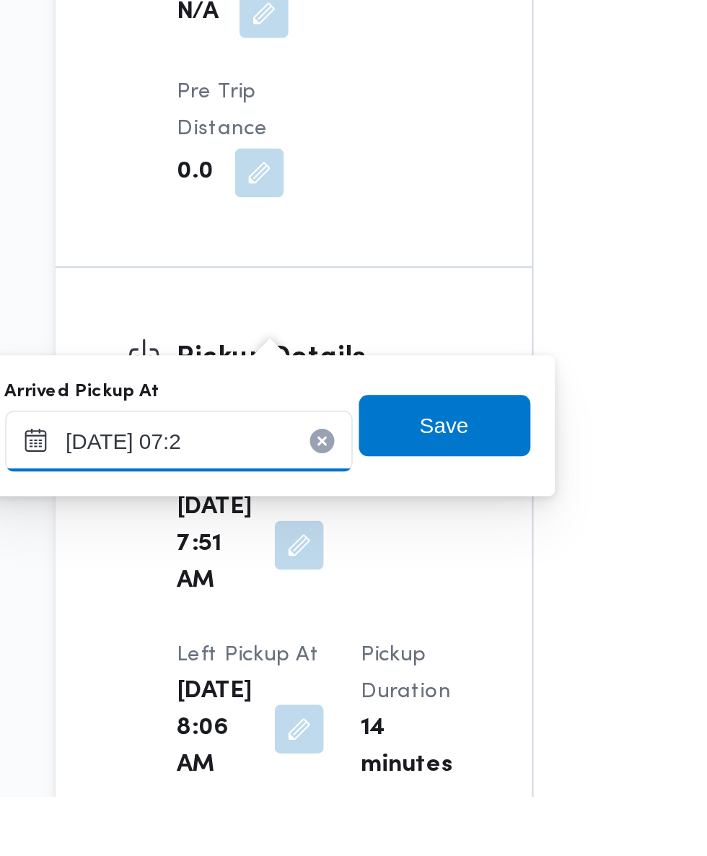
type input "25/09/2025 07:20"
click at [380, 680] on span "Save" at bounding box center [370, 681] width 23 height 17
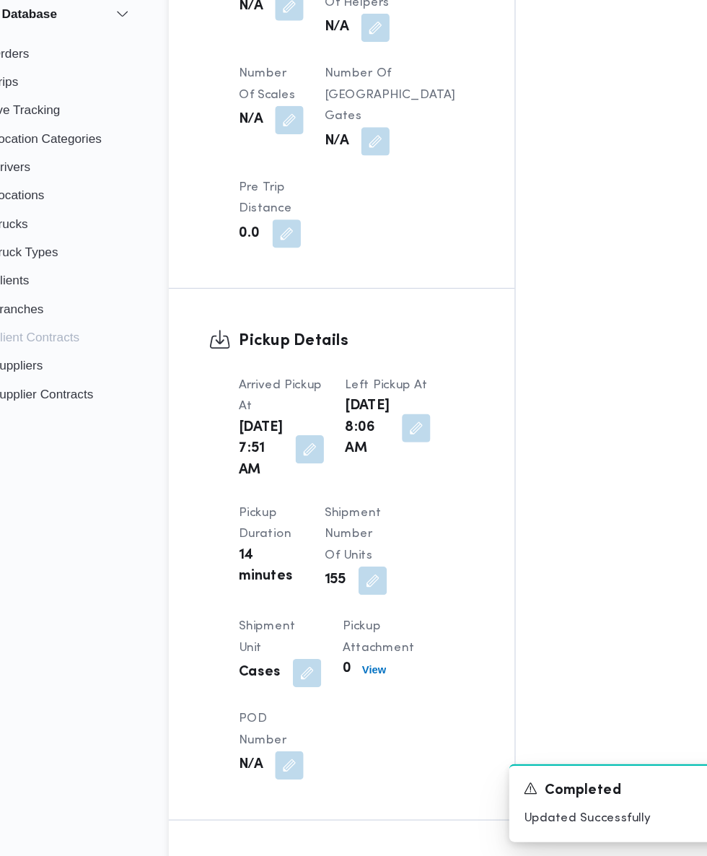
scroll to position [1282, 0]
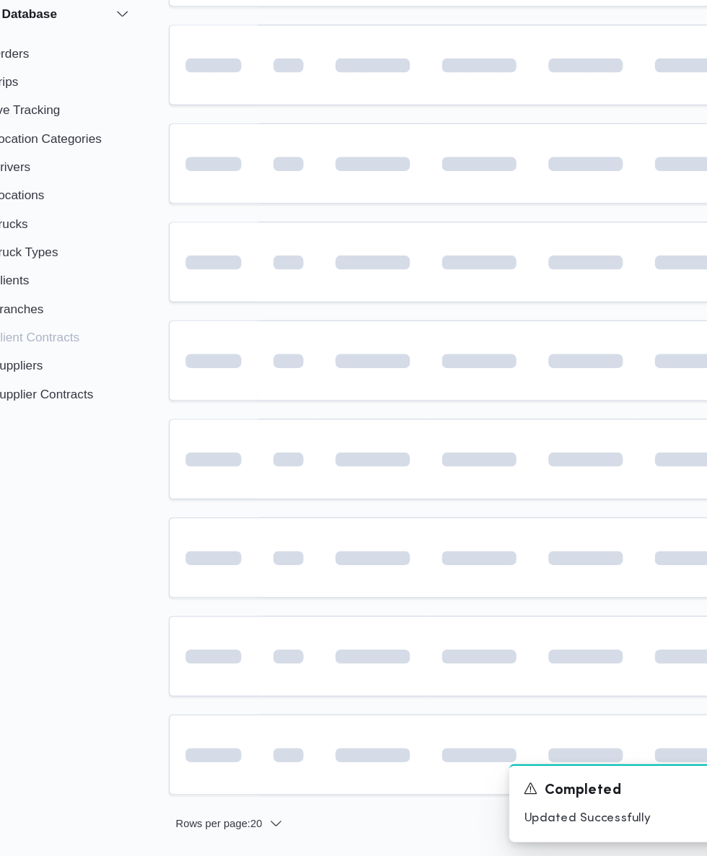
scroll to position [46, 5]
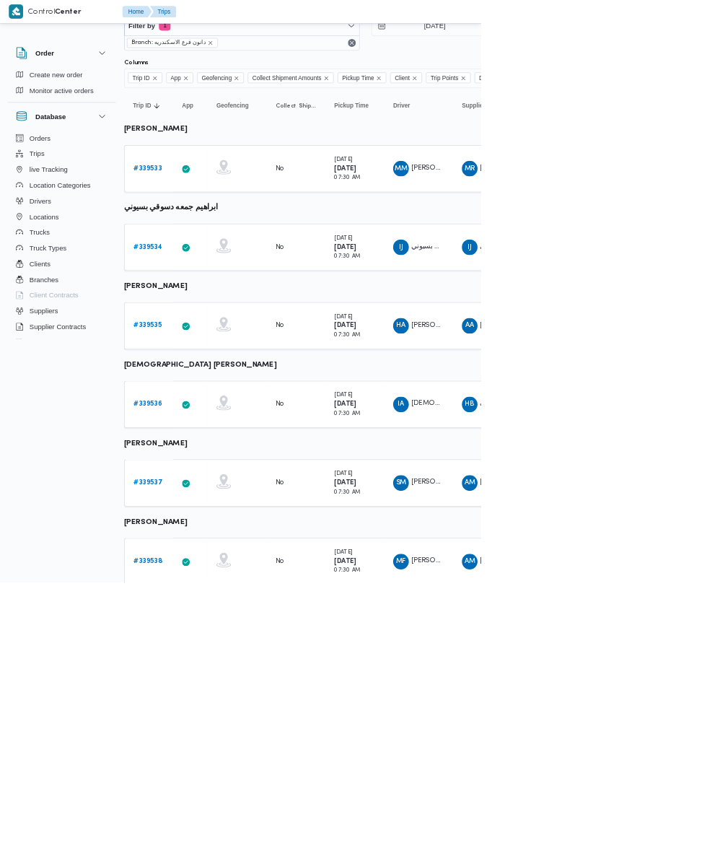
click at [201, 829] on link "# 339538" at bounding box center [217, 825] width 43 height 17
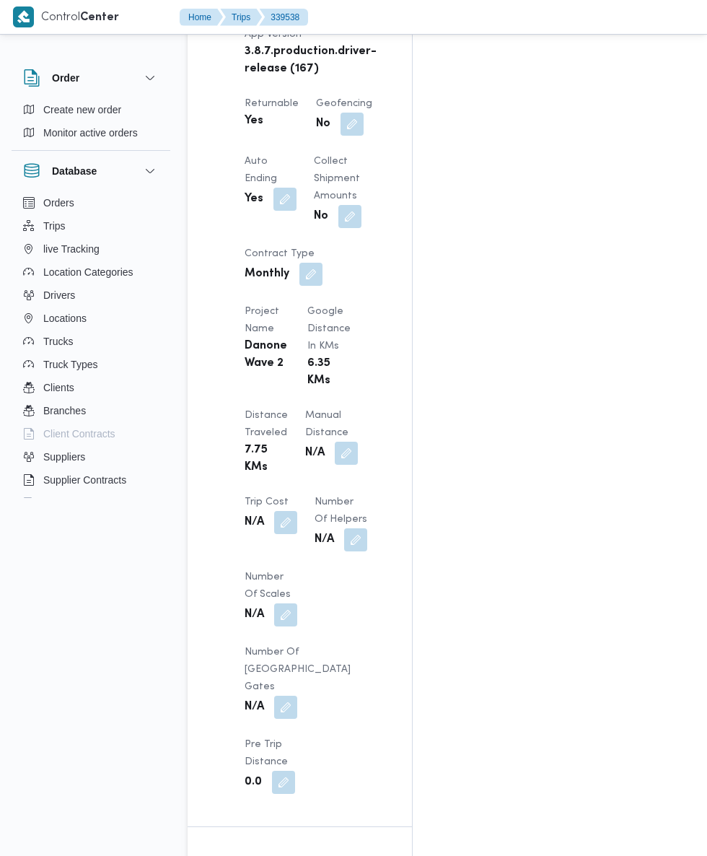
scroll to position [1070, 0]
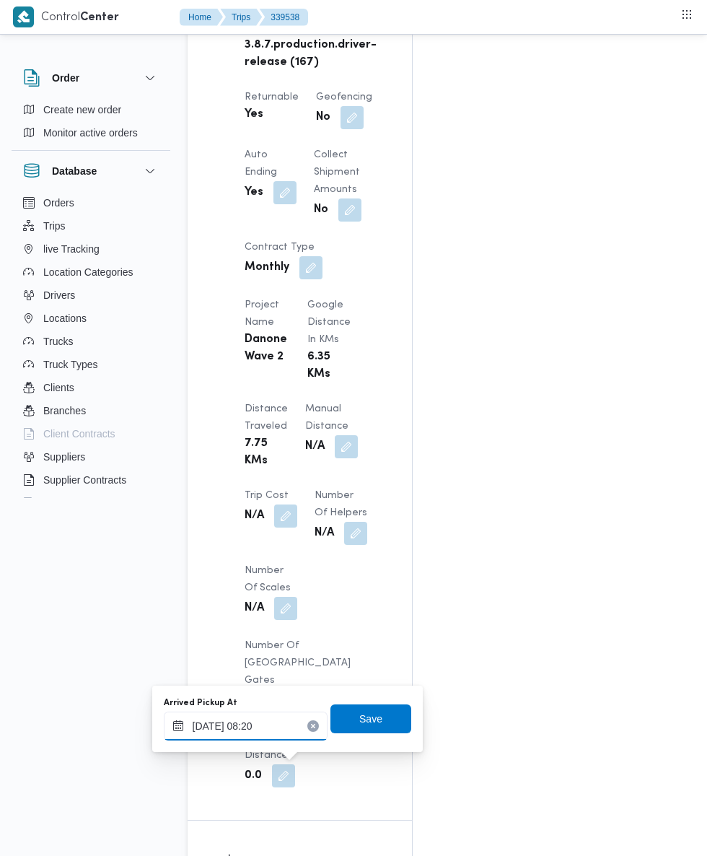
click at [266, 730] on input "25/09/2025 08:20" at bounding box center [246, 726] width 164 height 29
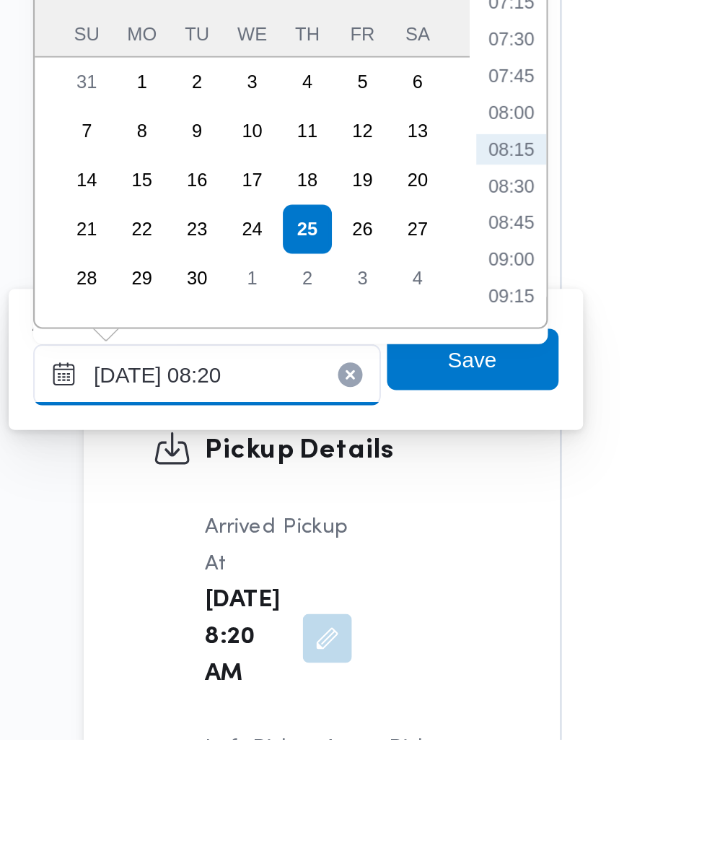
scroll to position [1213, 0]
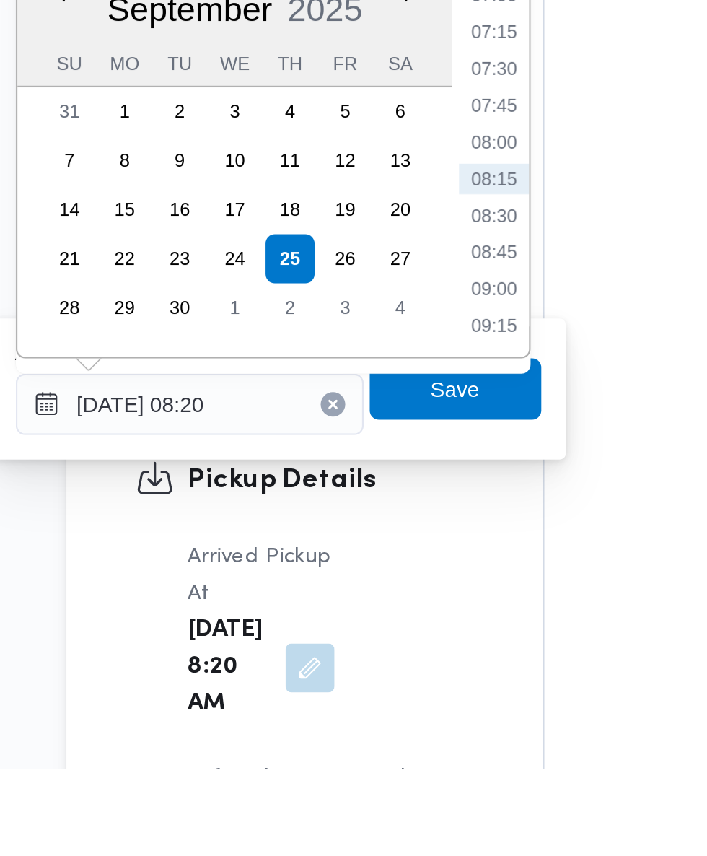
click at [388, 529] on li "07:30" at bounding box center [388, 526] width 33 height 14
type input "25/09/2025 07:30"
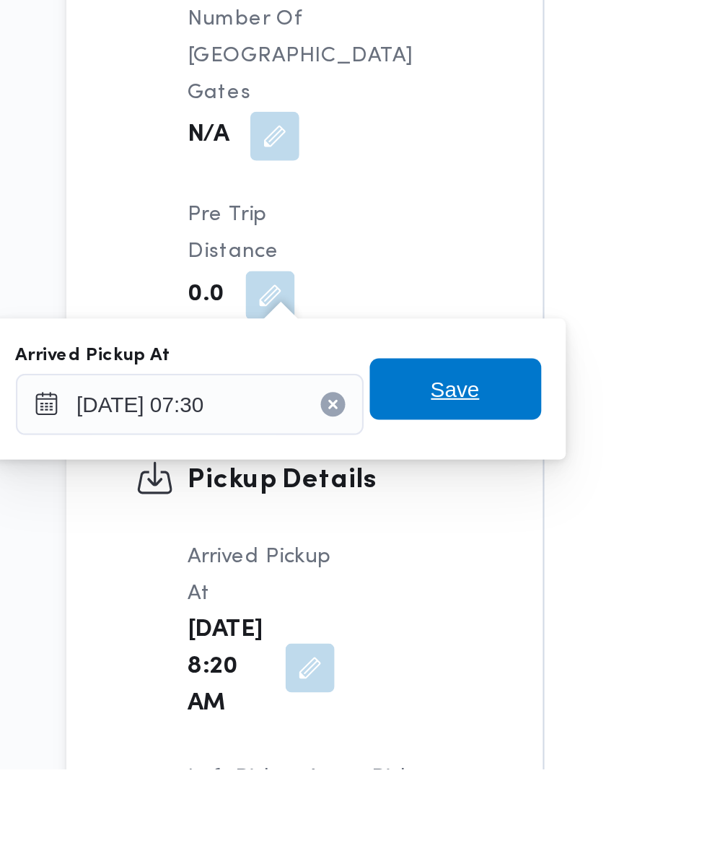
click at [387, 678] on span "Save" at bounding box center [371, 676] width 81 height 29
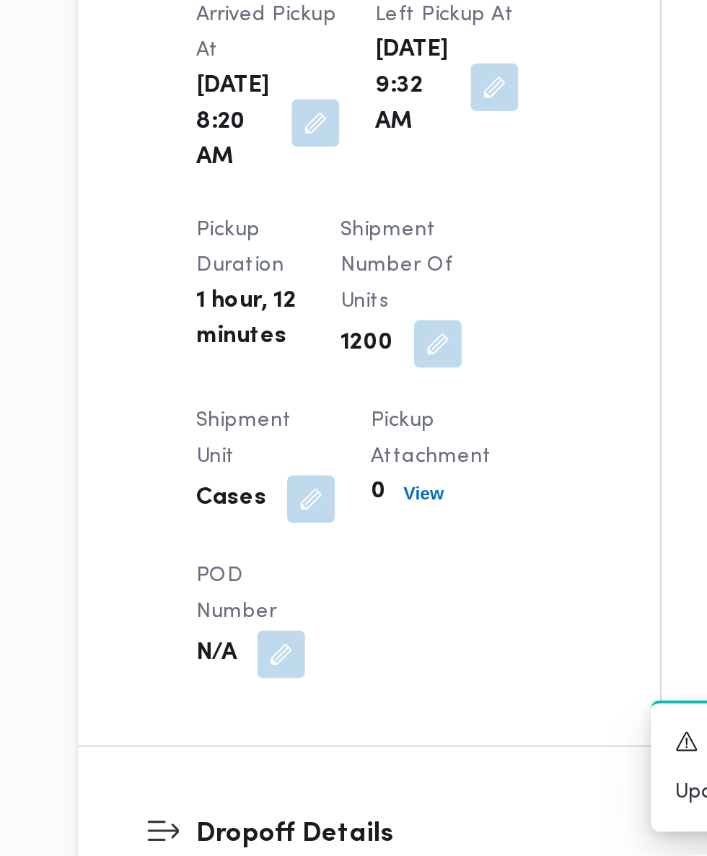
scroll to position [1212, 0]
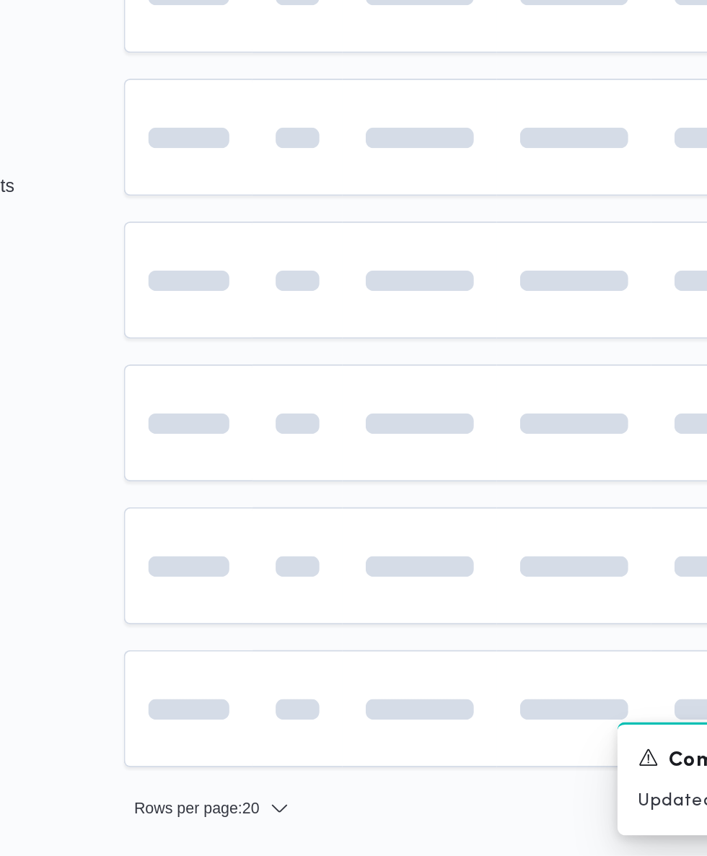
scroll to position [46, 5]
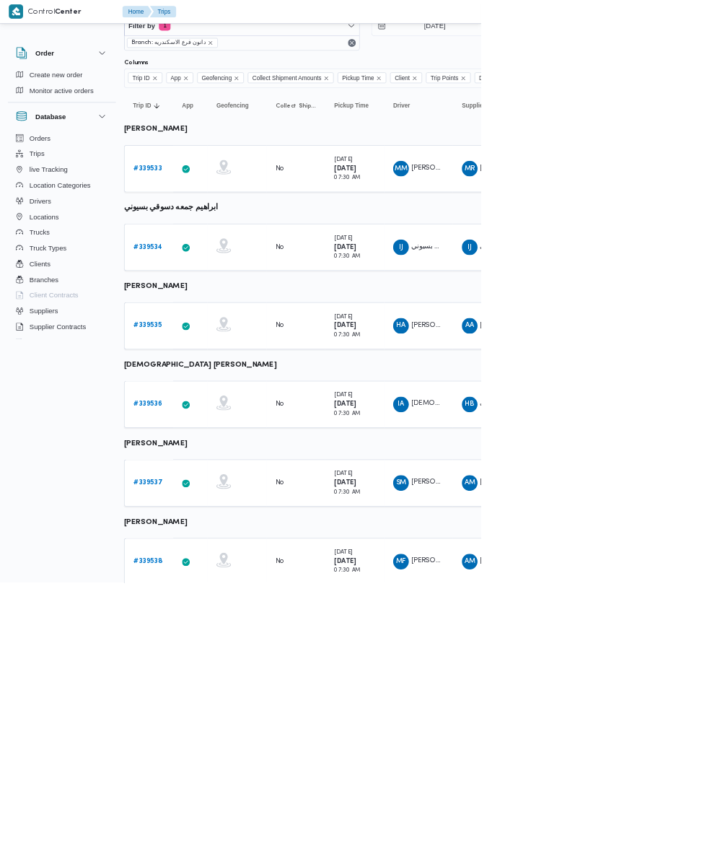
click at [197, 710] on b "# 339537" at bounding box center [217, 709] width 43 height 9
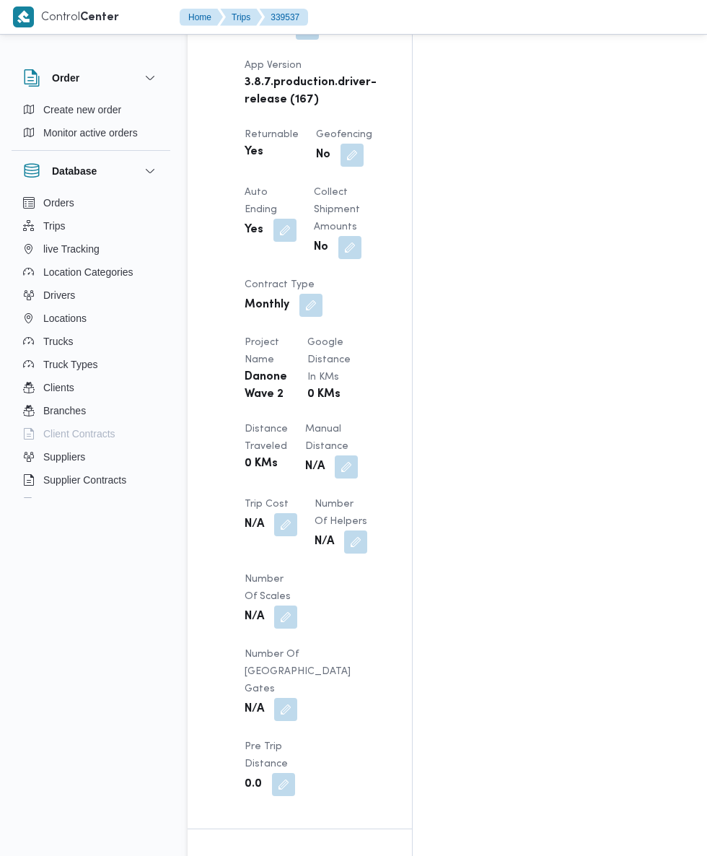
scroll to position [1041, 0]
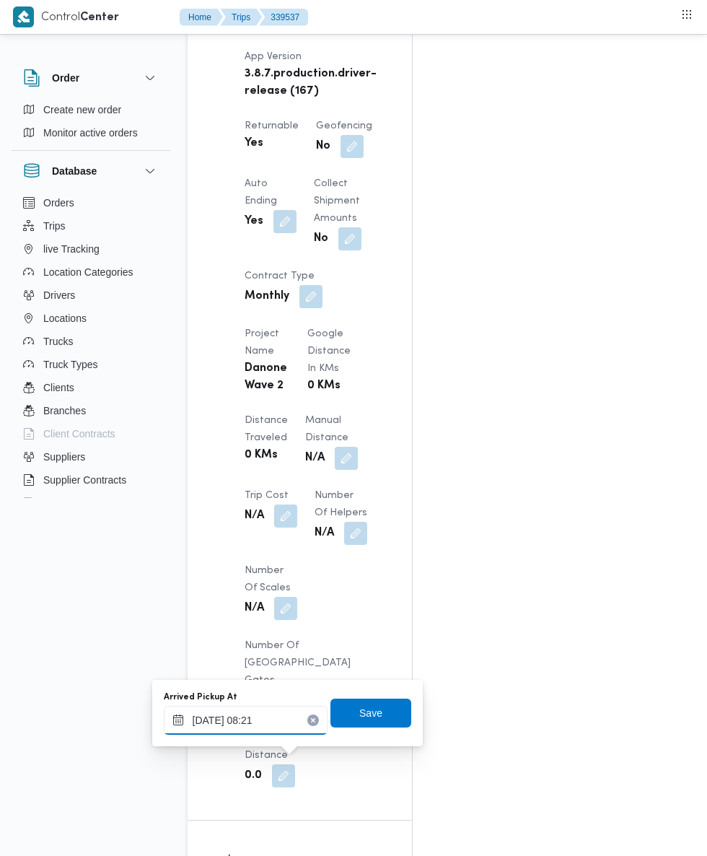
click at [271, 720] on input "25/09/2025 08:21" at bounding box center [246, 720] width 164 height 29
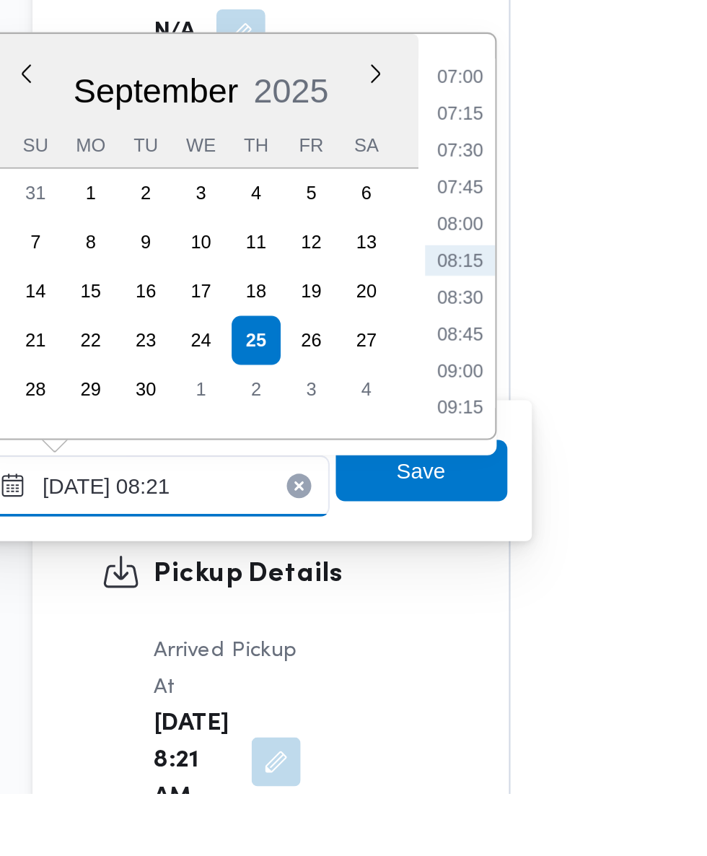
scroll to position [1152, 0]
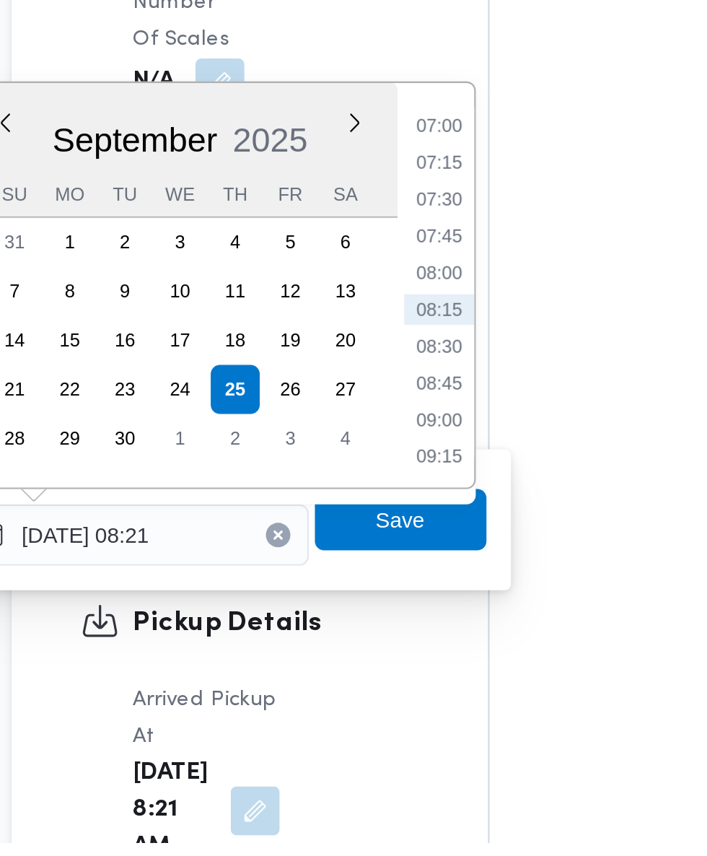
click at [393, 556] on li "07:30" at bounding box center [388, 553] width 33 height 14
type input "25/09/2025 07:30"
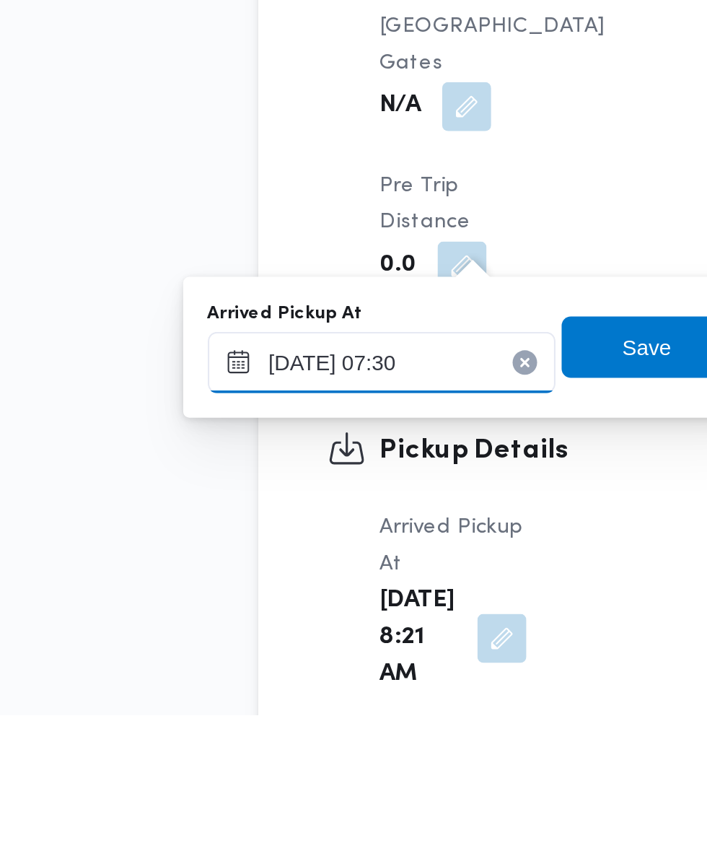
scroll to position [1174, 0]
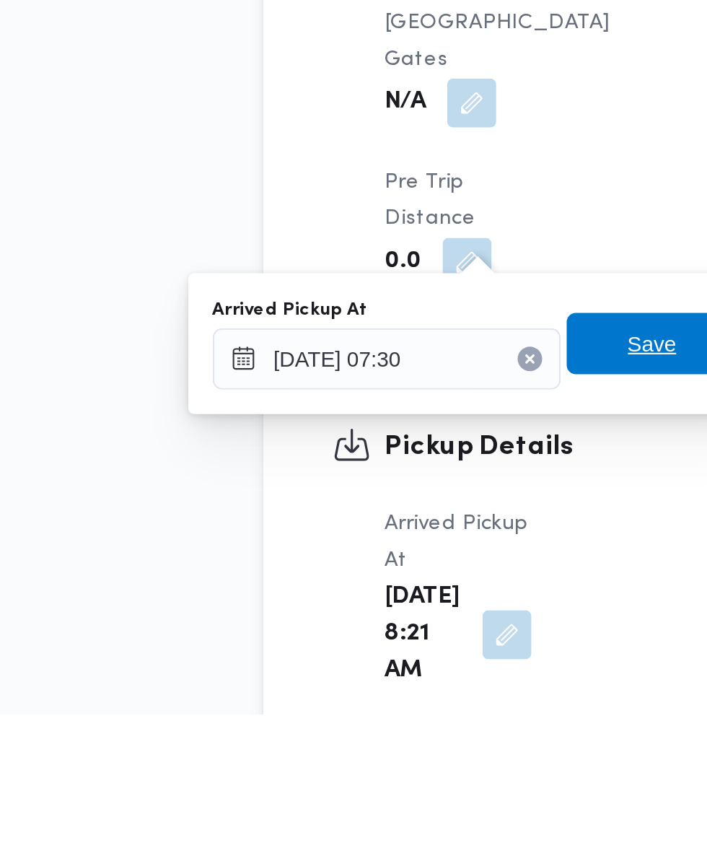
click at [367, 683] on span "Save" at bounding box center [370, 681] width 23 height 17
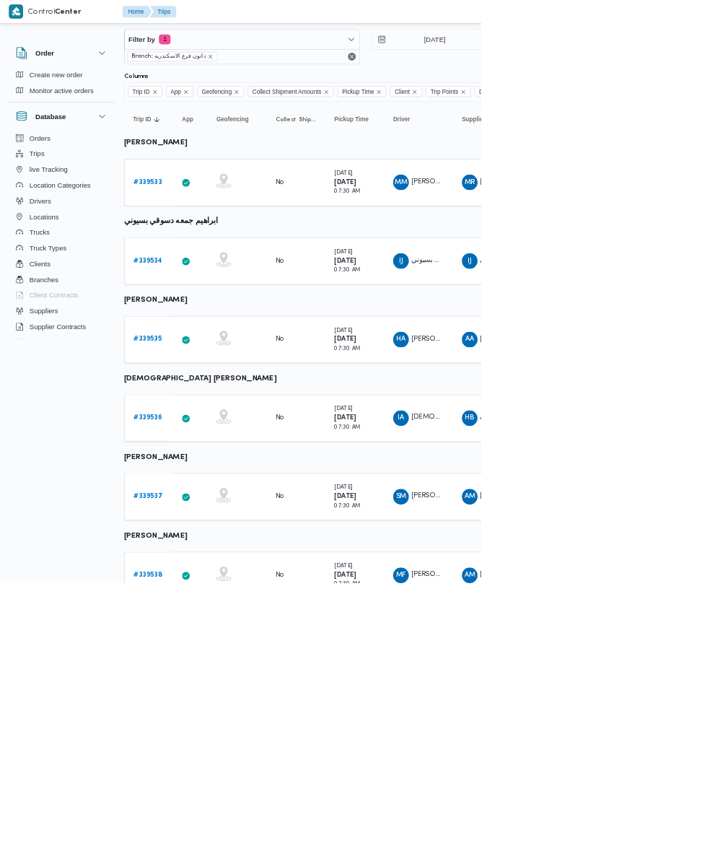
scroll to position [0, 5]
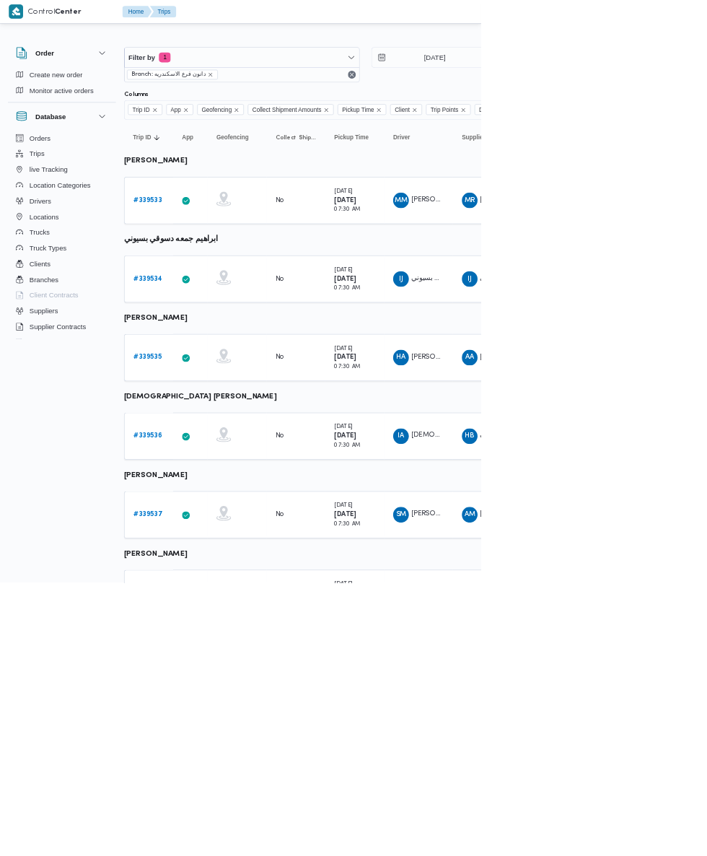
click at [223, 640] on b "# 339536" at bounding box center [217, 640] width 43 height 9
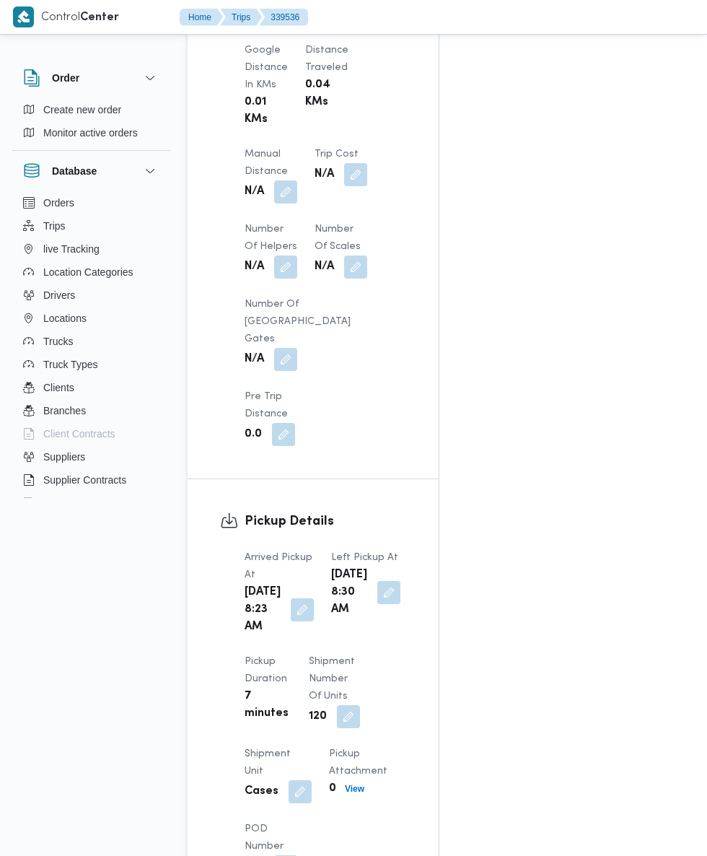
scroll to position [1272, 0]
click at [292, 599] on button "button" at bounding box center [302, 610] width 23 height 23
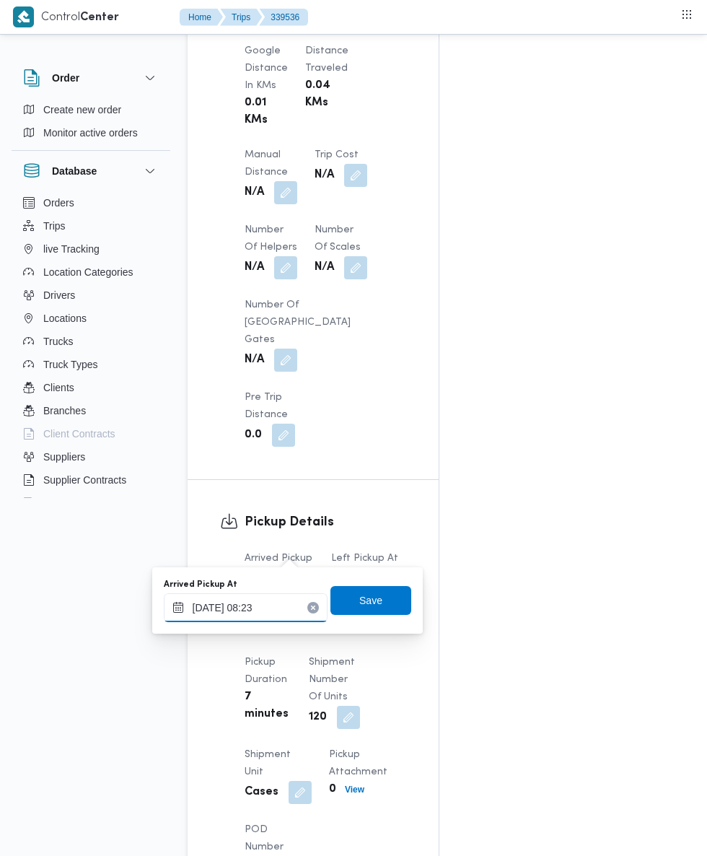
click at [271, 607] on input "25/09/2025 08:23" at bounding box center [246, 607] width 164 height 29
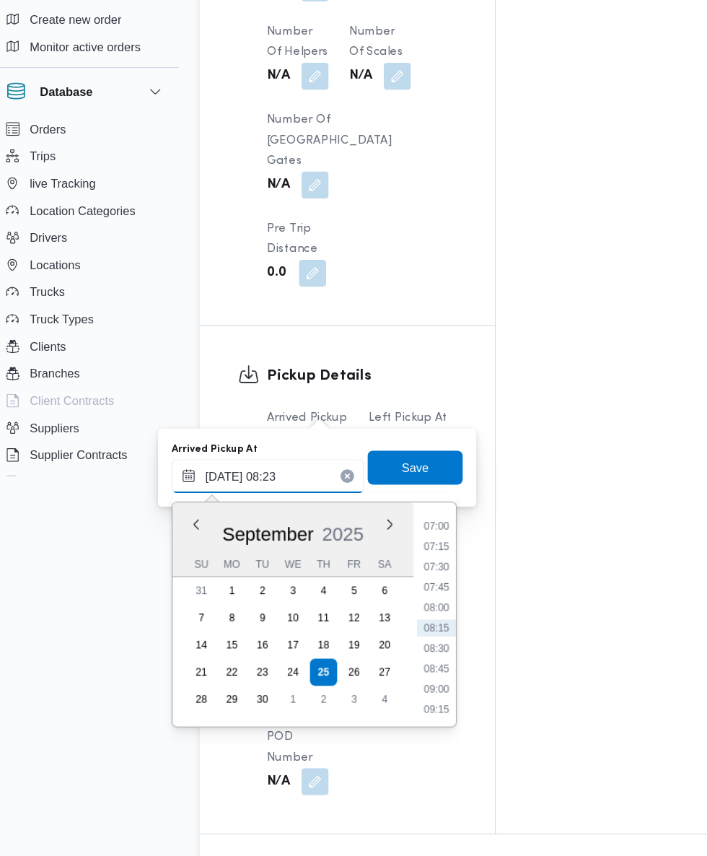
scroll to position [1382, 0]
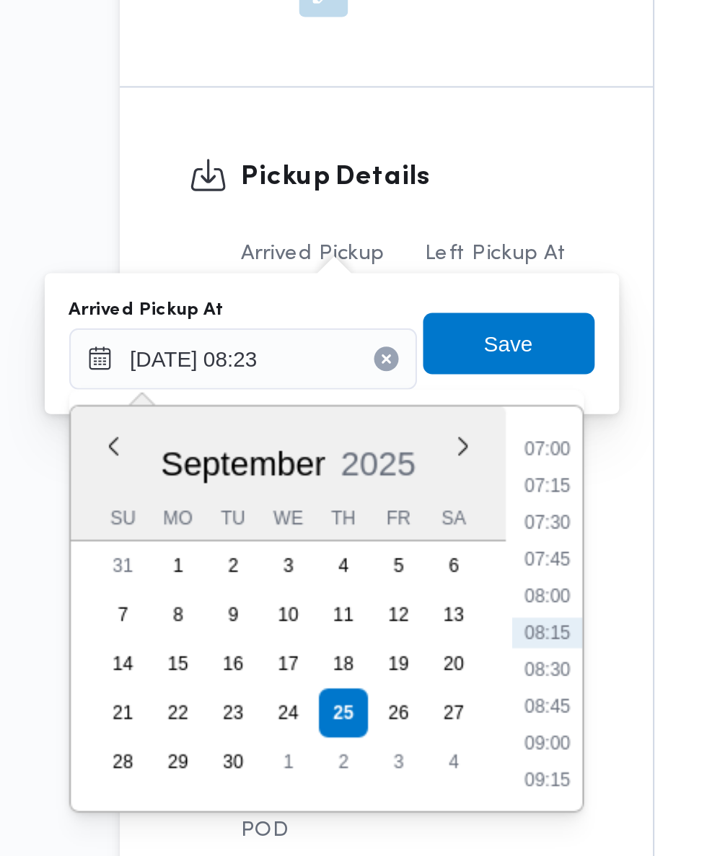
click at [395, 573] on li "07:30" at bounding box center [388, 575] width 33 height 14
type input "25/09/2025 07:30"
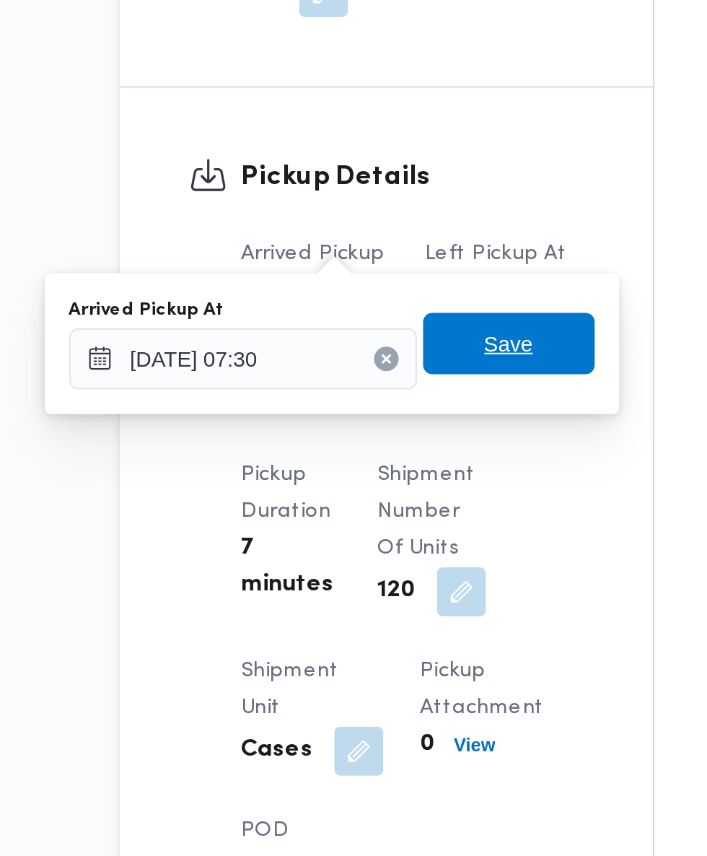
click at [382, 492] on span "Save" at bounding box center [370, 490] width 23 height 17
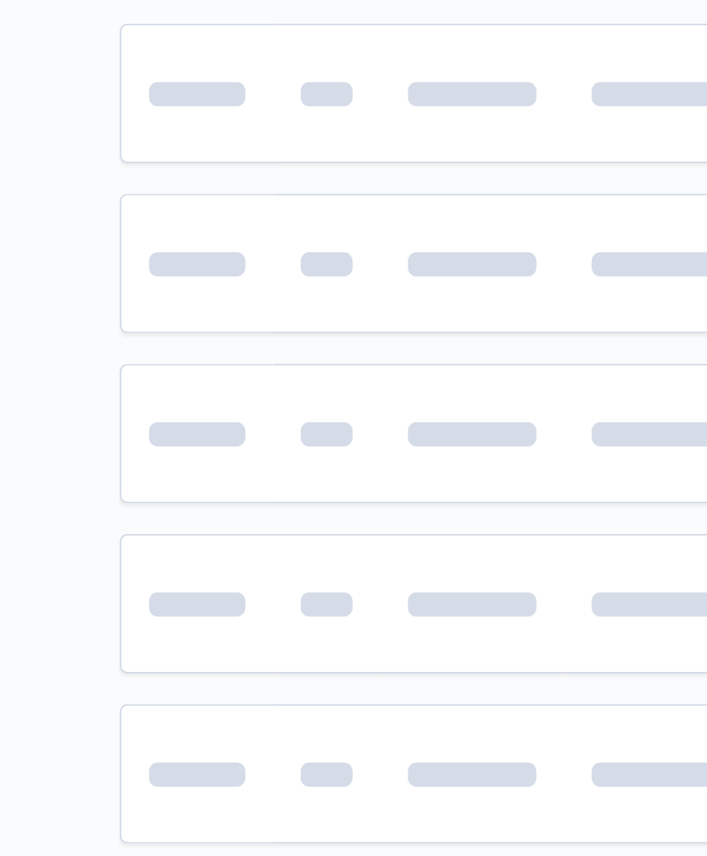
scroll to position [0, 5]
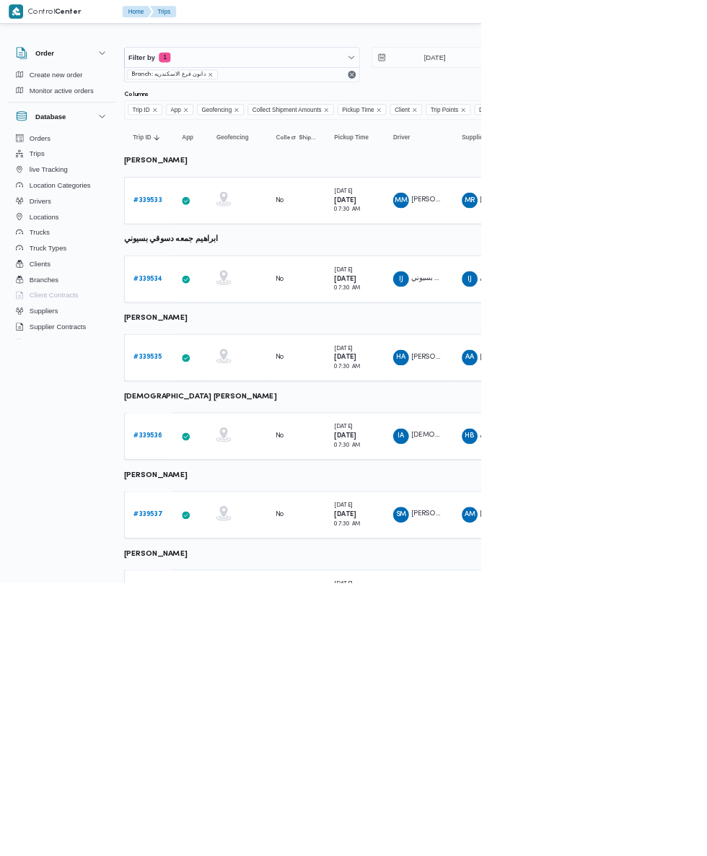
click at [217, 525] on b "# 339535" at bounding box center [217, 524] width 42 height 9
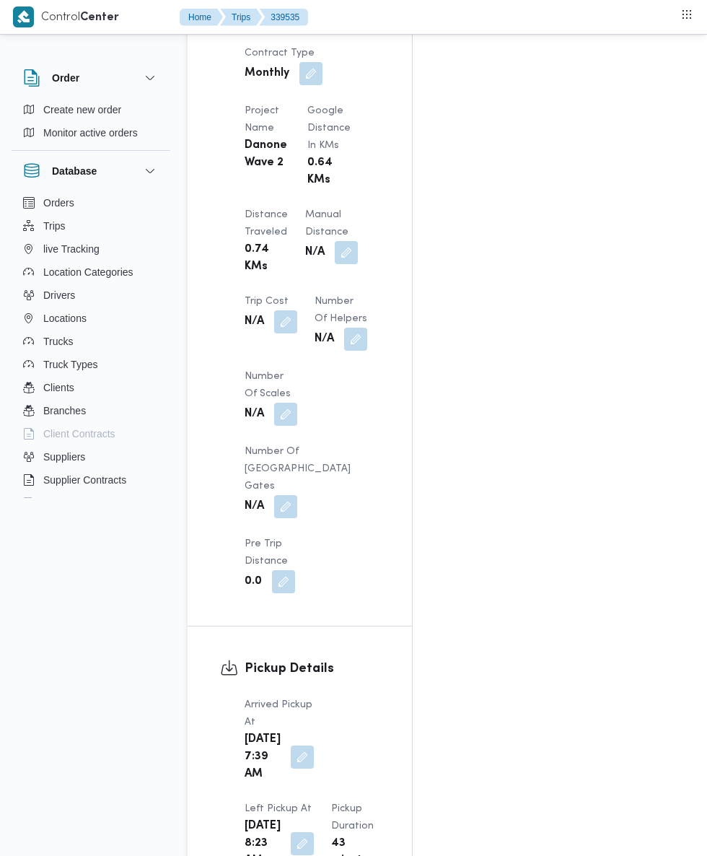
scroll to position [1265, 0]
click at [302, 745] on button "button" at bounding box center [302, 756] width 23 height 23
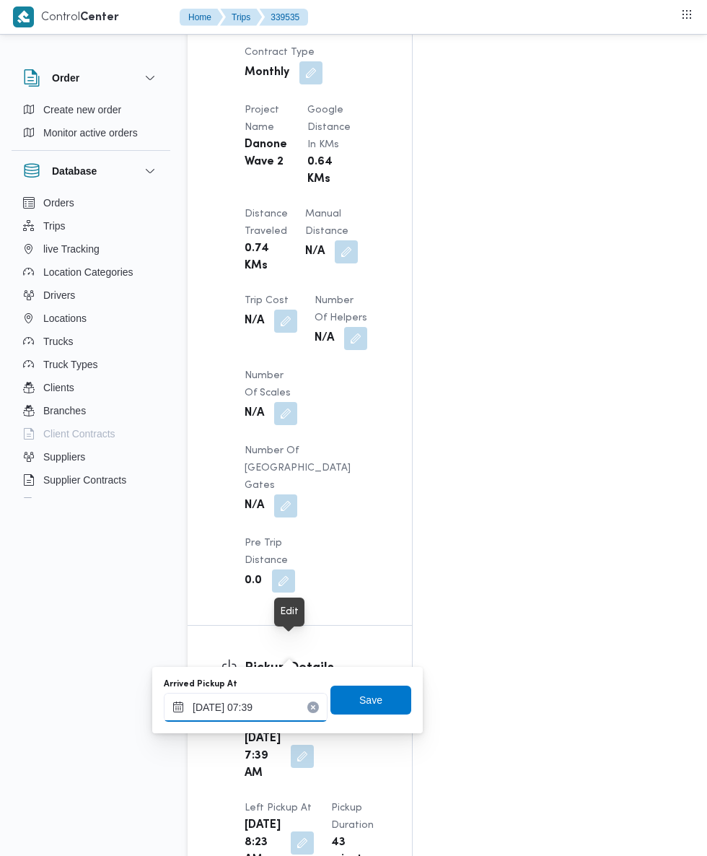
click at [276, 709] on input "25/09/2025 07:39" at bounding box center [246, 707] width 164 height 29
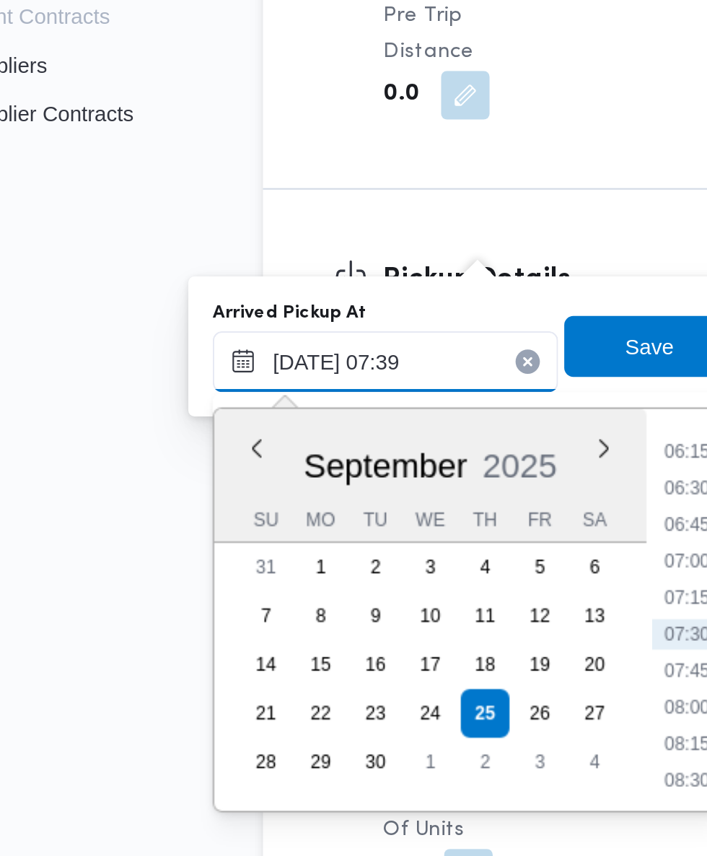
scroll to position [1375, 0]
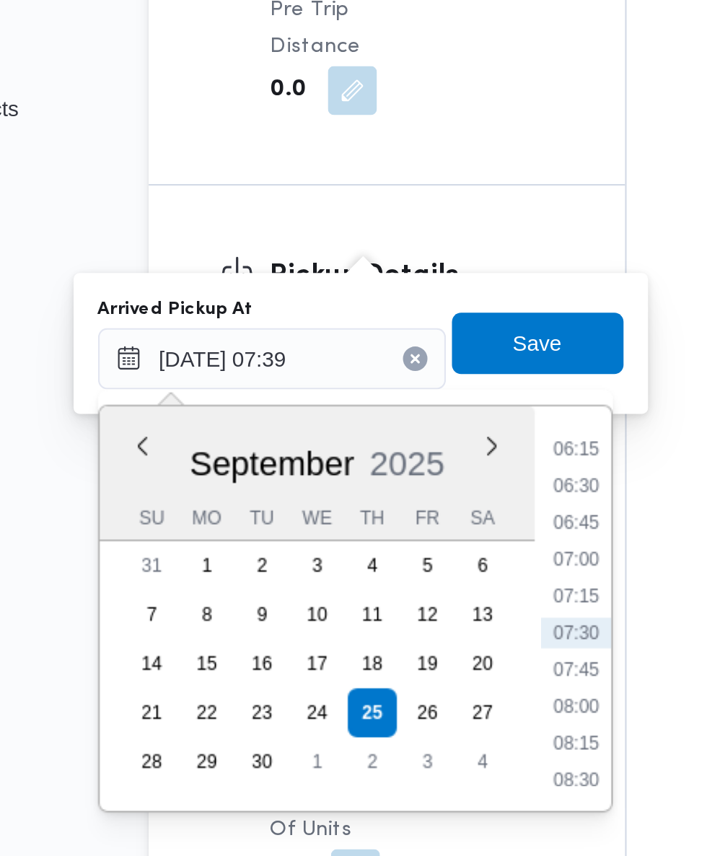
click at [390, 709] on li "07:15" at bounding box center [388, 709] width 33 height 14
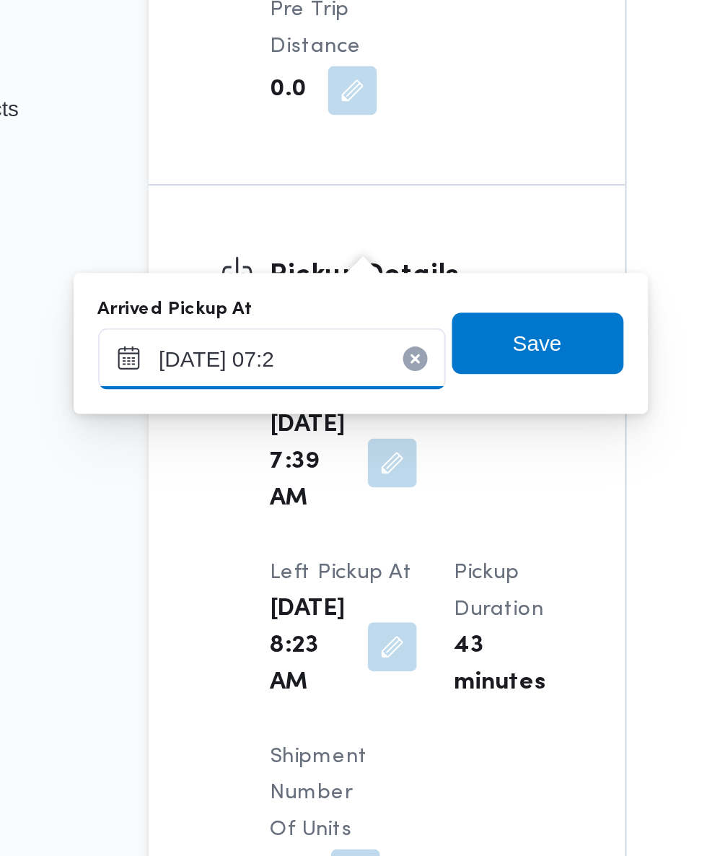
type input "25/09/2025 07:25"
click at [382, 590] on span "Save" at bounding box center [370, 590] width 23 height 17
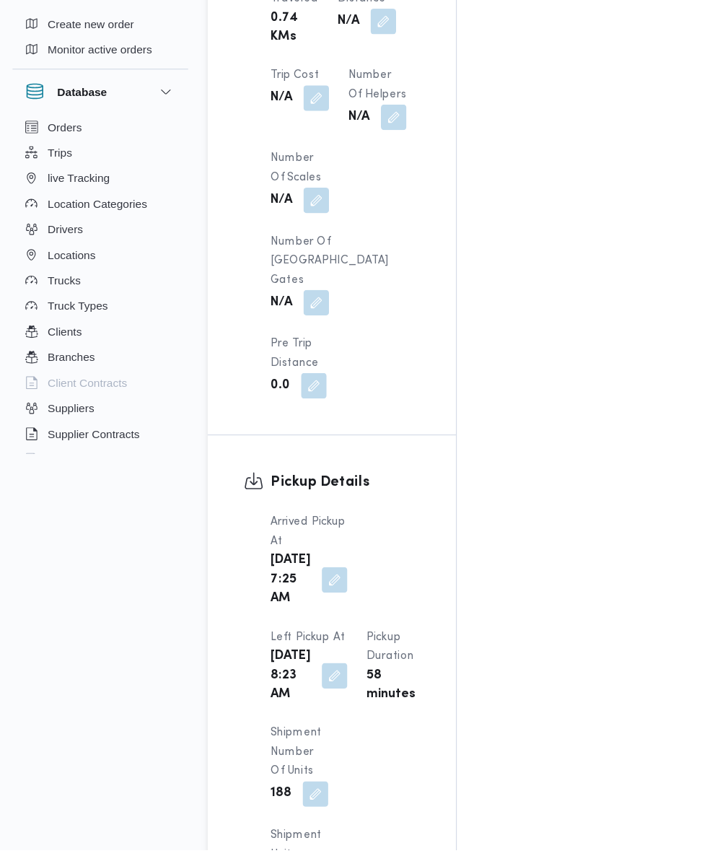
scroll to position [1464, 0]
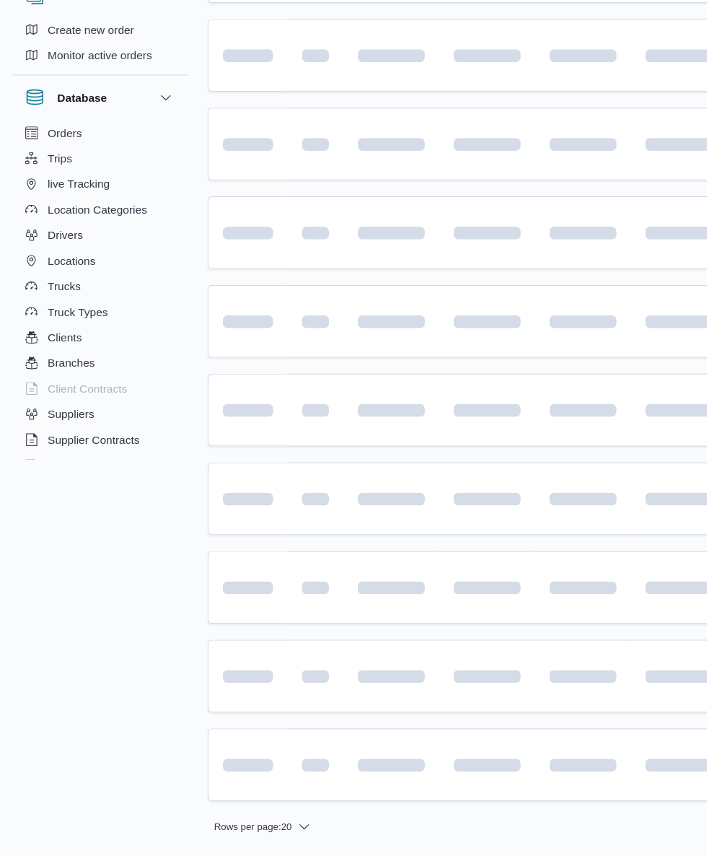
scroll to position [0, 5]
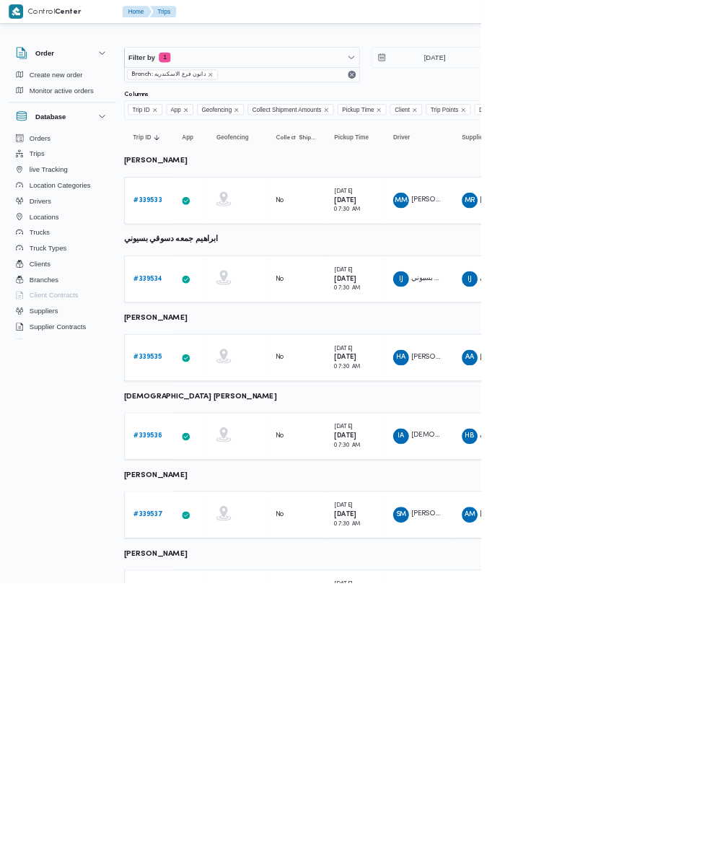
click at [217, 409] on b "# 339534" at bounding box center [217, 409] width 43 height 9
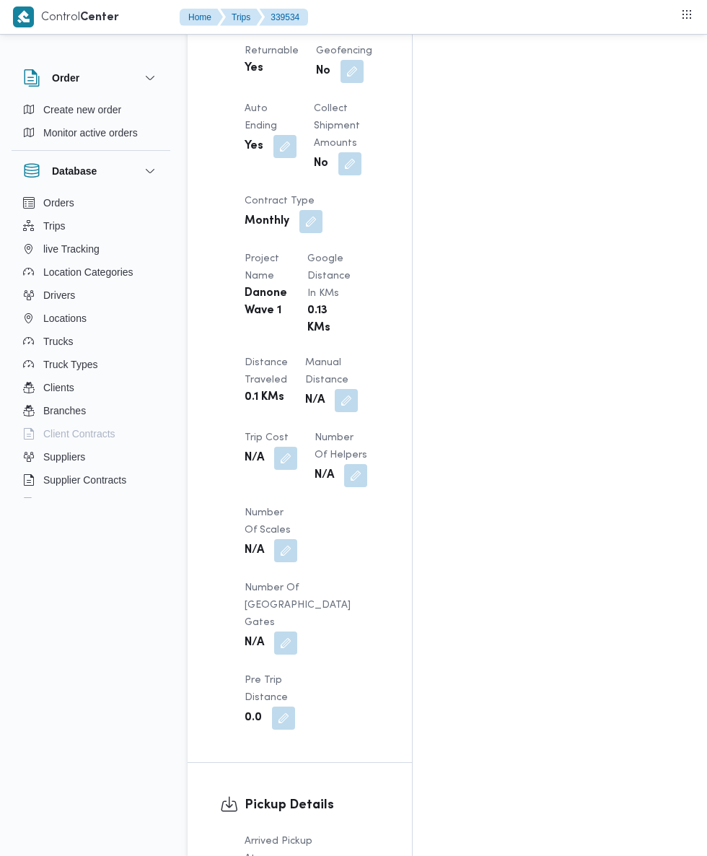
scroll to position [1264, 0]
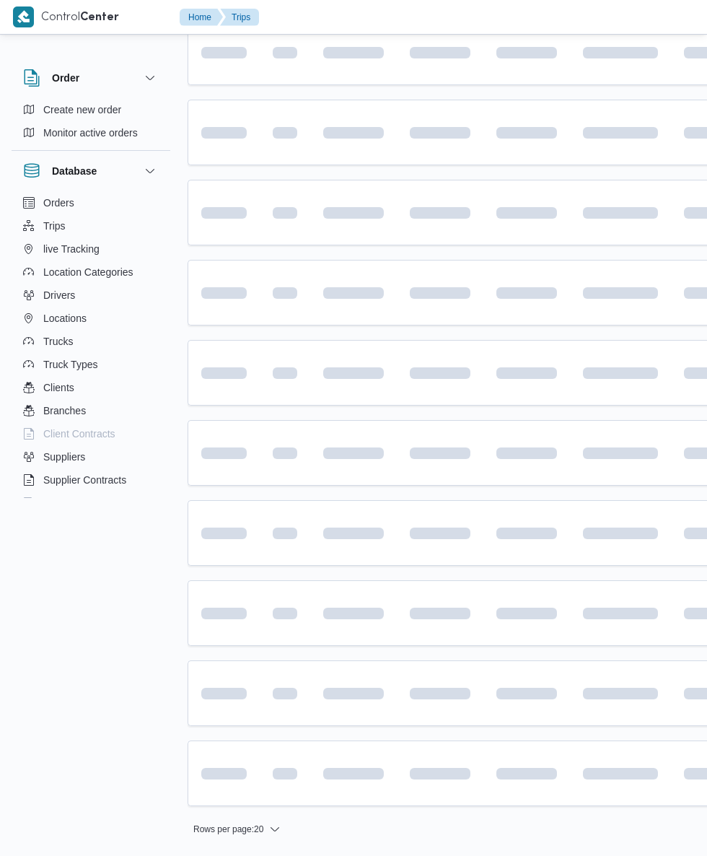
scroll to position [0, 5]
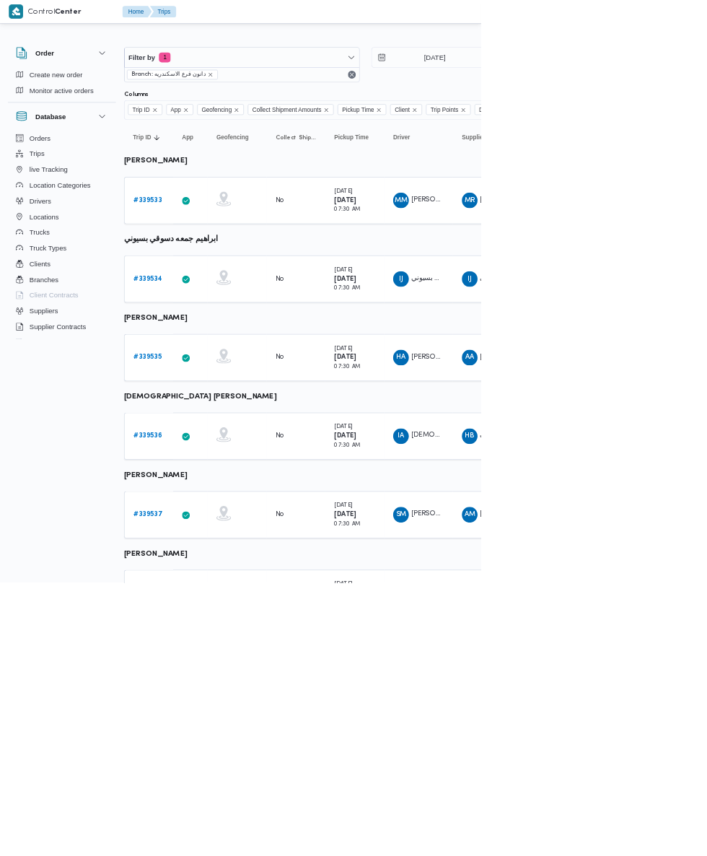
click at [217, 294] on b "# 339533" at bounding box center [217, 293] width 42 height 9
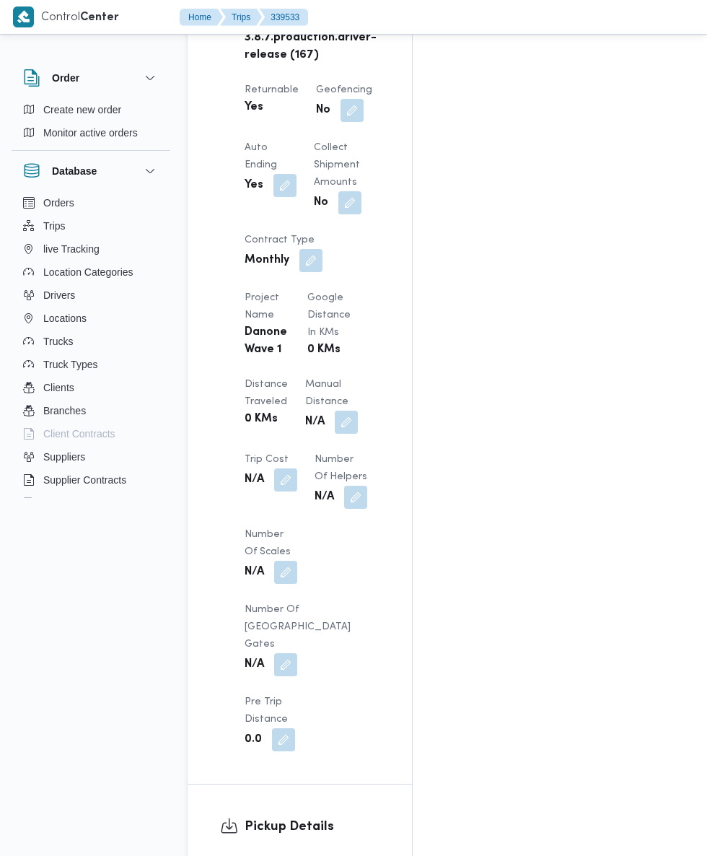
scroll to position [1089, 0]
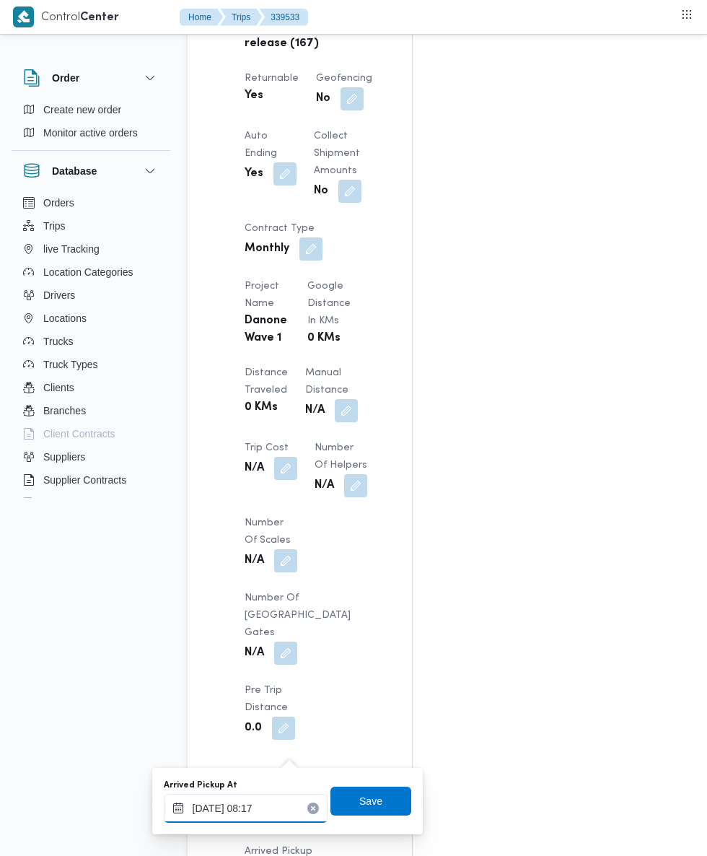
click at [257, 809] on input "25/09/2025 08:17" at bounding box center [246, 808] width 164 height 29
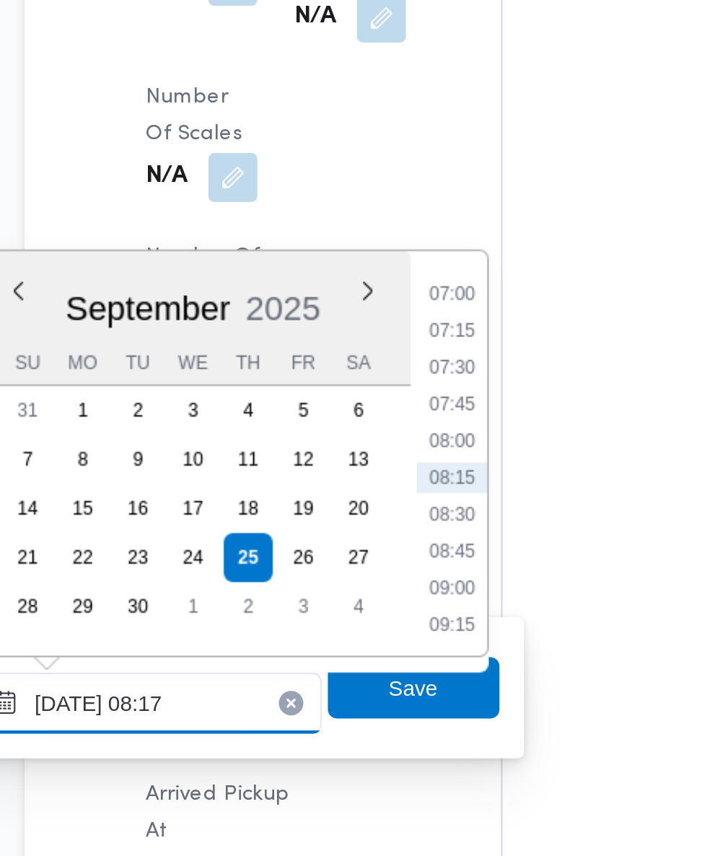
scroll to position [1209, 0]
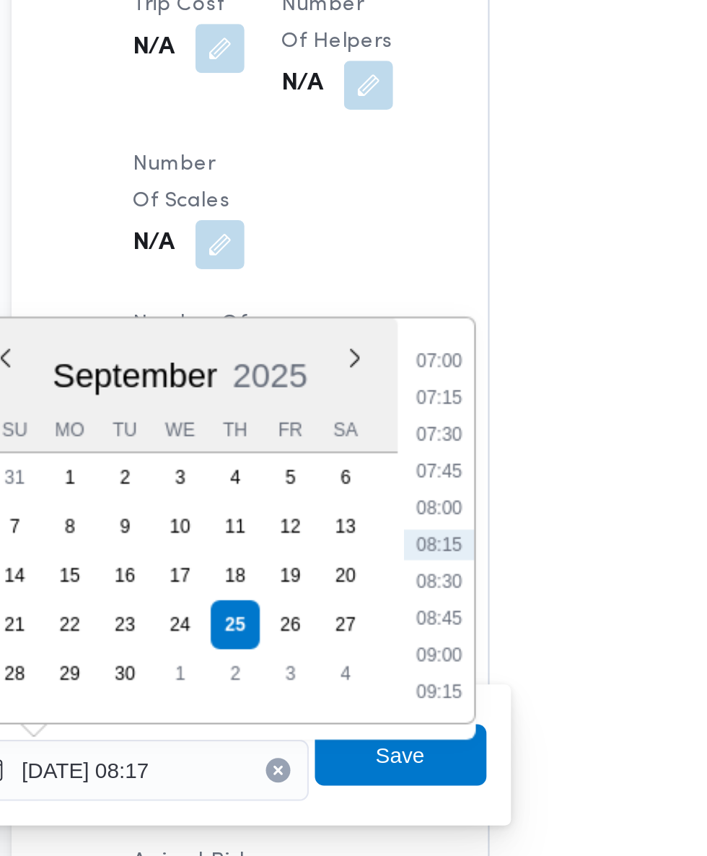
click at [390, 531] on li "07:30" at bounding box center [388, 530] width 33 height 14
type input "25/09/2025 07:30"
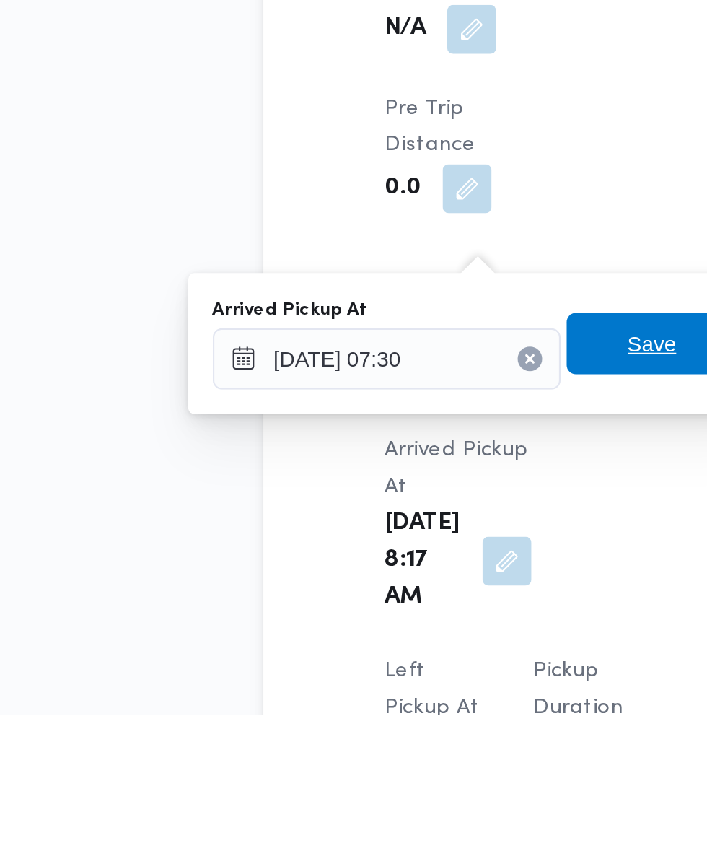
click at [356, 681] on span "Save" at bounding box center [371, 681] width 81 height 29
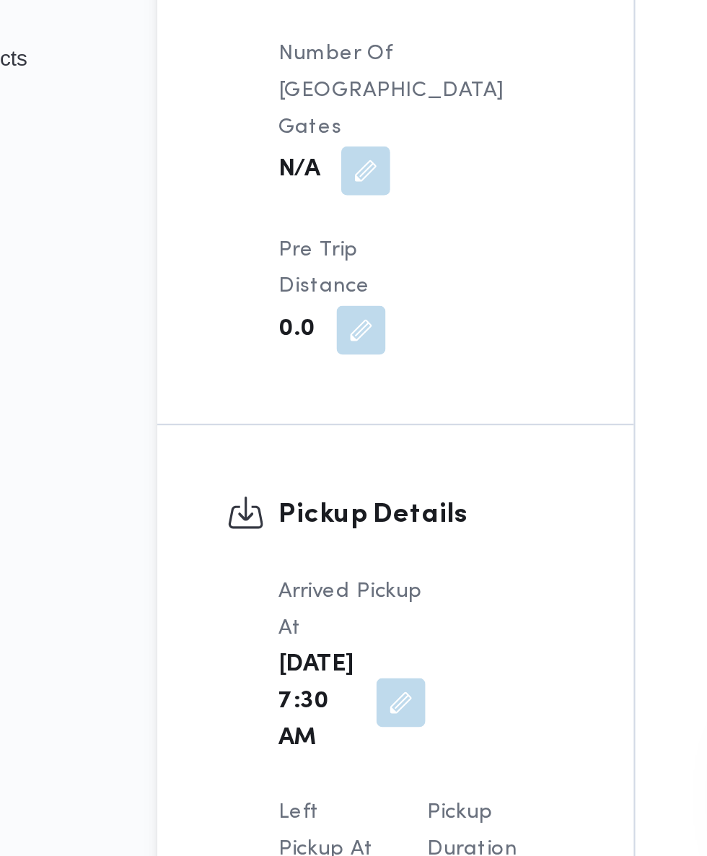
scroll to position [1211, 0]
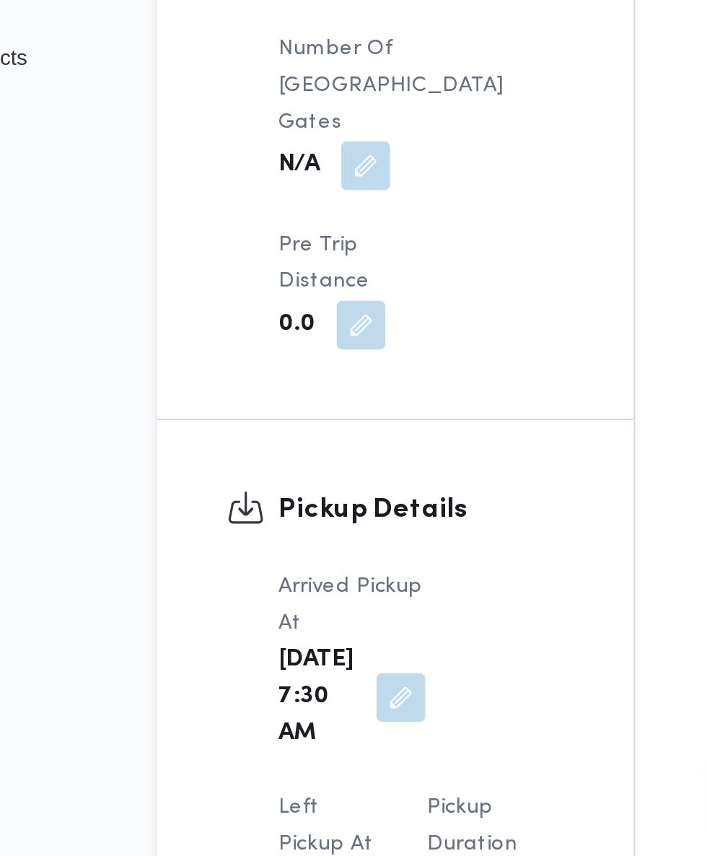
click at [297, 859] on button "button" at bounding box center [285, 870] width 23 height 23
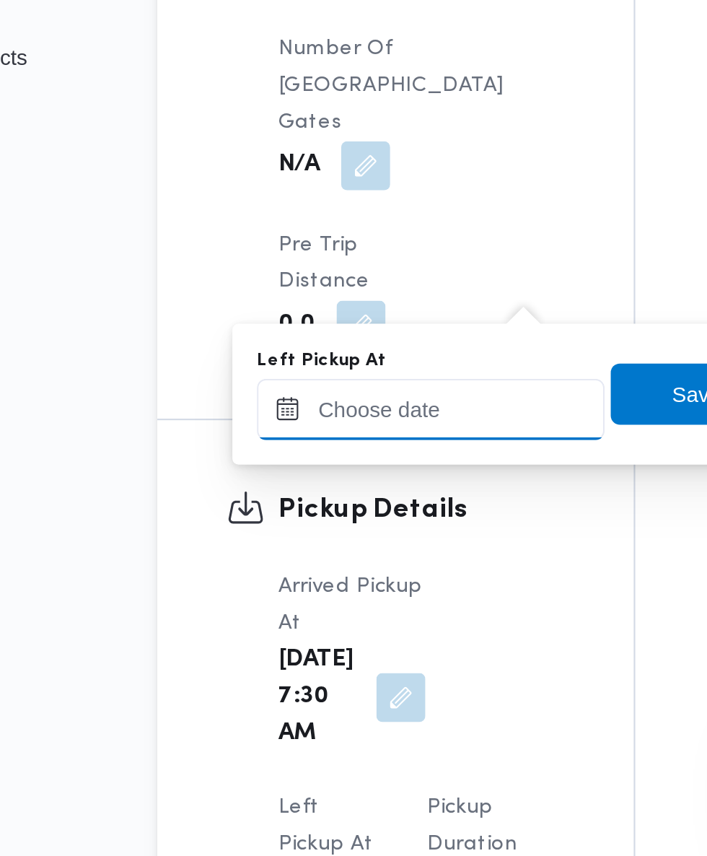
click at [323, 645] on input "Left Pickup At" at bounding box center [317, 645] width 164 height 29
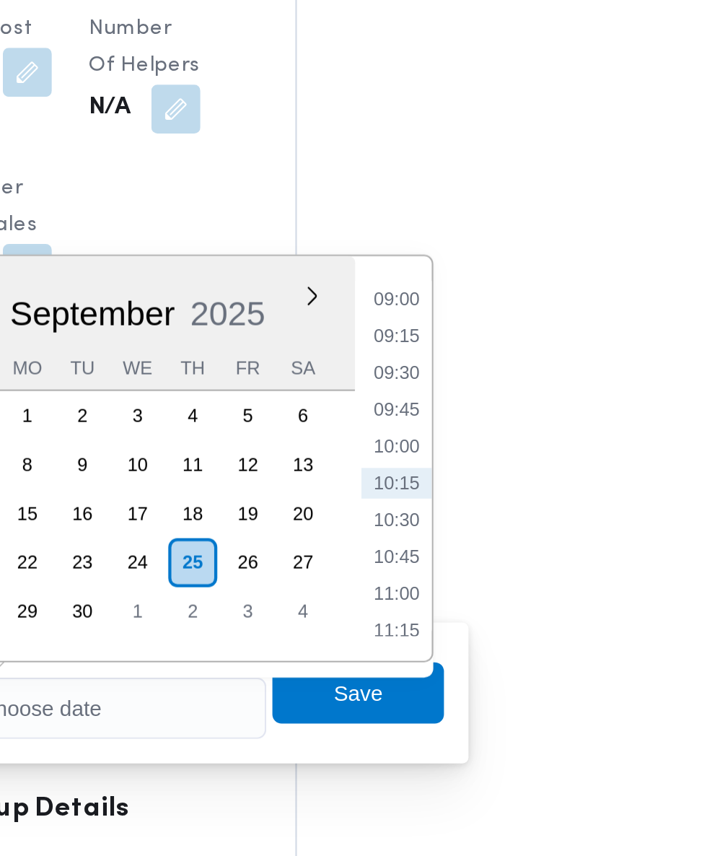
click at [458, 492] on li "09:30" at bounding box center [459, 488] width 33 height 14
type input "25/09/2025 09:30"
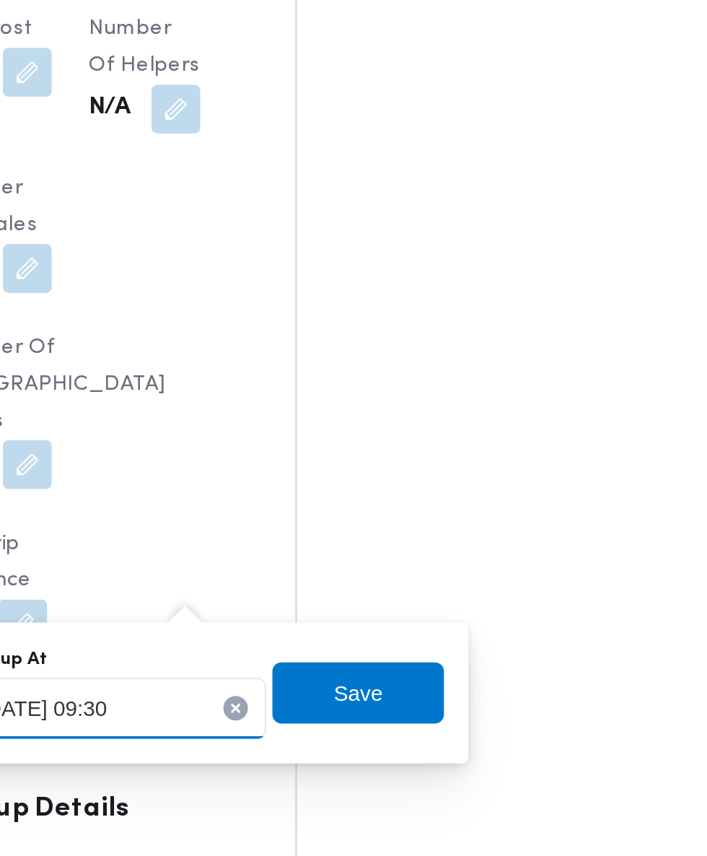
scroll to position [1210, 0]
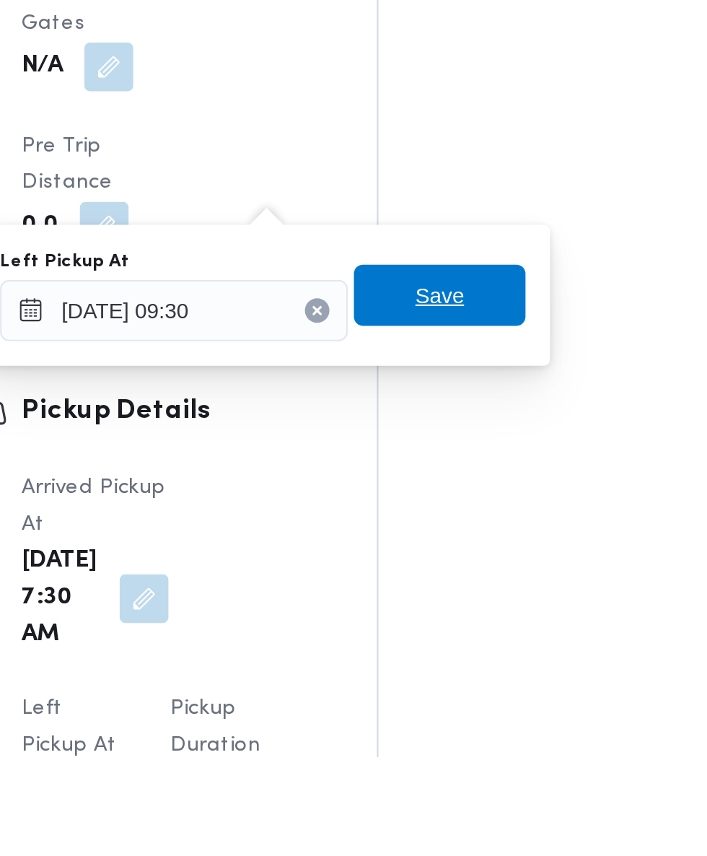
click at [449, 641] on span "Save" at bounding box center [441, 638] width 23 height 17
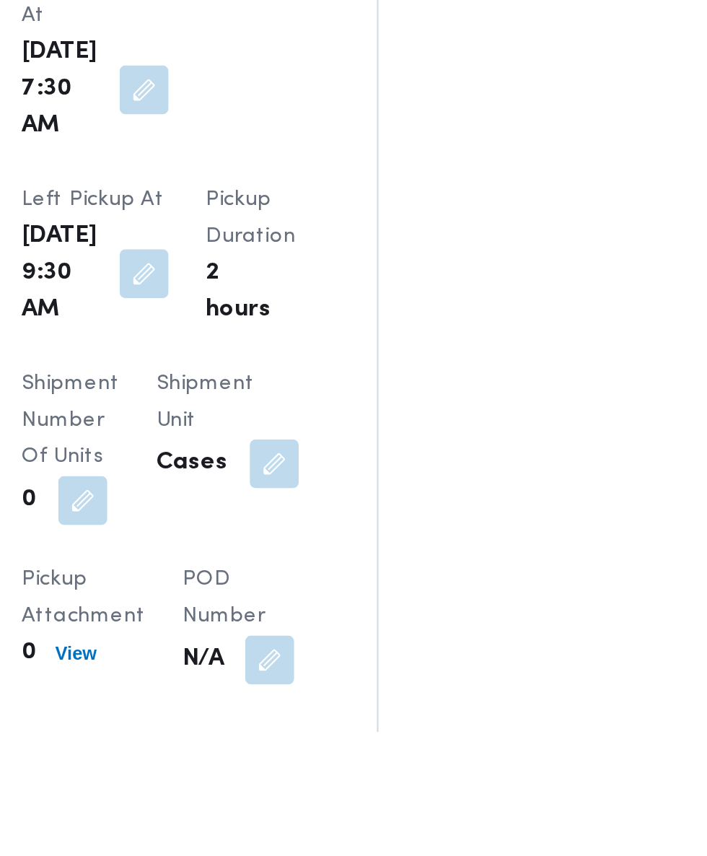
scroll to position [1491, 0]
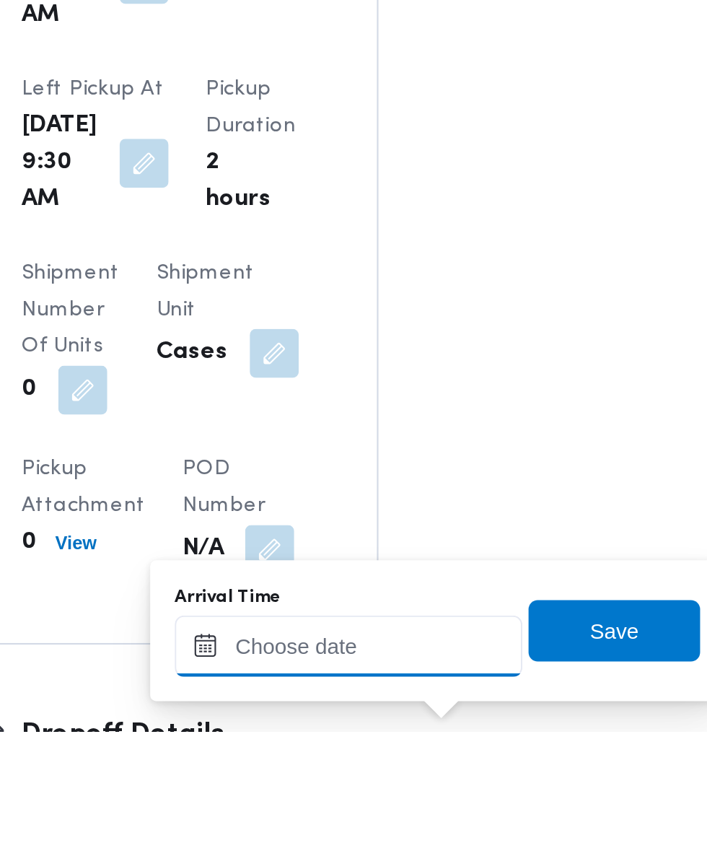
click at [421, 815] on input "Arrival Time" at bounding box center [399, 815] width 164 height 29
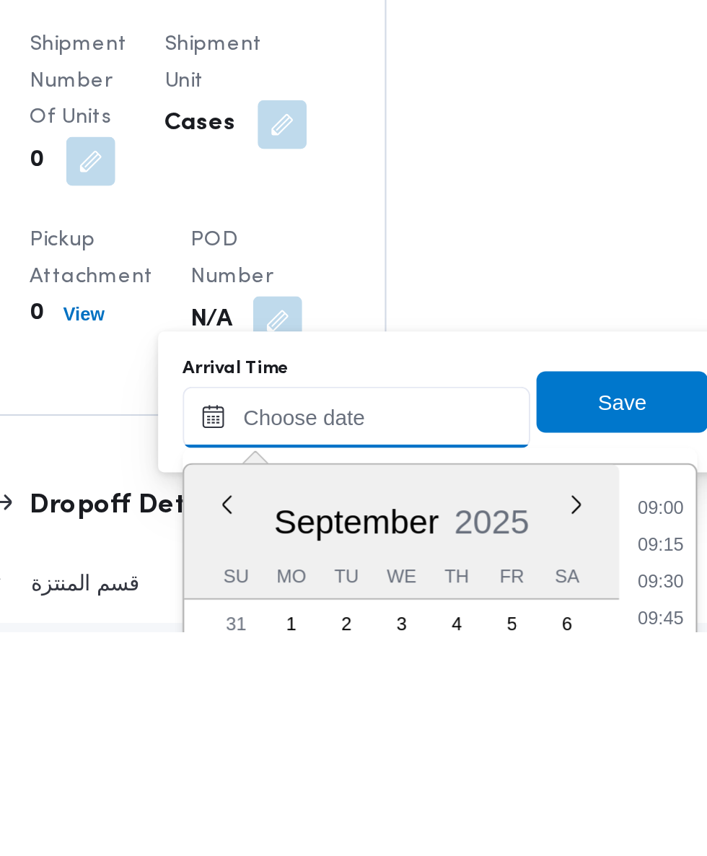
scroll to position [1704, 0]
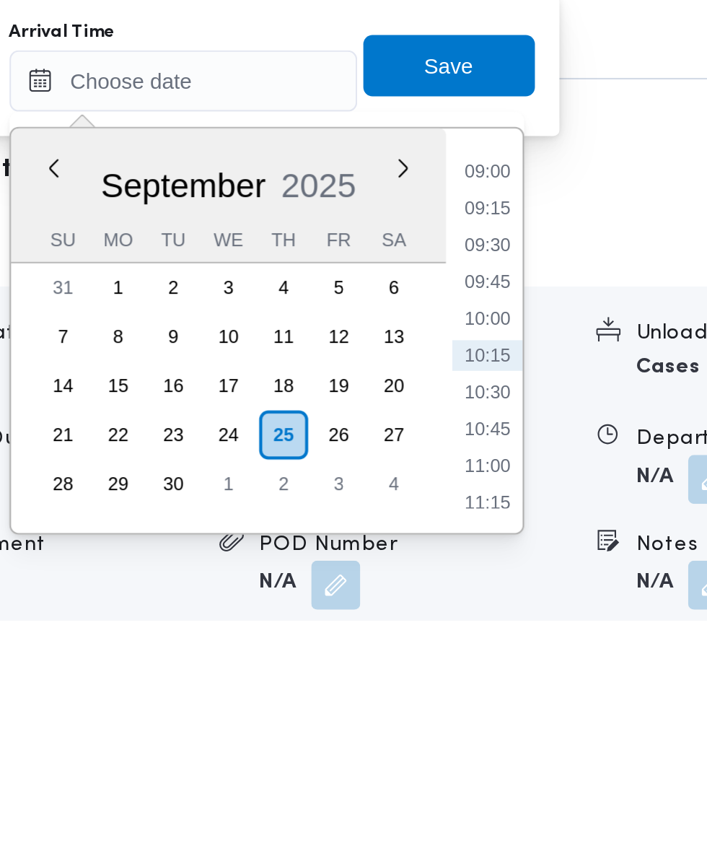
click at [540, 699] on li "09:45" at bounding box center [541, 696] width 33 height 14
type input "25/09/2025 09:45"
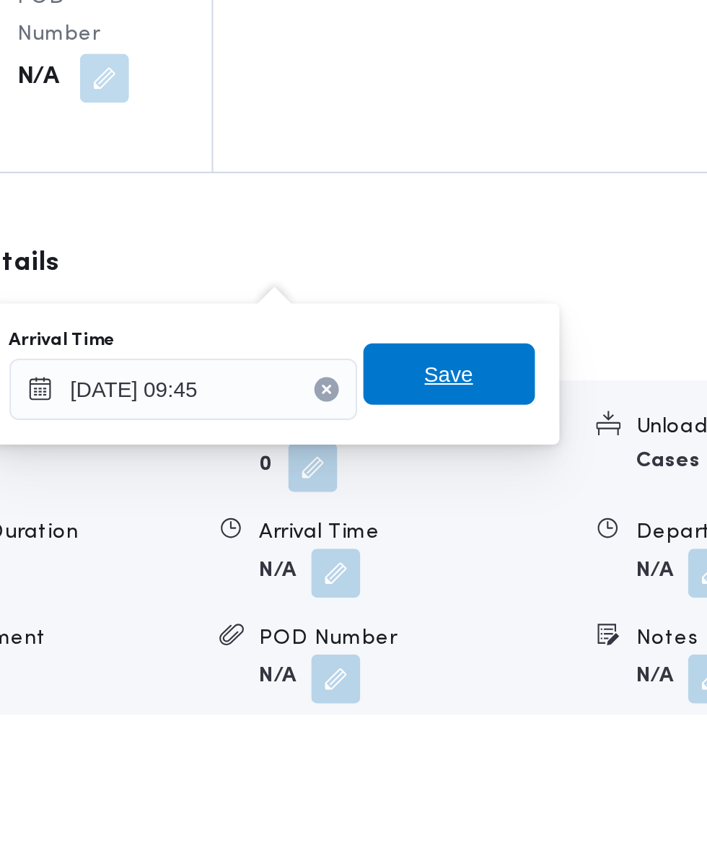
click at [535, 697] on span "Save" at bounding box center [523, 695] width 23 height 17
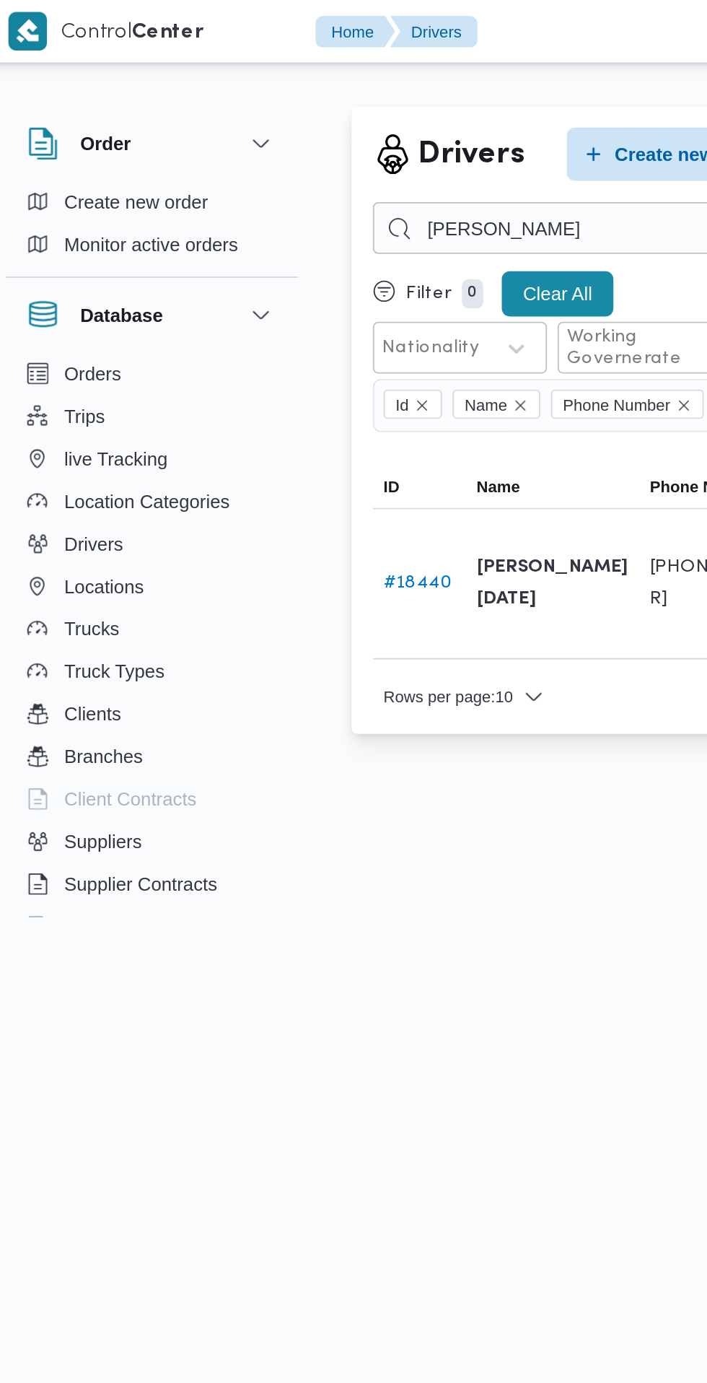
type input "[PERSON_NAME]"
type input "[PERSON_NAME][DATE]"
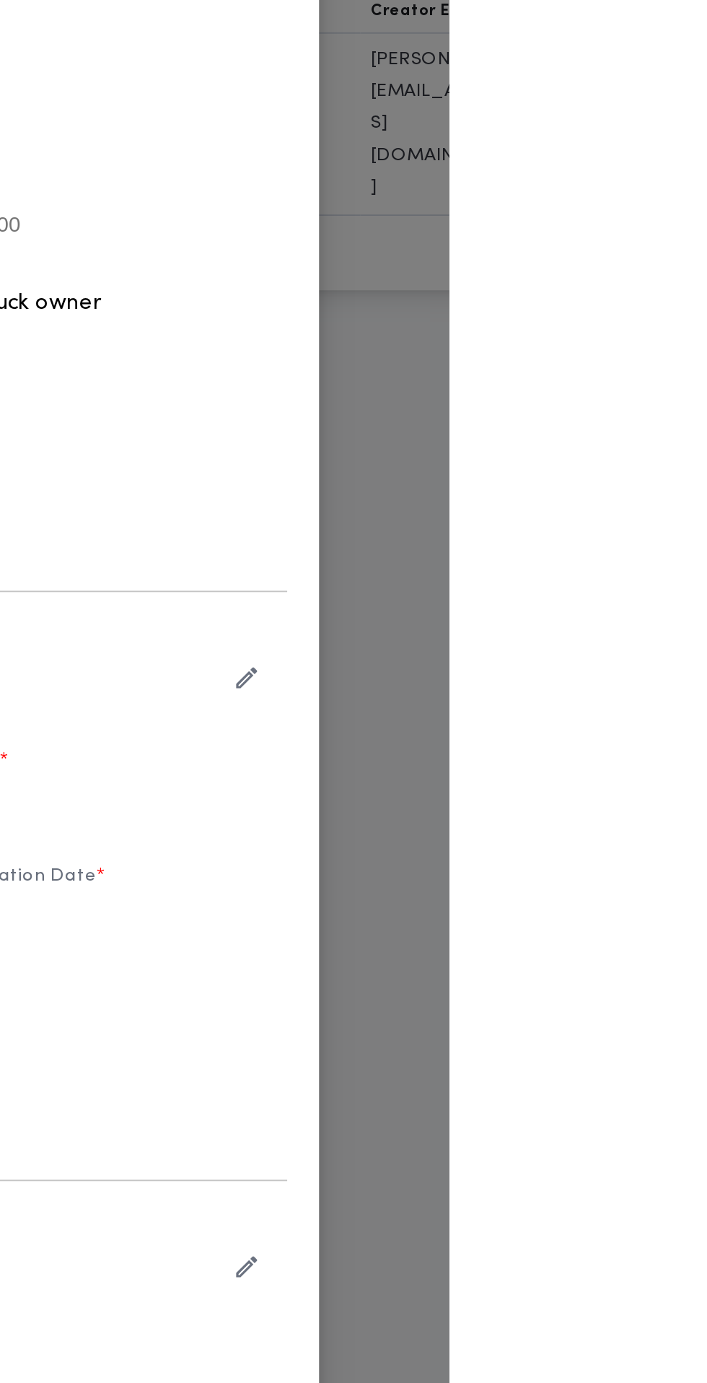
type input "[PERSON_NAME][DATE] ال[PERSON_NAME]"
type input "01221011906"
type input "[DATE]"
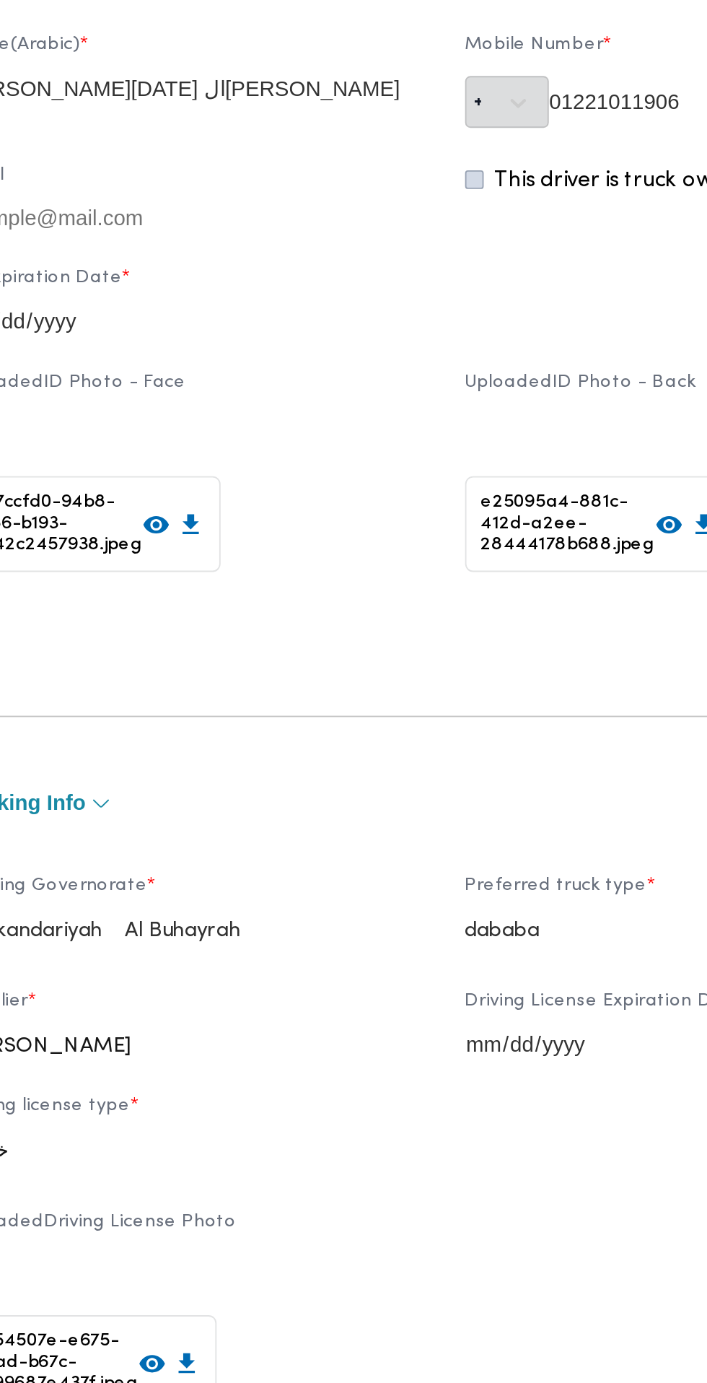
scroll to position [11, 0]
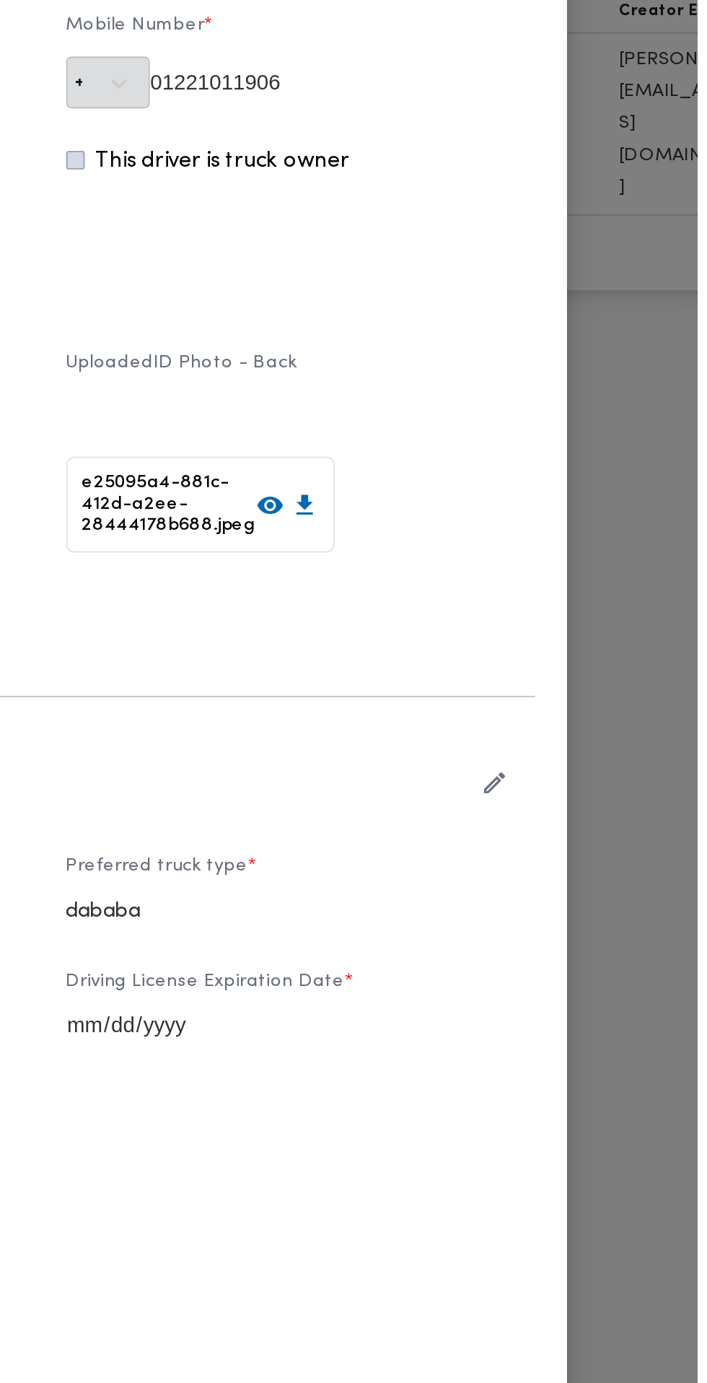
click at [605, 691] on icon "button" at bounding box center [597, 682] width 15 height 15
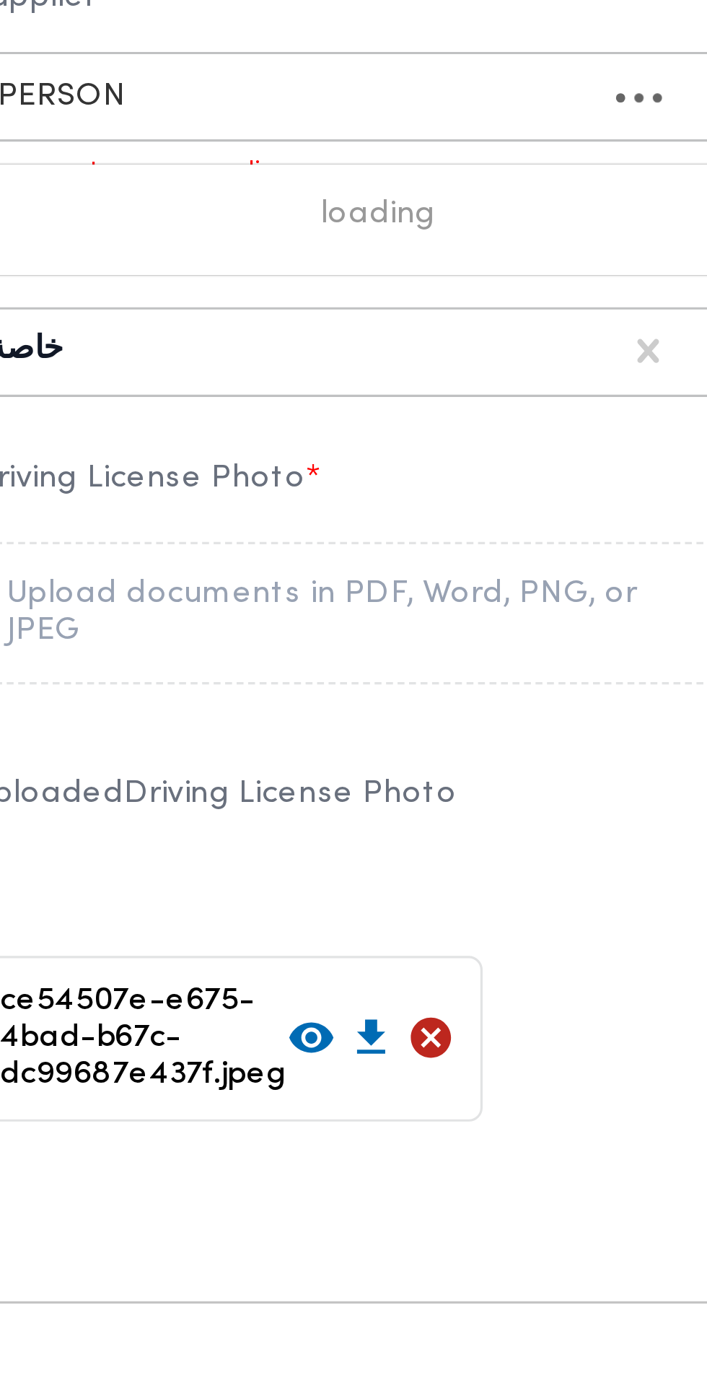
scroll to position [0, 0]
type input "احكد"
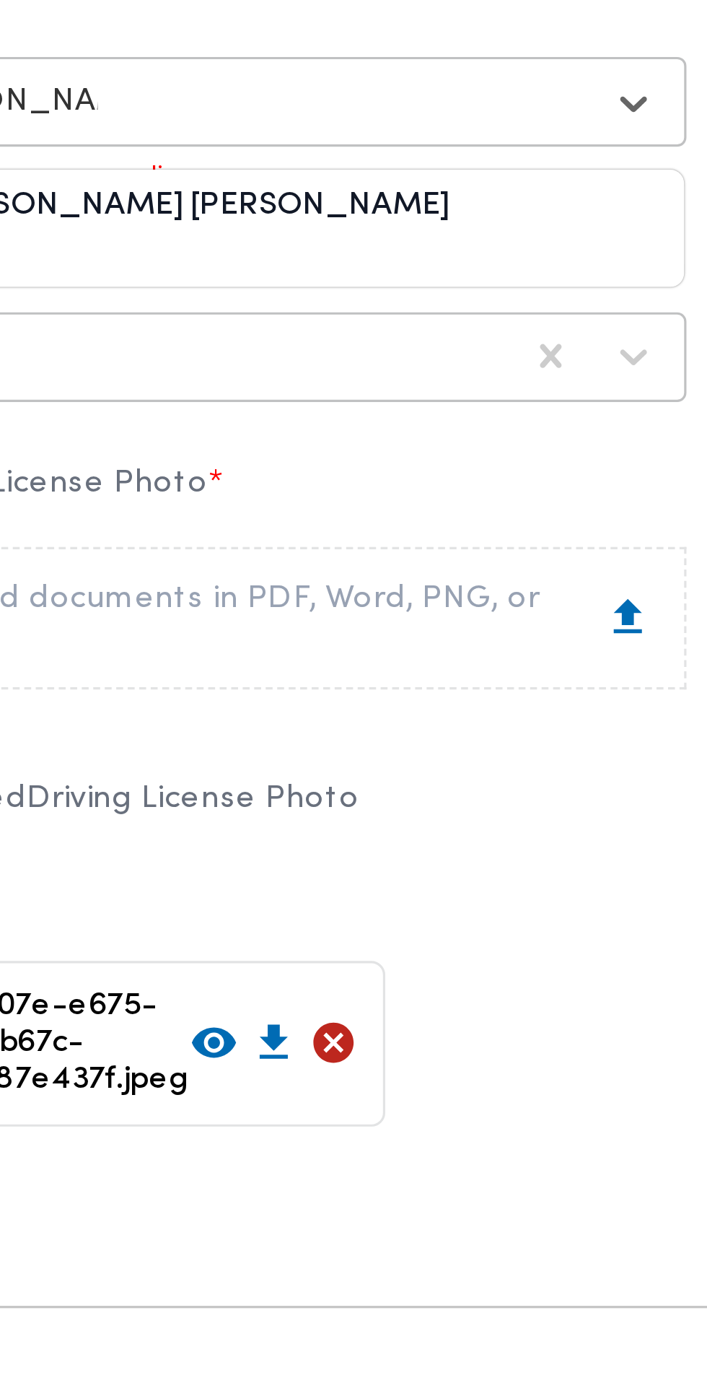
click at [305, 828] on div "[PERSON_NAME] [PERSON_NAME]" at bounding box center [215, 814] width 253 height 25
type input "[PERSON_NAME] عط"
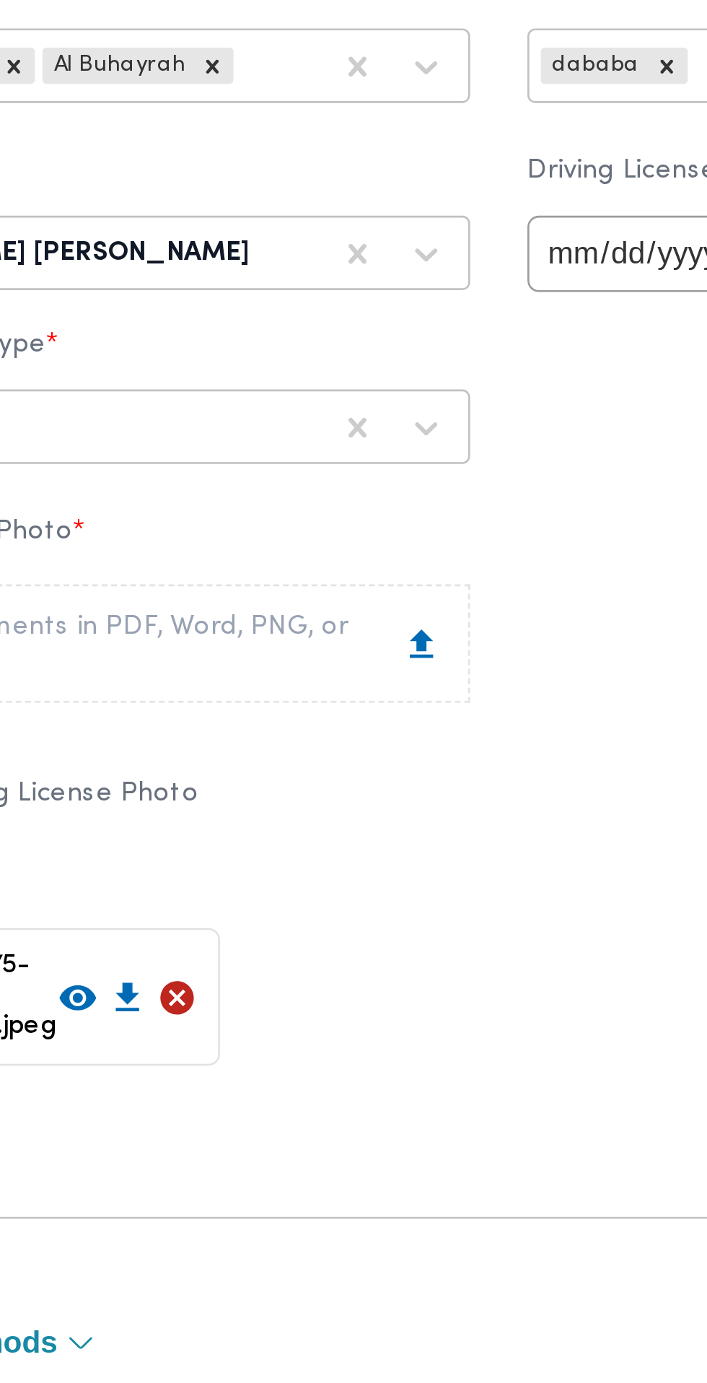
scroll to position [64, 0]
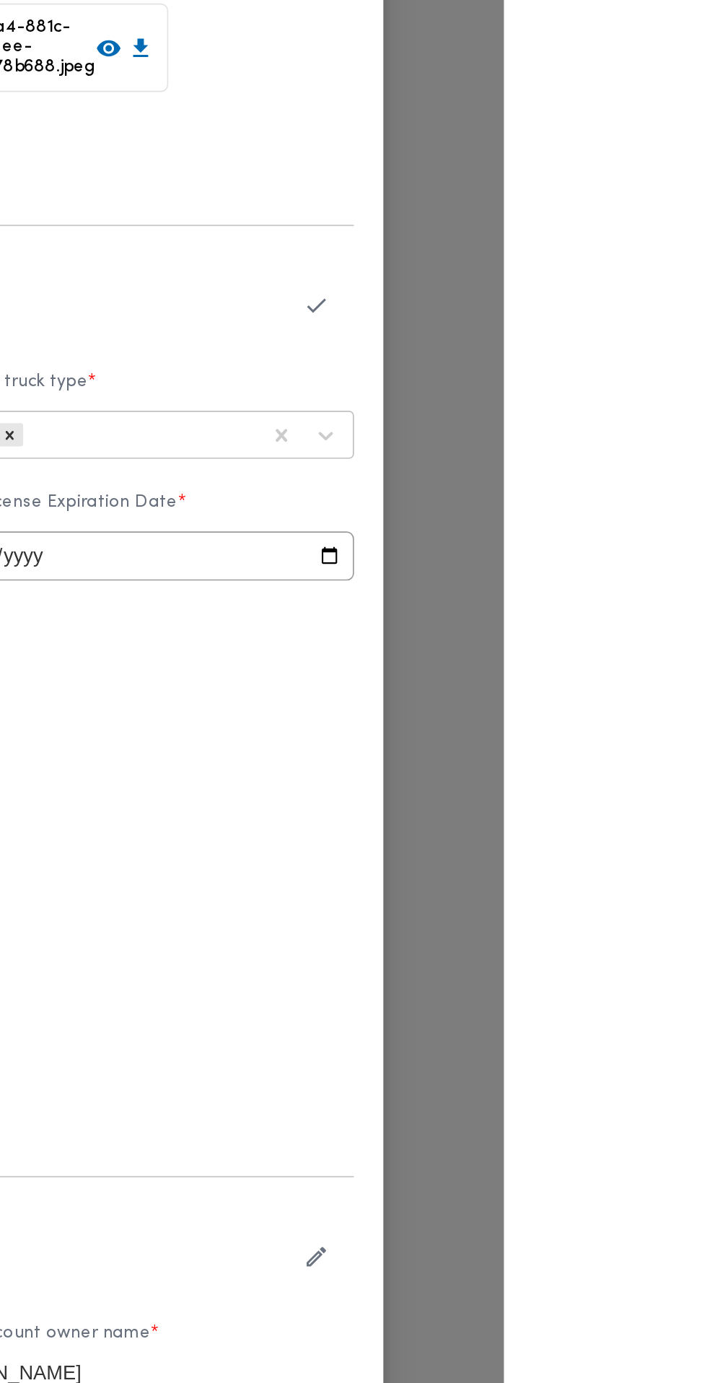
click at [605, 637] on icon "button" at bounding box center [597, 629] width 15 height 15
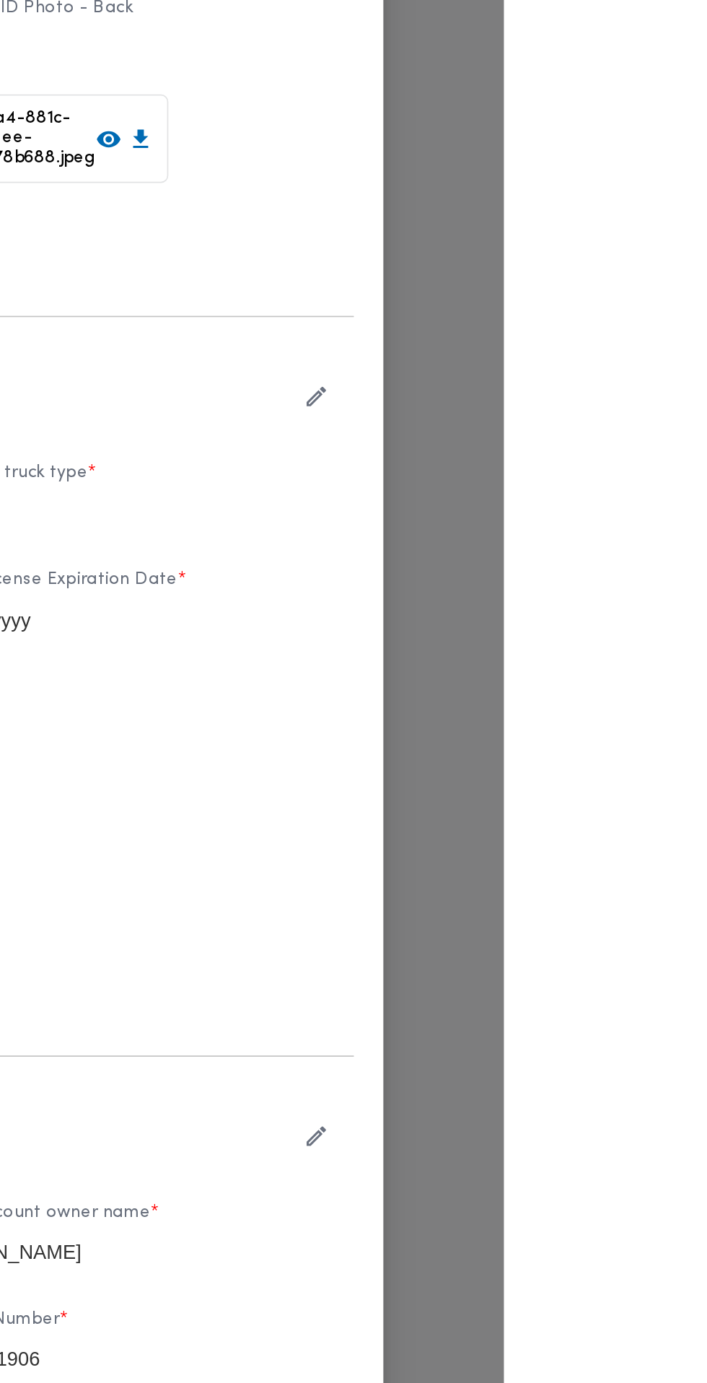
scroll to position [11, 0]
